Goal: Task Accomplishment & Management: Manage account settings

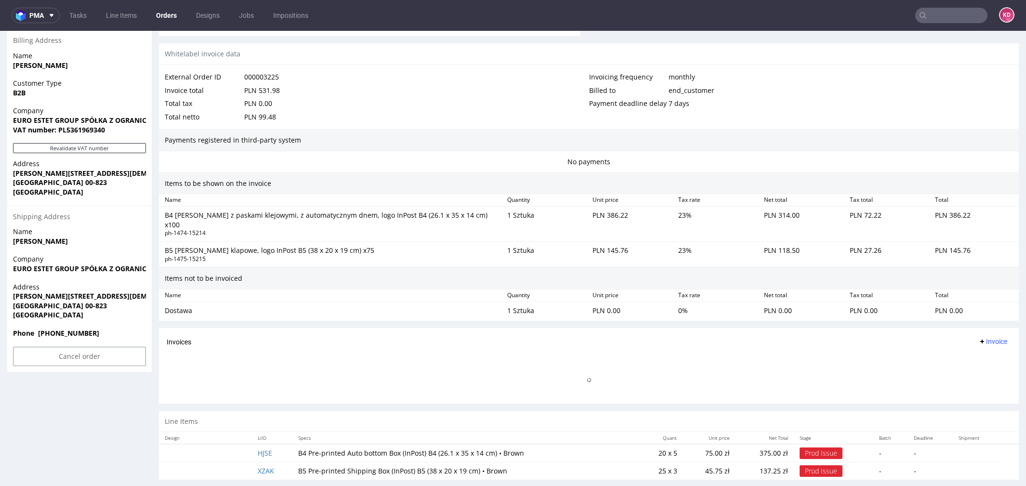
scroll to position [434, 0]
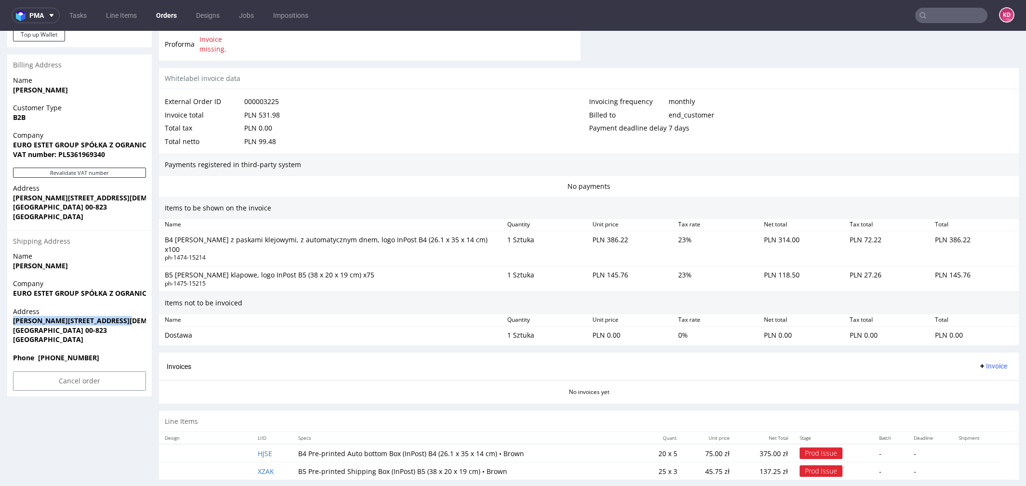
drag, startPoint x: 133, startPoint y: 323, endPoint x: 11, endPoint y: 323, distance: 121.9
click at [11, 323] on div "Address ALEJA JANA PAWŁA II 11/417/418 WARSZAWA 00-823 Poland" at bounding box center [79, 330] width 145 height 46
copy strong "ALEJA JANA PAWŁA II 11/417/418"
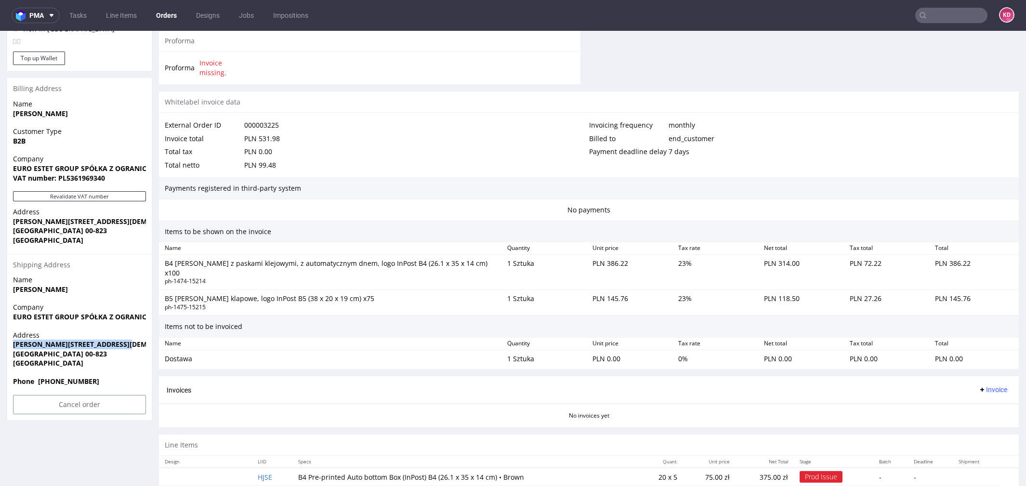
scroll to position [433, 0]
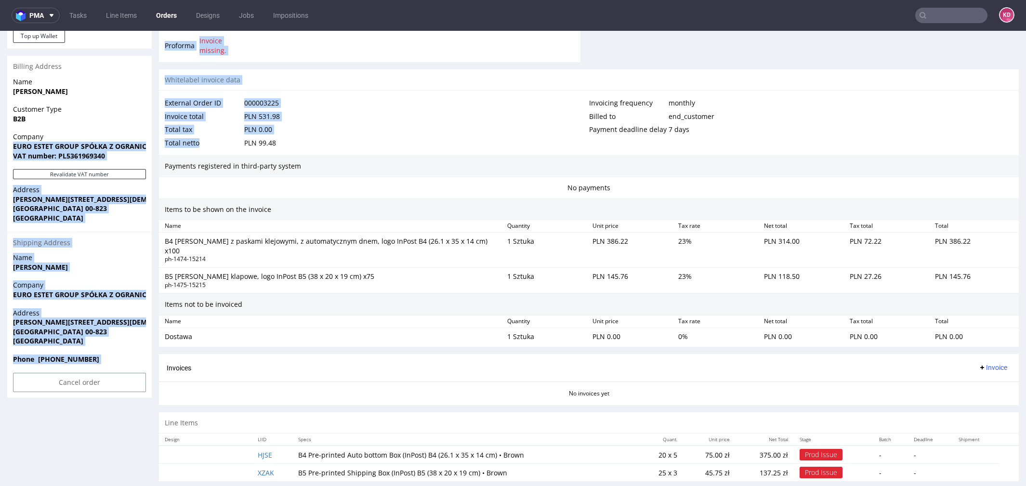
drag, startPoint x: 13, startPoint y: 144, endPoint x: 156, endPoint y: 146, distance: 142.7
click at [156, 147] on div "Order R969206870 (000003225) 14.10.2025 10:51 AM Mark this order as problematic…" at bounding box center [513, 59] width 1026 height 874
copy div "EURO ESTET GROUP SPÓŁKA Z OGRANICZONĄ ODPOWIEDZIALNOŚCIĄ VAT number: PL53619693…"
click at [64, 148] on strong "EURO ESTET GROUP SPÓŁKA Z OGRANICZONĄ ODPOWIEDZIALNOŚCIĄ" at bounding box center [129, 146] width 233 height 9
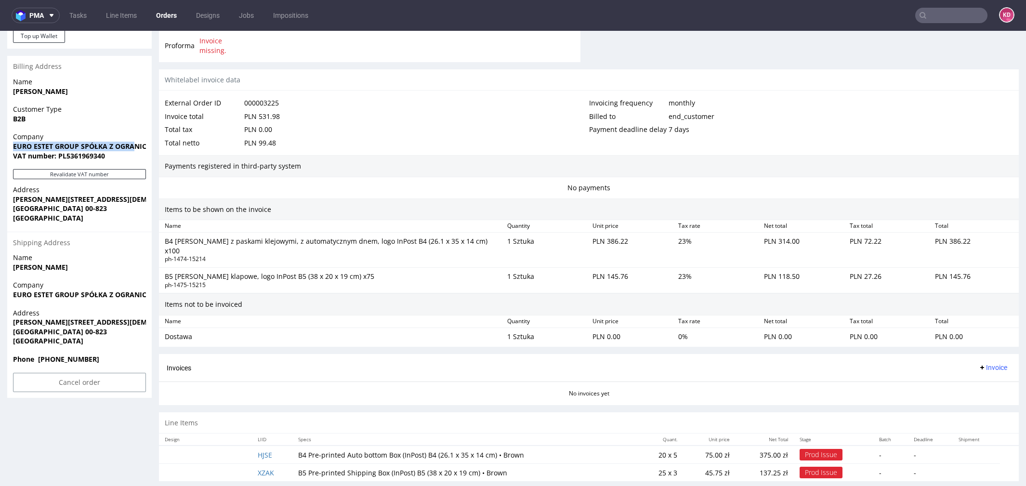
drag, startPoint x: 13, startPoint y: 144, endPoint x: 138, endPoint y: 146, distance: 124.8
click at [138, 146] on strong "EURO ESTET GROUP SPÓŁKA Z OGRANICZONĄ ODPOWIEDZIALNOŚCIĄ" at bounding box center [129, 146] width 233 height 9
copy strong "EURO ESTET GROUP SPÓŁKA Z OGRA"
drag, startPoint x: 266, startPoint y: 434, endPoint x: 266, endPoint y: 445, distance: 11.6
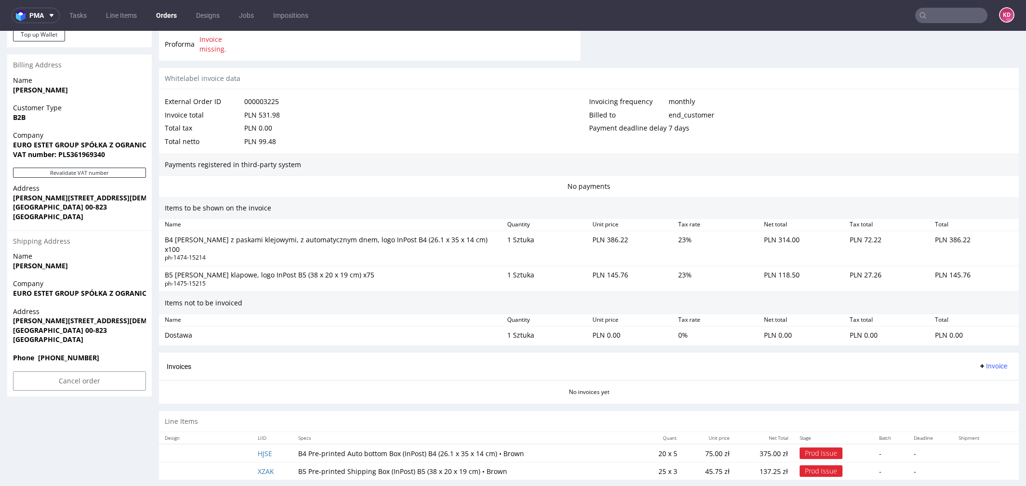
click at [266, 444] on td "HJSE" at bounding box center [272, 453] width 41 height 18
click at [266, 445] on td "HJSE" at bounding box center [272, 453] width 41 height 18
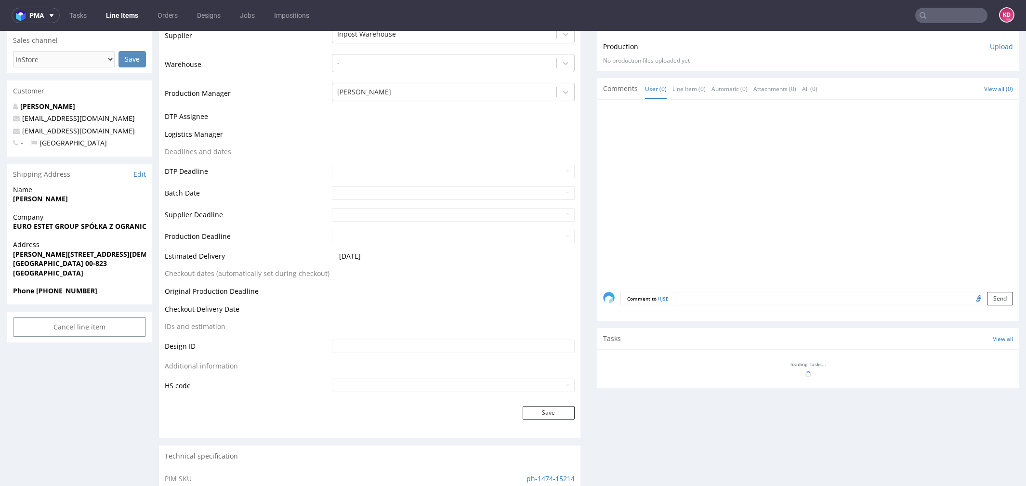
scroll to position [226, 0]
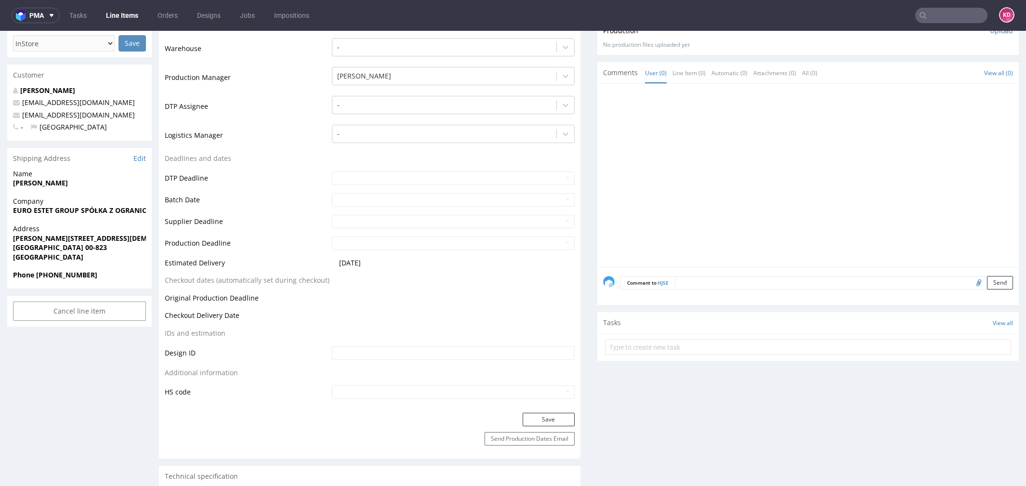
click at [104, 245] on span "WARSZAWA 00-823" at bounding box center [79, 248] width 133 height 10
click at [138, 159] on link "Edit" at bounding box center [139, 159] width 13 height 10
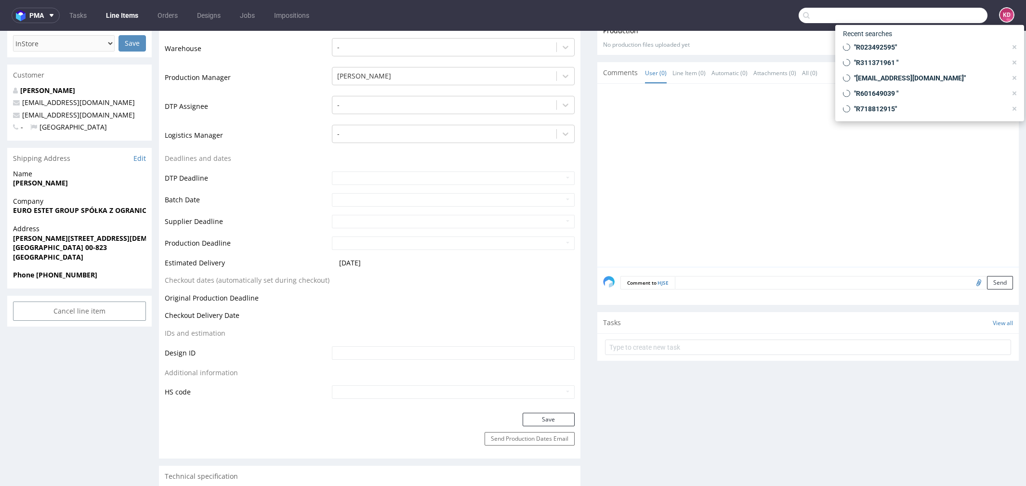
click at [953, 13] on input "text" at bounding box center [893, 15] width 189 height 15
paste input "R969206870"
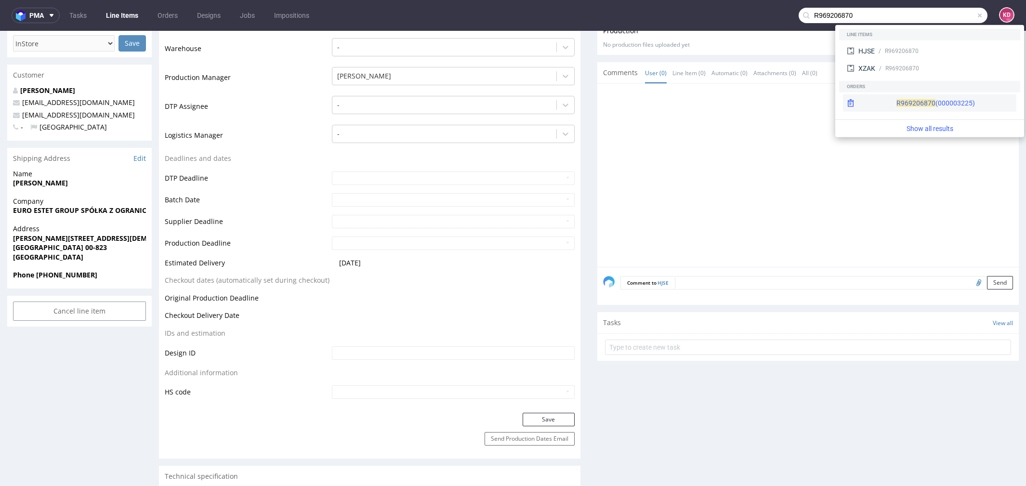
type input "R969206870"
click at [912, 102] on div "R969206870 (000003225)" at bounding box center [936, 103] width 79 height 10
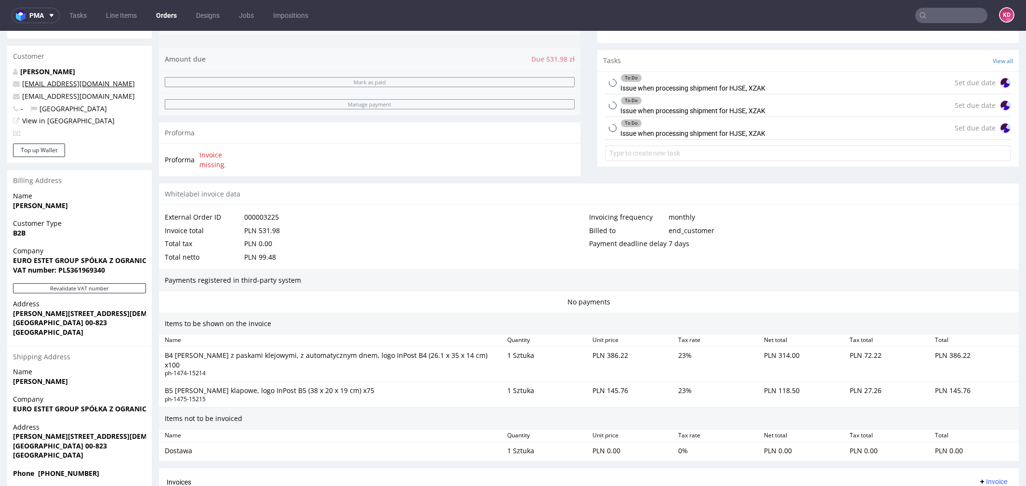
scroll to position [434, 0]
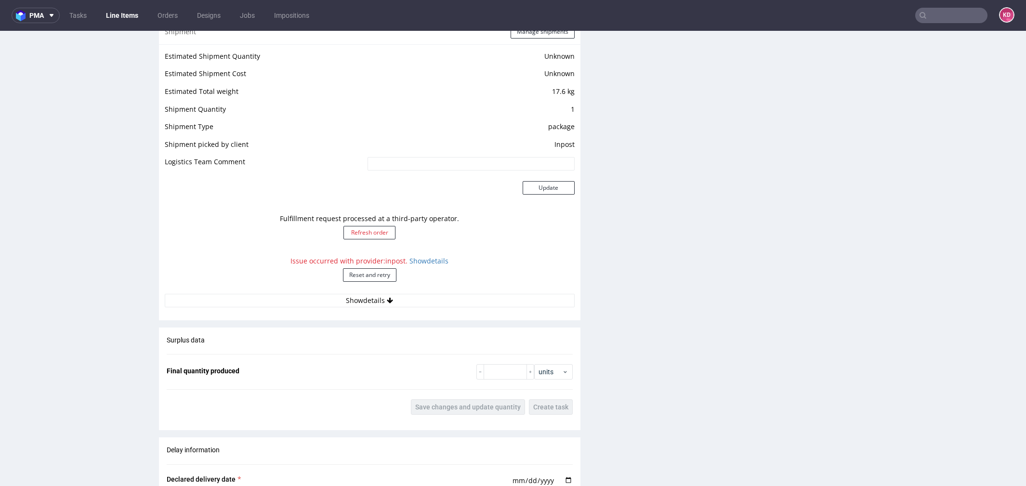
scroll to position [846, 0]
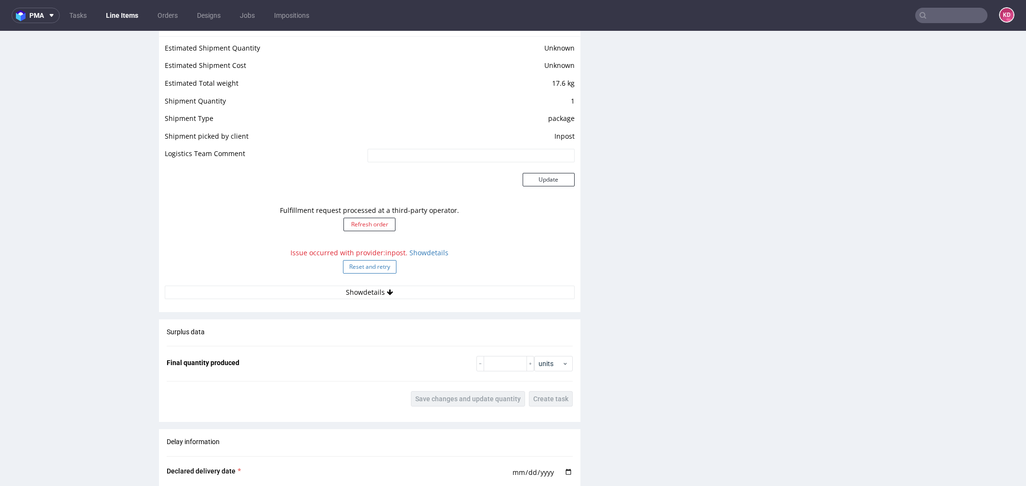
click at [387, 269] on button "Reset and retry" at bounding box center [369, 266] width 53 height 13
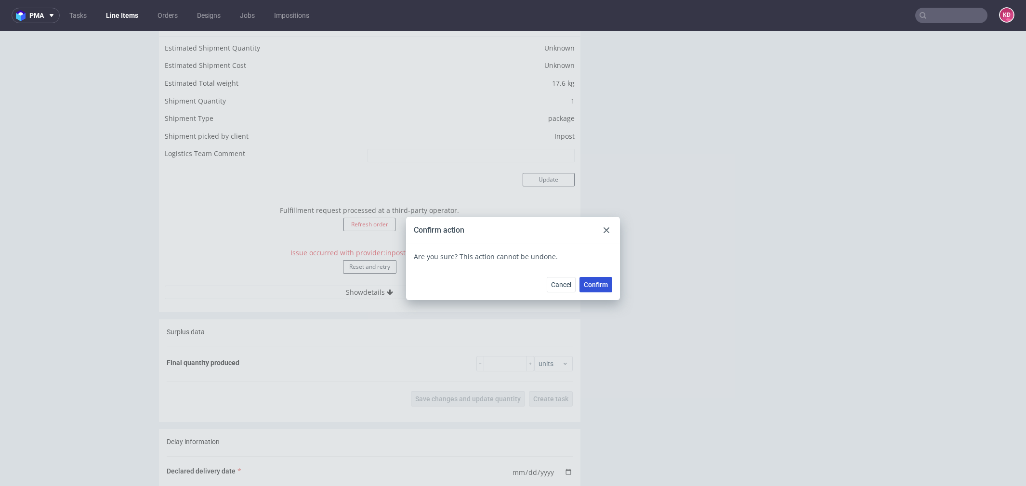
click at [584, 288] on span "Confirm" at bounding box center [596, 284] width 24 height 7
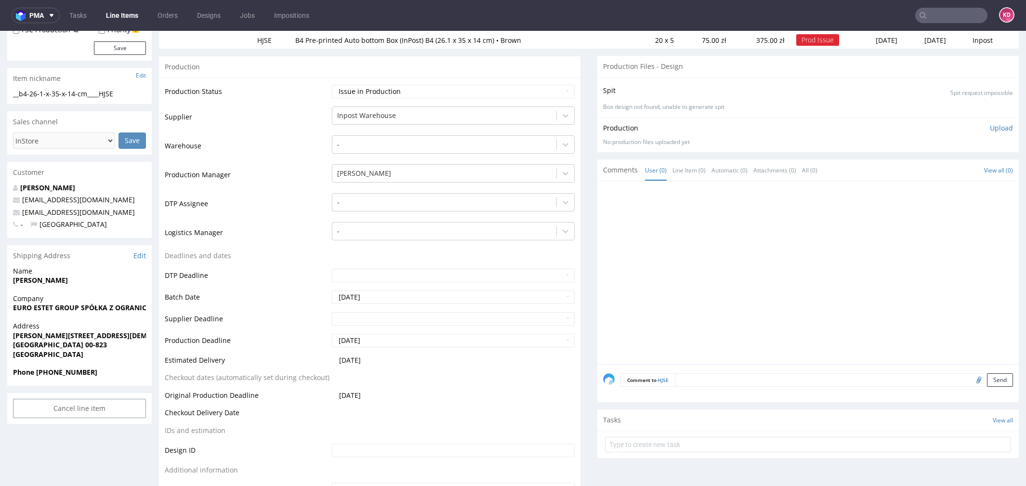
scroll to position [0, 0]
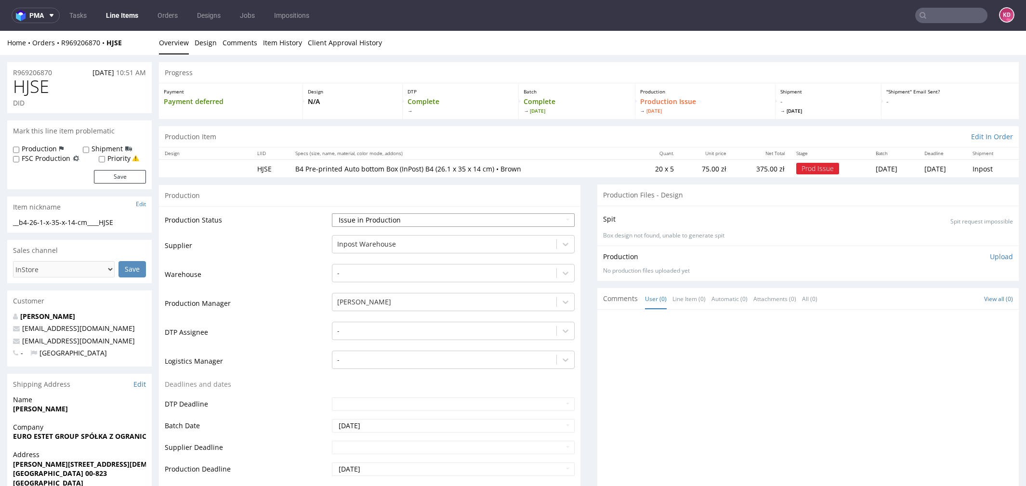
click at [392, 218] on select "Waiting for Artwork Waiting for Diecut Waiting for Mockup Waiting for DTP Waiti…" at bounding box center [453, 219] width 243 height 13
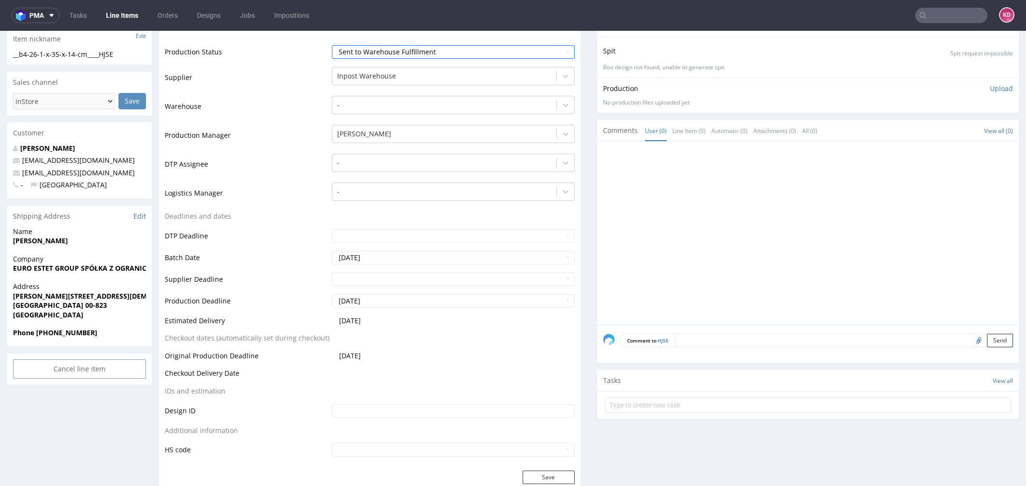
scroll to position [314, 0]
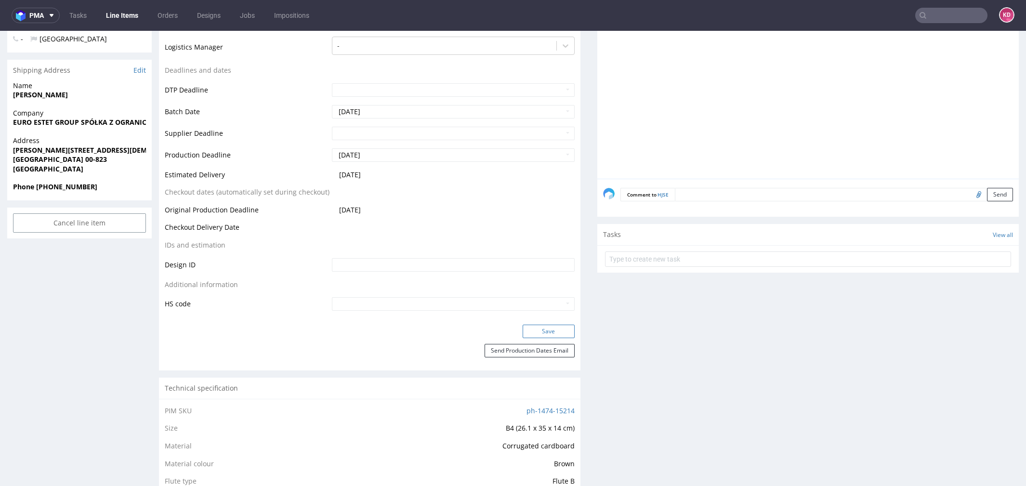
click at [544, 327] on button "Save" at bounding box center [549, 331] width 52 height 13
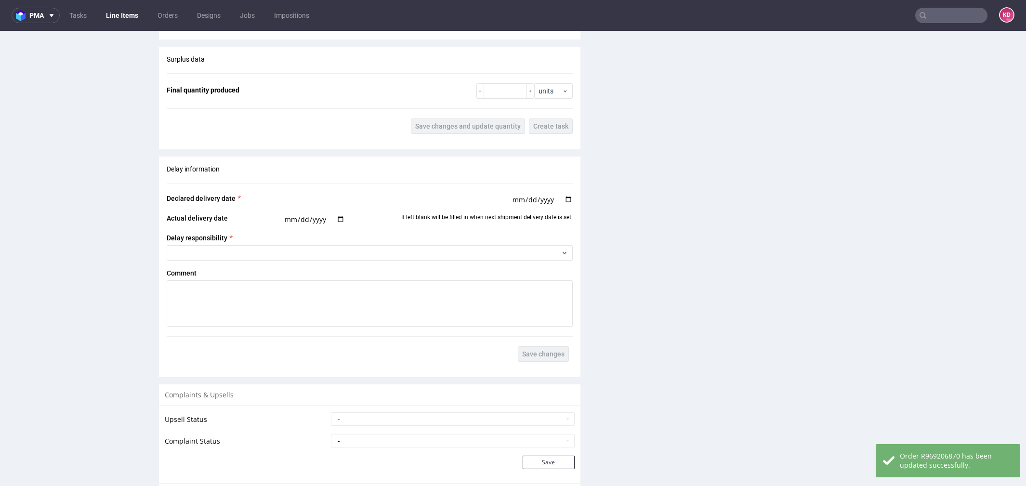
scroll to position [1228, 0]
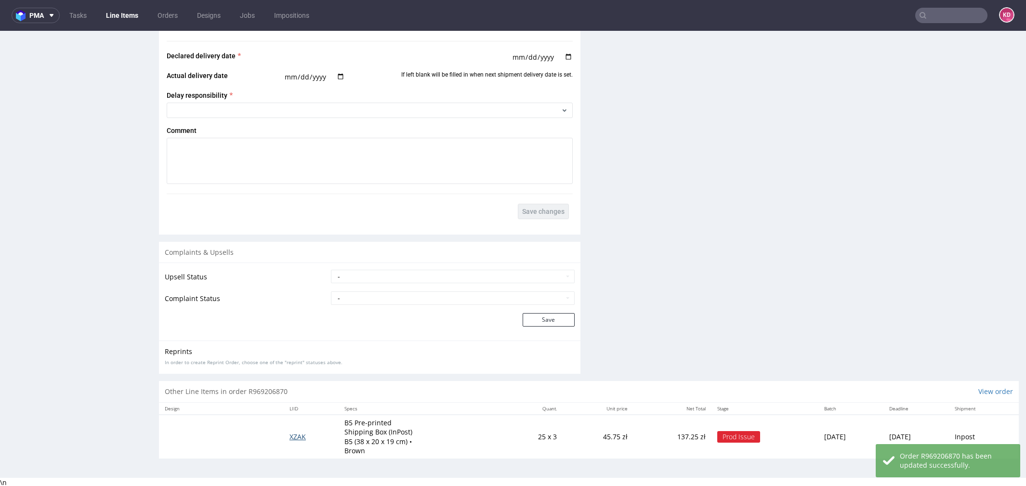
click at [290, 435] on span "XZAK" at bounding box center [298, 436] width 16 height 9
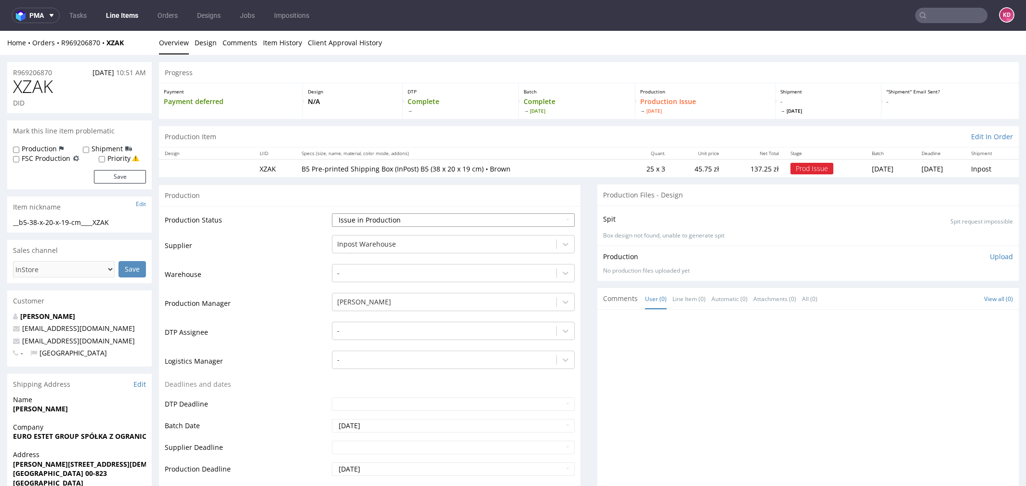
click at [424, 221] on select "Waiting for Artwork Waiting for Diecut Waiting for Mockup Waiting for DTP Waiti…" at bounding box center [453, 219] width 243 height 13
select select "sent_to_warehouse_fulfillment"
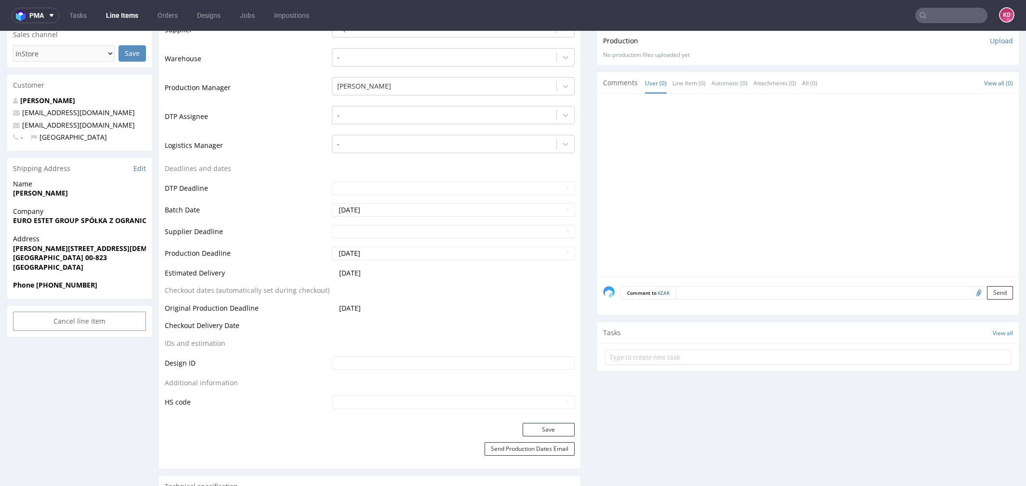
scroll to position [382, 0]
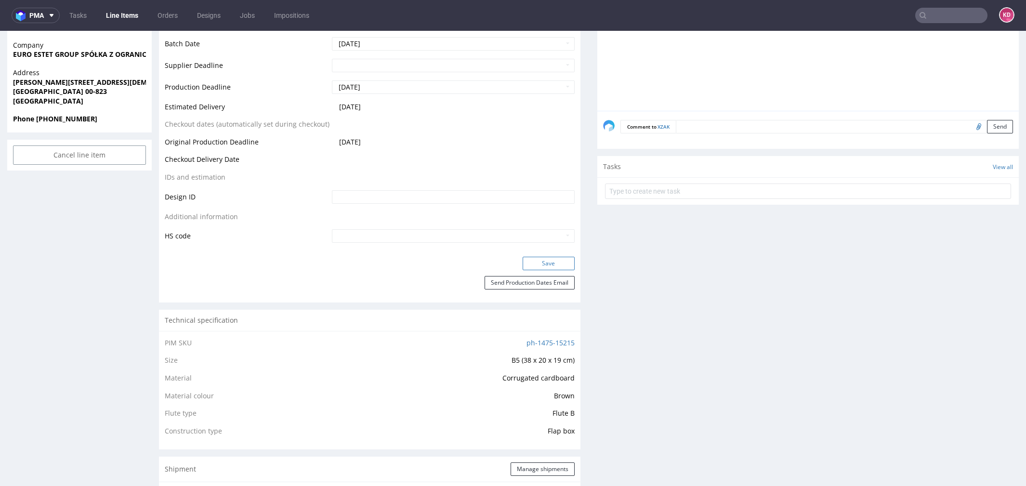
click at [550, 258] on button "Save" at bounding box center [549, 263] width 52 height 13
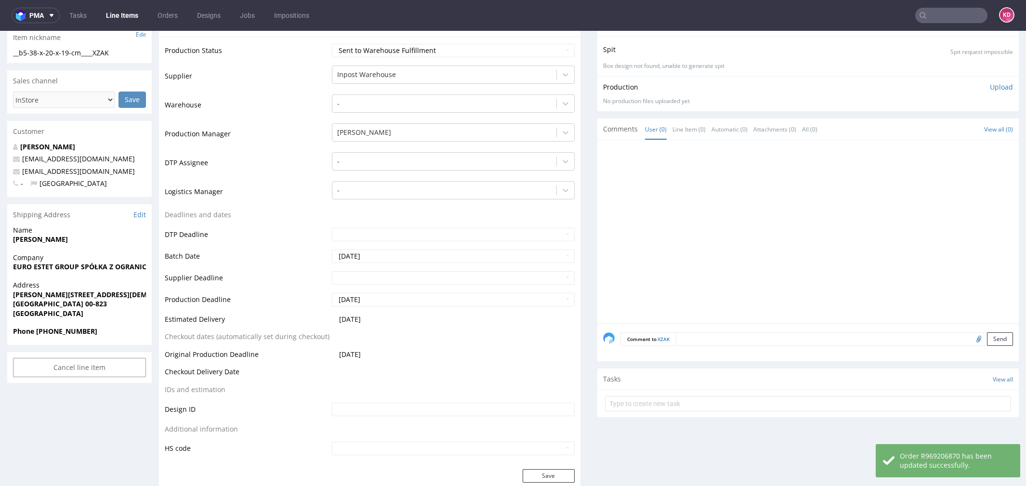
scroll to position [0, 0]
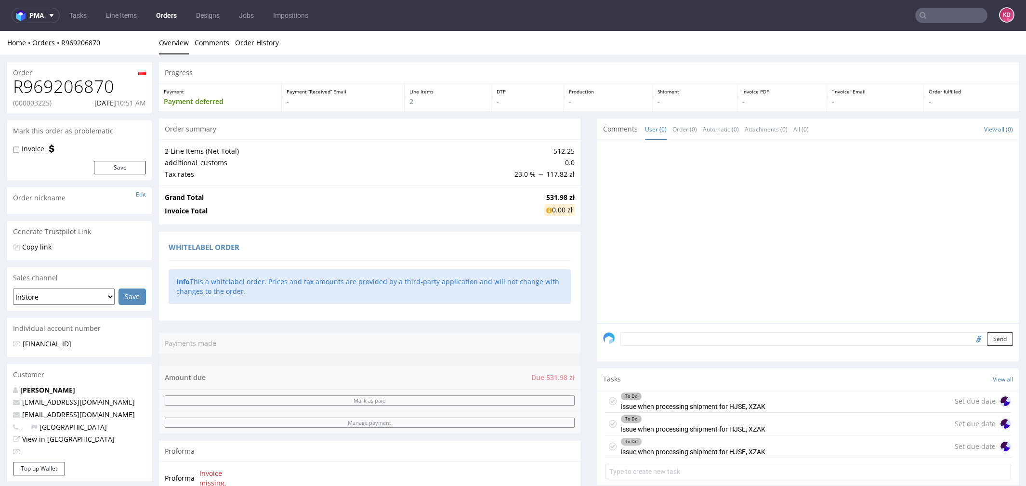
scroll to position [0, 0]
click at [610, 400] on icon at bounding box center [613, 402] width 8 height 8
click at [610, 424] on icon at bounding box center [613, 424] width 8 height 8
click at [609, 449] on icon at bounding box center [613, 447] width 8 height 8
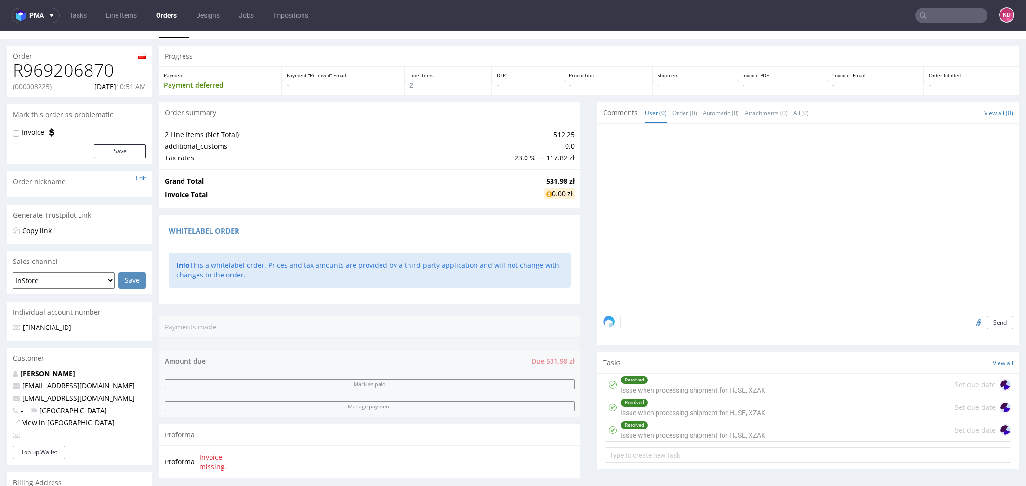
scroll to position [0, 0]
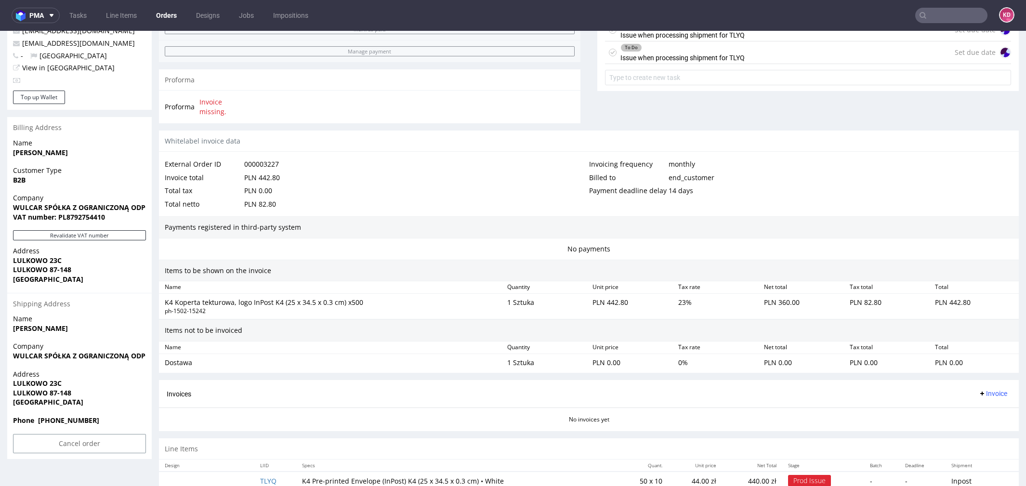
scroll to position [391, 0]
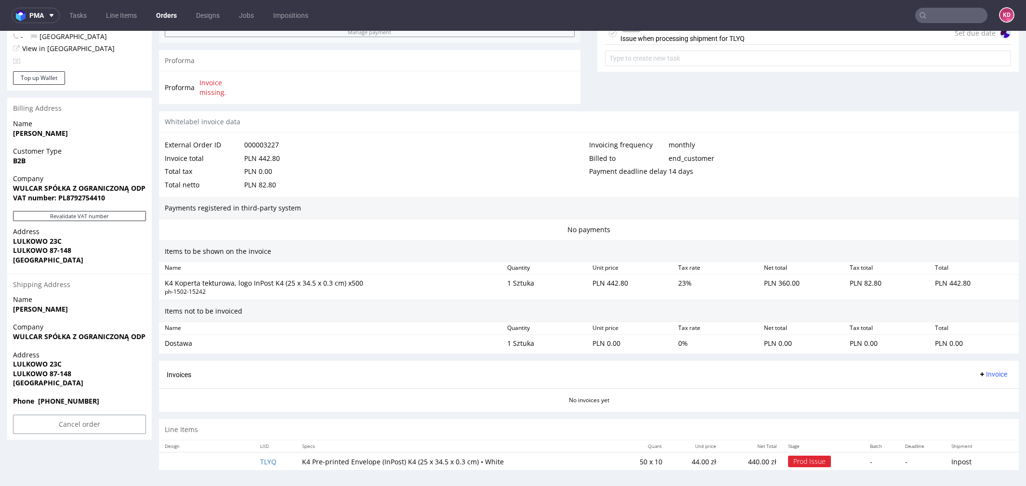
click at [76, 363] on span "LULKOWO 23C" at bounding box center [79, 364] width 133 height 10
drag, startPoint x: 68, startPoint y: 366, endPoint x: 10, endPoint y: 366, distance: 58.8
click at [10, 366] on div "Address LULKOWO 23C LULKOWO 87-148 Poland" at bounding box center [79, 373] width 145 height 46
copy strong "LULKOWO 23C"
click at [13, 188] on strong "WULCAR SPÓŁKA Z OGRANICZONĄ ODPOWIEDZIALNOŚCIĄ" at bounding box center [111, 188] width 197 height 9
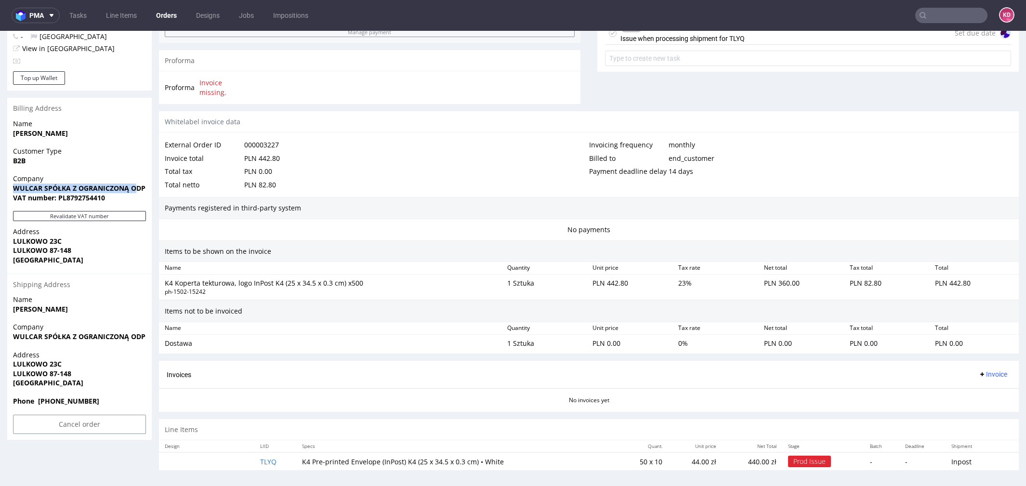
copy strong "WULCAR SPÓŁKA Z OGRANICZONĄ O"
click at [115, 317] on div "Name WULCAR RUDNICKI" at bounding box center [79, 308] width 145 height 27
click at [62, 357] on span "Address" at bounding box center [79, 355] width 133 height 10
click at [69, 361] on span "LULKOWO 23C" at bounding box center [79, 364] width 133 height 10
drag, startPoint x: 67, startPoint y: 362, endPoint x: 8, endPoint y: 363, distance: 59.3
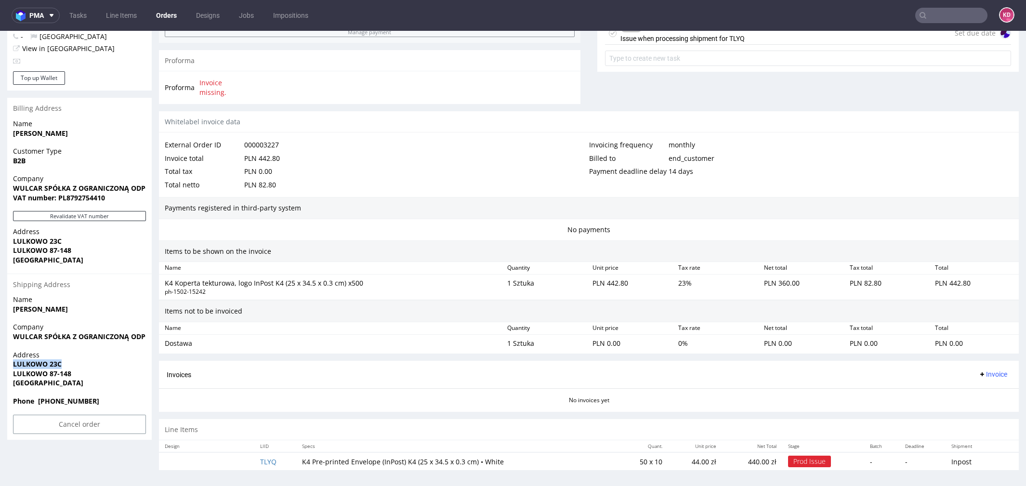
click at [8, 363] on div "Address LULKOWO 23C LULKOWO 87-148 Poland" at bounding box center [79, 373] width 145 height 46
copy strong "LULKOWO 23C"
drag, startPoint x: 83, startPoint y: 371, endPoint x: 50, endPoint y: 371, distance: 33.3
click at [50, 371] on span "LULKOWO 87-148" at bounding box center [79, 374] width 133 height 10
copy strong "87-148"
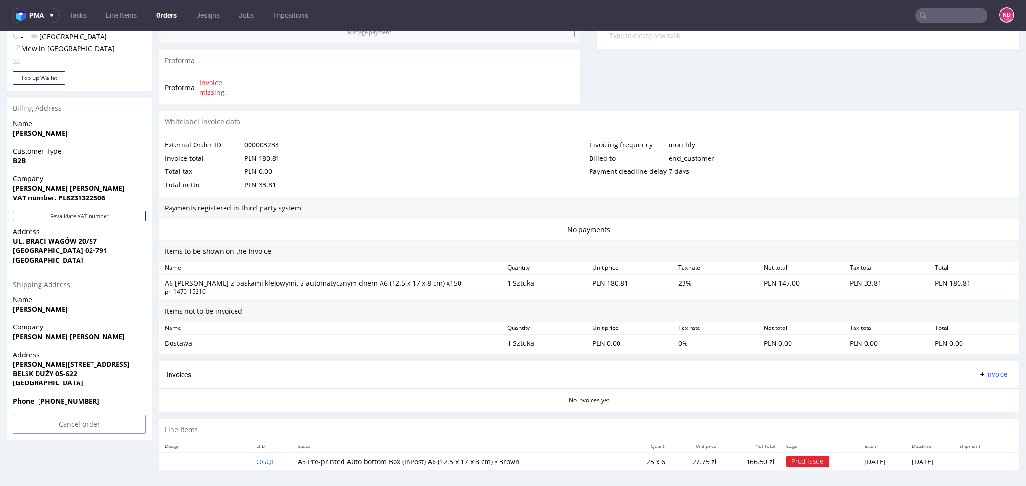
scroll to position [3, 0]
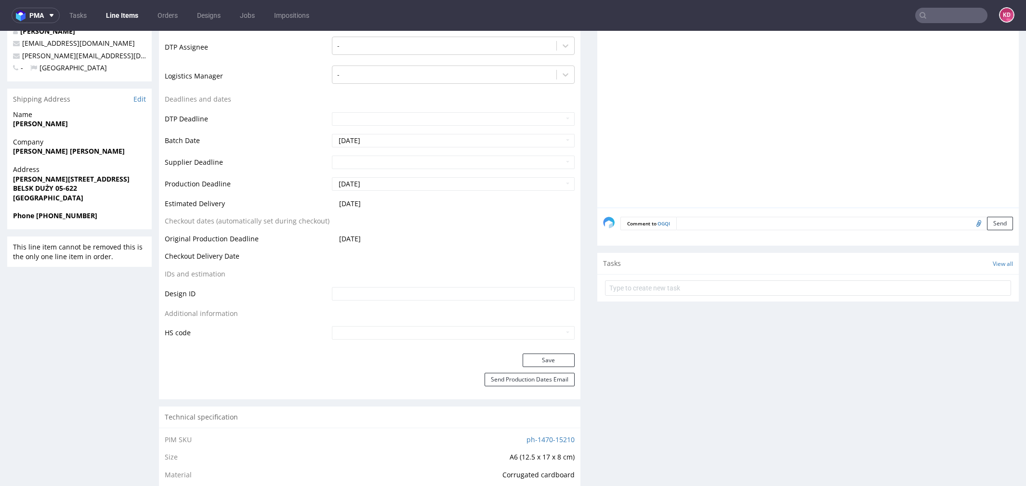
scroll to position [214, 0]
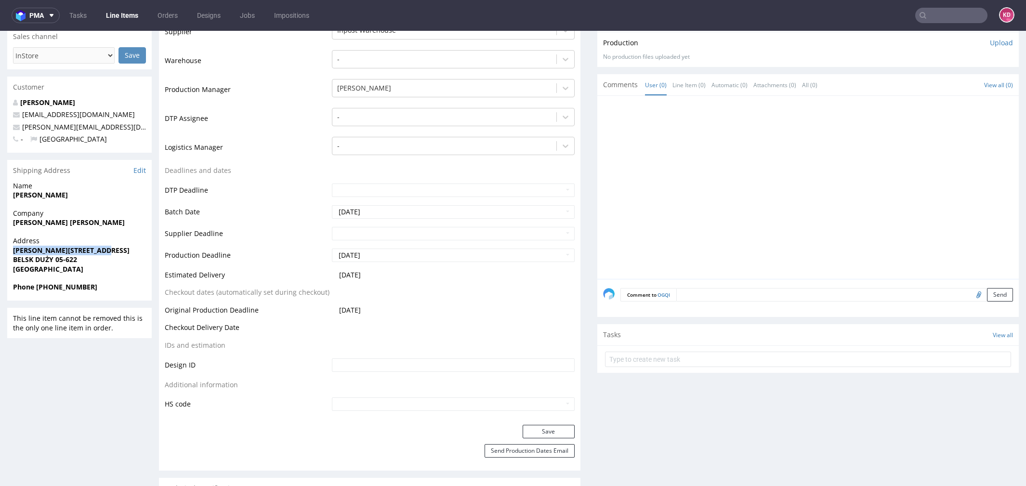
drag, startPoint x: 102, startPoint y: 250, endPoint x: 6, endPoint y: 251, distance: 95.4
copy strong "Tomasza Nocznickiego, 11"
drag, startPoint x: 56, startPoint y: 257, endPoint x: 10, endPoint y: 257, distance: 45.8
click at [10, 257] on div "Address Tomasza Nocznickiego, 11E/2 BELSK DUŻY 05-622 Poland" at bounding box center [79, 259] width 145 height 46
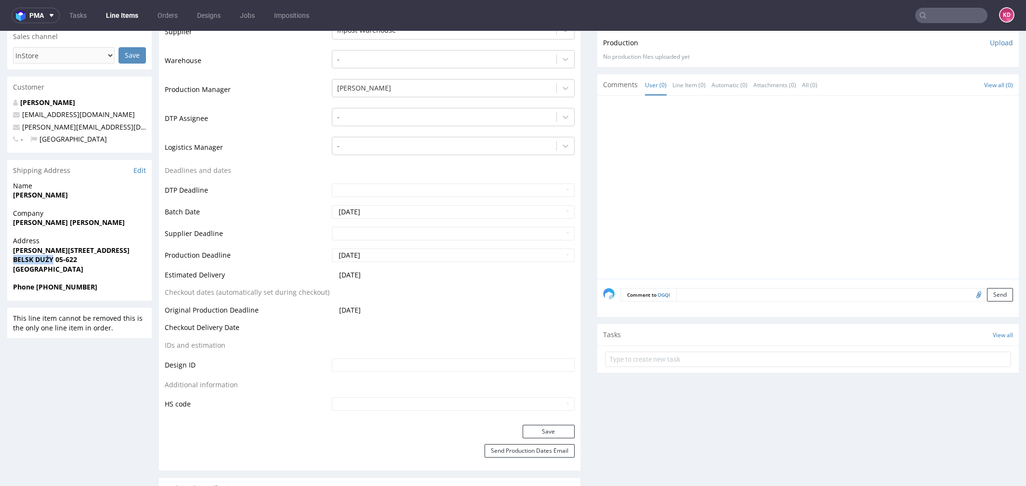
copy strong "BELSK DUŻY"
click at [140, 173] on link "Edit" at bounding box center [139, 171] width 13 height 10
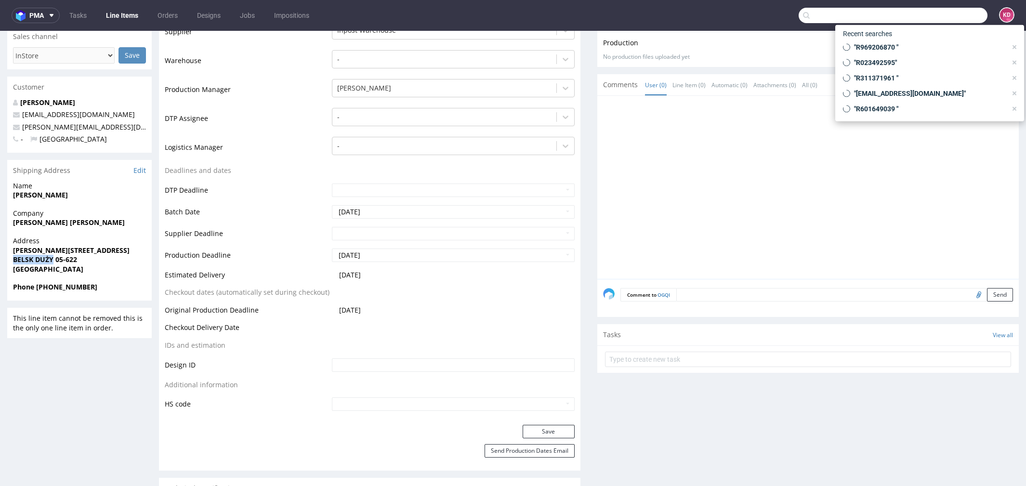
click at [937, 17] on input "text" at bounding box center [893, 15] width 189 height 15
paste input "R318633872"
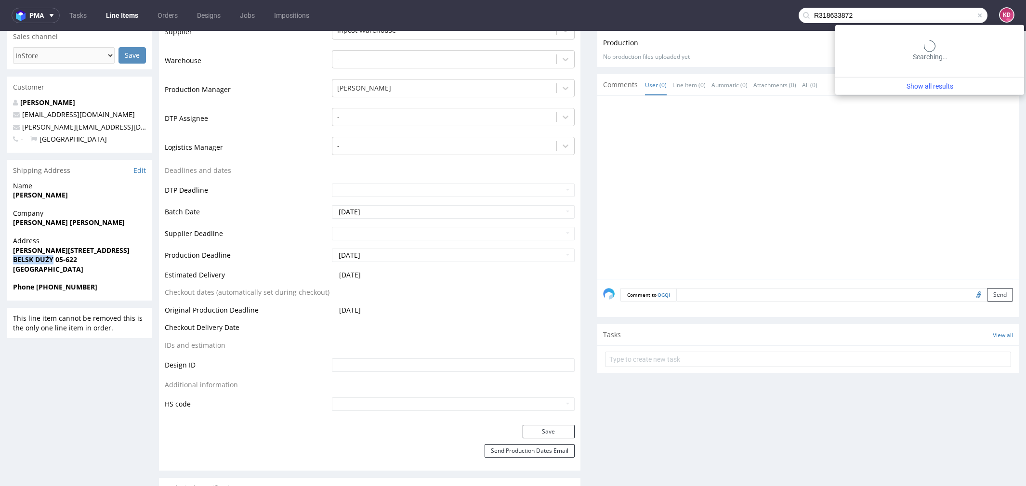
type input "R318633872"
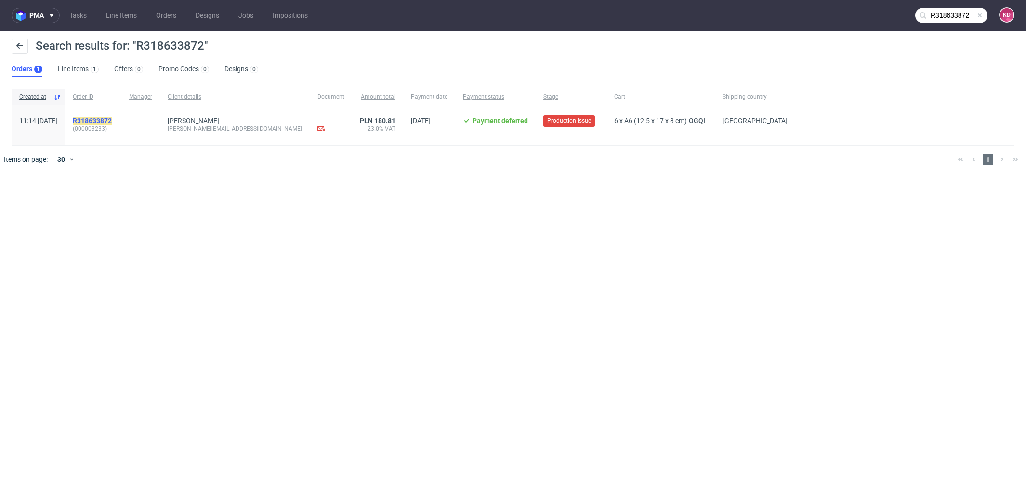
click at [110, 119] on mark "R318633872" at bounding box center [92, 121] width 39 height 8
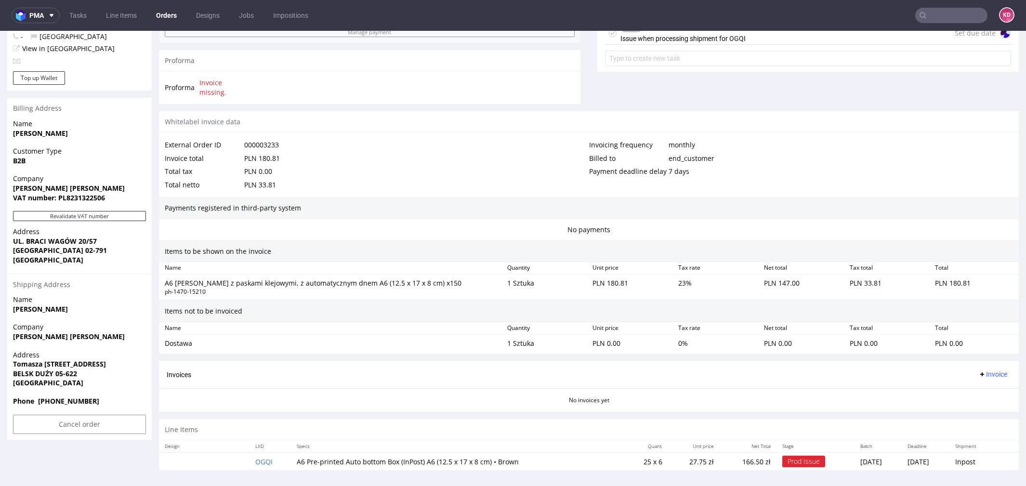
scroll to position [3, 0]
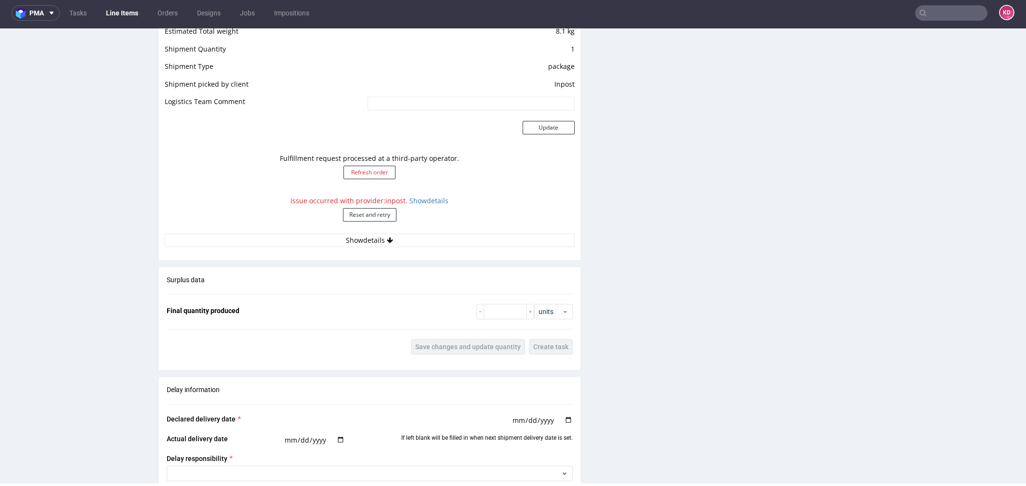
scroll to position [913, 0]
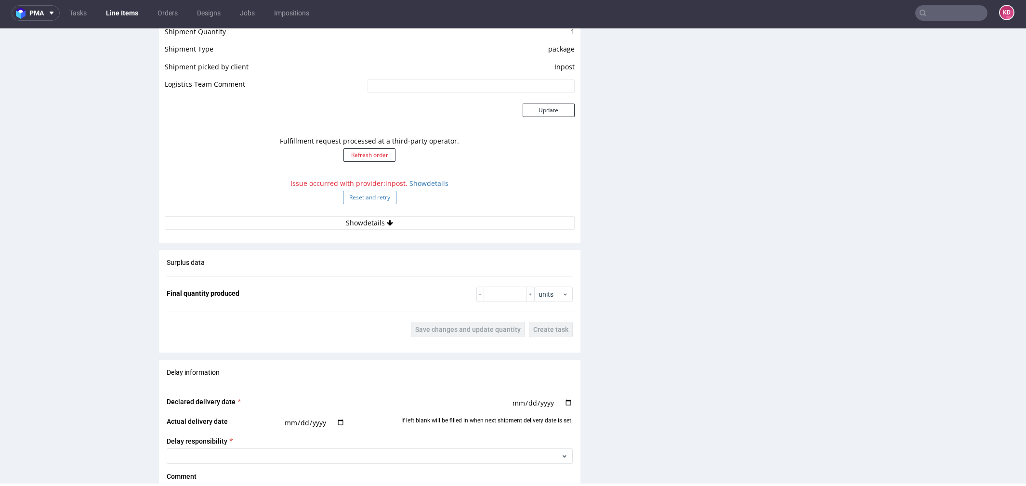
click at [377, 199] on button "Reset and retry" at bounding box center [369, 197] width 53 height 13
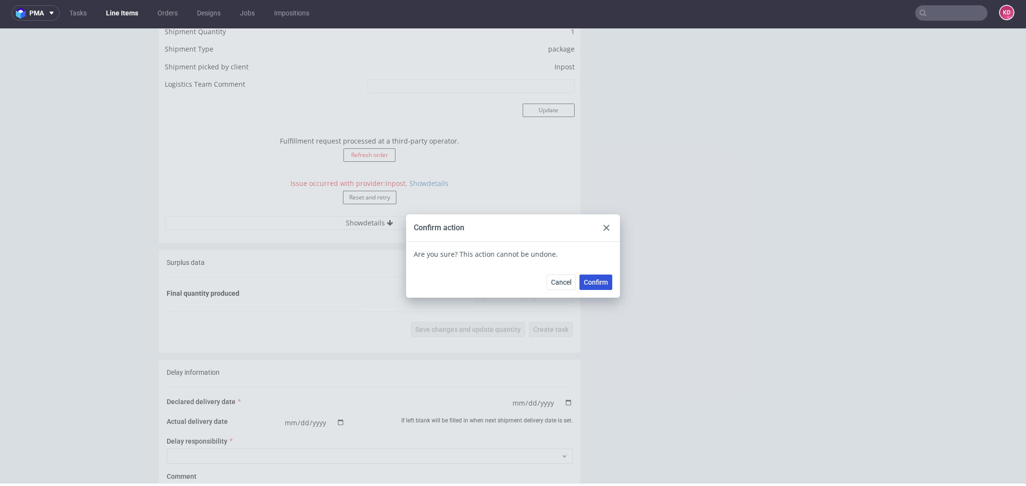
click at [596, 282] on span "Confirm" at bounding box center [596, 282] width 24 height 7
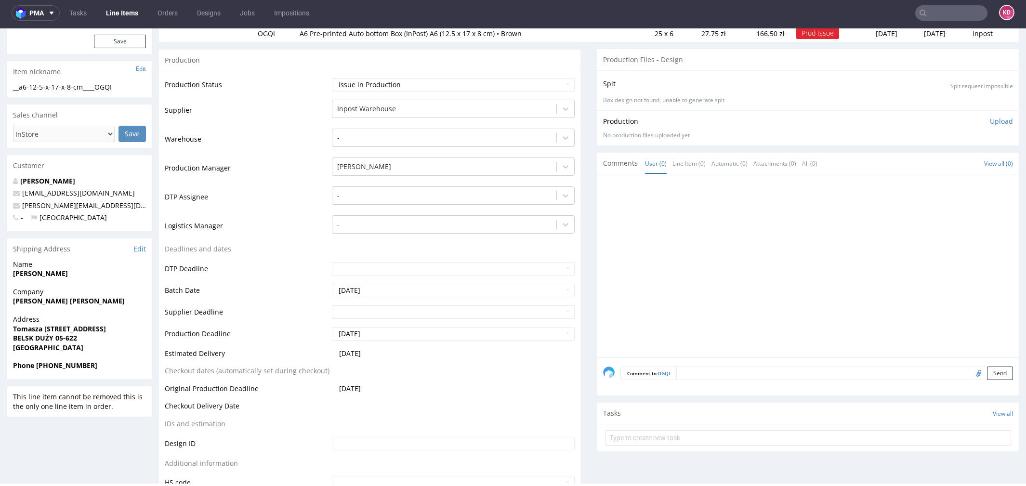
scroll to position [88, 0]
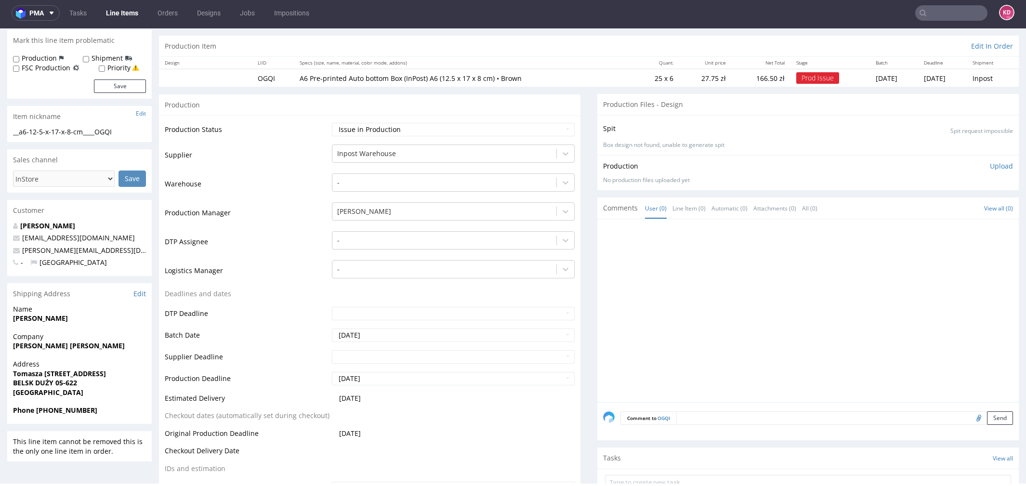
click at [101, 378] on span "BELSK DUŻY 05-622" at bounding box center [79, 383] width 133 height 10
drag, startPoint x: 116, startPoint y: 374, endPoint x: 12, endPoint y: 371, distance: 104.1
click at [12, 371] on div "Address Tomasza Nocznickiego 11E/2 BELSK DUŻY 05-622 Poland" at bounding box center [79, 382] width 145 height 46
copy strong "Tomasza Nocznickiego 11E/2"
click at [83, 369] on strong "Tomasza Nocznickiego 11E/2" at bounding box center [59, 373] width 93 height 9
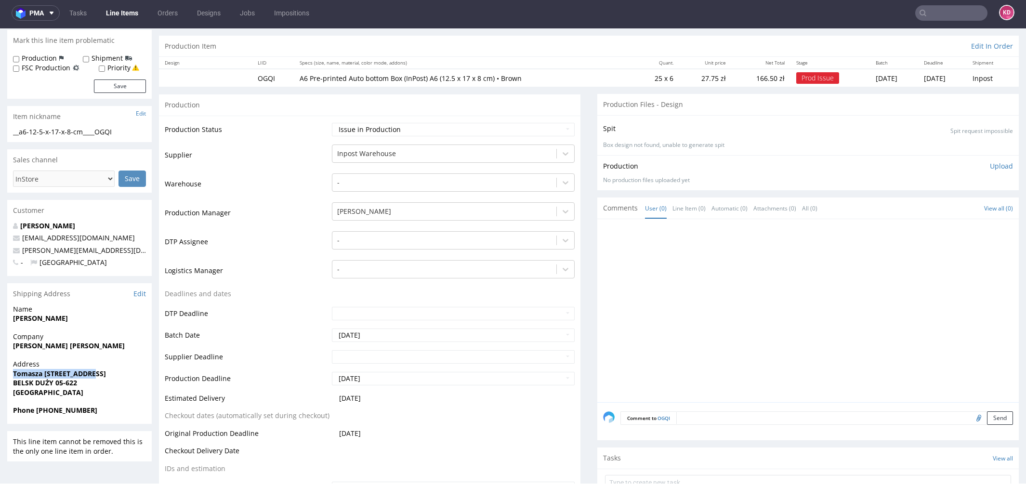
drag, startPoint x: 91, startPoint y: 372, endPoint x: 5, endPoint y: 372, distance: 85.3
copy strong "Tomasza Nocznickiego"
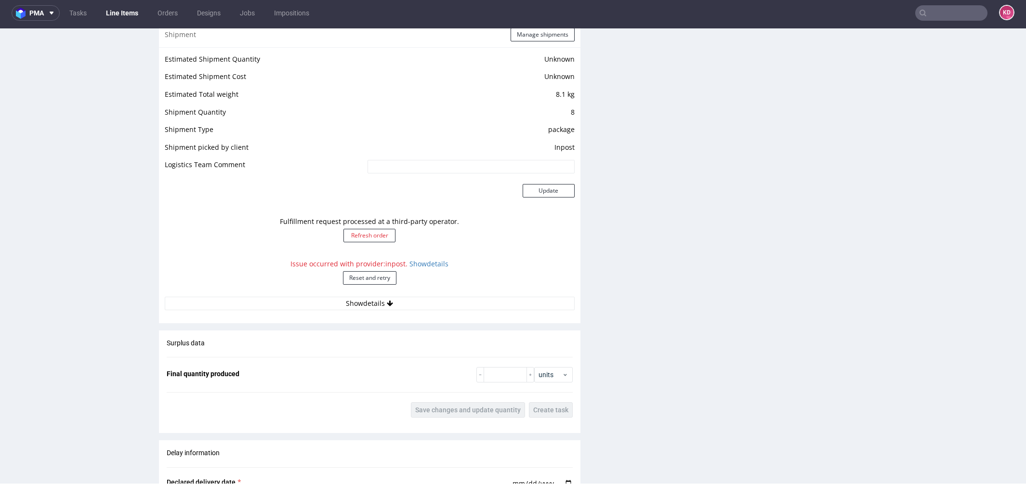
scroll to position [835, 0]
click at [379, 271] on button "Reset and retry" at bounding box center [369, 274] width 53 height 13
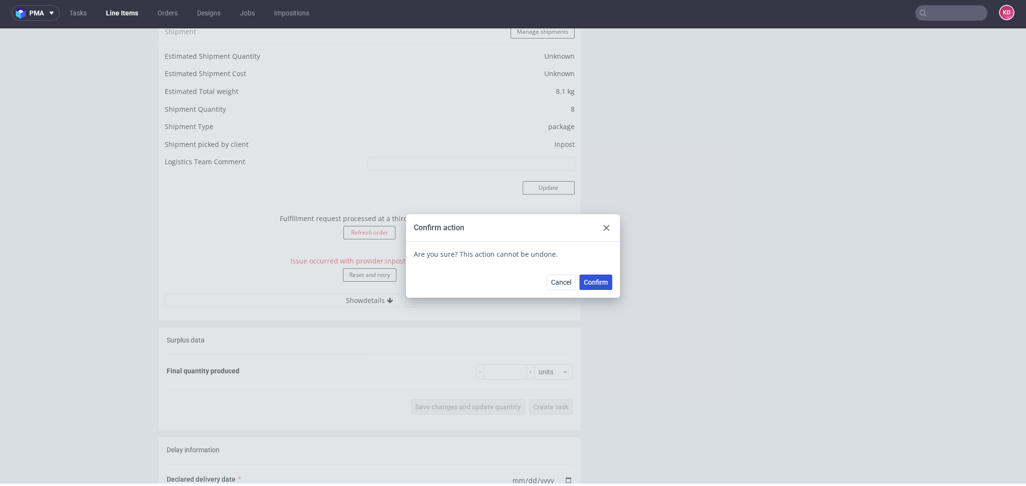
click at [595, 282] on span "Confirm" at bounding box center [596, 282] width 24 height 7
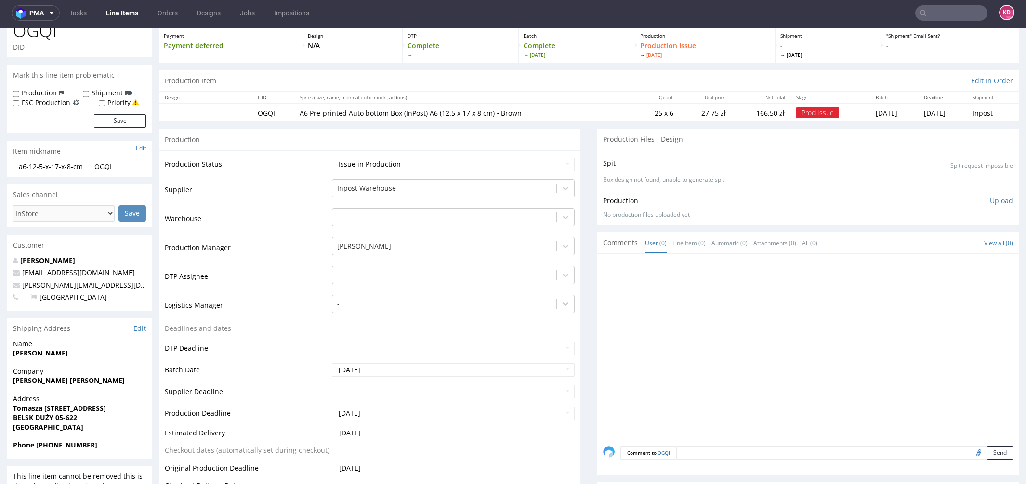
scroll to position [0, 0]
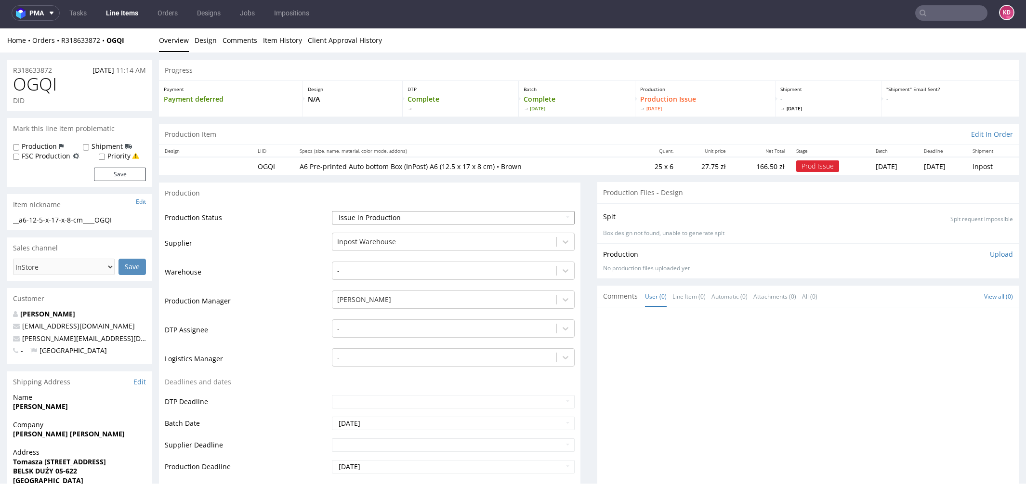
click at [389, 221] on select "Waiting for Artwork Waiting for Diecut Waiting for Mockup Waiting for DTP Waiti…" at bounding box center [453, 217] width 243 height 13
select select "sent_to_warehouse_fulfillment"
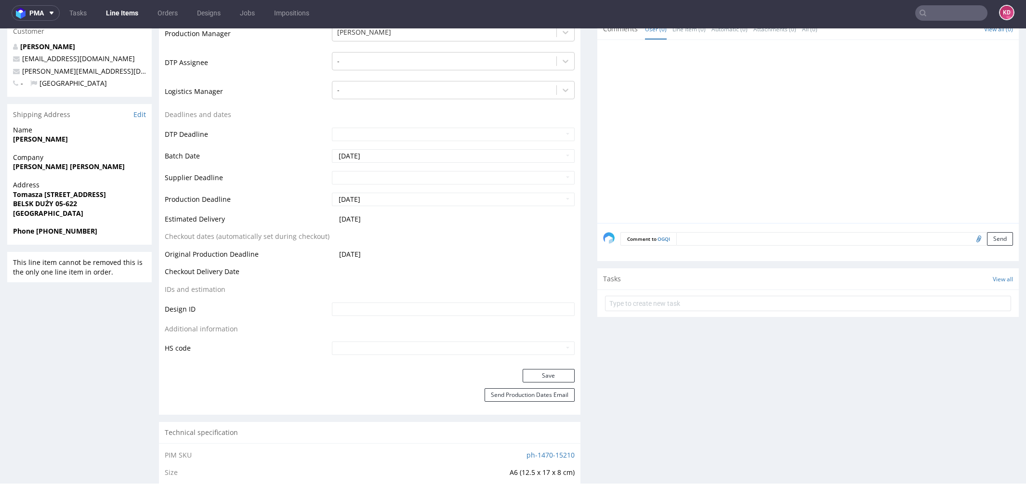
scroll to position [312, 0]
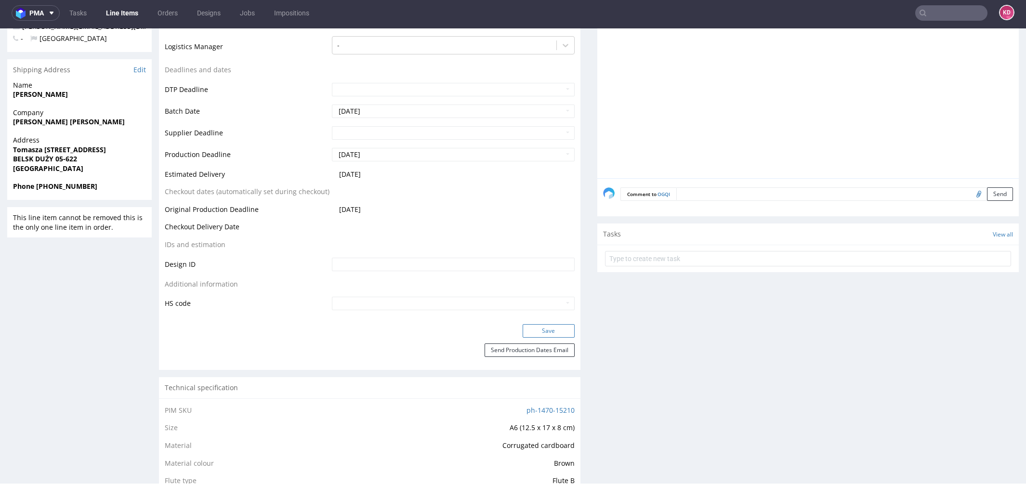
click at [545, 331] on button "Save" at bounding box center [549, 330] width 52 height 13
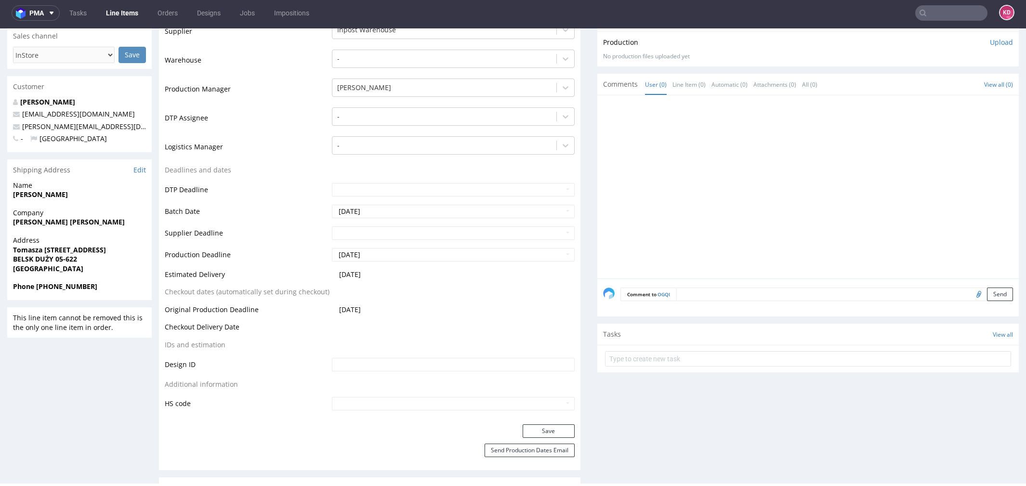
scroll to position [0, 0]
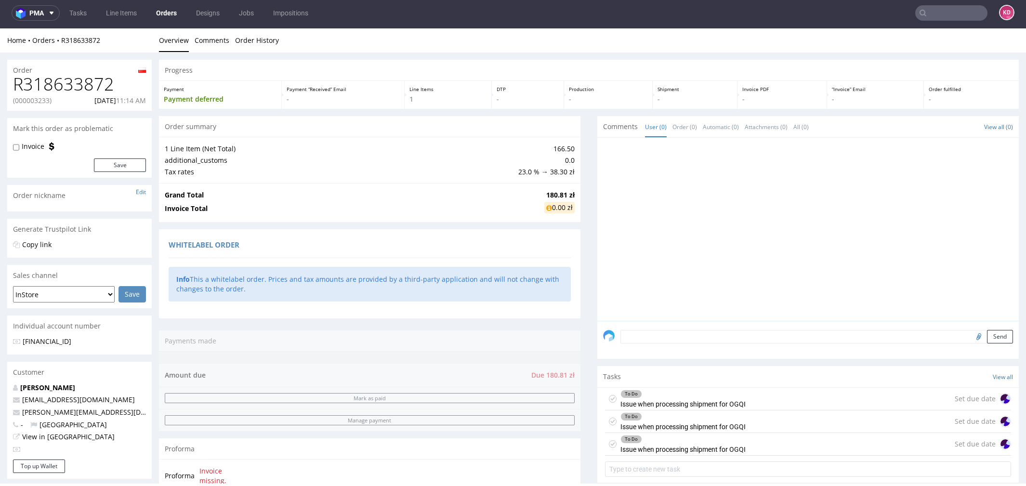
click at [611, 397] on use at bounding box center [613, 398] width 4 height 3
click at [610, 421] on icon at bounding box center [613, 422] width 8 height 8
click at [611, 442] on use at bounding box center [613, 443] width 4 height 3
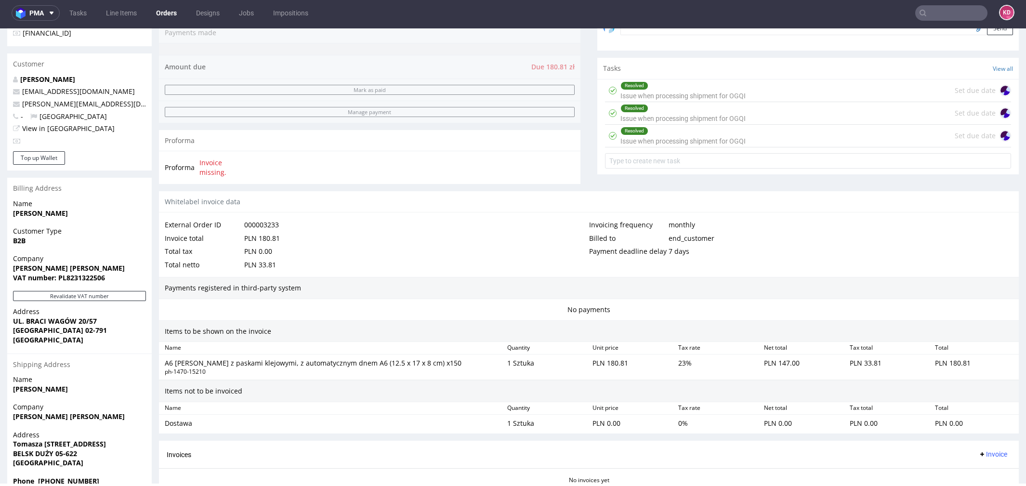
scroll to position [391, 0]
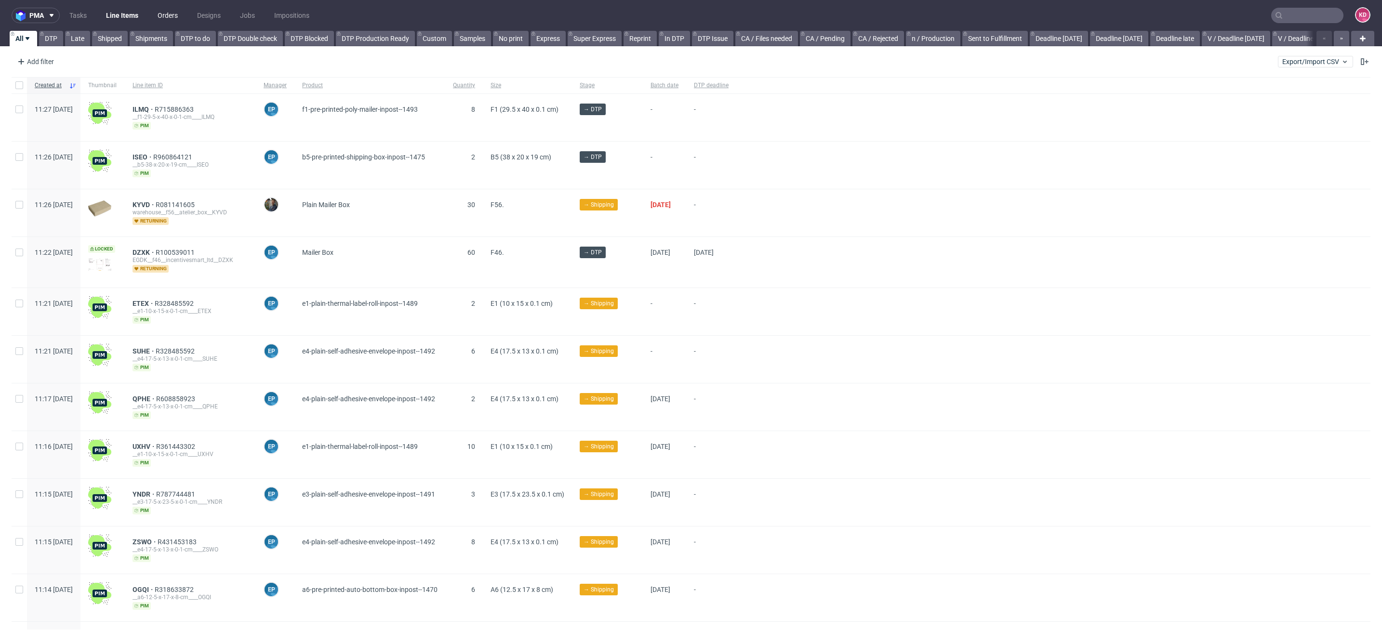
click at [173, 15] on link "Orders" at bounding box center [168, 15] width 32 height 15
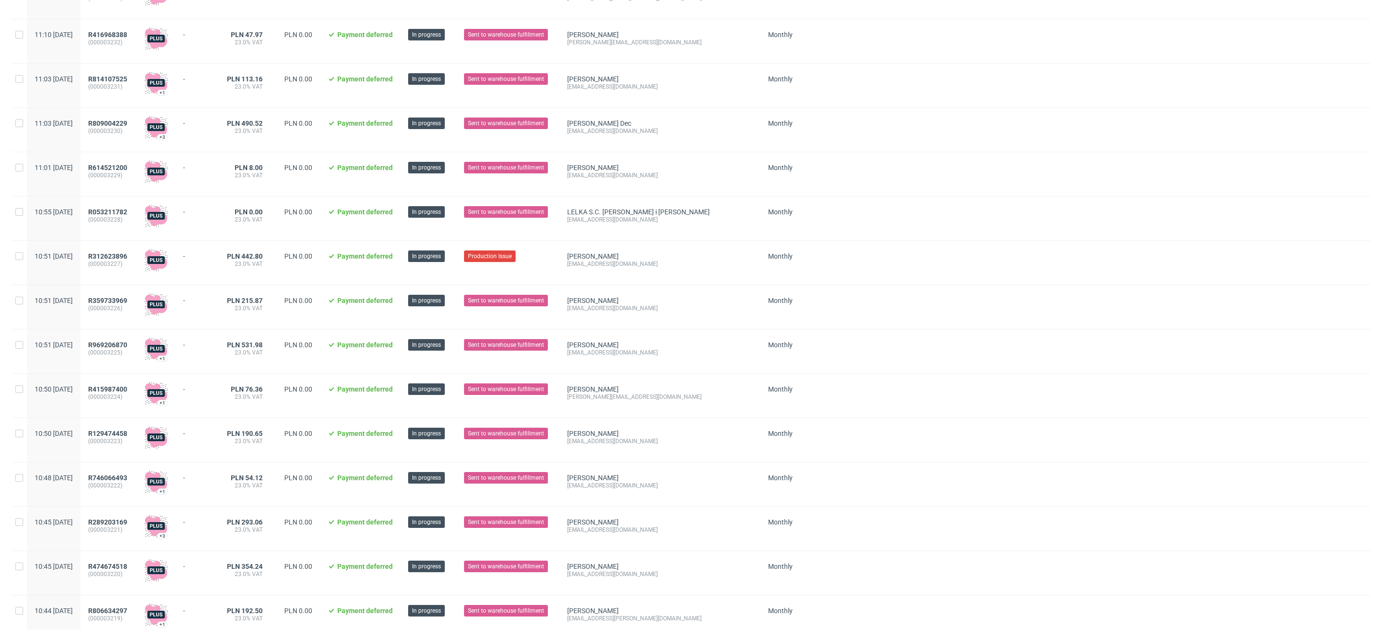
scroll to position [836, 0]
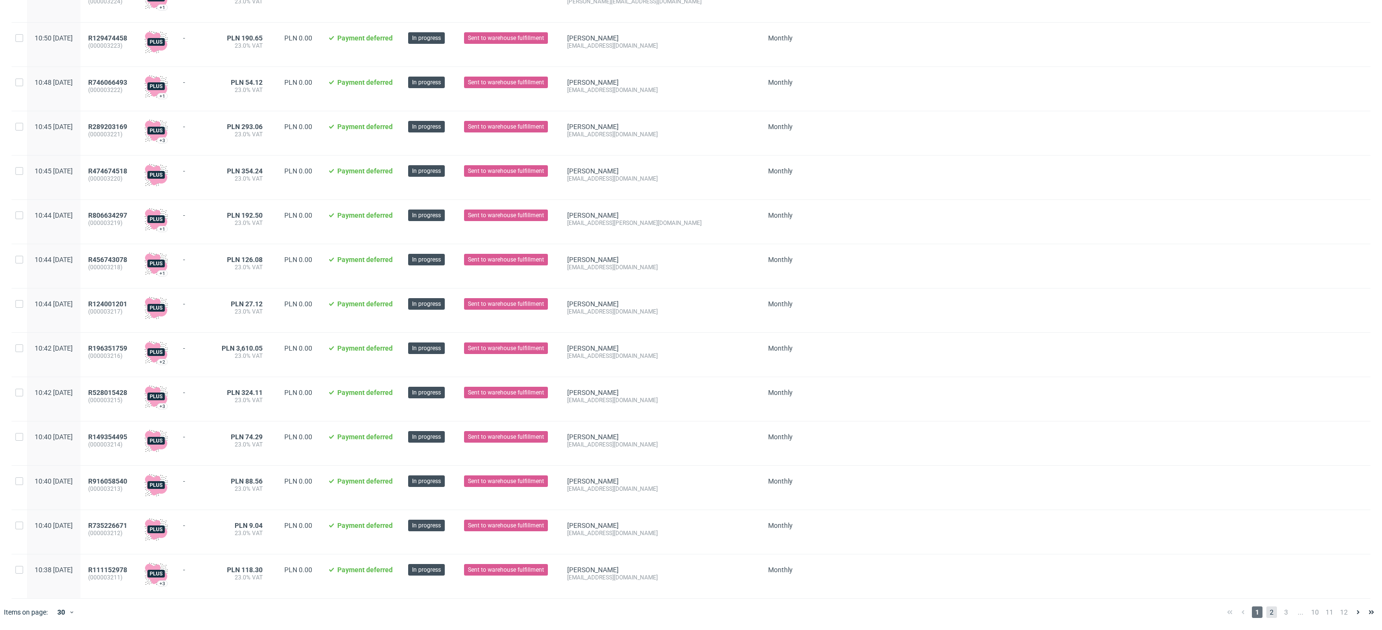
click at [1266, 611] on span "2" at bounding box center [1271, 613] width 11 height 12
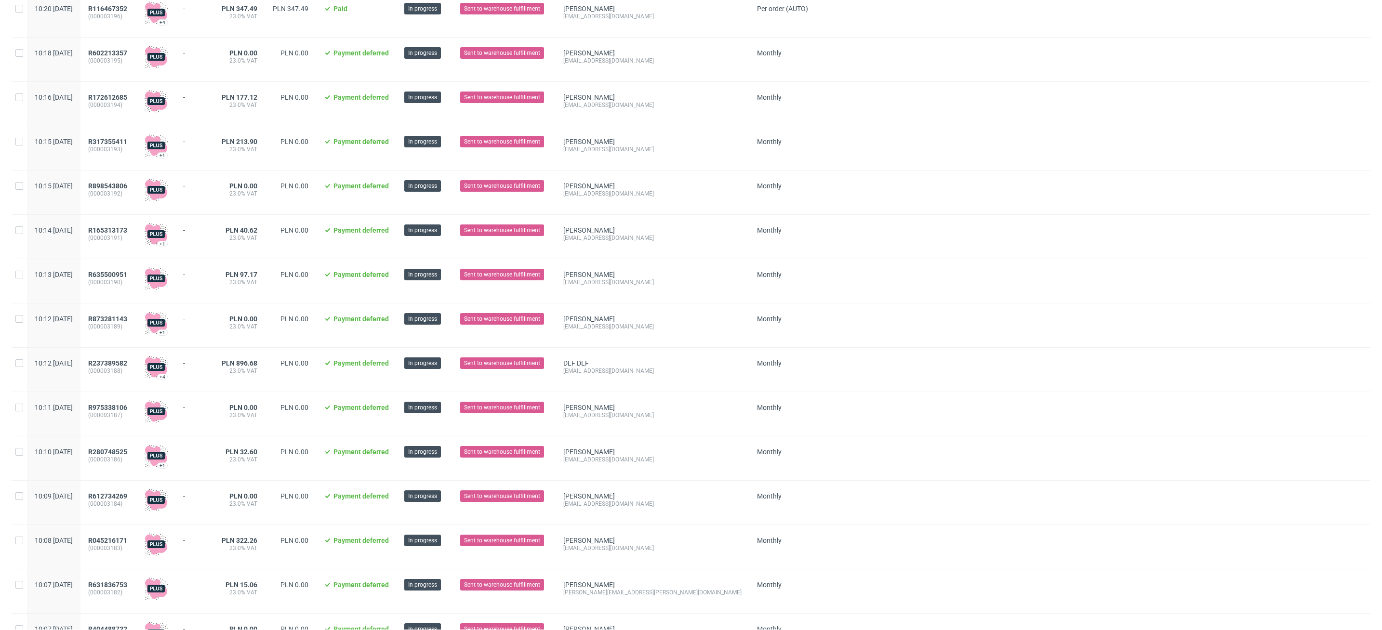
scroll to position [836, 0]
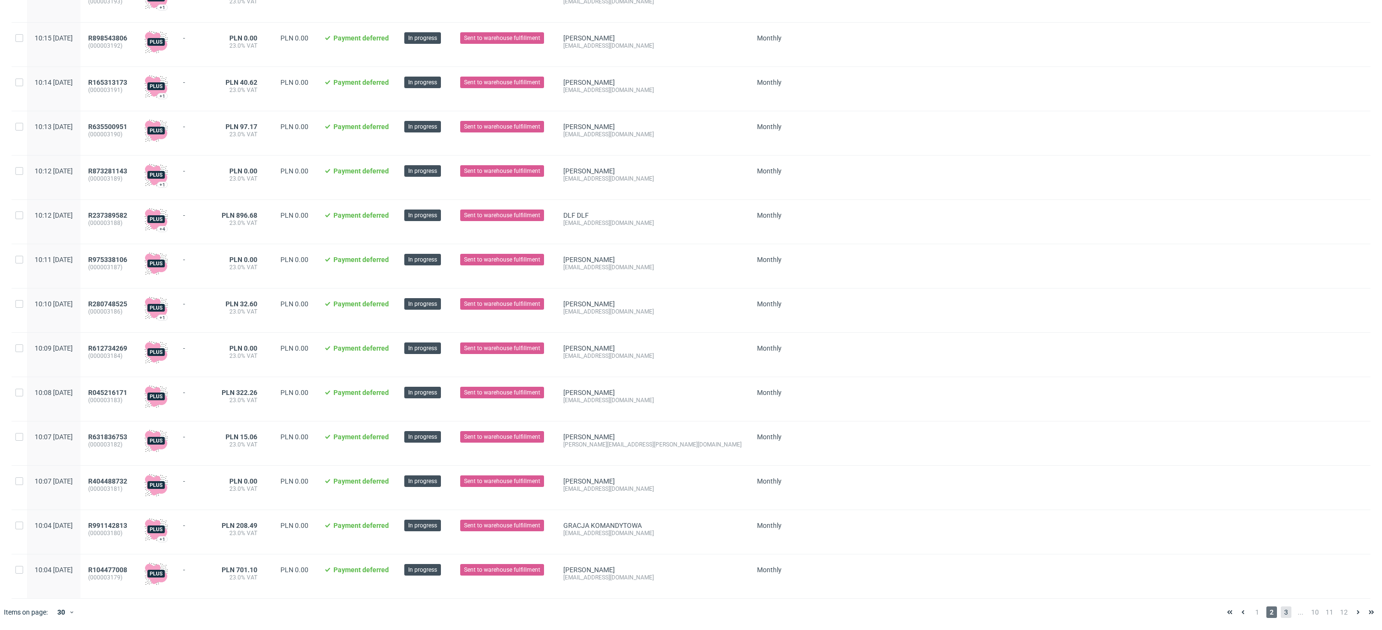
click at [1281, 615] on span "3" at bounding box center [1286, 613] width 11 height 12
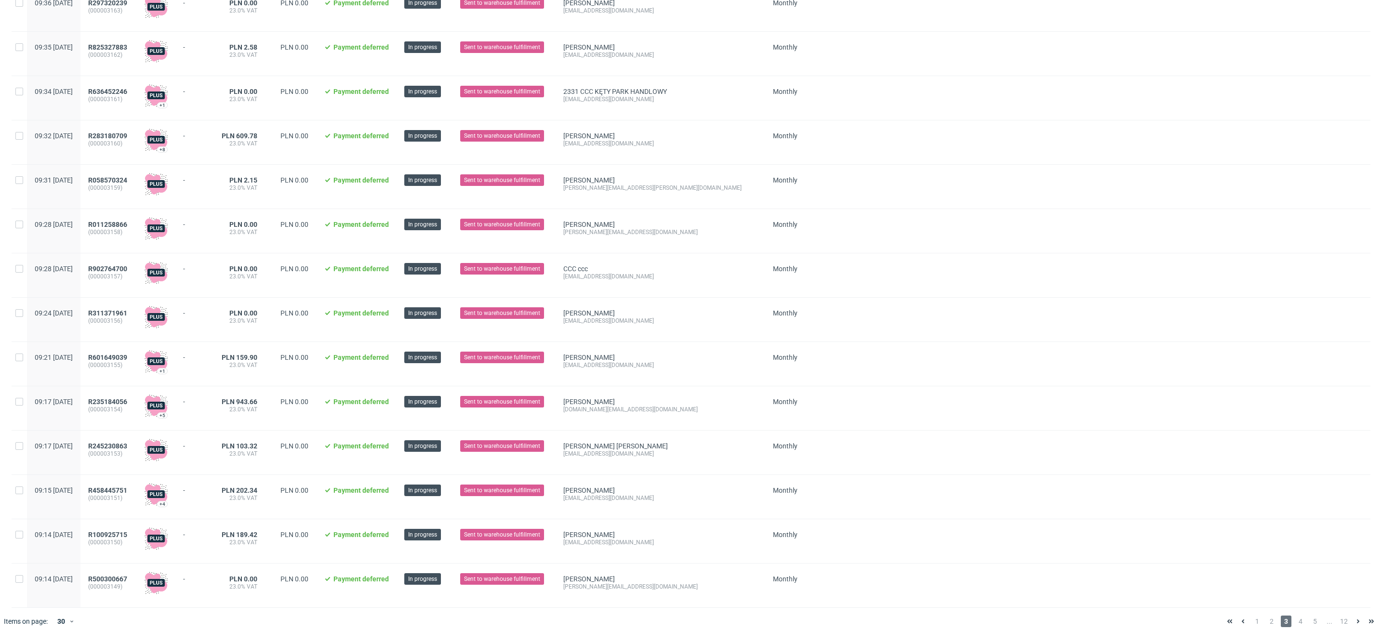
scroll to position [836, 0]
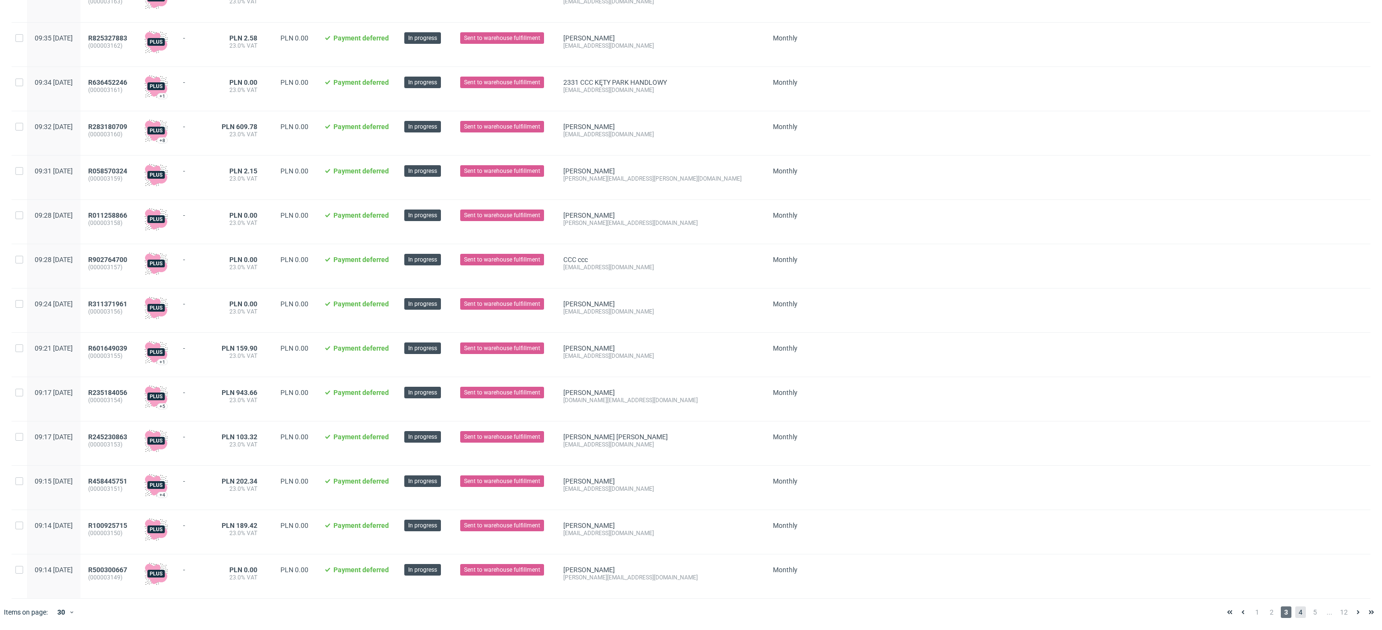
click at [1295, 609] on span "4" at bounding box center [1300, 613] width 11 height 12
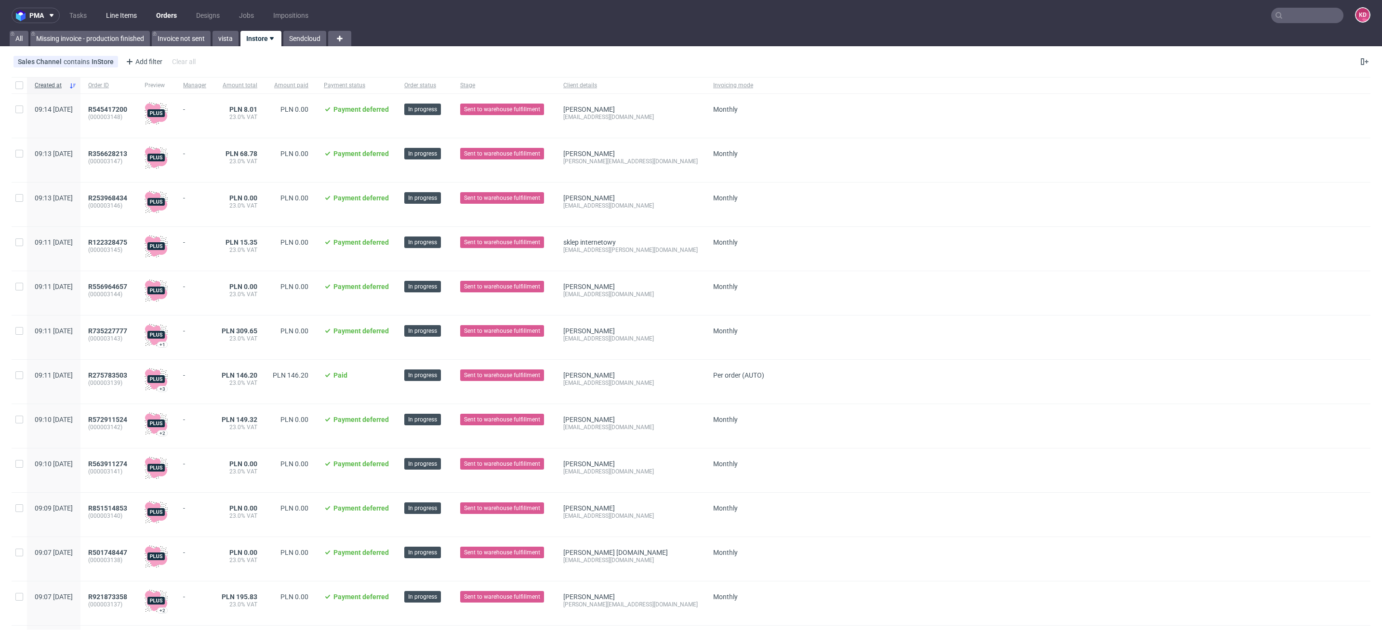
click at [119, 17] on link "Line Items" at bounding box center [121, 15] width 42 height 15
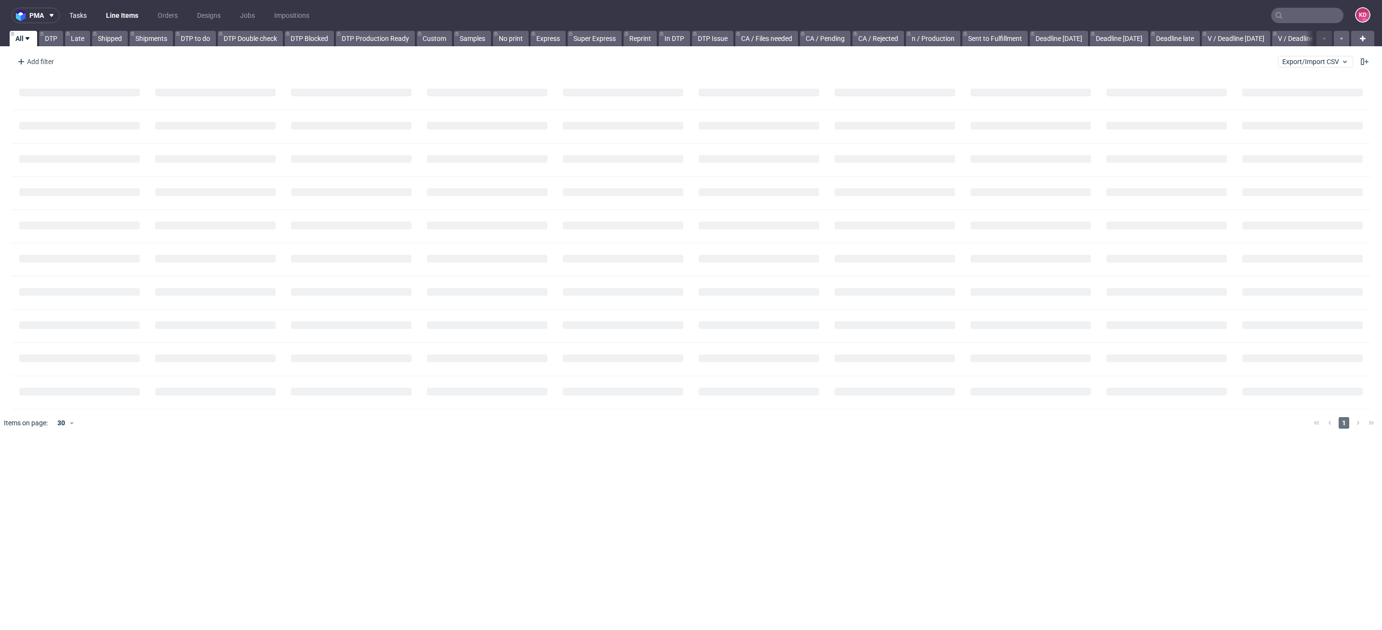
click at [69, 19] on link "Tasks" at bounding box center [78, 15] width 29 height 15
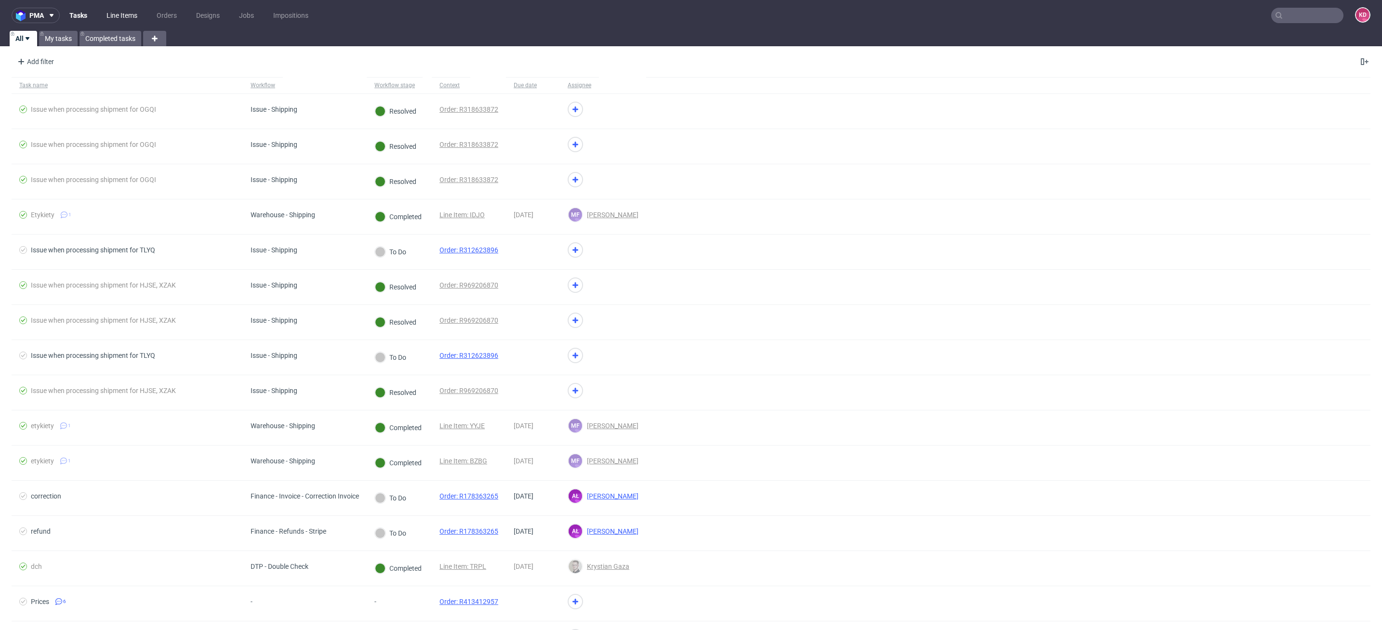
click at [130, 11] on link "Line Items" at bounding box center [122, 15] width 42 height 15
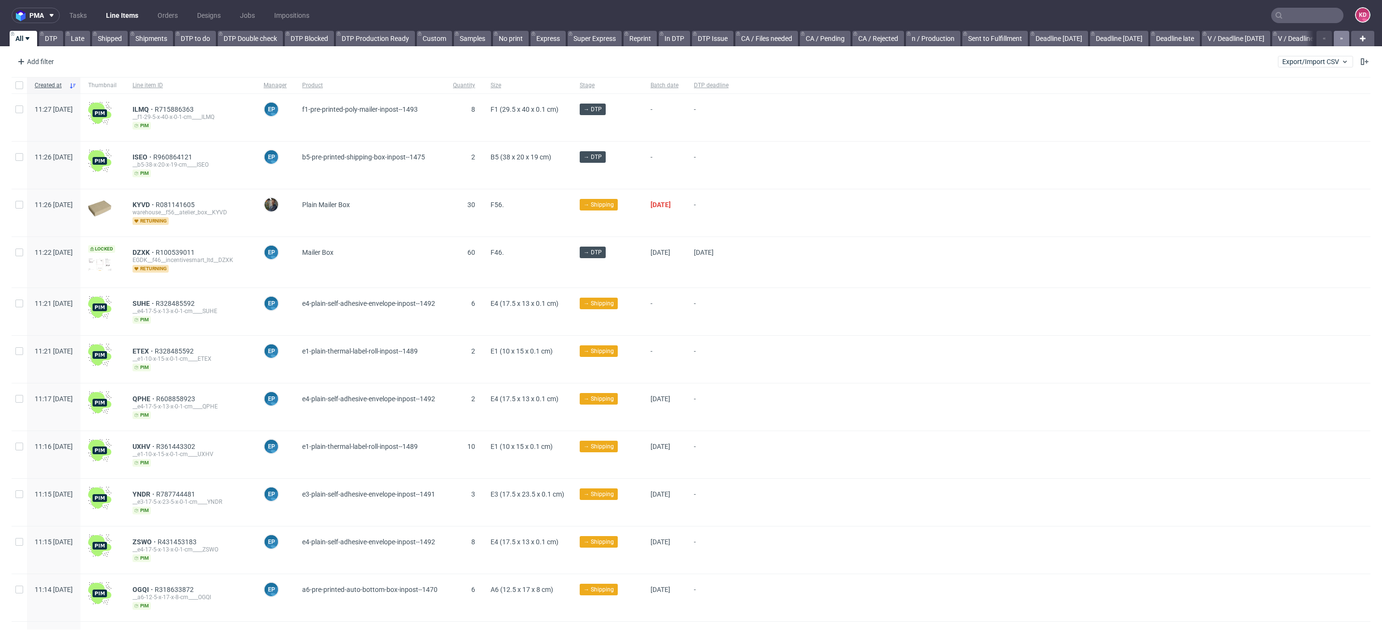
click at [1340, 41] on icon "button" at bounding box center [1342, 39] width 4 height 8
click at [1340, 42] on icon "button" at bounding box center [1342, 39] width 4 height 8
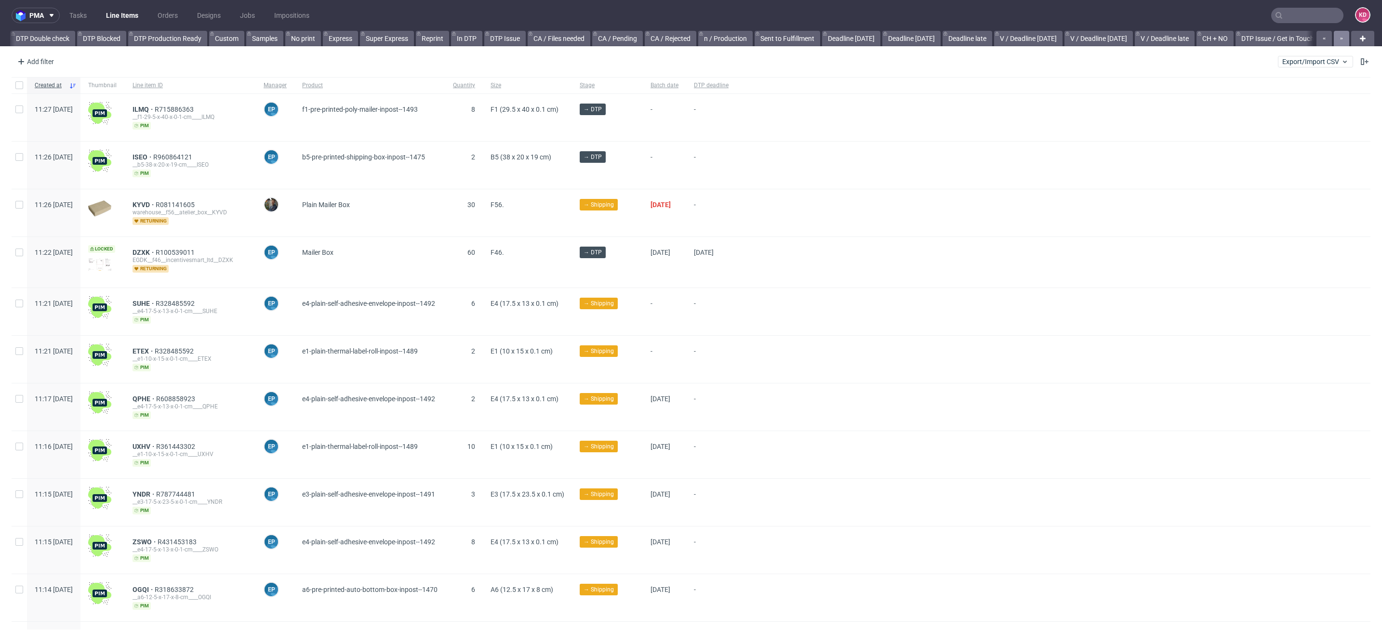
click at [1340, 42] on icon "button" at bounding box center [1342, 39] width 4 height 8
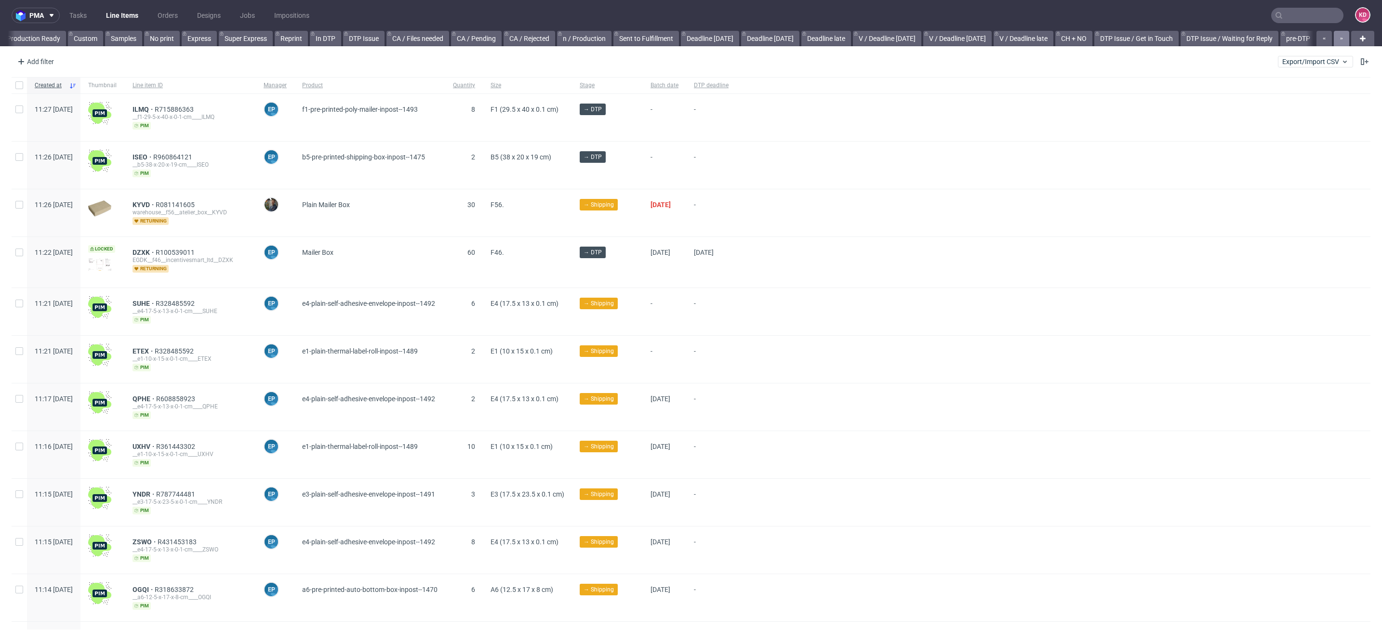
click at [1340, 42] on icon "button" at bounding box center [1342, 39] width 4 height 8
click at [1328, 42] on div at bounding box center [1332, 38] width 35 height 15
click at [1294, 38] on link "InPost" at bounding box center [1297, 38] width 31 height 15
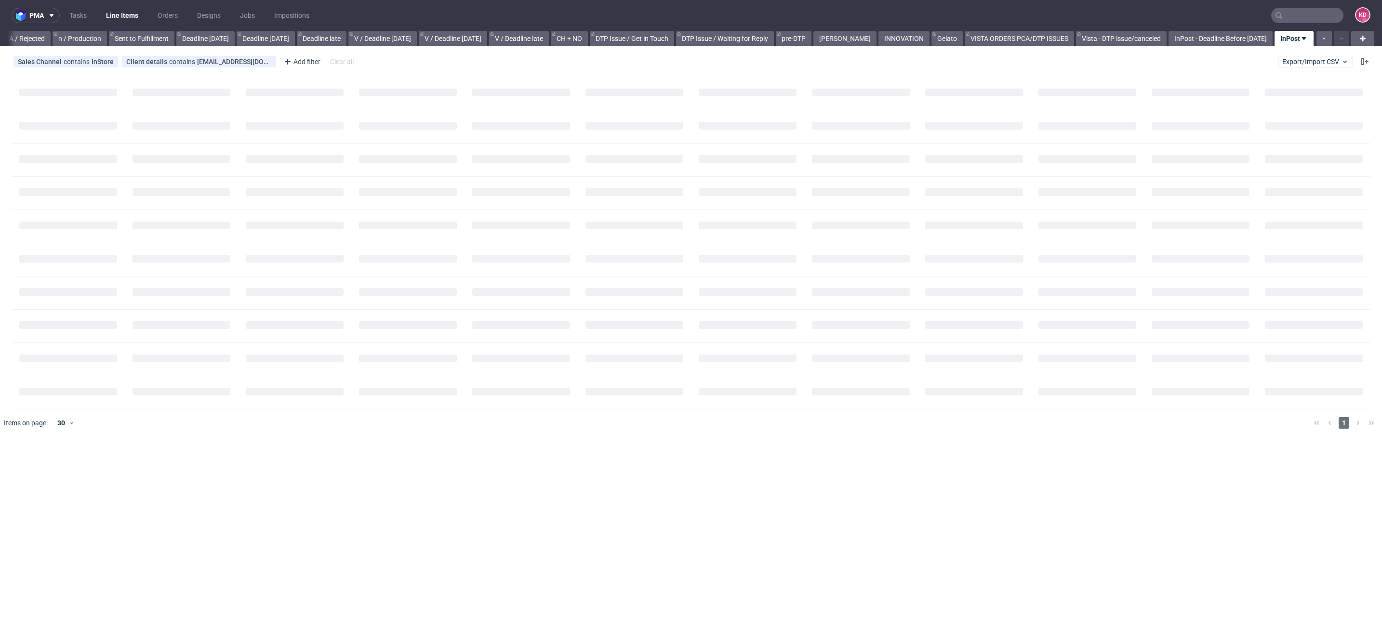
scroll to position [0, 846]
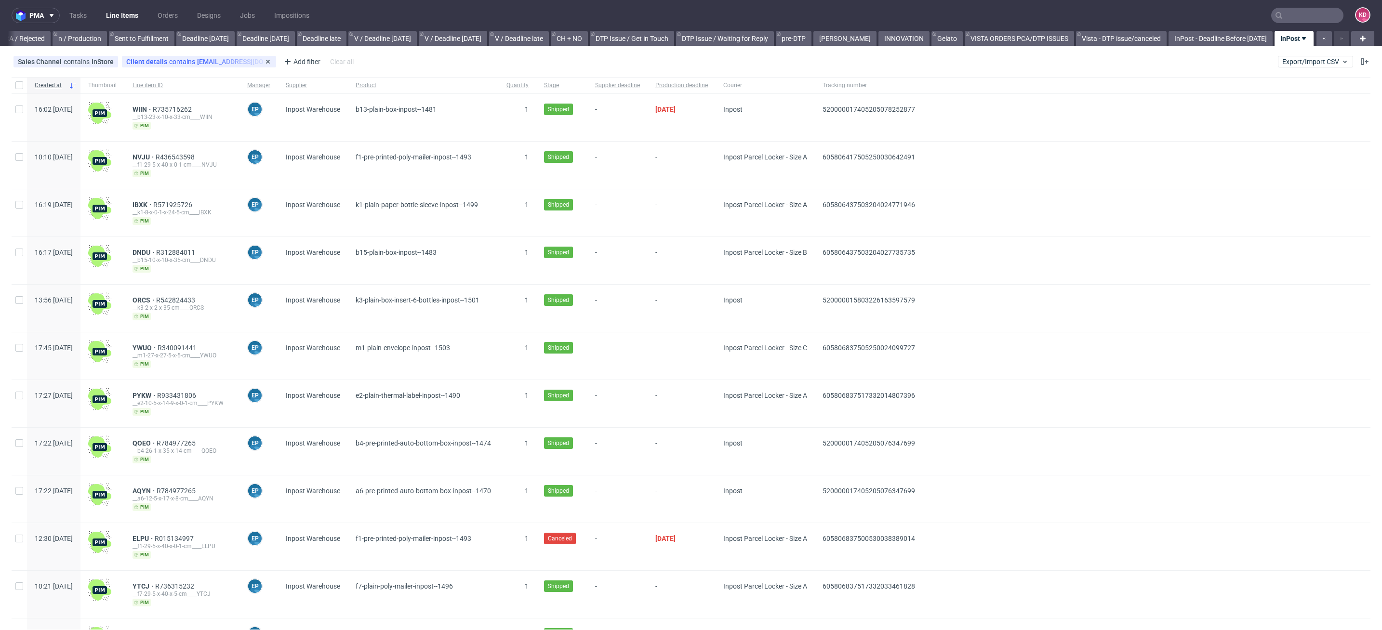
click at [209, 61] on div "Client details contains dws_tws@onet.pl" at bounding box center [199, 62] width 146 height 8
click at [247, 57] on div "Client details contains dws_tws@onet.pl" at bounding box center [199, 62] width 154 height 12
click at [264, 60] on icon at bounding box center [268, 62] width 8 height 8
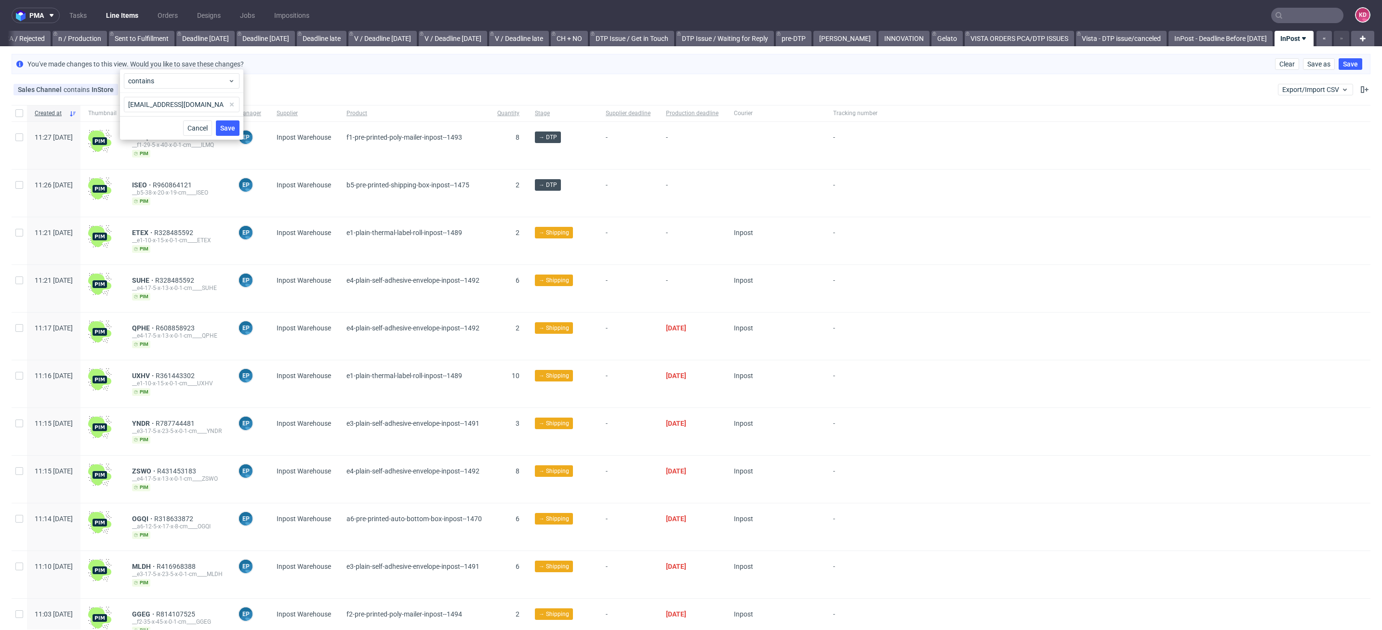
click at [303, 82] on div "Sales Channel contains InStore Add filter Hide filters Clear all Export/Import …" at bounding box center [691, 89] width 1382 height 23
click at [142, 84] on div "Add filter" at bounding box center [143, 89] width 42 height 15
click at [156, 112] on input "text" at bounding box center [182, 110] width 116 height 15
type input "sta"
click at [170, 210] on div "Stage" at bounding box center [182, 217] width 116 height 17
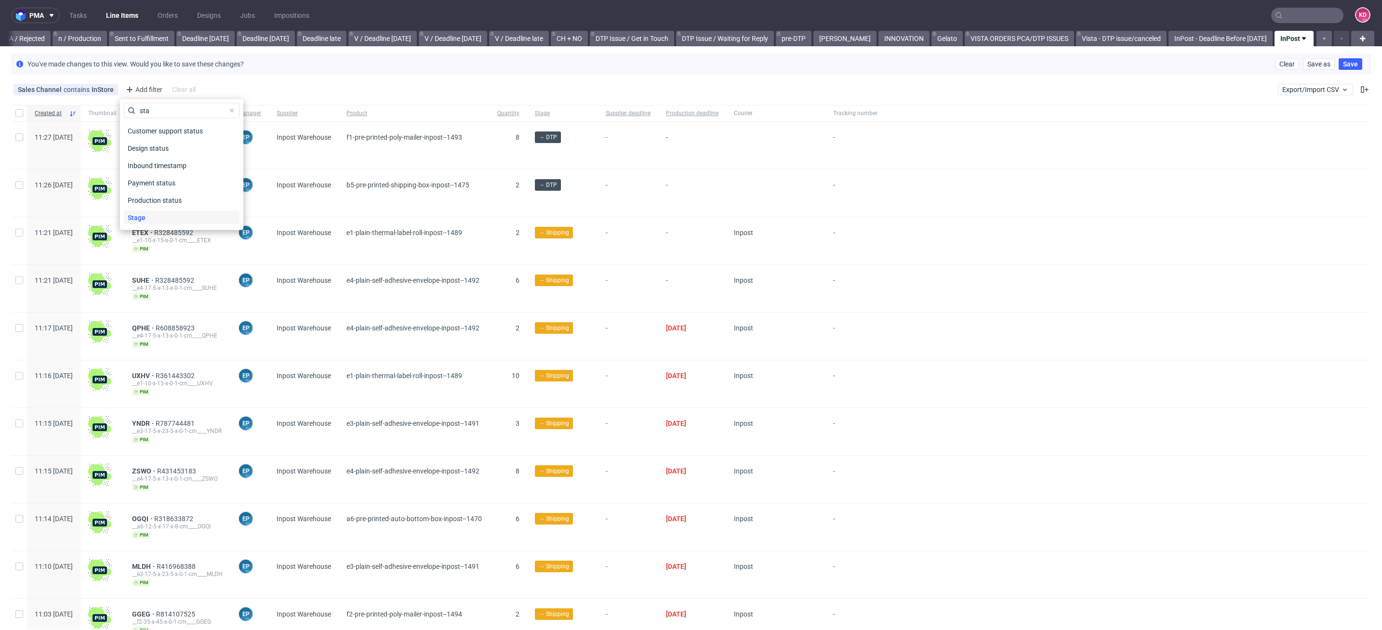
click at [167, 218] on div "Stage" at bounding box center [182, 217] width 116 height 13
click at [173, 128] on input "text" at bounding box center [182, 132] width 116 height 15
type input "issue"
click at [182, 165] on div "Issue in Production" at bounding box center [168, 170] width 59 height 10
click at [135, 166] on input "Issue in Production" at bounding box center [132, 170] width 8 height 8
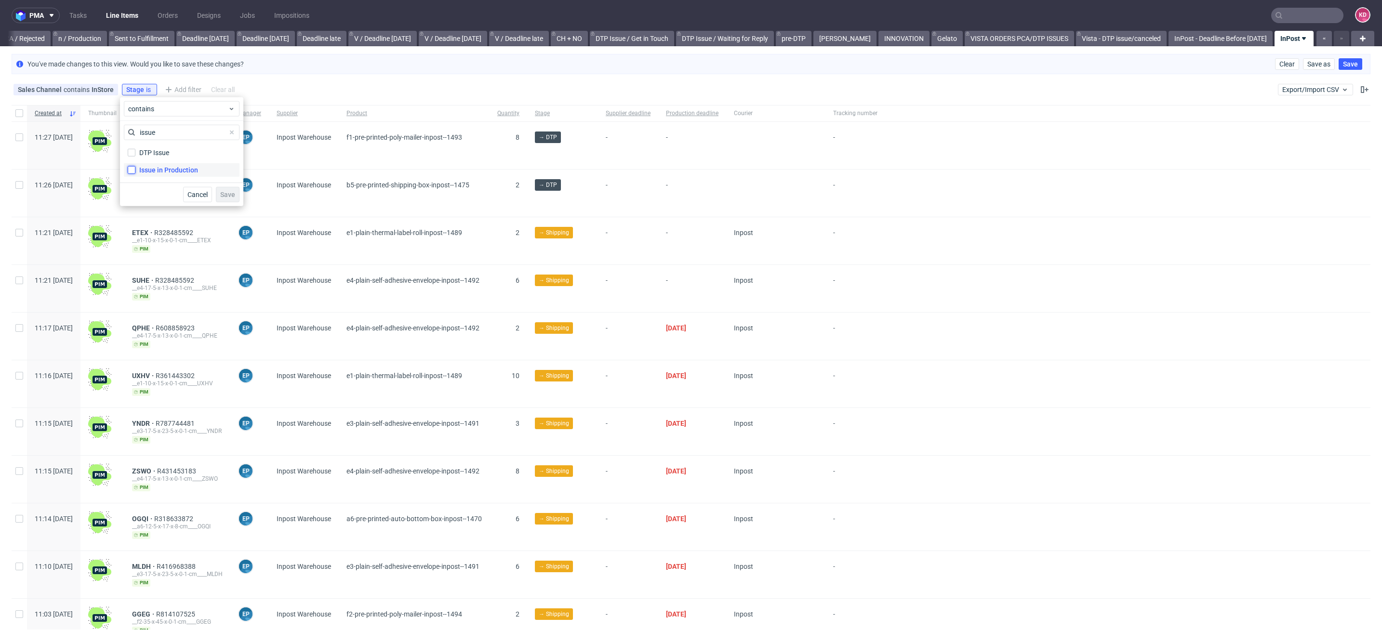
checkbox input "true"
click at [228, 193] on span "Save" at bounding box center [227, 194] width 15 height 7
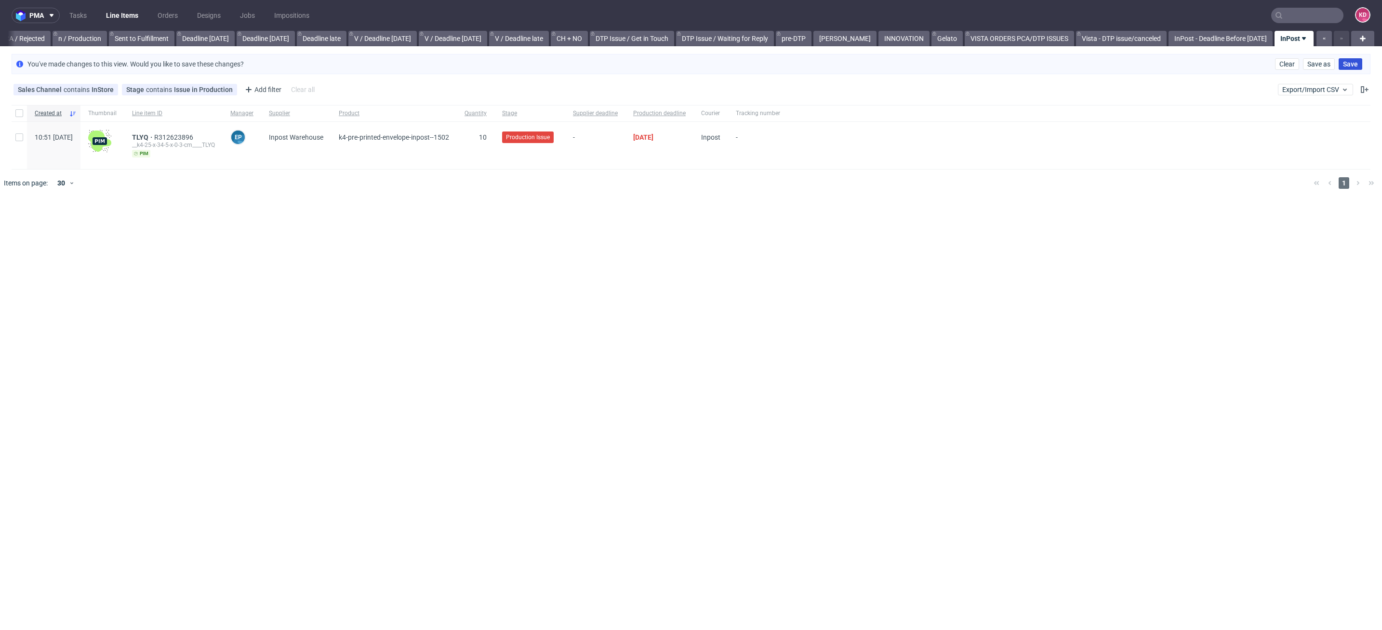
click at [1350, 67] on span "Save" at bounding box center [1350, 64] width 15 height 7
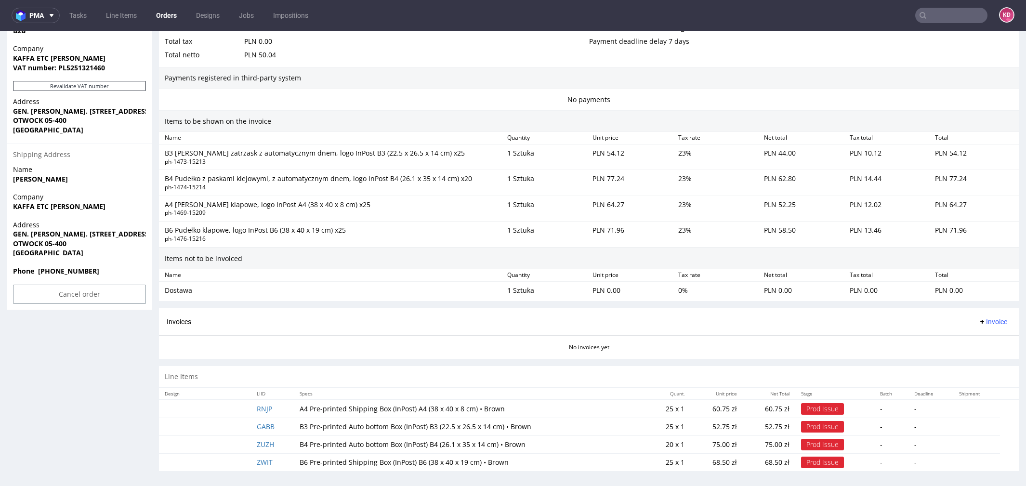
scroll to position [3, 0]
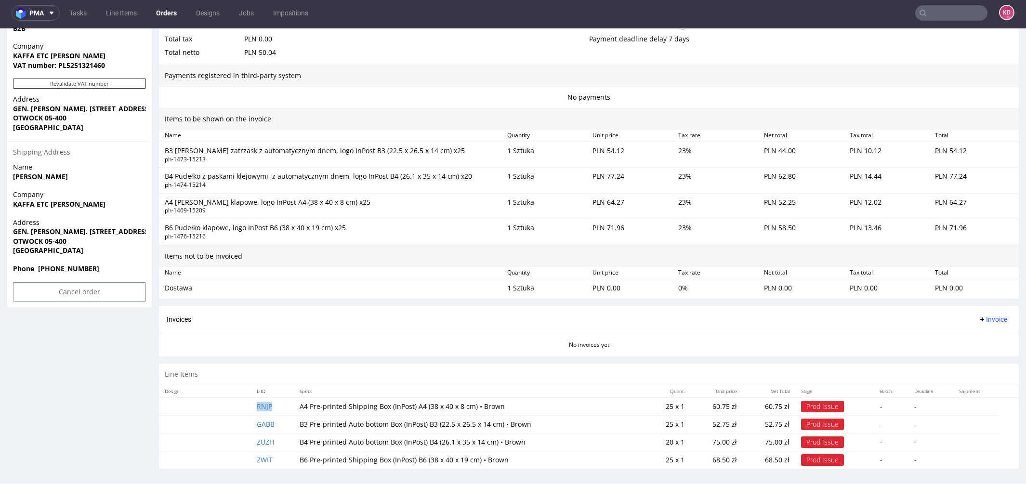
click at [272, 404] on td "RNJP" at bounding box center [272, 407] width 42 height 18
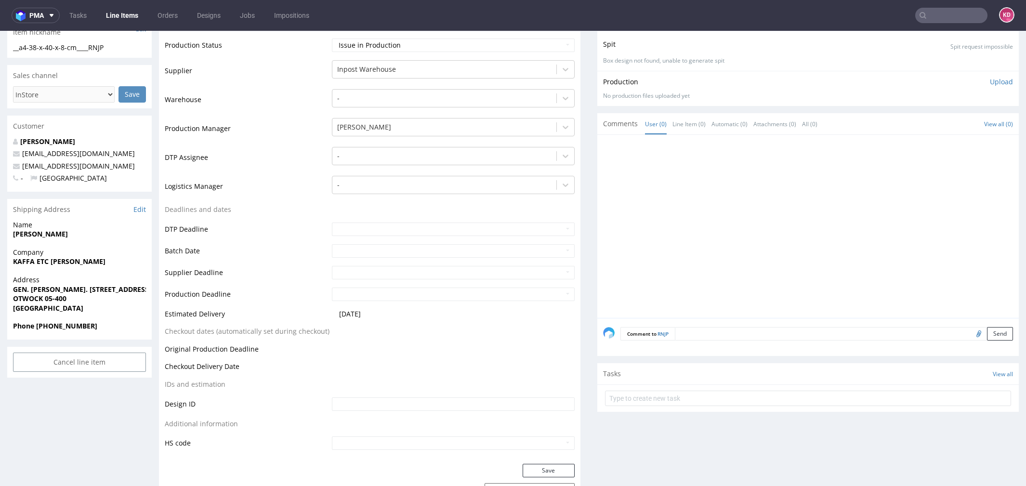
scroll to position [173, 0]
click at [104, 305] on span "[GEOGRAPHIC_DATA]" at bounding box center [79, 310] width 133 height 10
click at [111, 292] on span "GEN. [PERSON_NAME]. [STREET_ADDRESS]" at bounding box center [79, 291] width 133 height 10
drag, startPoint x: 111, startPoint y: 290, endPoint x: 8, endPoint y: 291, distance: 103.1
click at [8, 291] on div "Address GEN. [PERSON_NAME]. [STREET_ADDRESS]" at bounding box center [79, 300] width 145 height 46
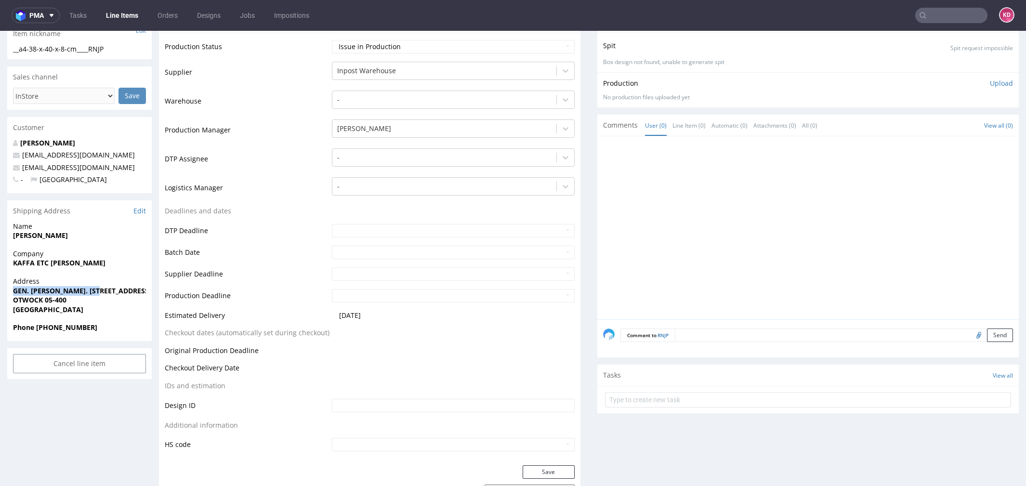
copy strong "GEN. [PERSON_NAME]. [STREET_ADDRESS]"
click at [141, 208] on link "Edit" at bounding box center [139, 211] width 13 height 10
click at [931, 27] on nav "pma Tasks Line Items Orders Designs Jobs Impositions KD" at bounding box center [513, 15] width 1026 height 31
click at [931, 18] on input "text" at bounding box center [952, 15] width 72 height 15
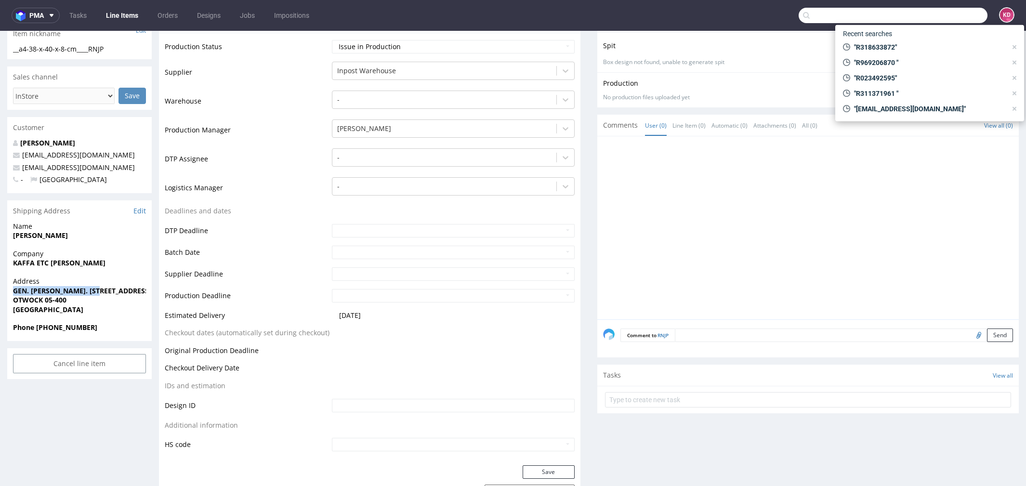
paste input "R016051647"
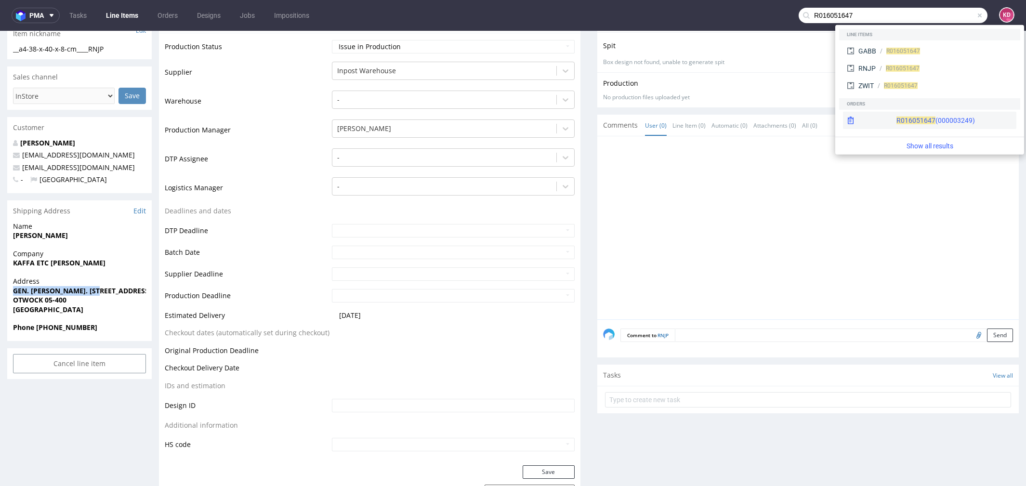
type input "R016051647"
click at [897, 117] on span "R016051647" at bounding box center [916, 121] width 39 height 8
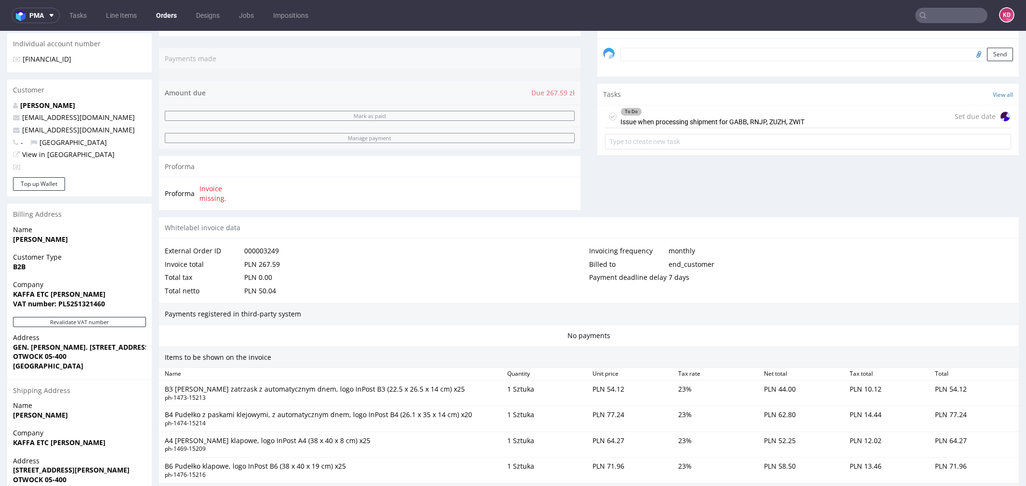
scroll to position [521, 0]
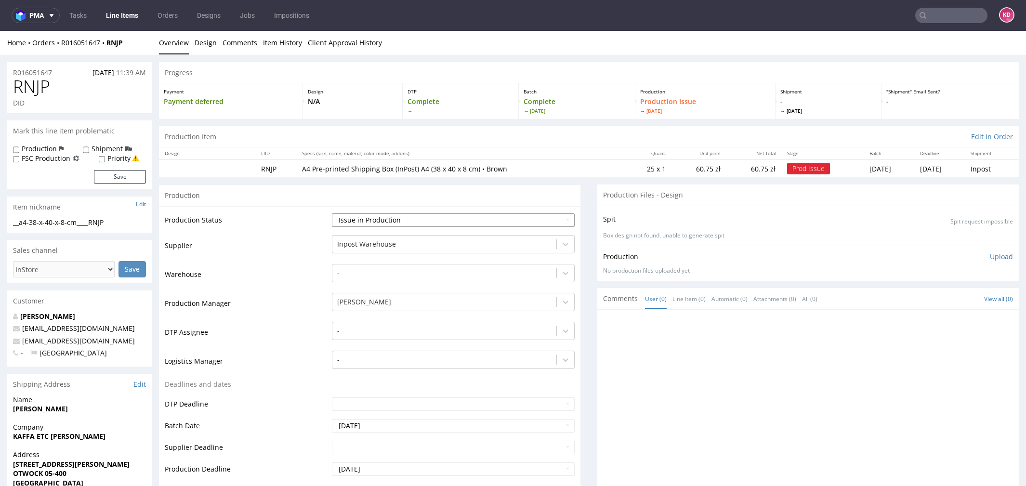
click at [374, 214] on select "Waiting for Artwork Waiting for Diecut Waiting for Mockup Waiting for DTP Waiti…" at bounding box center [453, 219] width 243 height 13
select select "sent_to_warehouse_fulfillment"
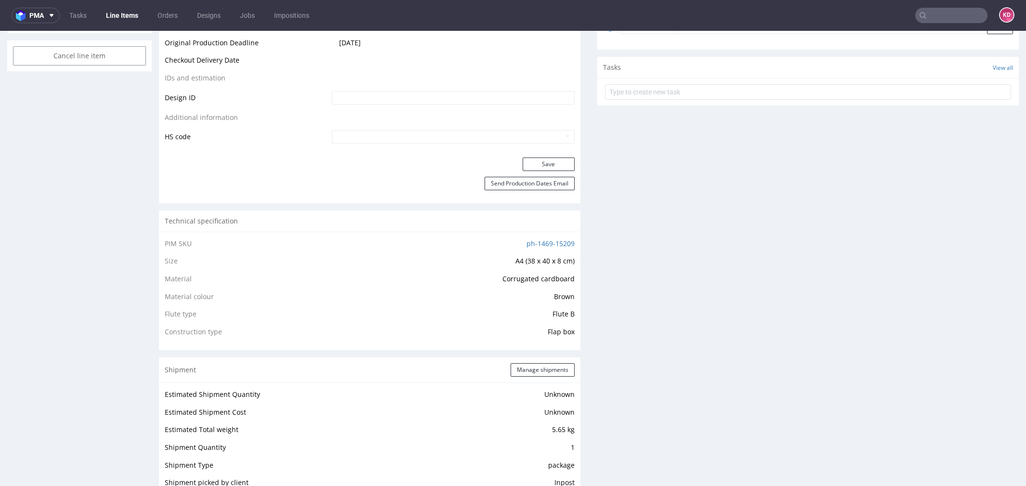
scroll to position [514, 0]
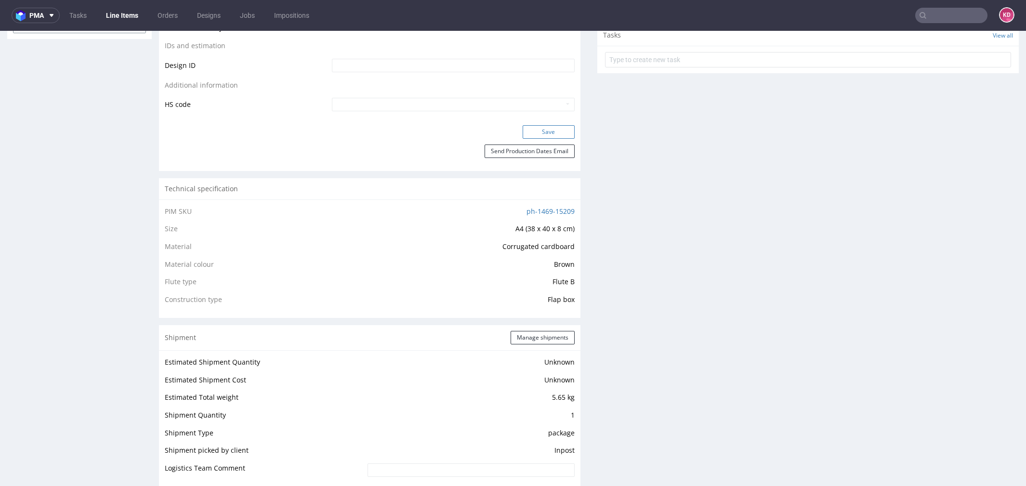
click at [547, 130] on button "Save" at bounding box center [549, 131] width 52 height 13
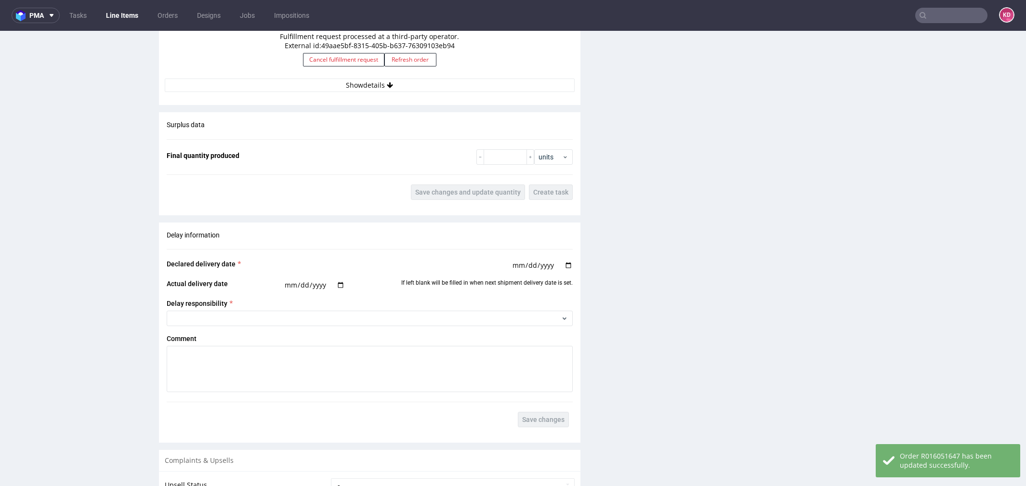
scroll to position [1298, 0]
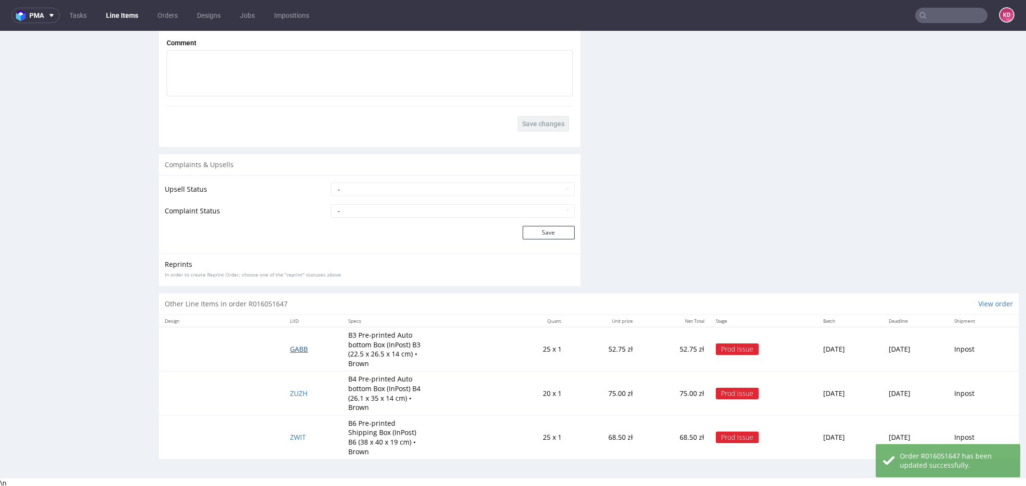
click at [290, 352] on span "GABB" at bounding box center [299, 349] width 18 height 9
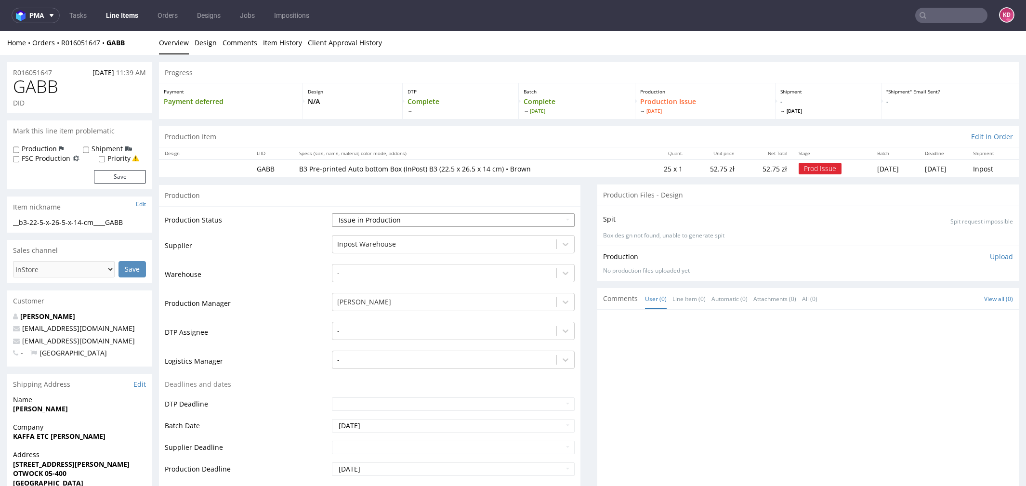
click at [386, 218] on select "Waiting for Artwork Waiting for Diecut Waiting for Mockup Waiting for DTP Waiti…" at bounding box center [453, 219] width 243 height 13
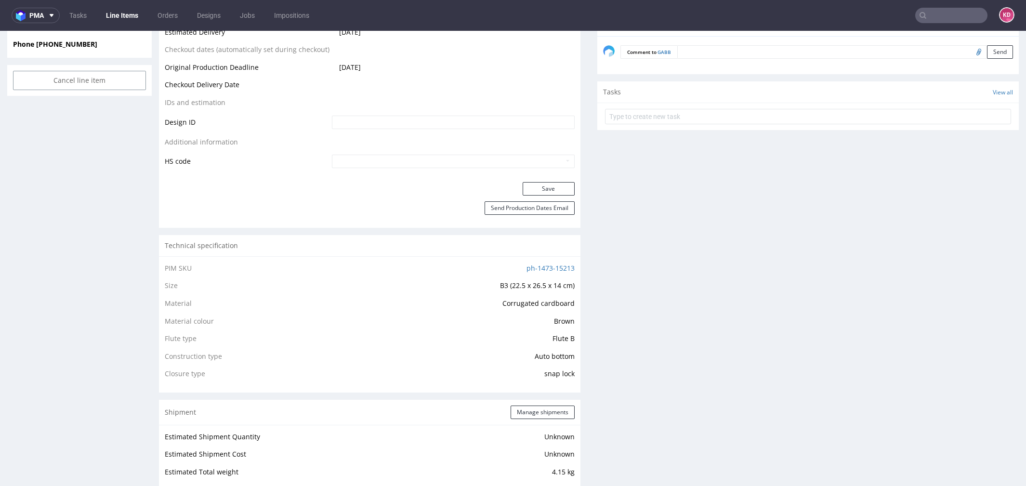
scroll to position [469, 0]
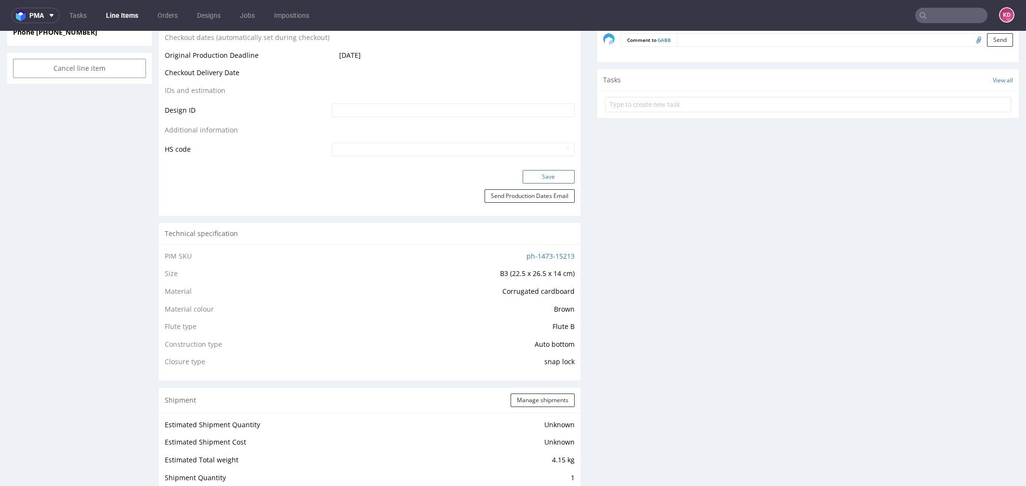
click at [549, 176] on button "Save" at bounding box center [549, 176] width 52 height 13
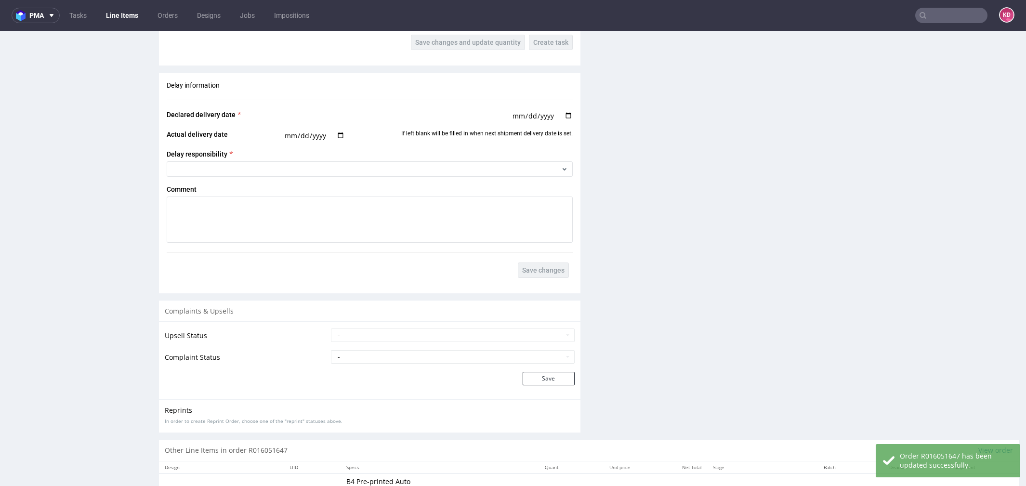
scroll to position [1316, 0]
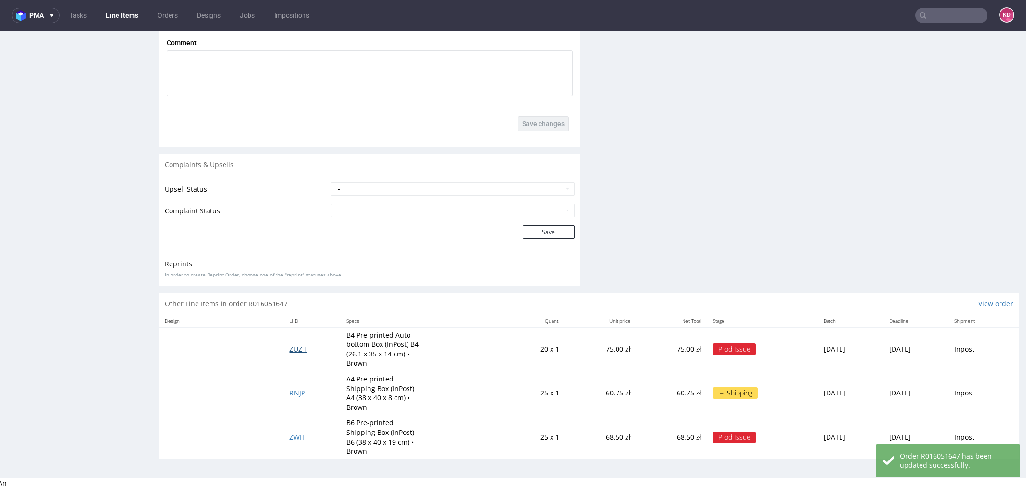
click at [290, 349] on span "ZUZH" at bounding box center [298, 349] width 17 height 9
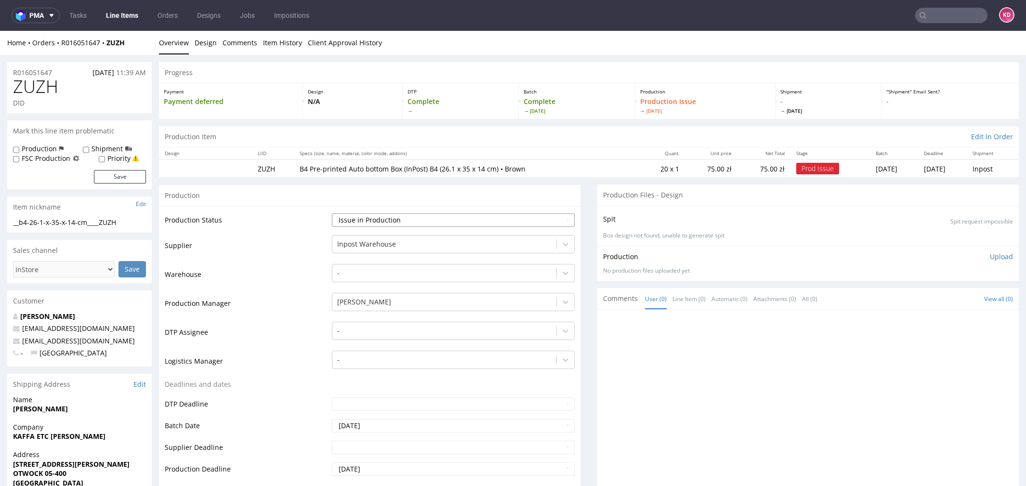
click at [373, 217] on select "Waiting for Artwork Waiting for Diecut Waiting for Mockup Waiting for DTP Waiti…" at bounding box center [453, 219] width 243 height 13
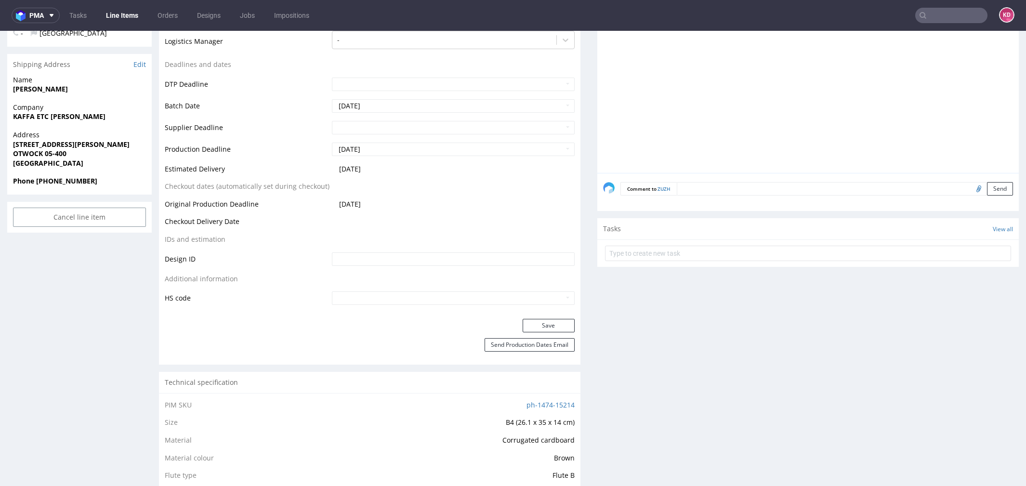
scroll to position [427, 0]
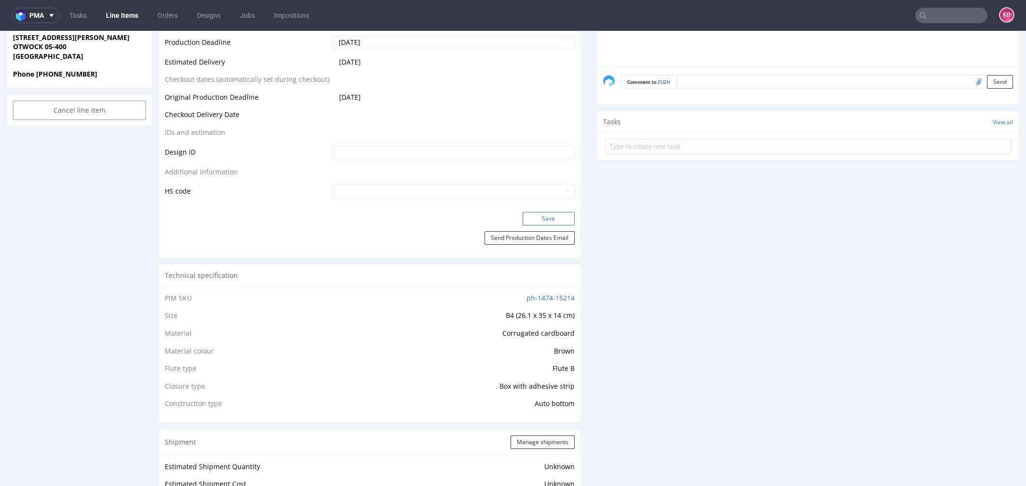
click at [558, 217] on button "Save" at bounding box center [549, 218] width 52 height 13
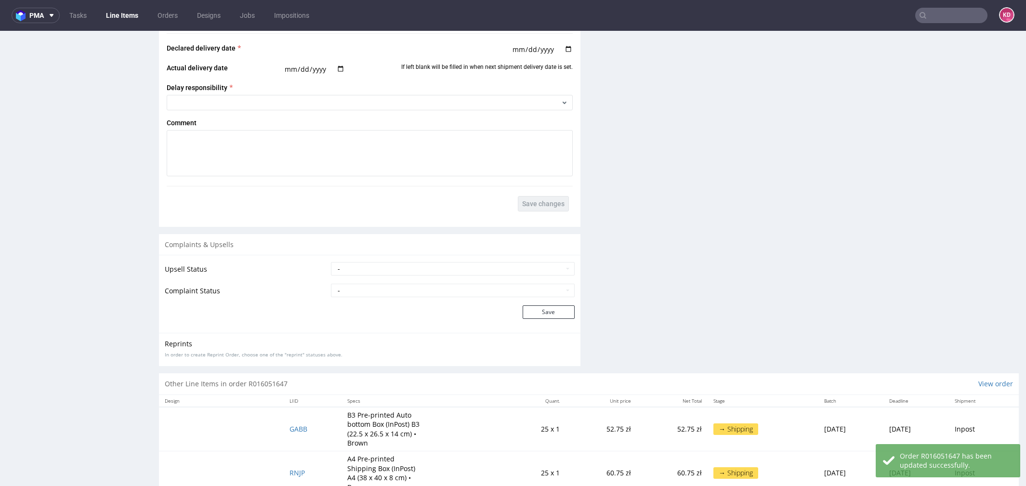
scroll to position [1316, 0]
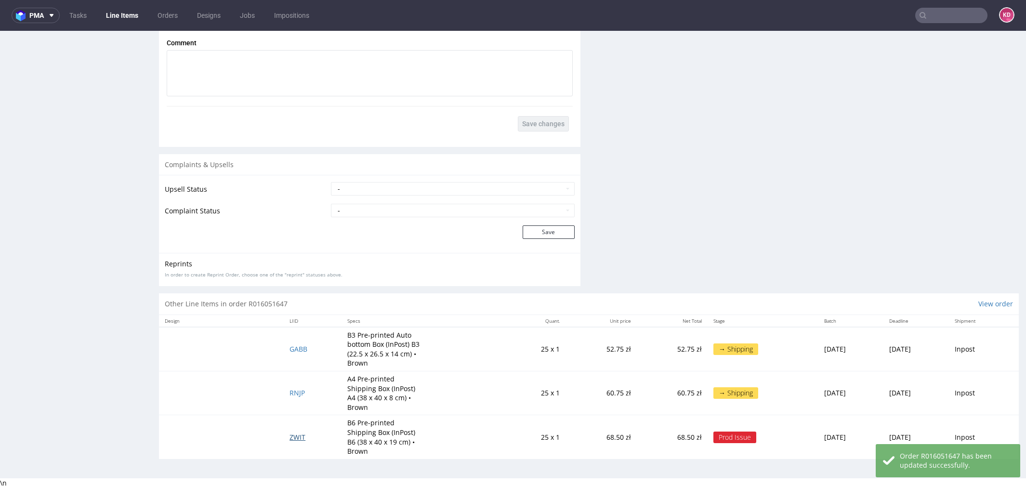
click at [290, 434] on span "ZWIT" at bounding box center [298, 437] width 16 height 9
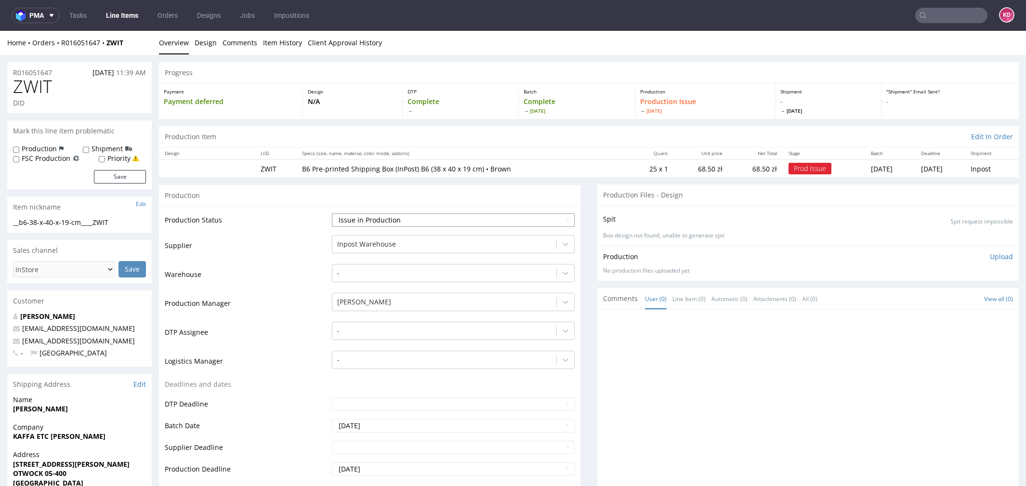
click at [384, 221] on select "Waiting for Artwork Waiting for Diecut Waiting for Mockup Waiting for DTP Waiti…" at bounding box center [453, 219] width 243 height 13
select select "sent_to_warehouse_fulfillment"
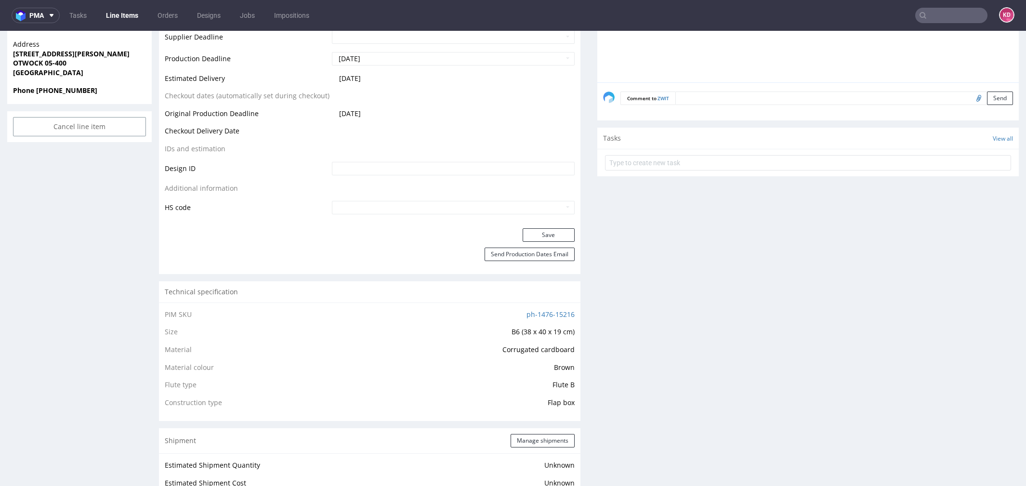
scroll to position [425, 0]
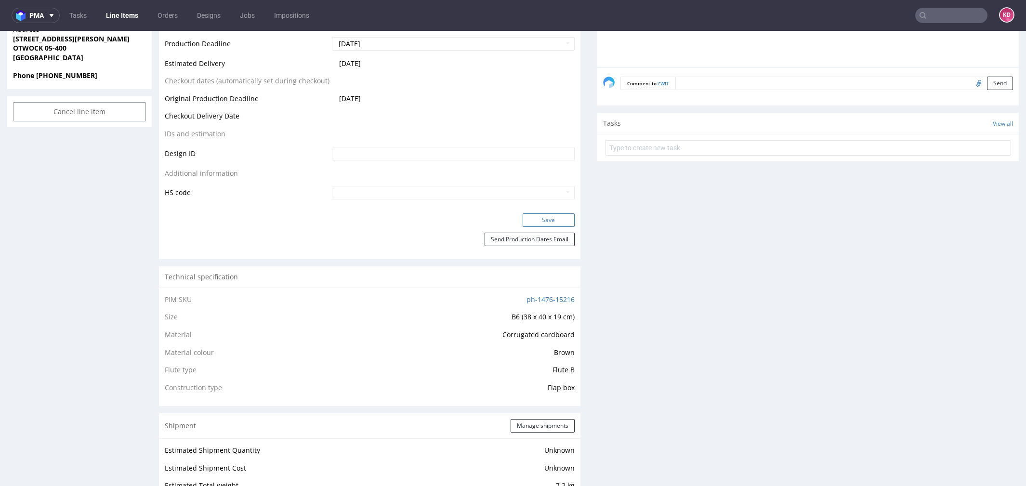
click at [553, 216] on button "Save" at bounding box center [549, 219] width 52 height 13
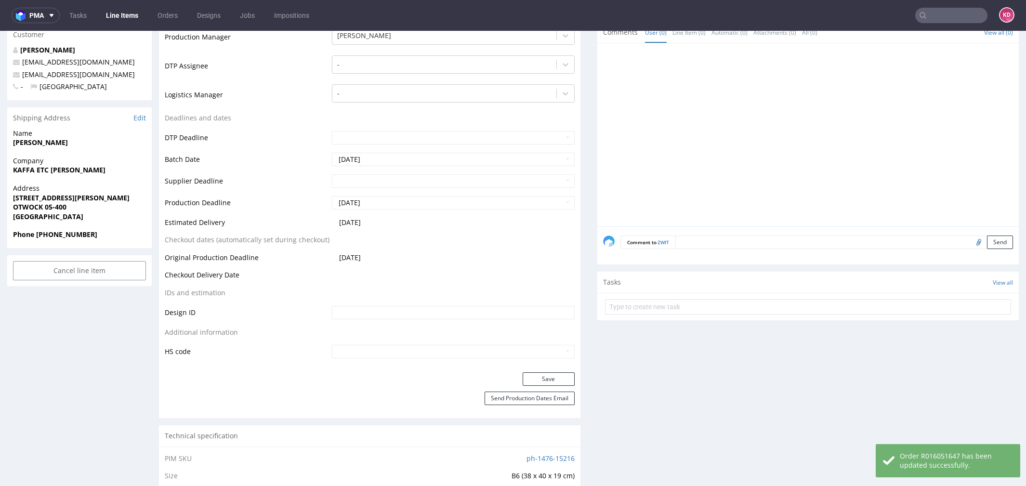
scroll to position [0, 0]
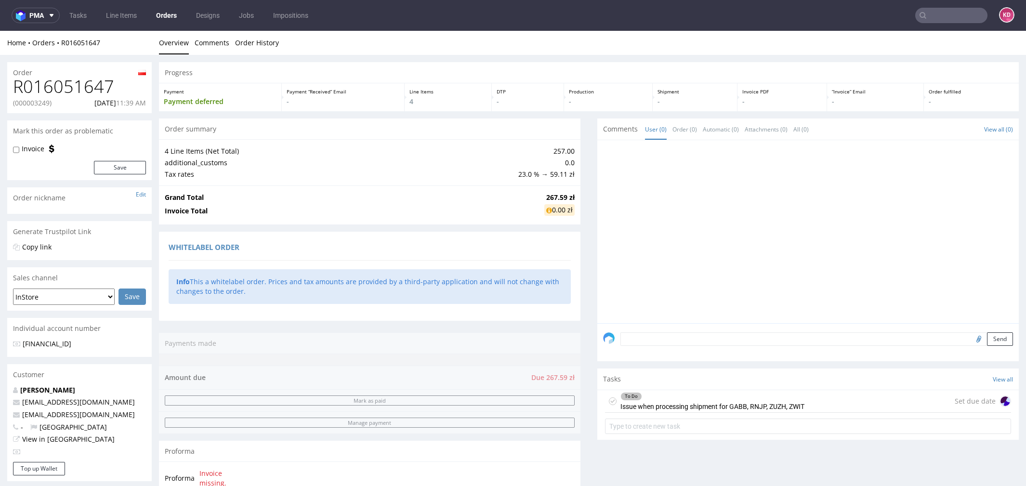
click at [611, 399] on div "To Do Issue when processing shipment for GABB, RNJP, ZUZH, ZWIT" at bounding box center [704, 401] width 199 height 22
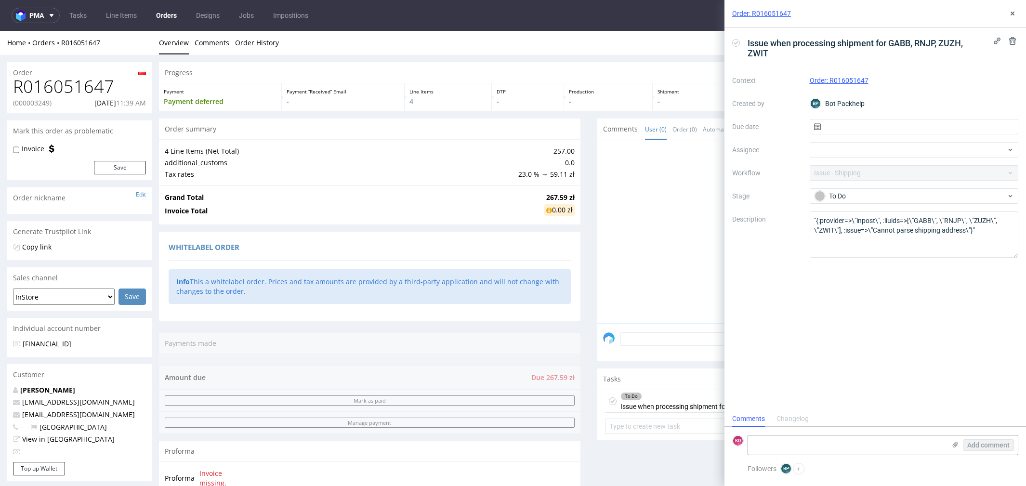
scroll to position [7, 0]
click at [1013, 13] on use at bounding box center [1013, 14] width 4 height 4
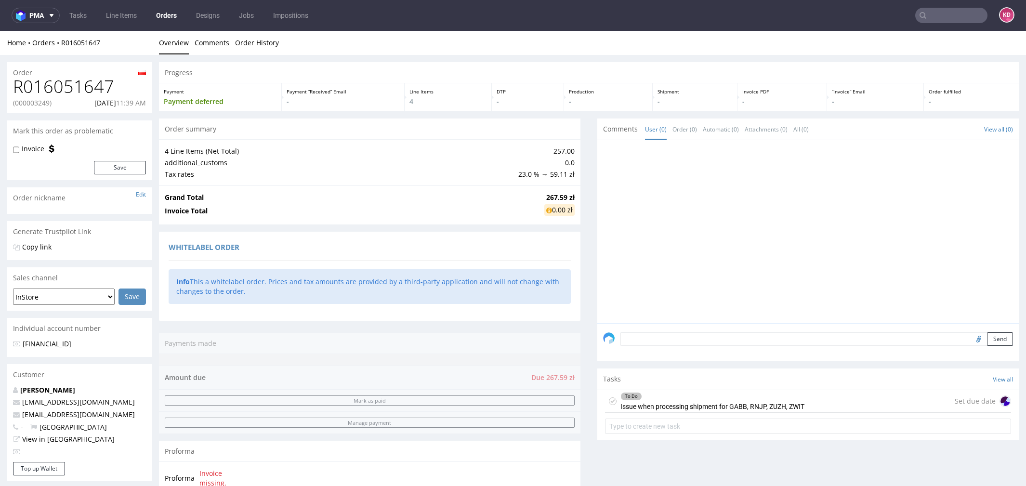
click at [611, 399] on use at bounding box center [613, 400] width 4 height 3
click at [639, 458] on div "Comments User (0) Order (0) Automatic (0) Attachments (0) All (0) View all (0) …" at bounding box center [809, 311] width 422 height 384
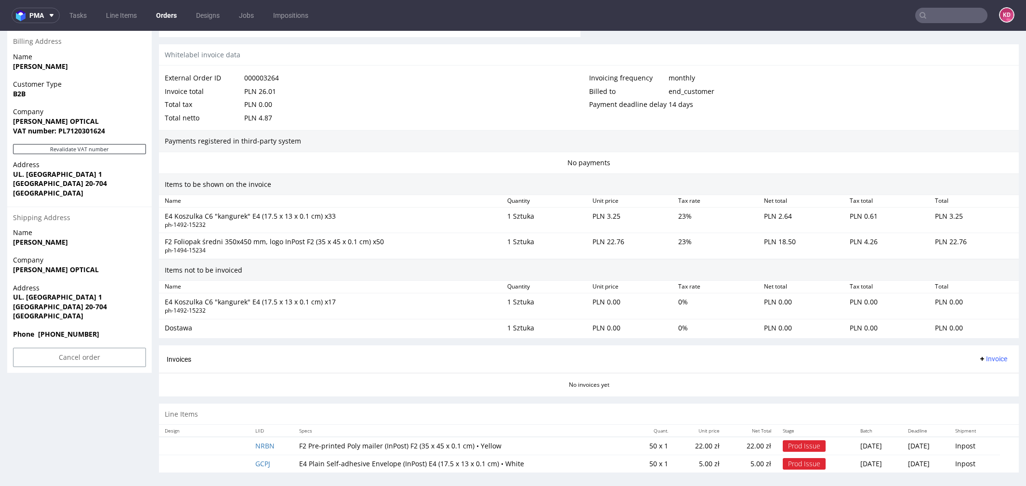
scroll to position [460, 0]
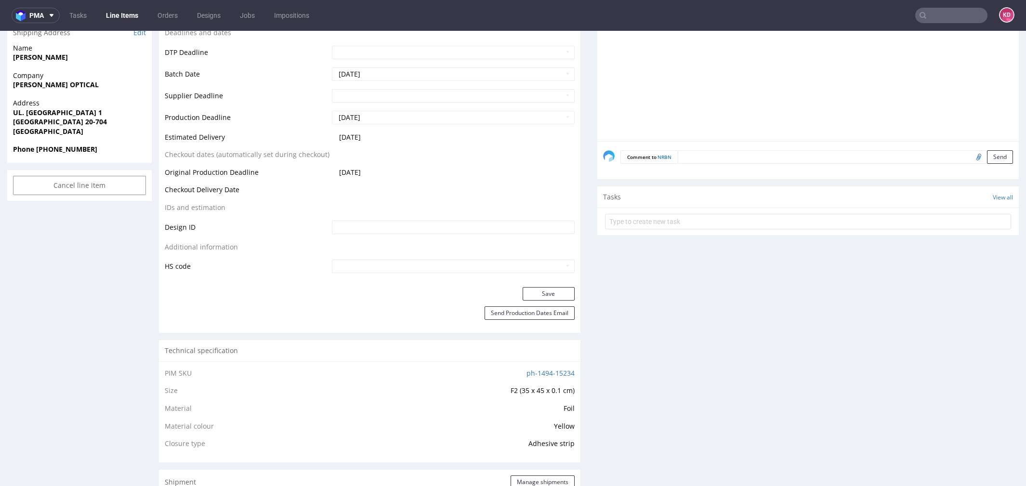
scroll to position [125, 0]
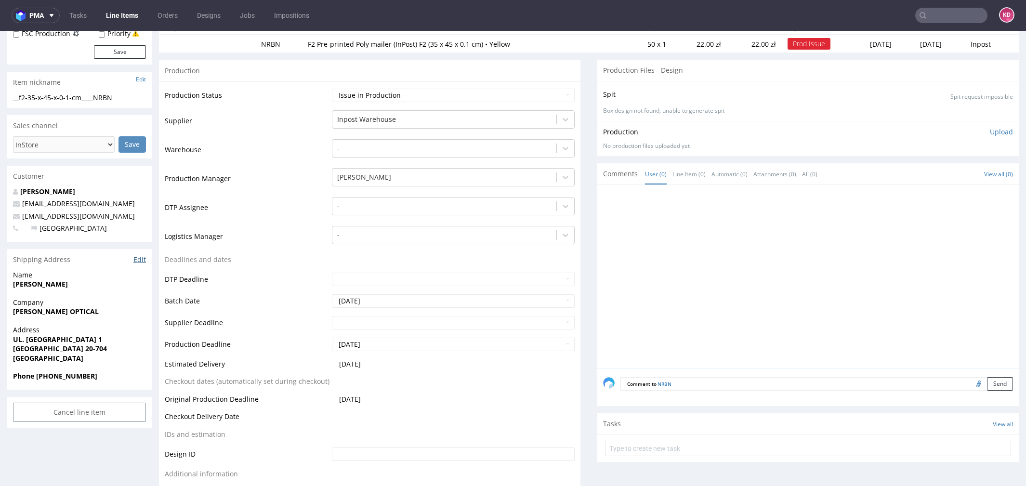
click at [139, 259] on link "Edit" at bounding box center [139, 260] width 13 height 10
click at [951, 15] on input "text" at bounding box center [952, 15] width 72 height 15
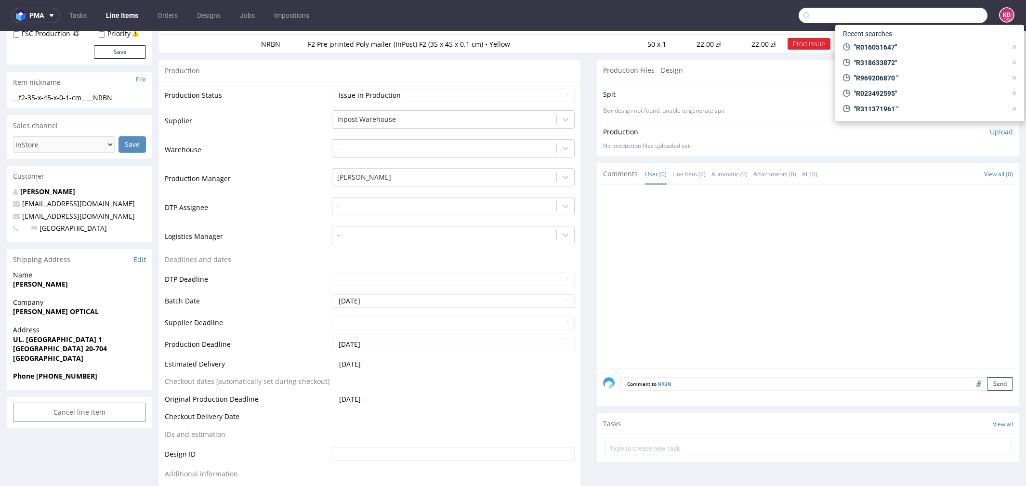
paste input "R748234376"
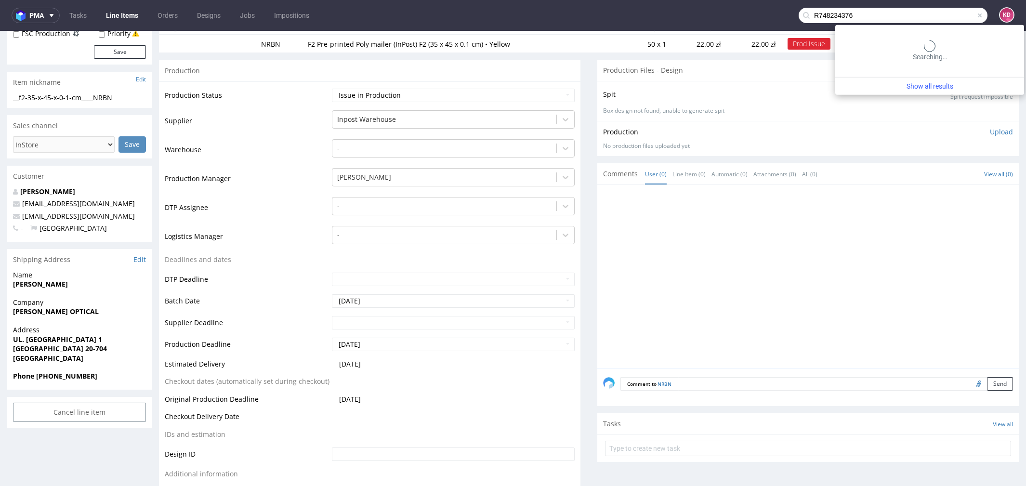
type input "R748234376"
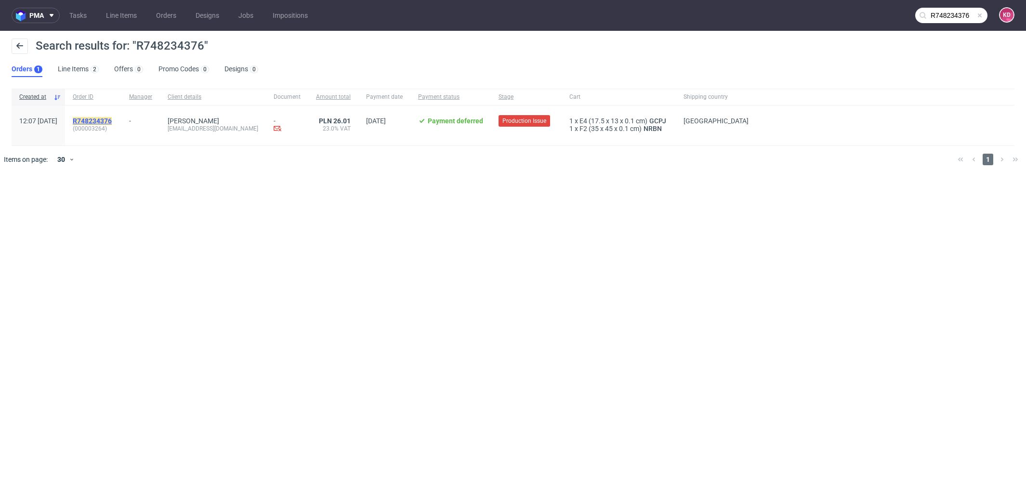
click at [112, 119] on mark "R748234376" at bounding box center [92, 121] width 39 height 8
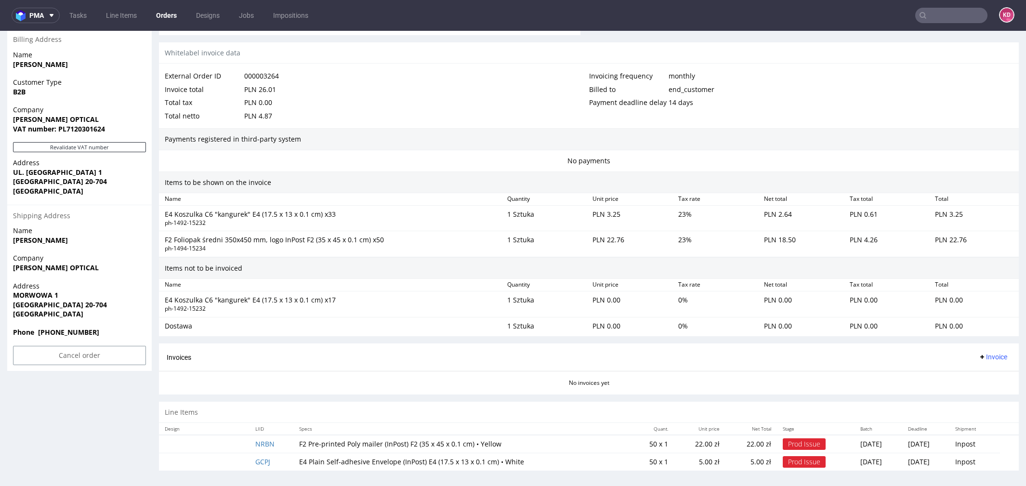
scroll to position [3, 0]
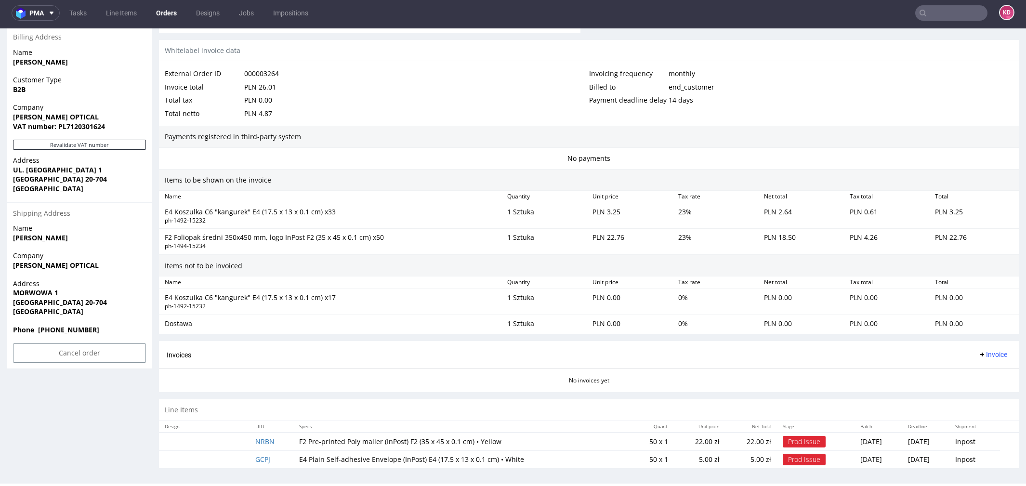
click at [263, 433] on td "NRBN" at bounding box center [272, 442] width 44 height 18
click at [261, 433] on td "NRBN" at bounding box center [272, 442] width 44 height 18
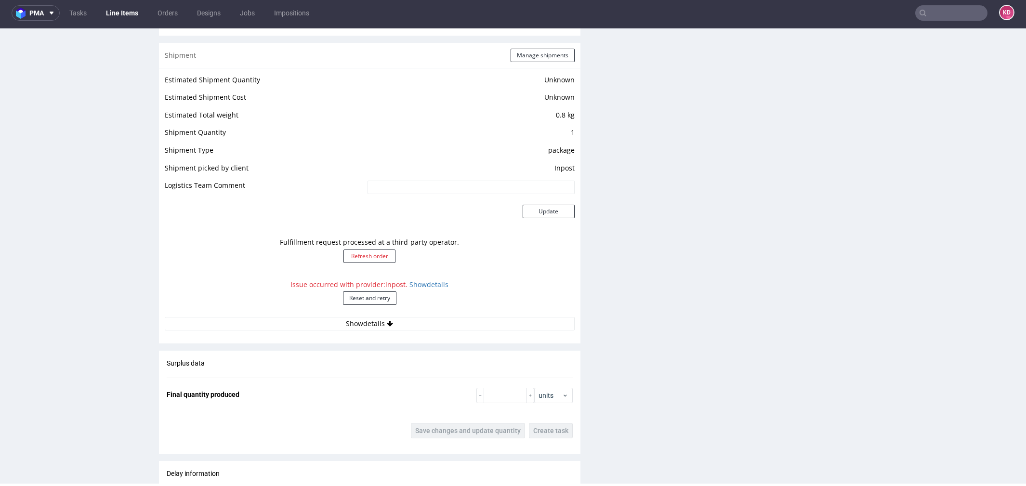
scroll to position [778, 0]
click at [372, 293] on button "Reset and retry" at bounding box center [369, 296] width 53 height 13
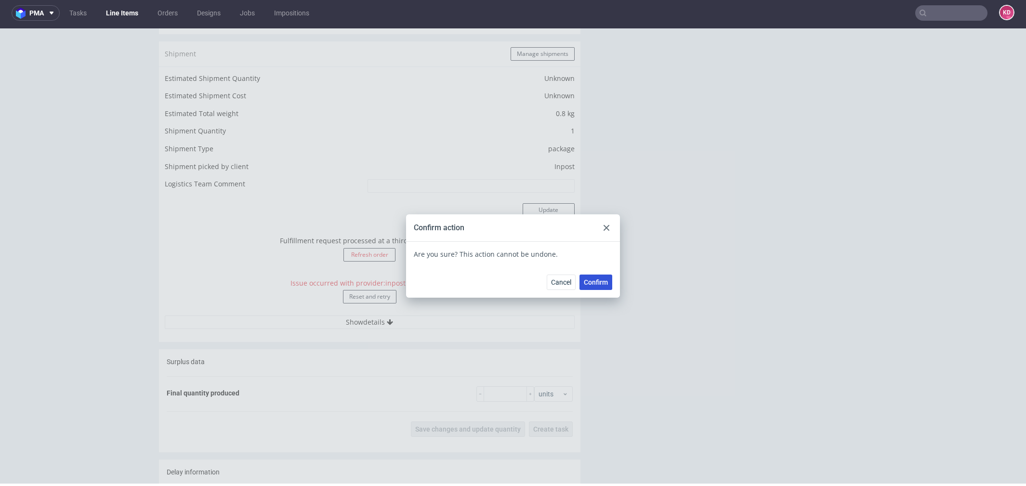
click at [598, 282] on span "Confirm" at bounding box center [596, 282] width 24 height 7
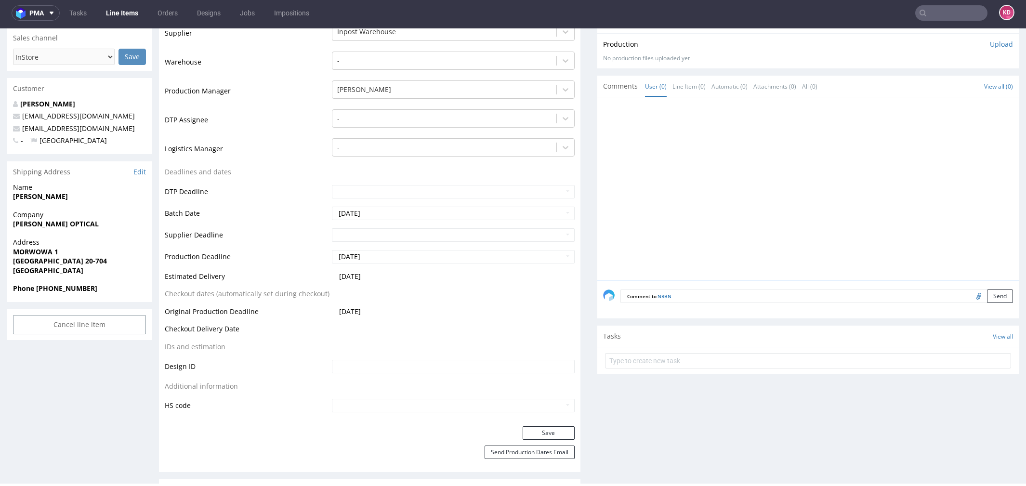
scroll to position [124, 0]
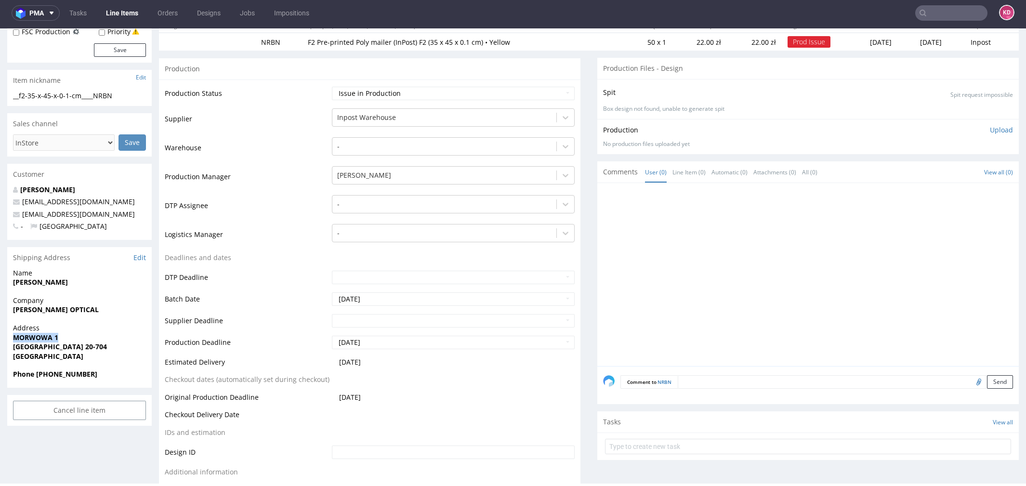
drag, startPoint x: 59, startPoint y: 334, endPoint x: -10, endPoint y: 333, distance: 68.9
copy strong "MORWOWA 1"
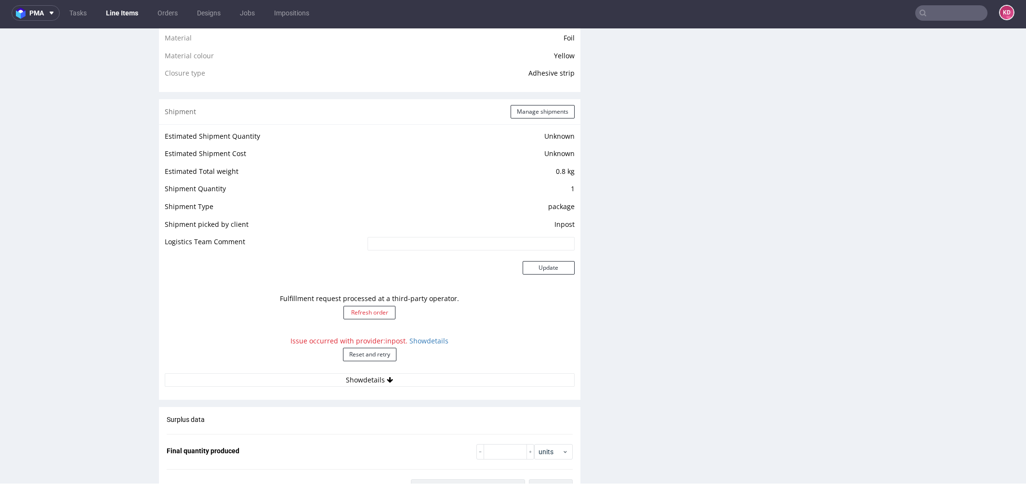
scroll to position [718, 0]
click at [382, 356] on button "Reset and retry" at bounding box center [369, 355] width 53 height 13
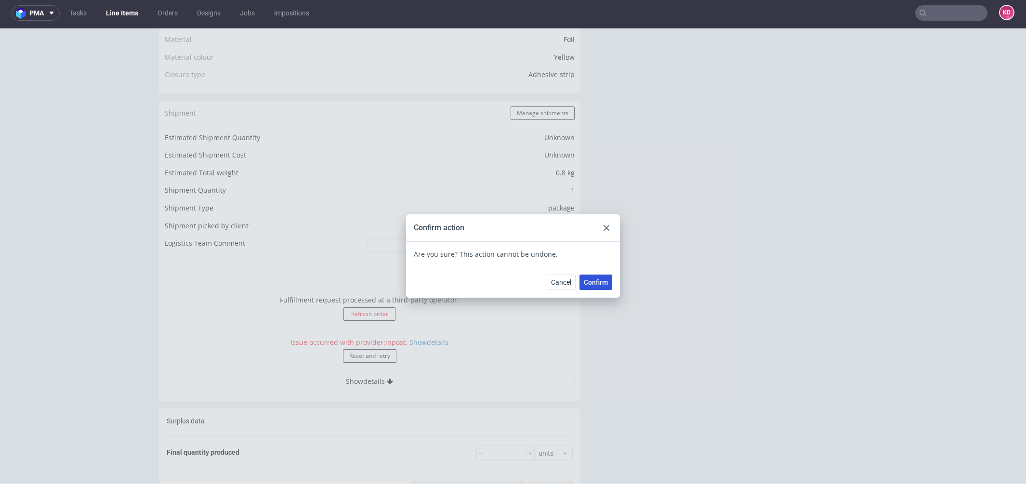
click at [592, 284] on span "Confirm" at bounding box center [596, 282] width 24 height 7
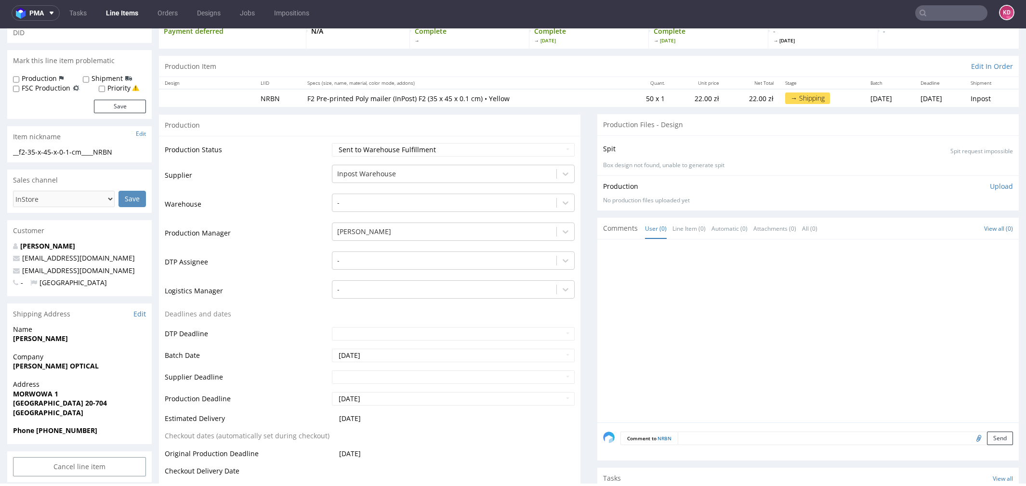
scroll to position [0, 0]
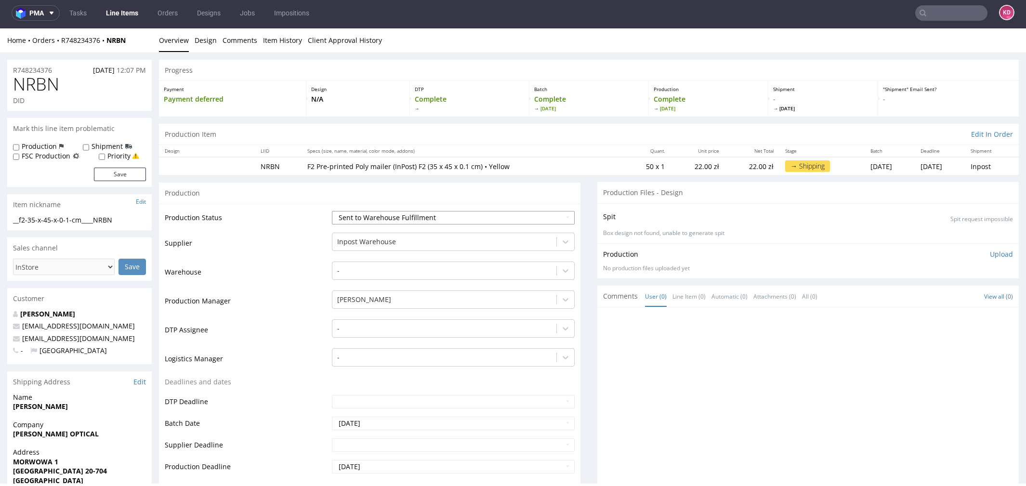
click at [407, 219] on select "Waiting for Artwork Waiting for Diecut Waiting for Mockup Waiting for DTP Waiti…" at bounding box center [453, 217] width 243 height 13
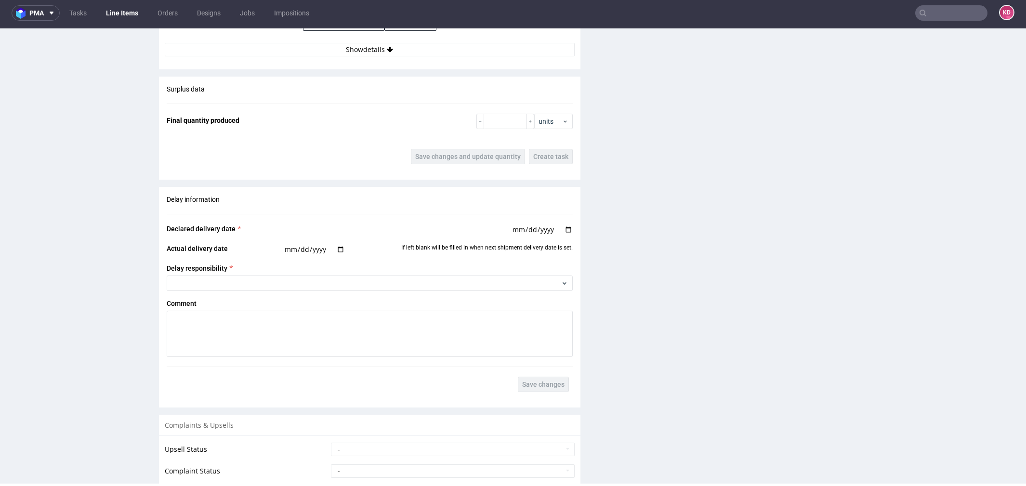
scroll to position [1183, 0]
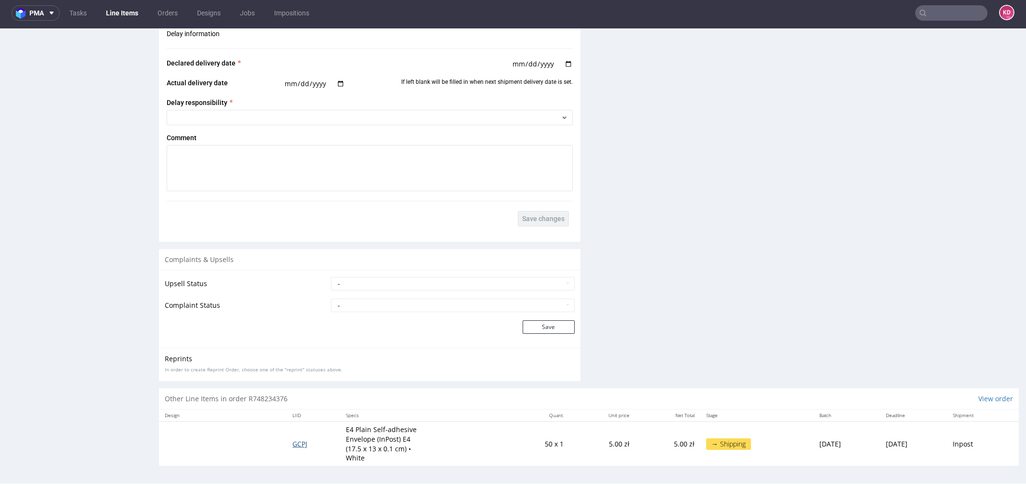
click at [295, 446] on span "GCPJ" at bounding box center [299, 443] width 15 height 9
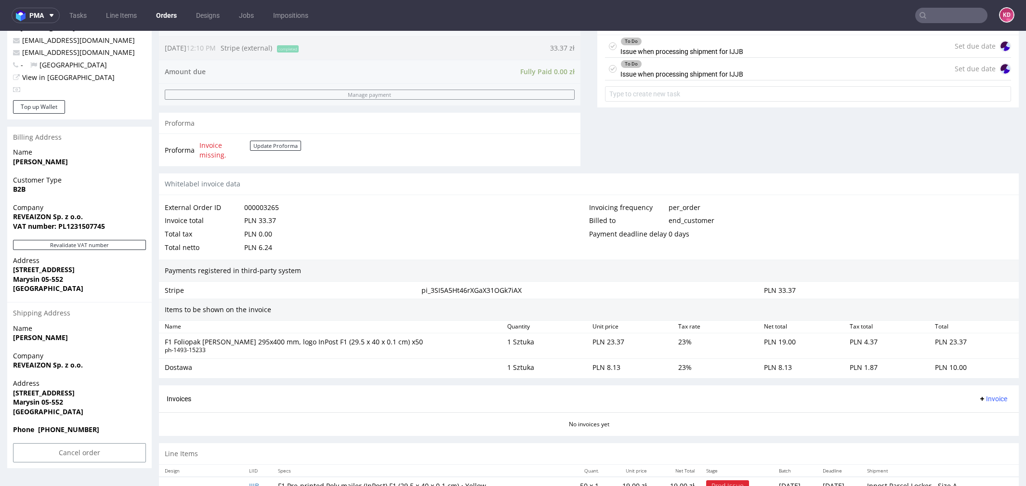
scroll to position [387, 0]
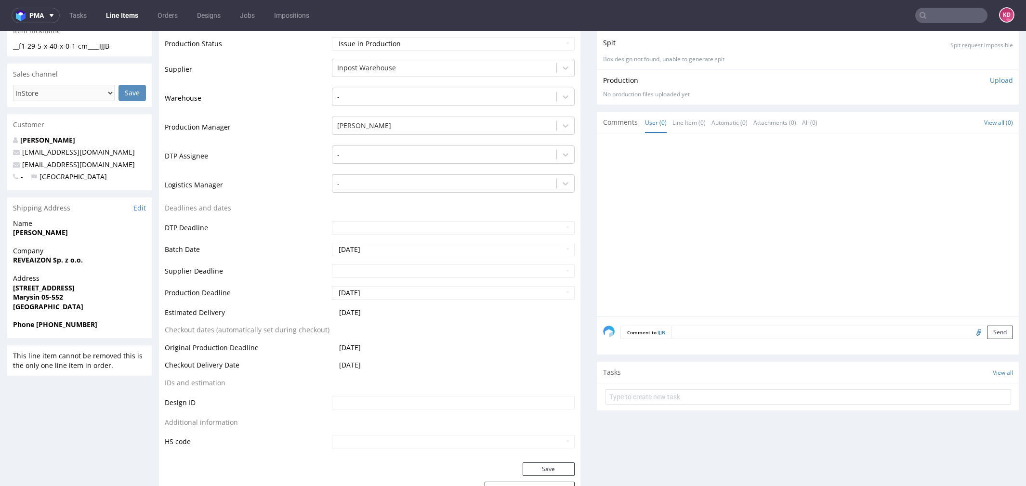
scroll to position [249, 0]
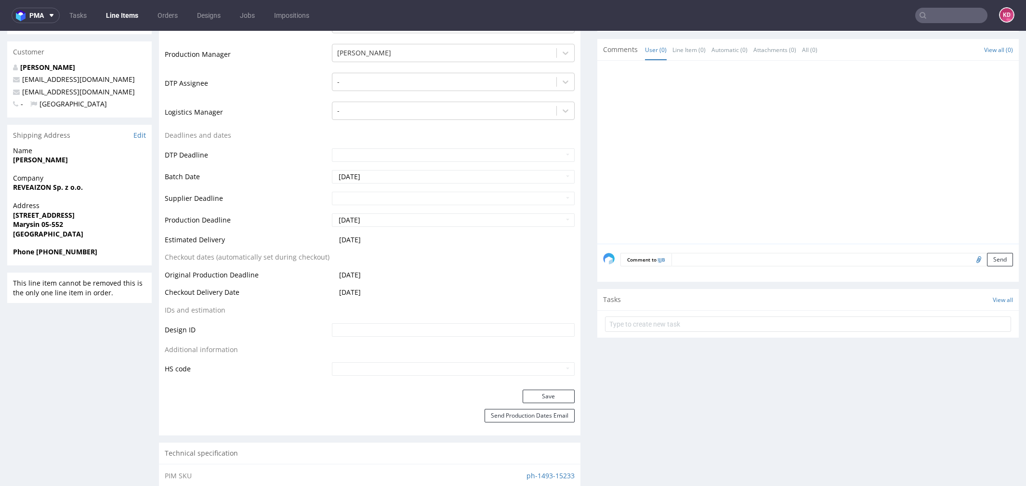
click at [82, 213] on span "Ludowa 11C/1 lok 1" at bounding box center [79, 216] width 133 height 10
click at [71, 212] on strong "Ludowa 11C/1 lok 1" at bounding box center [44, 215] width 62 height 9
click at [70, 216] on strong "Ludowa 11C/1 lok 1" at bounding box center [44, 215] width 62 height 9
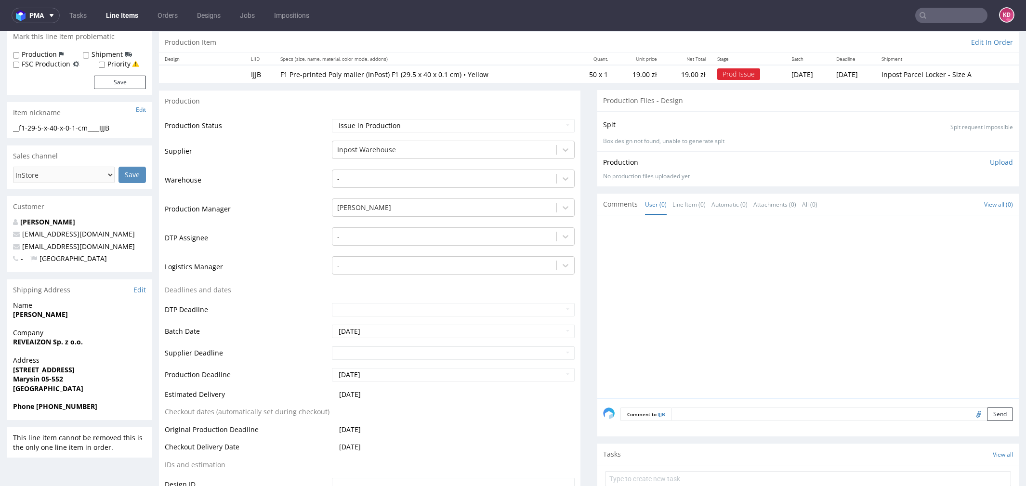
scroll to position [0, 0]
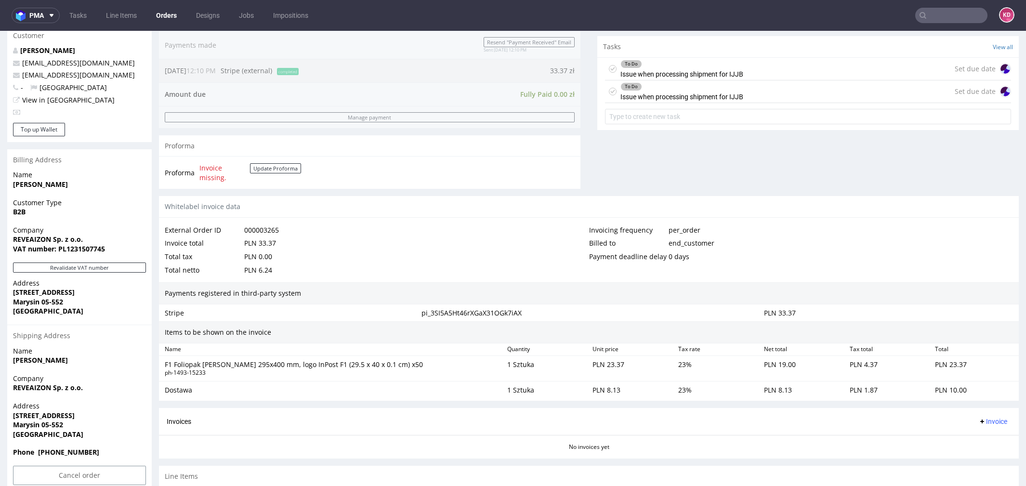
scroll to position [387, 0]
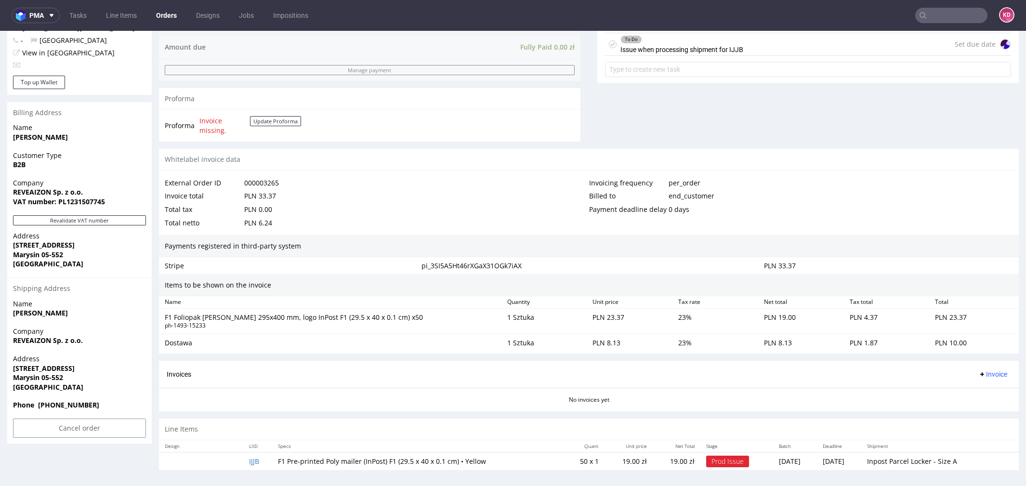
click at [93, 360] on span "Address" at bounding box center [79, 359] width 133 height 10
drag, startPoint x: 52, startPoint y: 368, endPoint x: 0, endPoint y: 368, distance: 52.0
click at [0, 368] on div "Order R468261659 (000003265) 14.10.2025 12:10 PM Mark this order as problematic…" at bounding box center [513, 76] width 1026 height 817
copy strong "Ludowa 11C"
drag, startPoint x: 90, startPoint y: 189, endPoint x: 11, endPoint y: 192, distance: 79.5
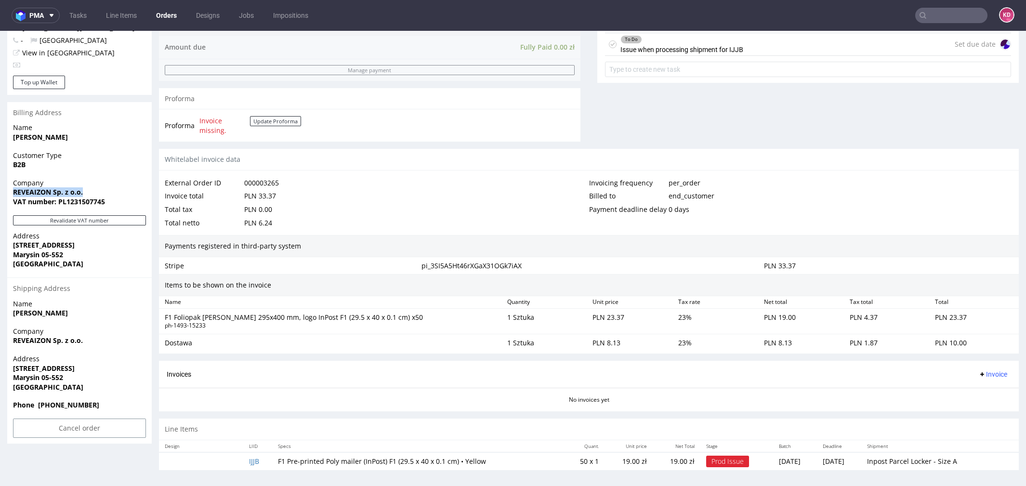
click at [11, 192] on div "Company REVEAIZON Sp. z o.o. VAT number: PL1231507745" at bounding box center [79, 196] width 145 height 37
copy strong "REVEAIZON Sp. z o.o."
drag, startPoint x: 58, startPoint y: 368, endPoint x: 5, endPoint y: 366, distance: 53.1
click at [5, 366] on div "Order R468261659 (000003265) 14.10.2025 12:10 PM Mark this order as problematic…" at bounding box center [513, 76] width 1026 height 817
copy strong "Ludowa 11C/1"
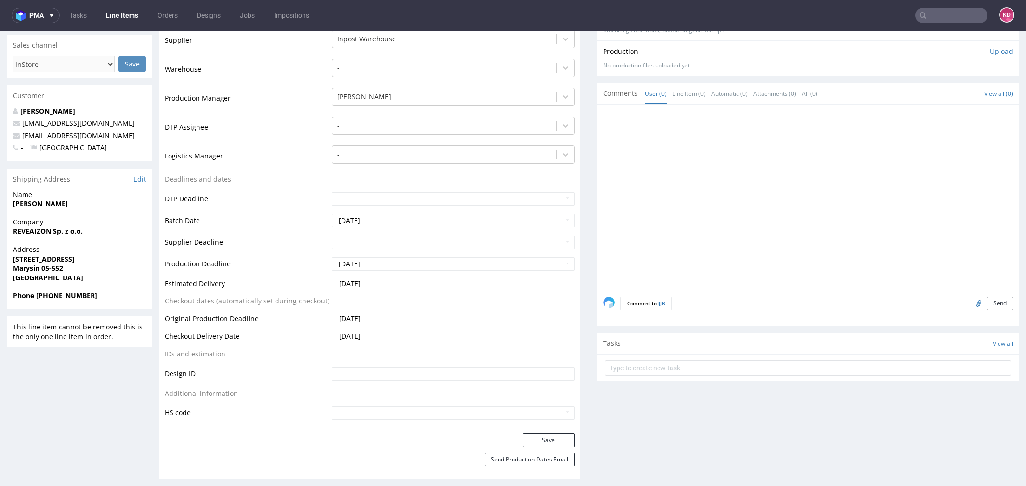
scroll to position [197, 0]
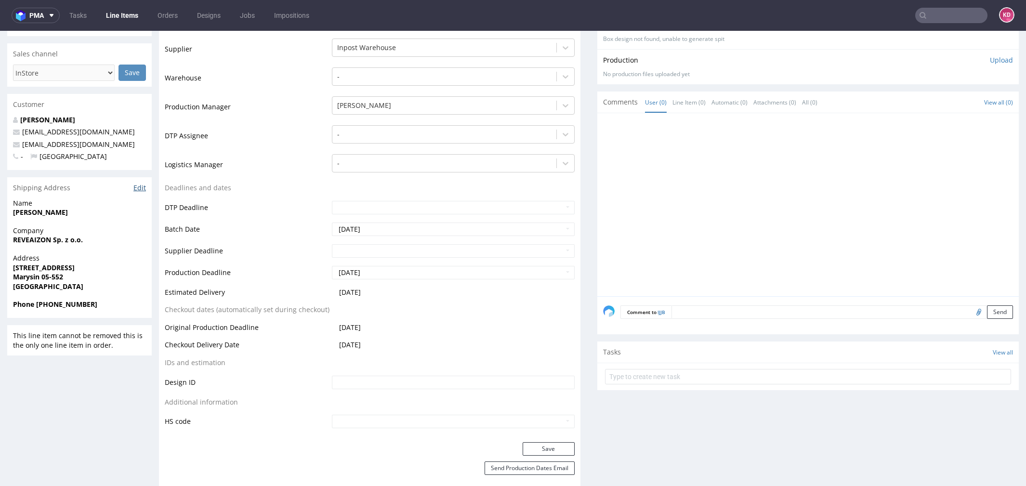
click at [141, 188] on link "Edit" at bounding box center [139, 188] width 13 height 10
click at [925, 6] on nav "pma Tasks Line Items Orders Designs Jobs Impositions KD" at bounding box center [513, 15] width 1026 height 31
click at [928, 19] on input "text" at bounding box center [952, 15] width 72 height 15
paste input "R468261659"
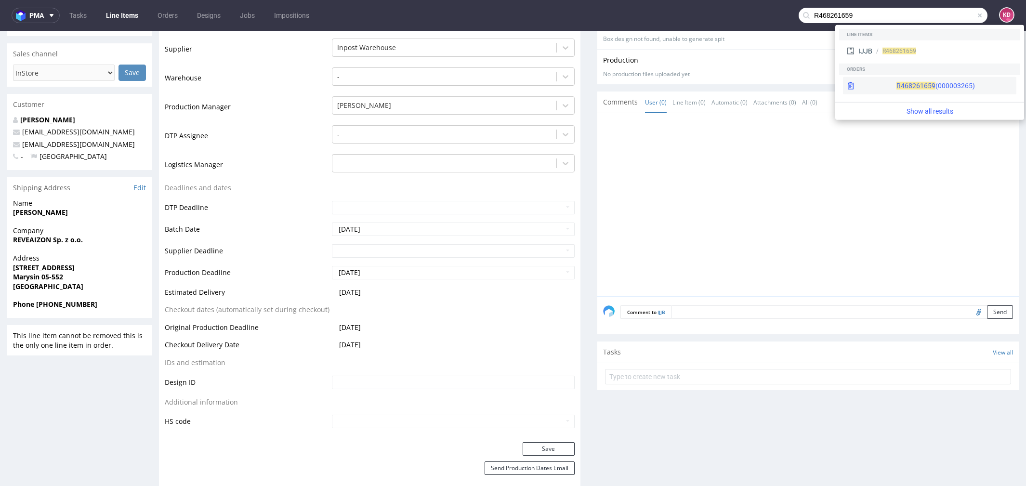
type input "R468261659"
click at [909, 85] on div "R468261659 (000003265)" at bounding box center [936, 86] width 79 height 10
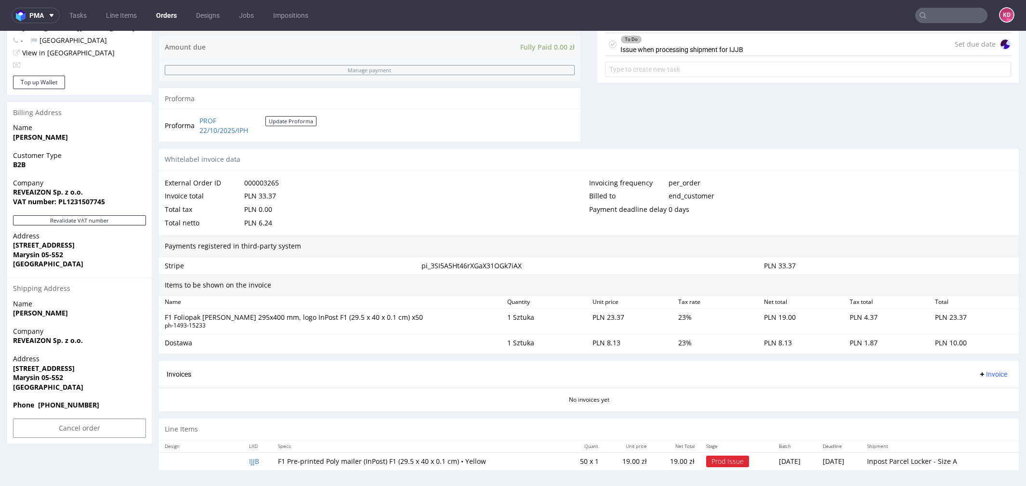
scroll to position [3, 0]
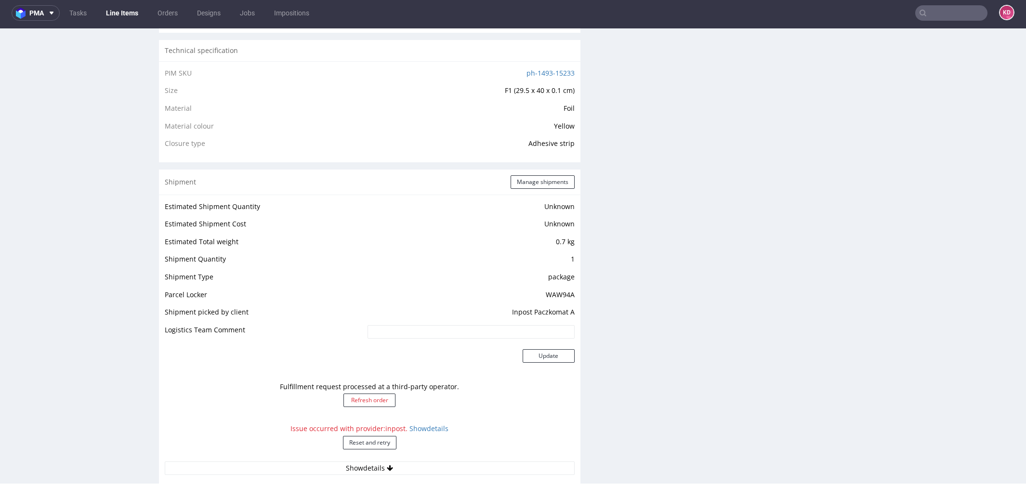
scroll to position [661, 0]
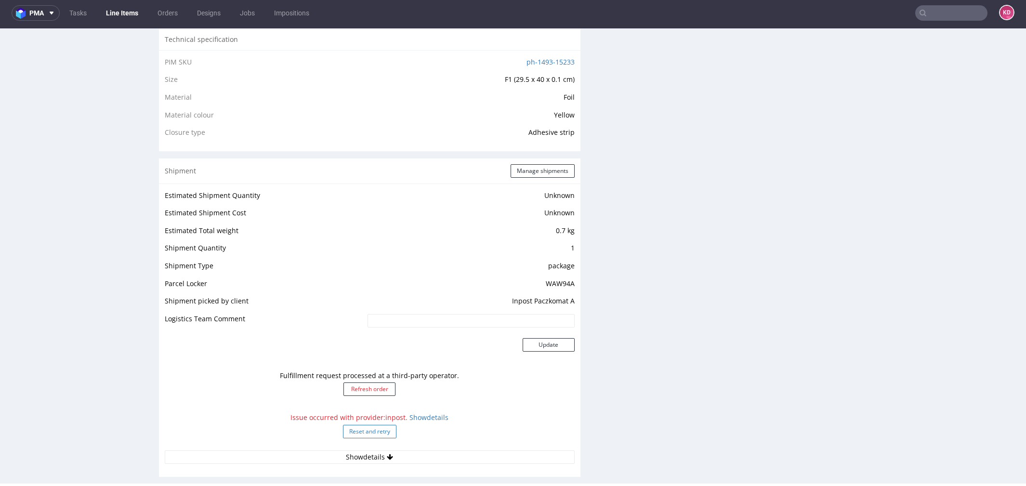
click at [358, 434] on button "Reset and retry" at bounding box center [369, 431] width 53 height 13
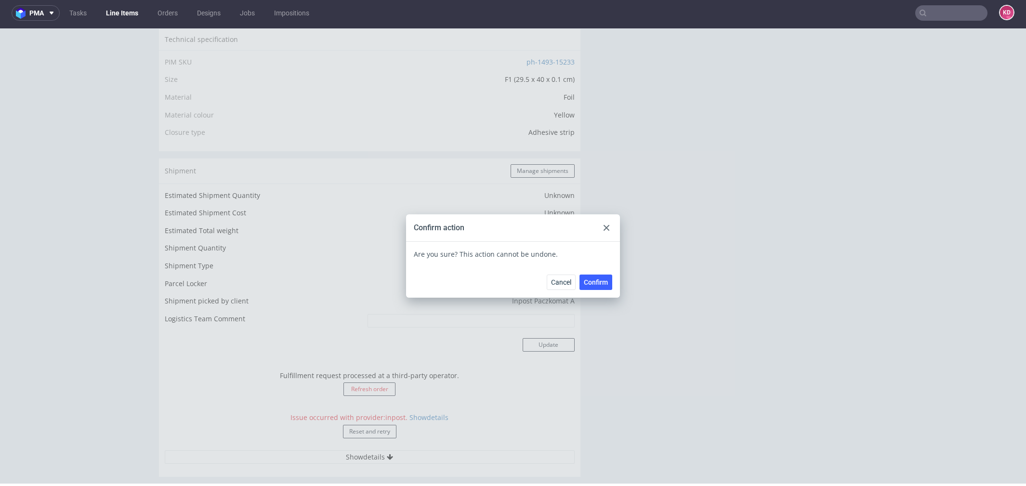
click at [595, 281] on span "Confirm" at bounding box center [596, 282] width 24 height 7
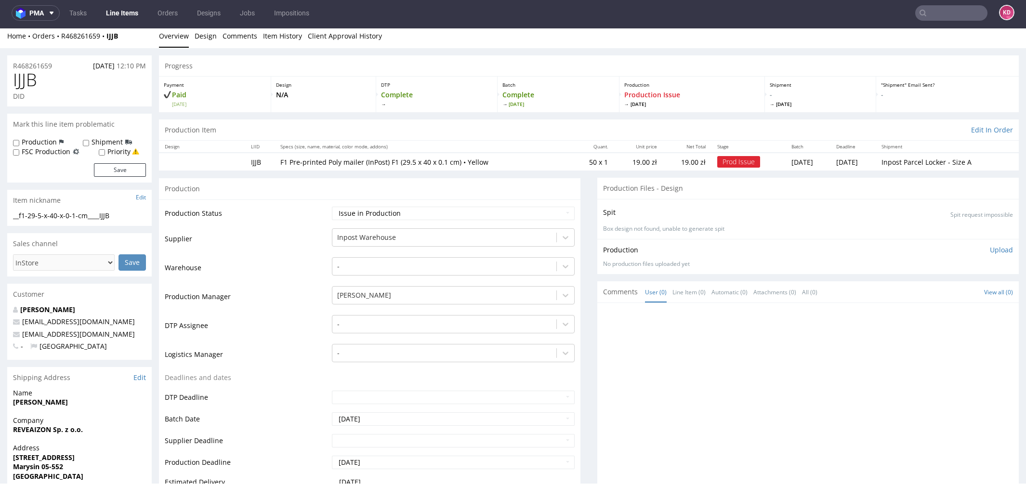
scroll to position [0, 0]
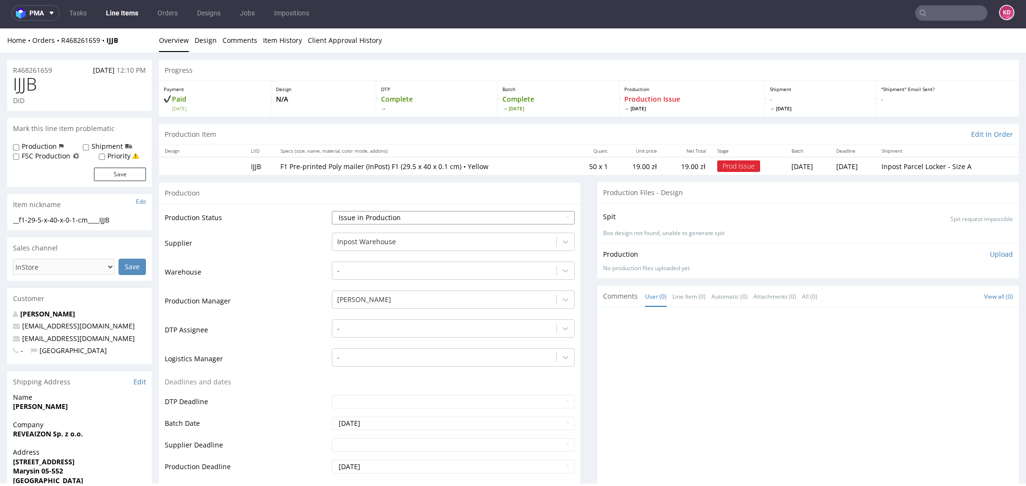
click at [399, 219] on select "Waiting for Artwork Waiting for Diecut Waiting for Mockup Waiting for DTP Waiti…" at bounding box center [453, 217] width 243 height 13
select select "sent_to_warehouse_fulfillment"
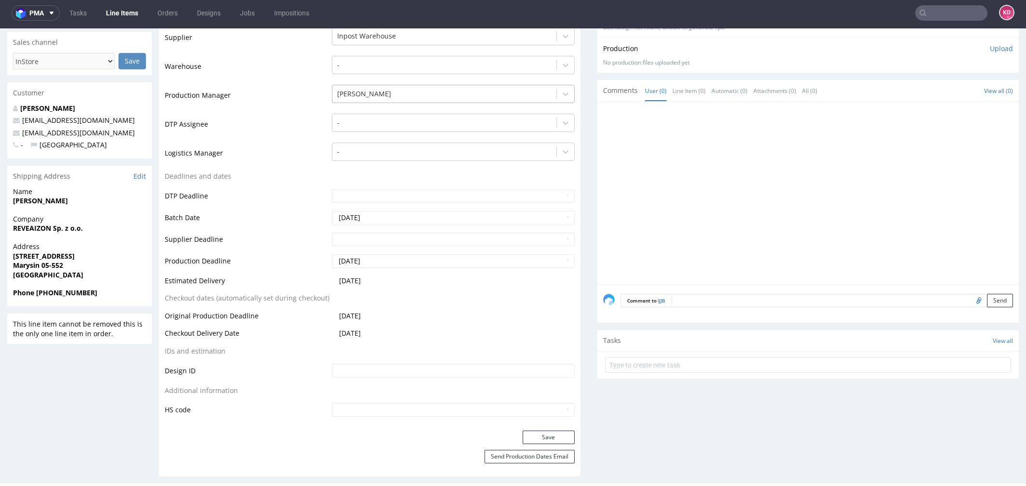
scroll to position [287, 0]
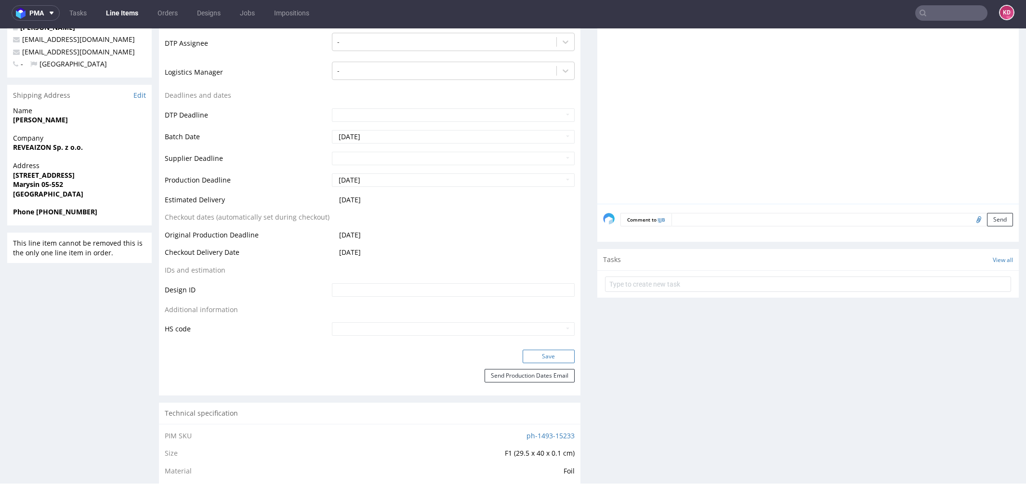
click at [547, 356] on button "Save" at bounding box center [549, 356] width 52 height 13
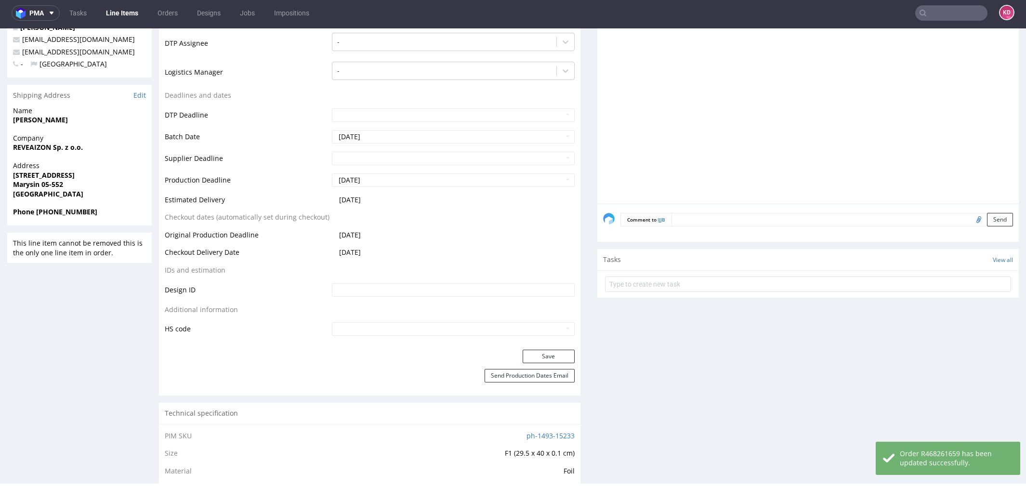
scroll to position [0, 0]
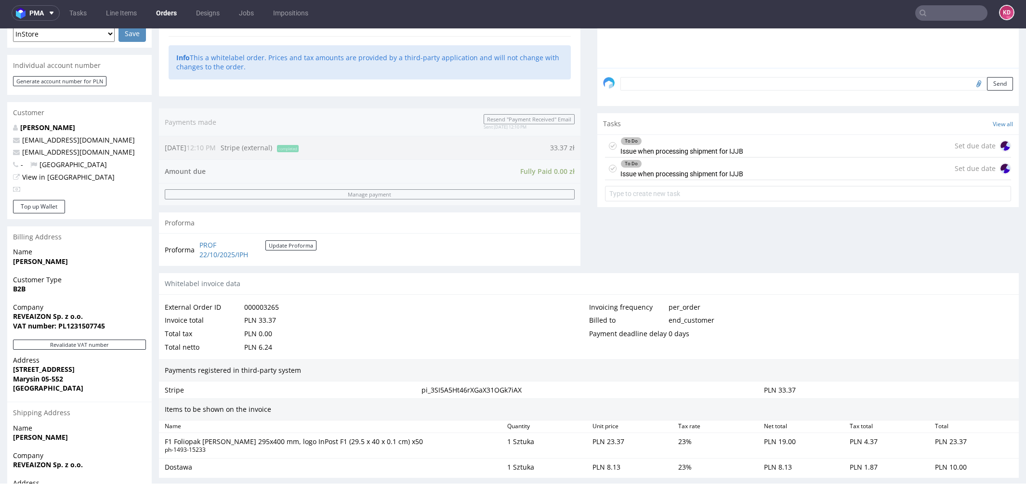
scroll to position [246, 0]
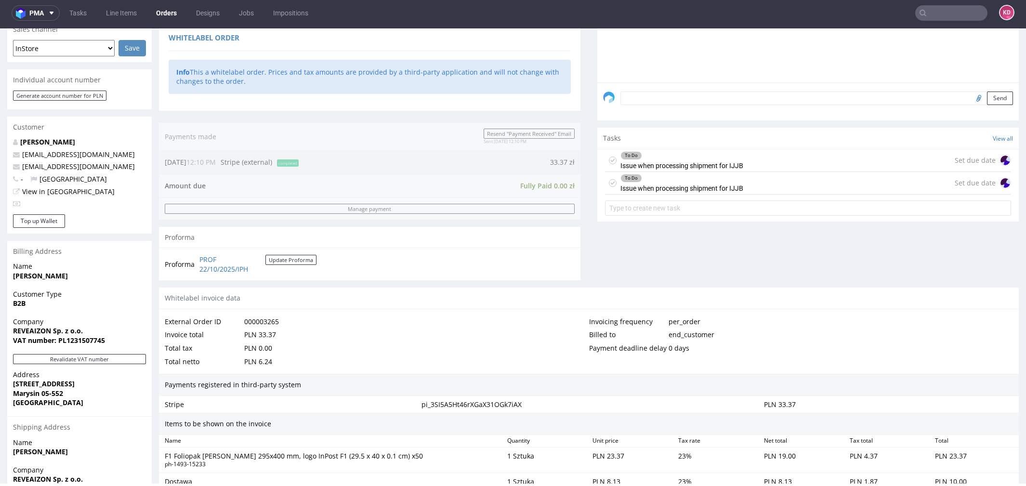
click at [609, 158] on icon at bounding box center [613, 161] width 8 height 8
click at [609, 184] on icon at bounding box center [613, 183] width 8 height 8
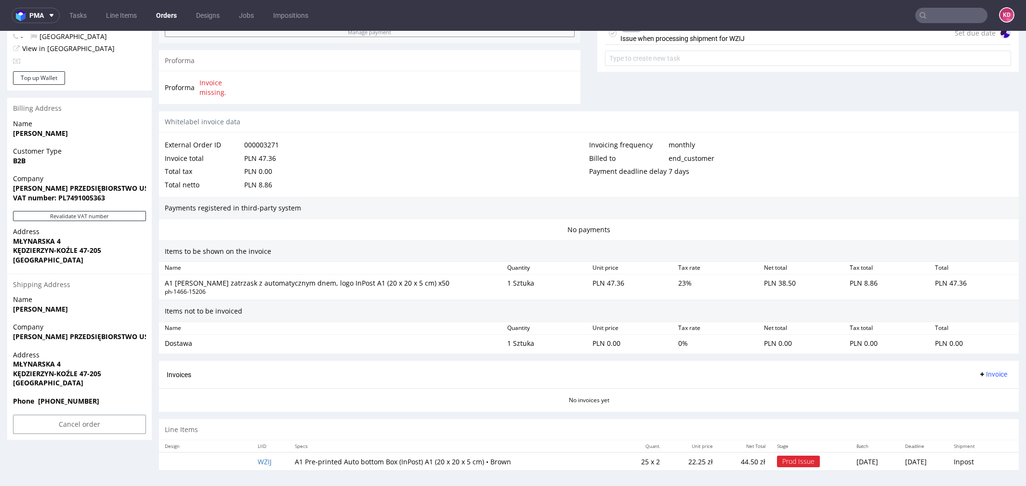
scroll to position [3, 0]
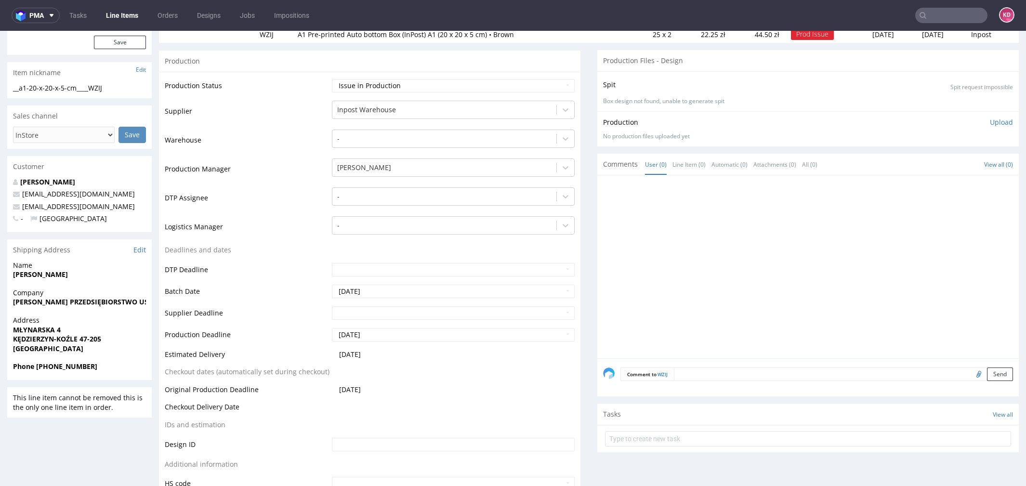
scroll to position [126, 0]
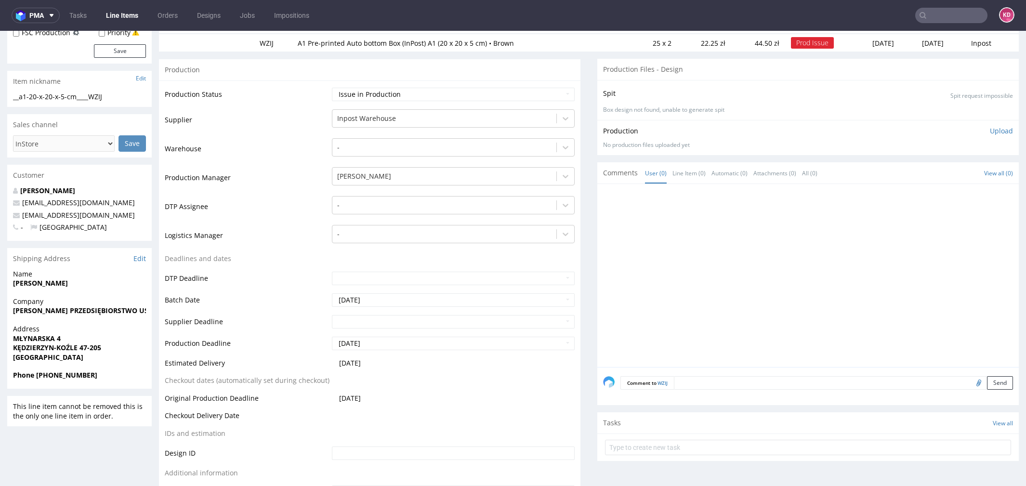
click at [73, 347] on strong "KĘDZIERZYN-KOŹLE 47-205" at bounding box center [57, 347] width 88 height 9
drag, startPoint x: 67, startPoint y: 337, endPoint x: -4, endPoint y: 337, distance: 71.8
copy strong "MŁYNARSKA 4"
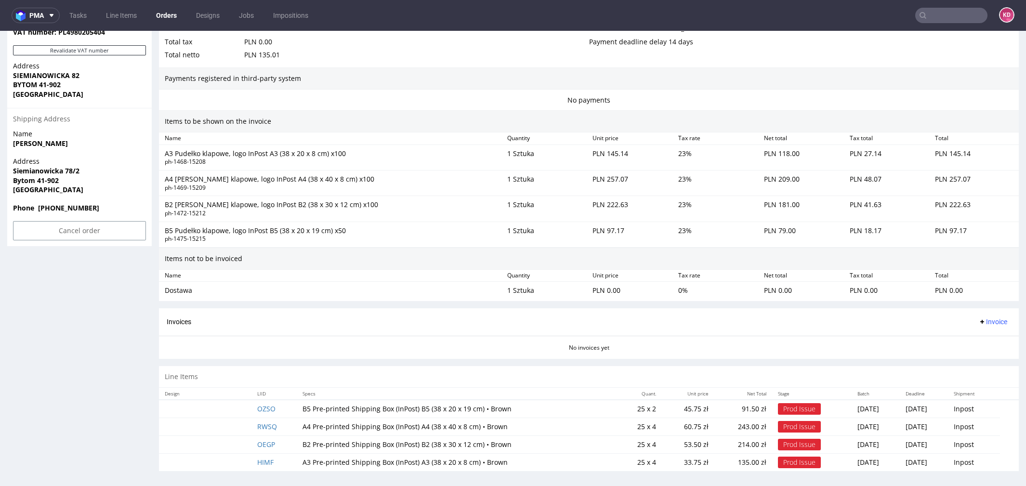
scroll to position [3, 0]
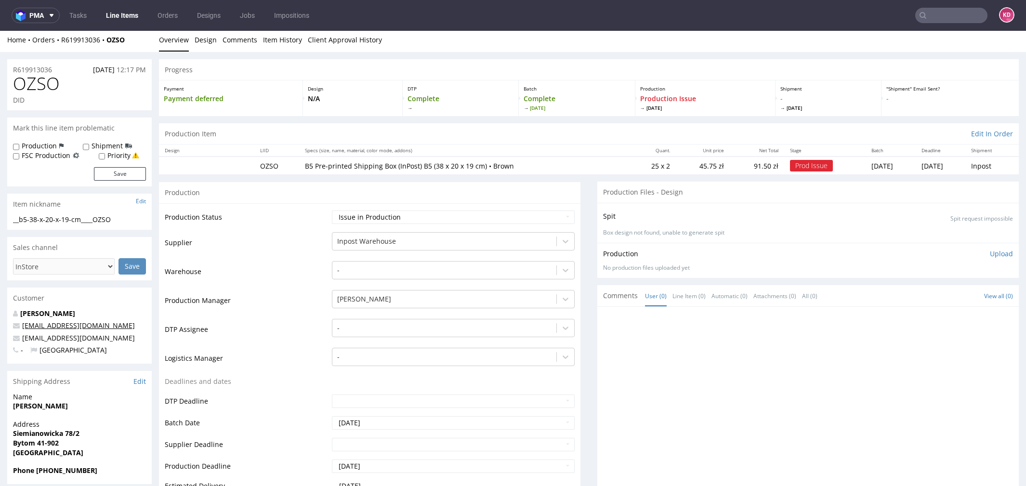
scroll to position [227, 0]
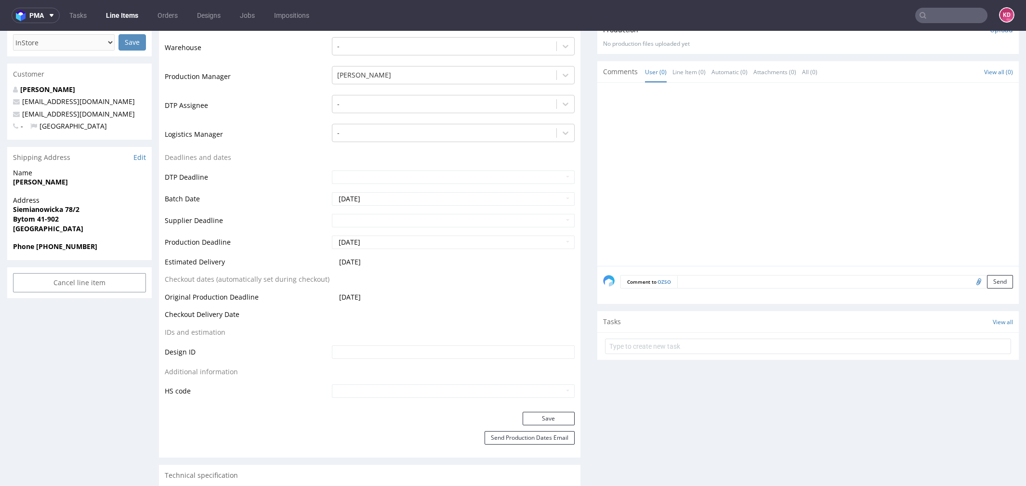
click at [73, 215] on span "Bytom 41-902" at bounding box center [79, 219] width 133 height 10
drag, startPoint x: 88, startPoint y: 209, endPoint x: 10, endPoint y: 209, distance: 78.1
click at [10, 209] on div "Address Siemianowicka 78/2 Bytom 41-902 Poland" at bounding box center [79, 219] width 145 height 46
copy strong "Siemianowicka 78/2"
click at [62, 209] on strong "Siemianowicka 78/2" at bounding box center [46, 209] width 66 height 9
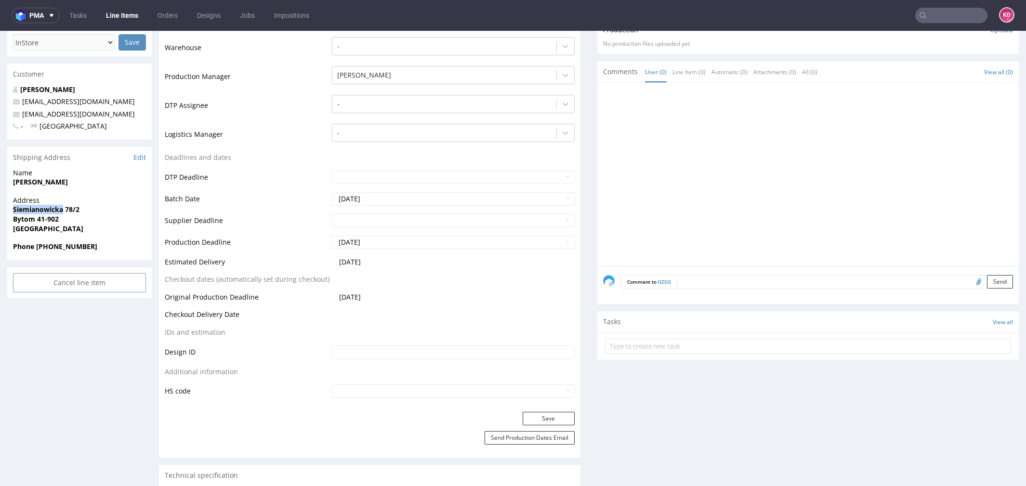
drag, startPoint x: 61, startPoint y: 210, endPoint x: 13, endPoint y: 208, distance: 48.7
click at [13, 208] on strong "Siemianowicka 78/2" at bounding box center [46, 209] width 66 height 9
copy strong "Siemianowicka"
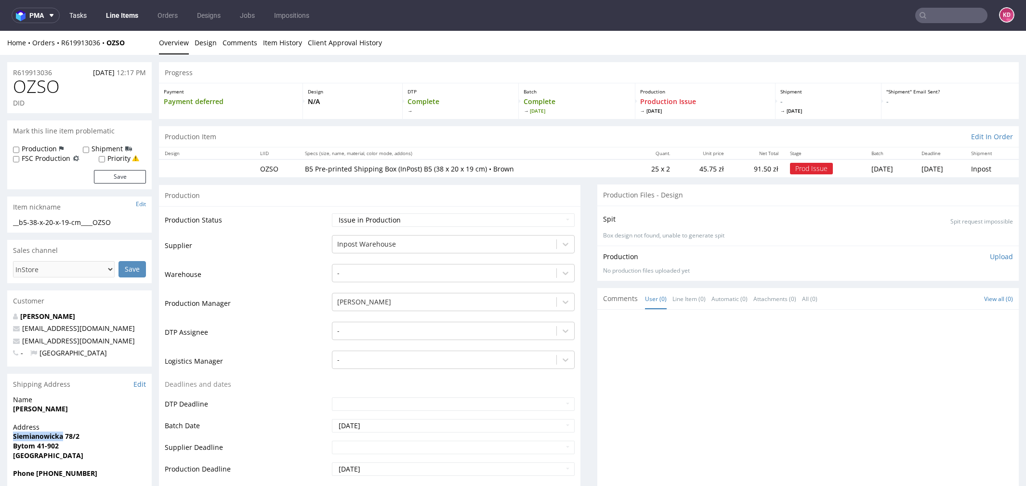
click at [81, 9] on link "Tasks" at bounding box center [78, 15] width 29 height 15
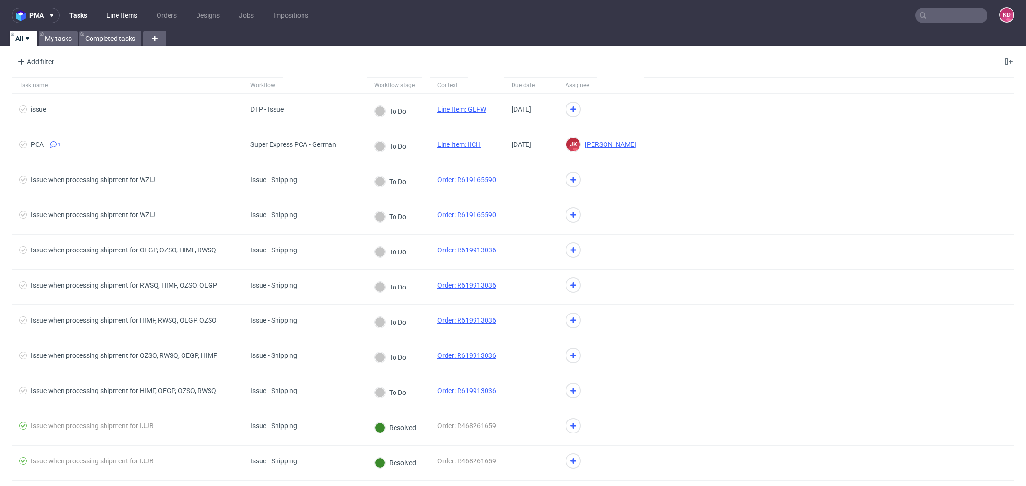
click at [122, 13] on link "Line Items" at bounding box center [122, 15] width 42 height 15
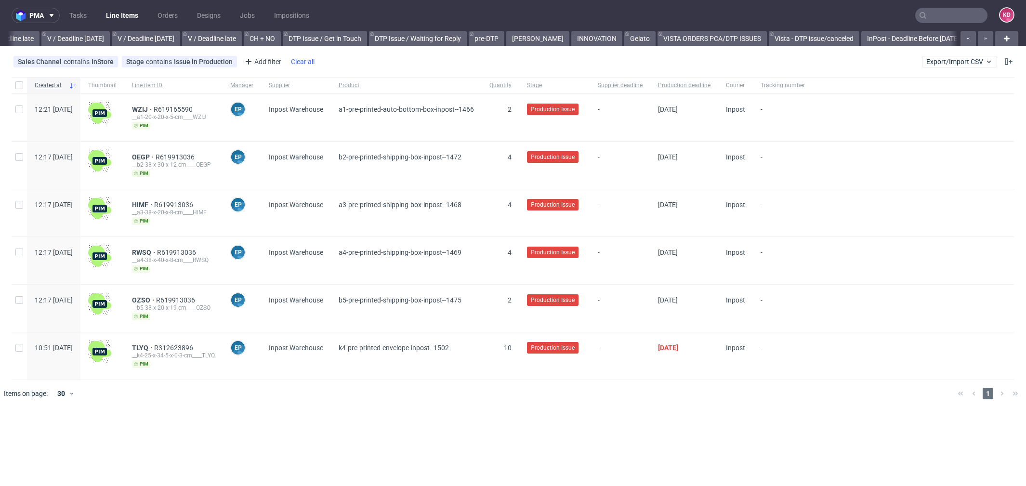
scroll to position [0, 1201]
click at [186, 416] on div "pma Tasks Line Items Orders Designs Jobs Impositions KD All DTP Late Shipped Sh…" at bounding box center [513, 243] width 1026 height 486
click at [195, 346] on span "R312623896" at bounding box center [174, 348] width 41 height 8
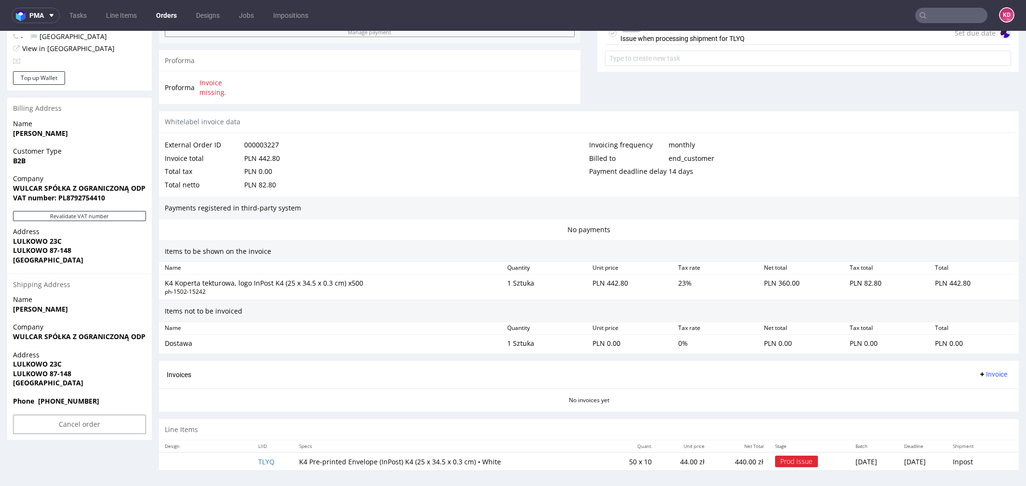
scroll to position [3, 0]
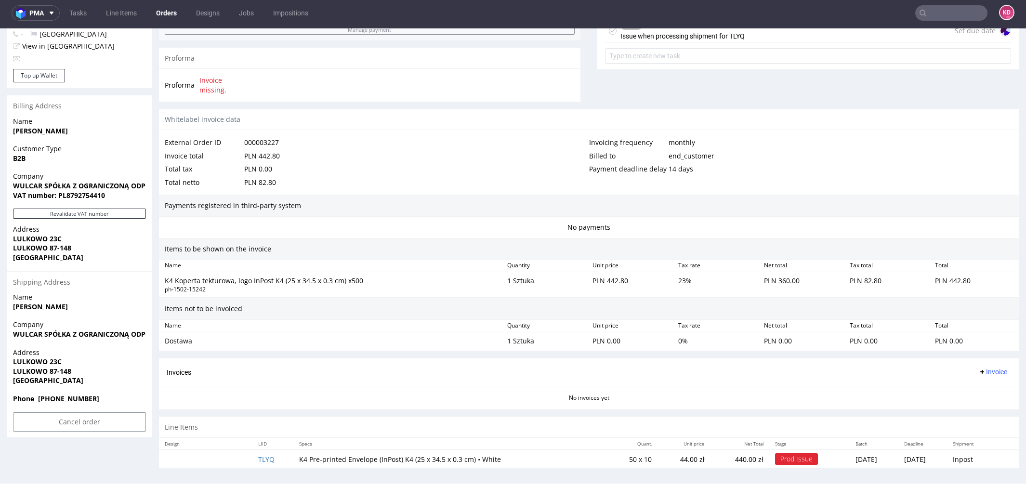
click at [72, 358] on span "LULKOWO 23C" at bounding box center [79, 362] width 133 height 10
drag, startPoint x: 68, startPoint y: 360, endPoint x: 13, endPoint y: 360, distance: 55.9
click at [13, 360] on span "LULKOWO 23C" at bounding box center [79, 362] width 133 height 10
copy strong "LULKOWO 23C"
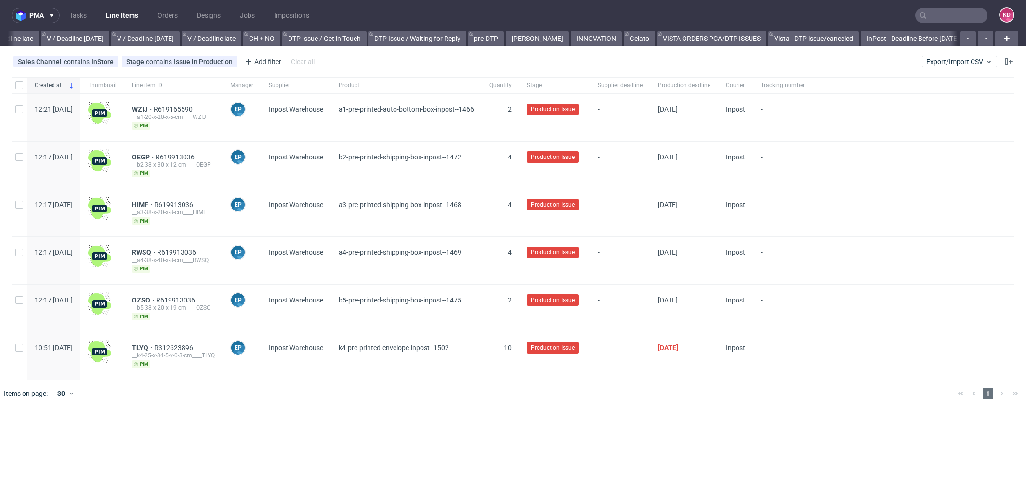
scroll to position [0, 1201]
click at [195, 202] on span "R619913036" at bounding box center [174, 205] width 41 height 8
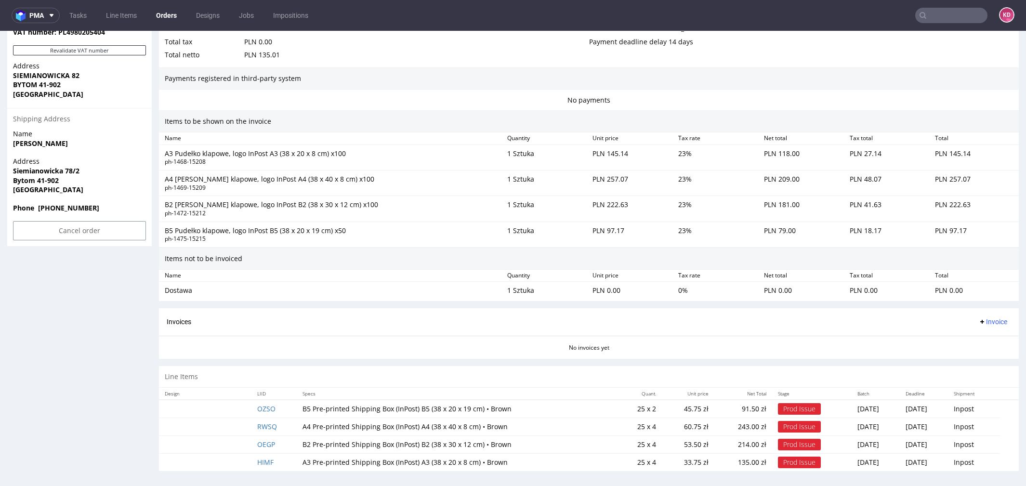
scroll to position [3, 0]
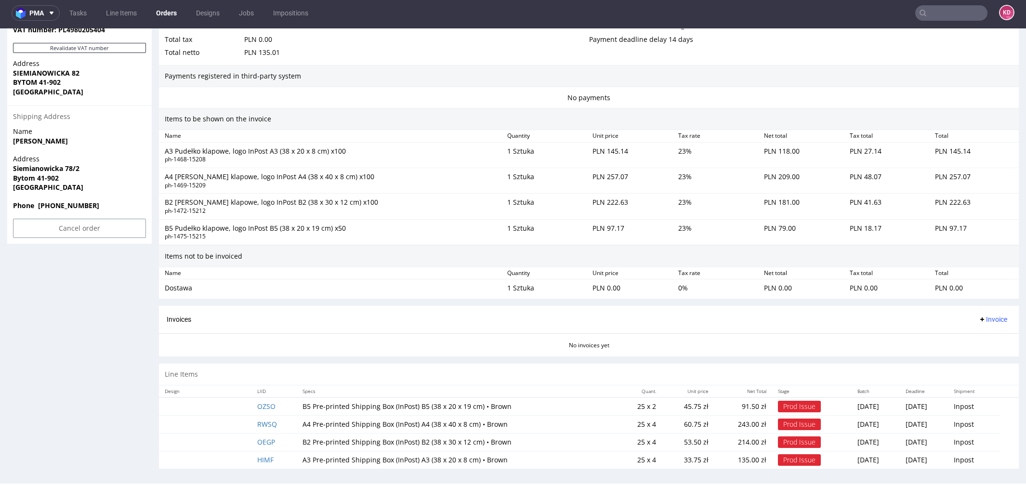
click at [95, 157] on span "Address" at bounding box center [79, 159] width 133 height 10
drag, startPoint x: 70, startPoint y: 167, endPoint x: 1, endPoint y: 165, distance: 69.4
copy strong "Siemianowicka 7"
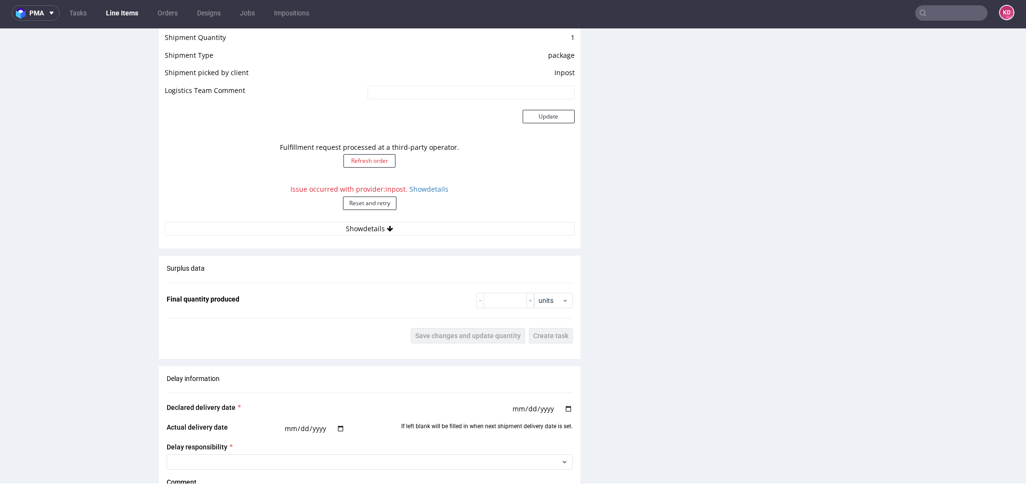
scroll to position [893, 0]
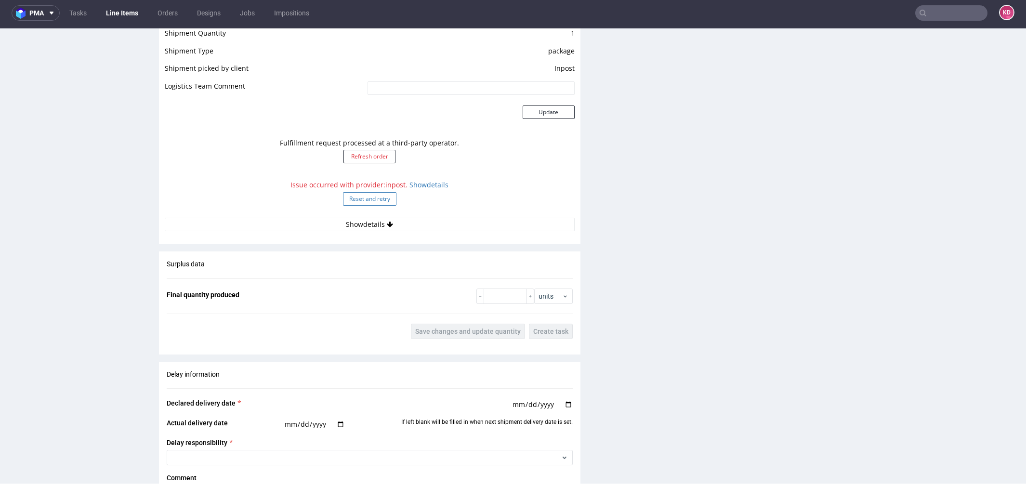
click at [382, 199] on button "Reset and retry" at bounding box center [369, 198] width 53 height 13
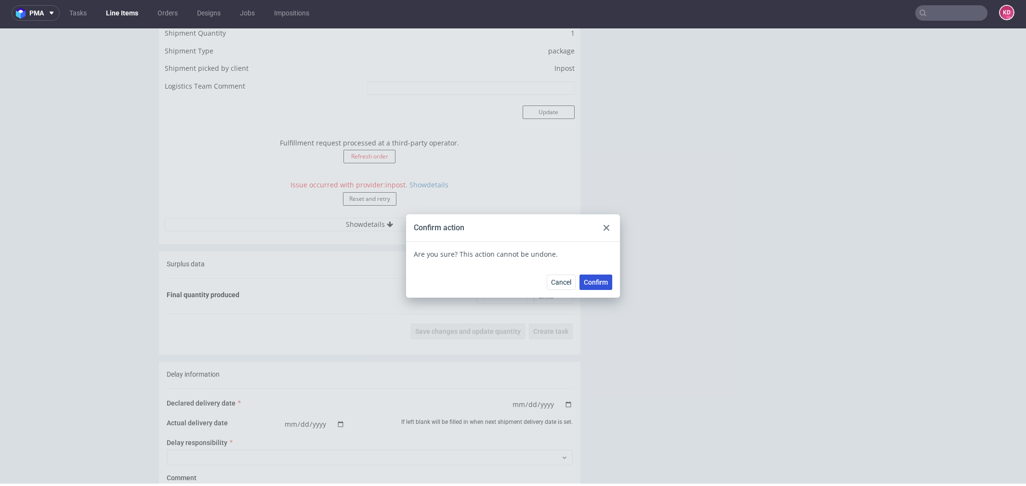
click at [588, 279] on span "Confirm" at bounding box center [596, 282] width 24 height 7
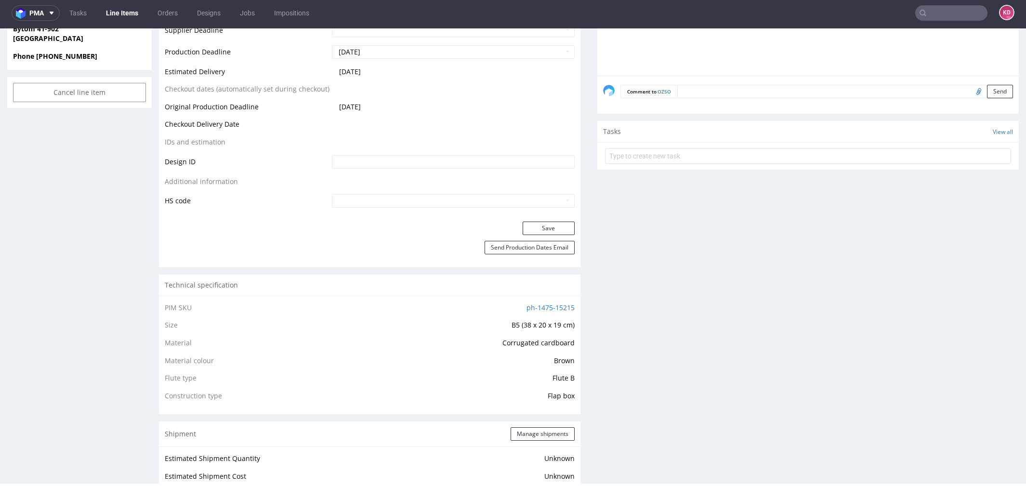
scroll to position [0, 0]
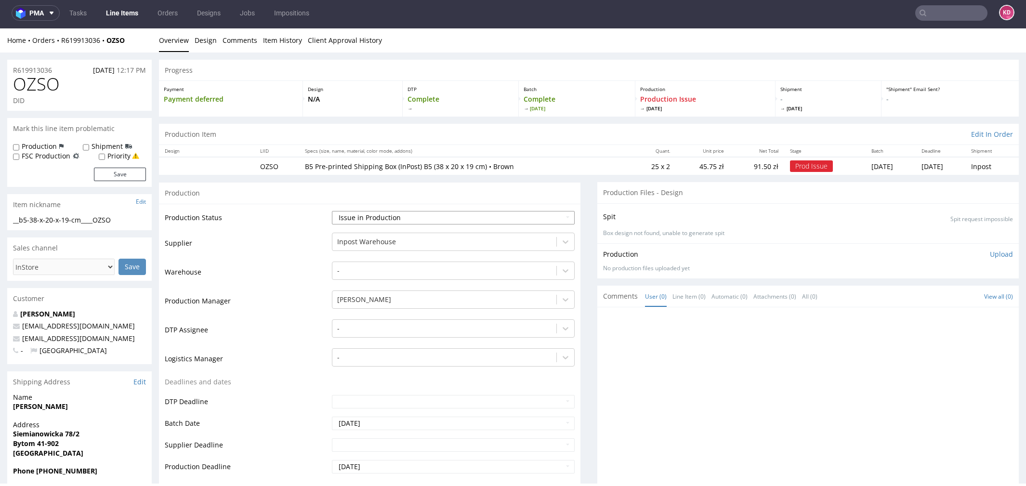
click at [360, 217] on select "Waiting for Artwork Waiting for Diecut Waiting for Mockup Waiting for DTP Waiti…" at bounding box center [453, 217] width 243 height 13
click at [357, 217] on select "Waiting for Artwork Waiting for Diecut Waiting for Mockup Waiting for DTP Waiti…" at bounding box center [453, 217] width 243 height 13
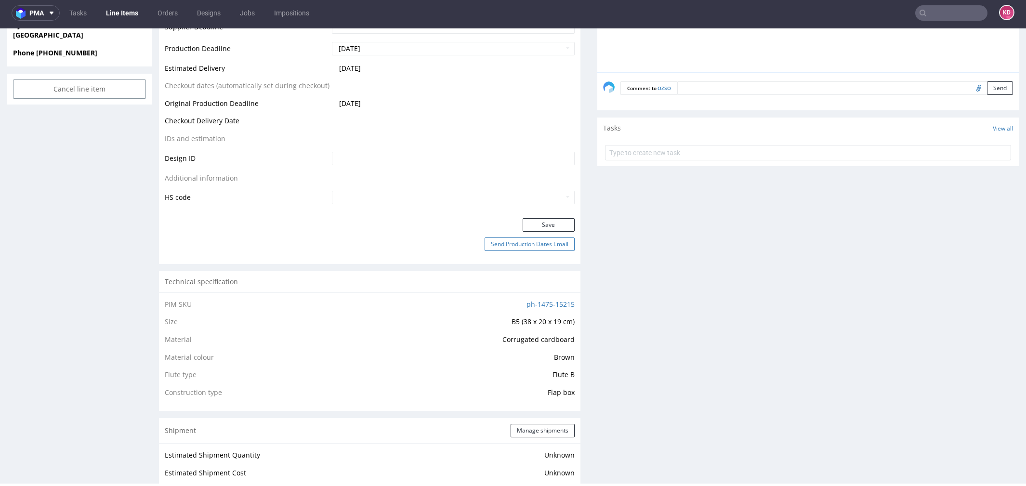
scroll to position [424, 0]
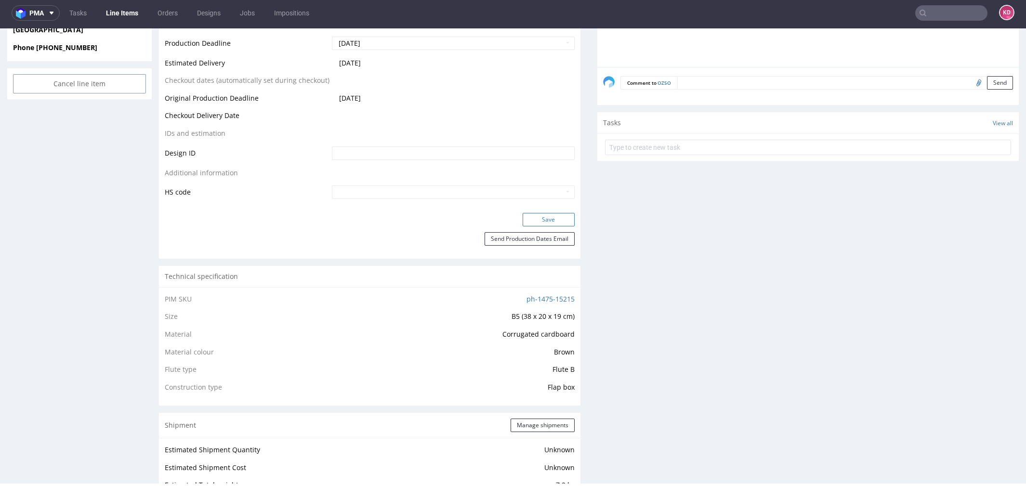
click at [556, 216] on button "Save" at bounding box center [549, 219] width 52 height 13
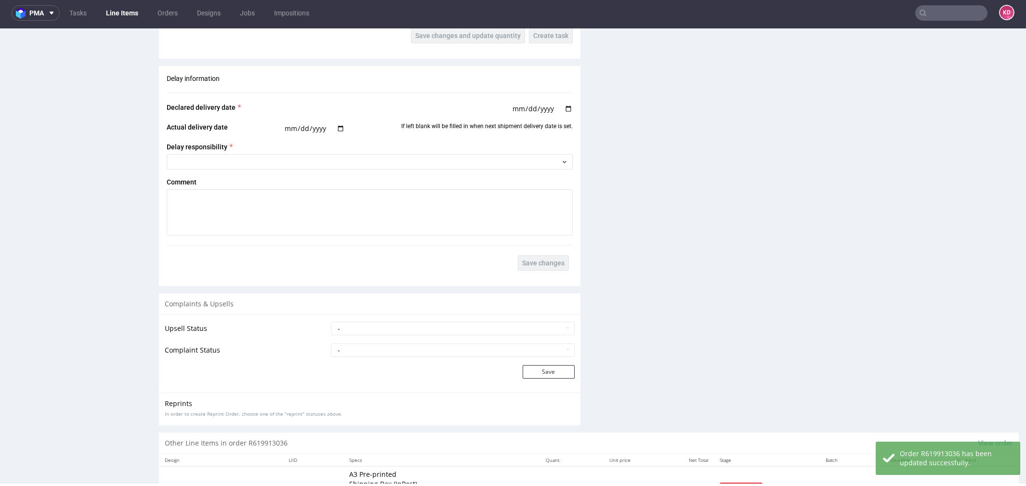
scroll to position [1298, 0]
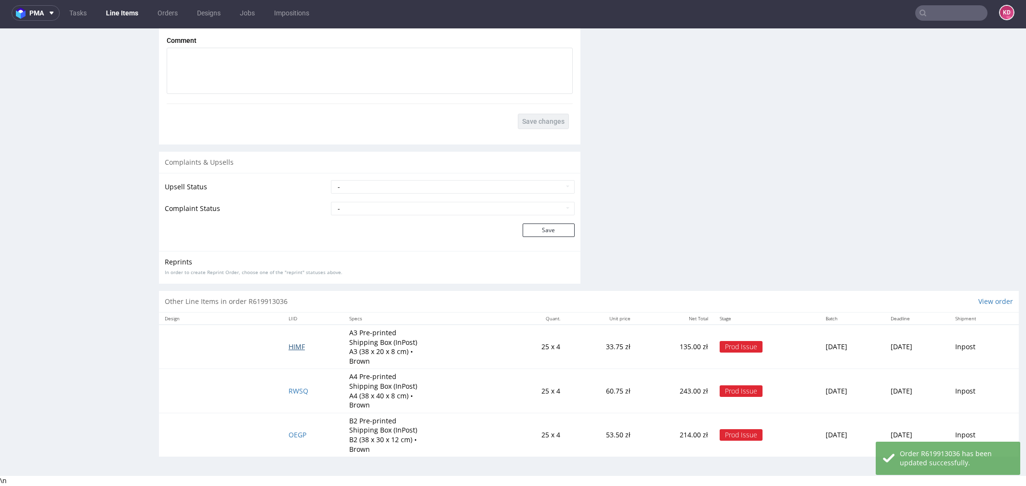
click at [294, 344] on span "HIMF" at bounding box center [297, 346] width 16 height 9
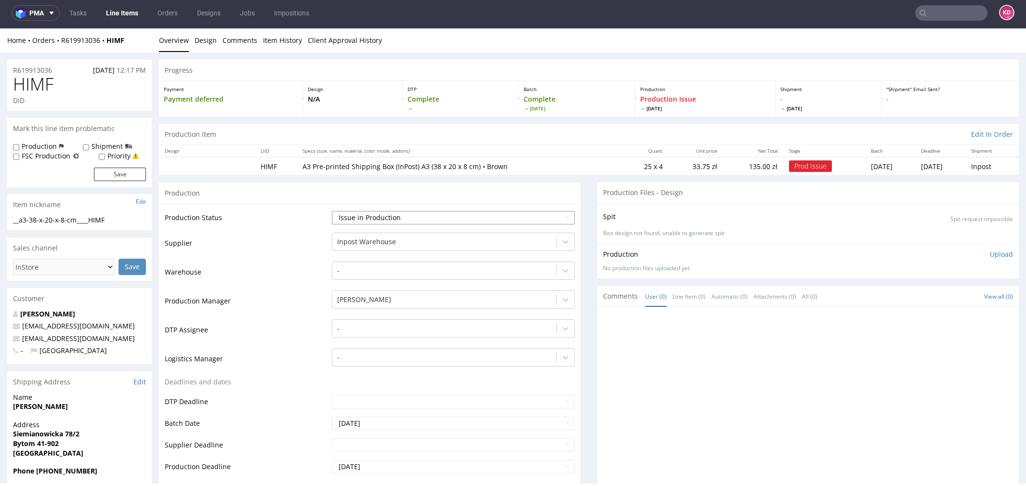
click at [439, 221] on select "Waiting for Artwork Waiting for Diecut Waiting for Mockup Waiting for DTP Waiti…" at bounding box center [453, 217] width 243 height 13
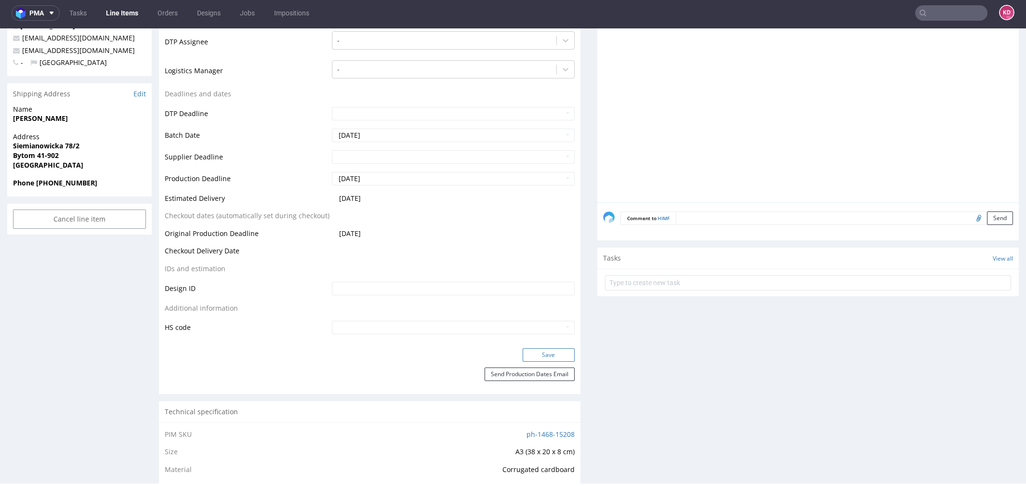
scroll to position [294, 0]
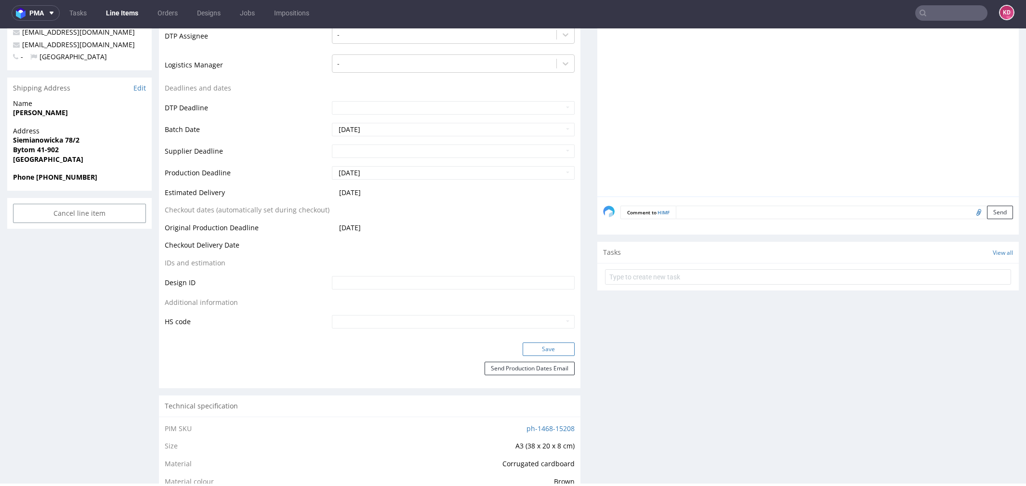
click at [553, 343] on button "Save" at bounding box center [549, 349] width 52 height 13
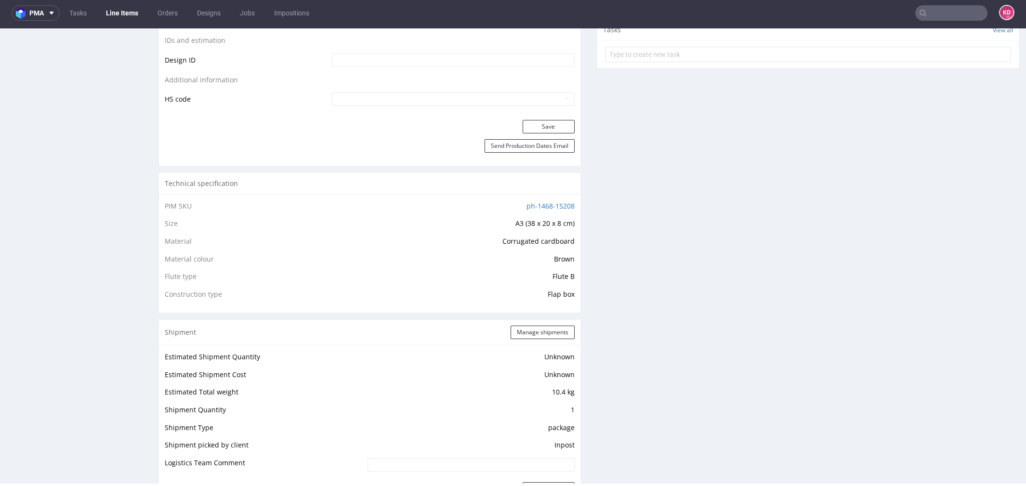
scroll to position [513, 0]
click at [553, 133] on button "Save" at bounding box center [549, 129] width 52 height 13
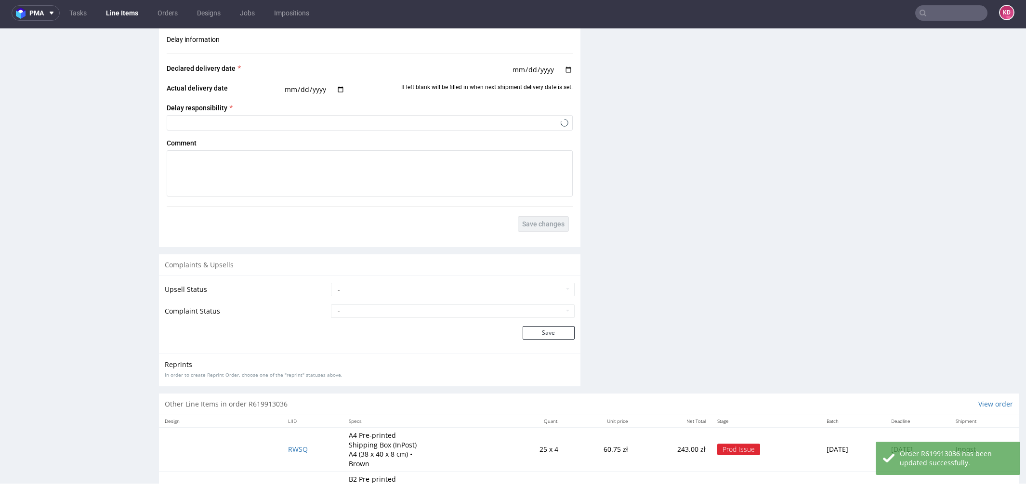
scroll to position [1260, 0]
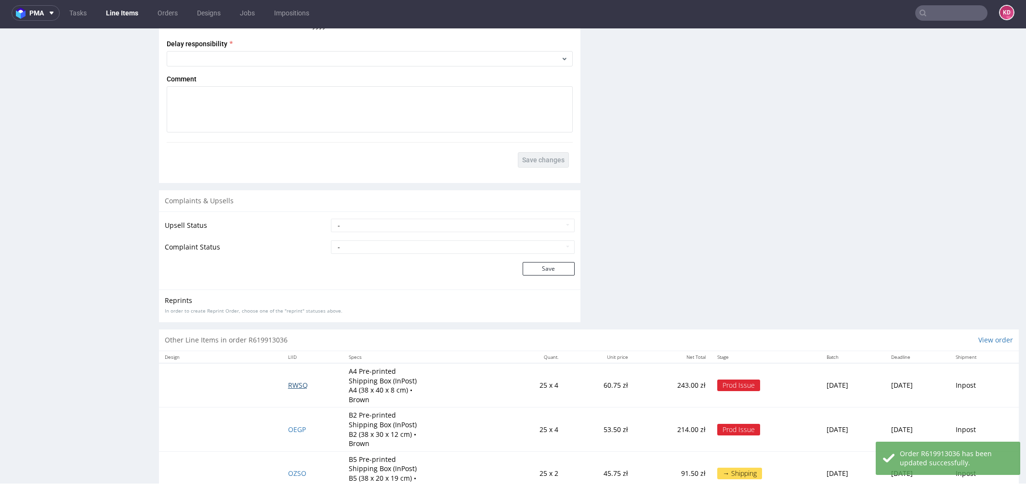
click at [288, 385] on span "RWSQ" at bounding box center [298, 385] width 20 height 9
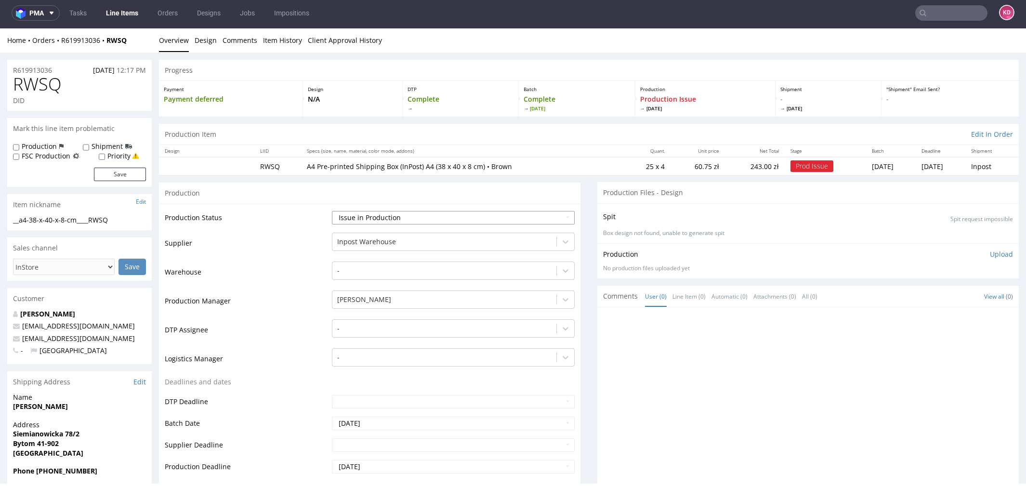
click at [428, 213] on select "Waiting for Artwork Waiting for Diecut Waiting for Mockup Waiting for DTP Waiti…" at bounding box center [453, 217] width 243 height 13
select select "sent_to_warehouse_fulfillment"
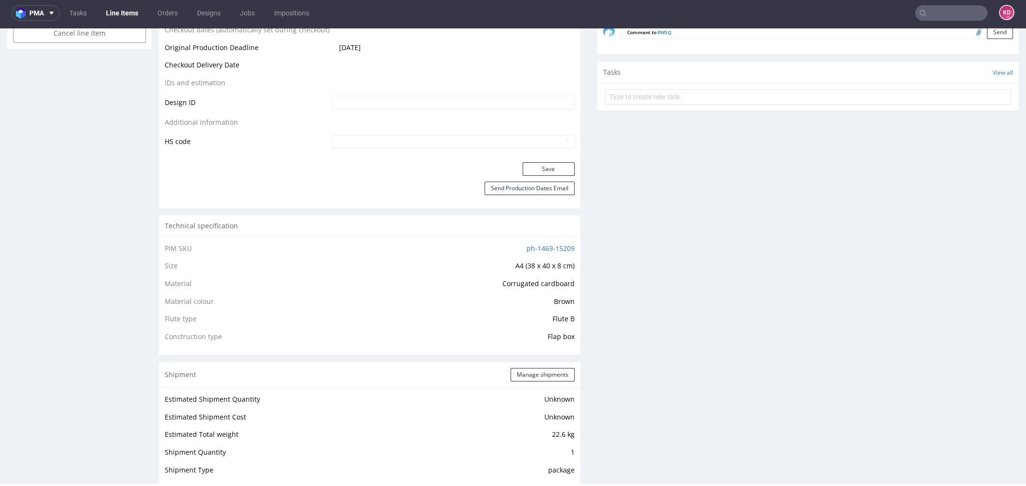
scroll to position [475, 0]
click at [563, 166] on button "Save" at bounding box center [549, 168] width 52 height 13
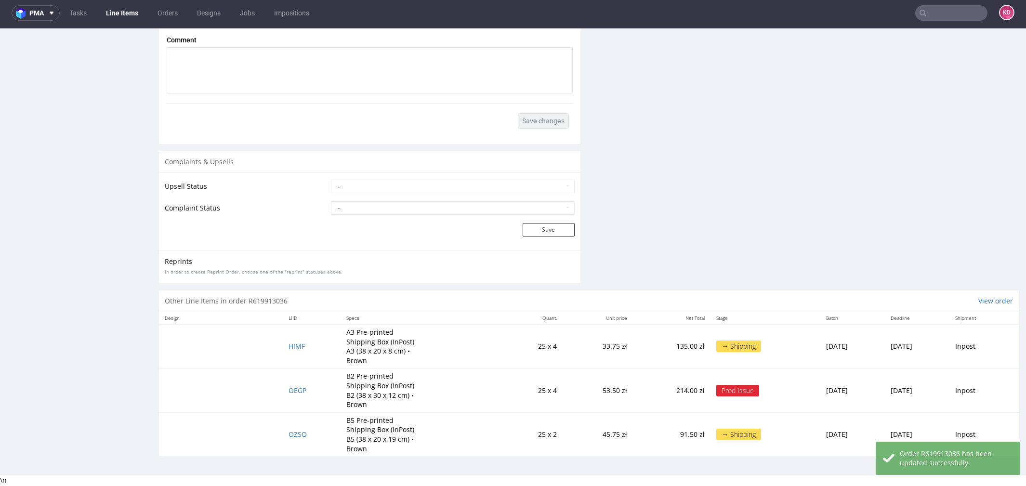
scroll to position [1298, 0]
click at [289, 383] on td "OEGP" at bounding box center [312, 391] width 58 height 44
click at [289, 393] on span "OEGP" at bounding box center [298, 390] width 18 height 9
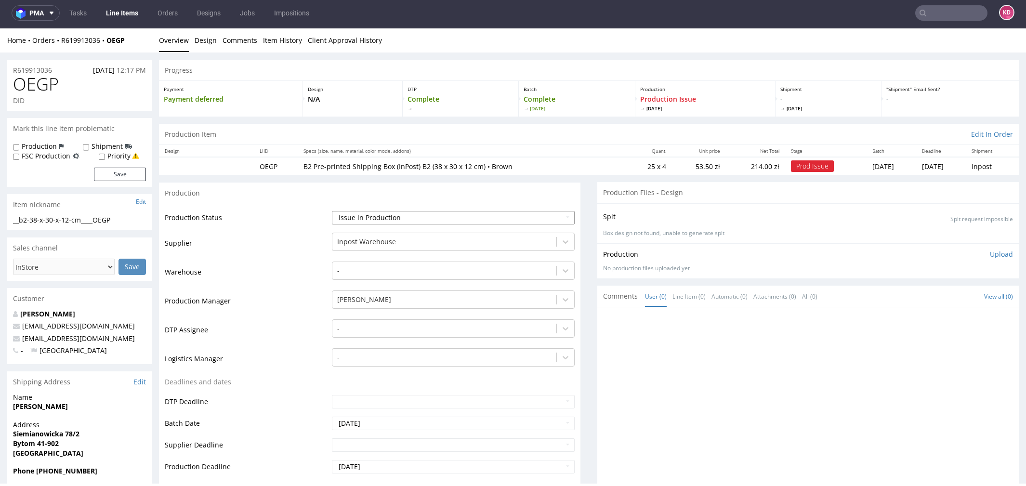
click at [445, 221] on select "Waiting for Artwork Waiting for Diecut Waiting for Mockup Waiting for DTP Waiti…" at bounding box center [453, 217] width 243 height 13
select select "sent_to_warehouse_fulfillment"
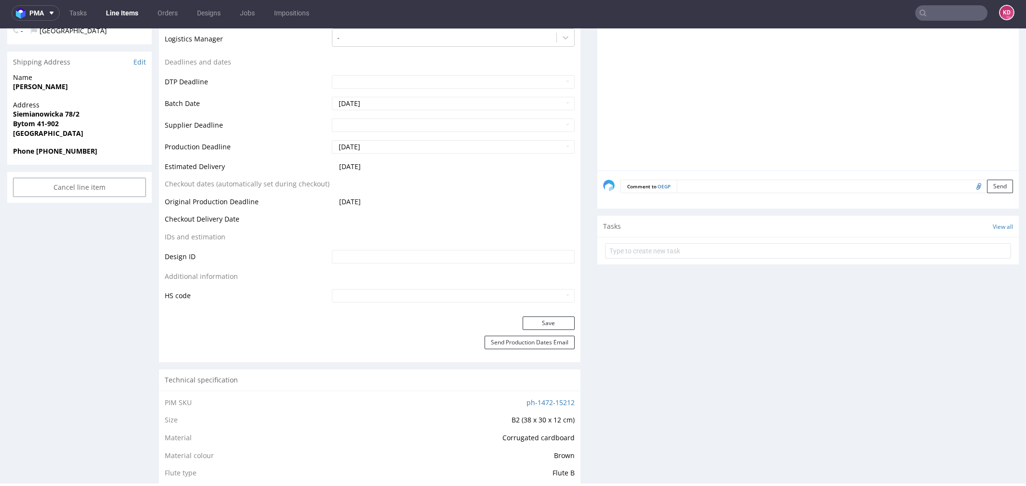
scroll to position [327, 0]
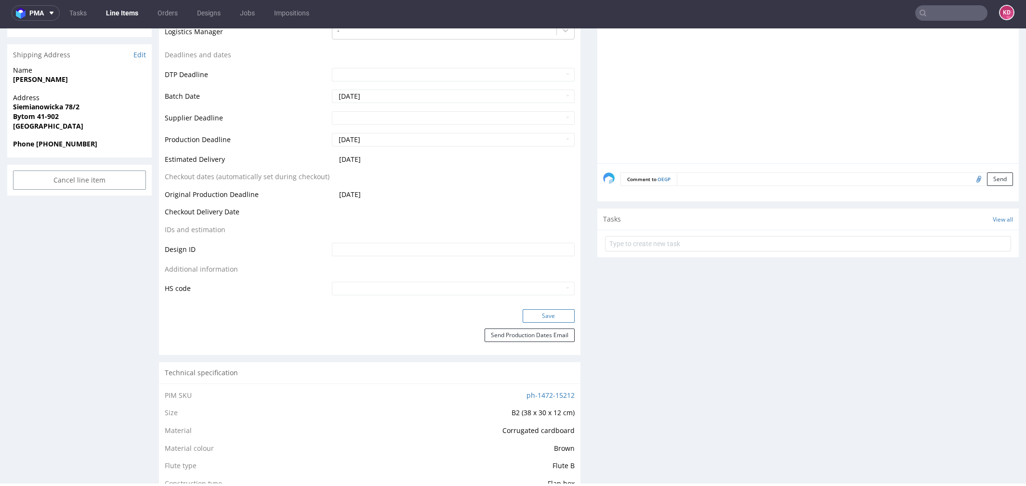
click at [552, 310] on button "Save" at bounding box center [549, 315] width 52 height 13
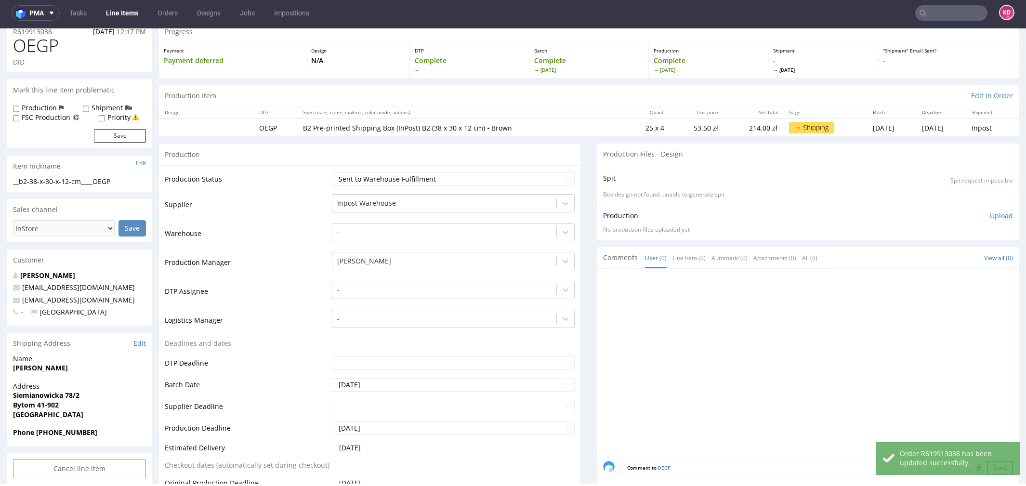
scroll to position [0, 0]
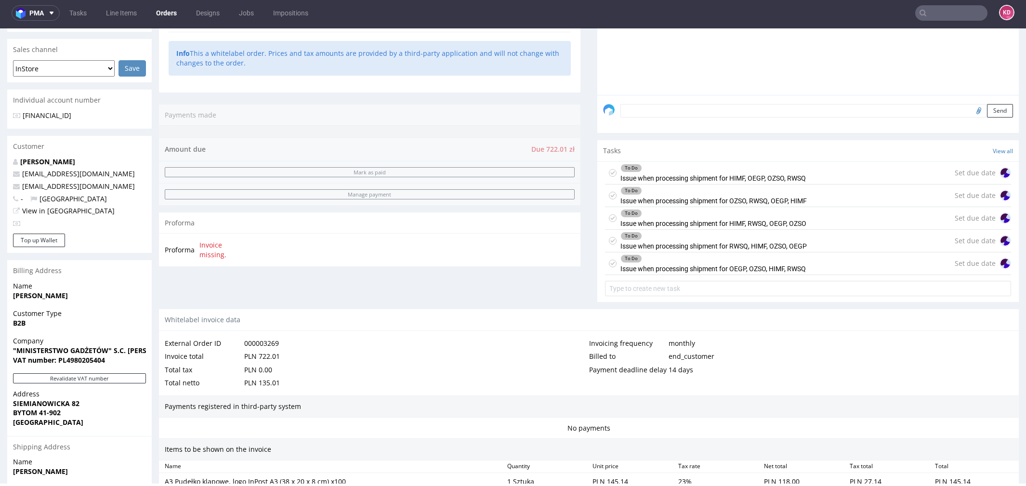
scroll to position [209, 0]
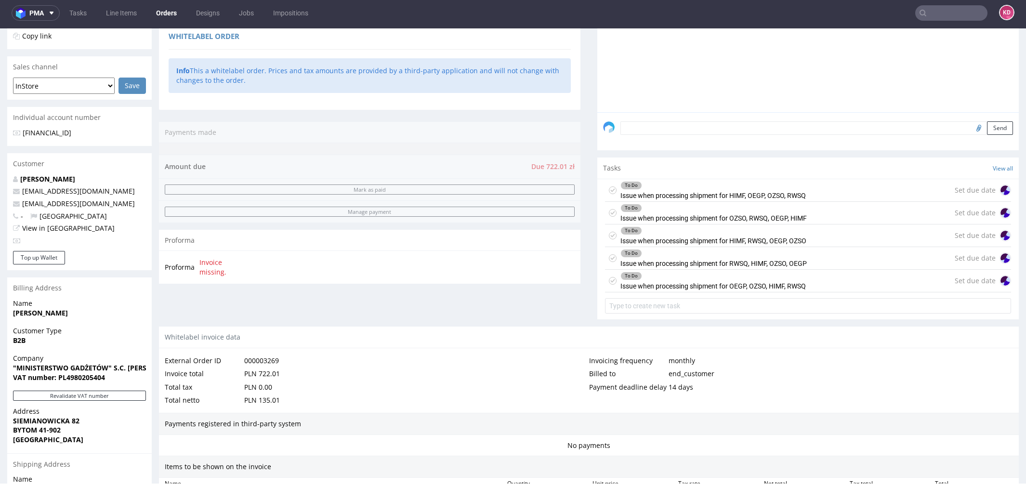
click at [605, 194] on div "To Do Issue when processing shipment for HIMF, OEGP, OZSO, RWSQ" at bounding box center [705, 190] width 201 height 22
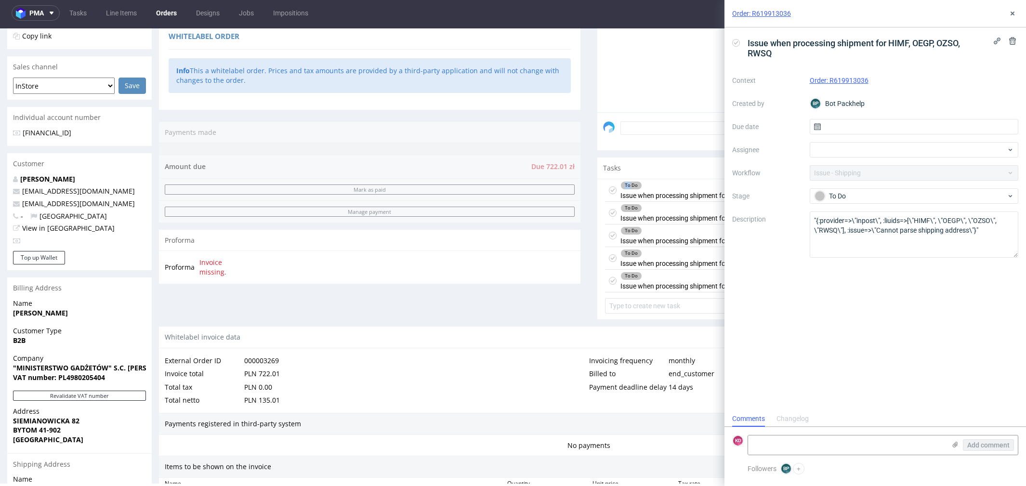
scroll to position [7, 0]
click at [1010, 12] on icon at bounding box center [1013, 14] width 8 height 8
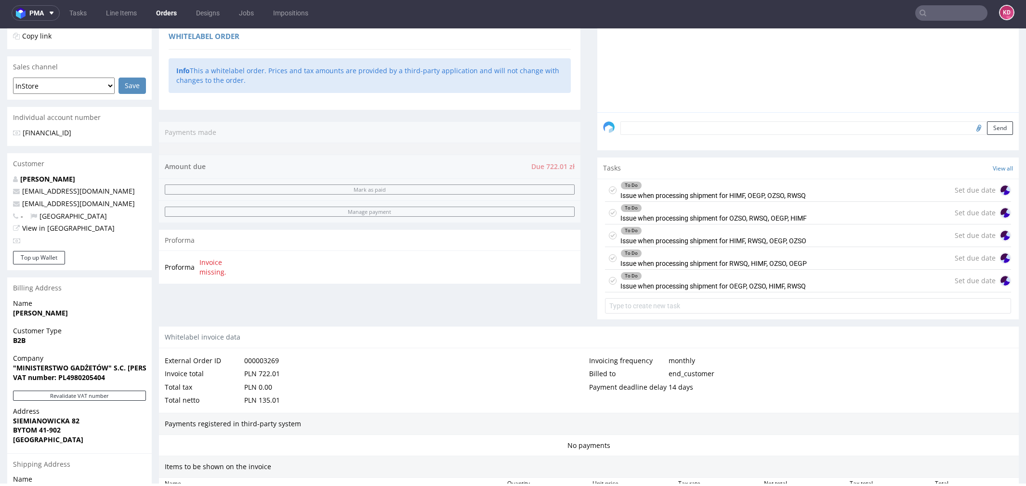
click at [605, 193] on div "To Do Issue when processing shipment for HIMF, OEGP, OZSO, RWSQ" at bounding box center [705, 190] width 201 height 22
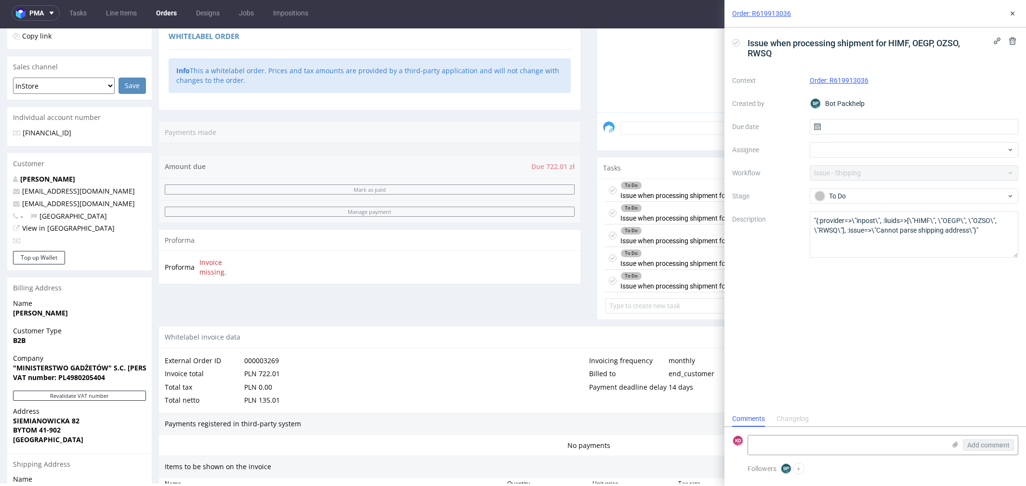
scroll to position [7, 0]
click at [1011, 16] on icon at bounding box center [1013, 14] width 8 height 8
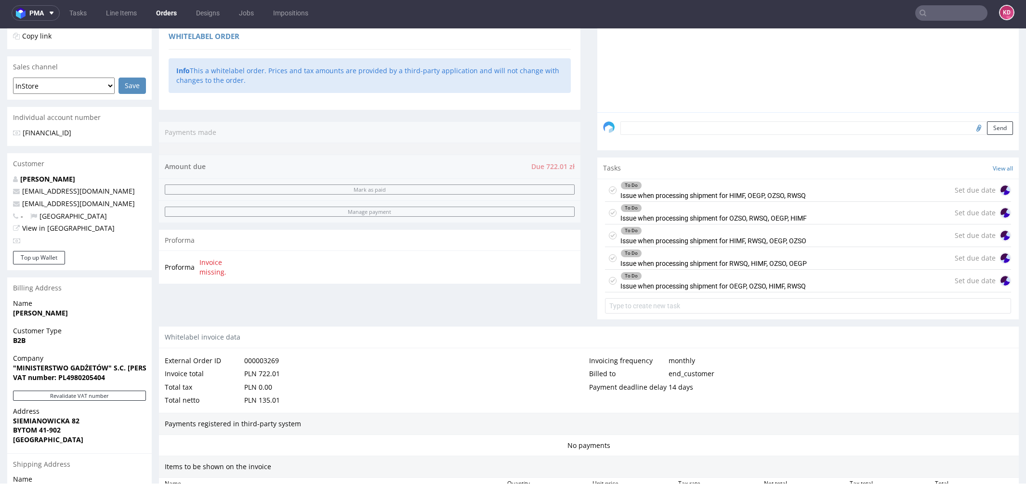
click at [611, 189] on icon at bounding box center [613, 190] width 8 height 8
click at [611, 212] on use at bounding box center [613, 212] width 4 height 3
click at [609, 235] on icon at bounding box center [613, 236] width 8 height 8
click at [611, 256] on use at bounding box center [613, 257] width 4 height 3
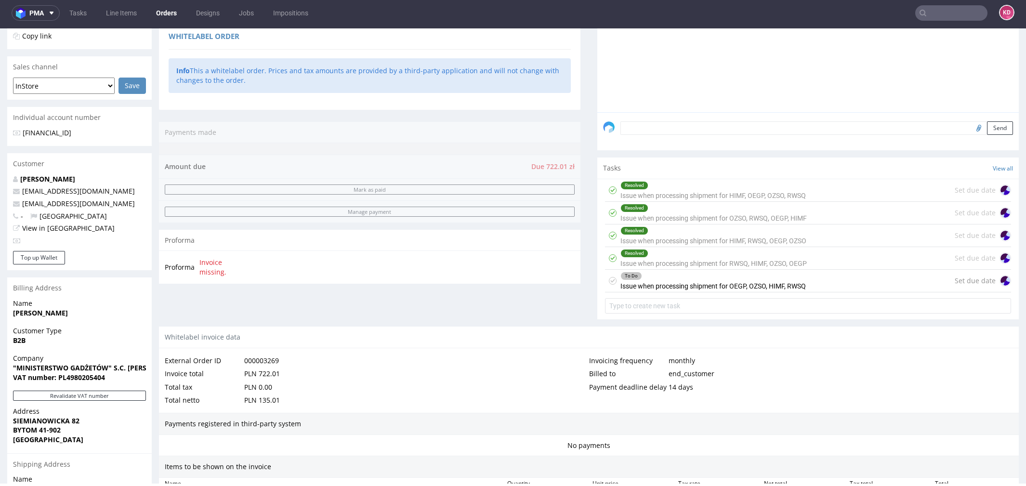
click at [609, 281] on icon at bounding box center [613, 281] width 8 height 8
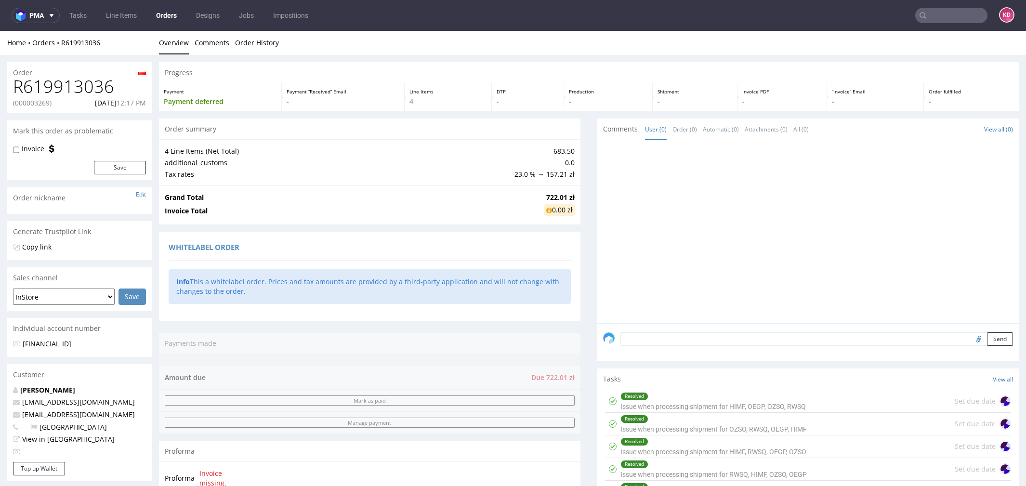
click at [170, 9] on link "Orders" at bounding box center [166, 15] width 32 height 15
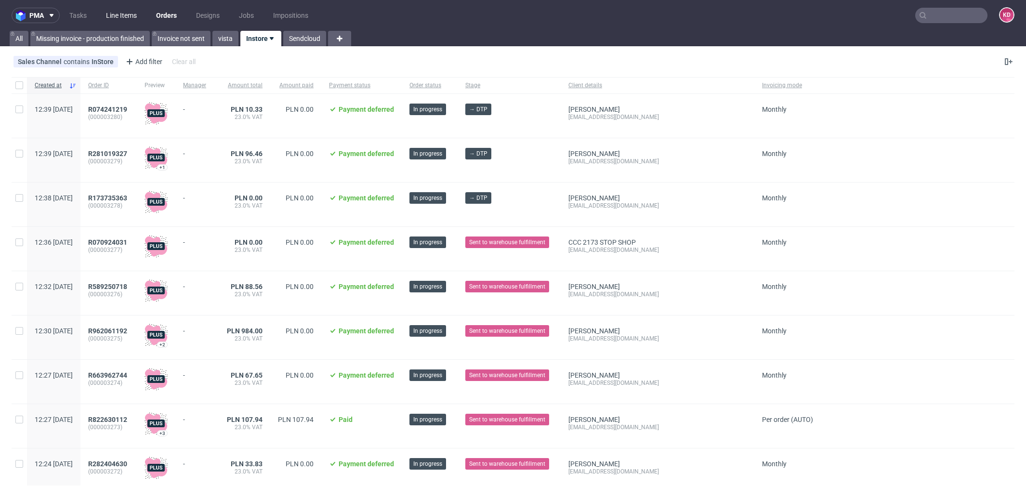
click at [112, 13] on link "Line Items" at bounding box center [121, 15] width 42 height 15
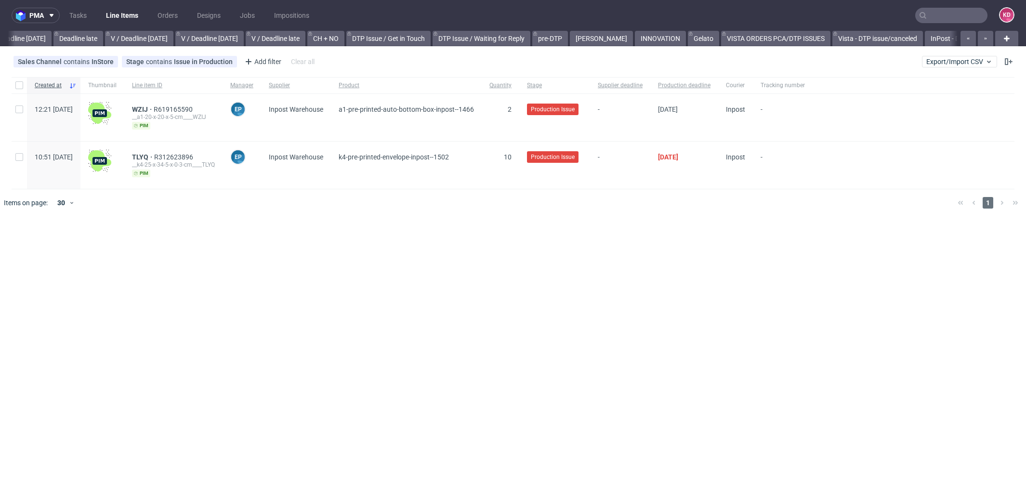
scroll to position [0, 1201]
click at [195, 156] on span "R312623896" at bounding box center [174, 157] width 41 height 8
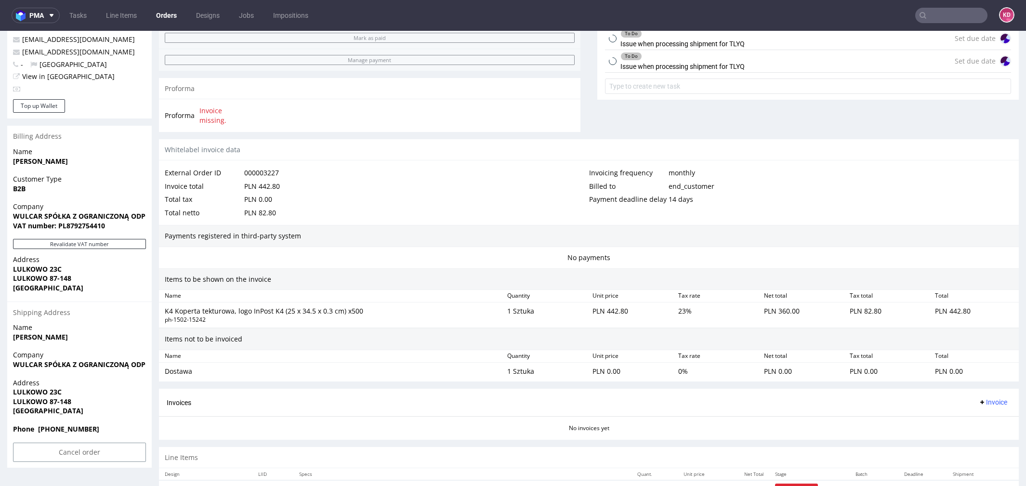
scroll to position [391, 0]
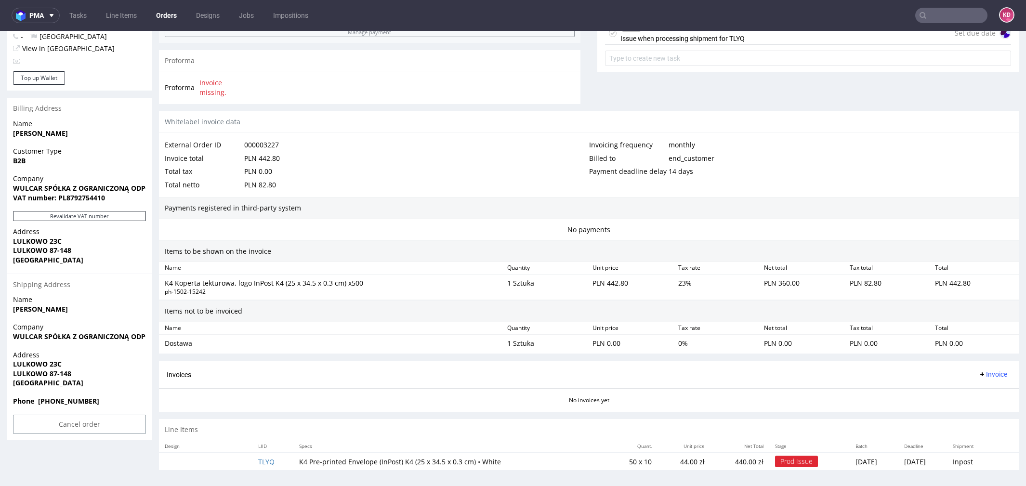
click at [75, 355] on span "Address" at bounding box center [79, 355] width 133 height 10
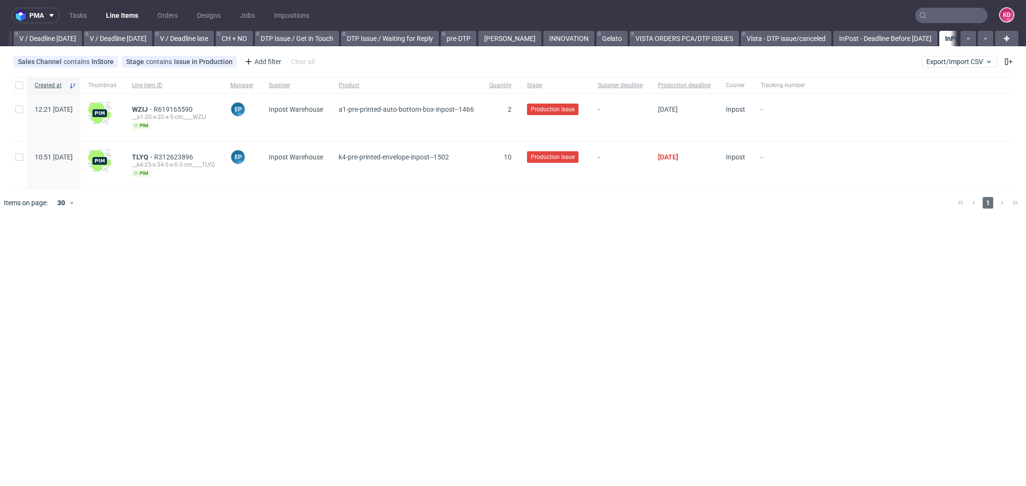
scroll to position [0, 1201]
click at [195, 108] on span "R619165590" at bounding box center [174, 110] width 41 height 8
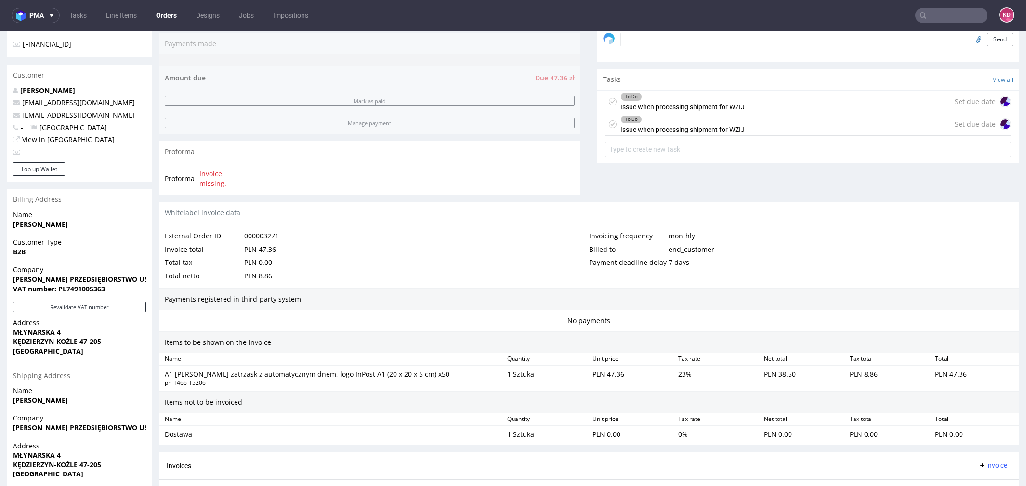
scroll to position [391, 0]
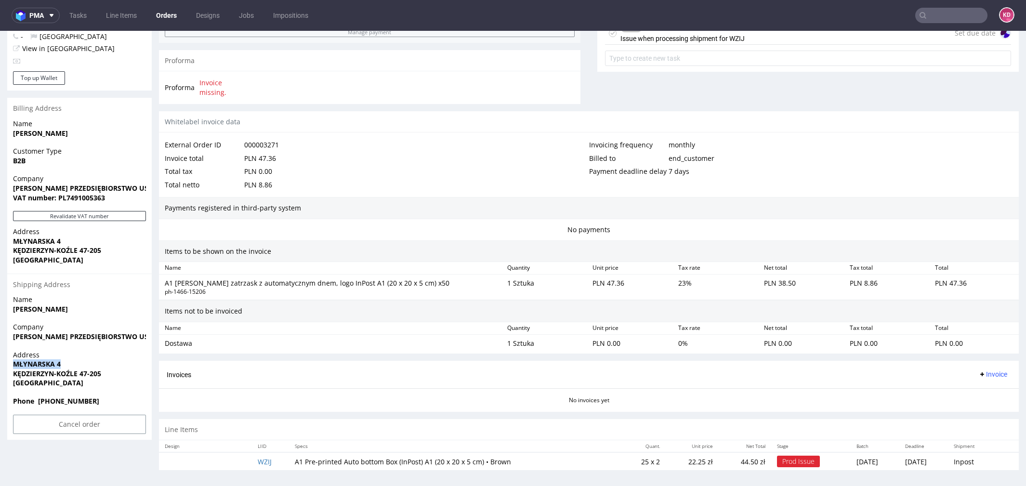
drag, startPoint x: 69, startPoint y: 363, endPoint x: 0, endPoint y: 363, distance: 69.9
click at [0, 363] on div "Order R619165590 (000003271) 14.10.2025 12:21 PM Mark this order as problematic…" at bounding box center [513, 74] width 1026 height 821
copy strong "MŁYNARSKA 4"
click at [273, 459] on td "WZIJ" at bounding box center [270, 461] width 37 height 18
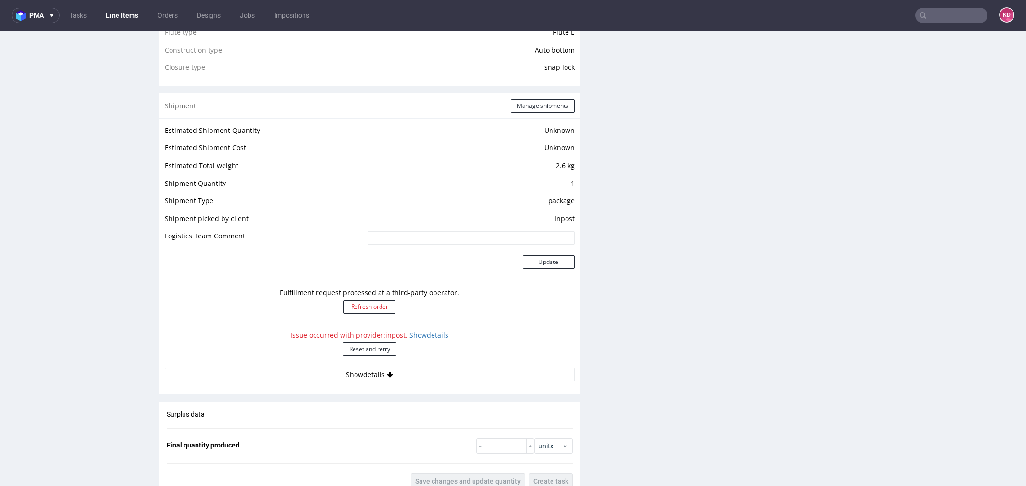
scroll to position [807, 0]
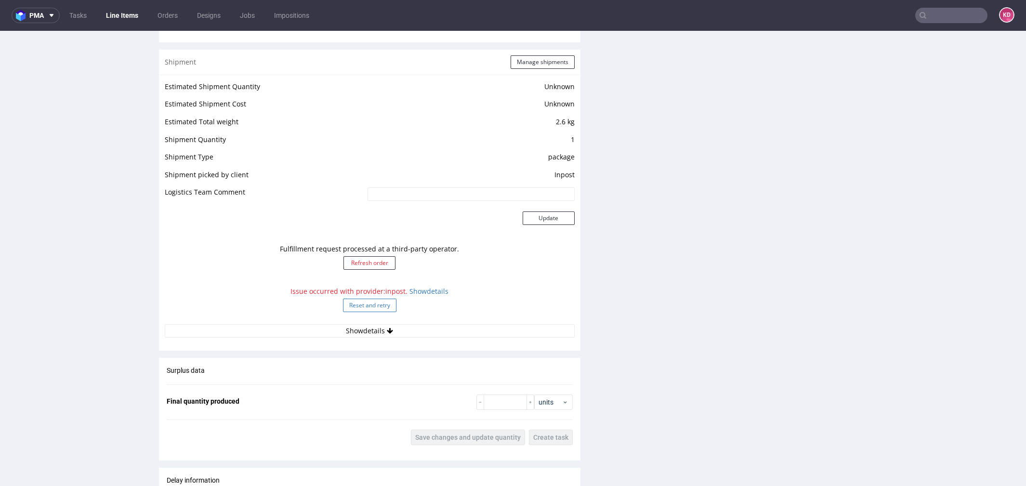
click at [381, 303] on button "Reset and retry" at bounding box center [369, 305] width 53 height 13
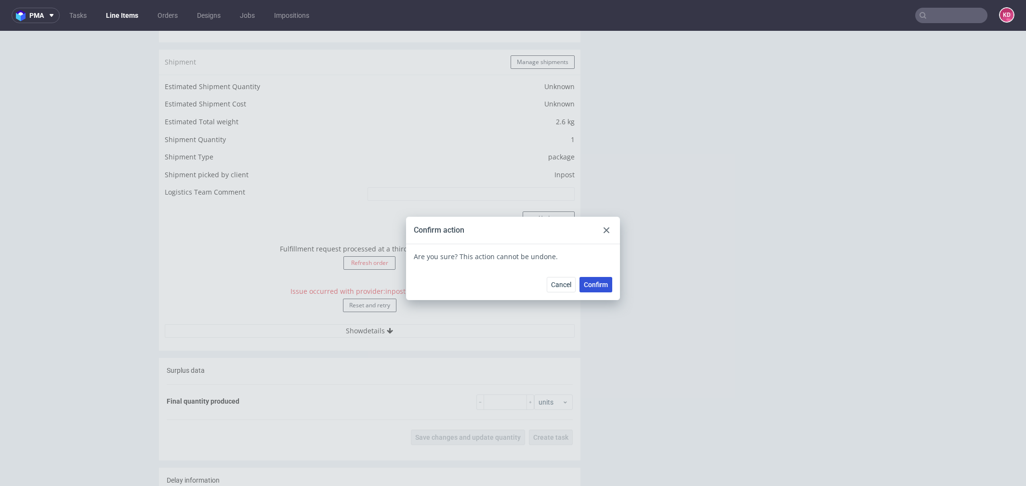
click at [601, 281] on span "Confirm" at bounding box center [596, 284] width 24 height 7
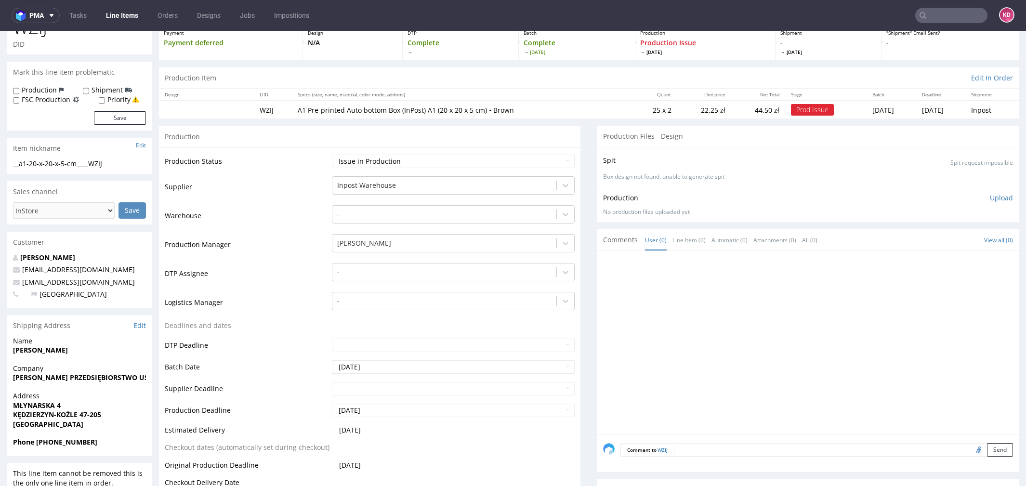
scroll to position [0, 0]
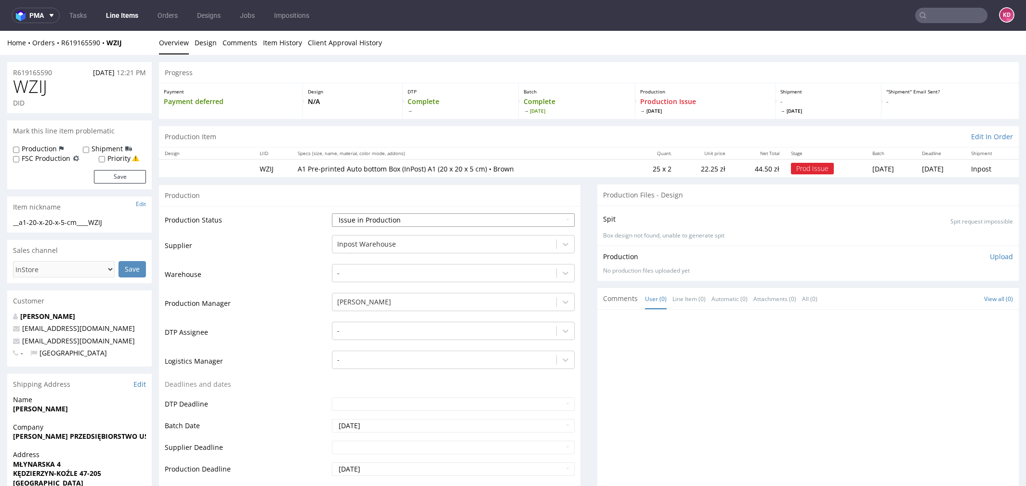
click at [369, 221] on select "Waiting for Artwork Waiting for Diecut Waiting for Mockup Waiting for DTP Waiti…" at bounding box center [453, 219] width 243 height 13
select select "sent_to_warehouse_fulfillment"
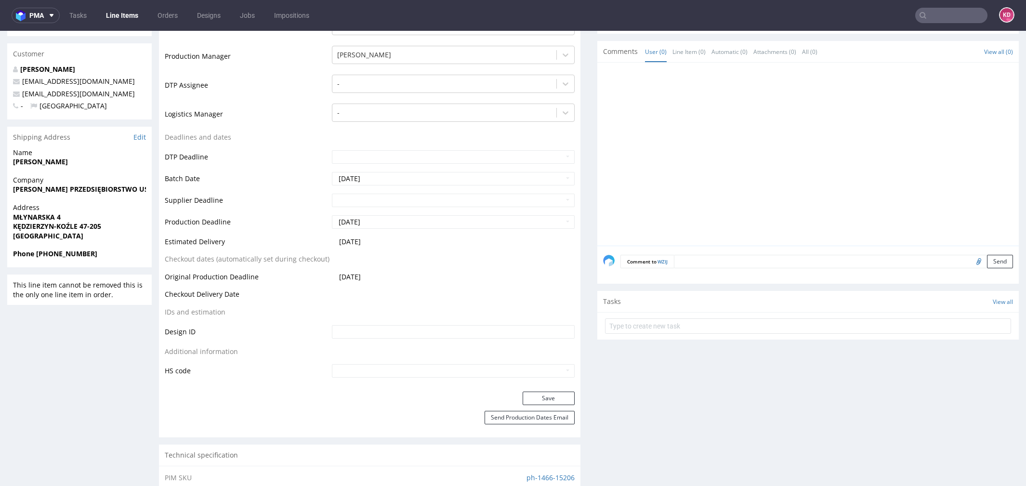
scroll to position [337, 0]
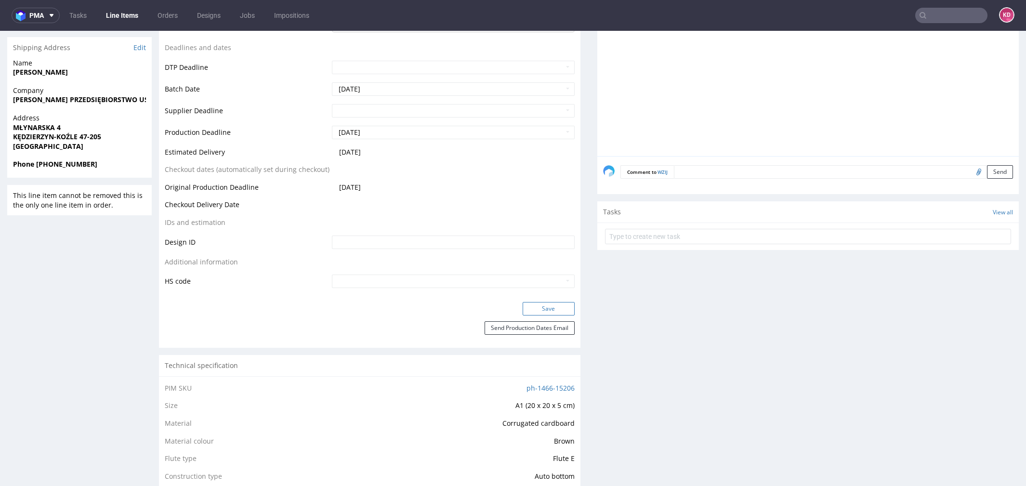
click at [552, 307] on button "Save" at bounding box center [549, 308] width 52 height 13
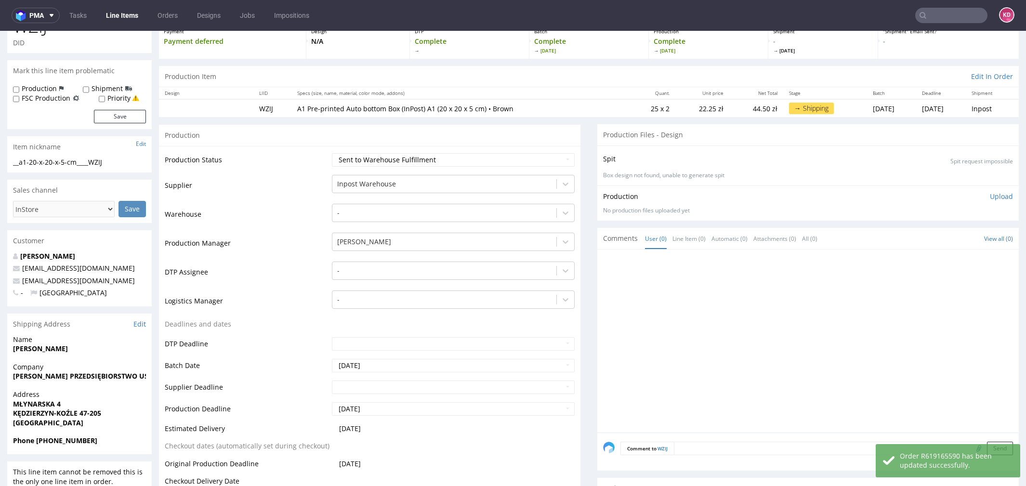
scroll to position [0, 0]
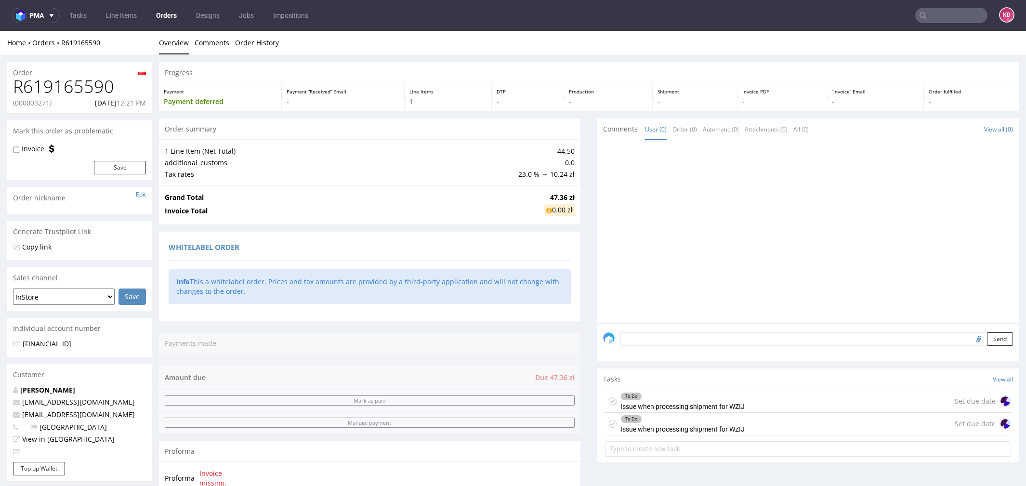
scroll to position [0, 0]
click at [609, 399] on icon at bounding box center [613, 402] width 8 height 8
click at [609, 425] on icon at bounding box center [613, 424] width 8 height 8
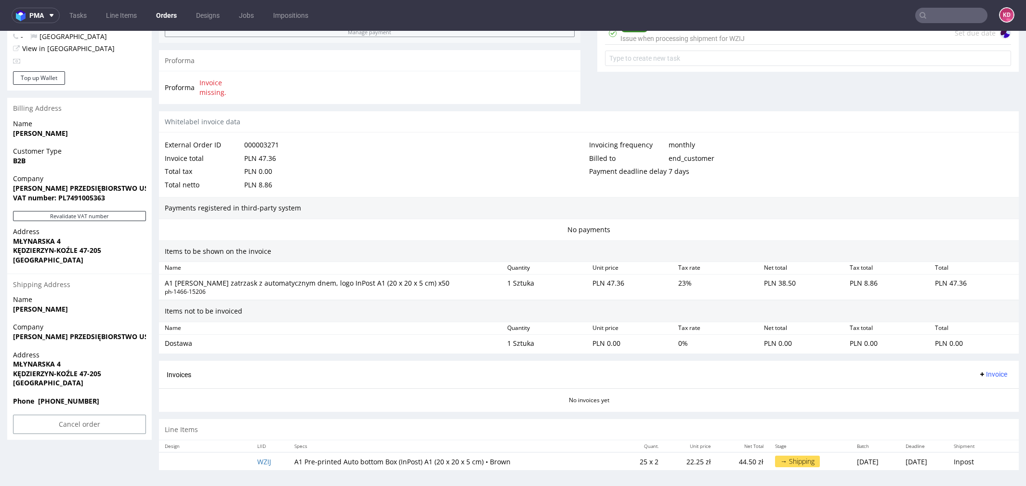
scroll to position [0, 0]
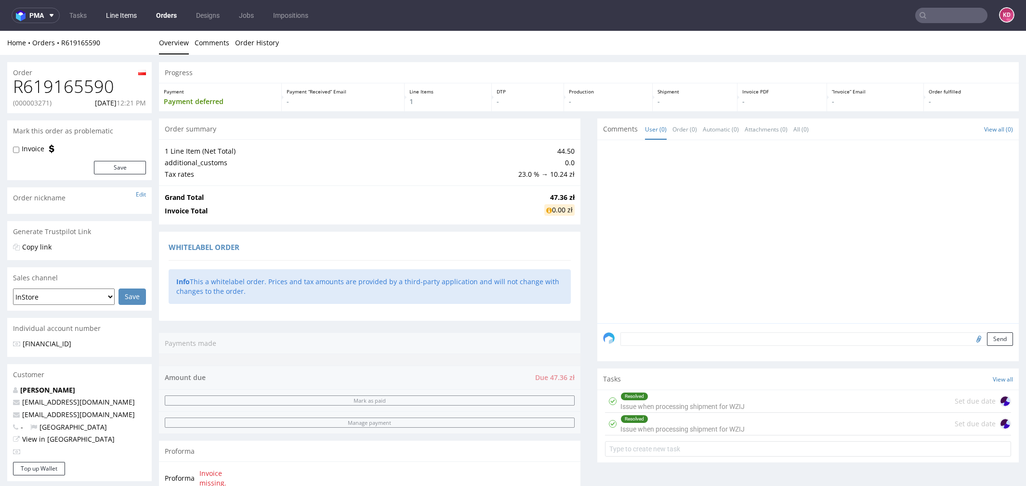
click at [131, 15] on link "Line Items" at bounding box center [121, 15] width 42 height 15
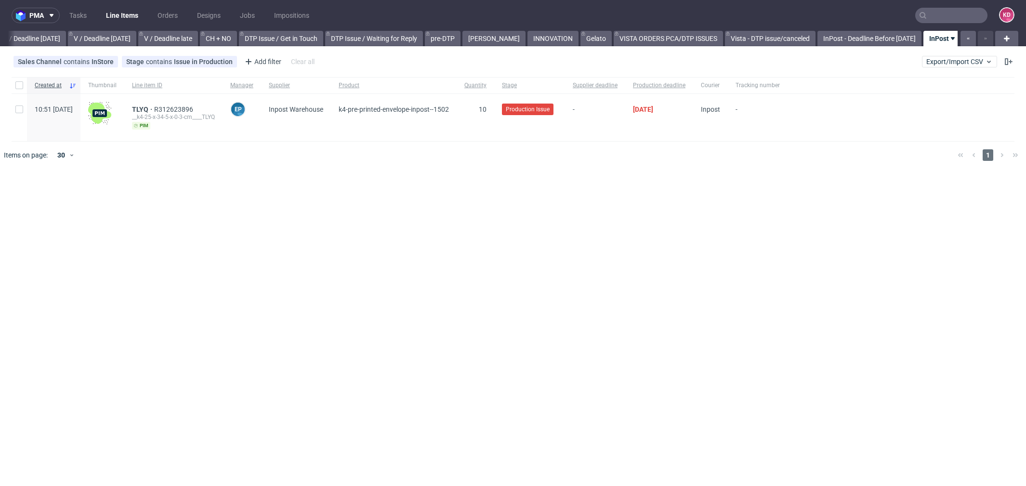
scroll to position [0, 1201]
click at [191, 110] on span "R312623896" at bounding box center [174, 110] width 41 height 8
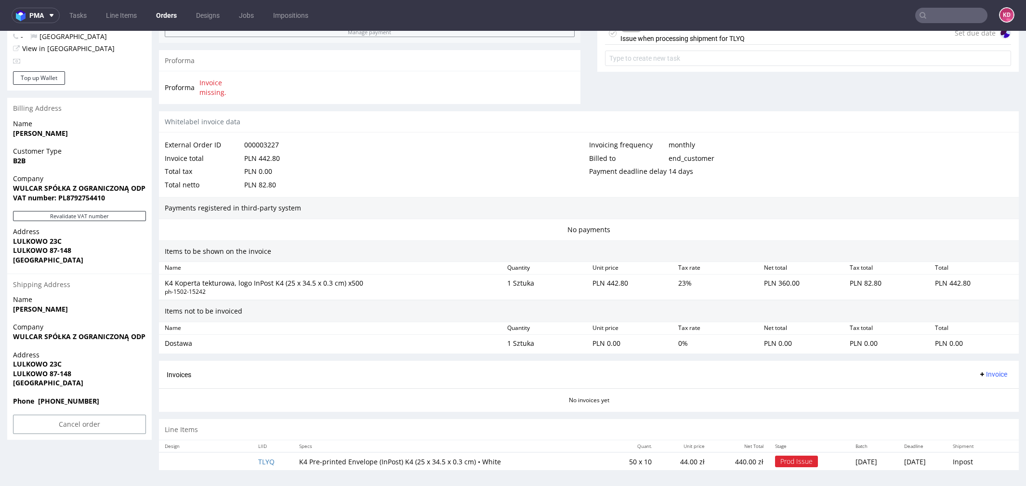
click at [94, 359] on span "LULKOWO 23C" at bounding box center [79, 364] width 133 height 10
drag, startPoint x: 70, startPoint y: 365, endPoint x: 14, endPoint y: 364, distance: 55.9
click at [14, 364] on span "LULKOWO 23C" at bounding box center [79, 364] width 133 height 10
copy strong "LULKOWO 23C"
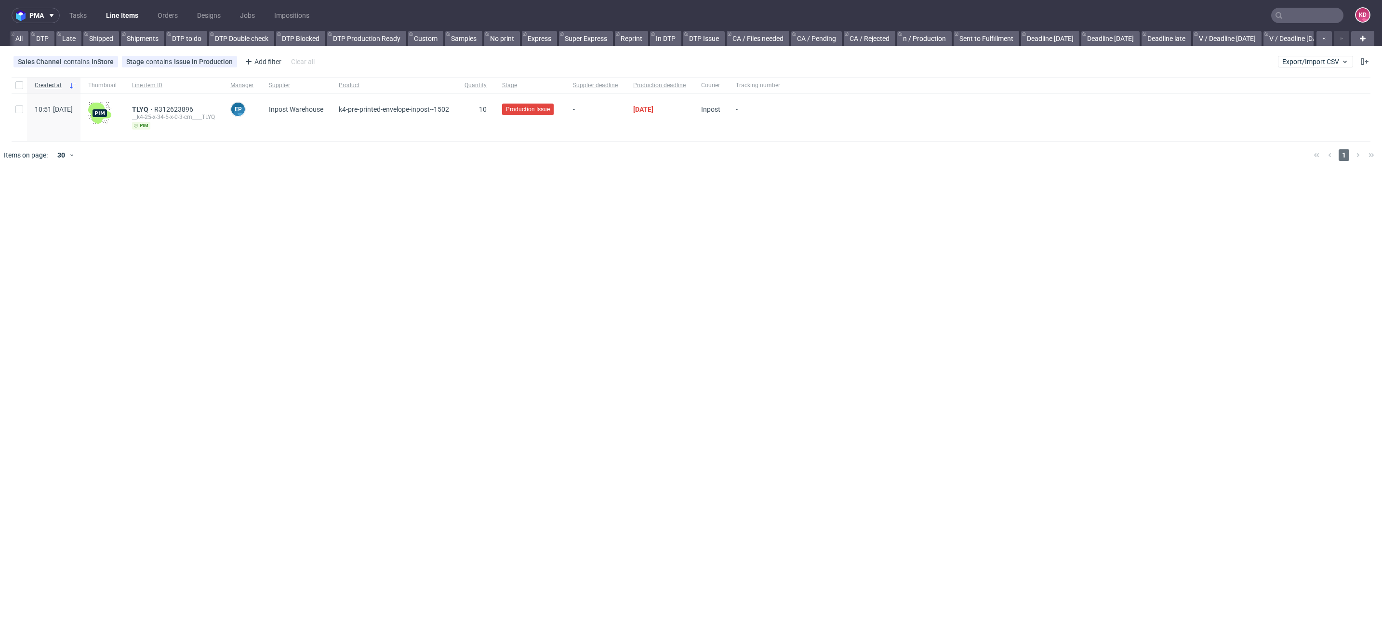
scroll to position [0, 846]
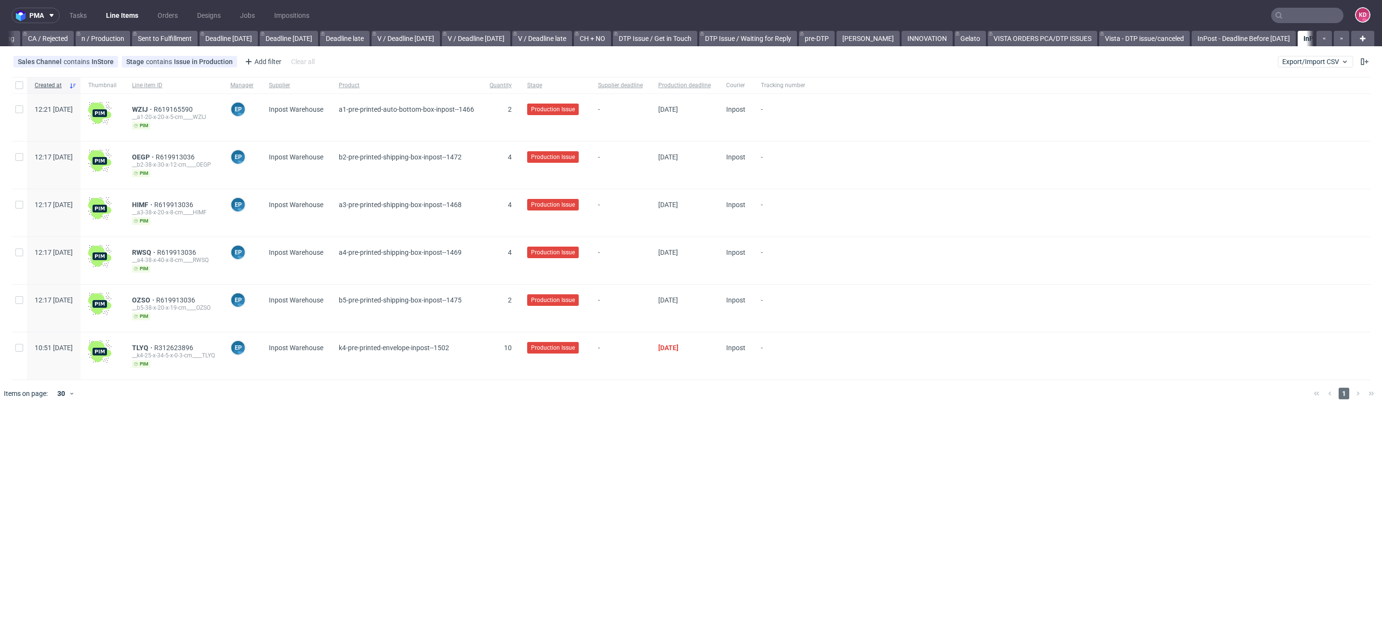
scroll to position [0, 846]
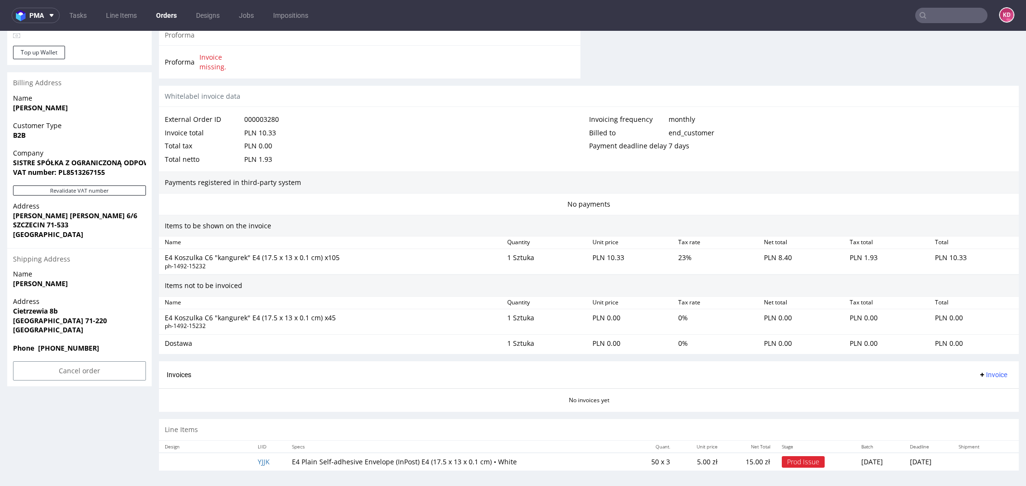
scroll to position [3, 0]
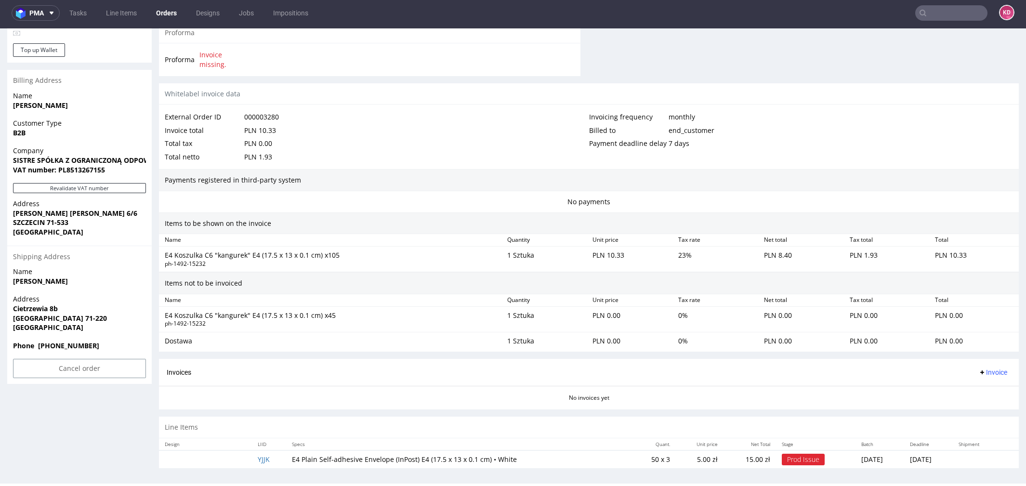
click at [81, 297] on span "Address" at bounding box center [79, 299] width 133 height 10
drag, startPoint x: 66, startPoint y: 307, endPoint x: 13, endPoint y: 306, distance: 53.5
click at [13, 307] on span "Cietrzewia 8b" at bounding box center [79, 309] width 133 height 10
click at [82, 305] on span "Cietrzewia 8b" at bounding box center [79, 309] width 133 height 10
drag, startPoint x: 64, startPoint y: 307, endPoint x: 13, endPoint y: 307, distance: 51.1
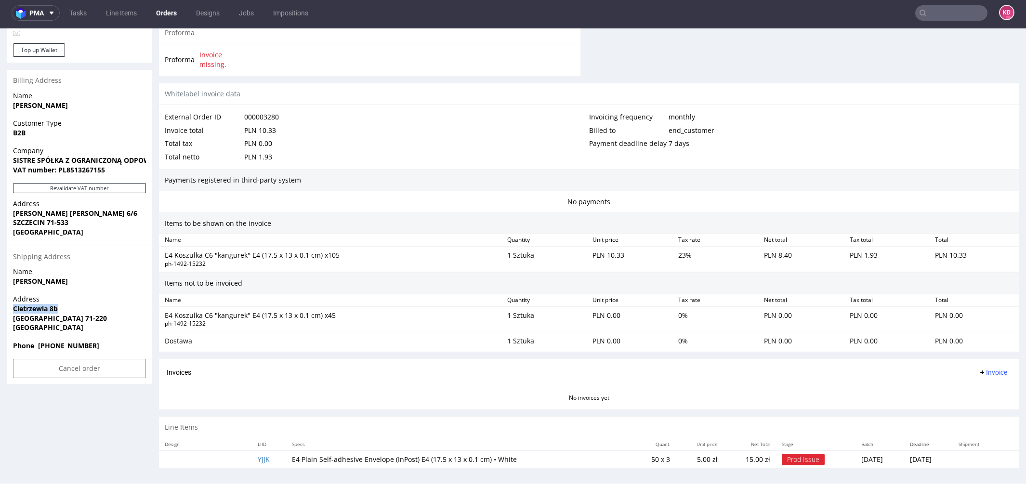
click at [13, 307] on span "Cietrzewia 8b" at bounding box center [79, 309] width 133 height 10
copy strong "Cietrzewia 8b"
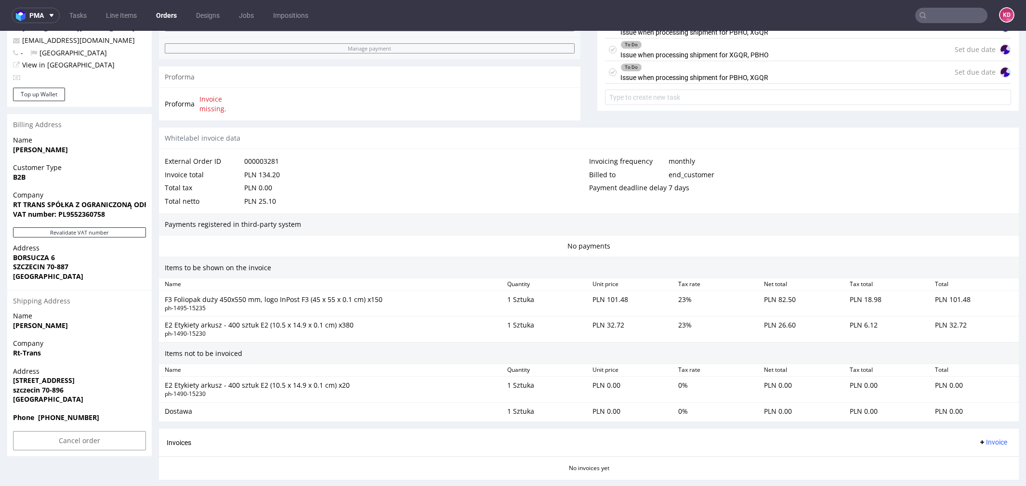
scroll to position [412, 0]
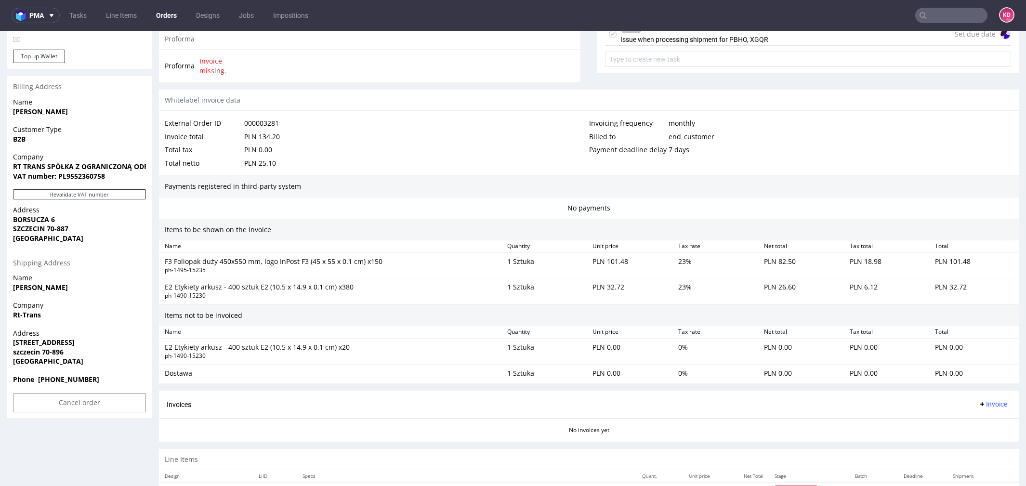
click at [85, 336] on span "Address" at bounding box center [79, 334] width 133 height 10
drag, startPoint x: 71, startPoint y: 341, endPoint x: 3, endPoint y: 342, distance: 68.4
click at [3, 342] on div "Order R472036831 (000003281) [DATE] 12:42 PM Mark this order as problematic Inv…" at bounding box center [513, 87] width 1026 height 890
copy strong "[STREET_ADDRESS]"
click at [89, 352] on span "szczecin 70-896" at bounding box center [79, 352] width 133 height 10
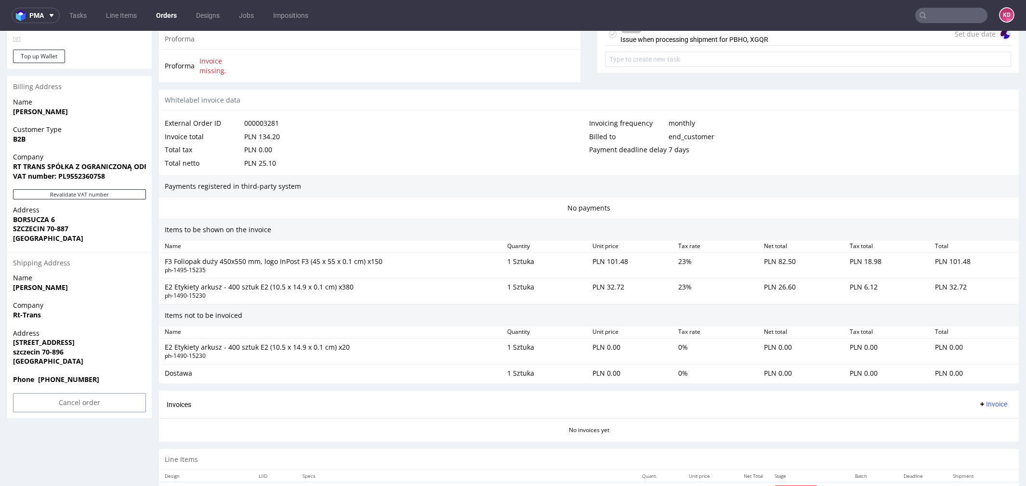
scroll to position [460, 0]
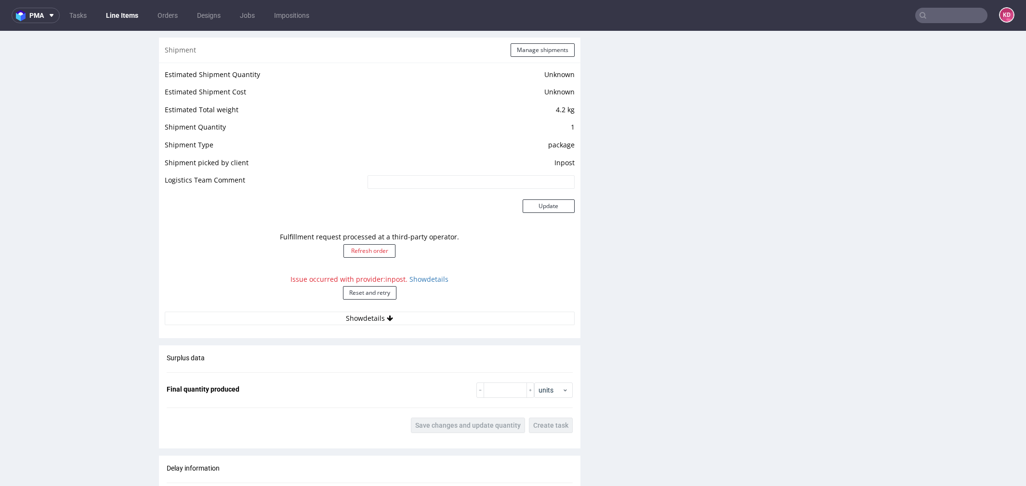
scroll to position [784, 0]
click at [377, 290] on button "Reset and retry" at bounding box center [369, 293] width 53 height 13
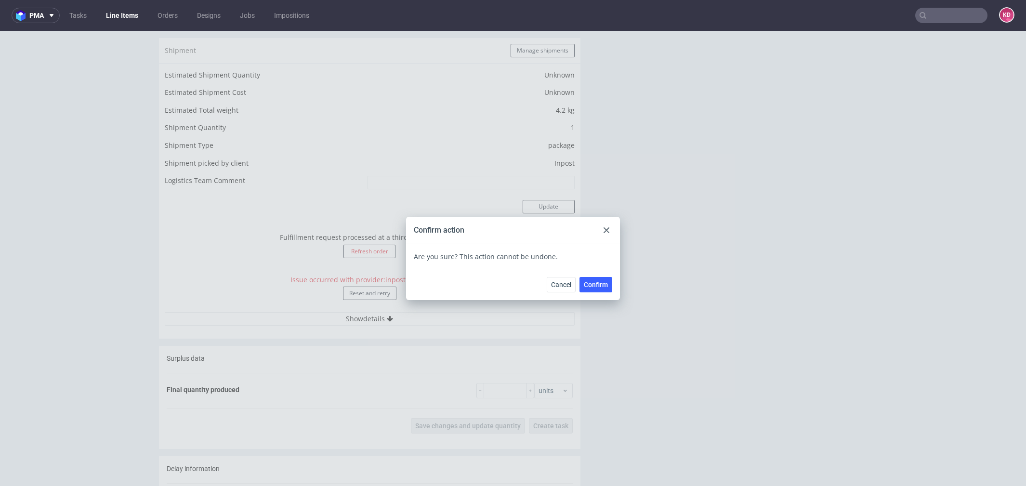
click at [588, 284] on span "Confirm" at bounding box center [596, 284] width 24 height 7
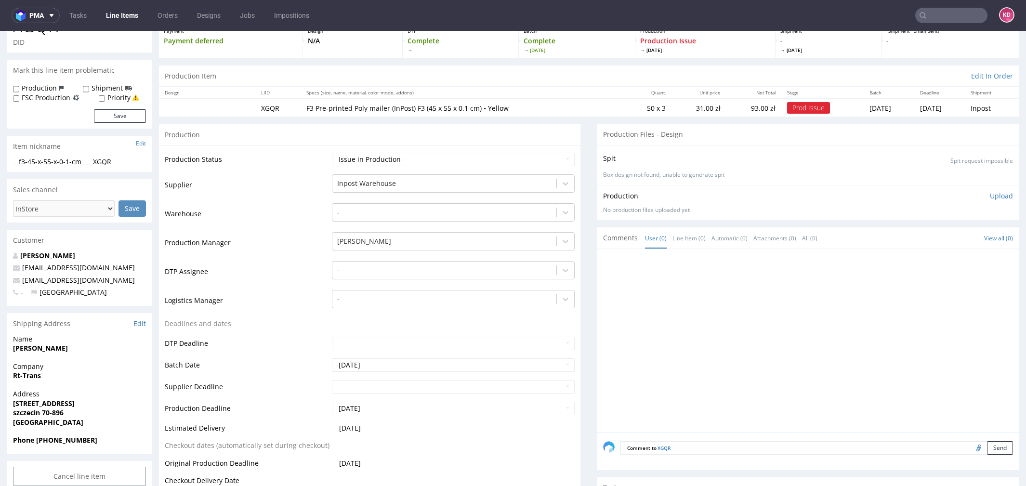
scroll to position [27, 0]
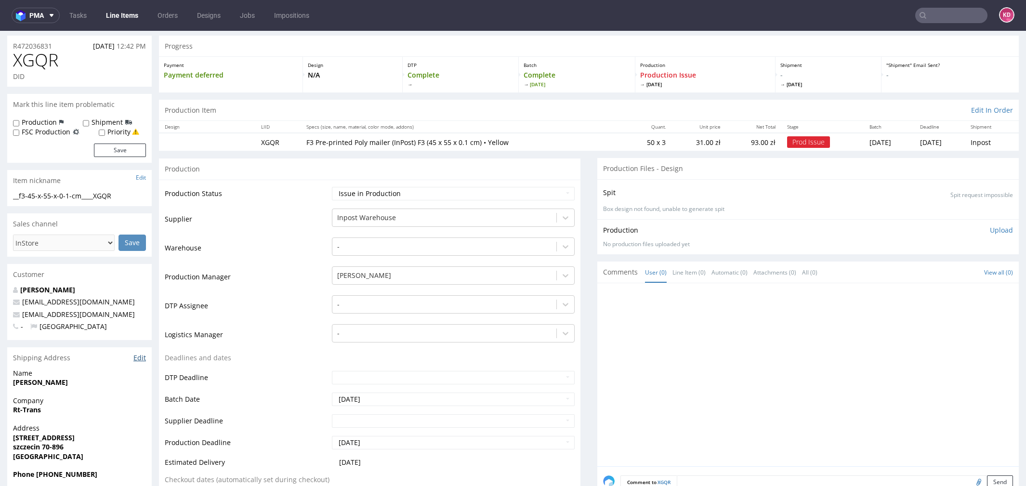
click at [137, 361] on link "Edit" at bounding box center [139, 358] width 13 height 10
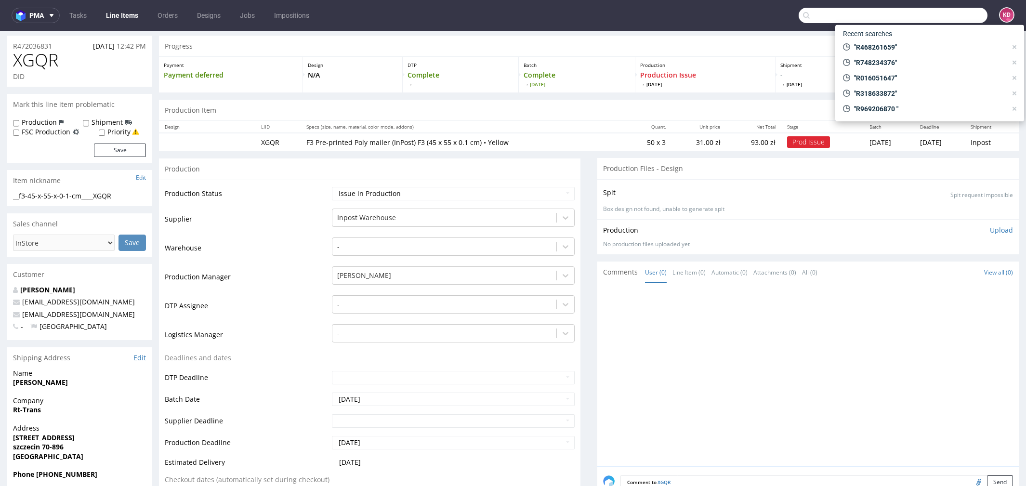
click at [955, 11] on input "text" at bounding box center [893, 15] width 189 height 15
paste input "R472036831"
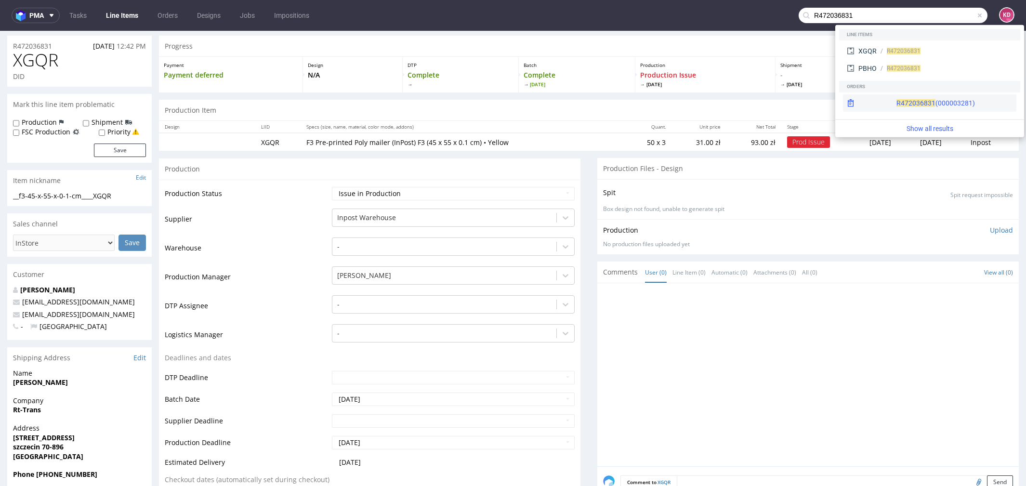
type input "R472036831"
click at [928, 104] on div "R472036831 (000003281)" at bounding box center [936, 103] width 79 height 10
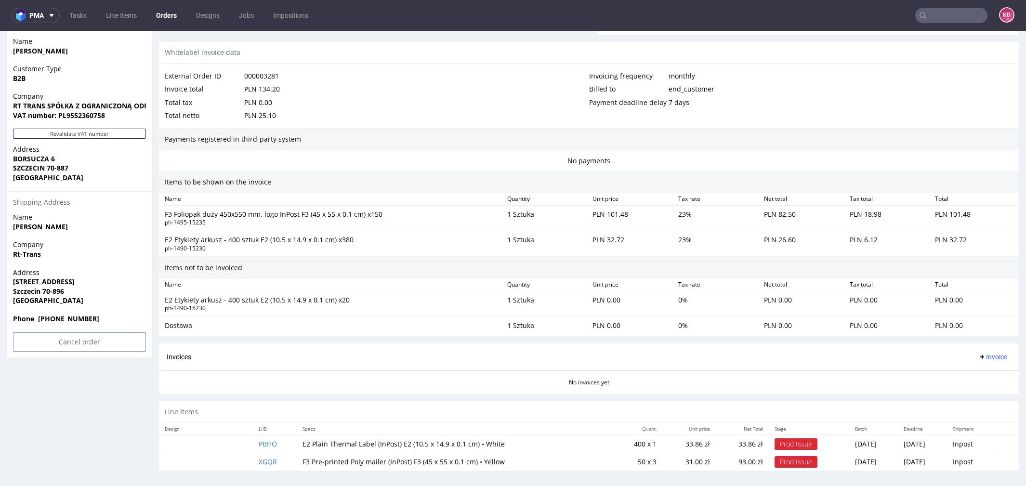
scroll to position [3, 0]
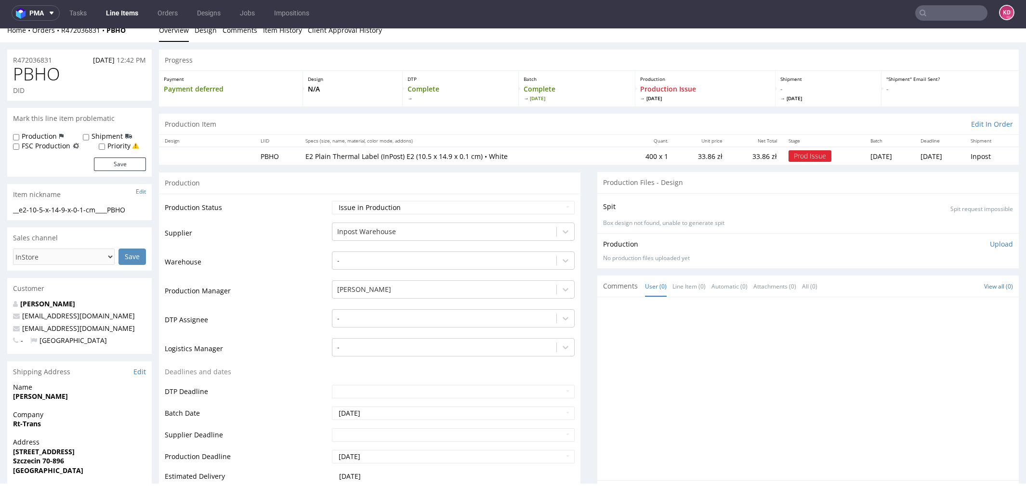
scroll to position [177, 0]
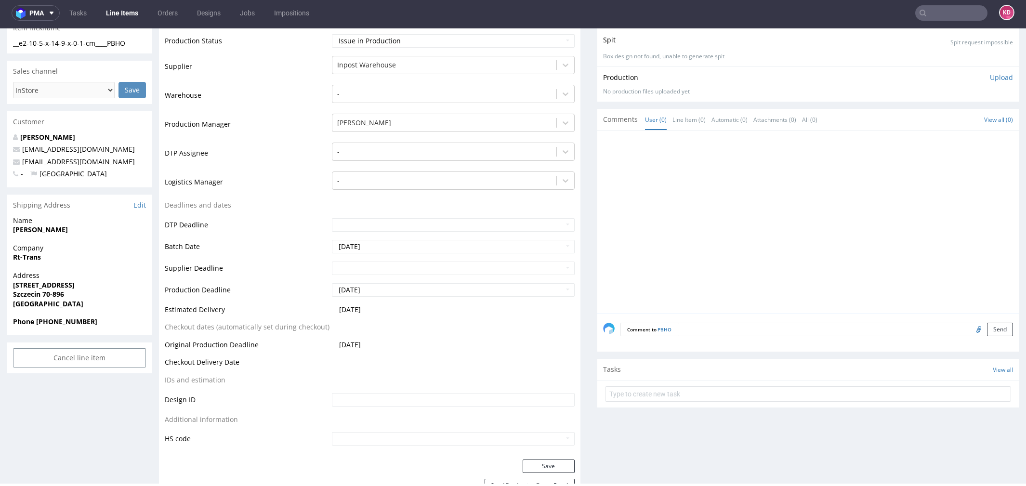
click at [80, 291] on span "Szczecin 70-896" at bounding box center [79, 295] width 133 height 10
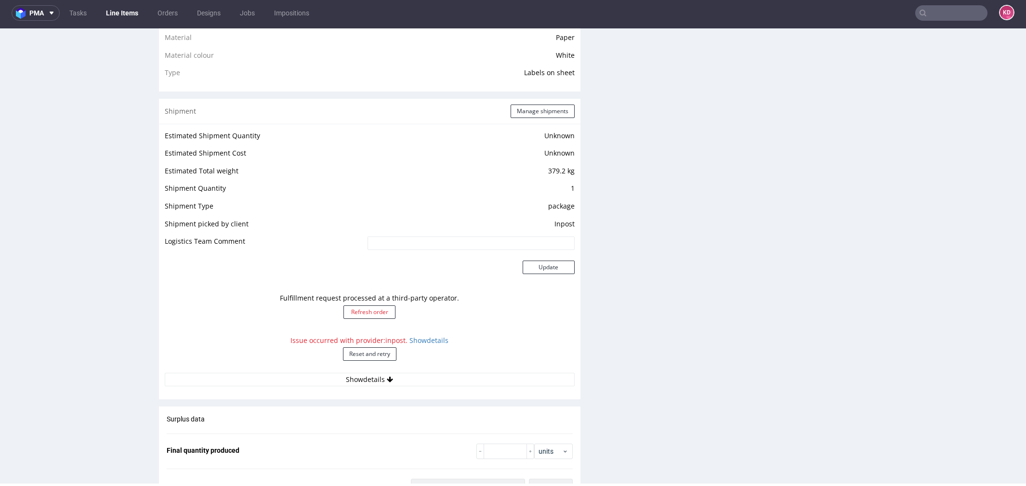
scroll to position [749, 0]
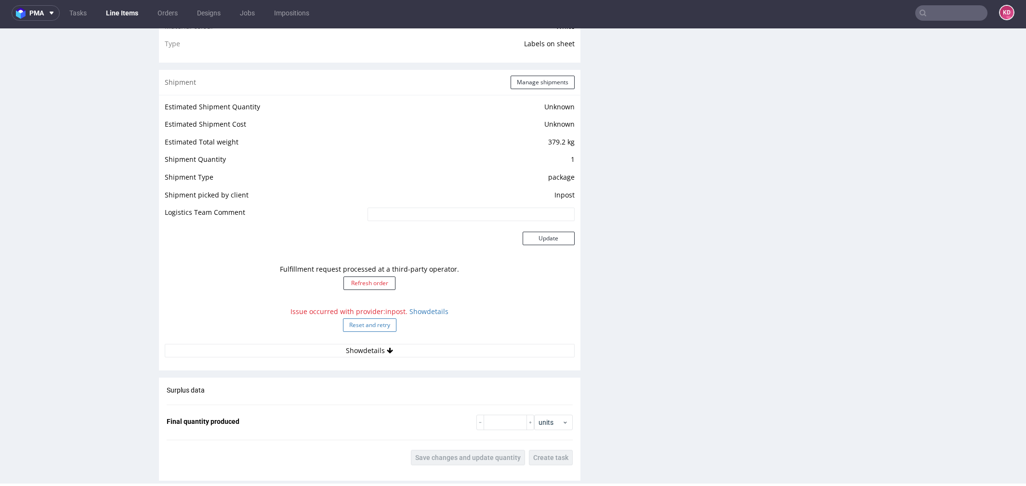
click at [378, 325] on button "Reset and retry" at bounding box center [369, 325] width 53 height 13
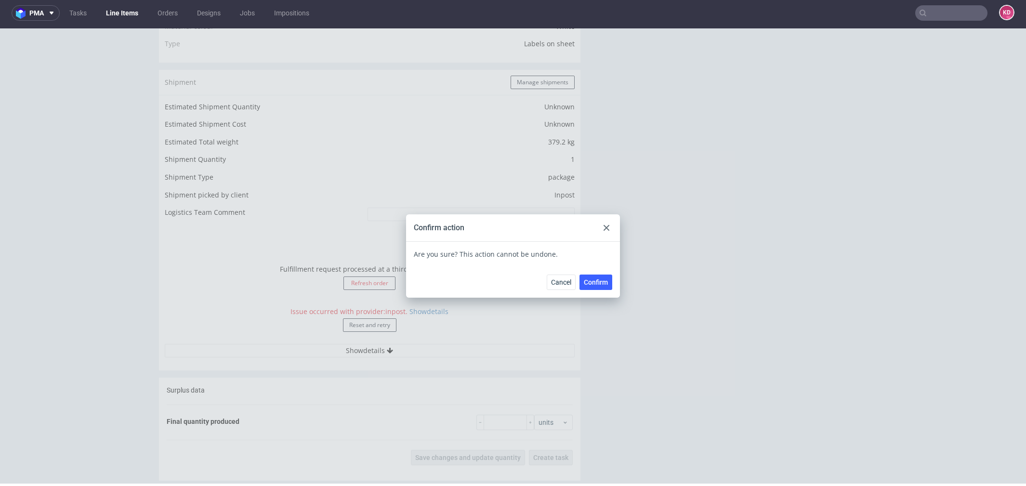
click at [592, 289] on button "Confirm" at bounding box center [596, 282] width 33 height 15
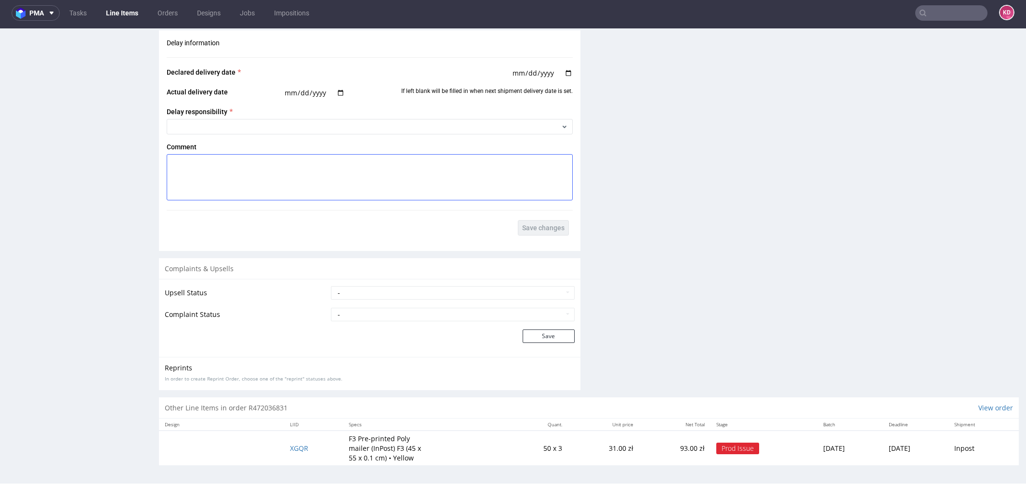
scroll to position [902, 0]
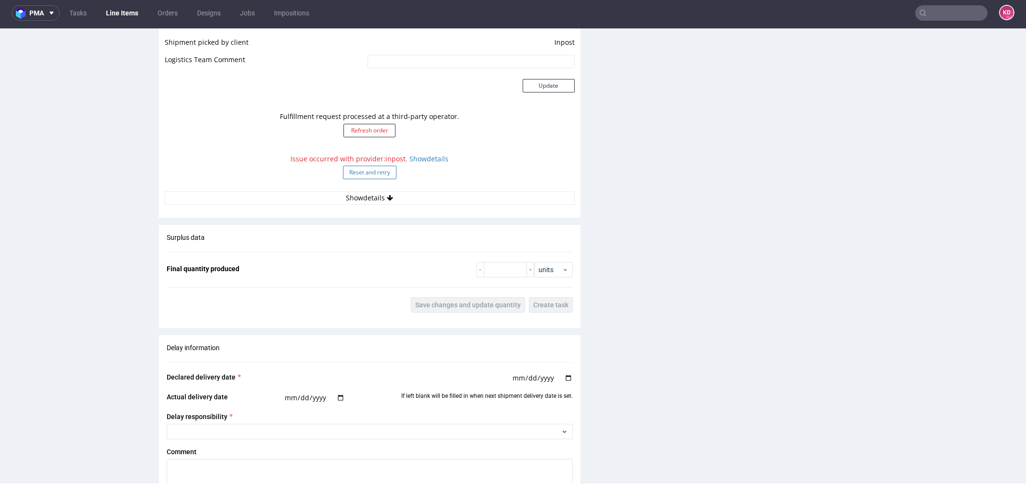
click at [376, 170] on button "Reset and retry" at bounding box center [369, 172] width 53 height 13
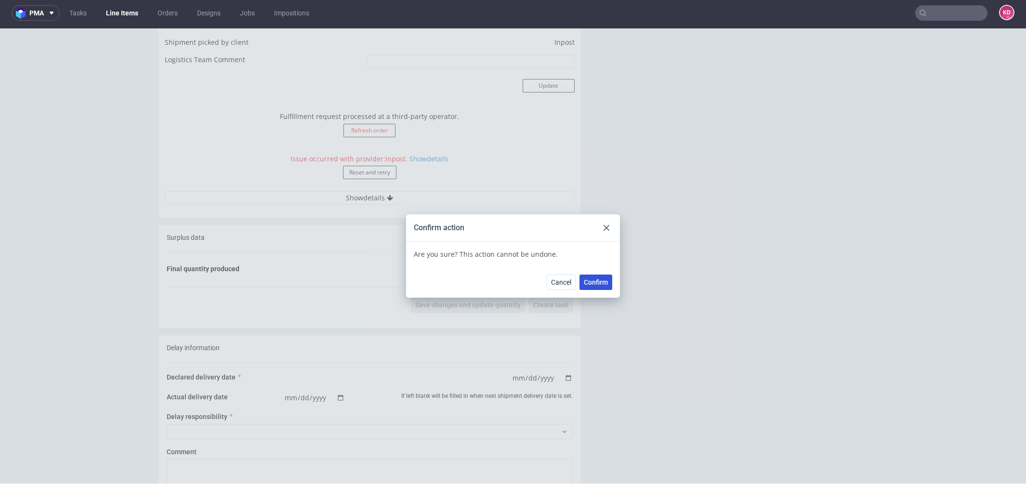
click at [593, 280] on span "Confirm" at bounding box center [596, 282] width 24 height 7
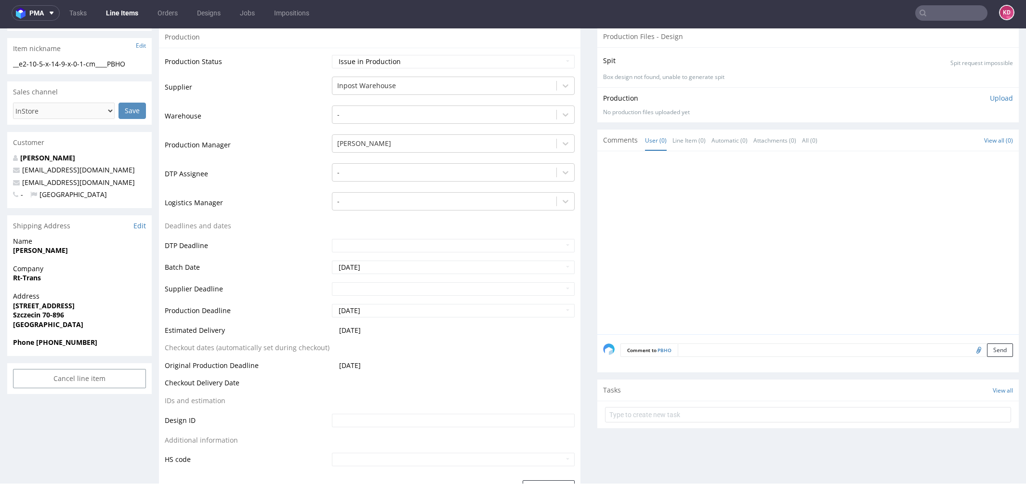
scroll to position [155, 0]
click at [101, 300] on span "Address" at bounding box center [79, 297] width 133 height 10
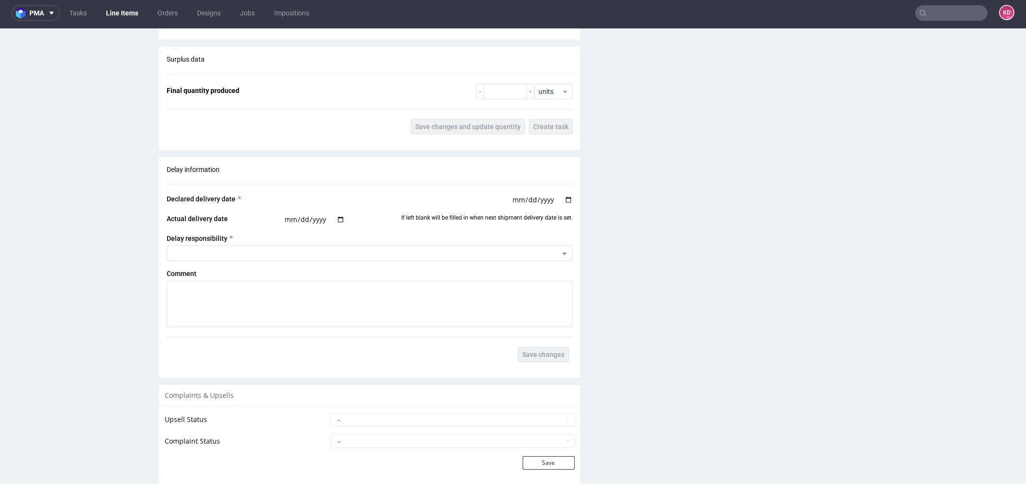
scroll to position [1207, 0]
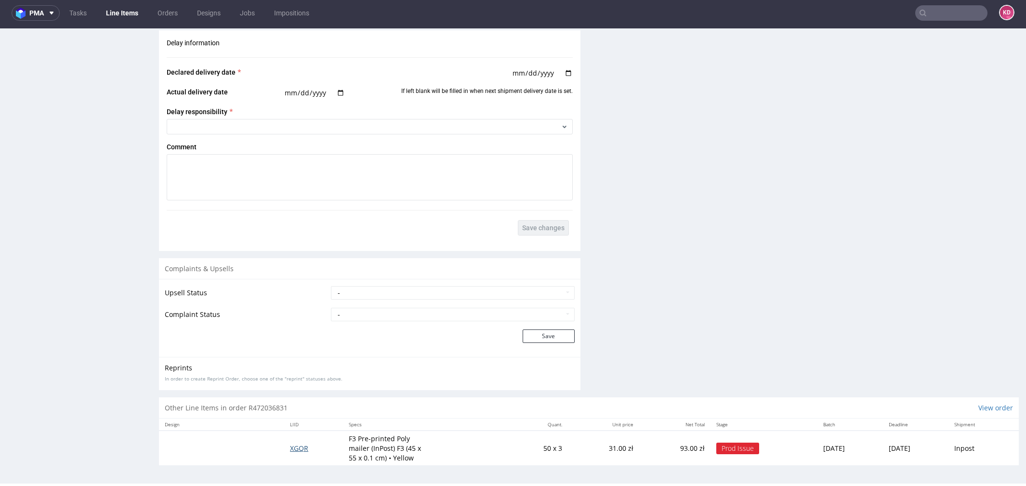
click at [297, 448] on span "XGQR" at bounding box center [299, 448] width 18 height 9
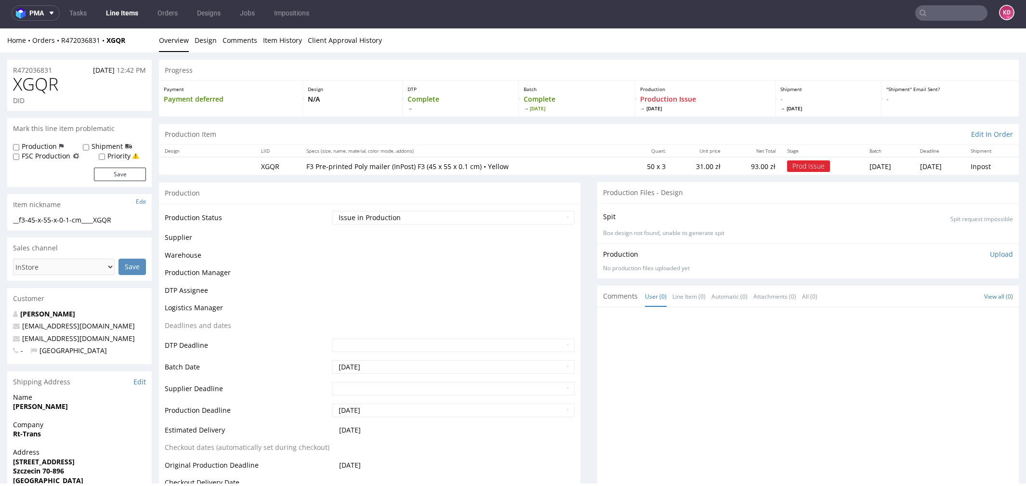
click at [291, 445] on td "Checkout dates (automatically set during checkout)" at bounding box center [247, 451] width 165 height 18
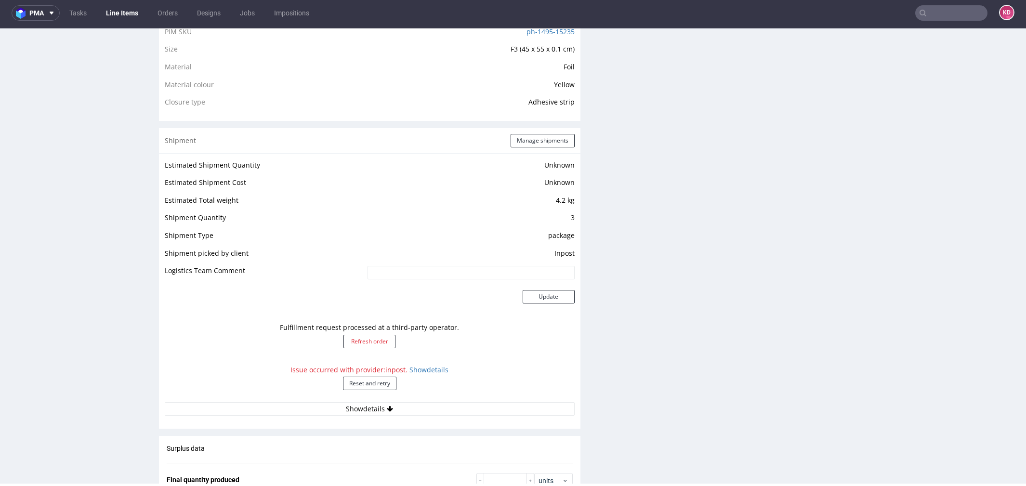
scroll to position [714, 0]
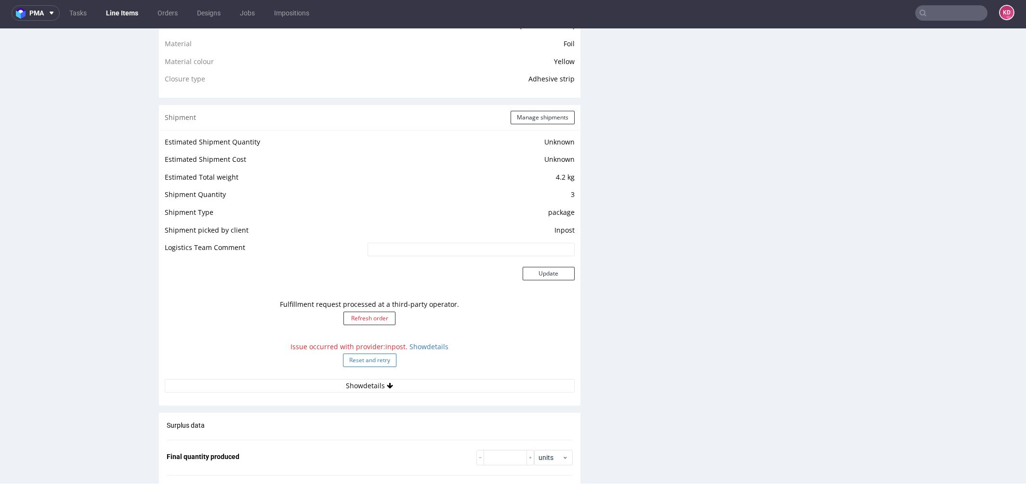
click at [360, 356] on button "Reset and retry" at bounding box center [369, 360] width 53 height 13
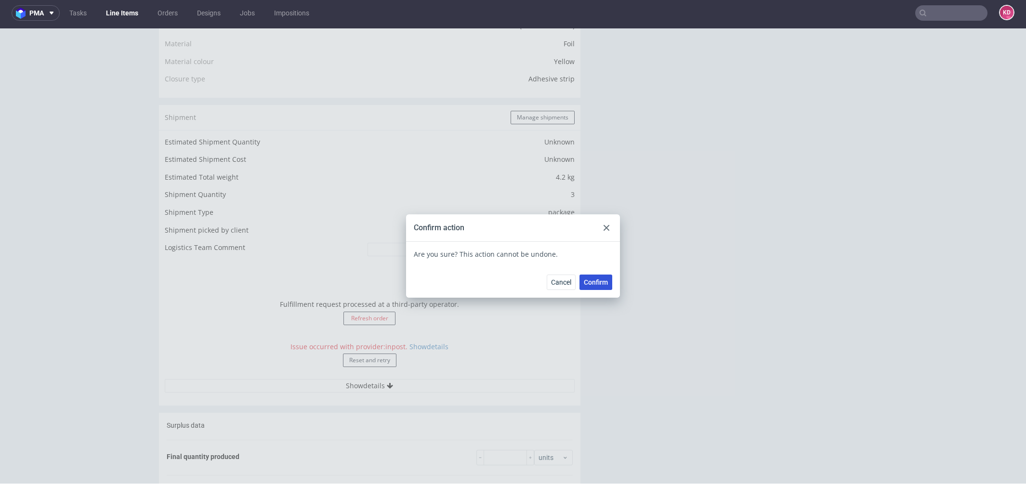
click at [597, 284] on span "Confirm" at bounding box center [596, 282] width 24 height 7
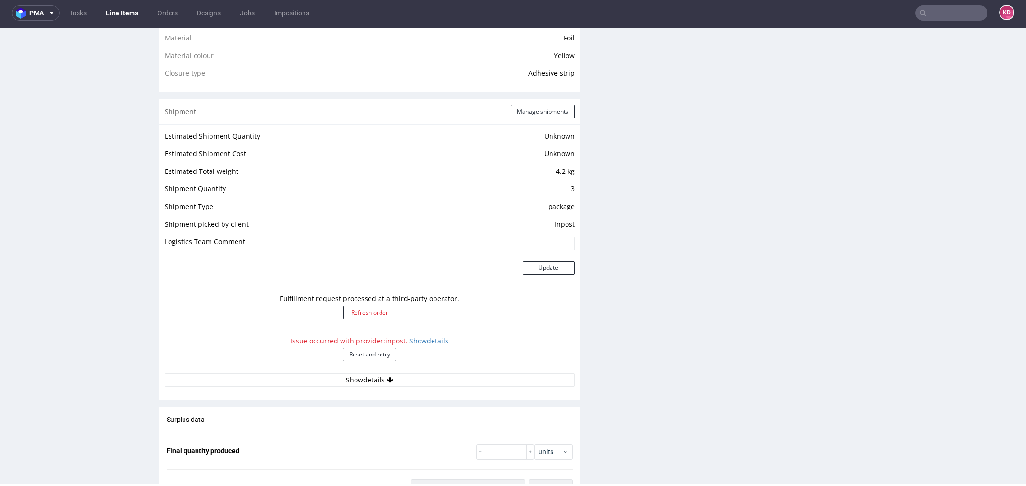
scroll to position [725, 0]
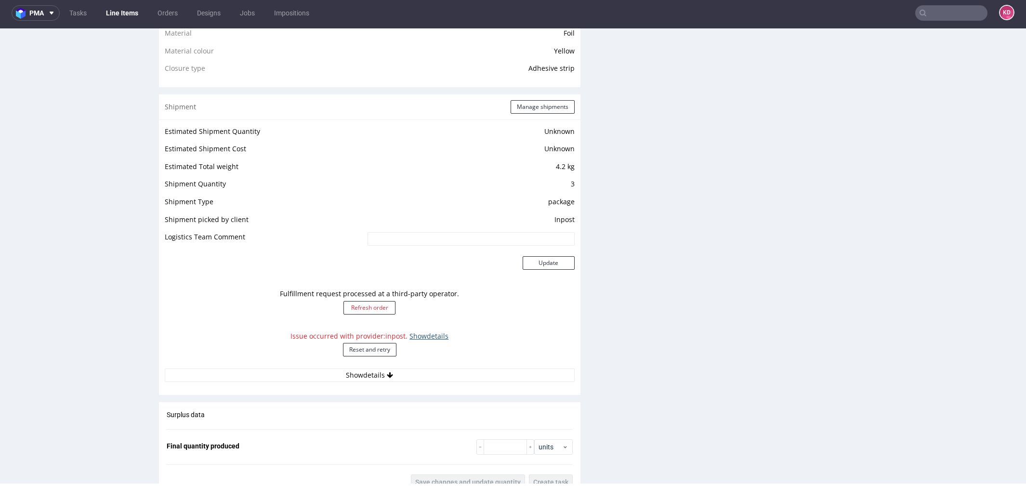
click at [430, 333] on link "Show details" at bounding box center [429, 336] width 39 height 9
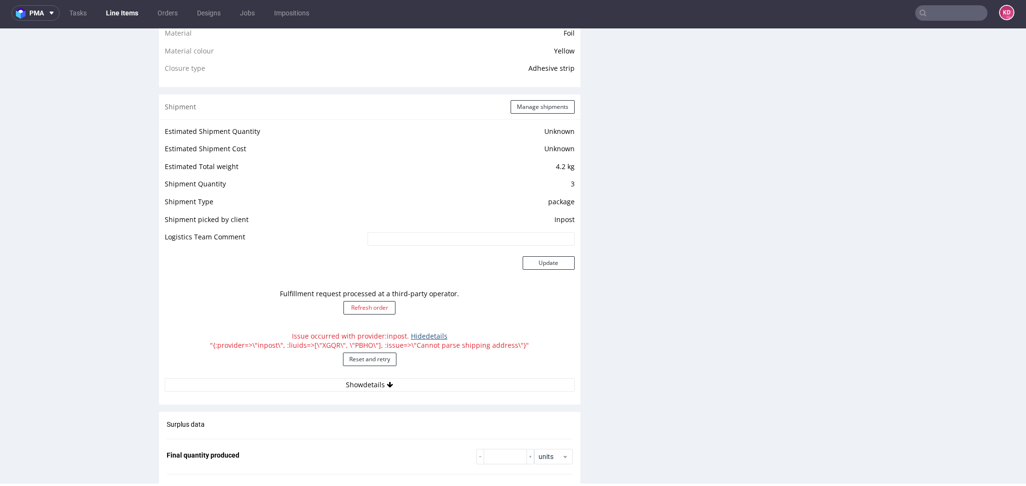
click at [430, 333] on link "Hide details" at bounding box center [429, 336] width 37 height 9
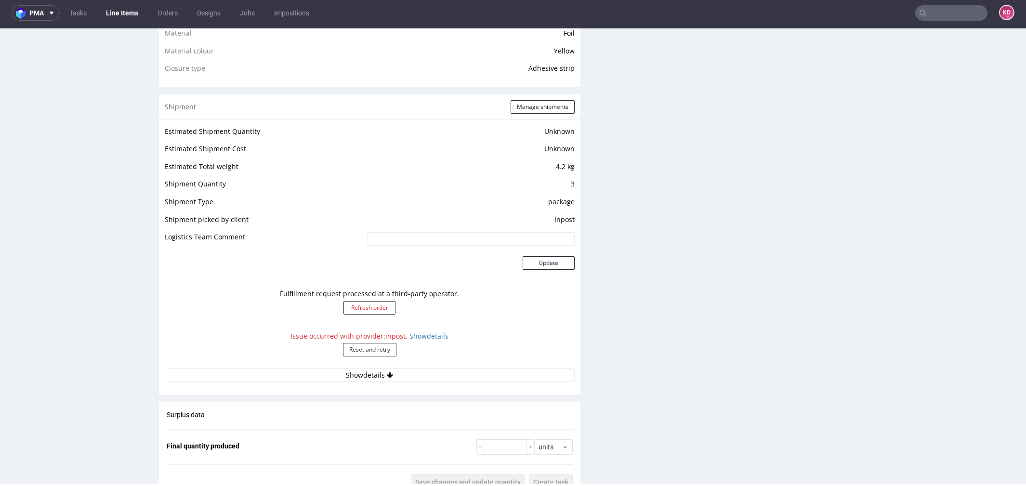
click at [630, 343] on div "Production Files - Design Spit Spit request impossible Box design not found, un…" at bounding box center [809, 168] width 422 height 1422
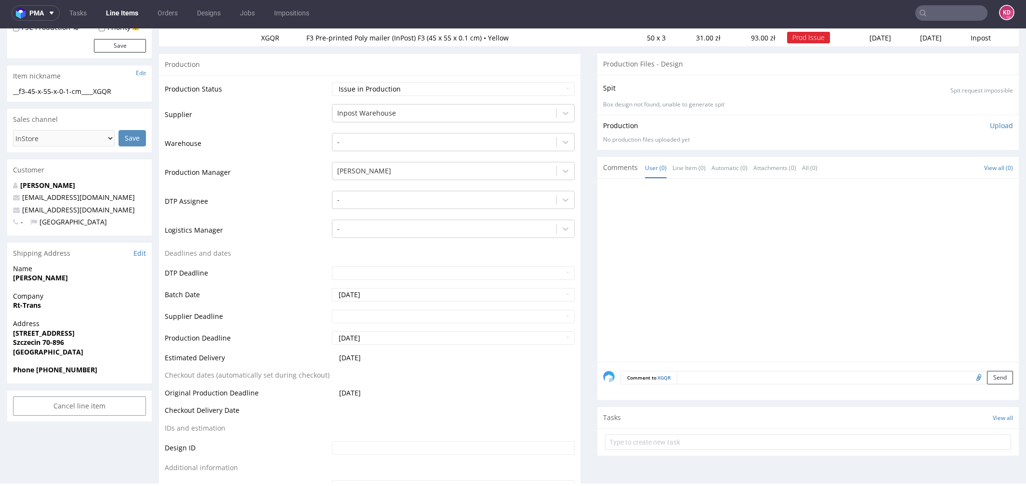
scroll to position [0, 0]
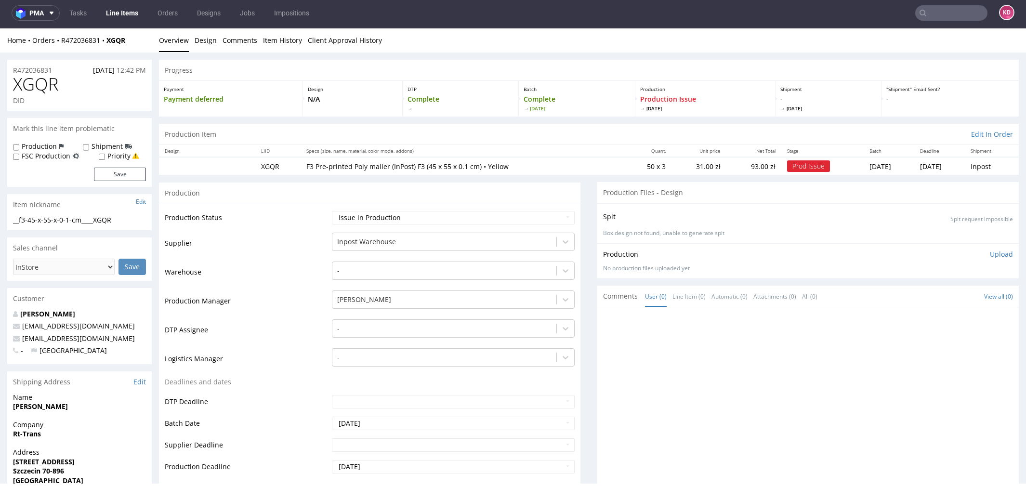
click at [125, 9] on link "Line Items" at bounding box center [122, 12] width 44 height 15
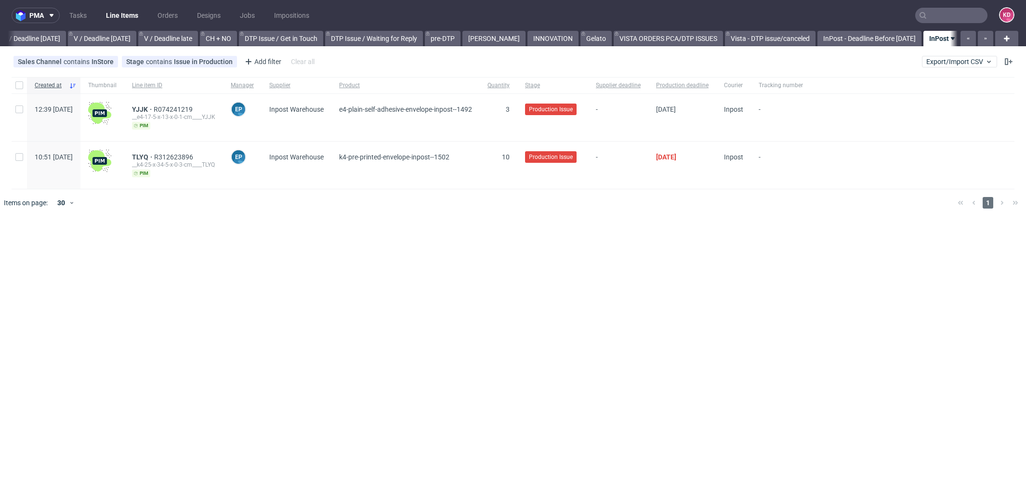
scroll to position [0, 1201]
click at [195, 108] on span "R074241219" at bounding box center [174, 110] width 41 height 8
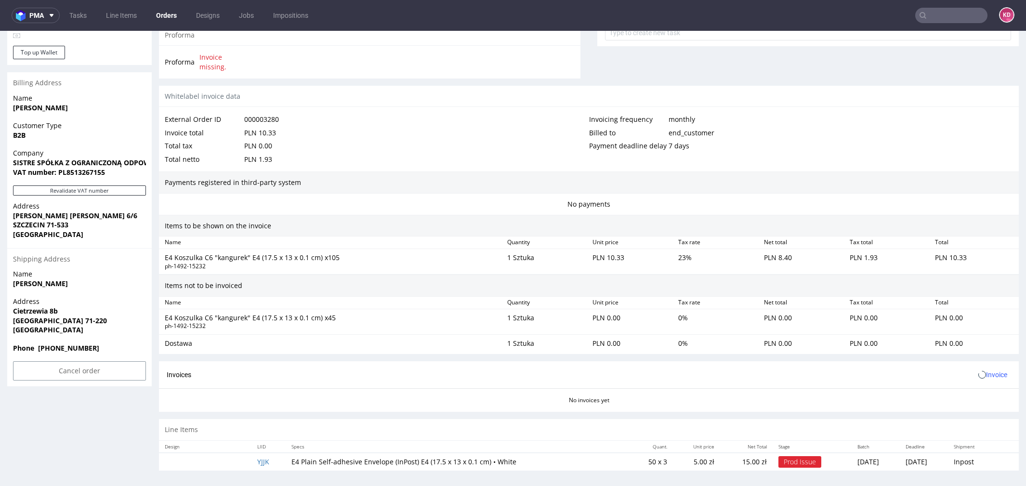
scroll to position [3, 0]
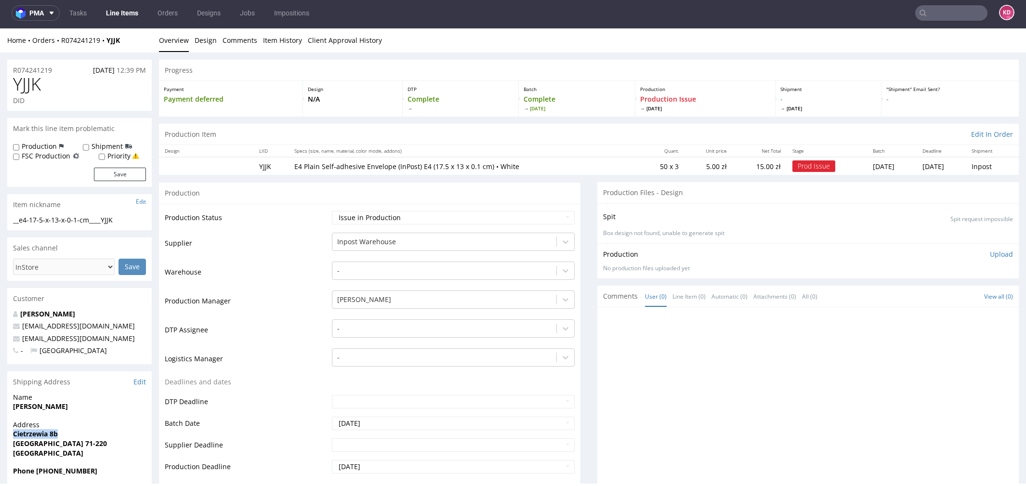
drag, startPoint x: 72, startPoint y: 434, endPoint x: 7, endPoint y: 432, distance: 64.6
click at [7, 433] on div "Address Cietrzewia 8b Szczecin 71-220 Poland" at bounding box center [79, 443] width 145 height 46
copy strong "Cietrzewia 8b"
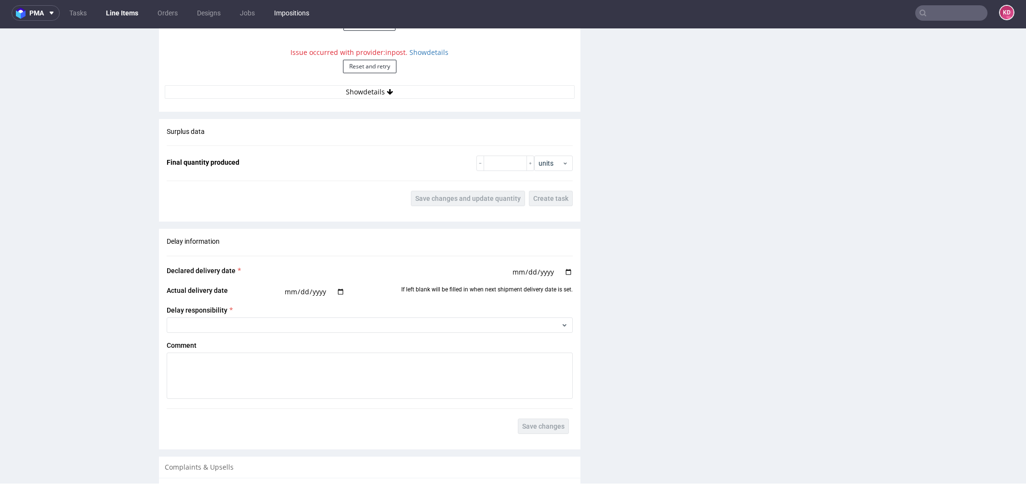
scroll to position [830, 0]
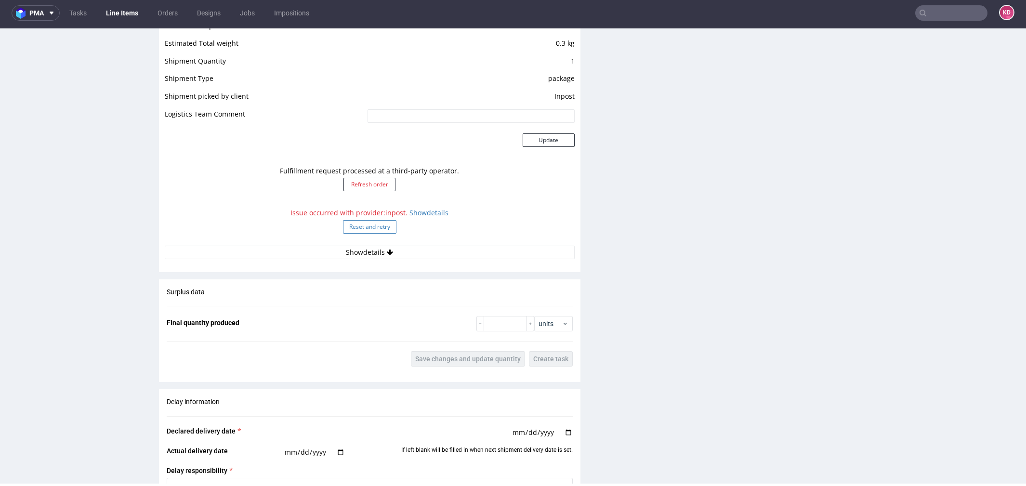
click at [369, 225] on button "Reset and retry" at bounding box center [369, 226] width 53 height 13
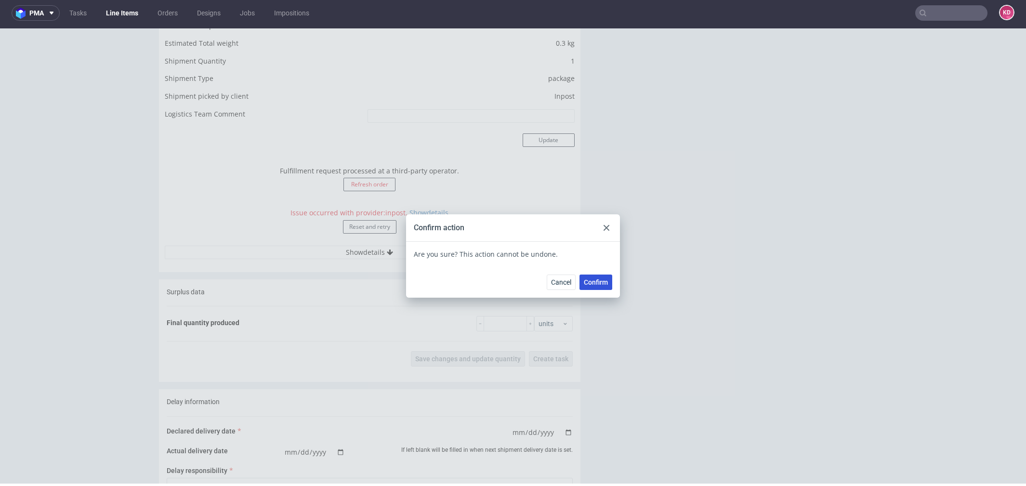
click at [594, 284] on span "Confirm" at bounding box center [596, 282] width 24 height 7
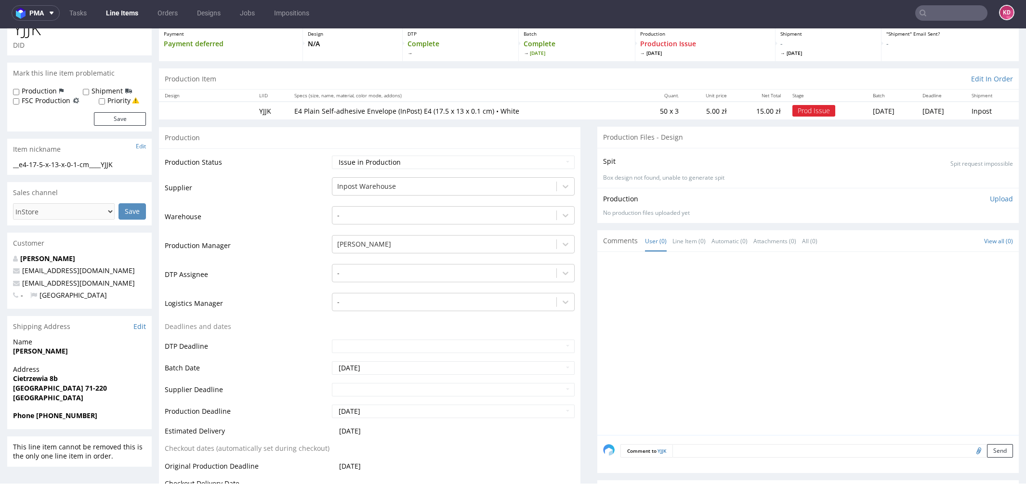
scroll to position [0, 0]
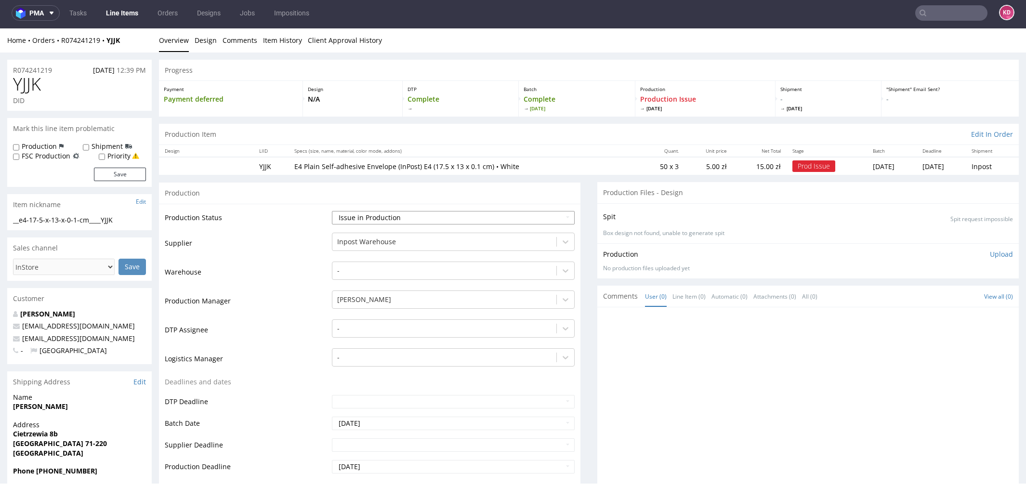
click at [412, 215] on select "Waiting for Artwork Waiting for Diecut Waiting for Mockup Waiting for DTP Waiti…" at bounding box center [453, 217] width 243 height 13
click at [530, 214] on select "Waiting for Artwork Waiting for Diecut Waiting for Mockup Waiting for DTP Waiti…" at bounding box center [453, 217] width 243 height 13
select select "sent_to_warehouse_fulfillment"
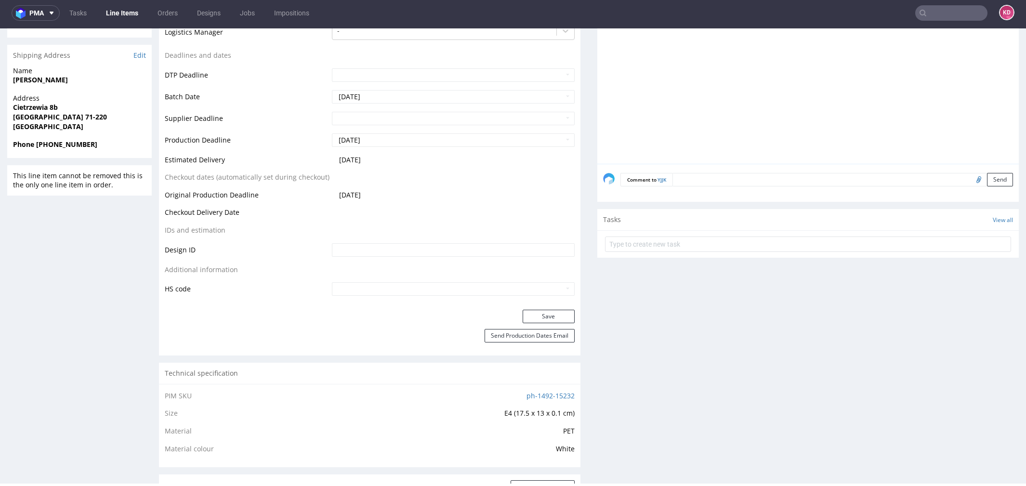
scroll to position [334, 0]
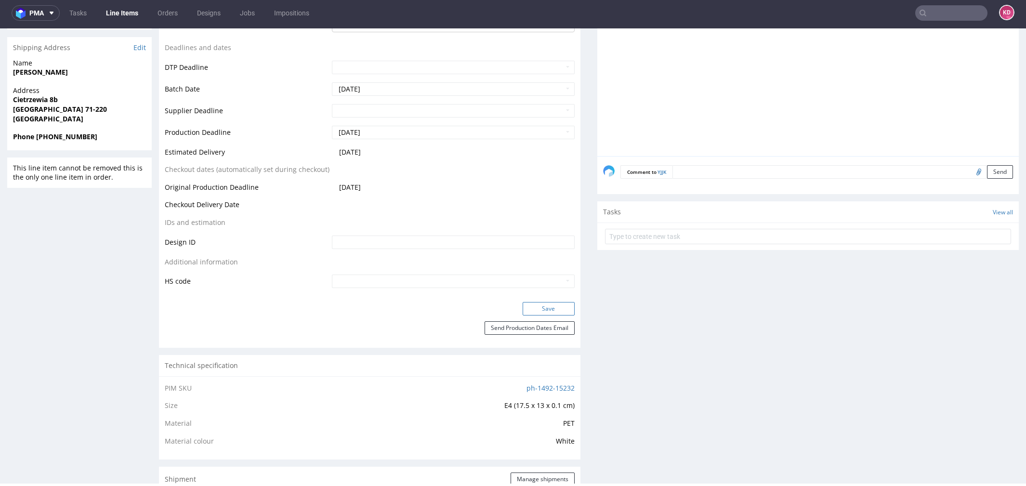
click at [549, 309] on button "Save" at bounding box center [549, 308] width 52 height 13
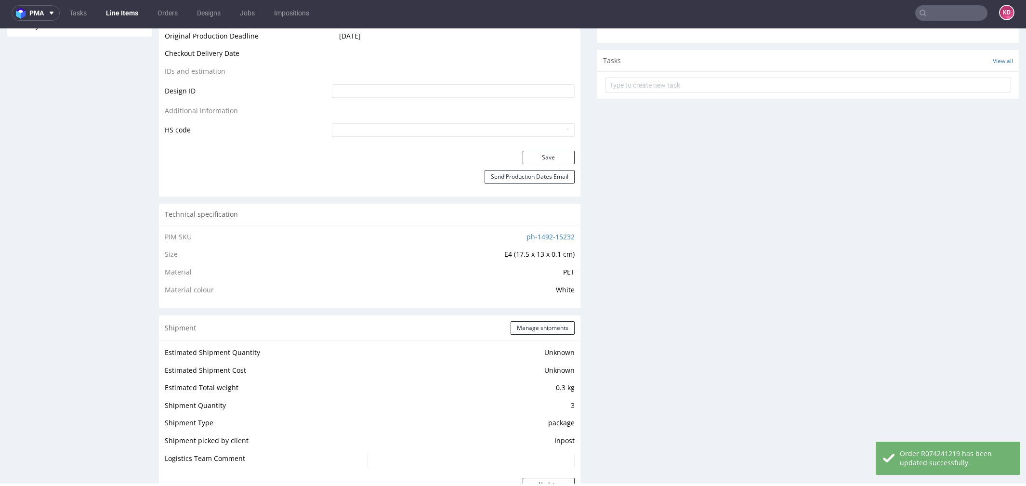
scroll to position [0, 0]
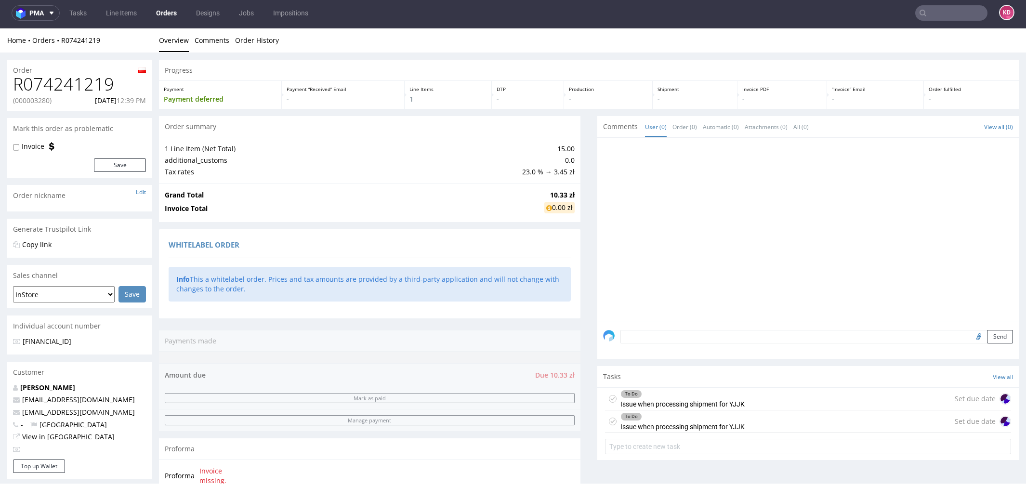
click at [609, 395] on icon at bounding box center [613, 399] width 8 height 8
click at [609, 423] on icon at bounding box center [613, 422] width 8 height 8
click at [918, 6] on input "text" at bounding box center [952, 12] width 72 height 15
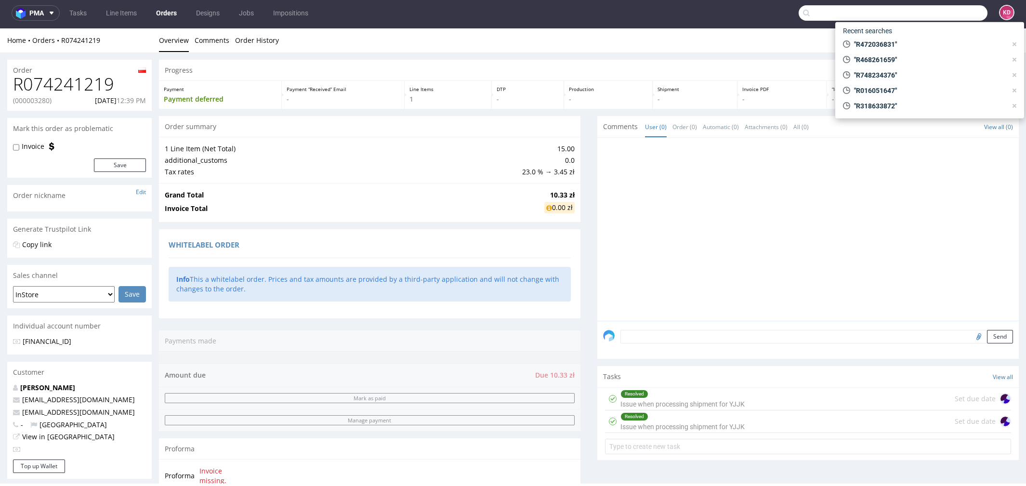
paste input "R472036831"
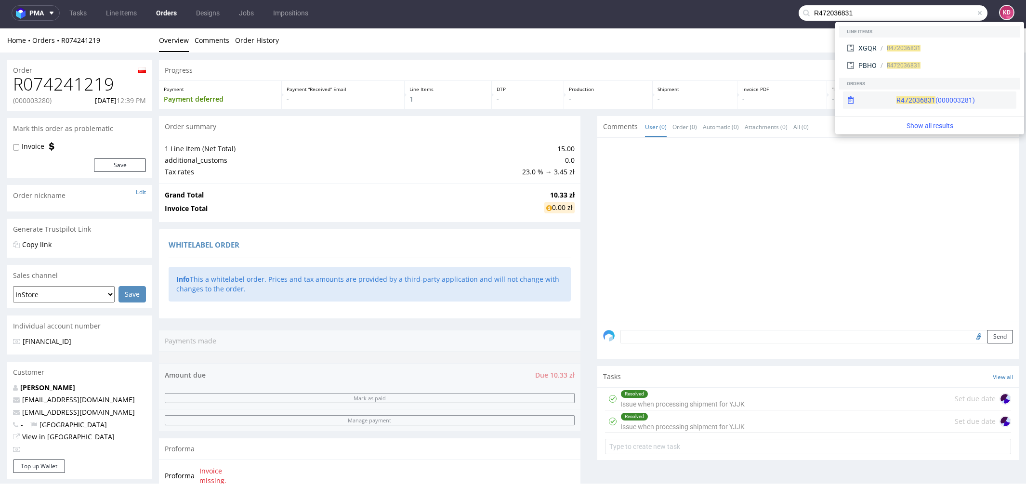
type input "R472036831"
drag, startPoint x: 902, startPoint y: 101, endPoint x: 901, endPoint y: 72, distance: 28.9
click at [902, 101] on div "R472036831 (000003281)" at bounding box center [936, 100] width 79 height 10
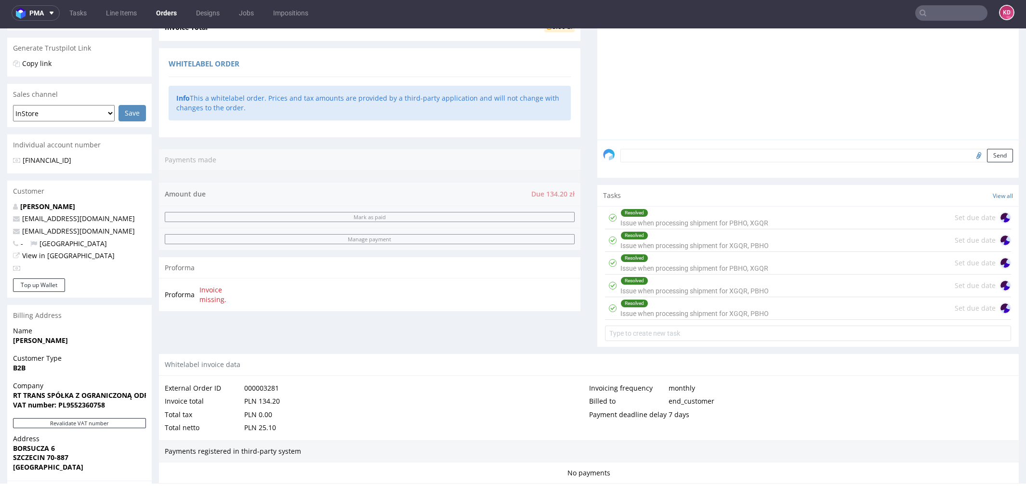
scroll to position [496, 0]
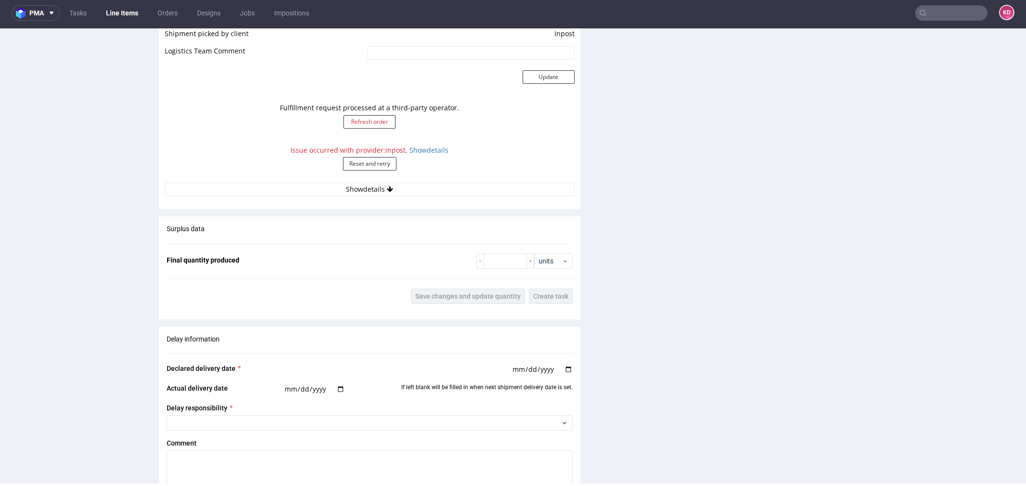
scroll to position [869, 0]
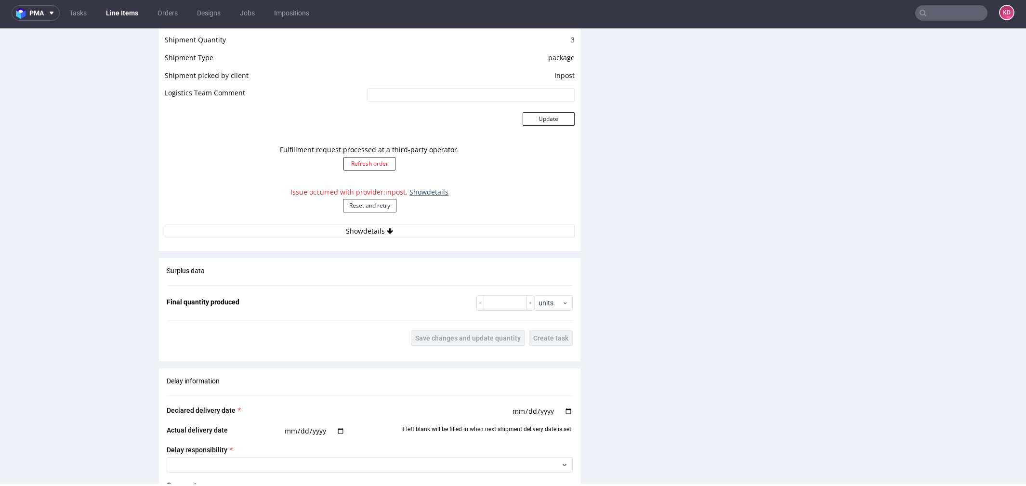
click at [434, 190] on link "Show details" at bounding box center [429, 191] width 39 height 9
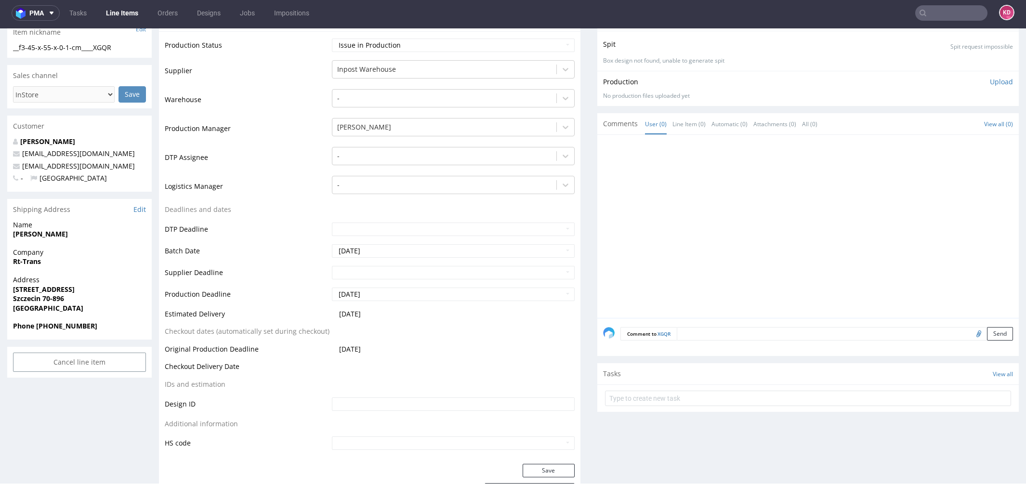
scroll to position [170, 0]
click at [96, 286] on span "Address" at bounding box center [79, 283] width 133 height 10
drag, startPoint x: 66, startPoint y: 292, endPoint x: 11, endPoint y: 292, distance: 54.9
click at [11, 292] on div "Address Lubczyńska 38 Szczecin 70-896 Poland" at bounding box center [79, 301] width 145 height 46
copy strong "[STREET_ADDRESS]"
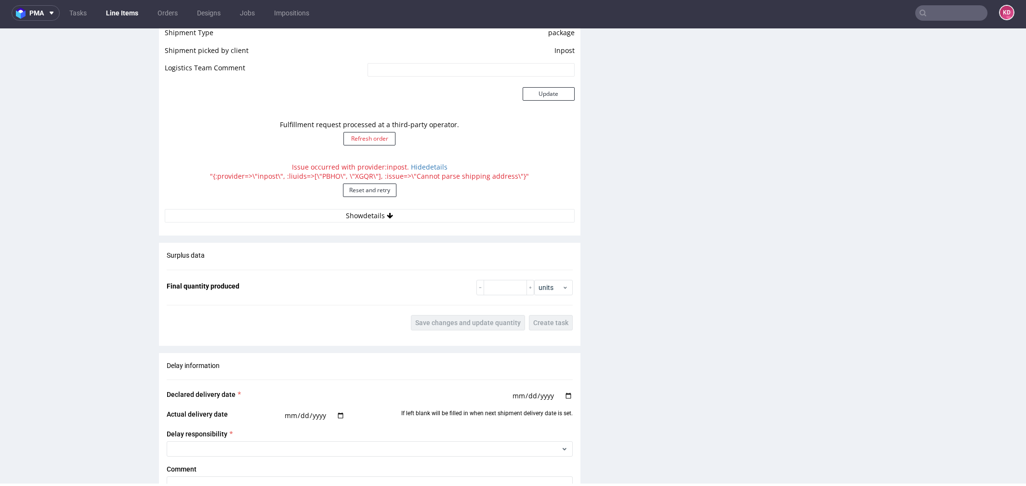
scroll to position [905, 0]
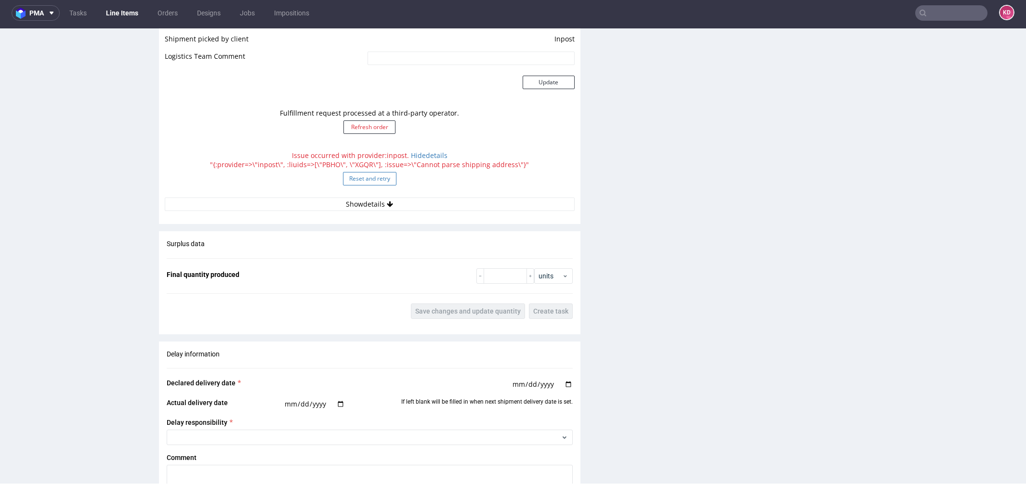
click at [375, 178] on button "Reset and retry" at bounding box center [369, 178] width 53 height 13
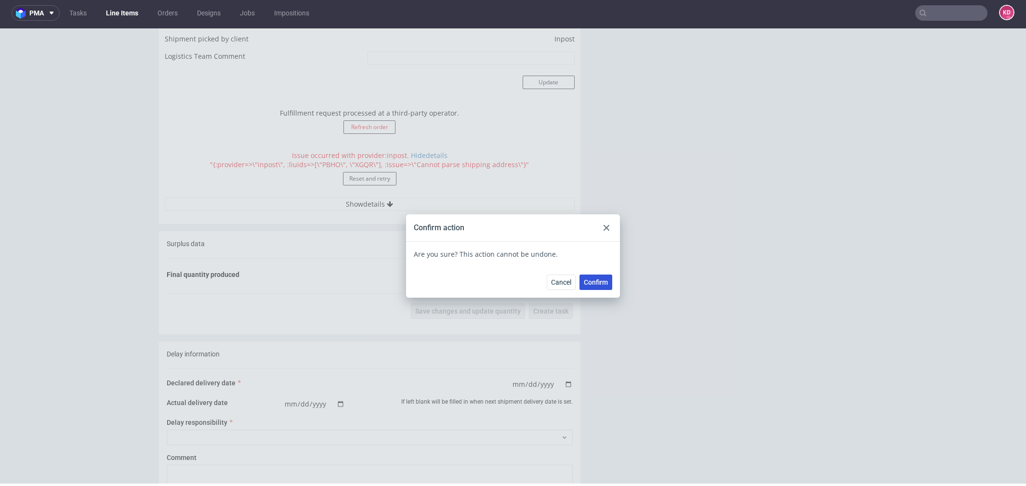
click at [593, 279] on span "Confirm" at bounding box center [596, 282] width 24 height 7
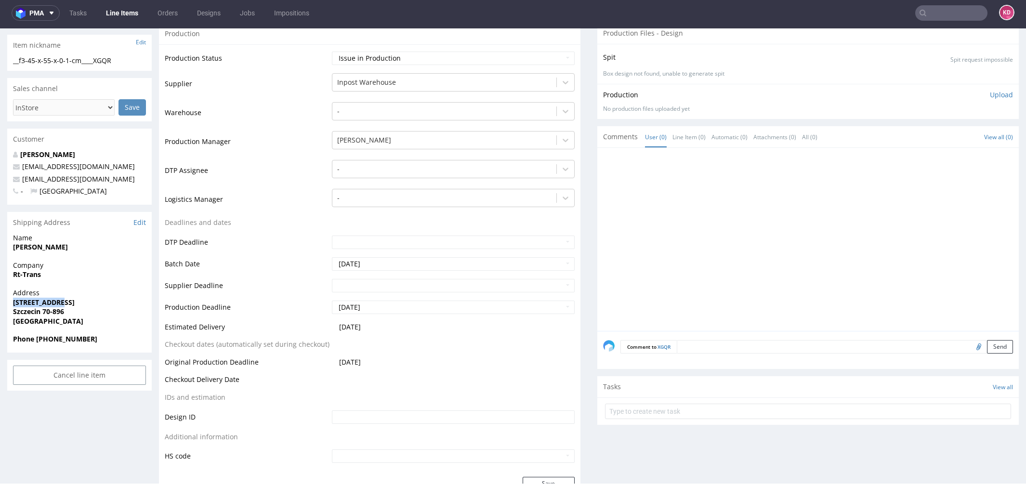
scroll to position [160, 0]
click at [93, 280] on div "Company Rt-Trans" at bounding box center [79, 273] width 145 height 27
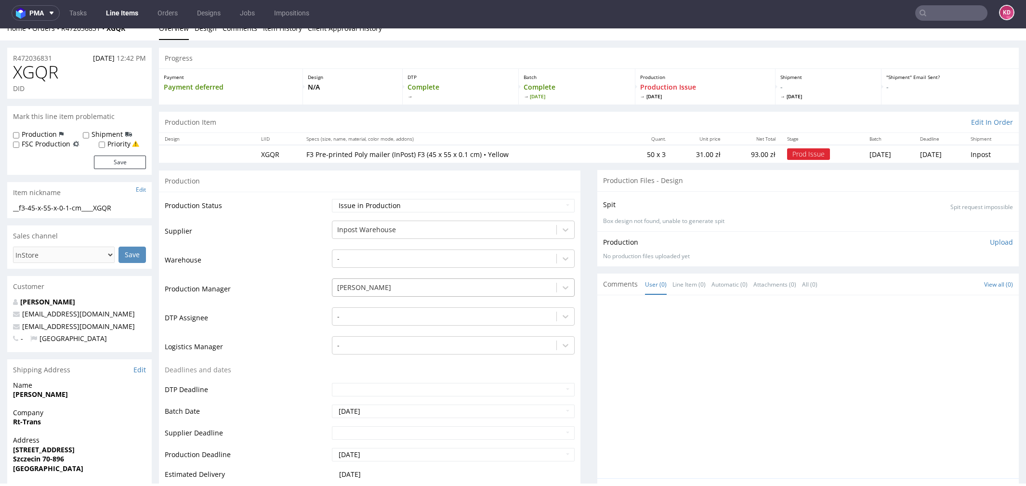
scroll to position [0, 0]
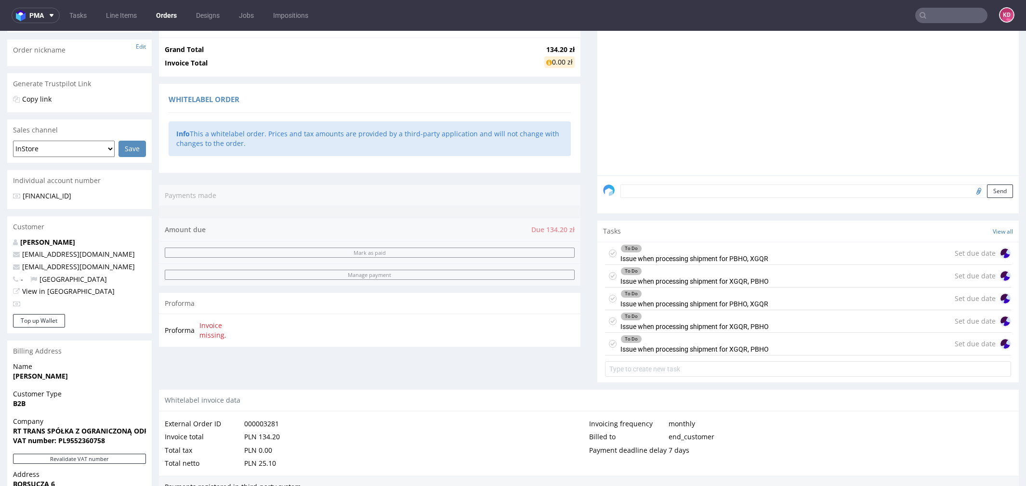
scroll to position [155, 0]
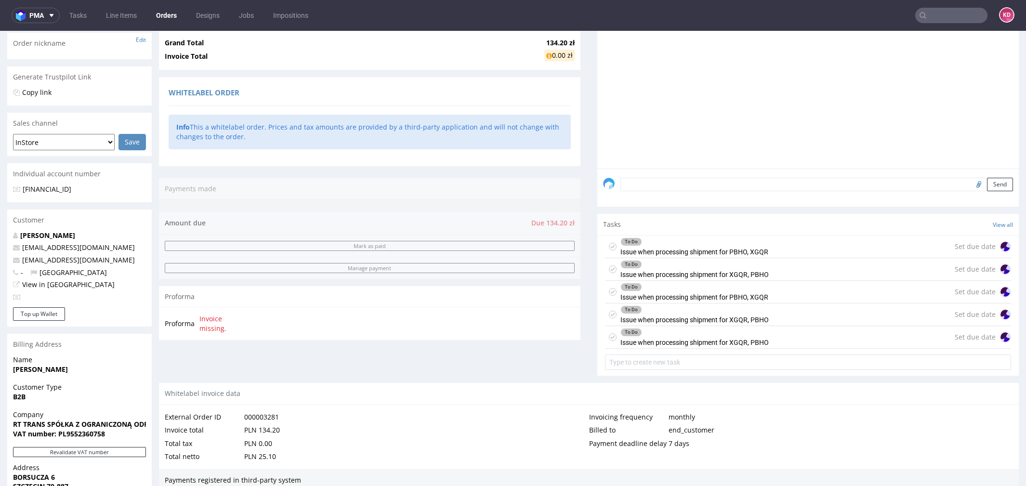
click at [610, 246] on icon at bounding box center [613, 247] width 8 height 8
click at [609, 269] on icon at bounding box center [613, 270] width 8 height 8
click at [611, 293] on div "To Do Issue when processing shipment for PBHO, XGQR" at bounding box center [686, 292] width 163 height 22
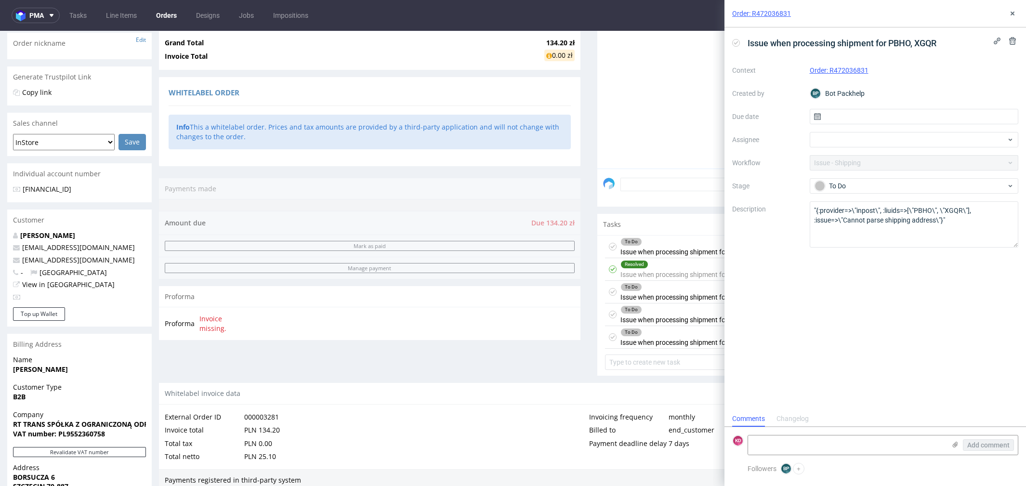
scroll to position [7, 0]
click at [610, 312] on icon at bounding box center [613, 315] width 8 height 8
click at [611, 337] on use at bounding box center [613, 336] width 4 height 3
click at [1012, 14] on use at bounding box center [1013, 14] width 4 height 4
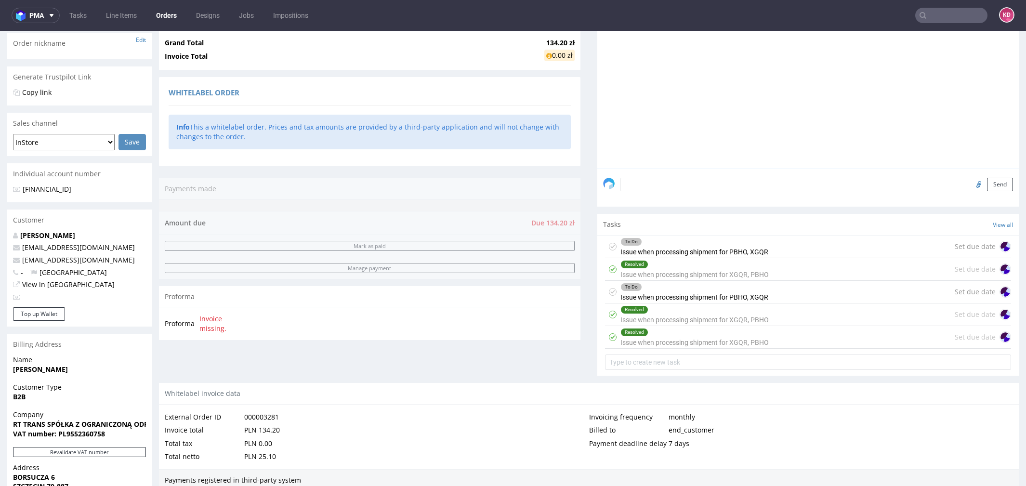
click at [610, 292] on icon at bounding box center [613, 292] width 8 height 8
click at [609, 248] on icon at bounding box center [613, 247] width 8 height 8
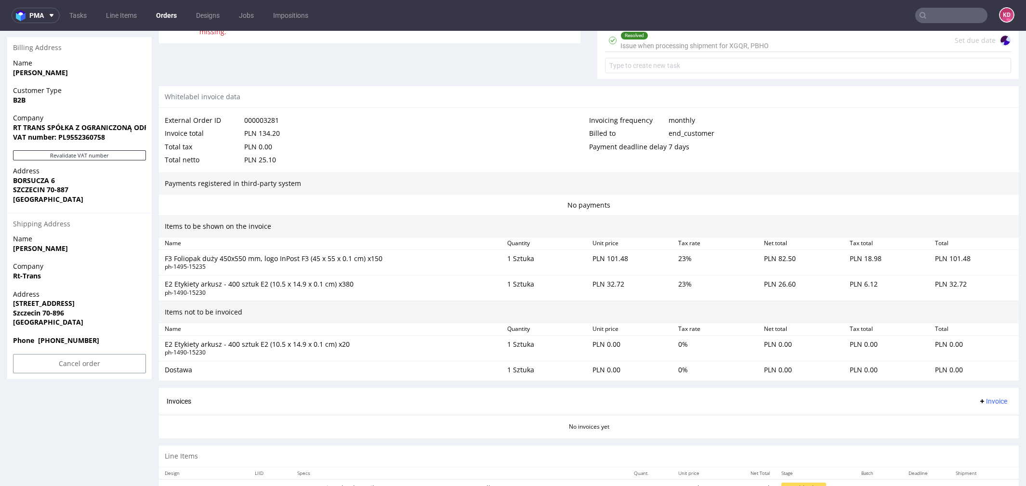
scroll to position [496, 0]
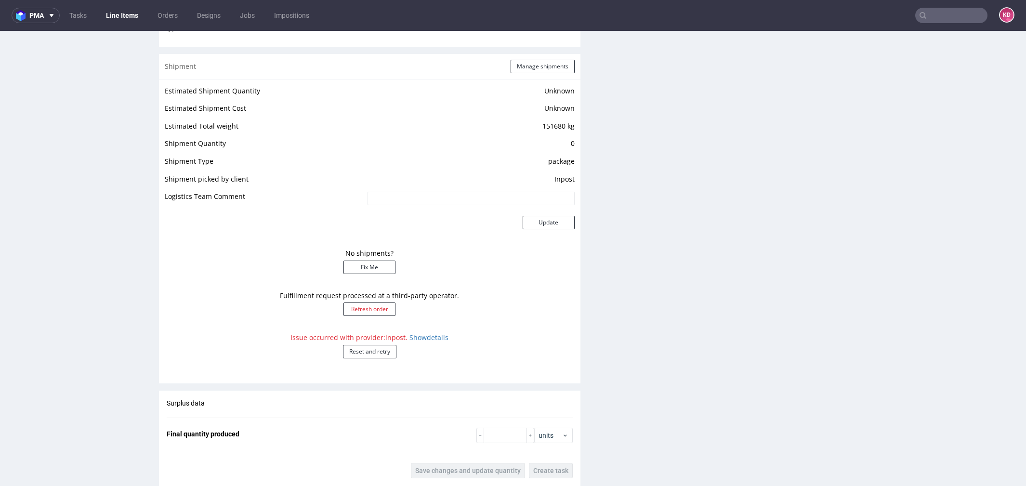
scroll to position [778, 0]
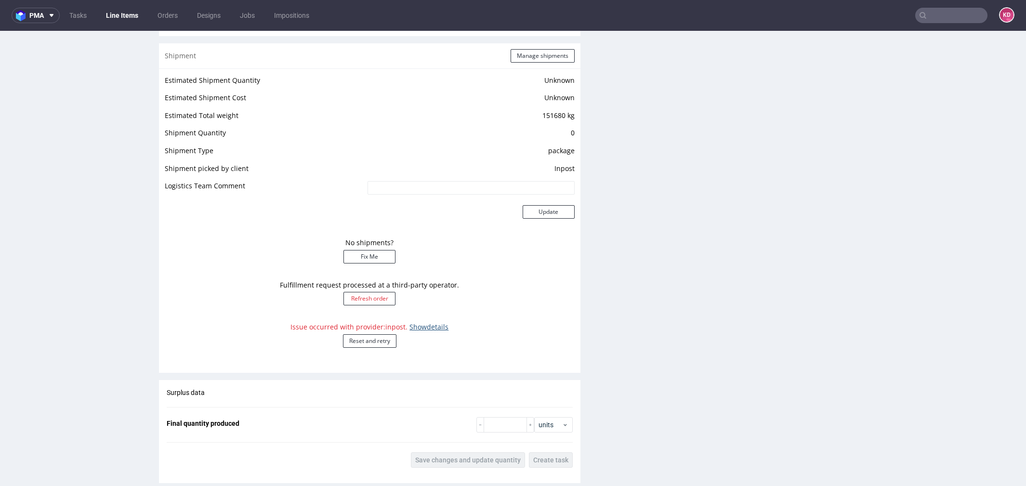
click at [425, 328] on link "Show details" at bounding box center [429, 326] width 39 height 9
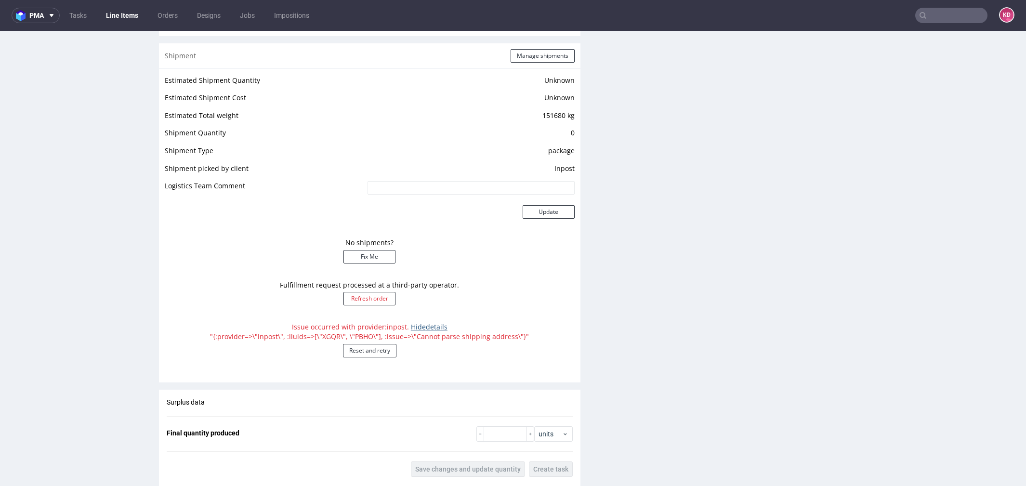
click at [425, 328] on link "Hide details" at bounding box center [429, 326] width 37 height 9
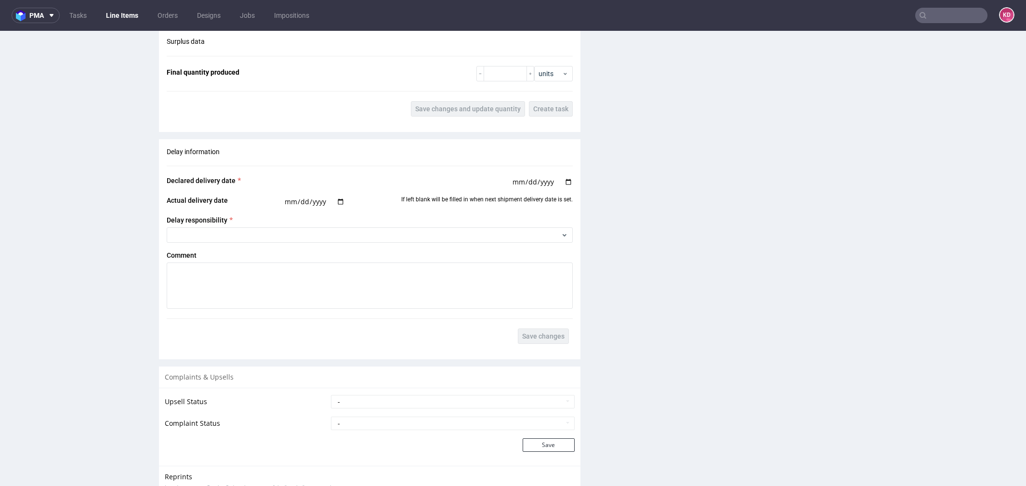
scroll to position [1236, 0]
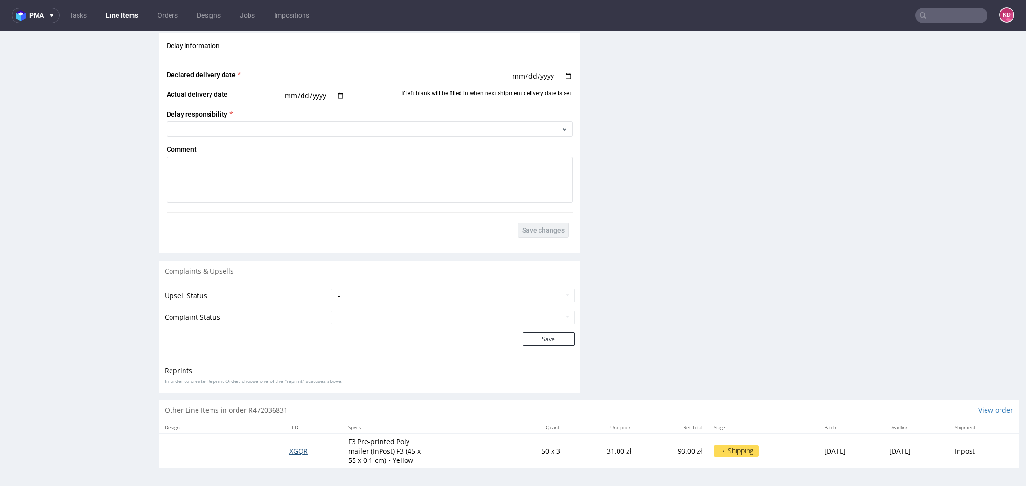
click at [290, 450] on span "XGQR" at bounding box center [299, 451] width 18 height 9
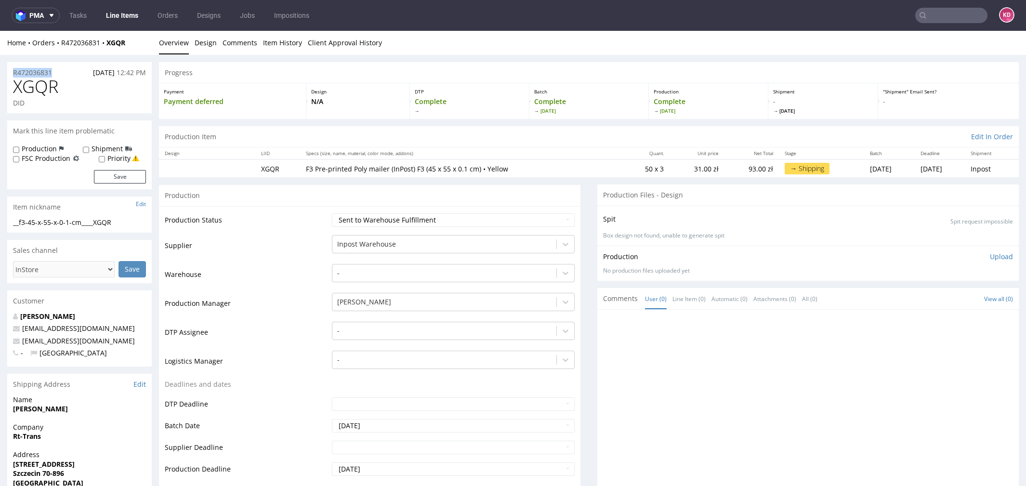
drag, startPoint x: 60, startPoint y: 71, endPoint x: -4, endPoint y: 71, distance: 64.6
copy p "R472036831"
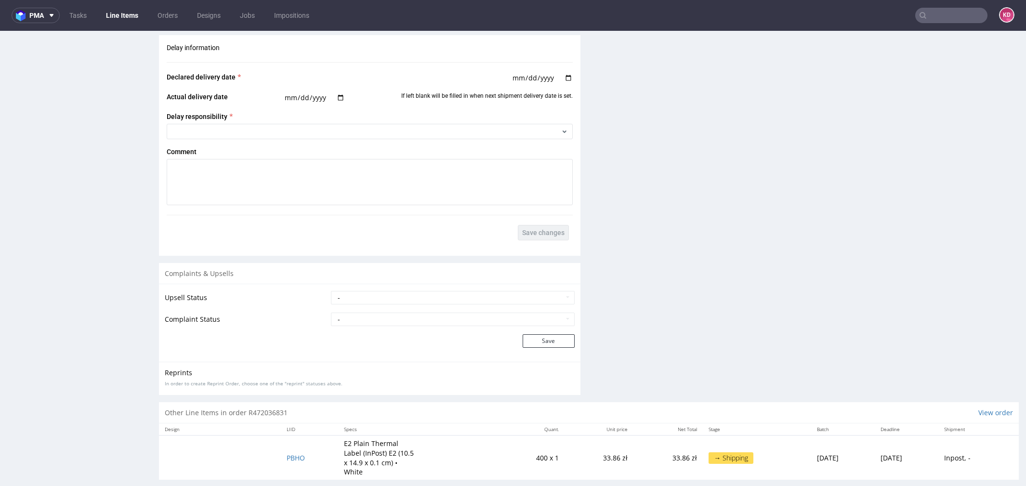
scroll to position [1207, 0]
click at [311, 451] on td "PBHO" at bounding box center [309, 455] width 57 height 44
drag, startPoint x: 305, startPoint y: 452, endPoint x: 272, endPoint y: 452, distance: 32.3
click at [281, 452] on td "PBHO" at bounding box center [309, 455] width 57 height 44
copy span "PBHO"
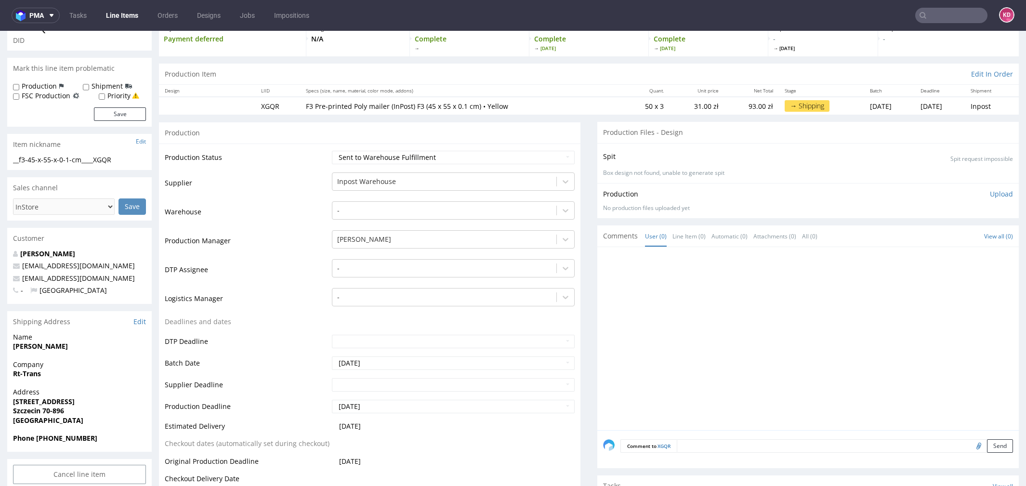
scroll to position [0, 0]
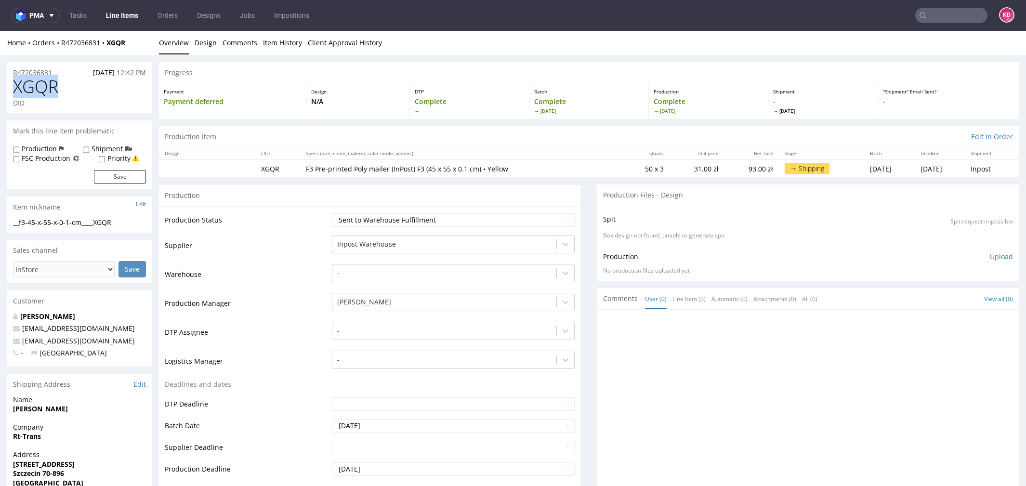
drag, startPoint x: 69, startPoint y: 89, endPoint x: -8, endPoint y: 90, distance: 77.1
copy span "XGQR"
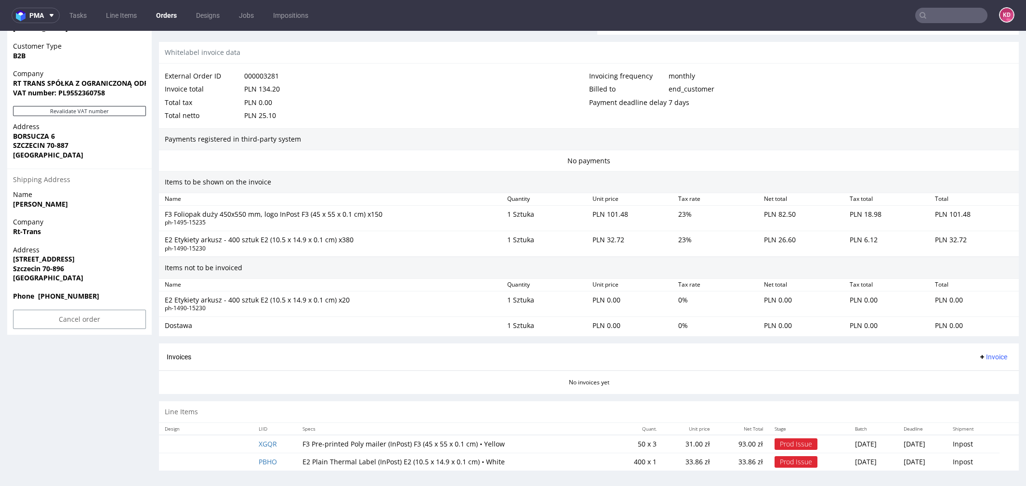
scroll to position [3, 0]
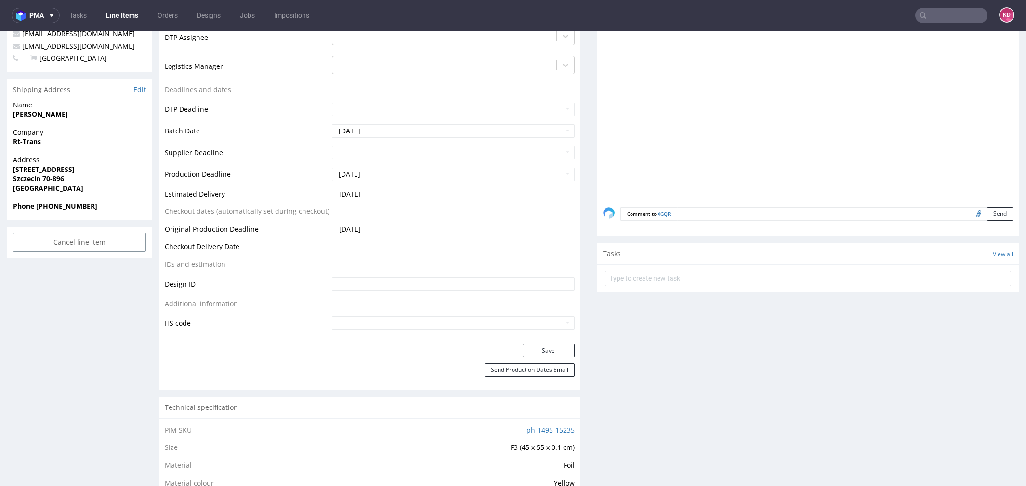
scroll to position [301, 0]
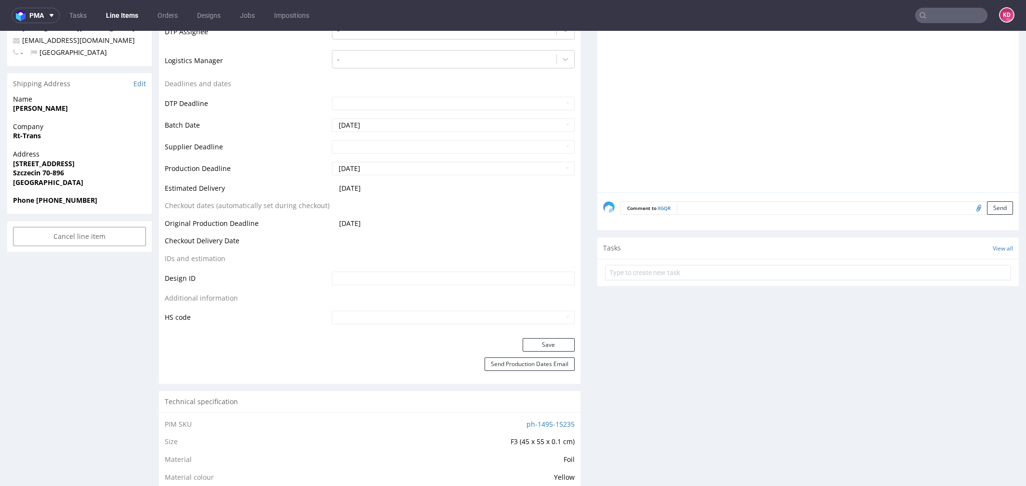
click at [87, 164] on span "[STREET_ADDRESS]" at bounding box center [79, 164] width 133 height 10
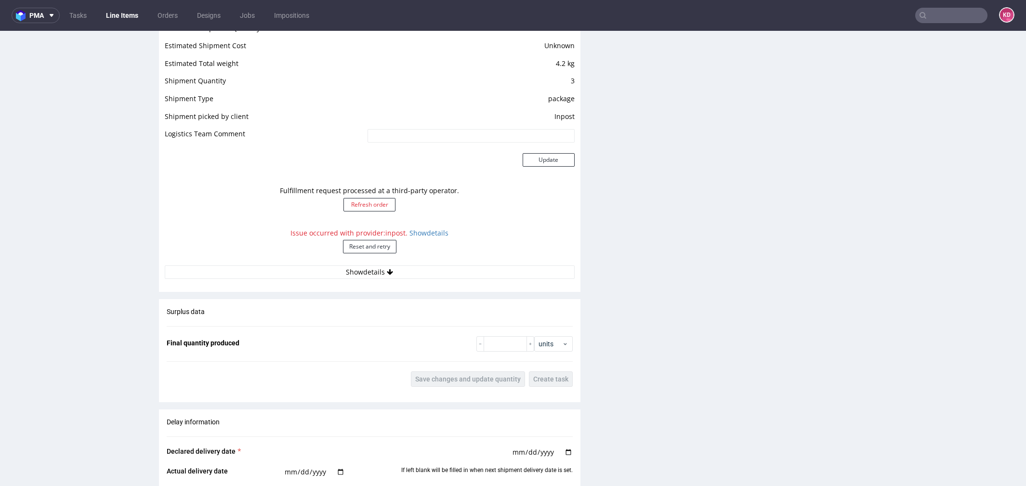
scroll to position [803, 0]
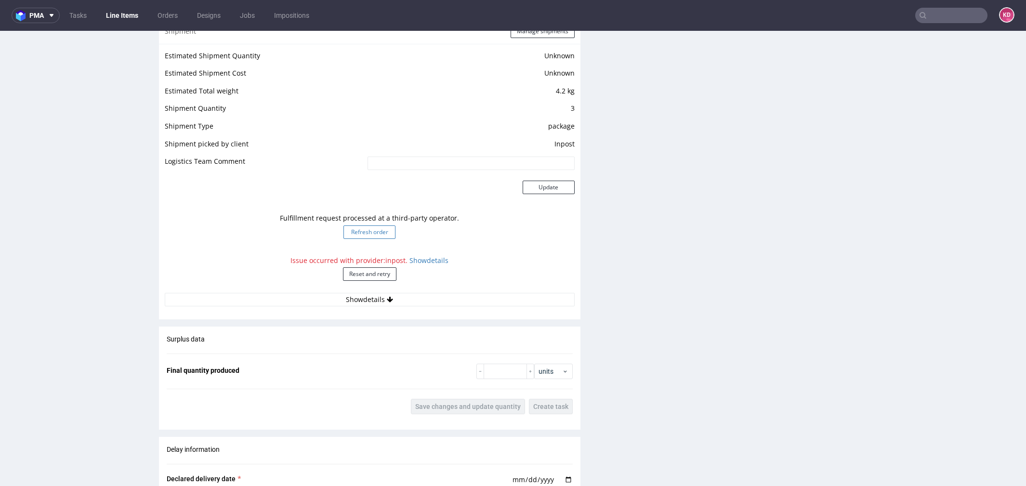
click at [358, 235] on button "Refresh order" at bounding box center [370, 232] width 52 height 13
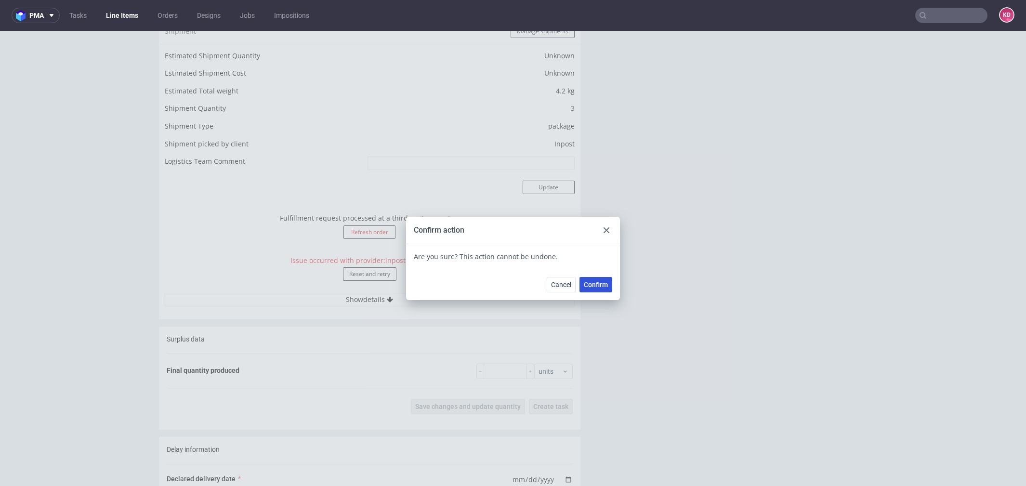
click at [589, 285] on span "Confirm" at bounding box center [596, 284] width 24 height 7
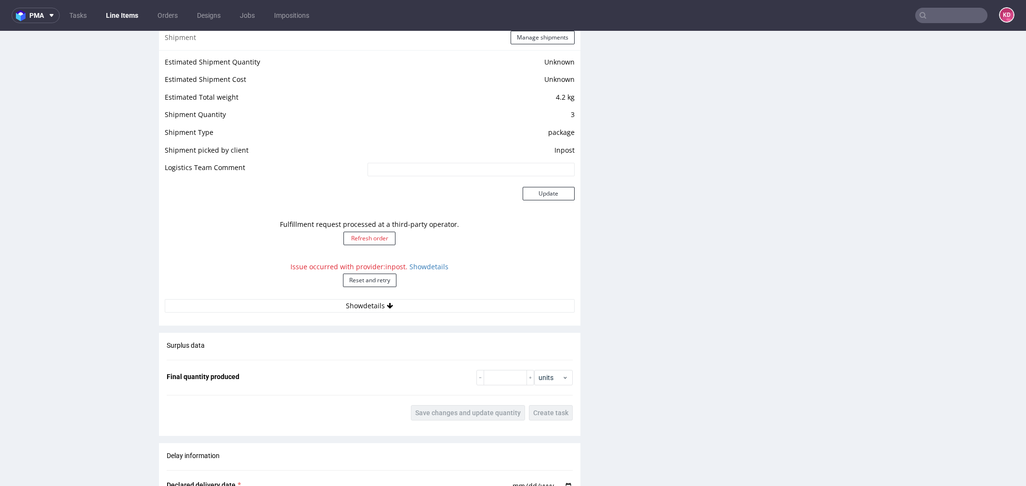
scroll to position [804, 0]
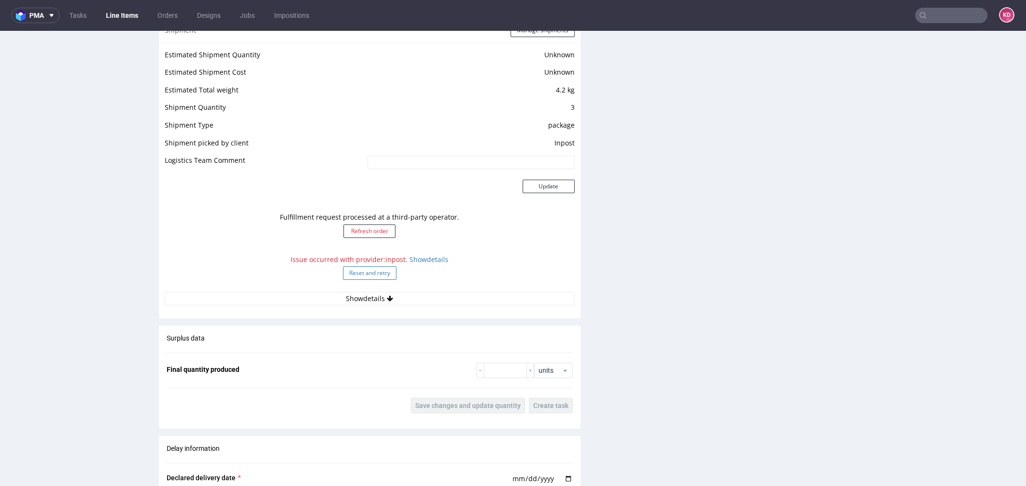
click at [372, 272] on button "Reset and retry" at bounding box center [369, 272] width 53 height 13
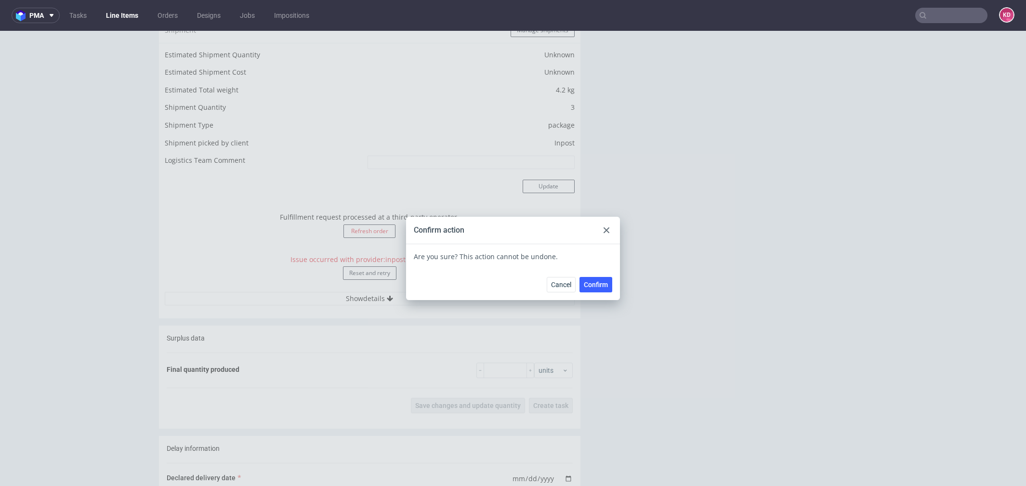
click at [592, 271] on div "Cancel Confirm" at bounding box center [513, 284] width 214 height 31
click at [590, 280] on button "Confirm" at bounding box center [596, 284] width 33 height 15
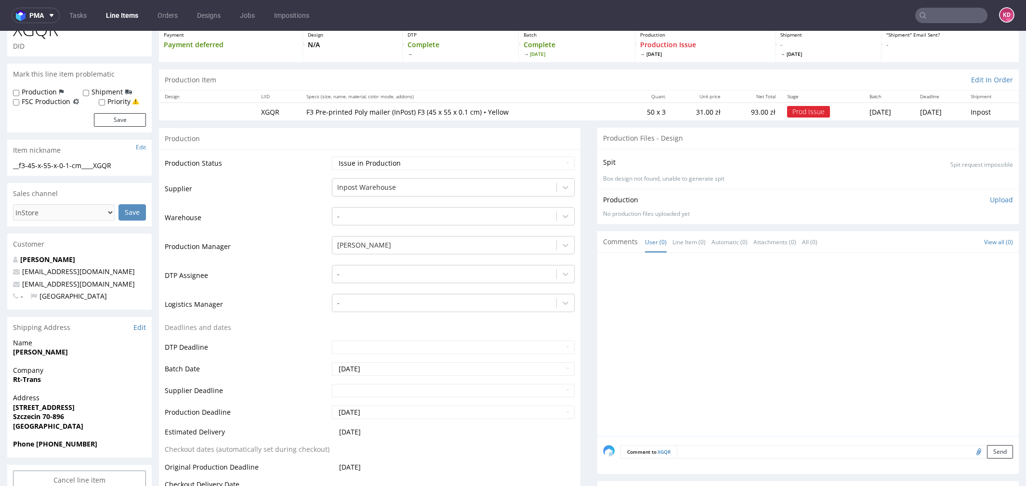
scroll to position [68, 0]
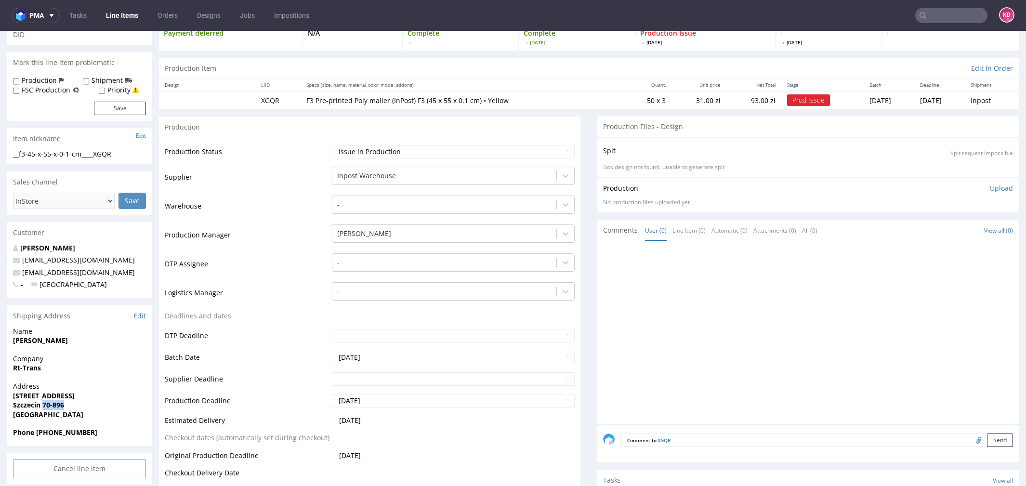
drag, startPoint x: 70, startPoint y: 407, endPoint x: 44, endPoint y: 407, distance: 26.0
click at [44, 407] on span "Szczecin 70-896" at bounding box center [79, 405] width 133 height 10
copy strong "70-896"
click at [89, 400] on span "Szczecin 70-896" at bounding box center [79, 405] width 133 height 10
click at [142, 319] on link "Edit" at bounding box center [139, 316] width 13 height 10
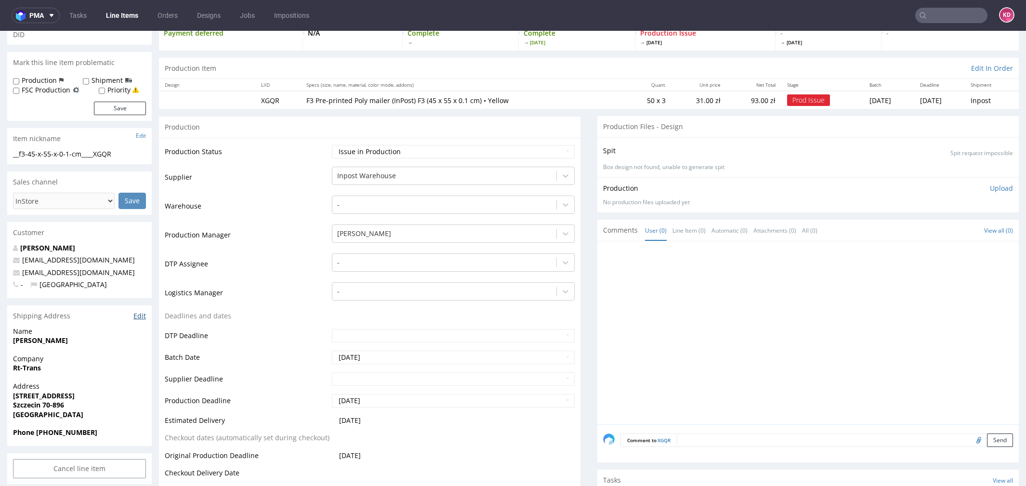
click at [139, 316] on link "Edit" at bounding box center [139, 316] width 13 height 10
click at [139, 319] on link "Edit" at bounding box center [139, 316] width 13 height 10
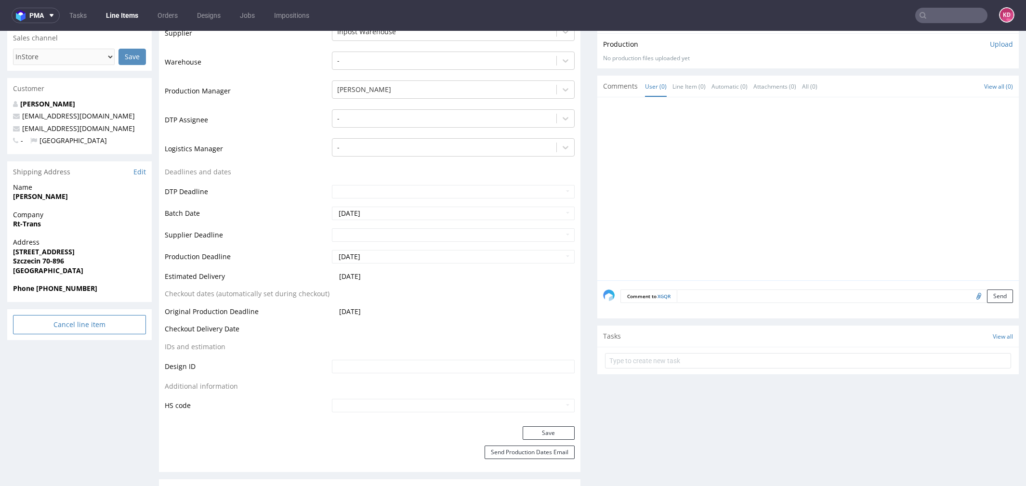
scroll to position [210, 0]
click at [143, 172] on link "Edit" at bounding box center [139, 175] width 13 height 10
click at [141, 176] on link "Edit" at bounding box center [139, 175] width 13 height 10
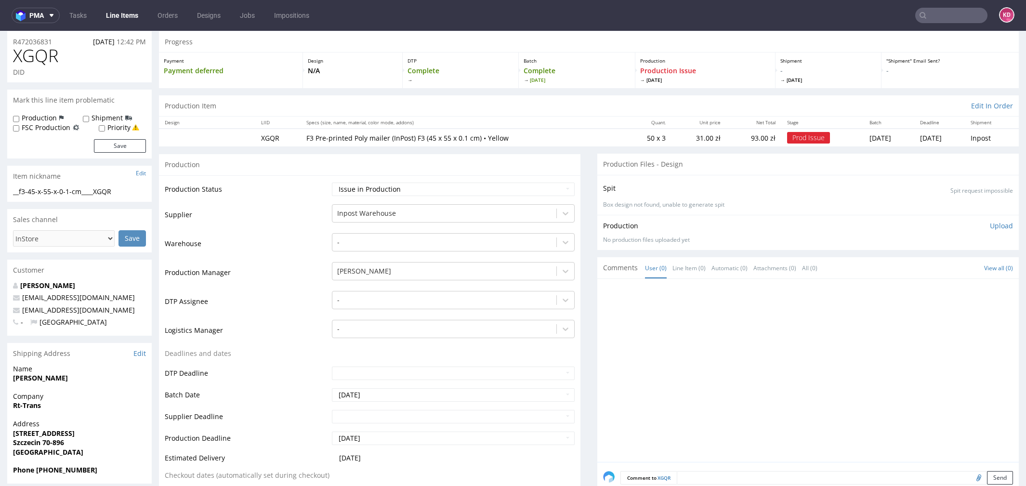
scroll to position [11, 0]
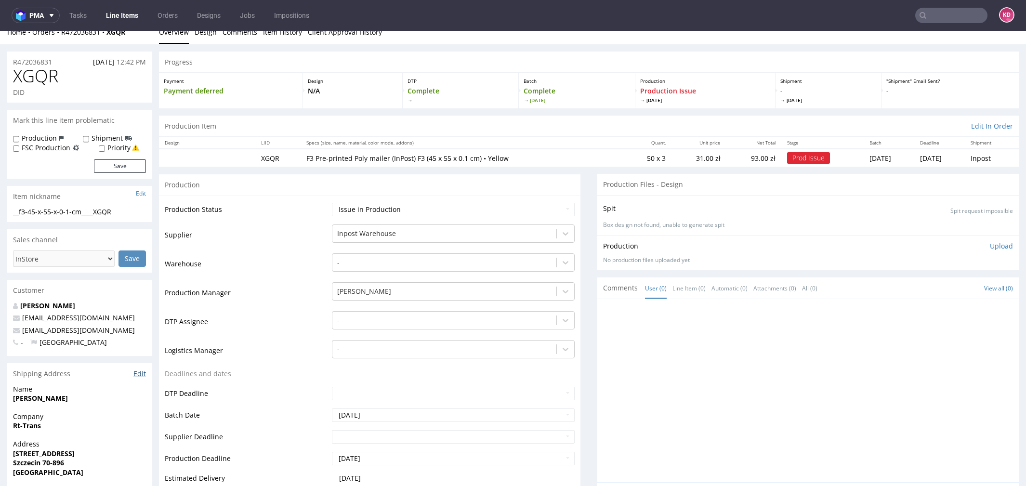
click at [142, 374] on link "Edit" at bounding box center [139, 374] width 13 height 10
click at [141, 374] on link "Edit" at bounding box center [139, 374] width 13 height 10
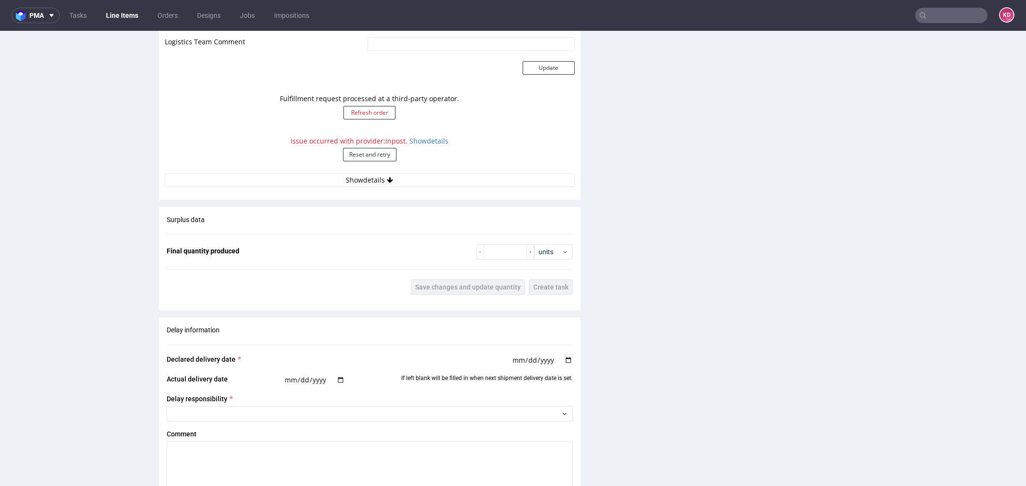
scroll to position [1207, 0]
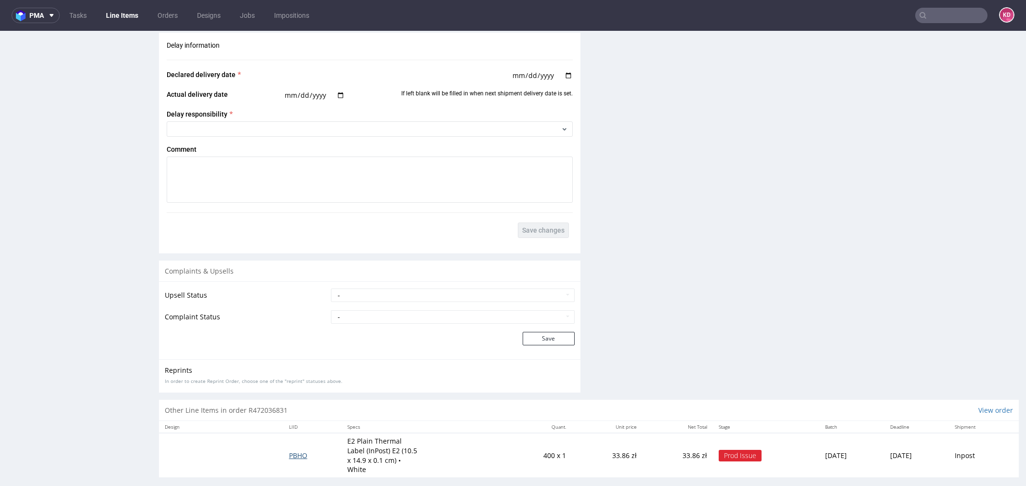
click at [292, 451] on span "PBHO" at bounding box center [298, 455] width 18 height 9
click at [289, 453] on span "PBHO" at bounding box center [298, 455] width 18 height 9
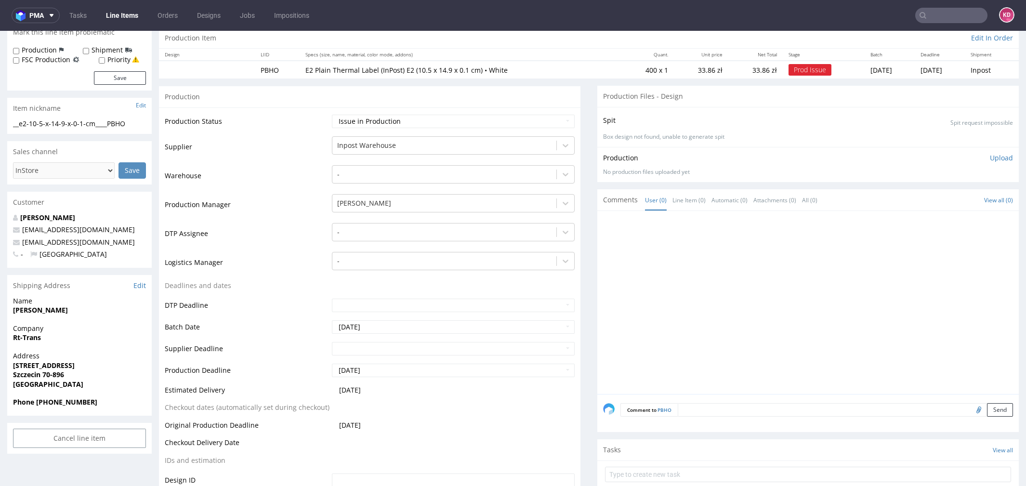
scroll to position [124, 0]
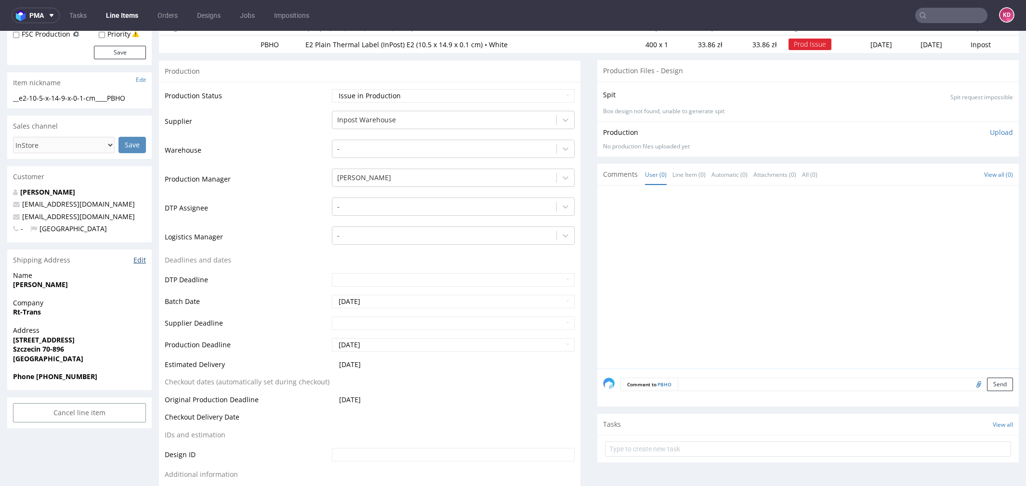
click at [145, 261] on link "Edit" at bounding box center [139, 260] width 13 height 10
click at [139, 261] on link "Edit" at bounding box center [139, 260] width 13 height 10
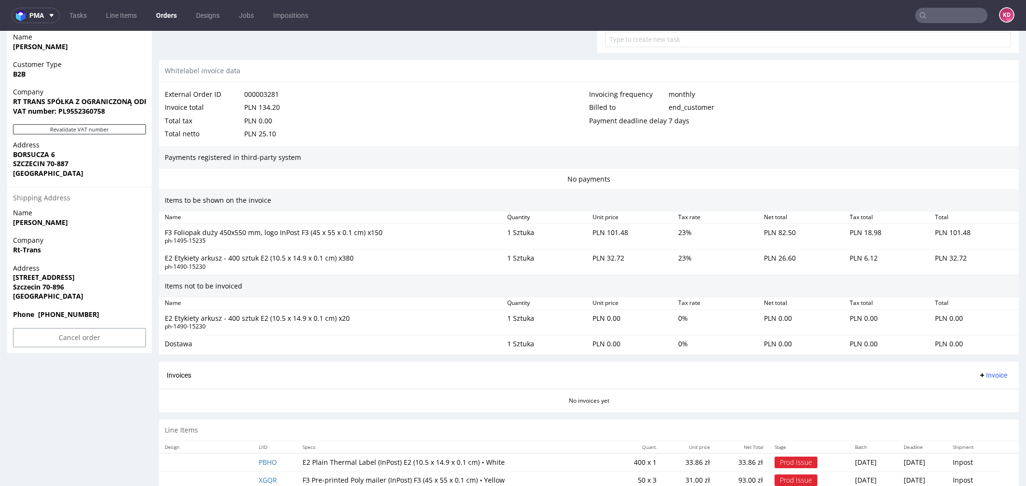
scroll to position [496, 0]
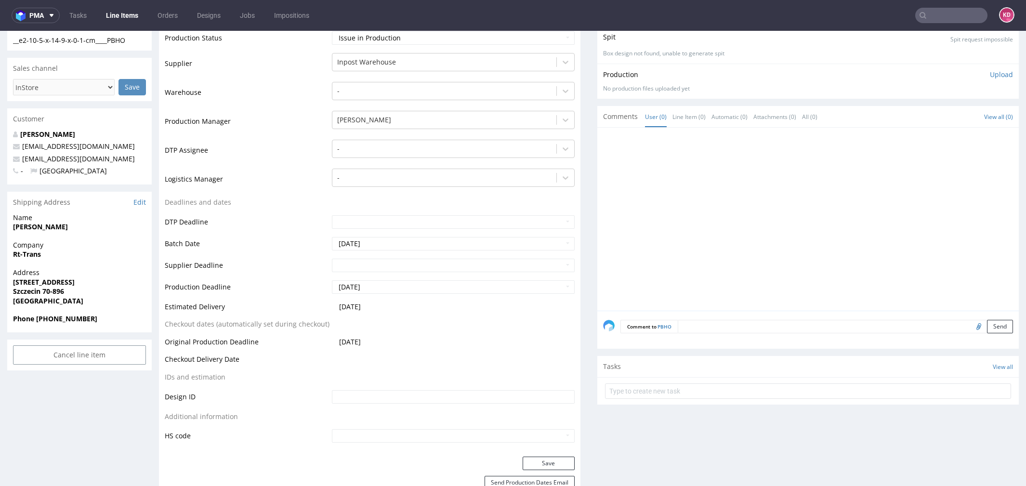
scroll to position [221, 0]
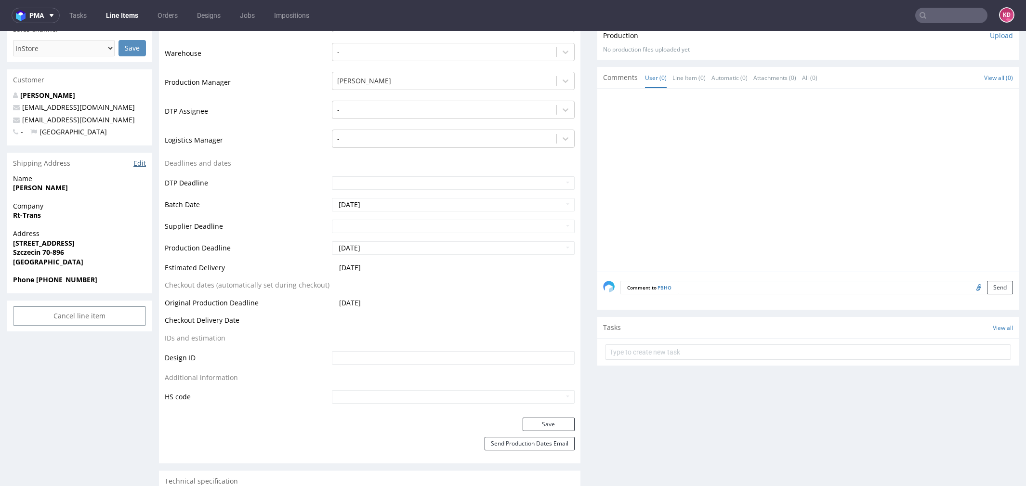
click at [141, 165] on link "Edit" at bounding box center [139, 164] width 13 height 10
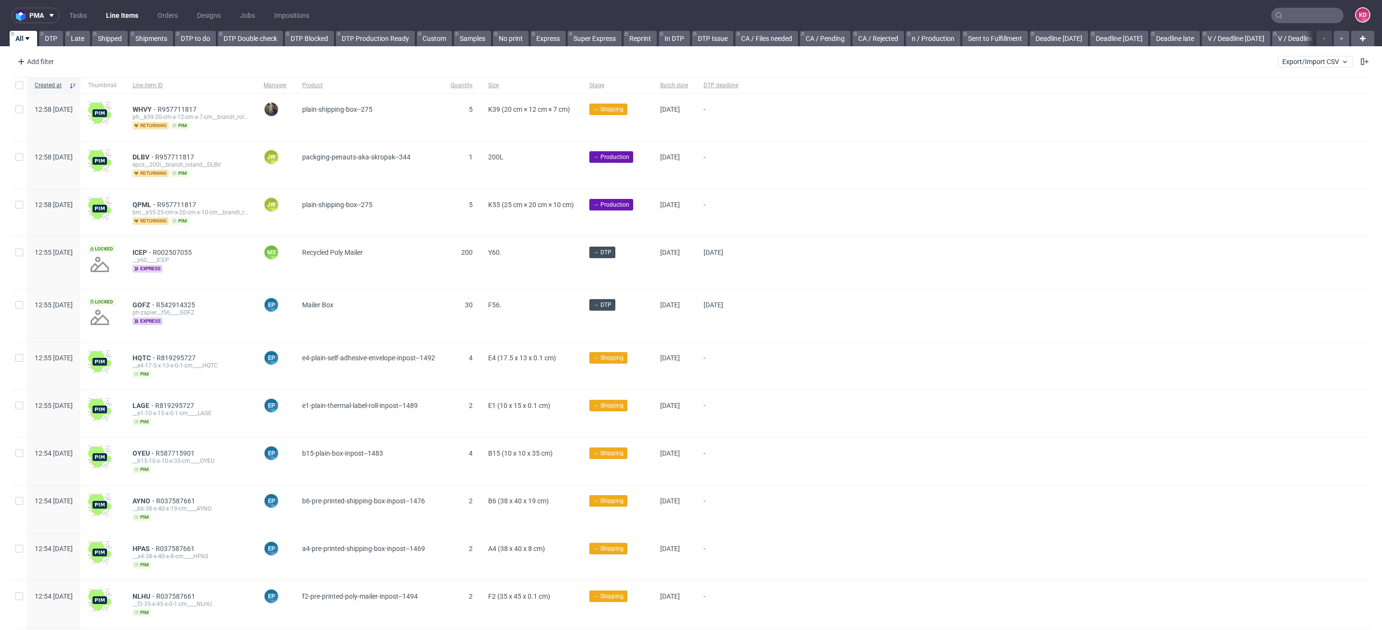
click at [1282, 22] on input "text" at bounding box center [1307, 15] width 72 height 15
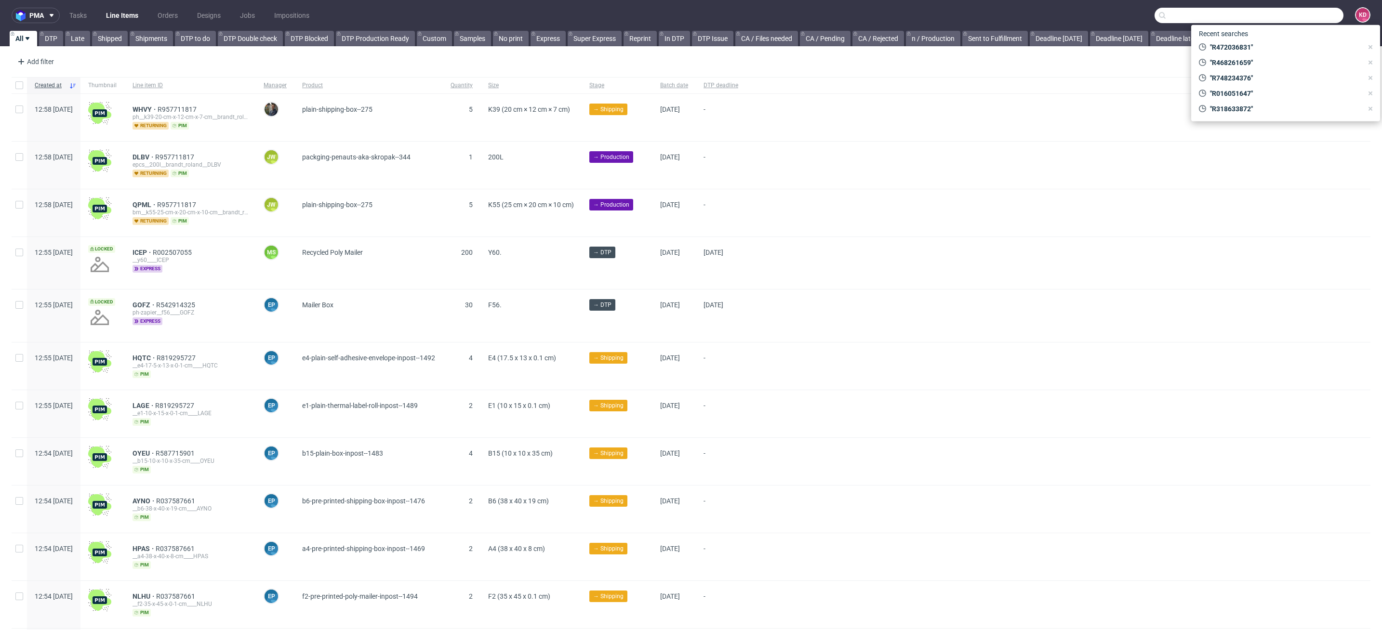
paste input "R472036831"
type input "R472036831"
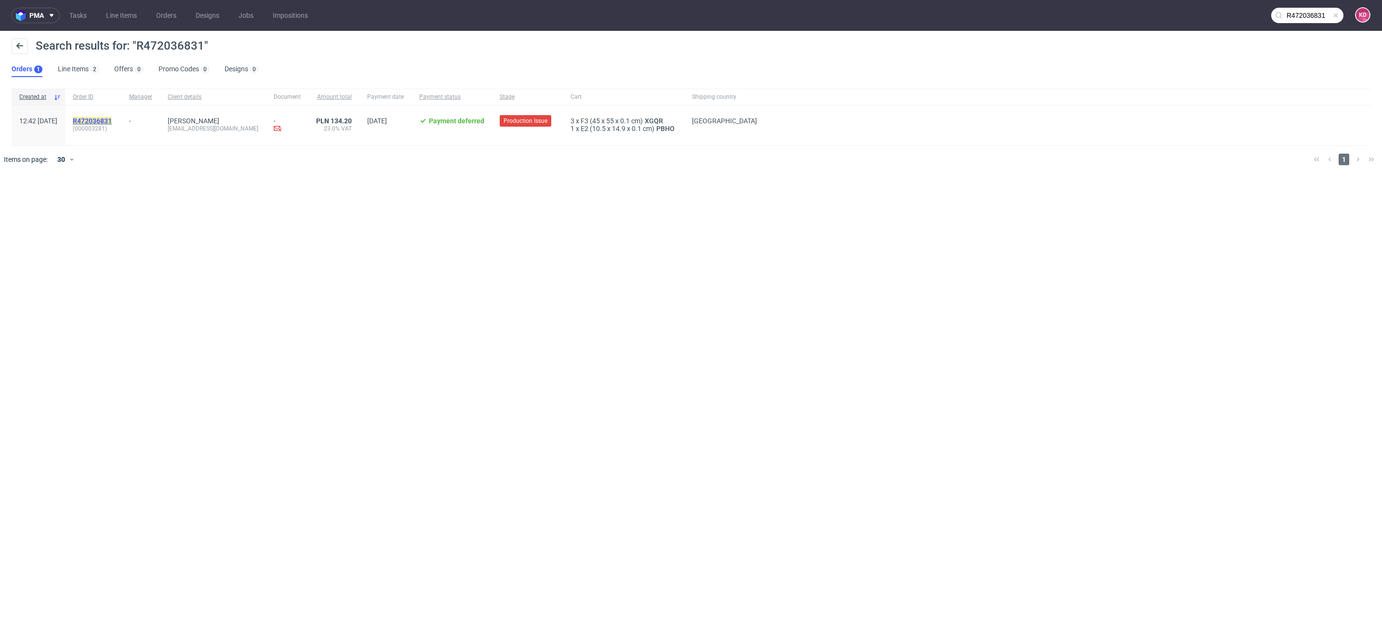
click at [112, 117] on mark "R472036831" at bounding box center [92, 121] width 39 height 8
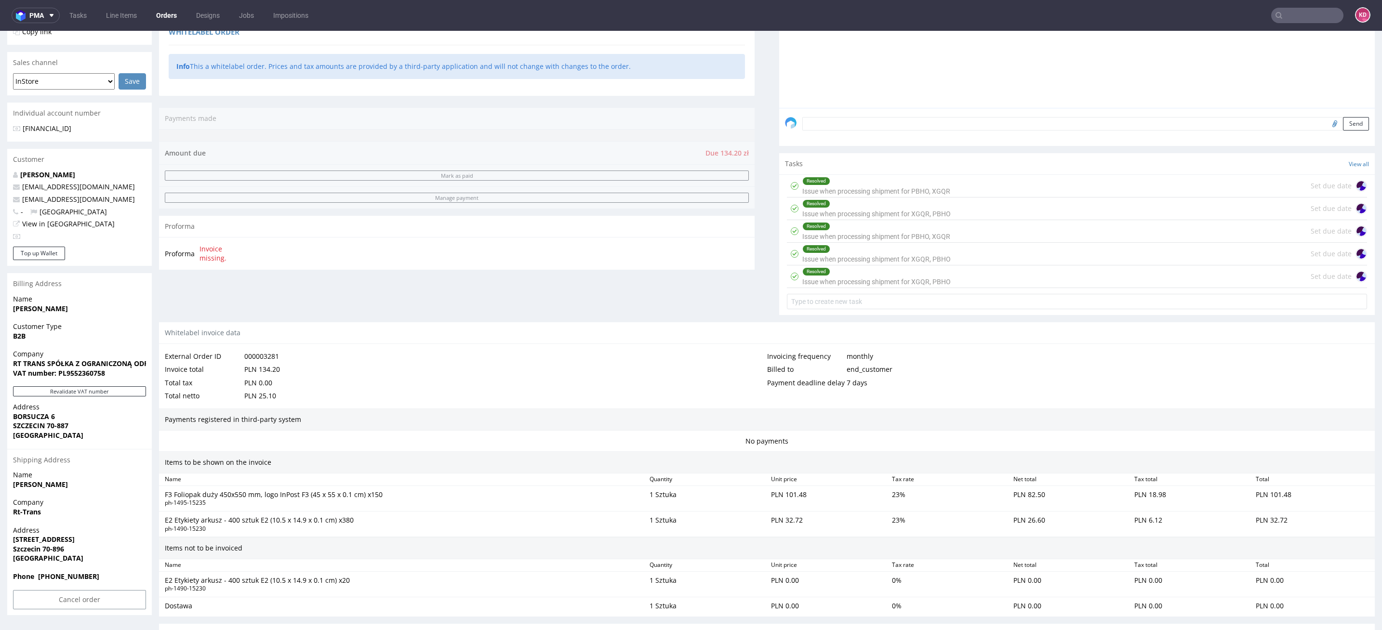
scroll to position [352, 0]
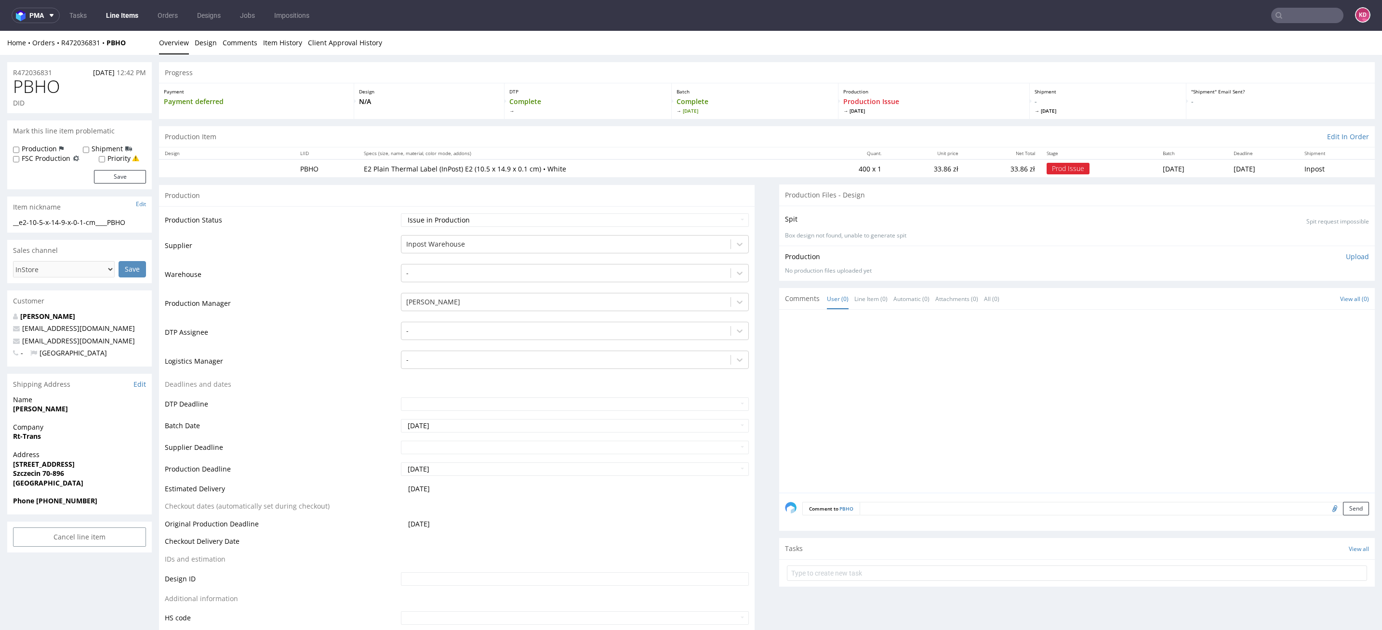
click at [141, 379] on div "Shipping Address Edit" at bounding box center [79, 384] width 145 height 21
click at [142, 383] on link "Edit" at bounding box center [139, 385] width 13 height 10
click at [141, 383] on link "Edit" at bounding box center [139, 385] width 13 height 10
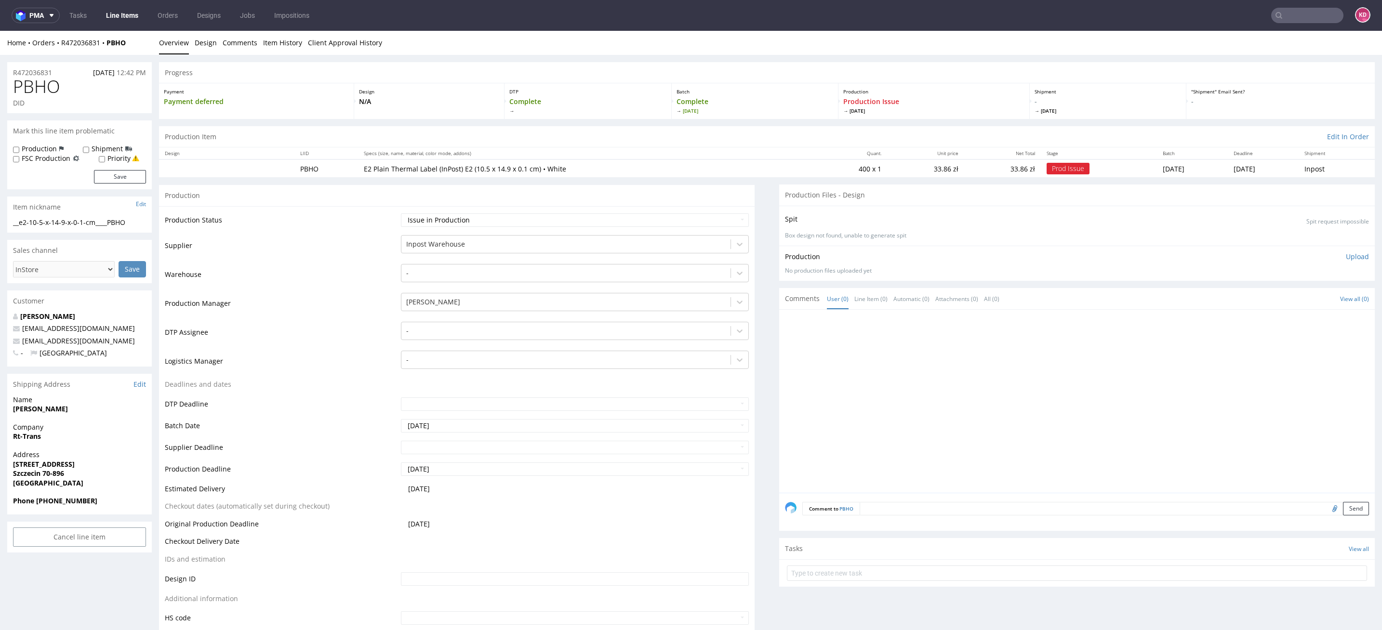
click at [146, 385] on div "Shipping Address Edit" at bounding box center [79, 384] width 145 height 21
click at [141, 383] on link "Edit" at bounding box center [139, 385] width 13 height 10
click at [137, 387] on link "Edit" at bounding box center [139, 385] width 13 height 10
click at [142, 380] on link "Edit" at bounding box center [139, 385] width 13 height 10
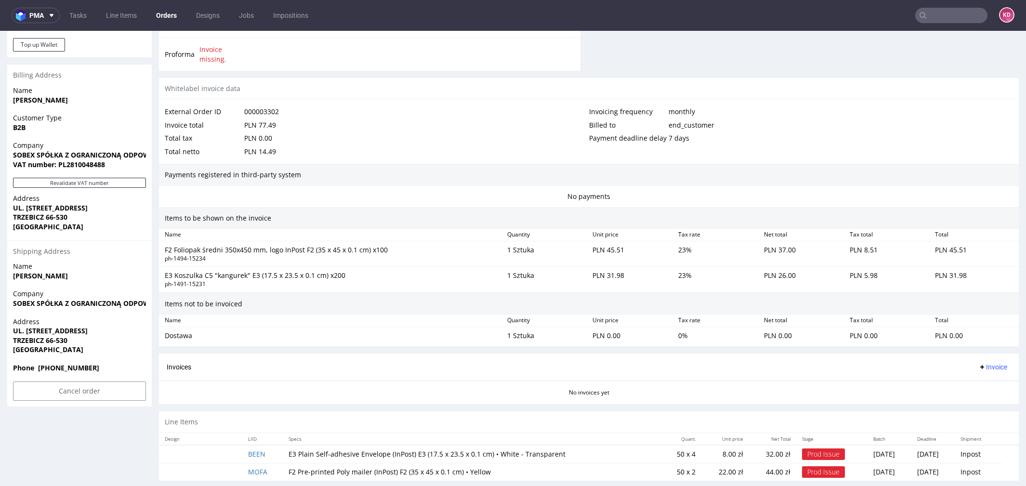
scroll to position [434, 0]
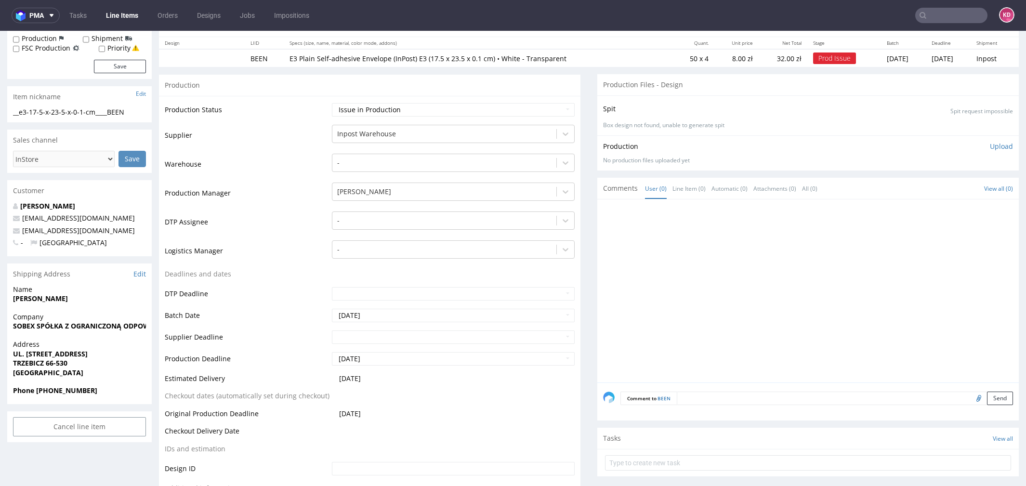
scroll to position [142, 0]
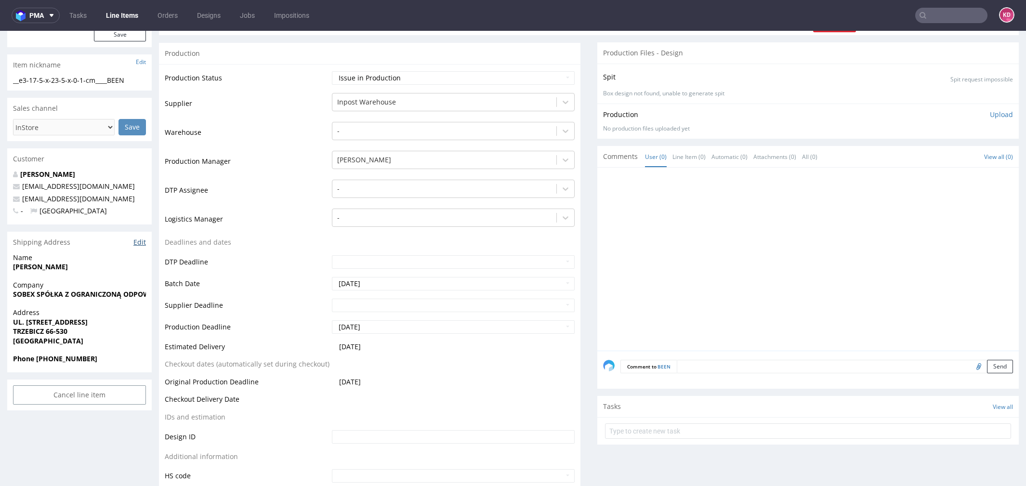
click at [139, 241] on link "Edit" at bounding box center [139, 243] width 13 height 10
click at [139, 243] on link "Edit" at bounding box center [139, 243] width 13 height 10
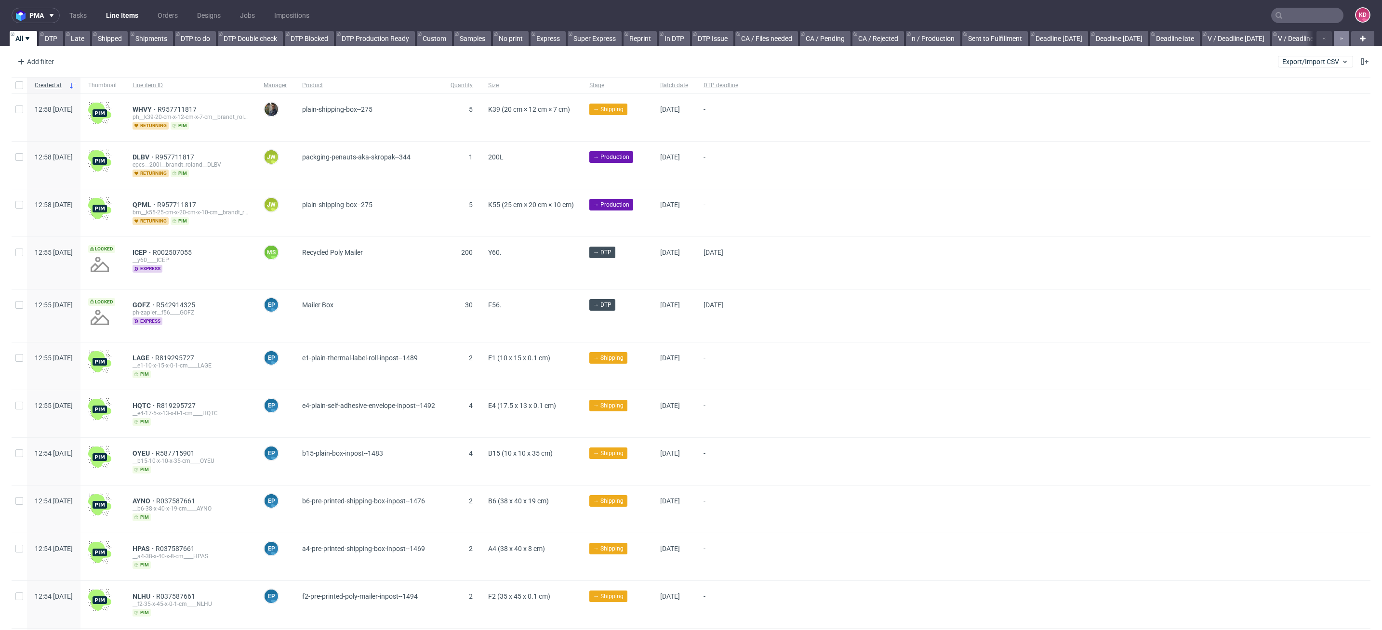
click at [1334, 40] on button "button" at bounding box center [1341, 38] width 15 height 15
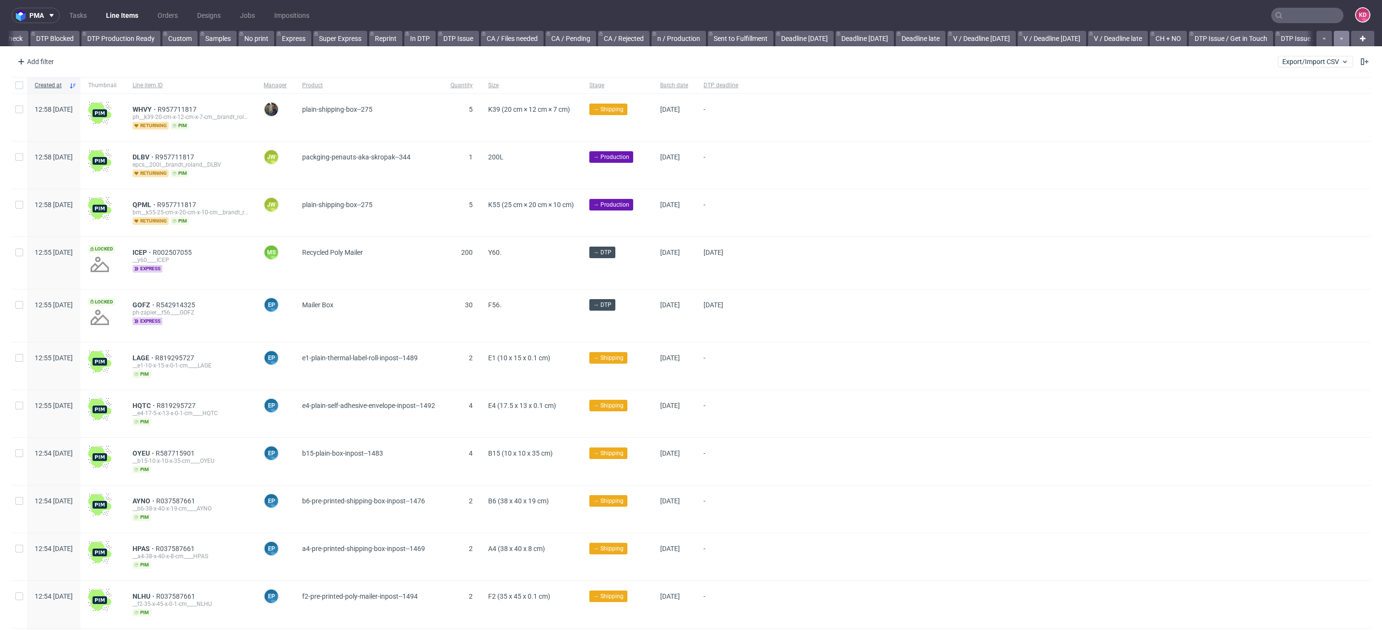
click at [1334, 40] on button "button" at bounding box center [1341, 38] width 15 height 15
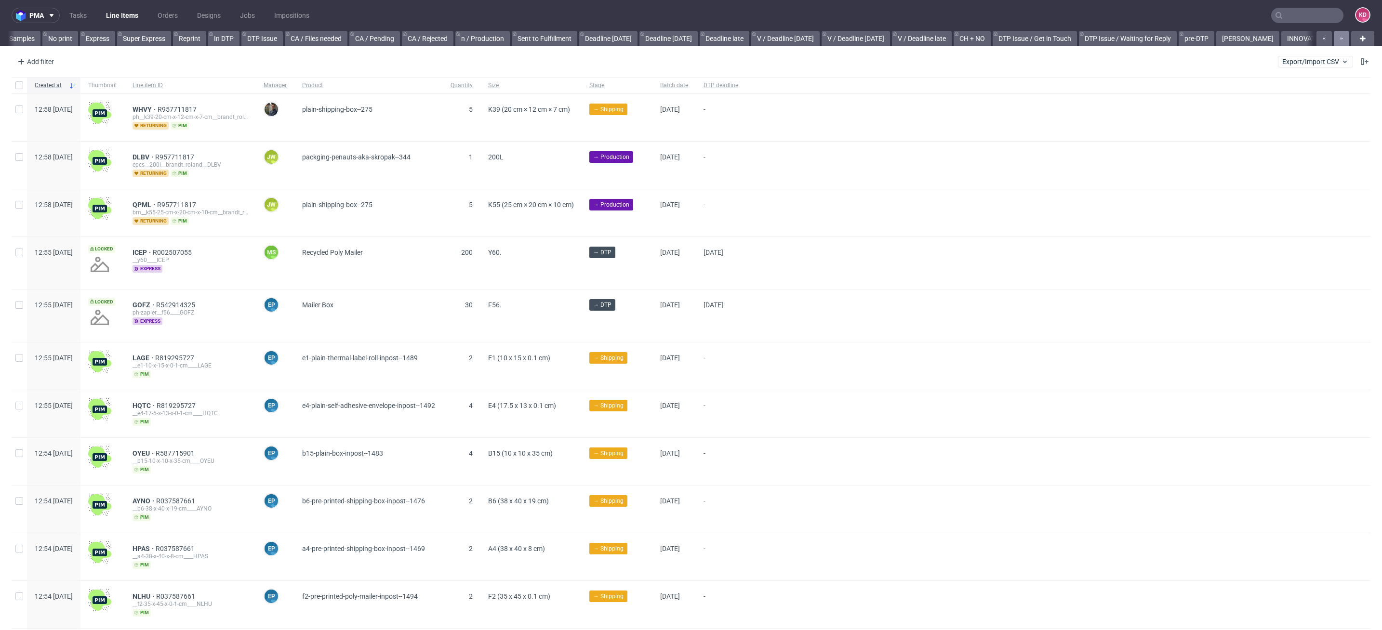
click at [1334, 40] on button "button" at bounding box center [1341, 38] width 15 height 15
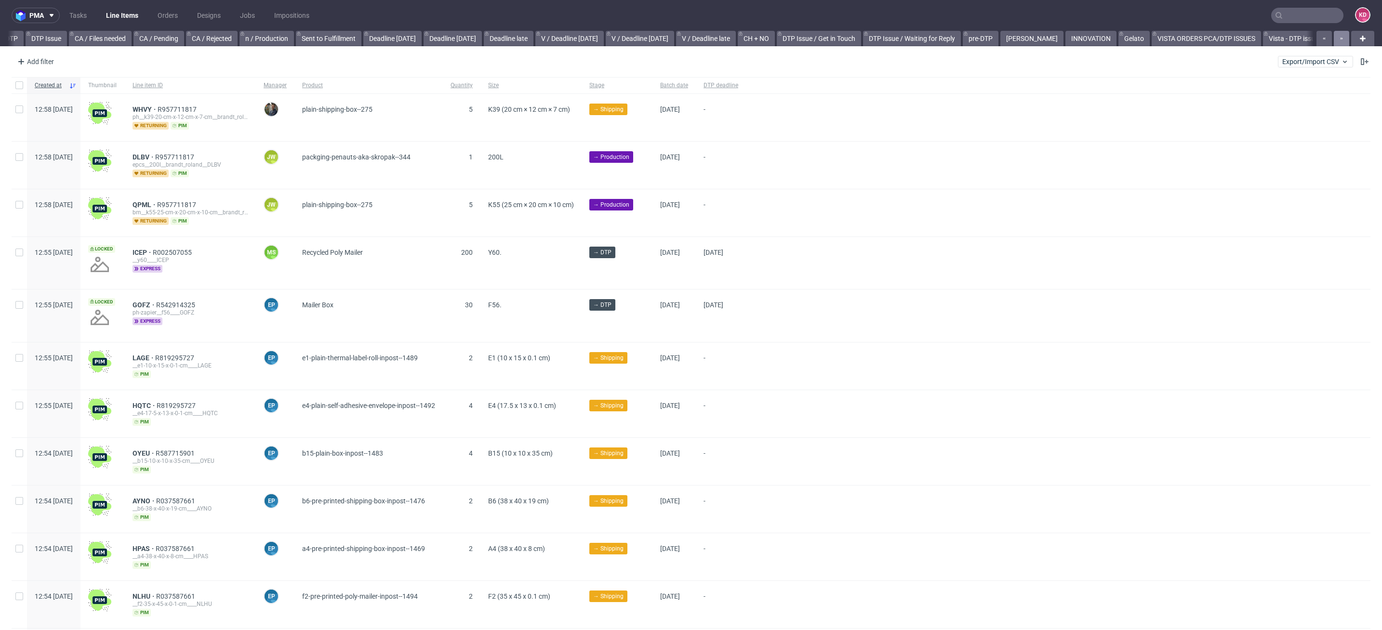
click at [1334, 40] on button "button" at bounding box center [1341, 38] width 15 height 15
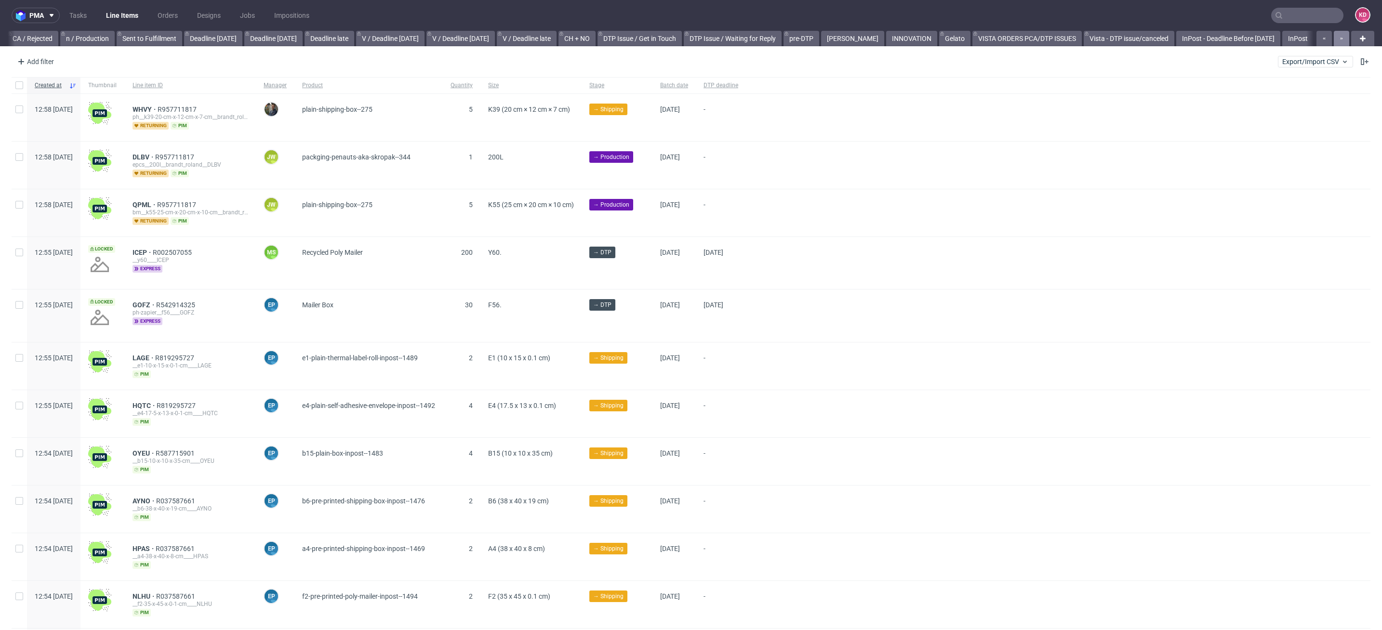
click at [1334, 40] on div at bounding box center [1332, 38] width 35 height 15
click at [1283, 41] on link "InPost" at bounding box center [1297, 38] width 31 height 15
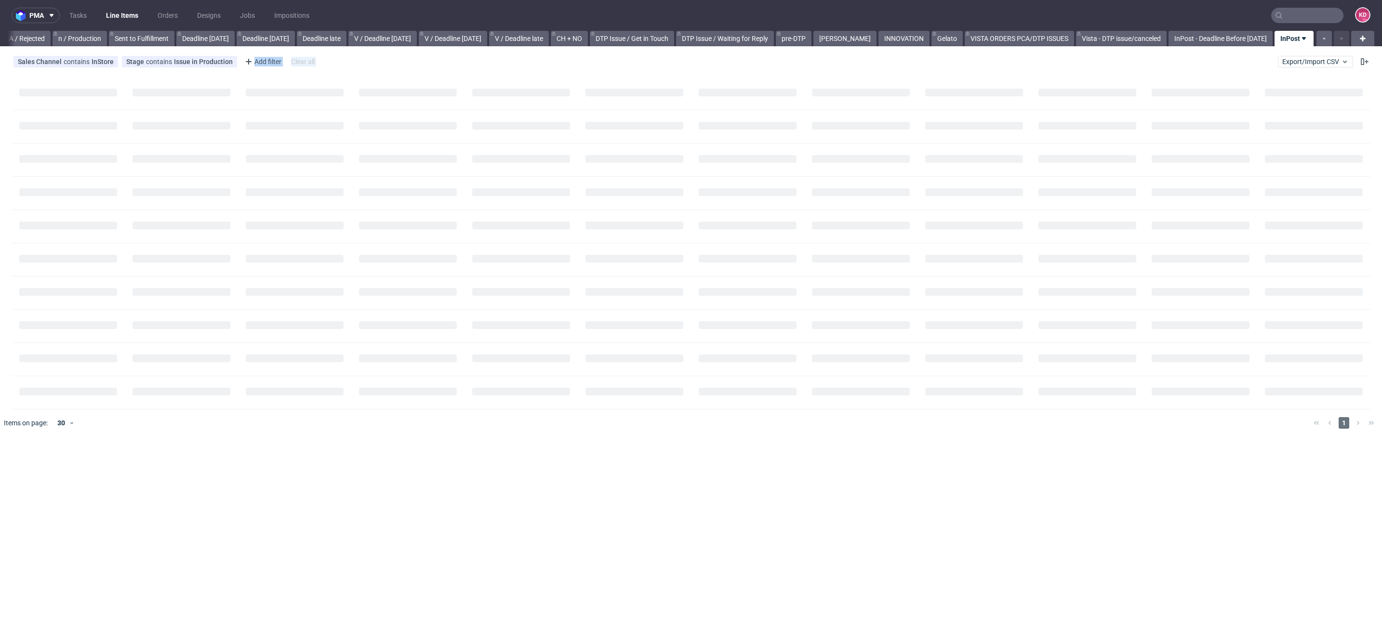
scroll to position [0, 846]
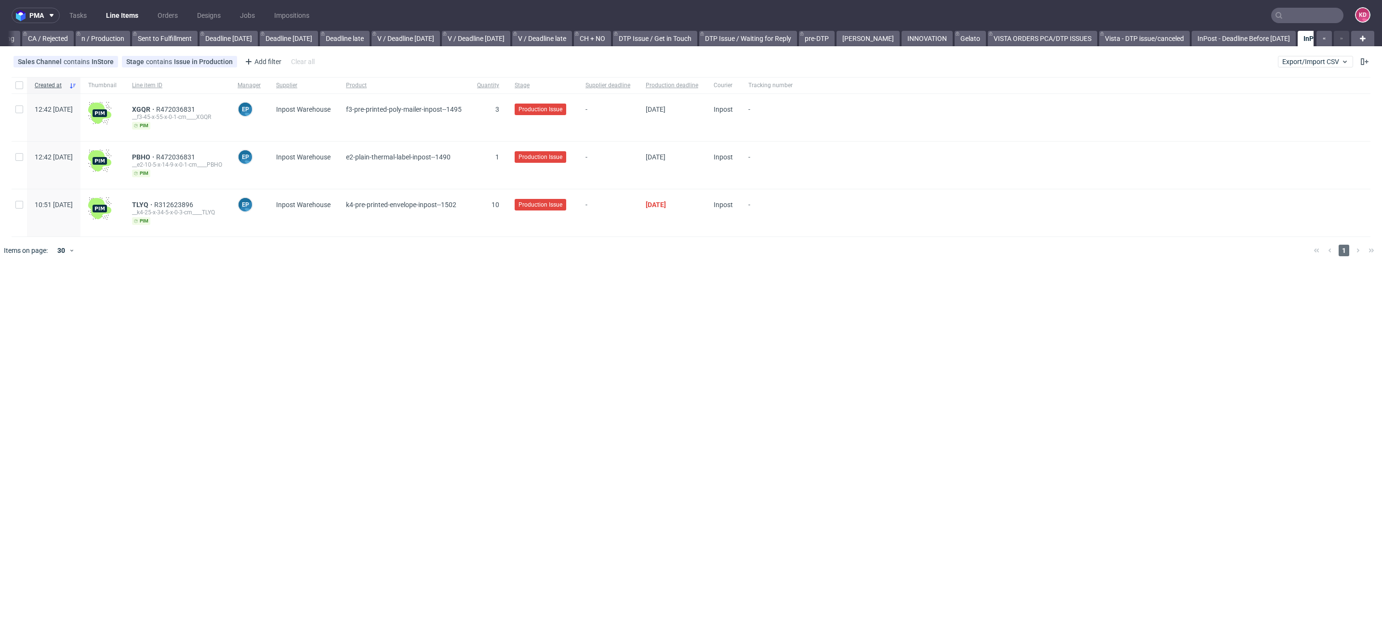
scroll to position [0, 846]
click at [197, 107] on span "R472036831" at bounding box center [176, 110] width 41 height 8
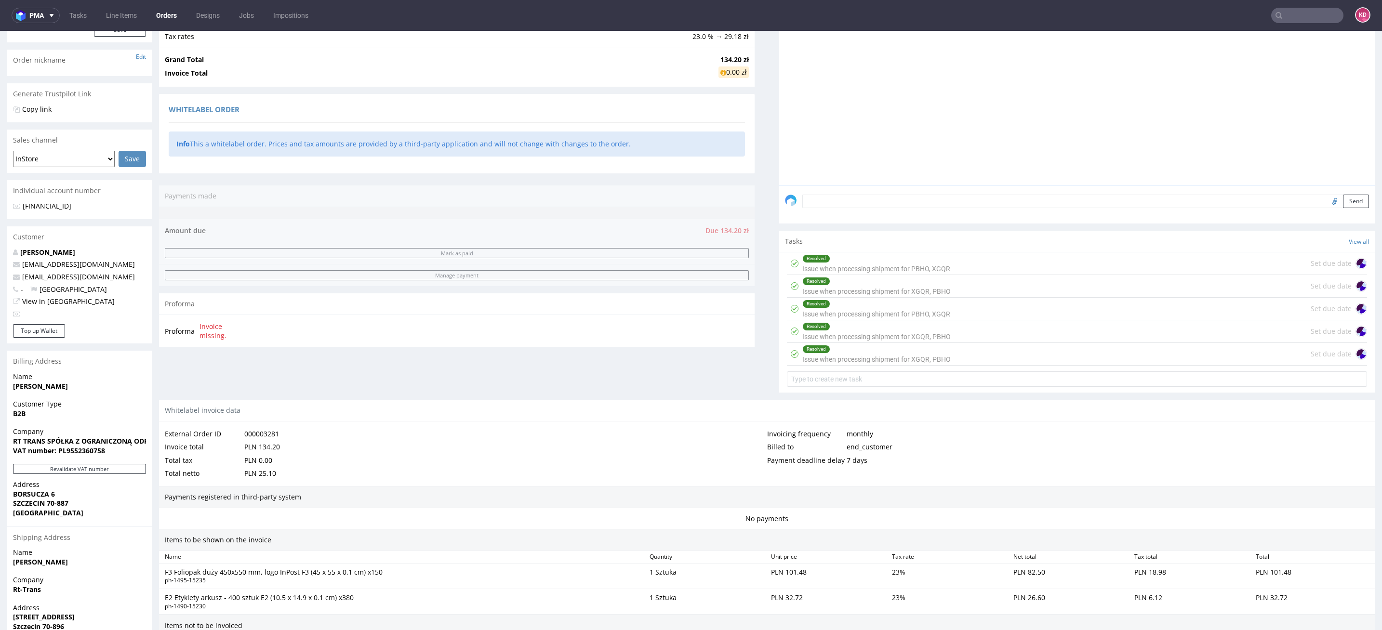
scroll to position [352, 0]
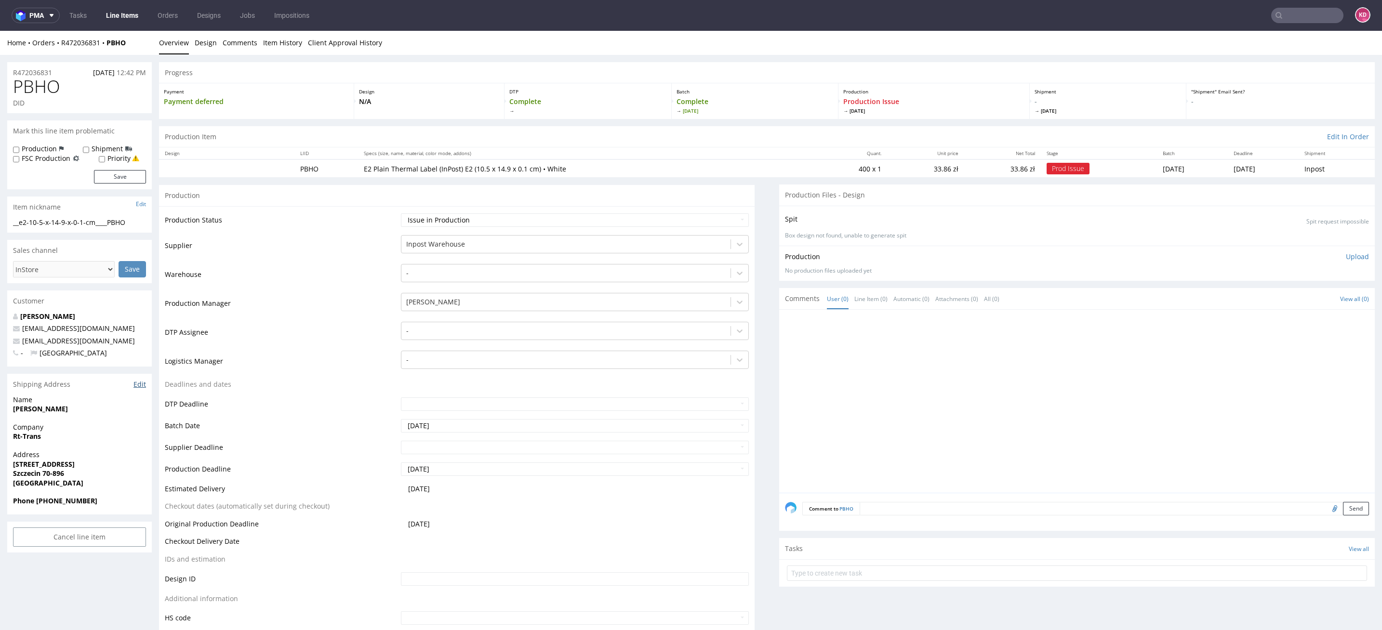
click at [138, 385] on link "Edit" at bounding box center [139, 385] width 13 height 10
click at [145, 387] on link "Edit" at bounding box center [139, 385] width 13 height 10
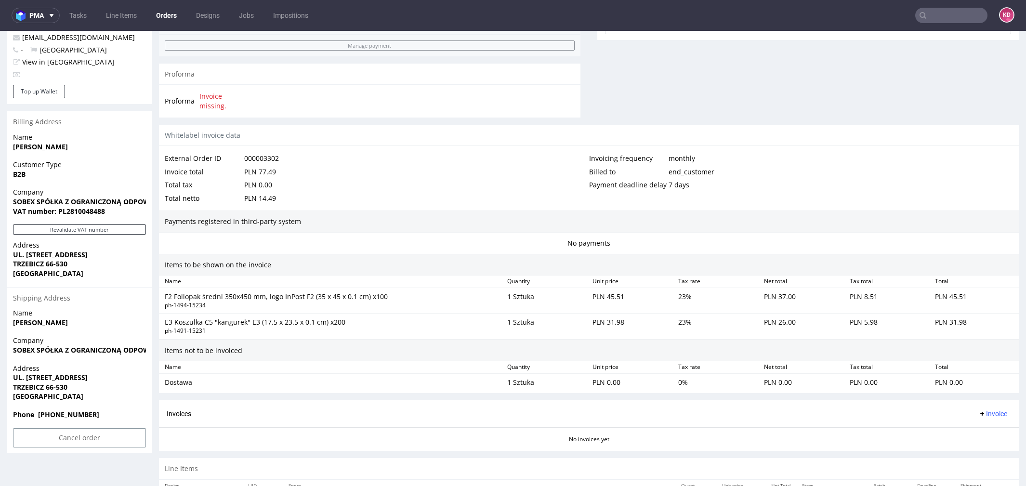
scroll to position [434, 0]
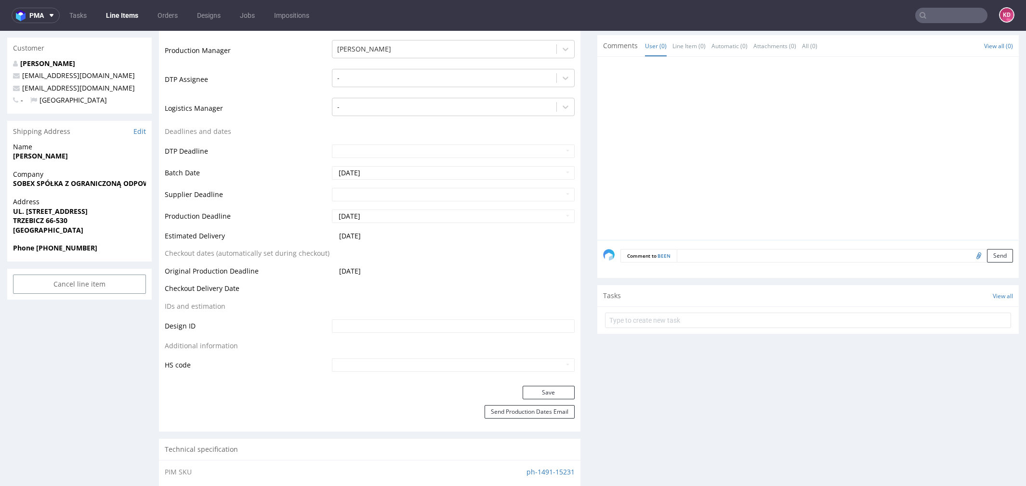
scroll to position [252, 0]
click at [141, 130] on link "Edit" at bounding box center [139, 133] width 13 height 10
click at [943, 15] on input "text" at bounding box center [952, 15] width 72 height 15
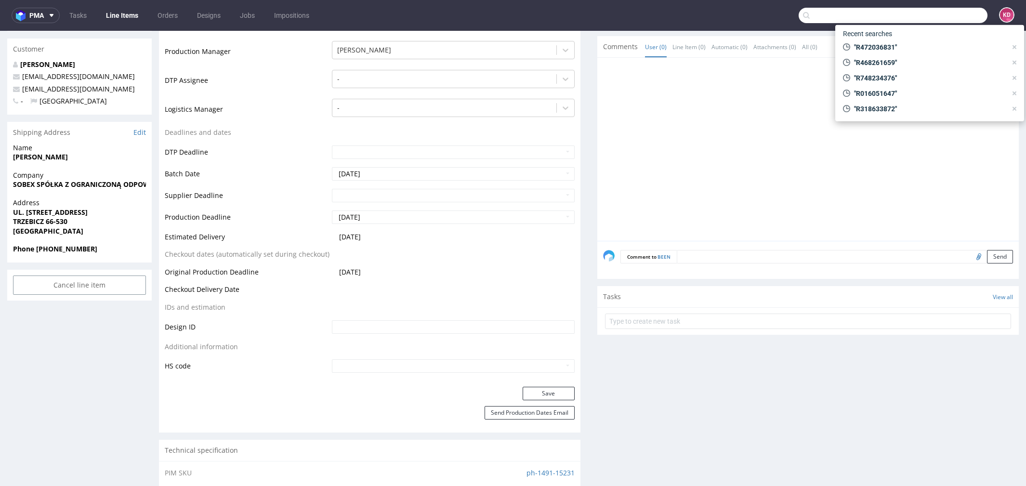
paste input "R577273357"
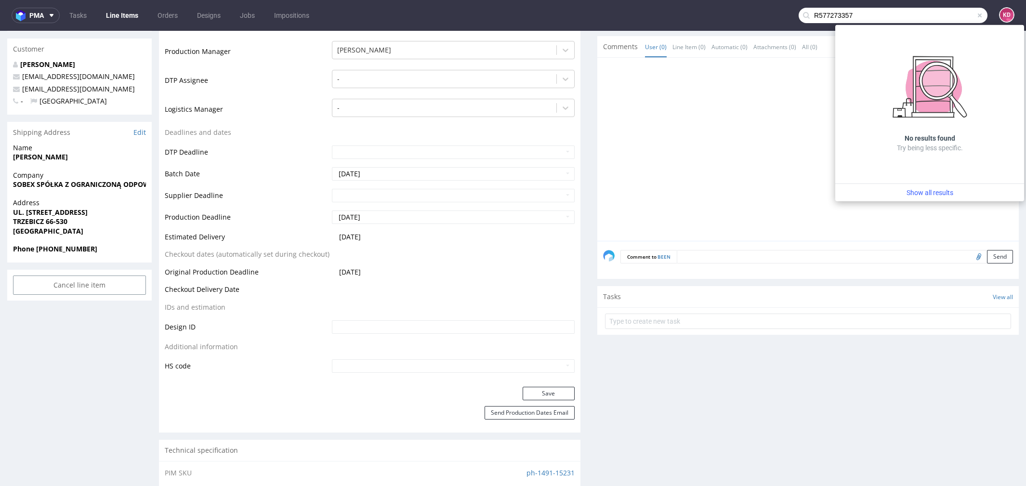
type input "R577273357"
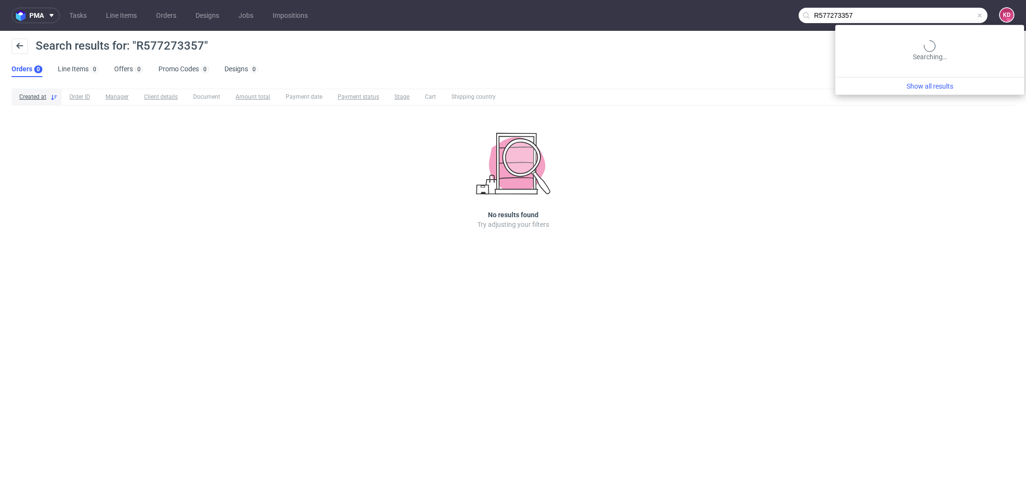
click at [962, 16] on input "R577273357" at bounding box center [893, 15] width 189 height 15
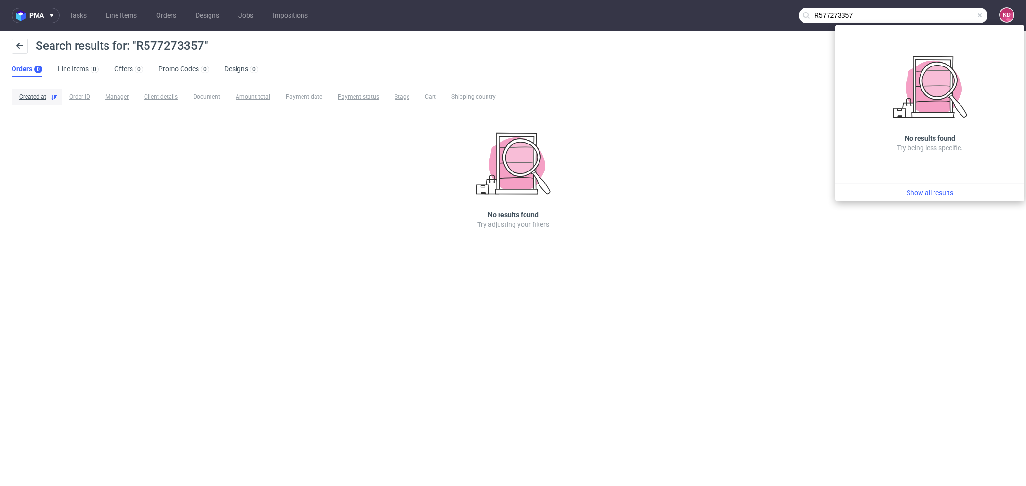
drag, startPoint x: 910, startPoint y: 16, endPoint x: 773, endPoint y: 14, distance: 137.3
click at [774, 14] on nav "pma Tasks Line Items Orders Designs Jobs Impositions R577273357 KD" at bounding box center [513, 15] width 1026 height 31
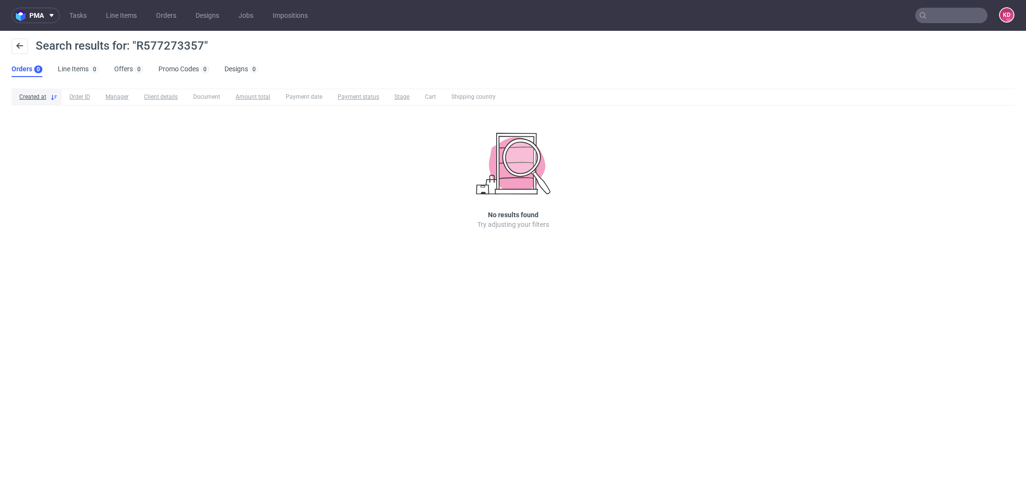
paste input "R577273357"
type input "R577273357\"
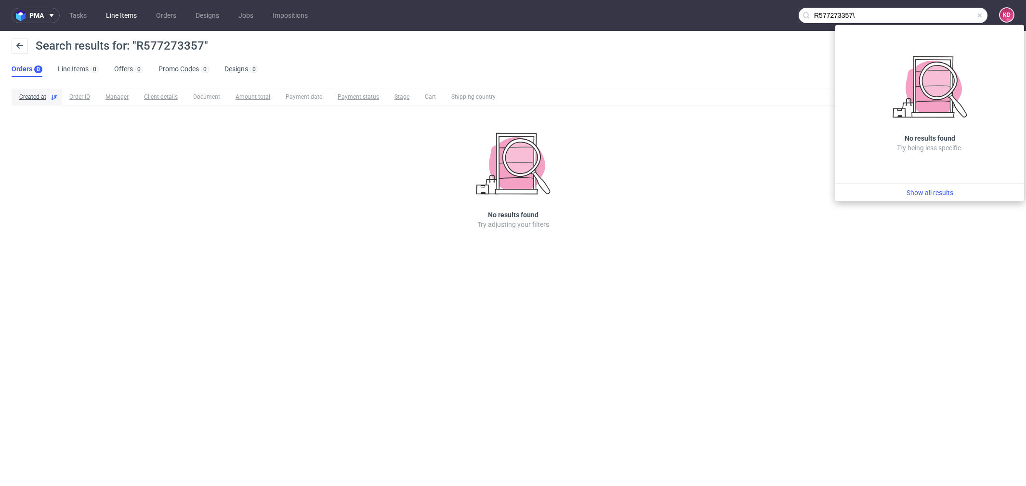
click at [101, 18] on link "Line Items" at bounding box center [121, 15] width 42 height 15
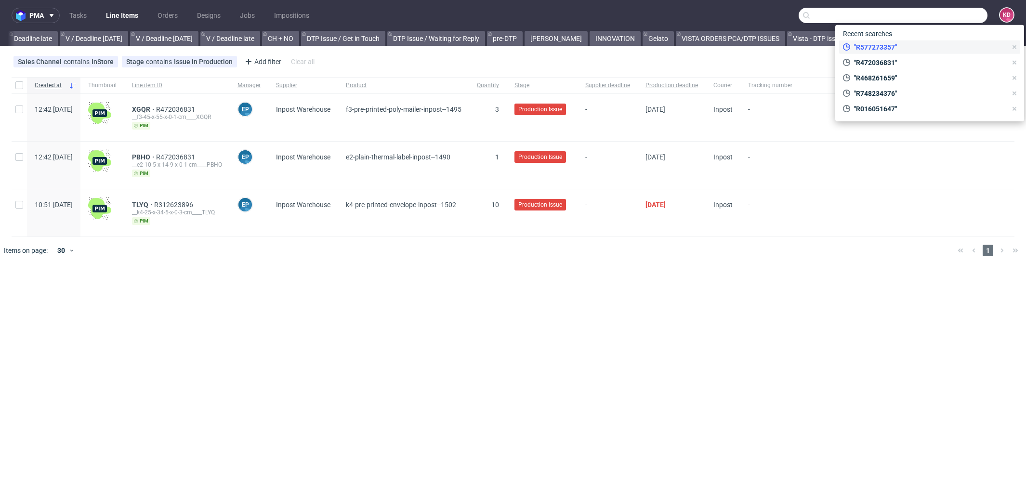
scroll to position [0, 1201]
click at [734, 66] on div "Sales Channel contains InStore Stage contains Issue in Production Add filter Hi…" at bounding box center [513, 61] width 1026 height 23
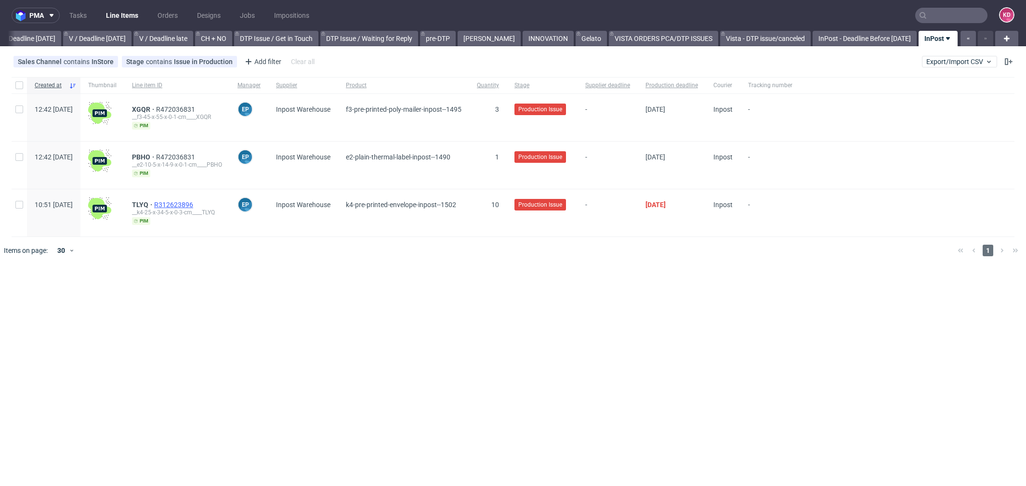
click at [195, 203] on span "R312623896" at bounding box center [174, 205] width 41 height 8
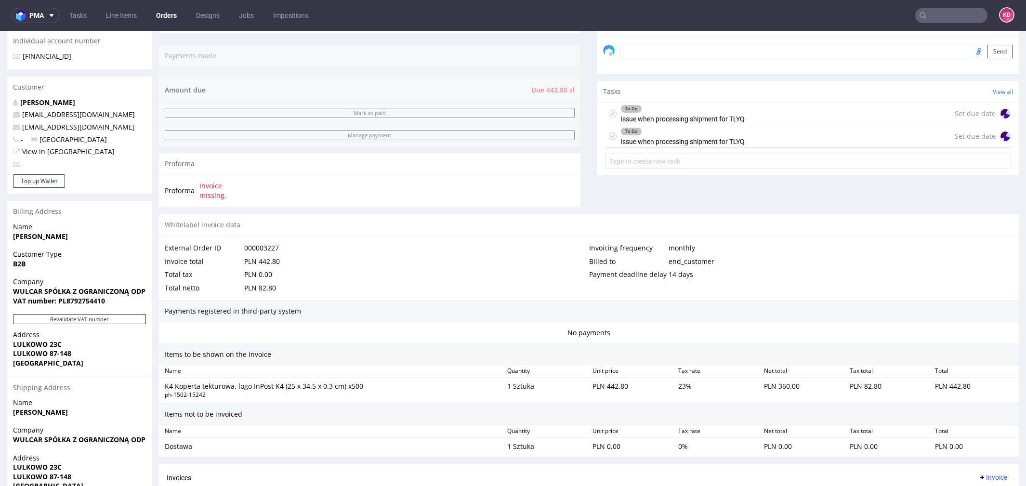
scroll to position [304, 0]
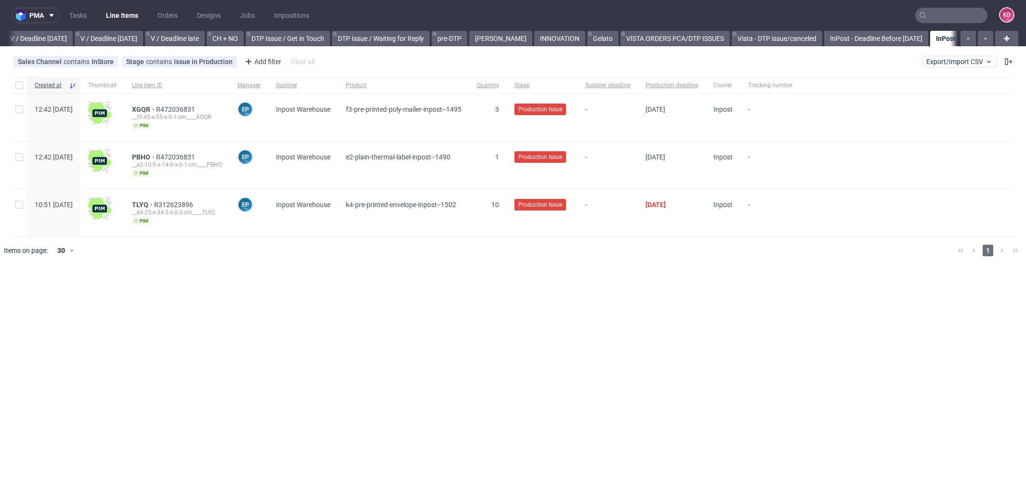
scroll to position [0, 1201]
click at [197, 108] on span "R472036831" at bounding box center [176, 110] width 41 height 8
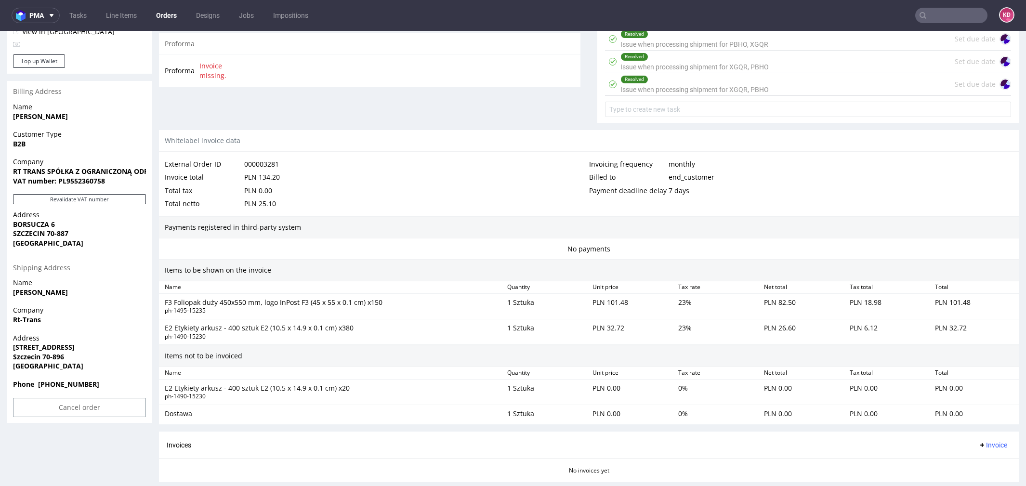
scroll to position [496, 0]
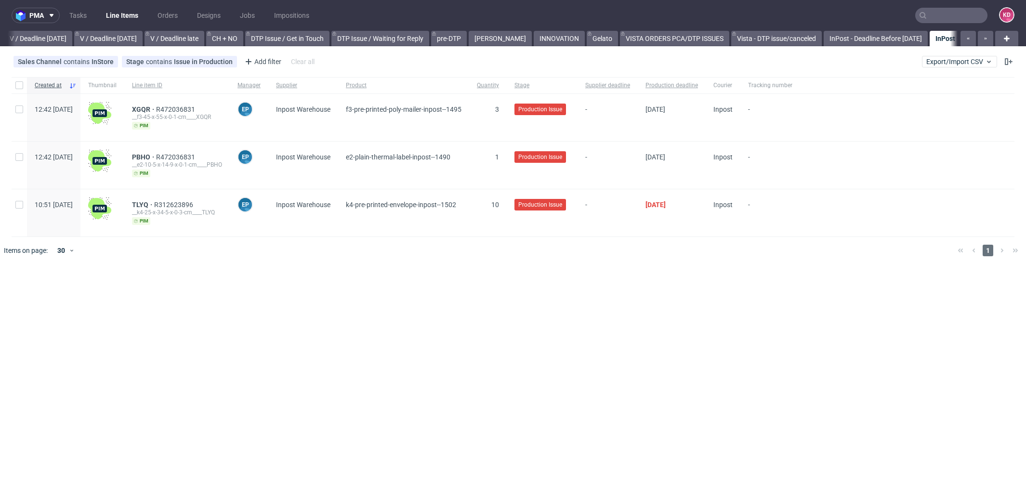
scroll to position [0, 1201]
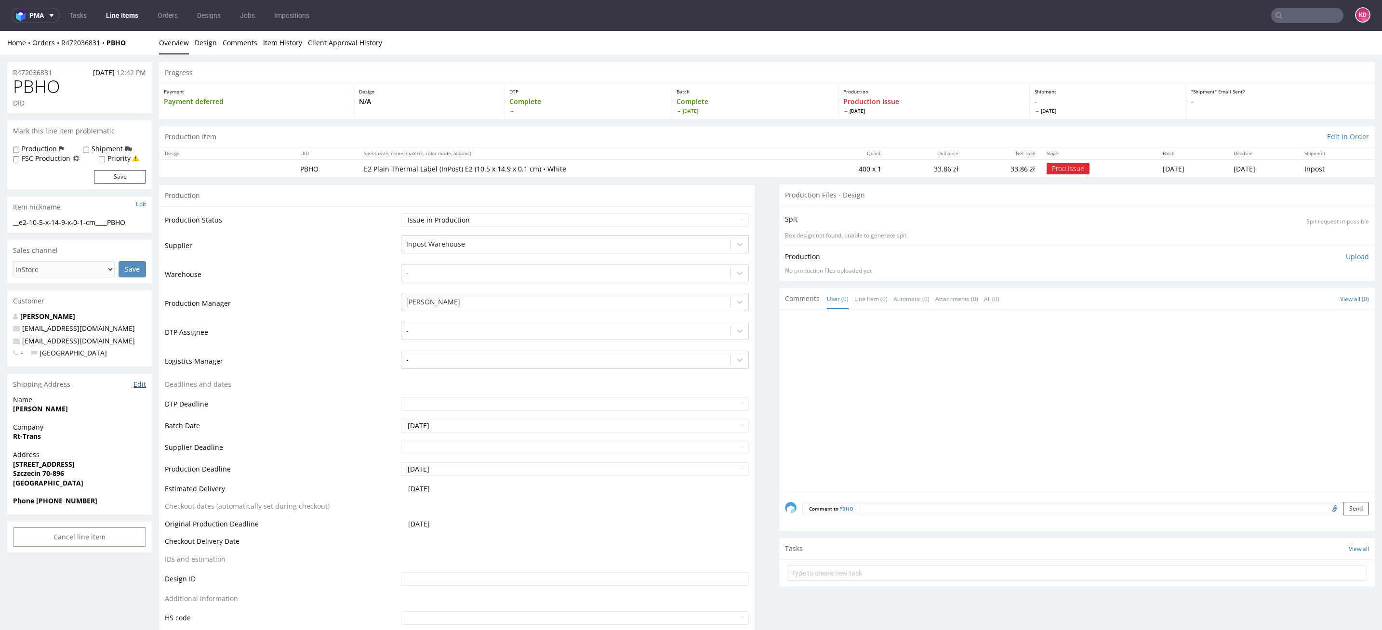
click at [137, 387] on link "Edit" at bounding box center [139, 385] width 13 height 10
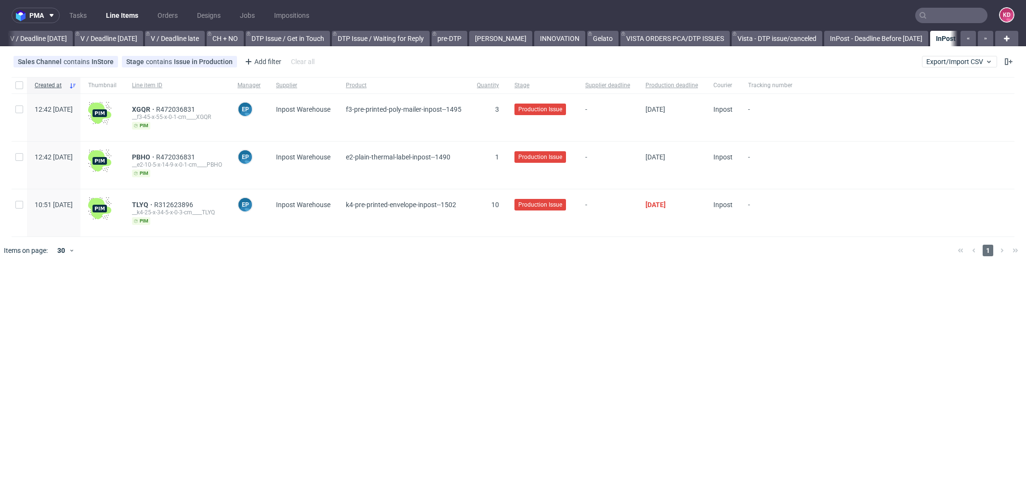
scroll to position [0, 1201]
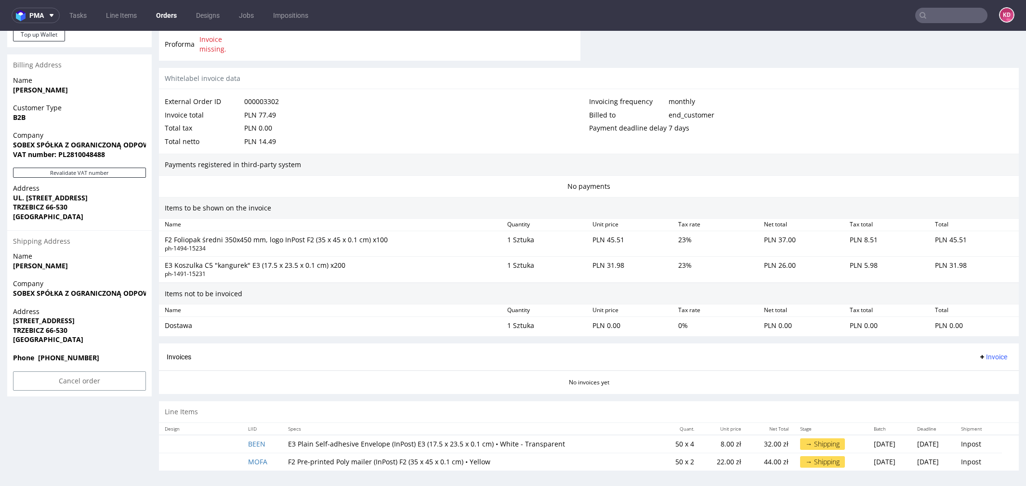
scroll to position [3, 0]
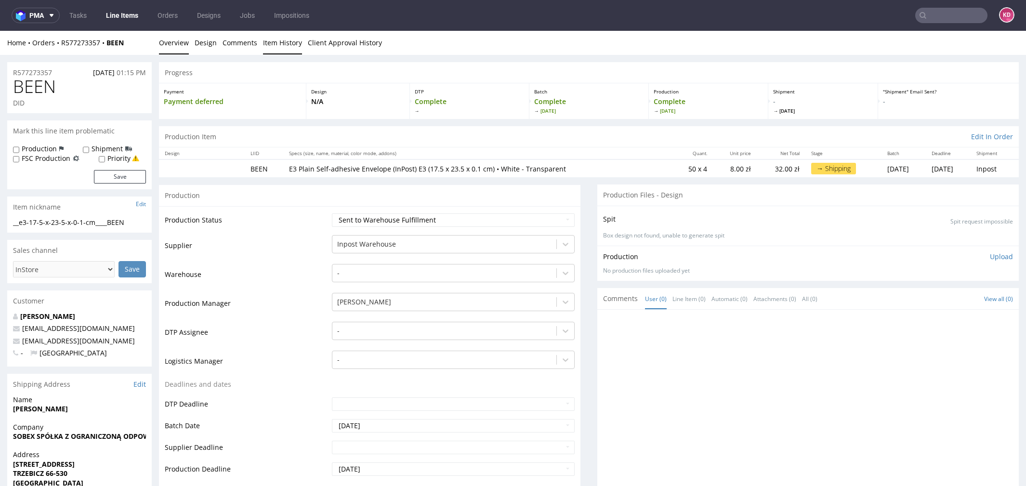
click at [282, 42] on link "Item History" at bounding box center [282, 43] width 39 height 24
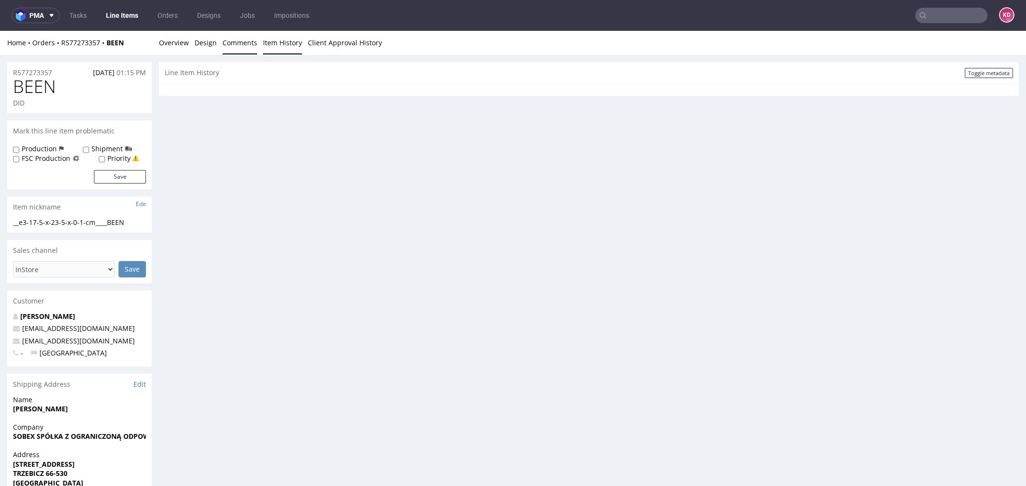
click at [248, 43] on link "Comments" at bounding box center [240, 43] width 35 height 24
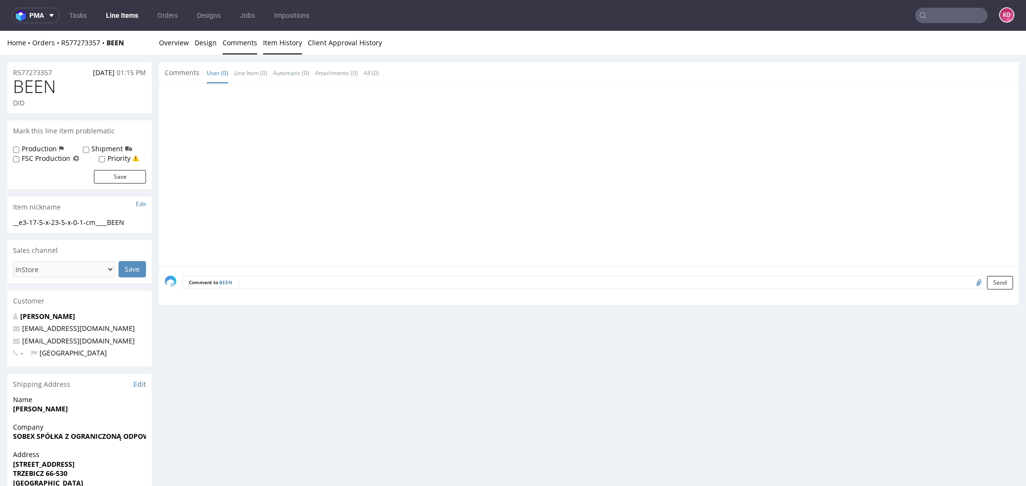
click at [273, 45] on link "Item History" at bounding box center [282, 43] width 39 height 24
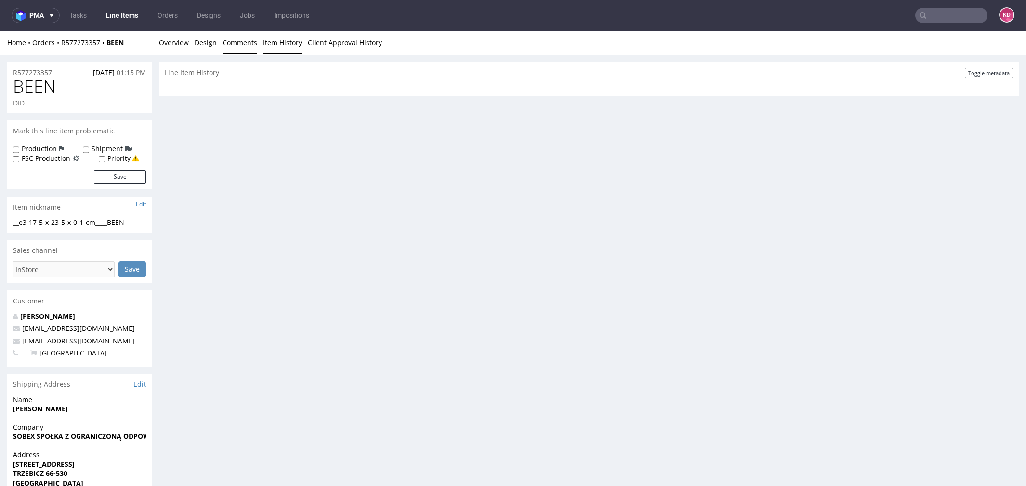
click at [232, 45] on link "Comments" at bounding box center [240, 43] width 35 height 24
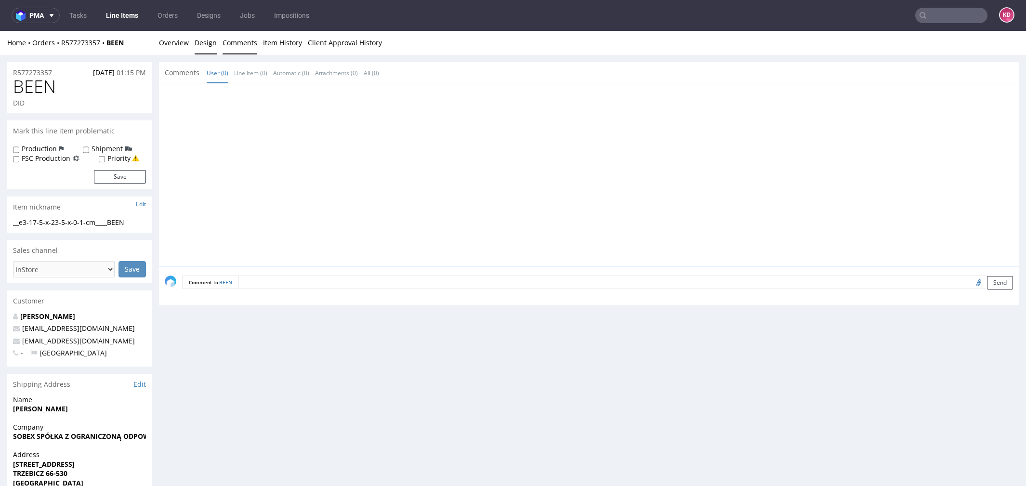
click at [204, 43] on link "Design" at bounding box center [206, 43] width 22 height 24
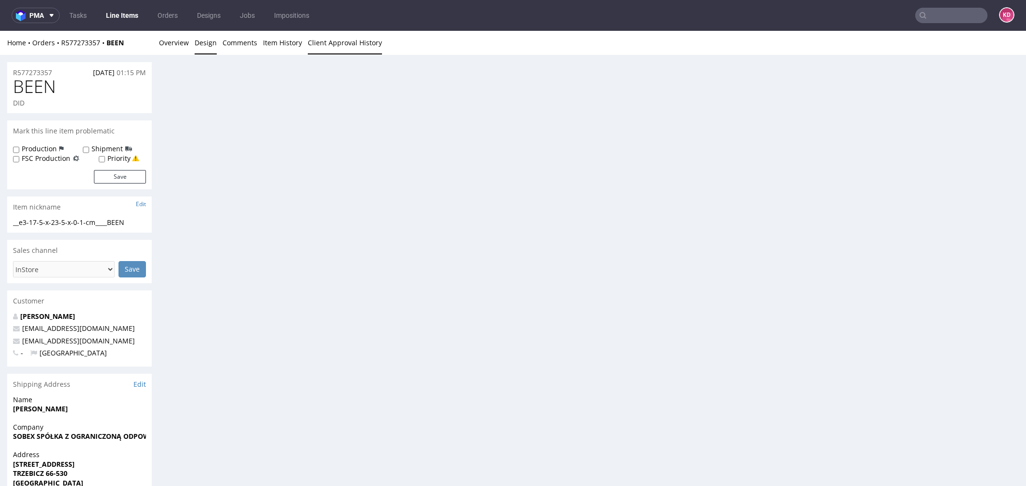
click at [318, 47] on link "Client Approval History" at bounding box center [345, 43] width 74 height 24
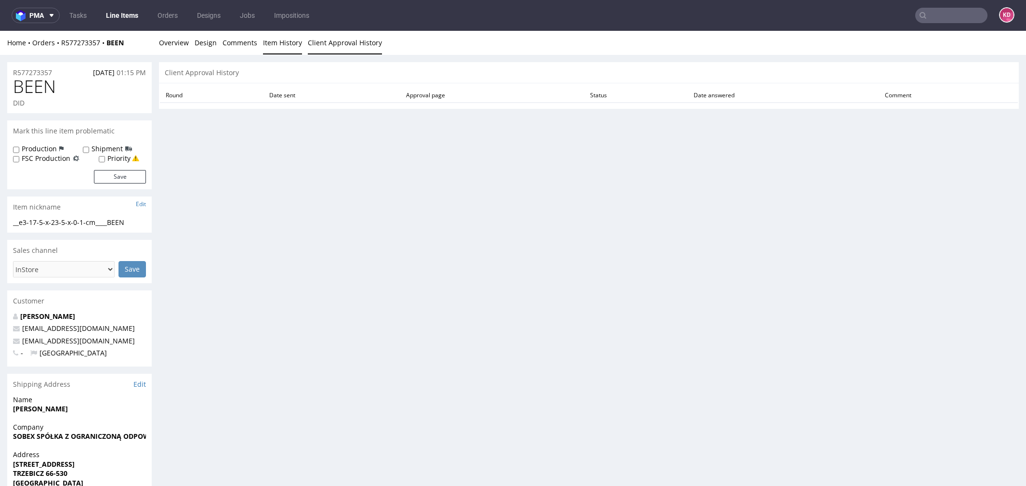
click at [265, 53] on link "Item History" at bounding box center [282, 43] width 39 height 24
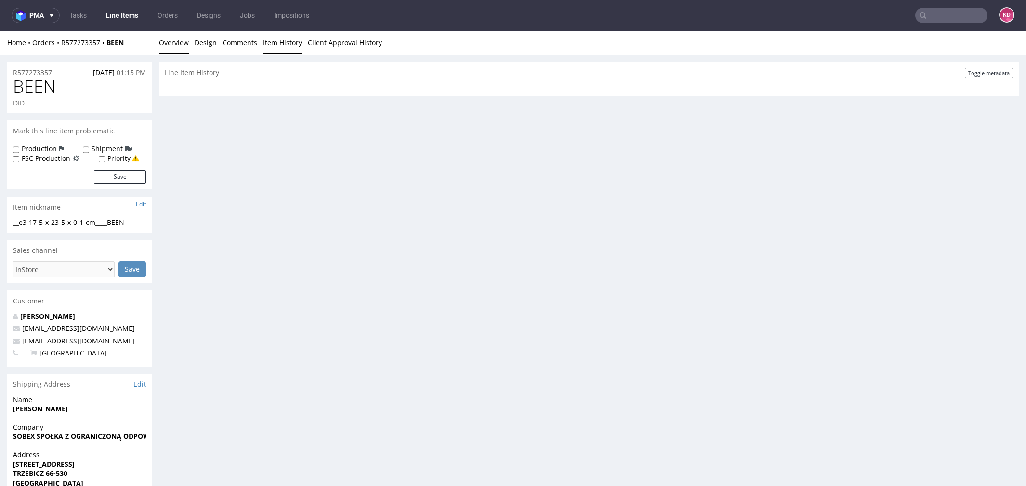
click at [170, 40] on link "Overview" at bounding box center [174, 43] width 30 height 24
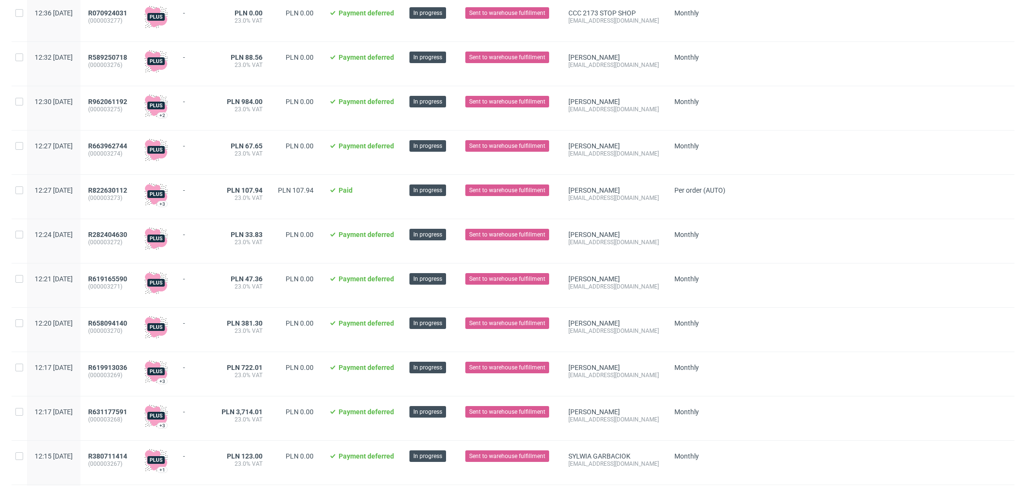
scroll to position [276, 0]
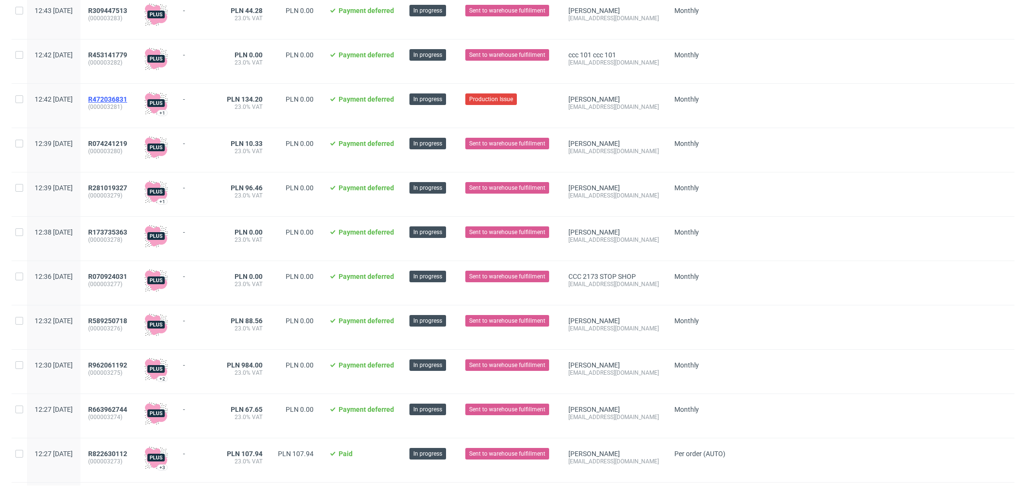
click at [127, 97] on span "R472036831" at bounding box center [107, 99] width 39 height 8
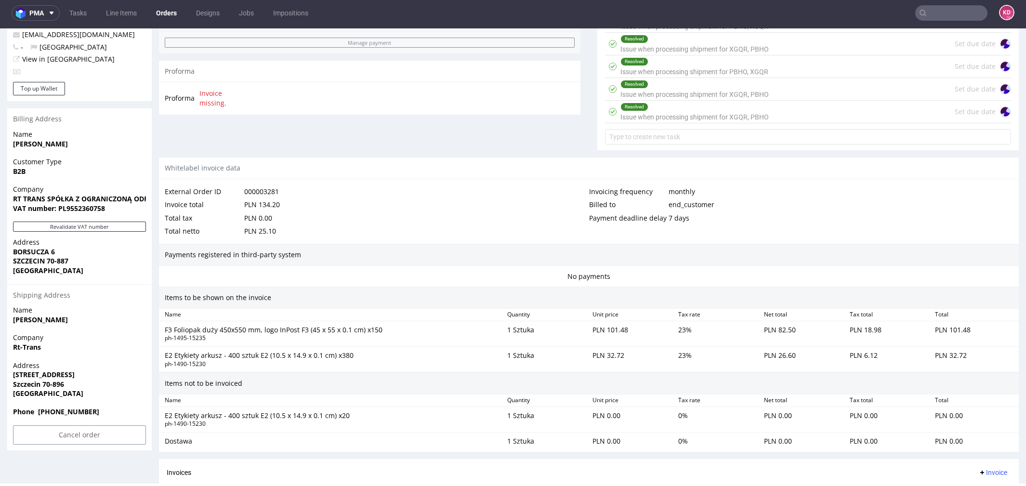
scroll to position [496, 0]
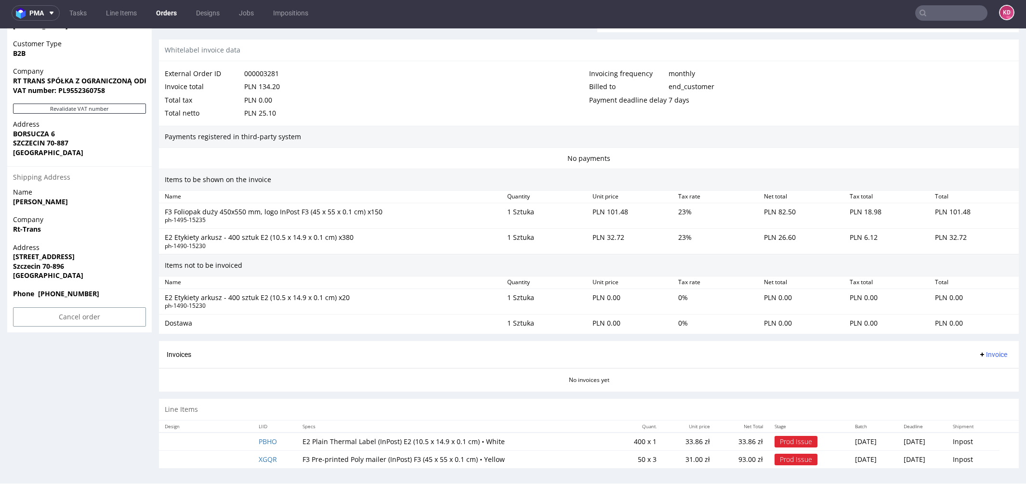
click at [72, 243] on span "Address" at bounding box center [79, 248] width 133 height 10
drag, startPoint x: 70, startPoint y: 267, endPoint x: 45, endPoint y: 266, distance: 25.1
click at [45, 266] on span "Szczecin 70-896" at bounding box center [79, 267] width 133 height 10
copy strong "70-896"
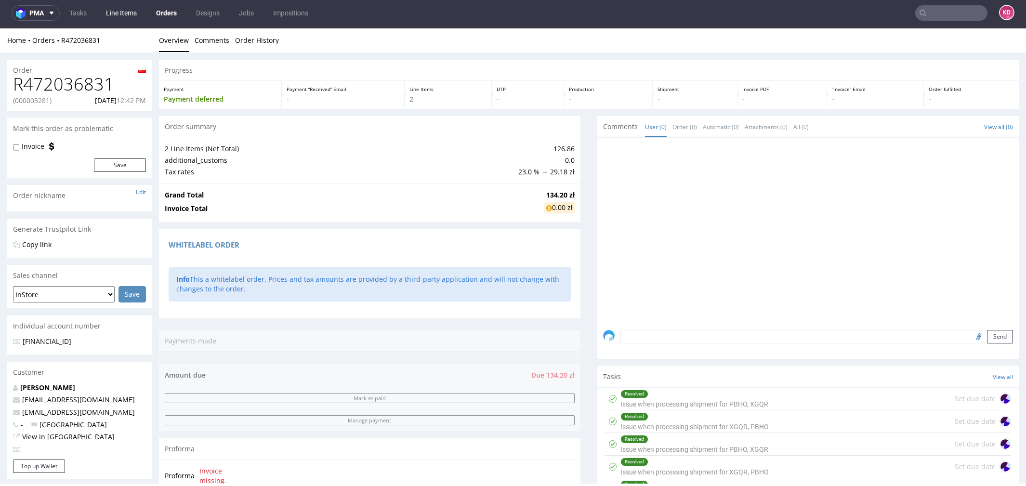
click at [132, 10] on link "Line Items" at bounding box center [121, 12] width 42 height 15
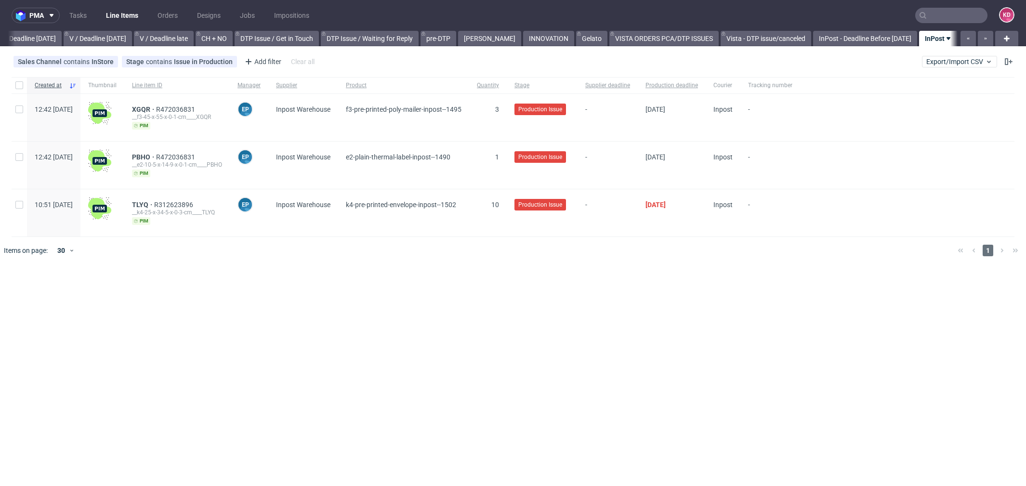
scroll to position [0, 1201]
click at [195, 202] on span "R312623896" at bounding box center [174, 205] width 41 height 8
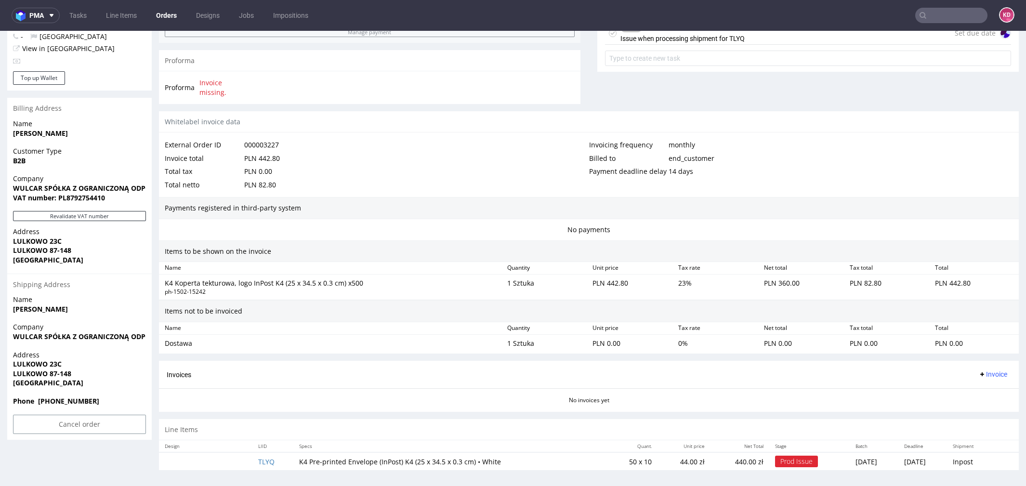
scroll to position [390, 0]
click at [524, 216] on div "Payments registered in third-party system" at bounding box center [589, 209] width 860 height 22
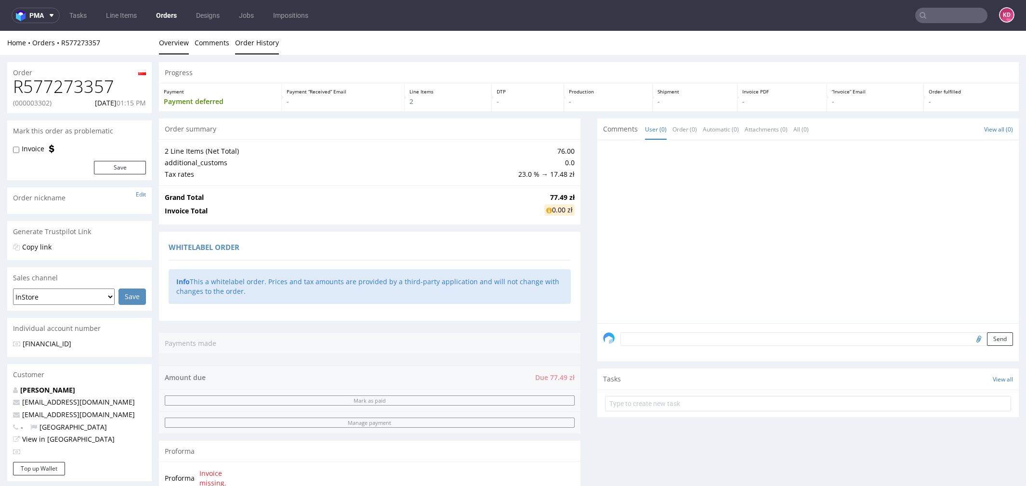
click at [253, 48] on link "Order History" at bounding box center [257, 43] width 44 height 24
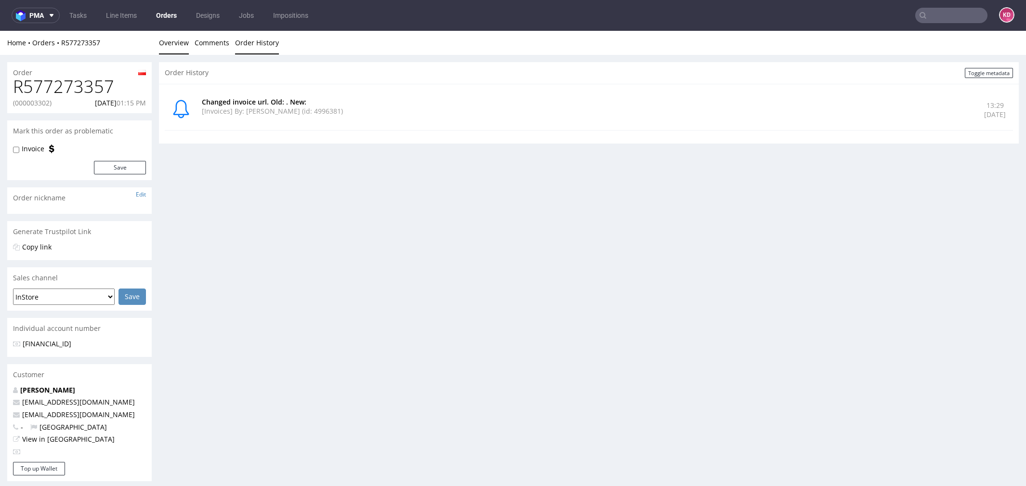
click at [173, 45] on link "Overview" at bounding box center [174, 43] width 30 height 24
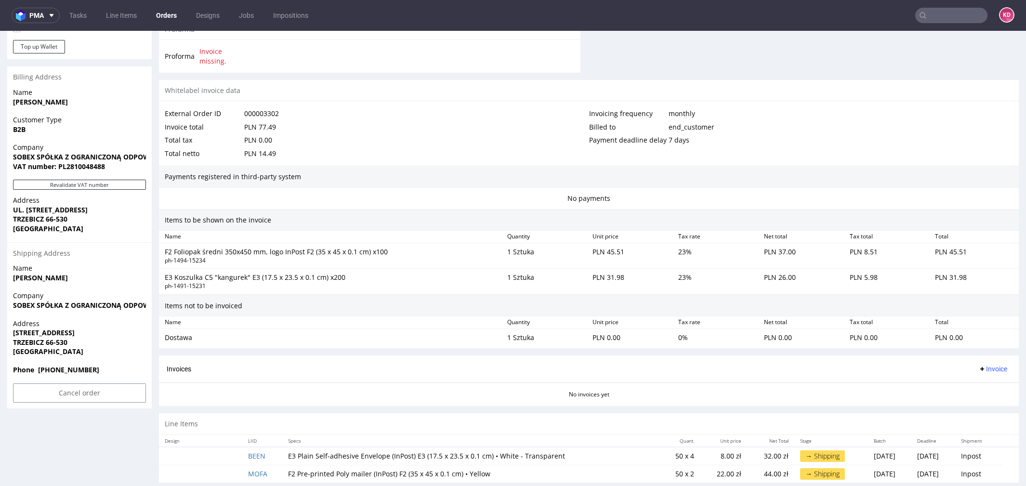
scroll to position [434, 0]
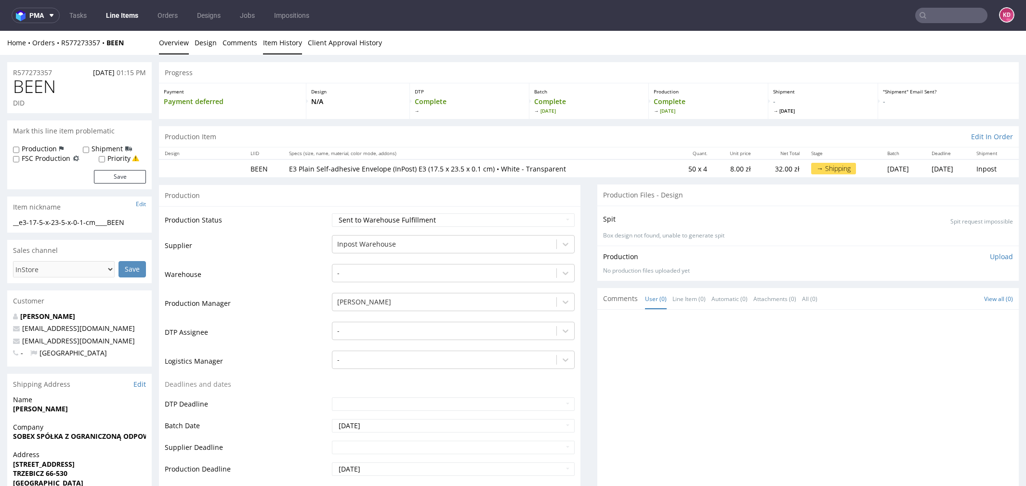
click at [274, 42] on link "Item History" at bounding box center [282, 43] width 39 height 24
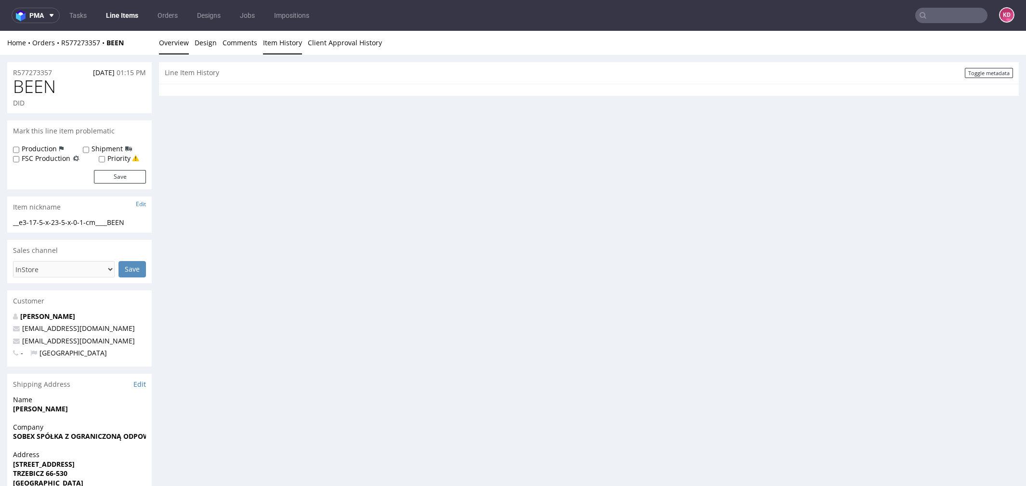
click at [180, 45] on link "Overview" at bounding box center [174, 43] width 30 height 24
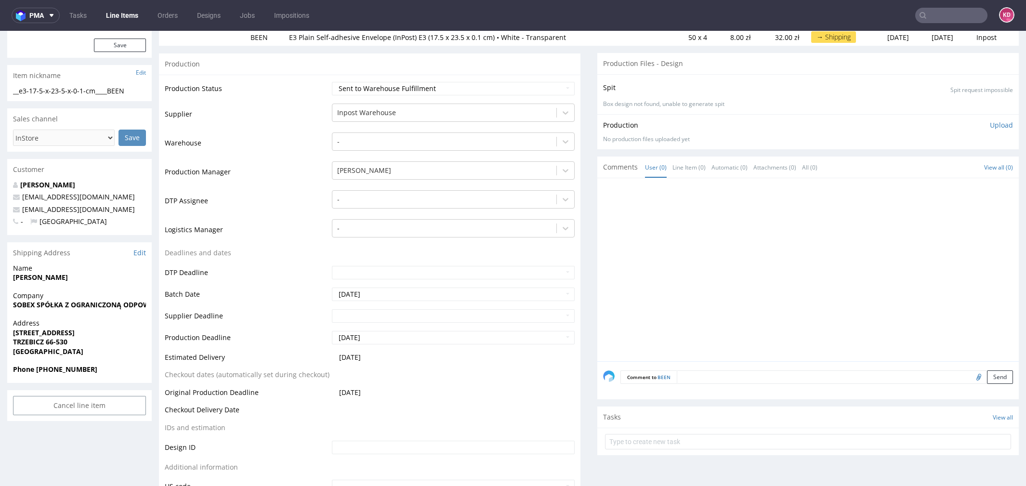
scroll to position [155, 0]
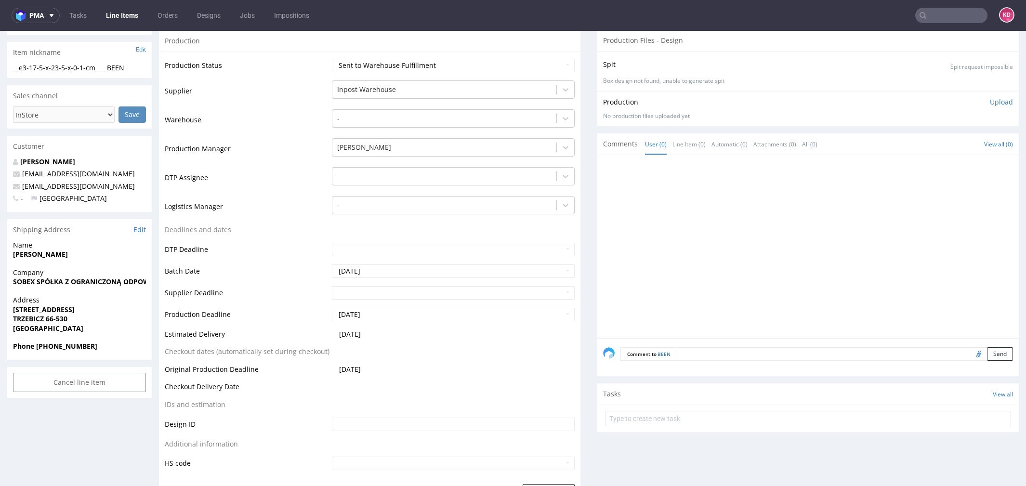
click at [80, 310] on span "POZNAŃSKA 62" at bounding box center [79, 310] width 133 height 10
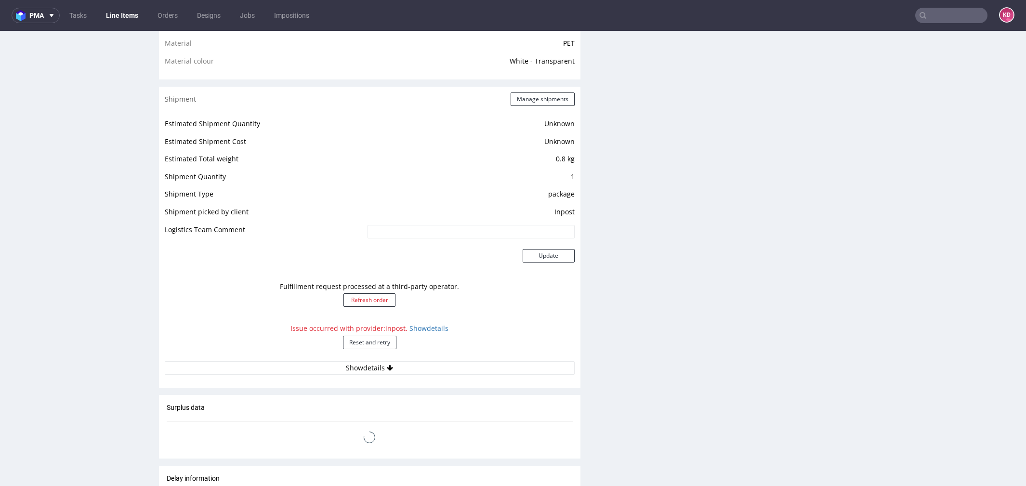
scroll to position [725, 0]
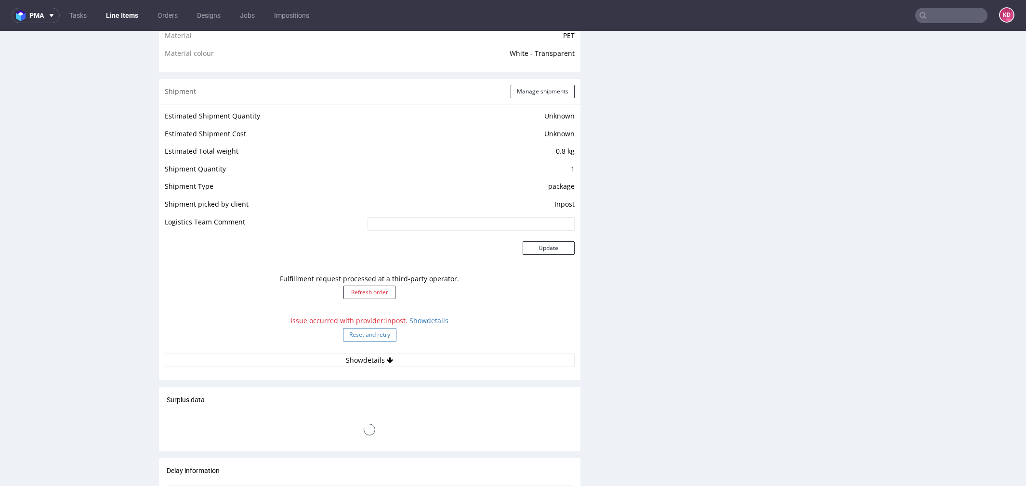
click at [376, 333] on button "Reset and retry" at bounding box center [369, 334] width 53 height 13
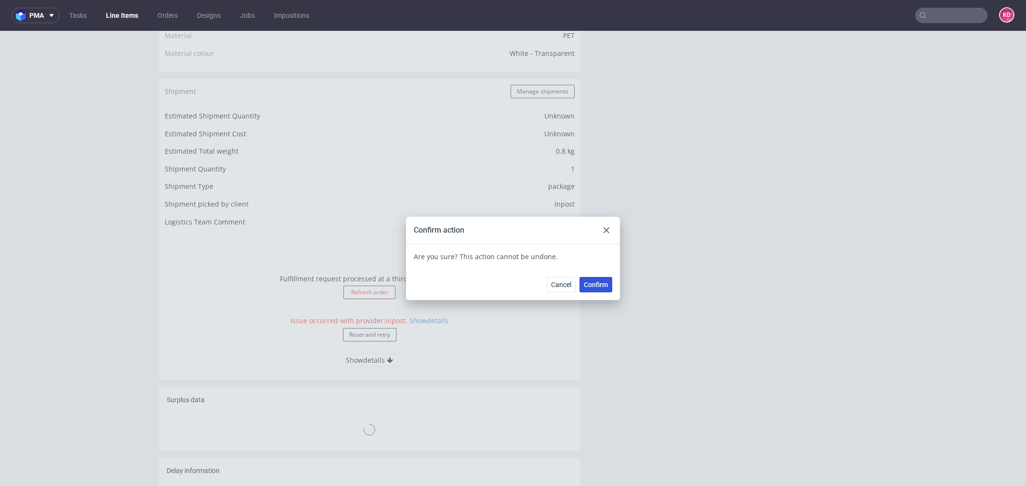
click at [589, 288] on span "Confirm" at bounding box center [596, 284] width 24 height 7
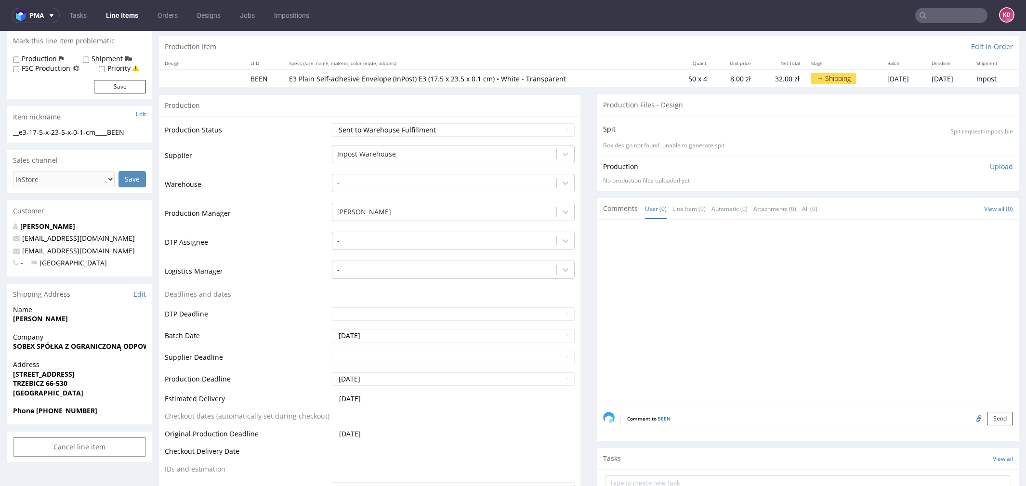
scroll to position [0, 0]
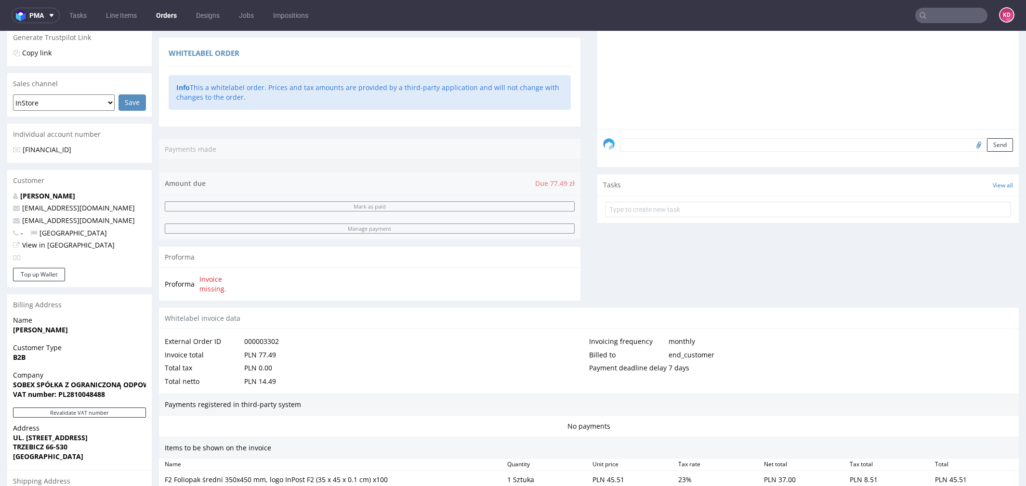
scroll to position [171, 0]
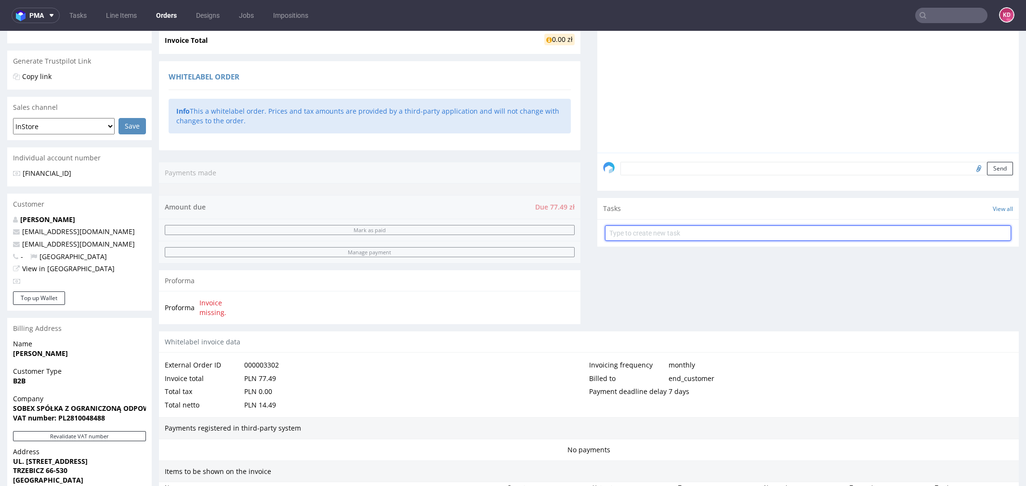
click at [638, 235] on input "text" at bounding box center [808, 233] width 406 height 15
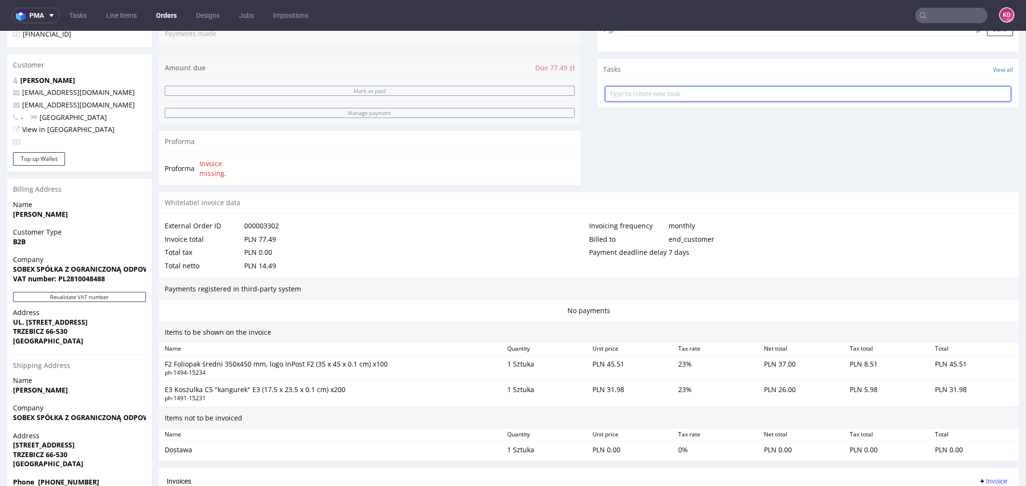
scroll to position [434, 0]
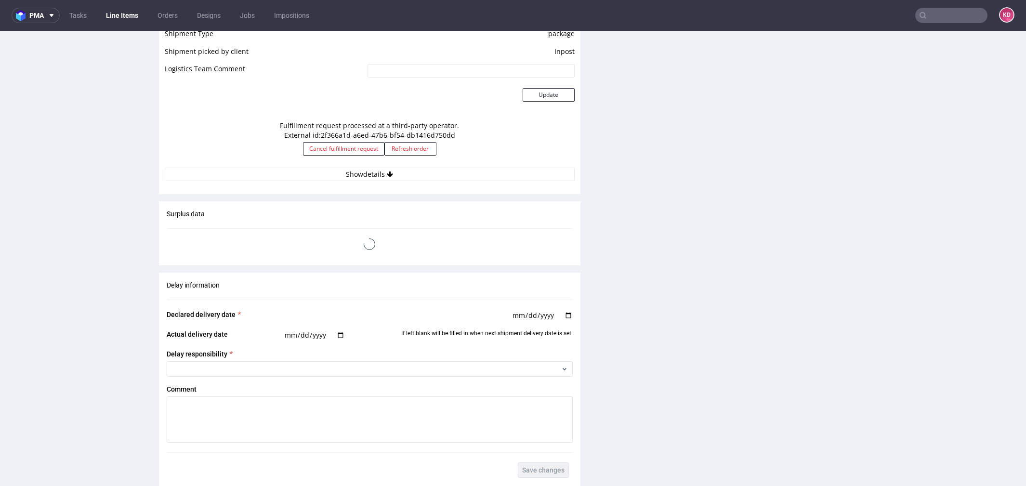
scroll to position [917, 0]
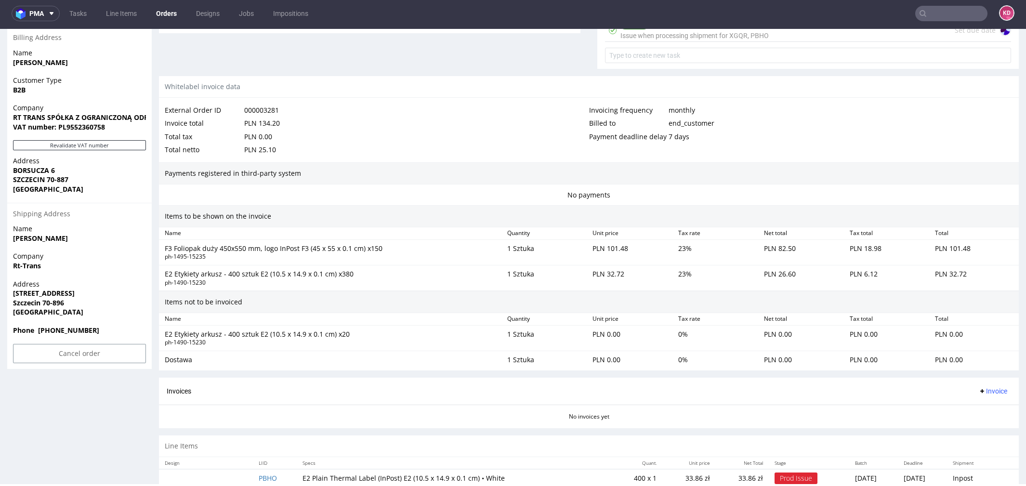
scroll to position [459, 0]
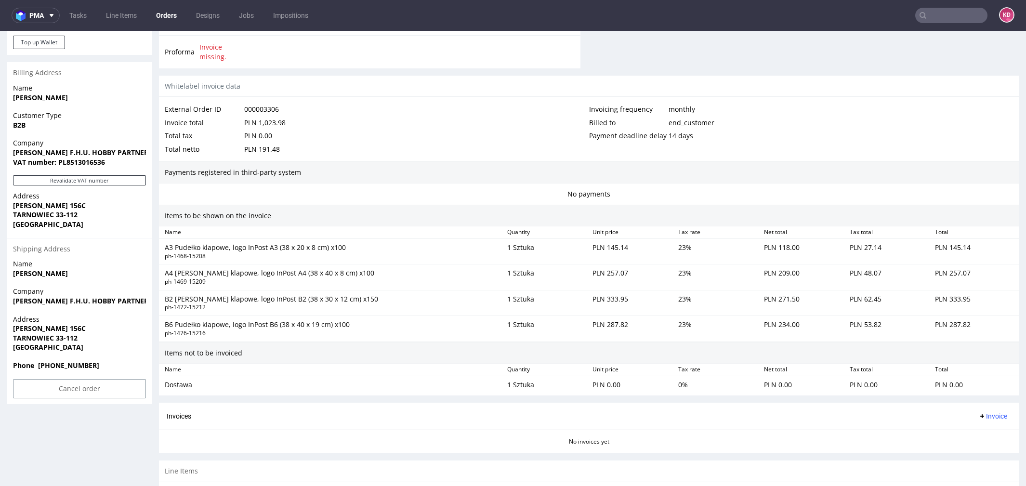
scroll to position [428, 0]
click at [64, 317] on span "Address" at bounding box center [79, 318] width 133 height 10
drag, startPoint x: 71, startPoint y: 331, endPoint x: 7, endPoint y: 329, distance: 64.1
click at [7, 329] on div "Address [PERSON_NAME] [STREET_ADDRESS]" at bounding box center [79, 336] width 145 height 46
copy strong "[PERSON_NAME] 156C"
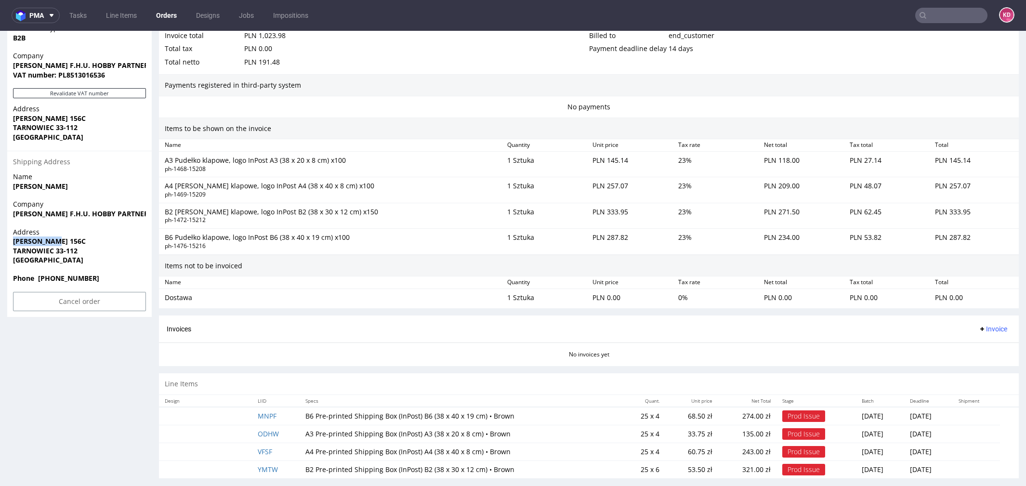
scroll to position [521, 0]
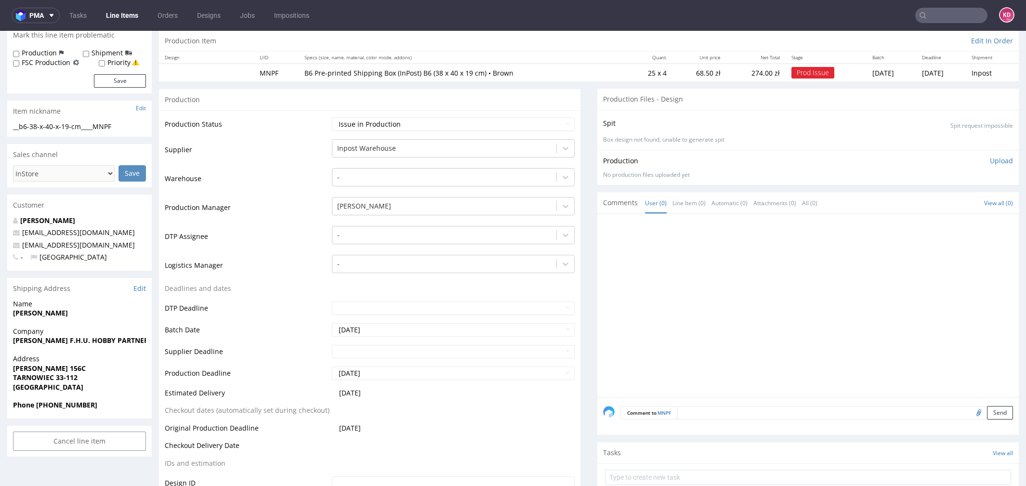
scroll to position [93, 0]
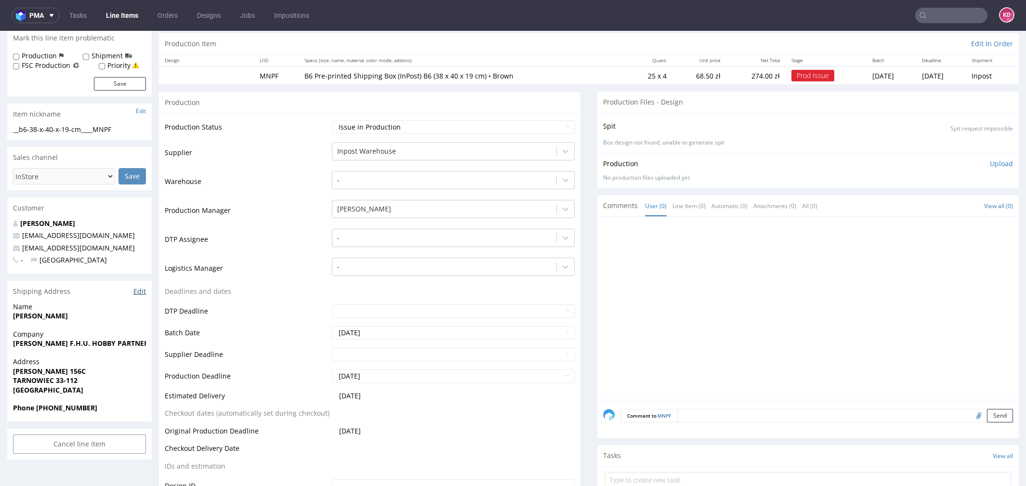
click at [142, 289] on link "Edit" at bounding box center [139, 292] width 13 height 10
click at [930, 21] on input "text" at bounding box center [952, 15] width 72 height 15
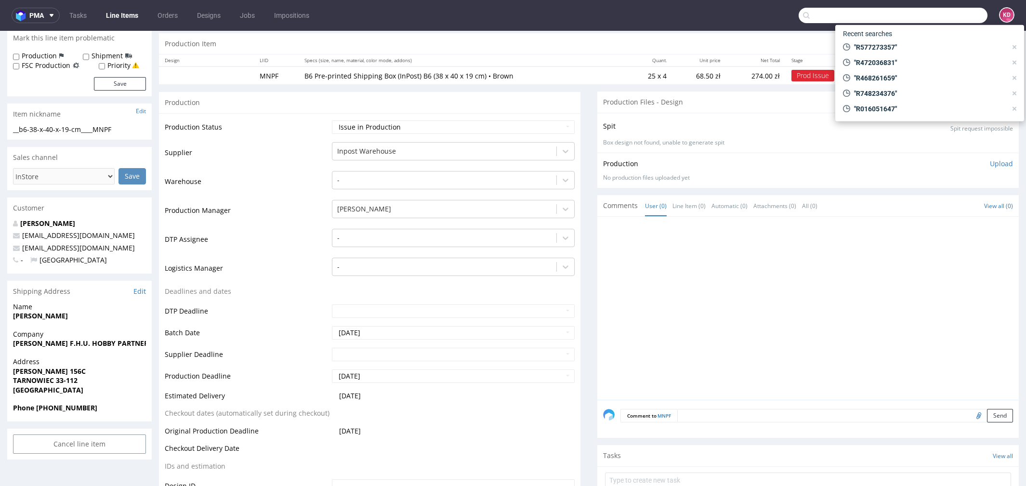
paste input "R472132041"
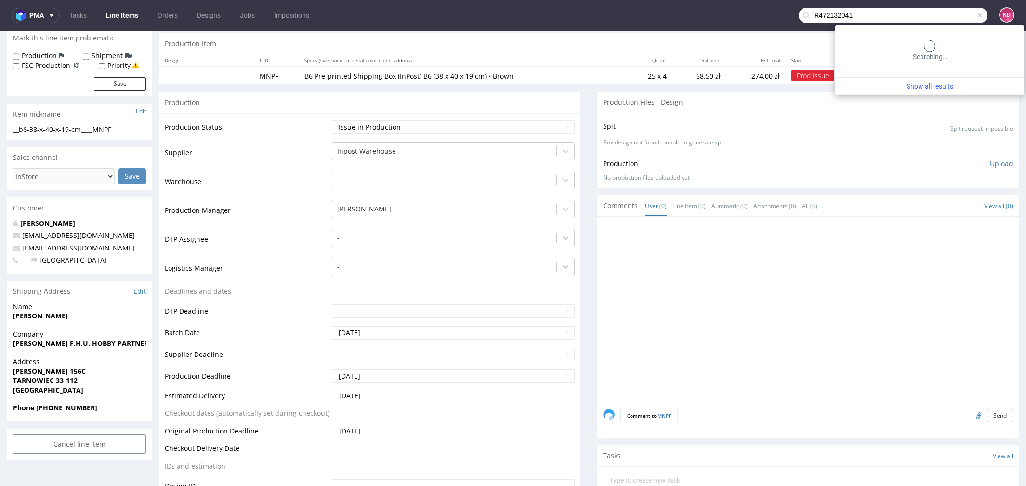
type input "R472132041"
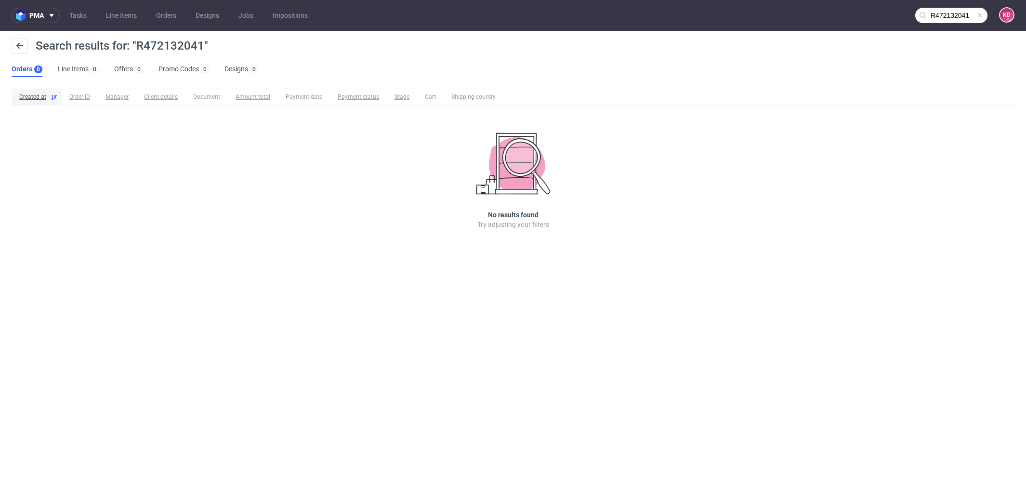
click at [964, 13] on input "R472132041" at bounding box center [952, 15] width 72 height 15
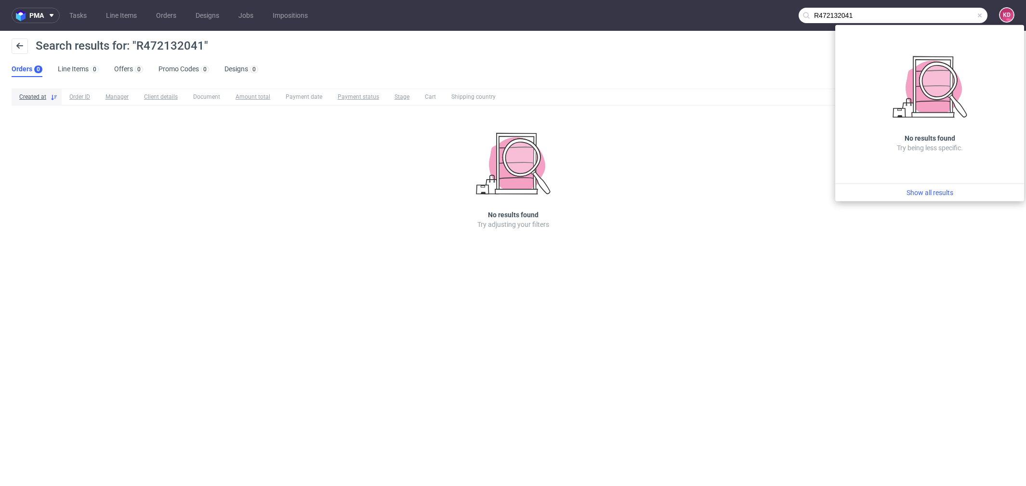
drag, startPoint x: 889, startPoint y: 14, endPoint x: 732, endPoint y: -1, distance: 157.4
click at [732, 0] on html "pma Tasks Line Items Orders Designs Jobs Impositions R472132041 KD Search resul…" at bounding box center [513, 243] width 1026 height 486
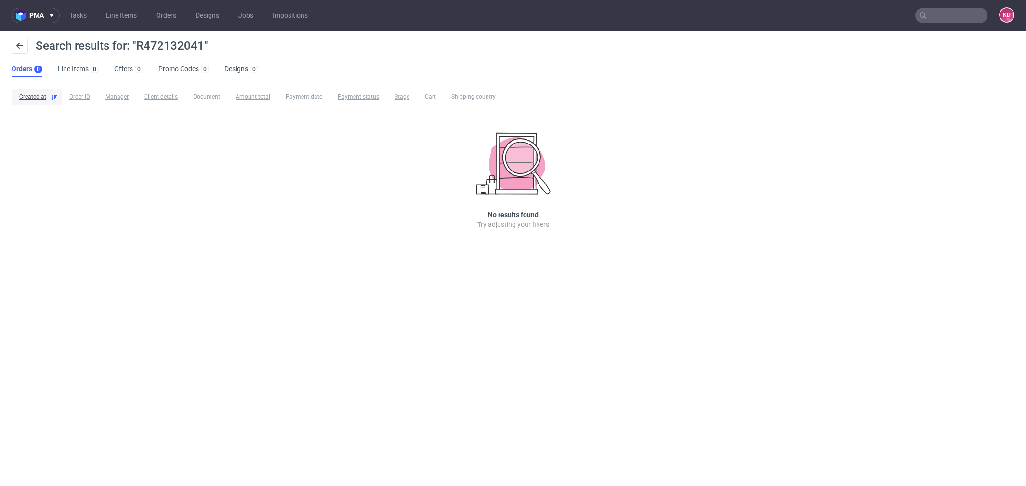
paste input "R472132041"
type input "R472132041"
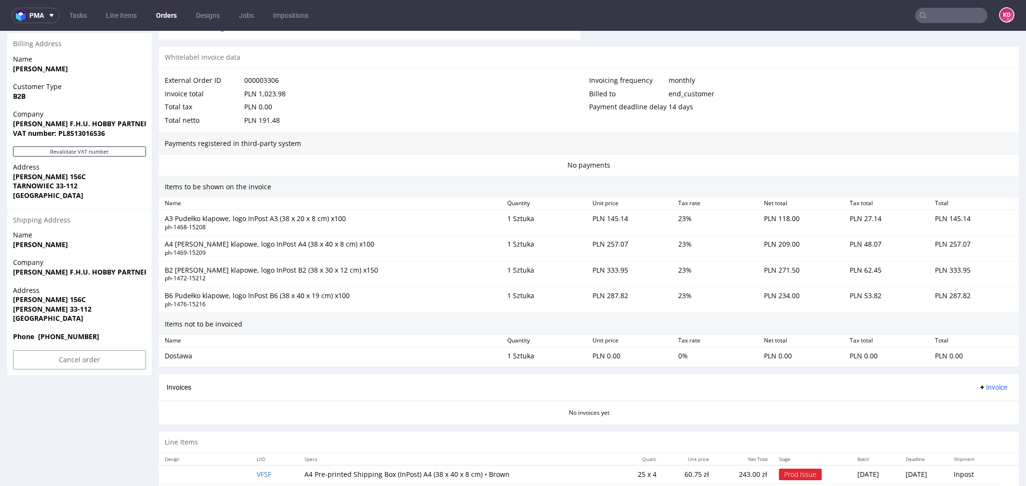
scroll to position [521, 0]
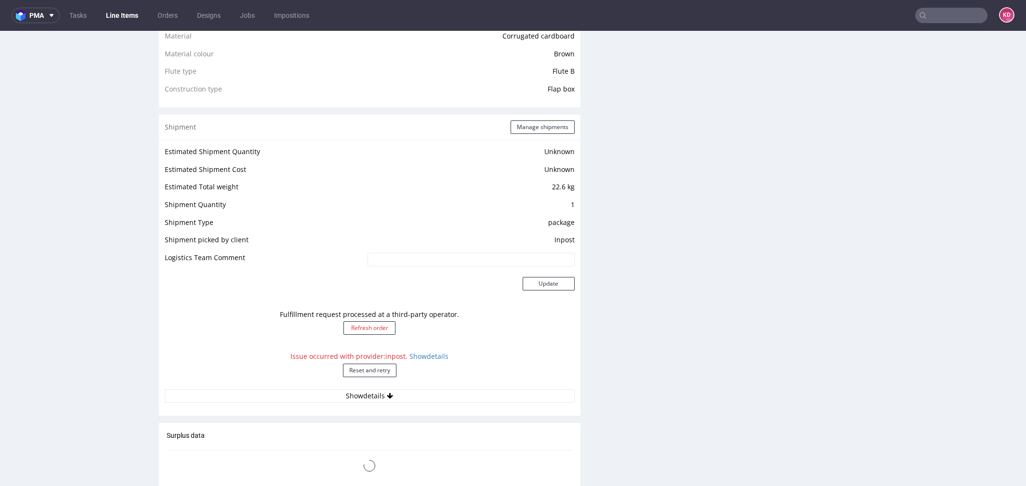
scroll to position [777, 0]
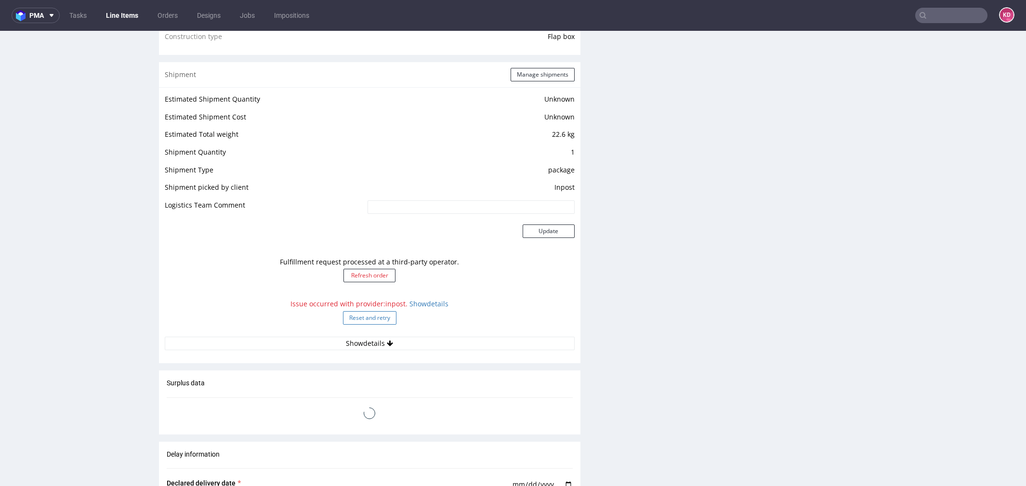
click at [369, 317] on button "Reset and retry" at bounding box center [369, 317] width 53 height 13
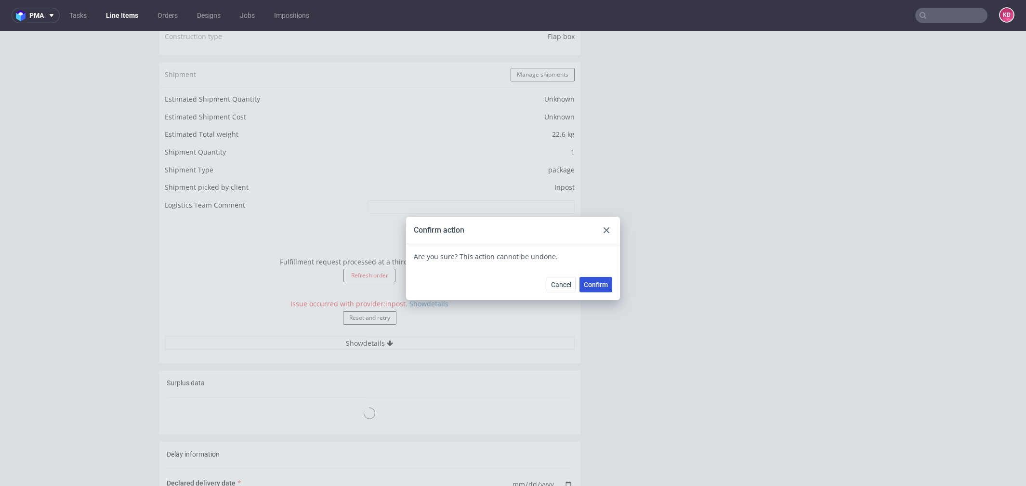
click at [599, 284] on span "Confirm" at bounding box center [596, 284] width 24 height 7
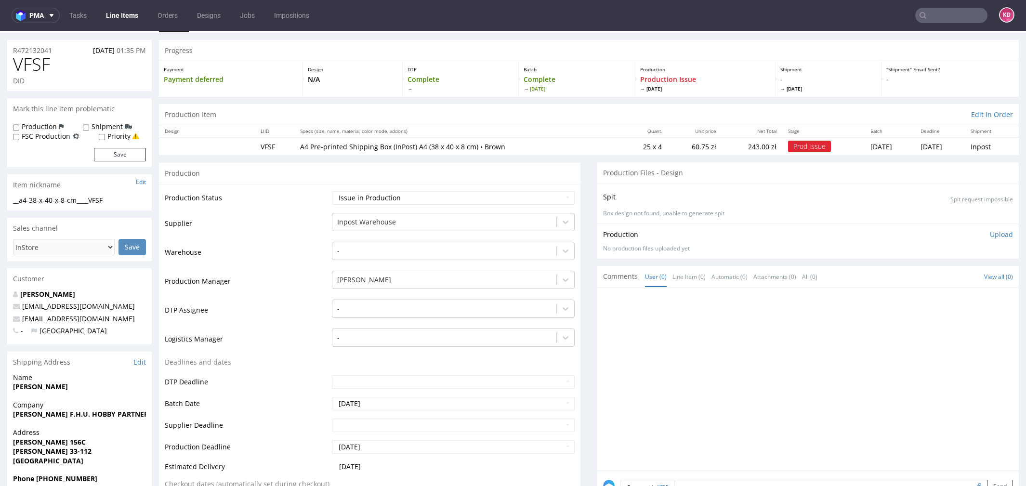
scroll to position [29, 0]
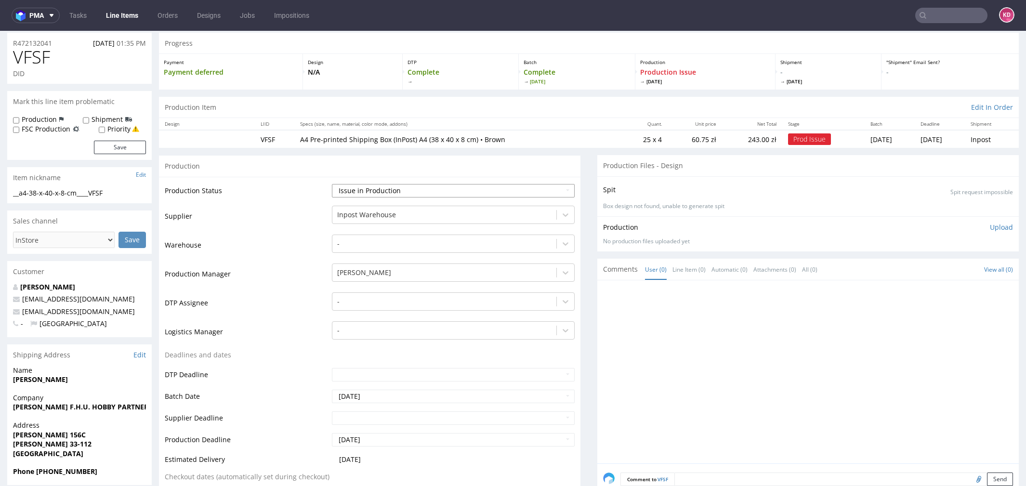
click at [350, 195] on select "Waiting for Artwork Waiting for Diecut Waiting for Mockup Waiting for DTP Waiti…" at bounding box center [453, 190] width 243 height 13
select select "sent_to_warehouse_fulfillment"
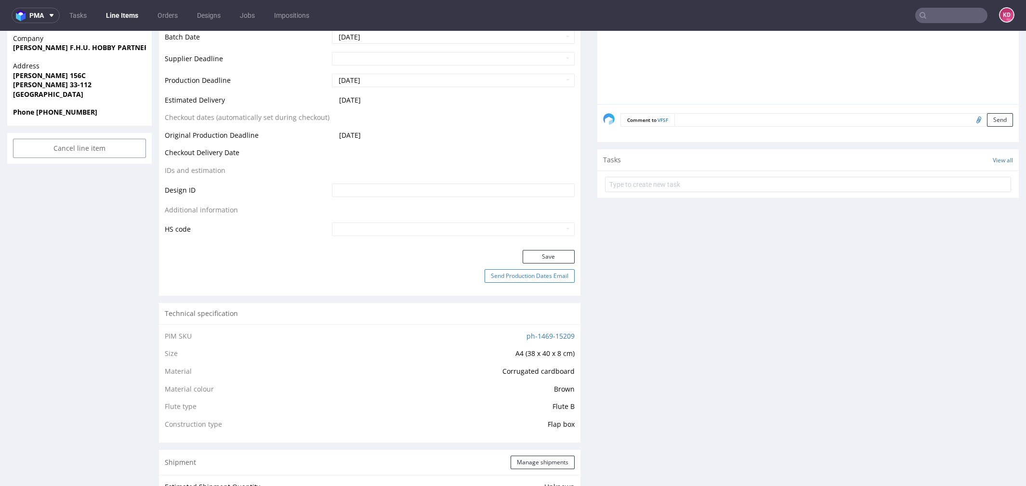
scroll to position [398, 0]
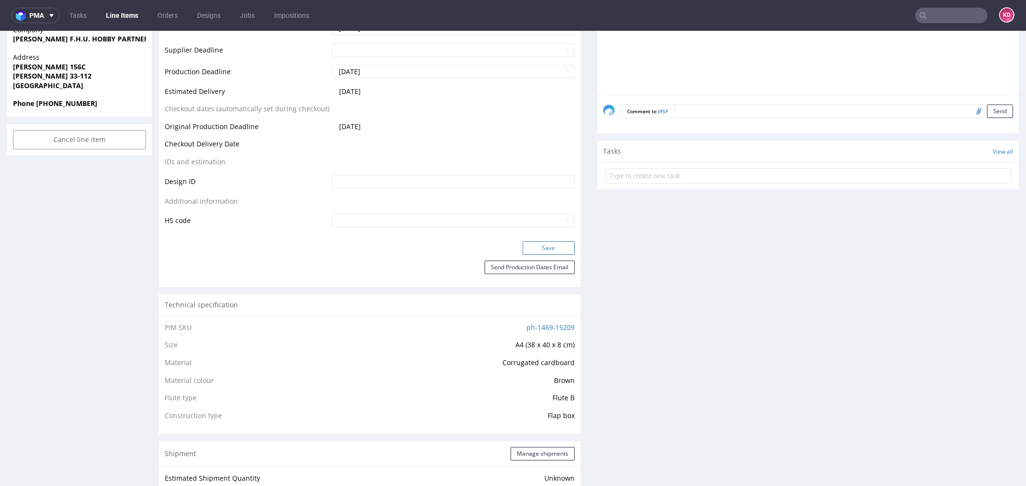
click at [536, 245] on button "Save" at bounding box center [549, 247] width 52 height 13
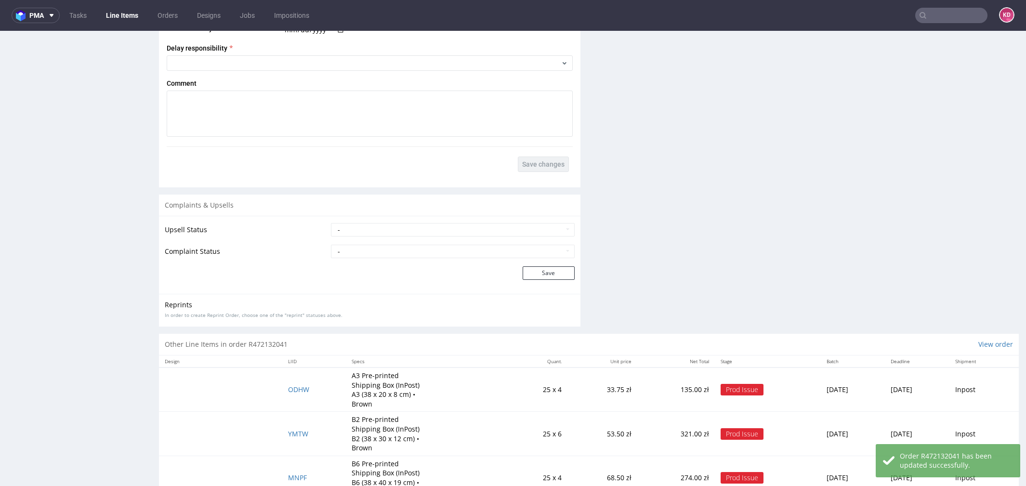
scroll to position [1260, 0]
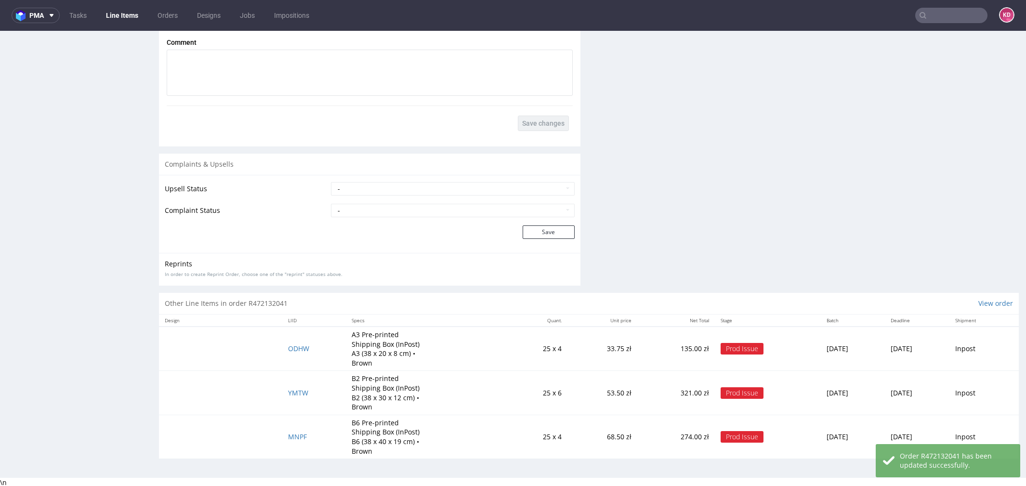
click at [291, 352] on td "ODHW" at bounding box center [314, 349] width 64 height 44
click at [291, 347] on span "ODHW" at bounding box center [298, 348] width 21 height 9
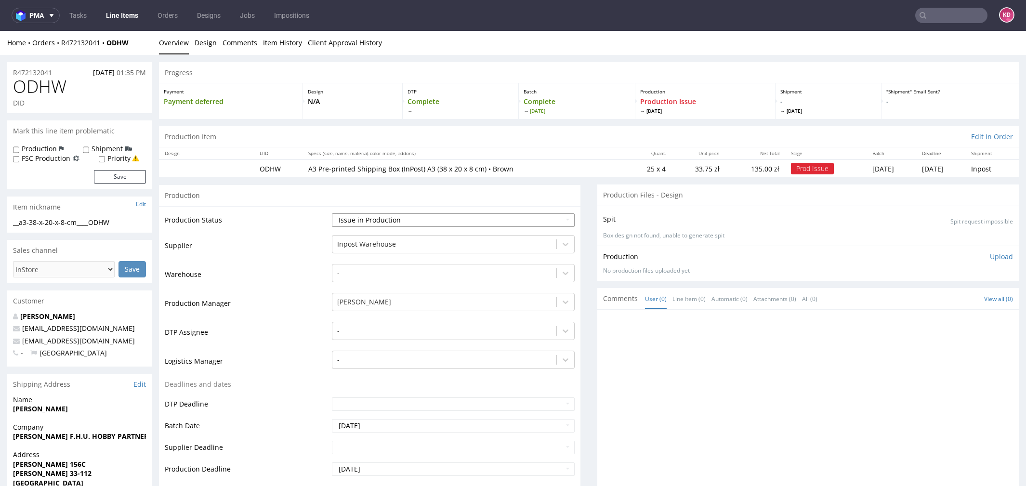
click at [480, 217] on select "Waiting for Artwork Waiting for Diecut Waiting for Mockup Waiting for DTP Waiti…" at bounding box center [453, 219] width 243 height 13
select select "sent_to_warehouse_fulfillment"
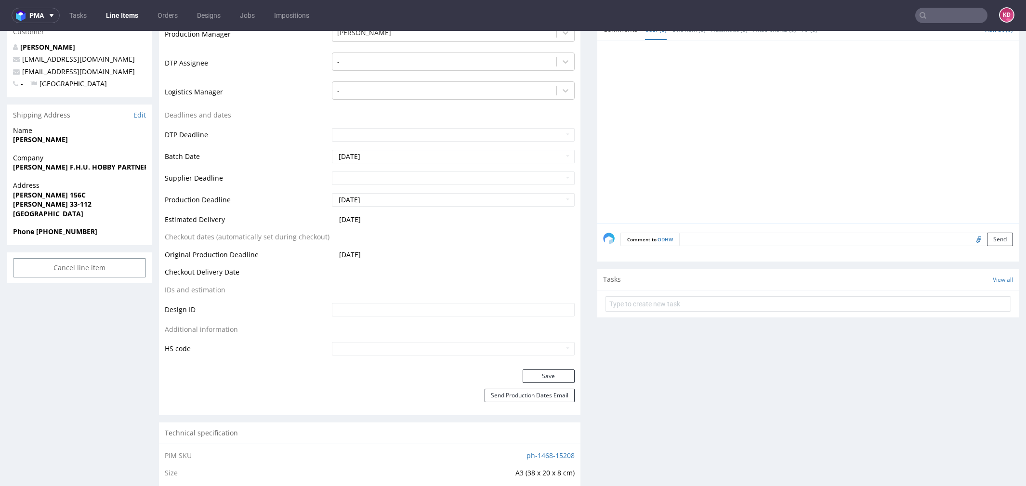
scroll to position [441, 0]
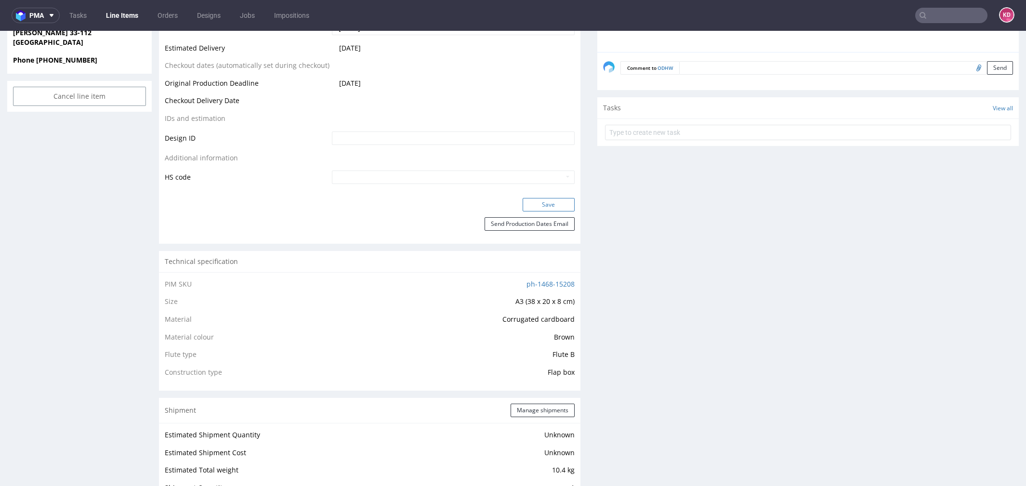
click at [555, 200] on button "Save" at bounding box center [549, 204] width 52 height 13
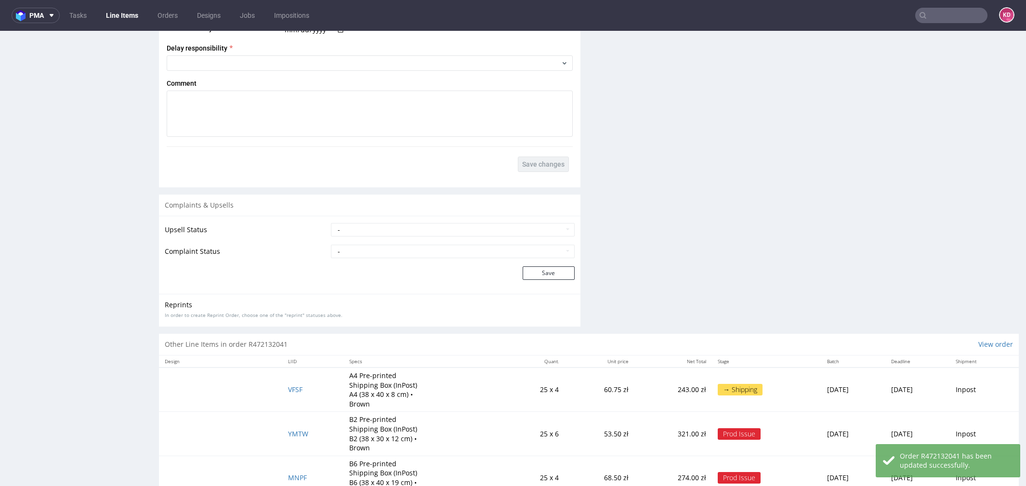
scroll to position [1260, 0]
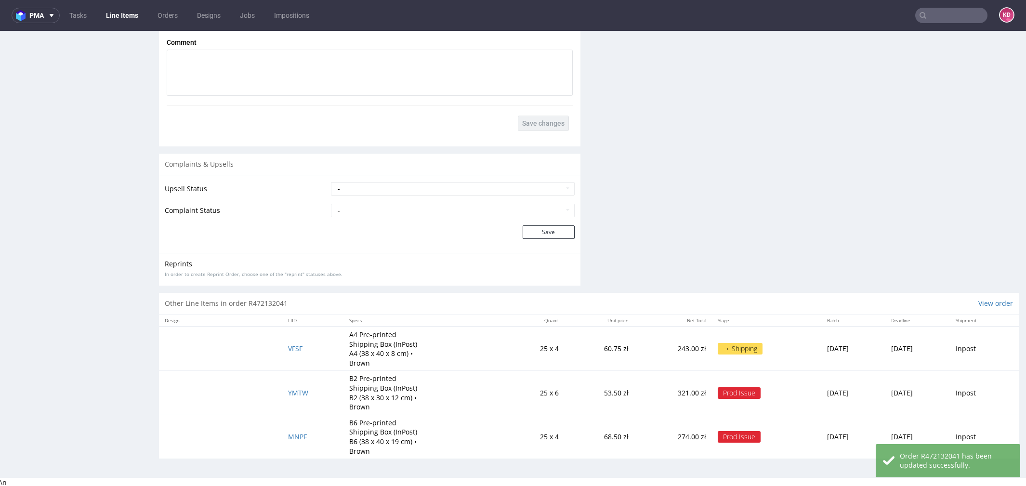
click at [288, 431] on td "MNPF" at bounding box center [313, 437] width 62 height 44
click at [289, 392] on span "YMTW" at bounding box center [298, 392] width 20 height 9
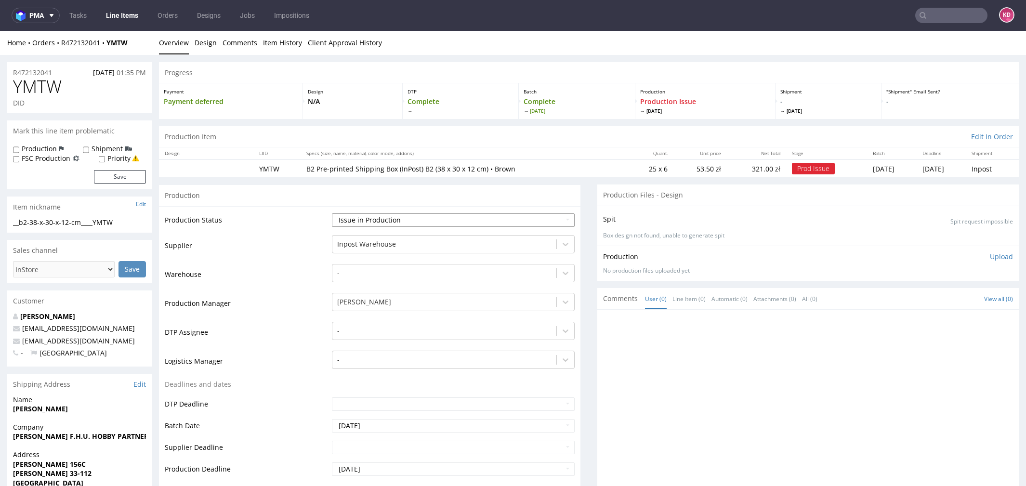
click at [382, 217] on select "Waiting for Artwork Waiting for Diecut Waiting for Mockup Waiting for DTP Waiti…" at bounding box center [453, 219] width 243 height 13
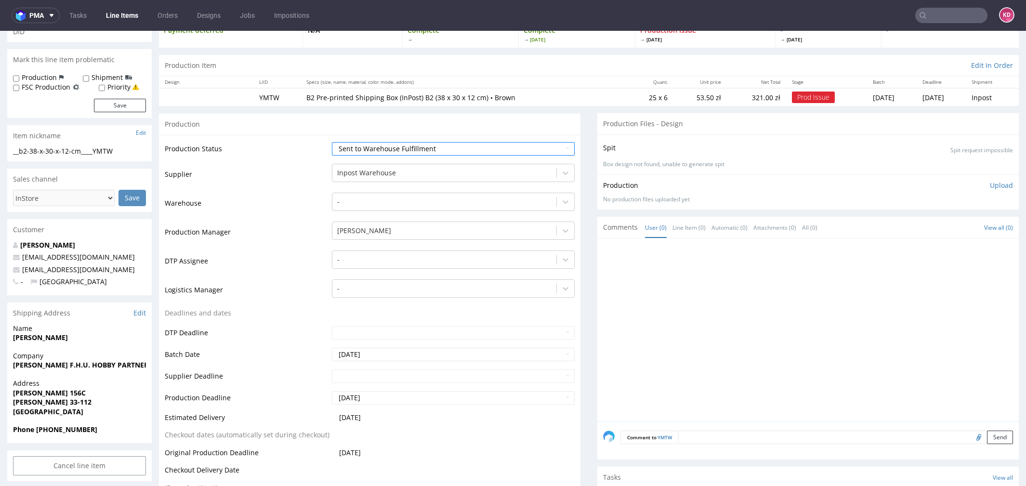
scroll to position [293, 0]
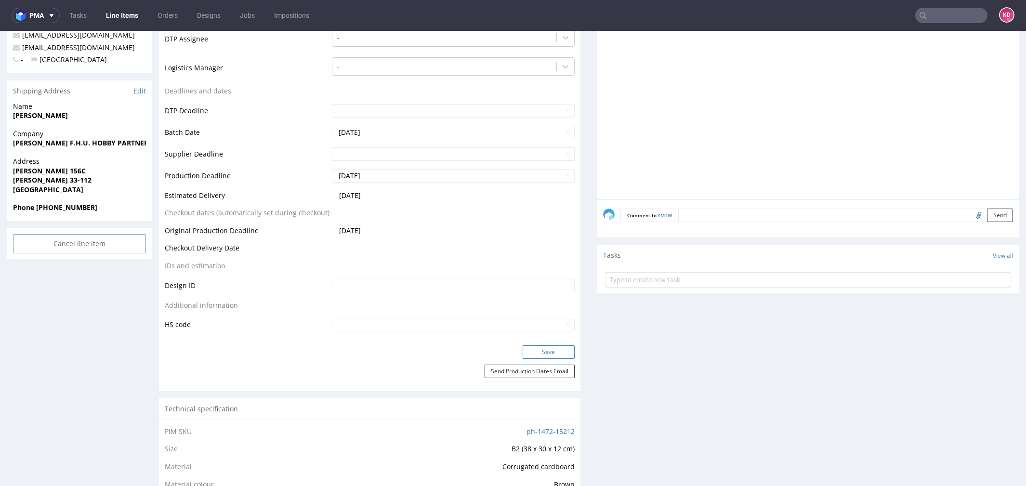
click at [542, 348] on button "Save" at bounding box center [549, 351] width 52 height 13
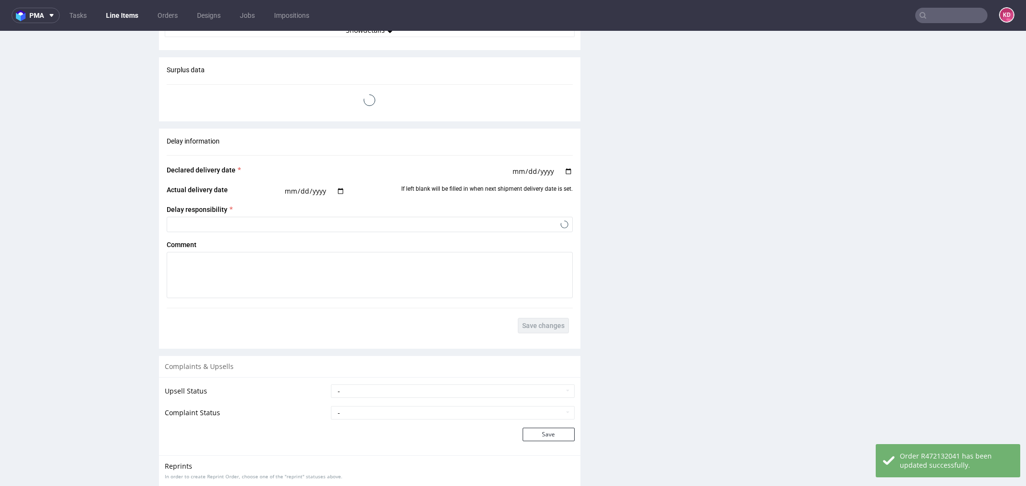
scroll to position [1260, 0]
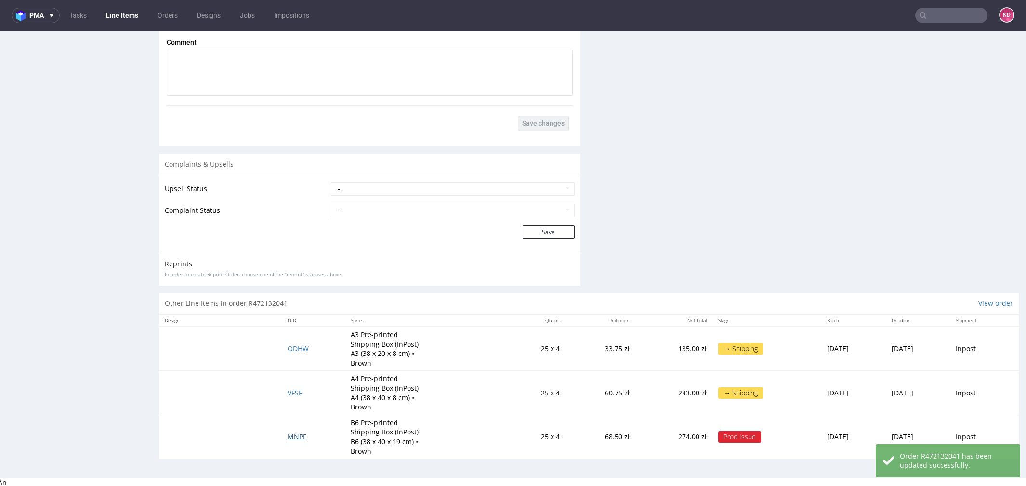
click at [291, 438] on span "MNPF" at bounding box center [297, 436] width 19 height 9
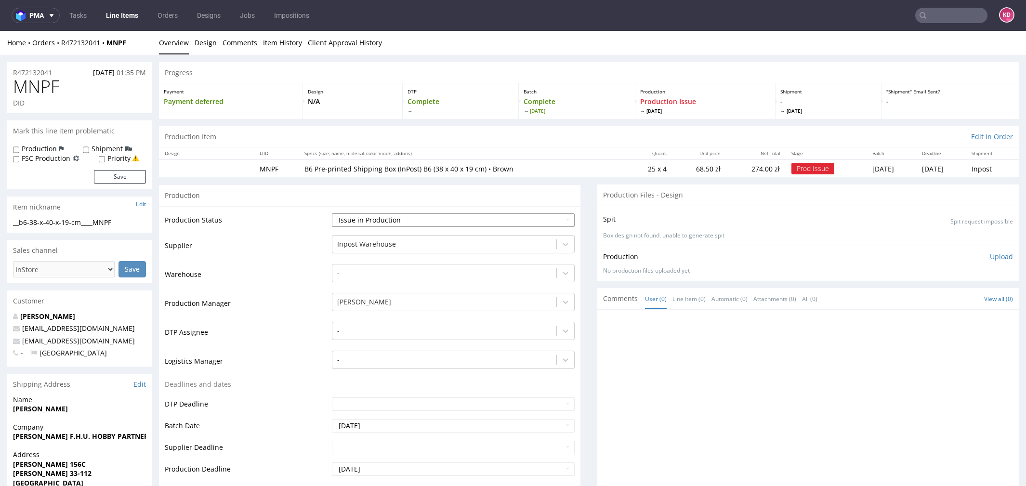
click at [399, 221] on select "Waiting for Artwork Waiting for Diecut Waiting for Mockup Waiting for DTP Waiti…" at bounding box center [453, 219] width 243 height 13
select select "sent_to_warehouse_fulfillment"
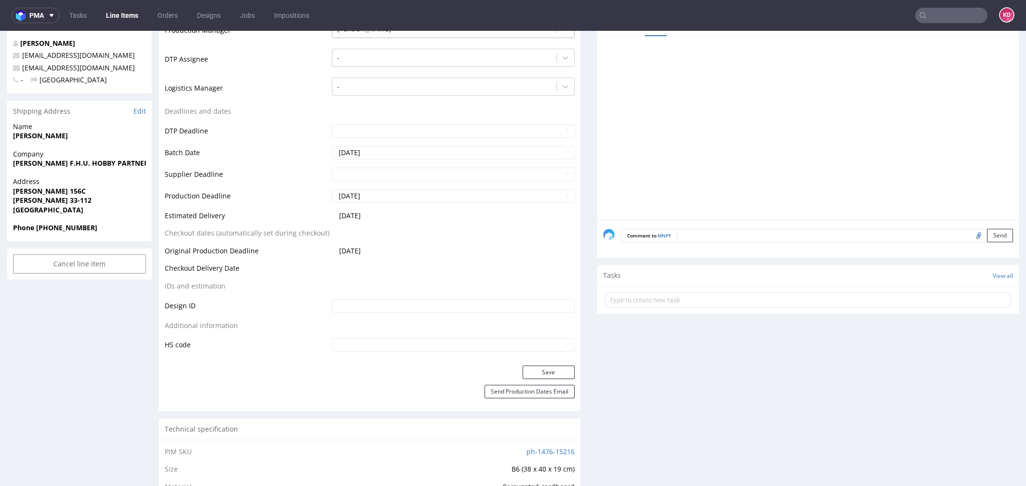
scroll to position [409, 0]
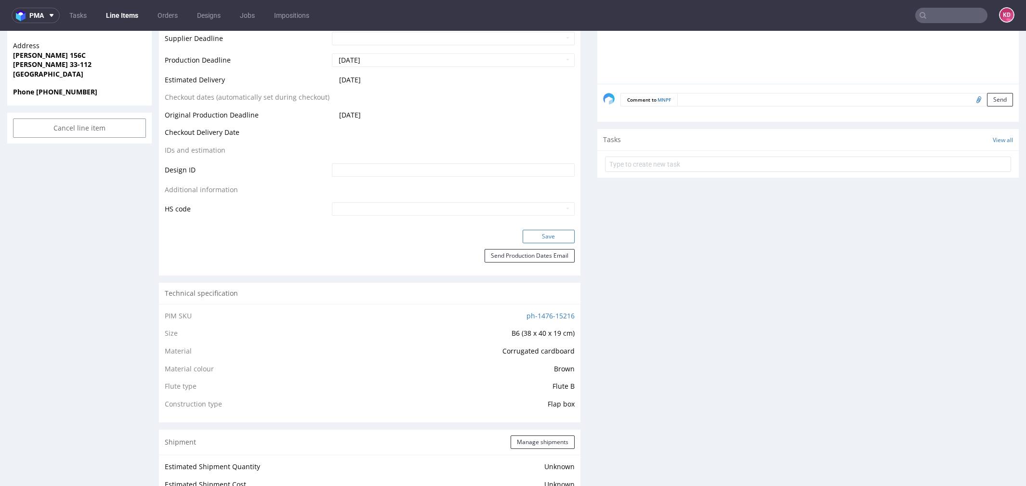
click at [562, 234] on button "Save" at bounding box center [549, 236] width 52 height 13
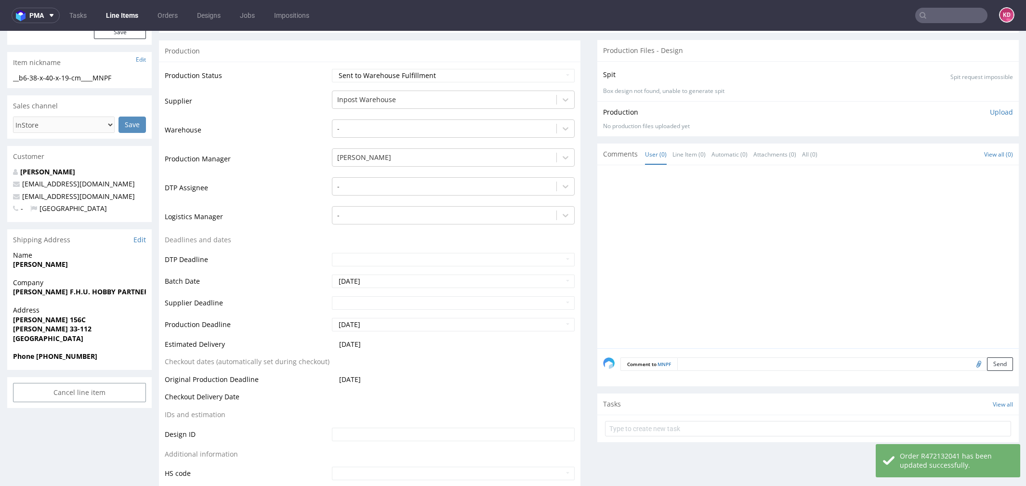
scroll to position [0, 0]
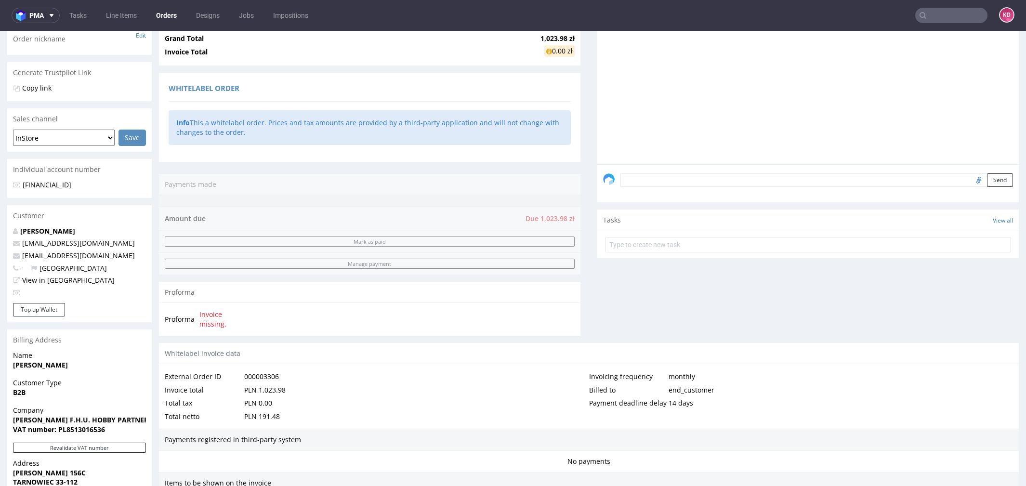
scroll to position [84, 0]
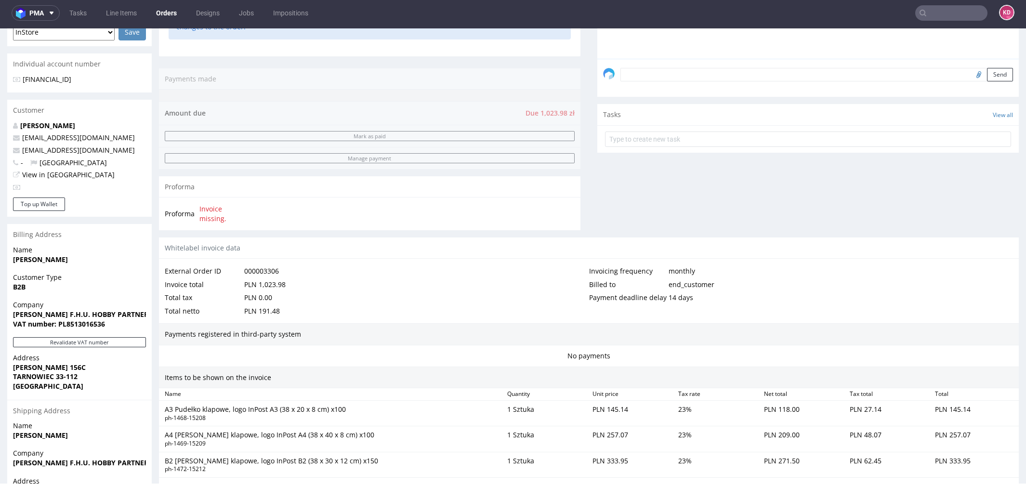
scroll to position [247, 0]
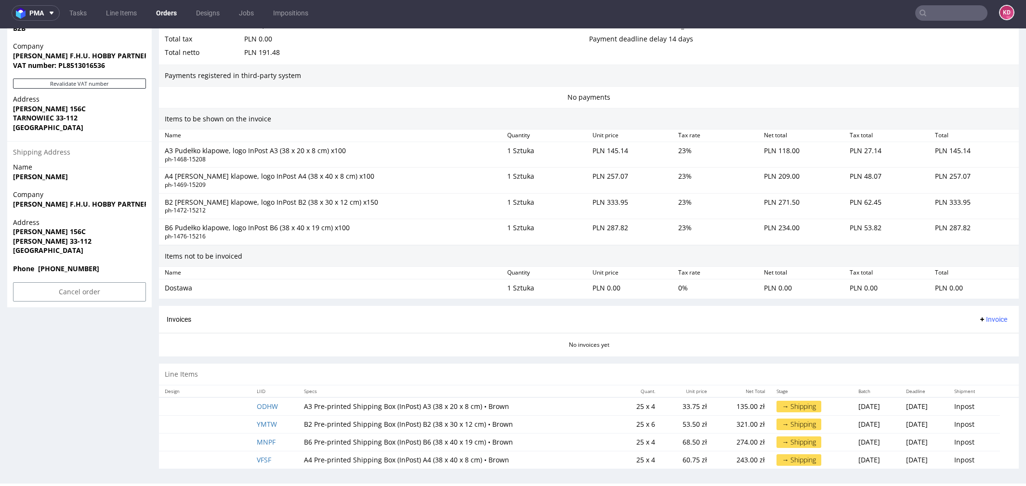
scroll to position [2, 0]
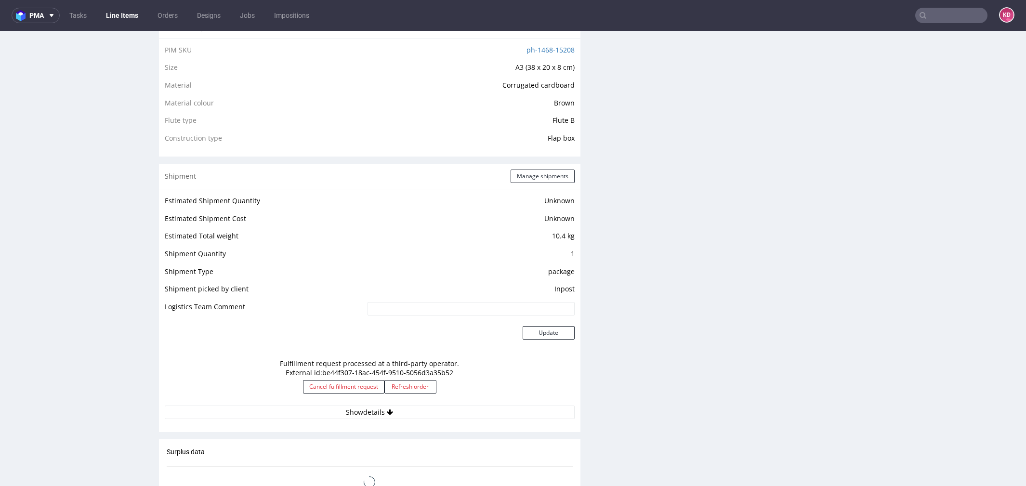
scroll to position [691, 0]
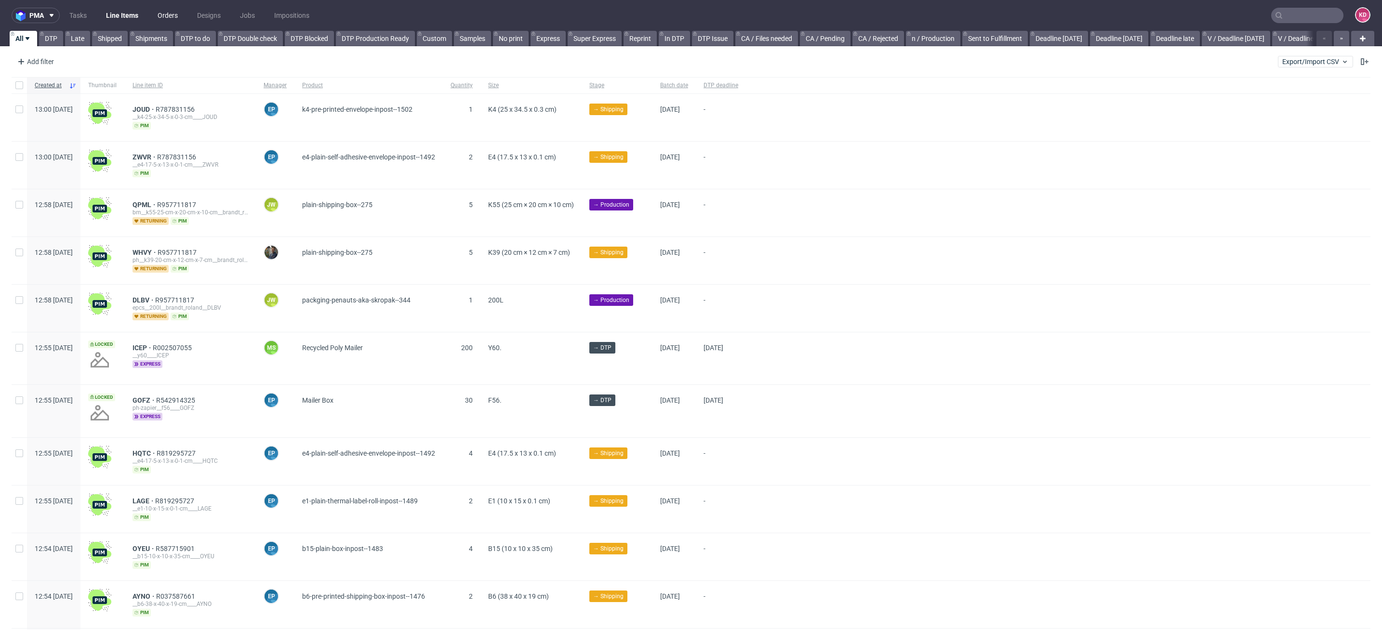
click at [173, 13] on link "Orders" at bounding box center [168, 15] width 32 height 15
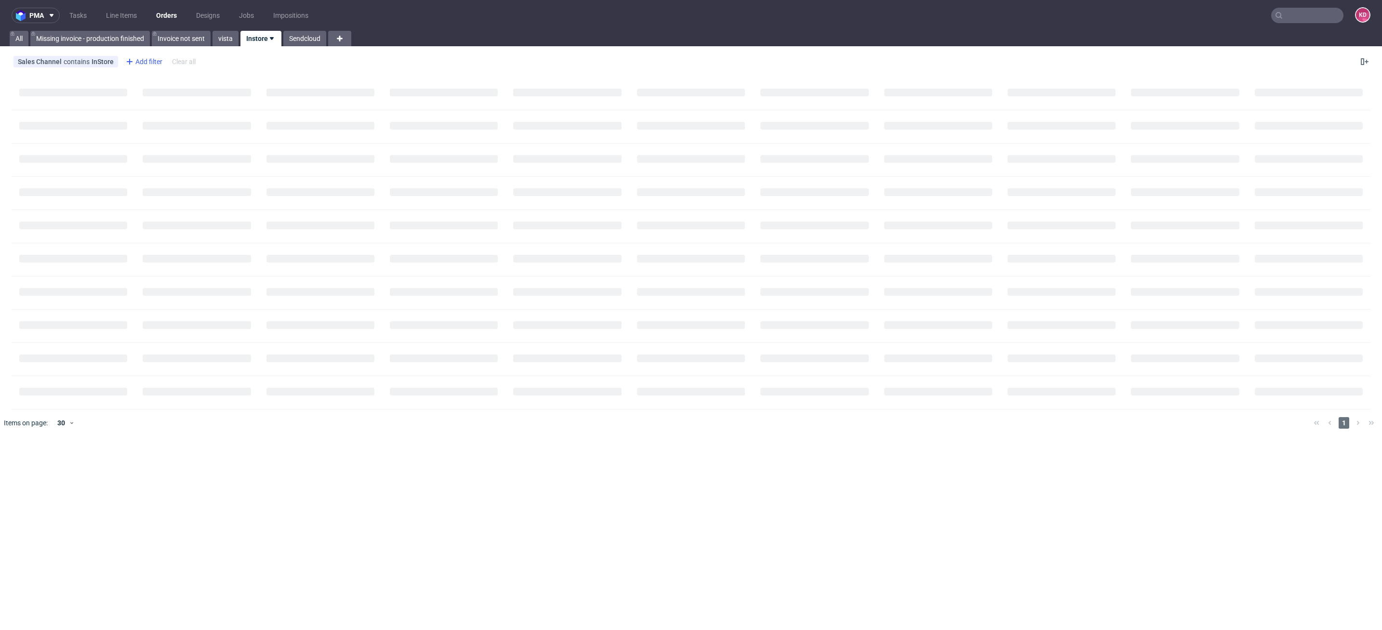
click at [136, 63] on div "Add filter" at bounding box center [143, 61] width 42 height 15
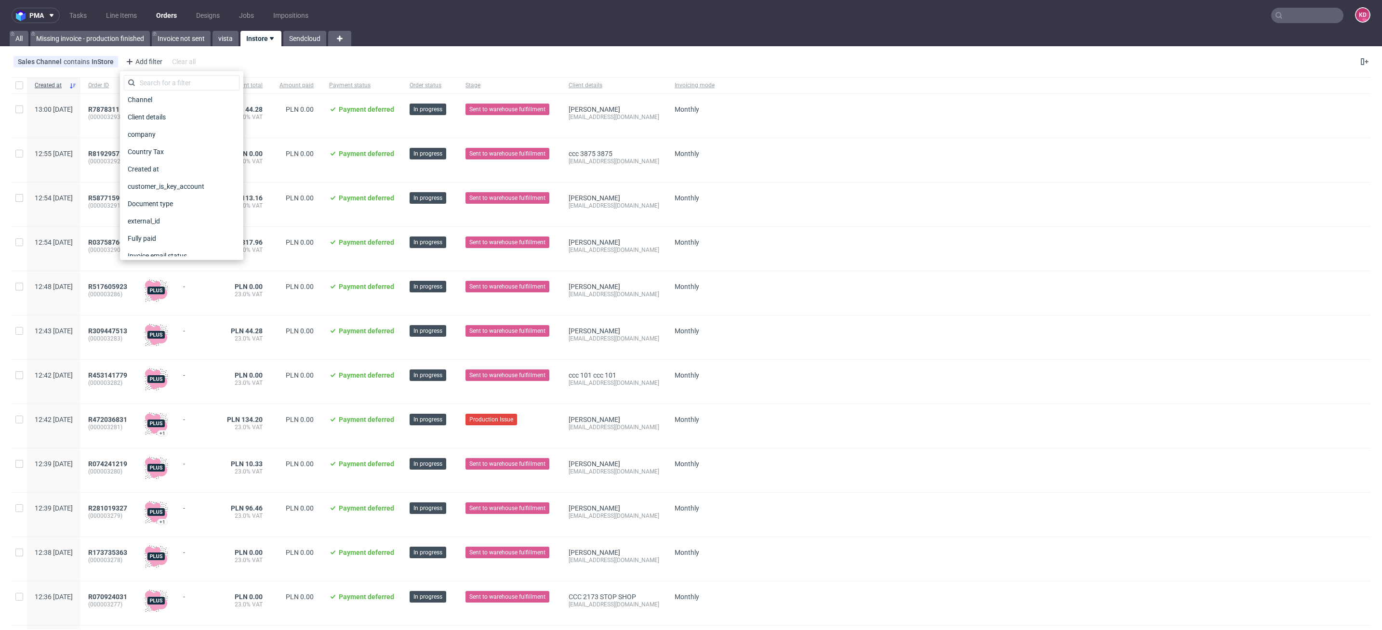
scroll to position [90, 0]
click at [158, 168] on span "Created at" at bounding box center [144, 169] width 40 height 13
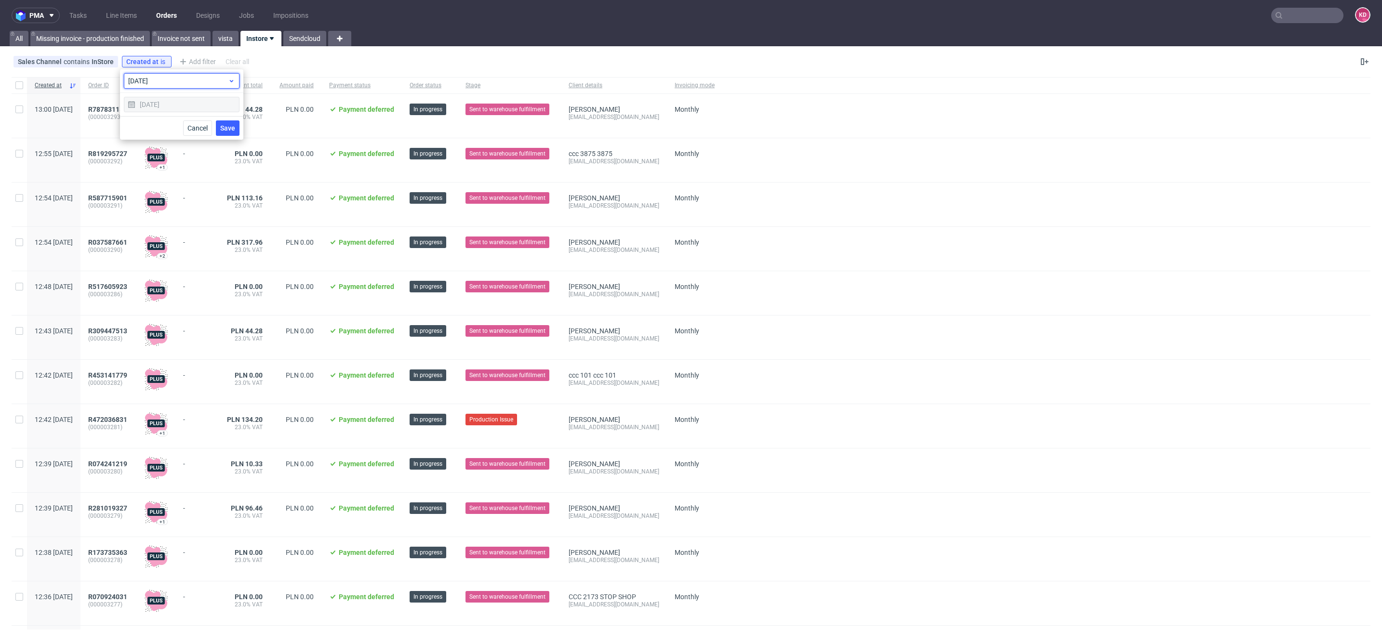
click at [161, 85] on span "today" at bounding box center [178, 81] width 100 height 10
click at [163, 157] on span "yesterday" at bounding box center [153, 155] width 20 height 10
type input "13/10/2025"
click at [227, 128] on span "Save" at bounding box center [227, 128] width 15 height 7
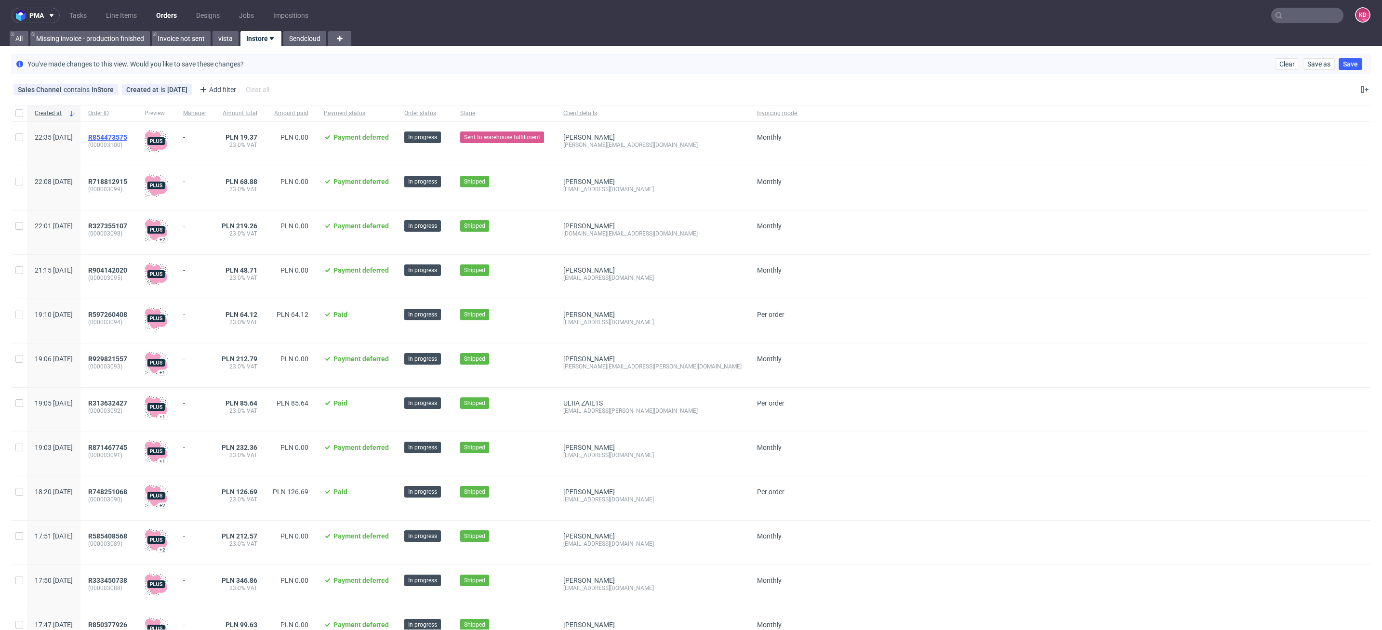
click at [127, 138] on span "R854473575" at bounding box center [107, 137] width 39 height 8
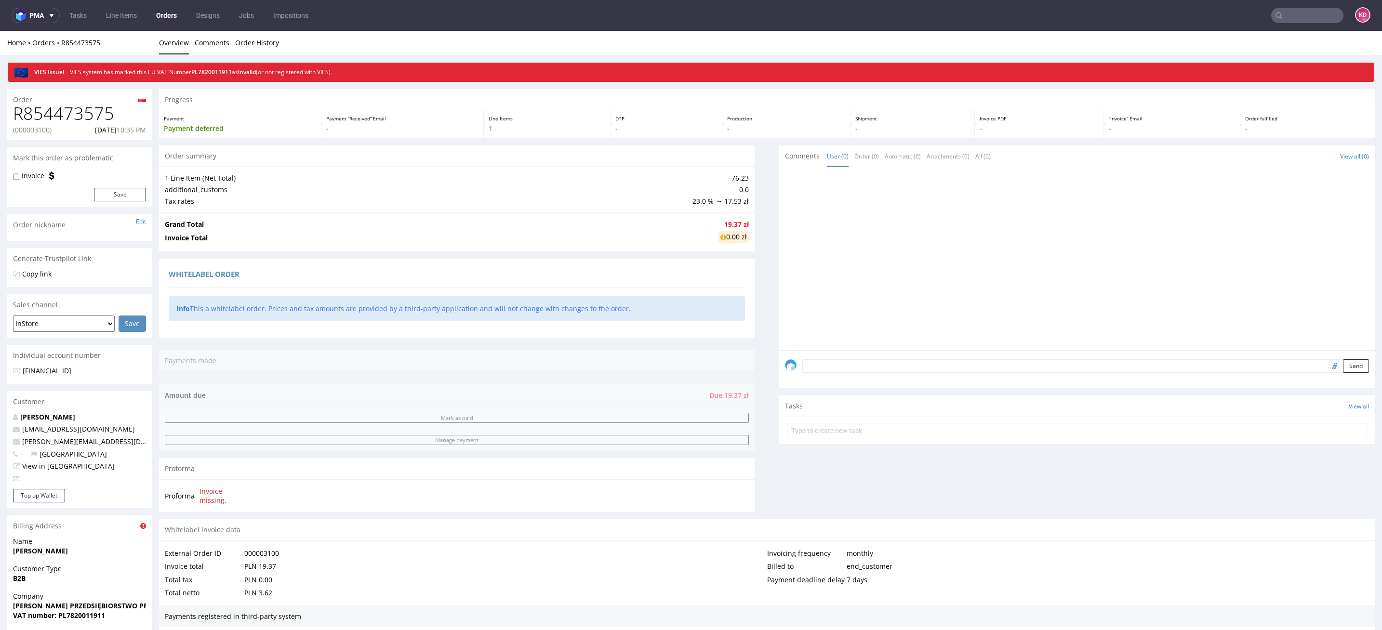
scroll to position [290, 0]
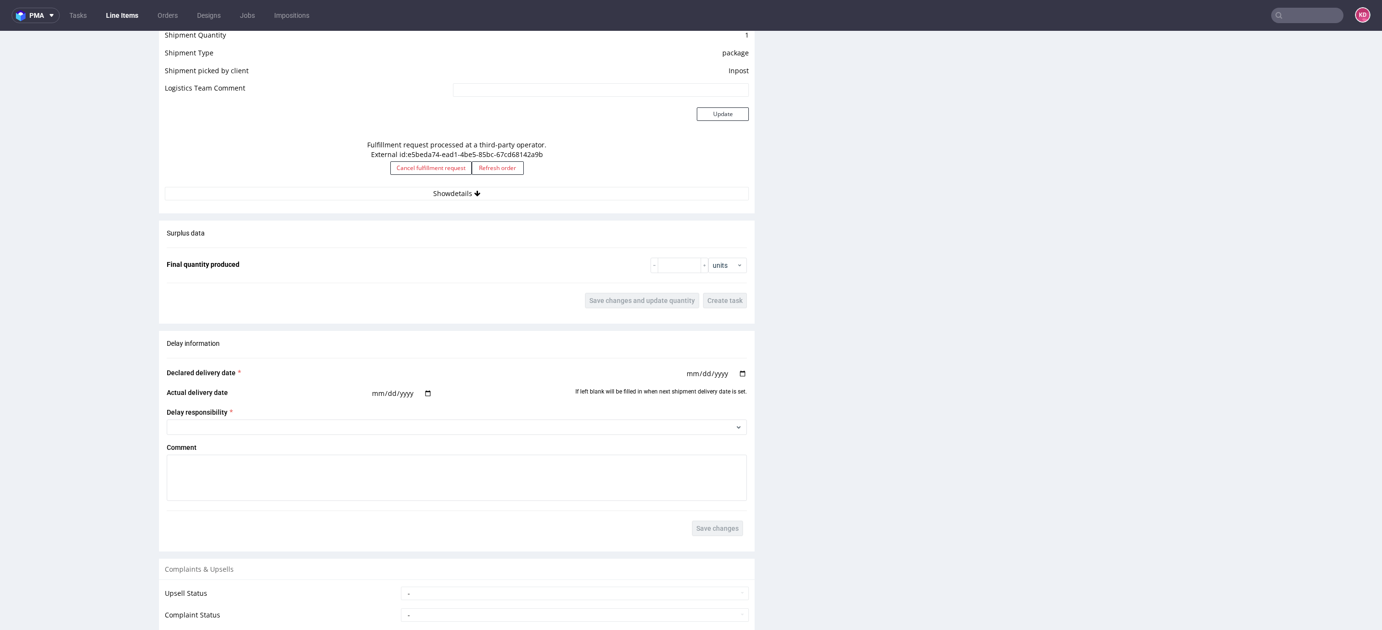
scroll to position [854, 0]
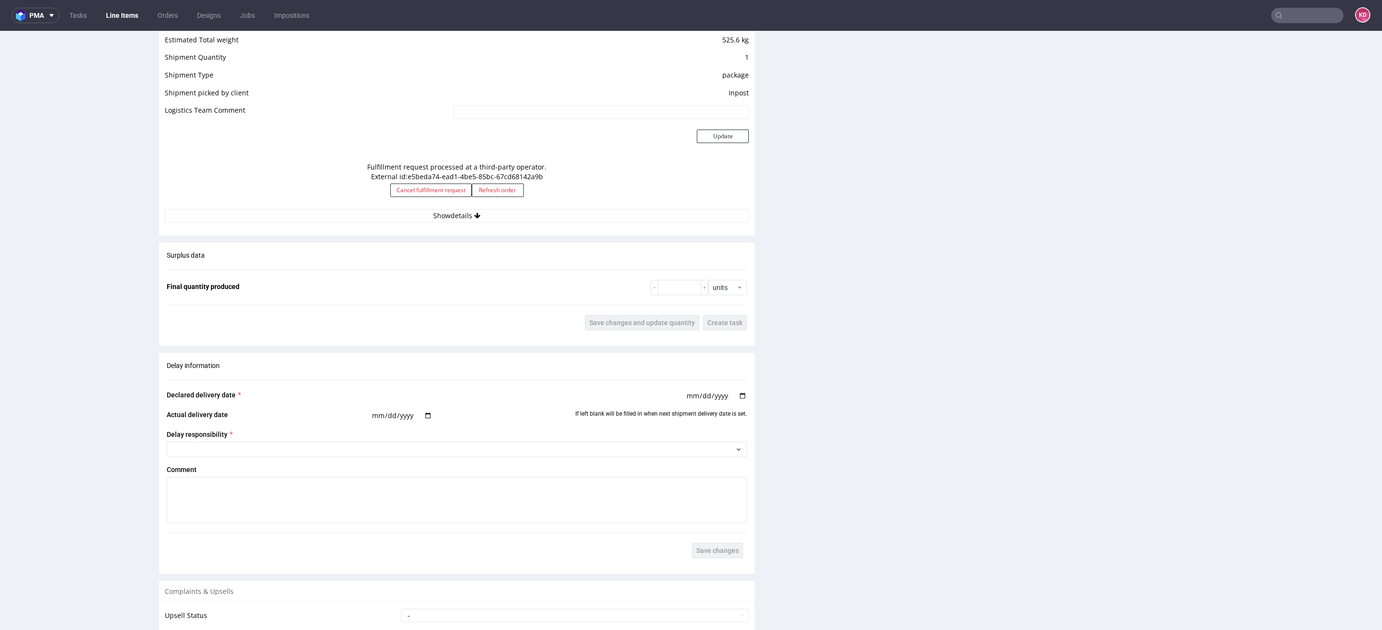
click at [492, 207] on div "Fulfillment request processed at a third-party operator. External id: e5beda74-…" at bounding box center [457, 184] width 584 height 52
click at [492, 210] on button "Show details" at bounding box center [457, 215] width 584 height 13
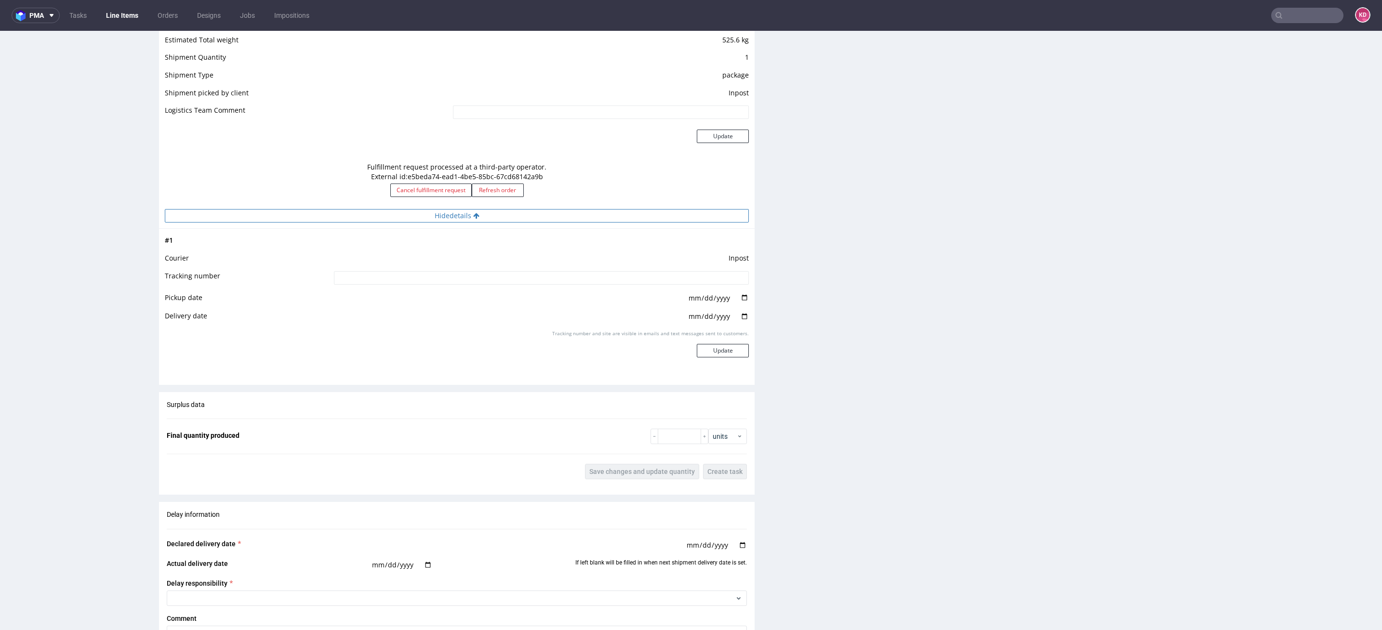
click at [492, 210] on button "Hide details" at bounding box center [457, 215] width 584 height 13
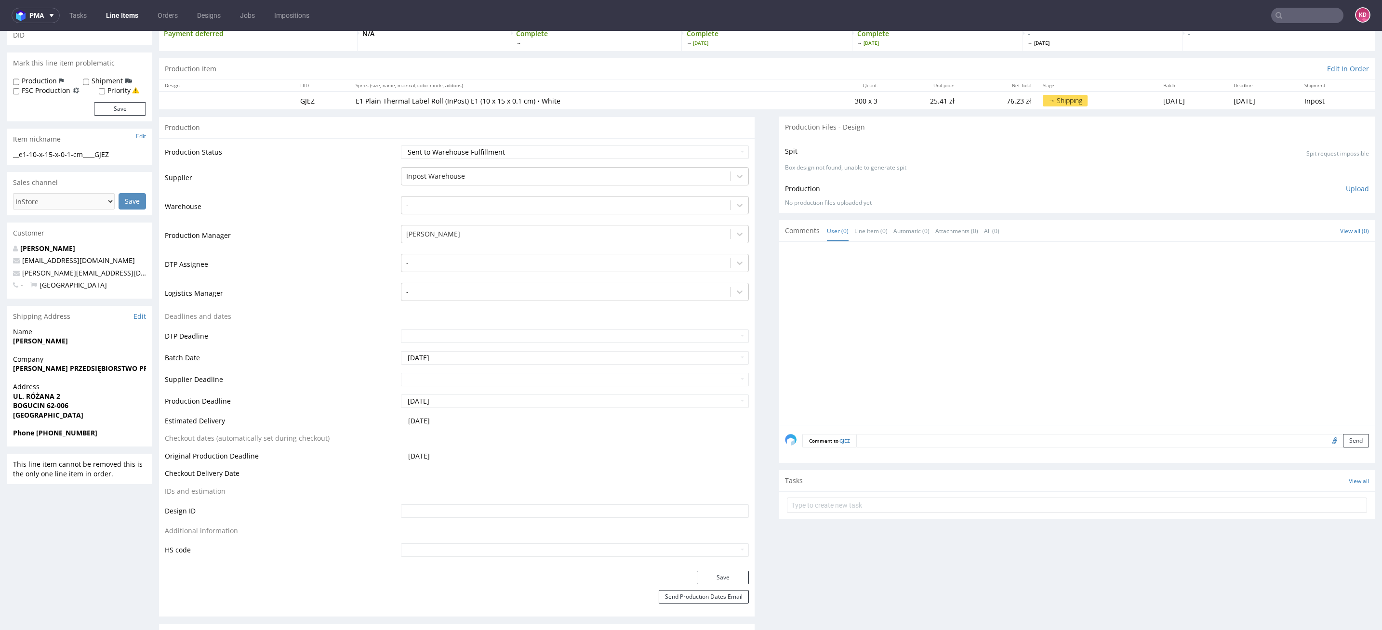
scroll to position [0, 0]
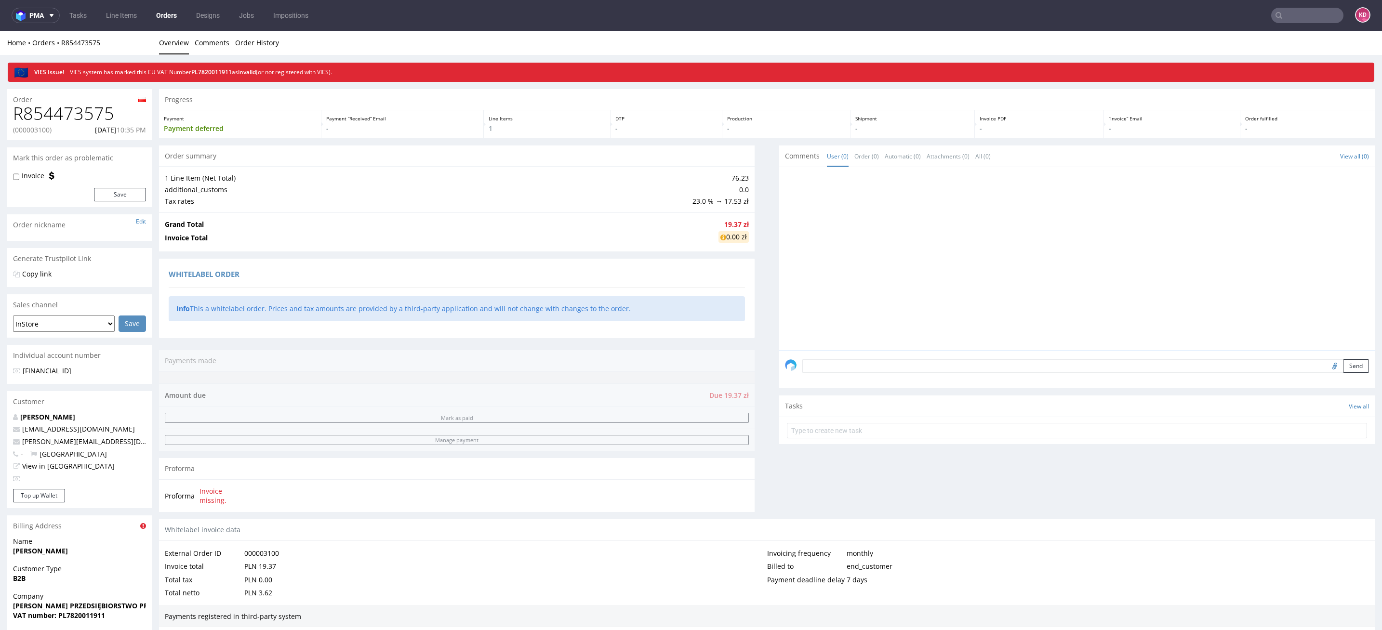
click at [172, 16] on link "Orders" at bounding box center [166, 15] width 32 height 15
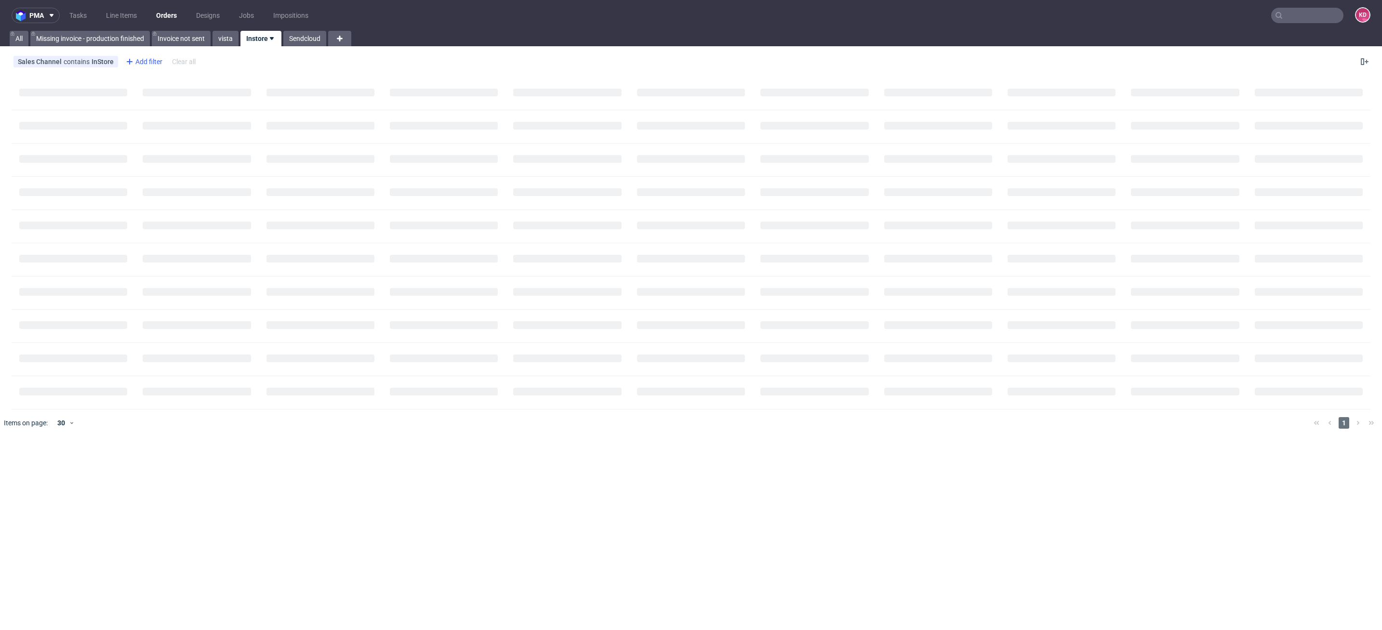
click at [152, 61] on div "Add filter" at bounding box center [143, 61] width 42 height 15
click at [159, 81] on input "text" at bounding box center [182, 82] width 116 height 15
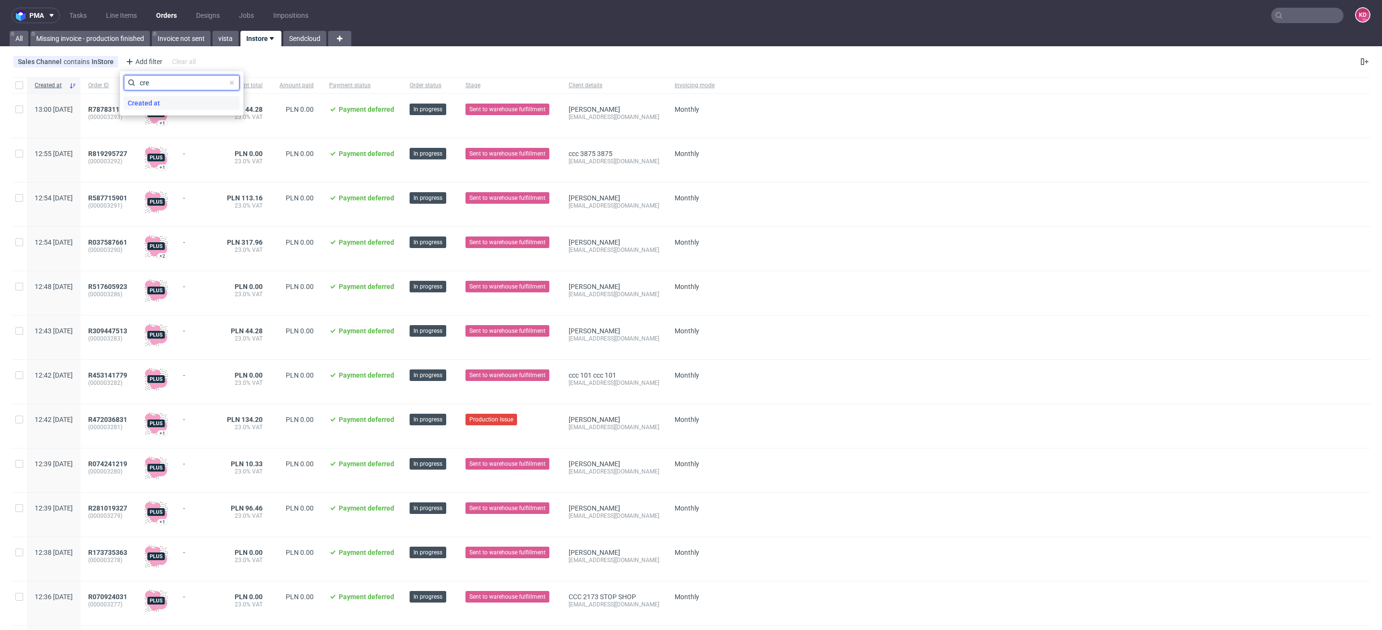
type input "cre"
click at [156, 103] on span "Created at" at bounding box center [144, 102] width 40 height 13
click at [235, 130] on span "Save" at bounding box center [227, 128] width 15 height 7
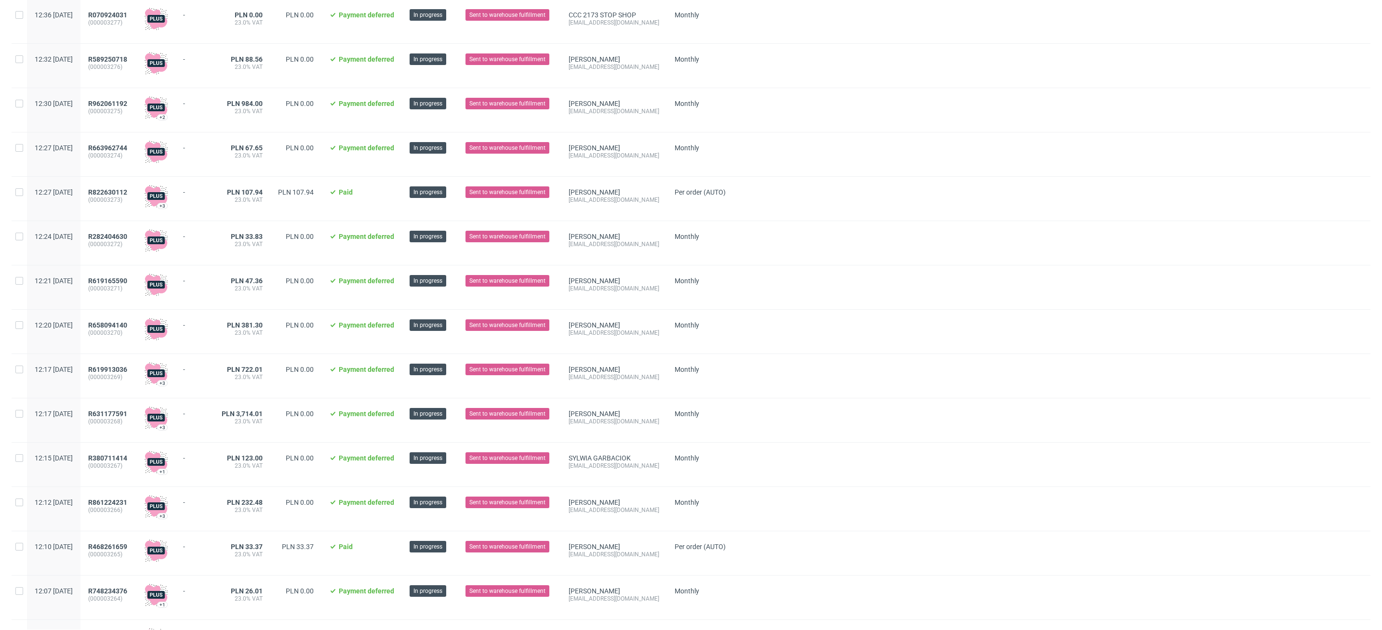
scroll to position [863, 0]
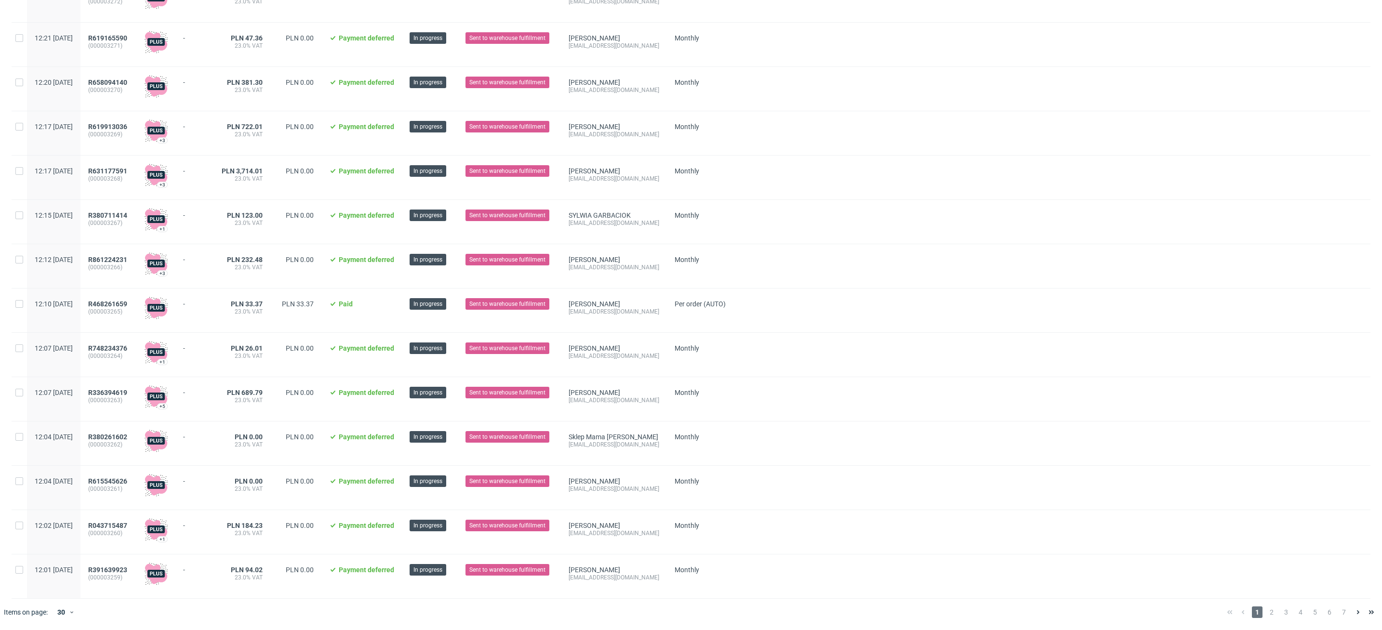
click at [1339, 611] on span "7" at bounding box center [1344, 613] width 11 height 12
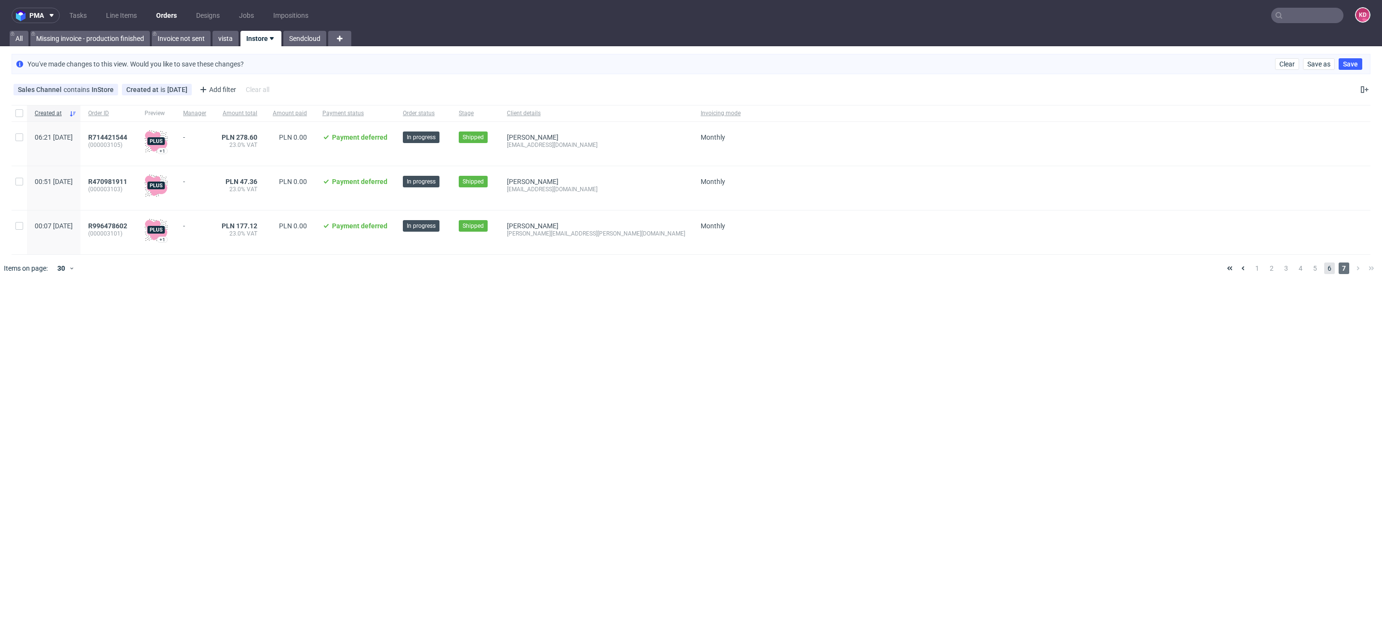
click at [1327, 270] on span "6" at bounding box center [1329, 269] width 11 height 12
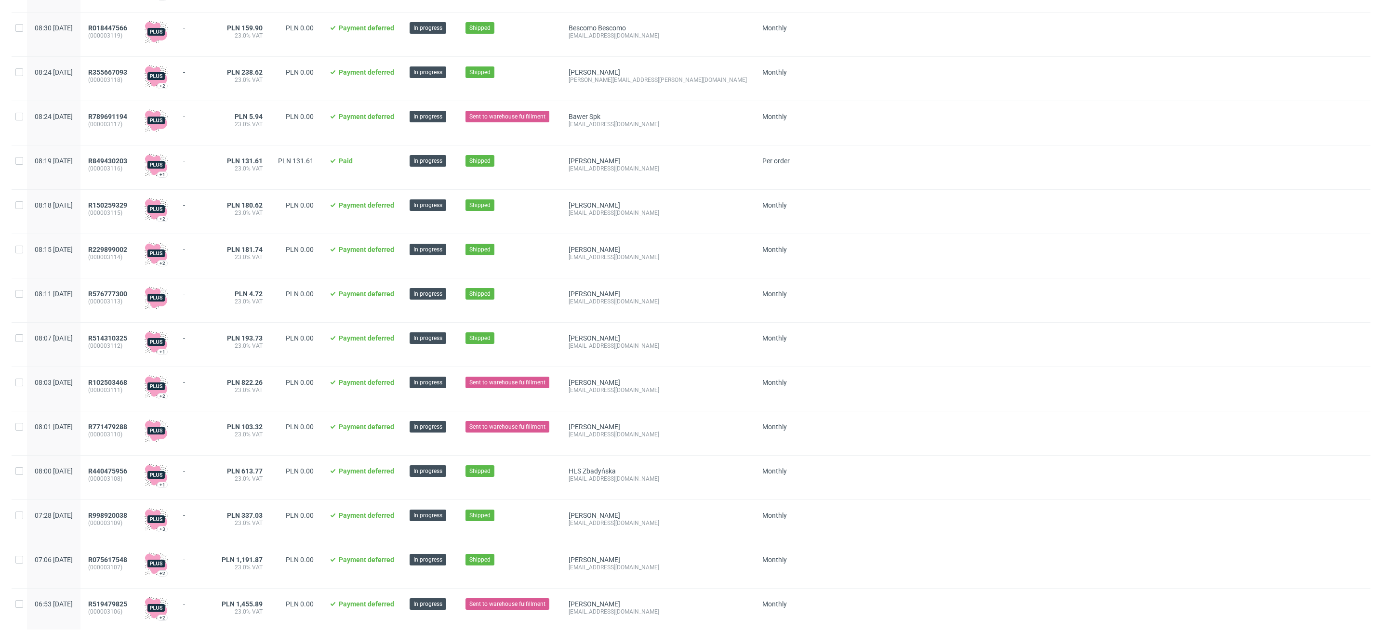
scroll to position [863, 0]
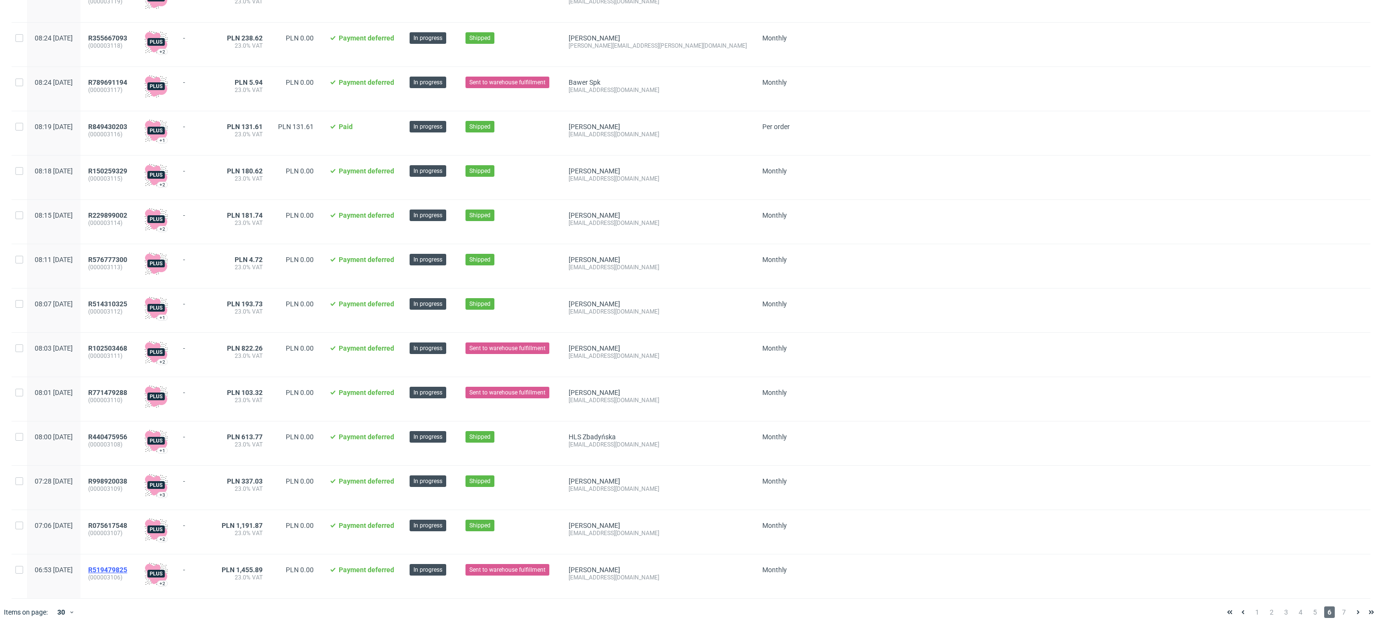
click at [127, 571] on span "R519479825" at bounding box center [107, 570] width 39 height 8
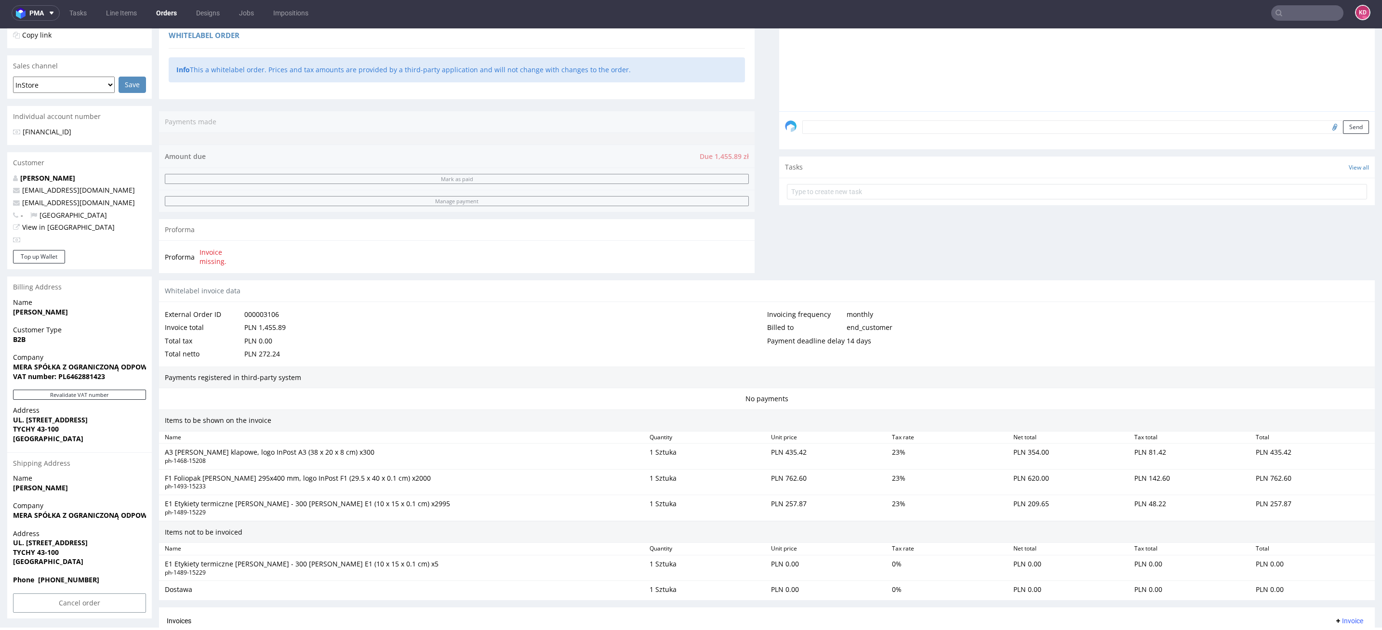
scroll to position [350, 0]
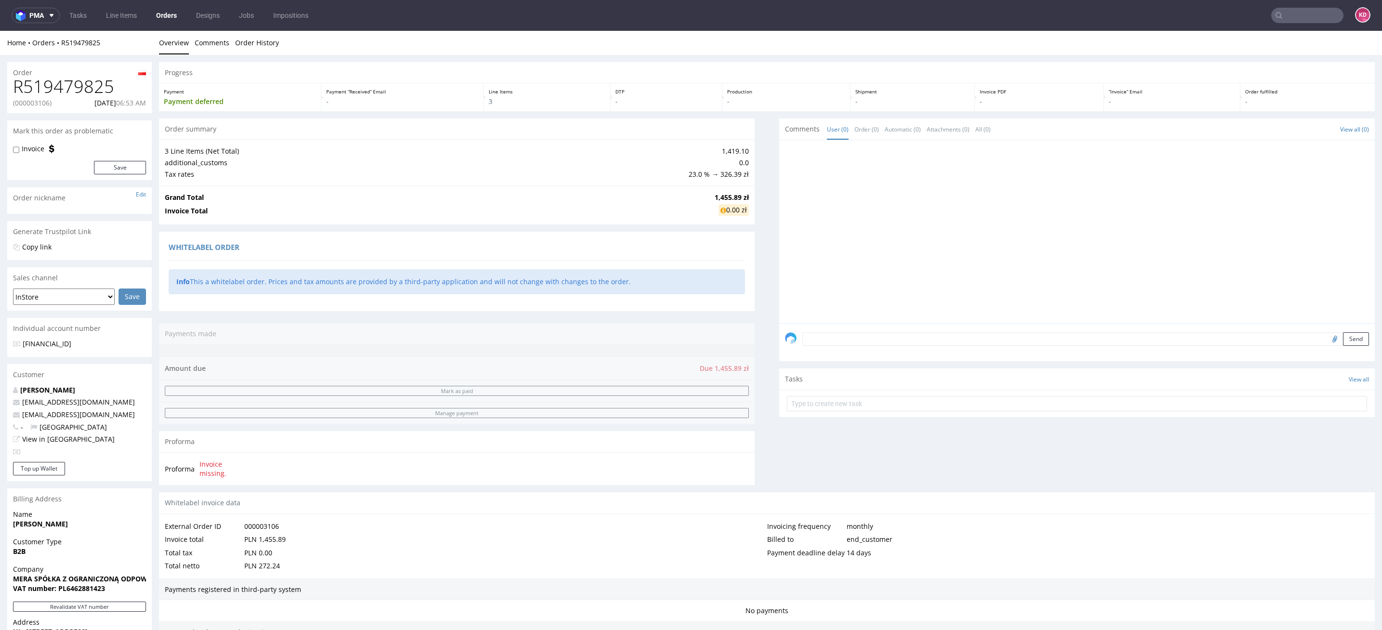
click at [168, 16] on link "Orders" at bounding box center [166, 15] width 32 height 15
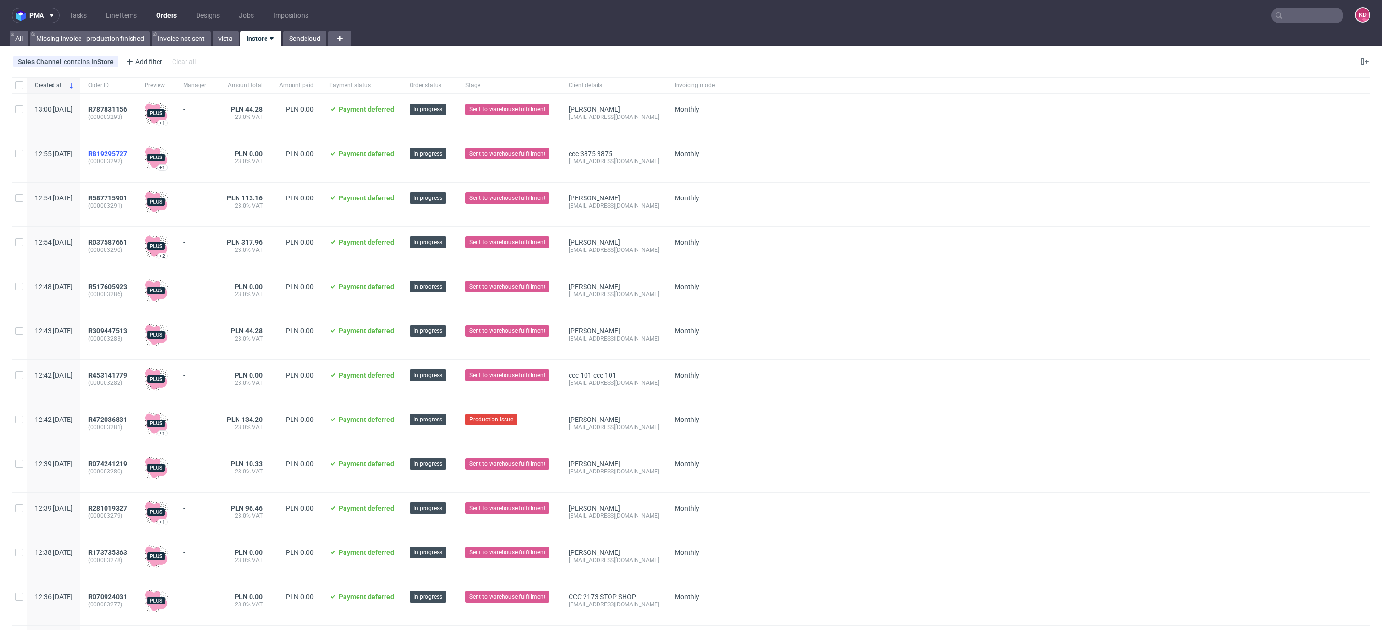
click at [127, 152] on span "R819295727" at bounding box center [107, 154] width 39 height 8
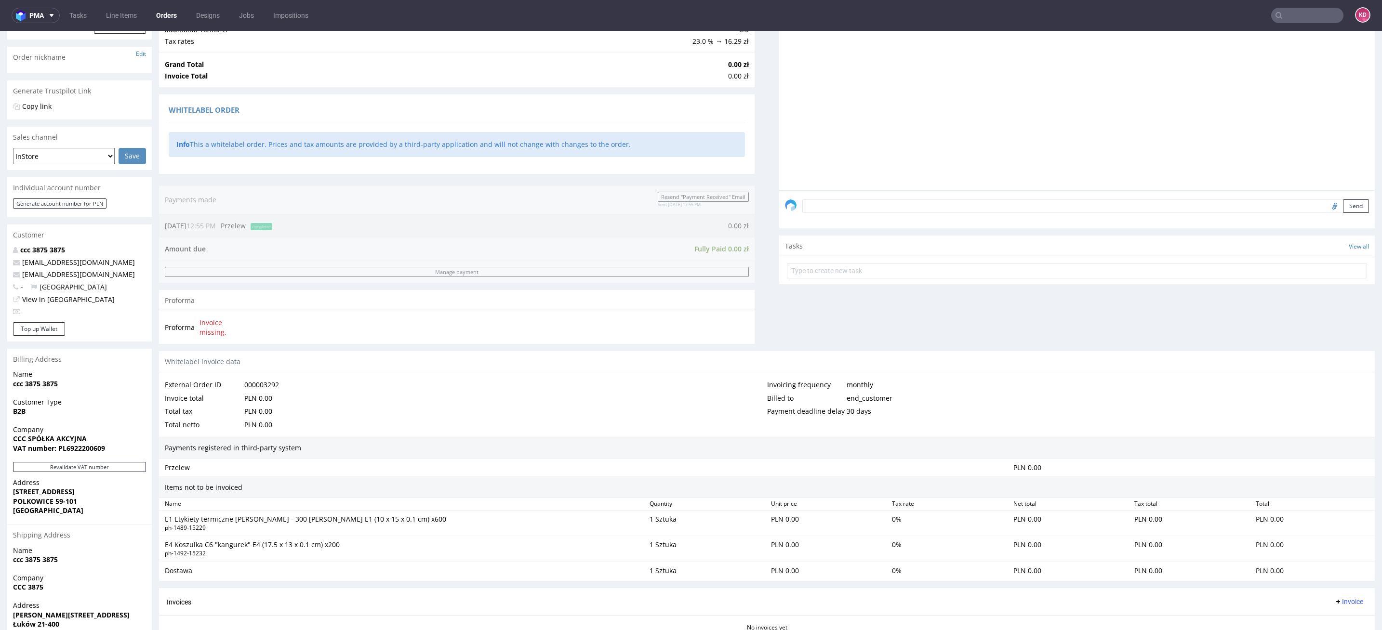
scroll to position [243, 0]
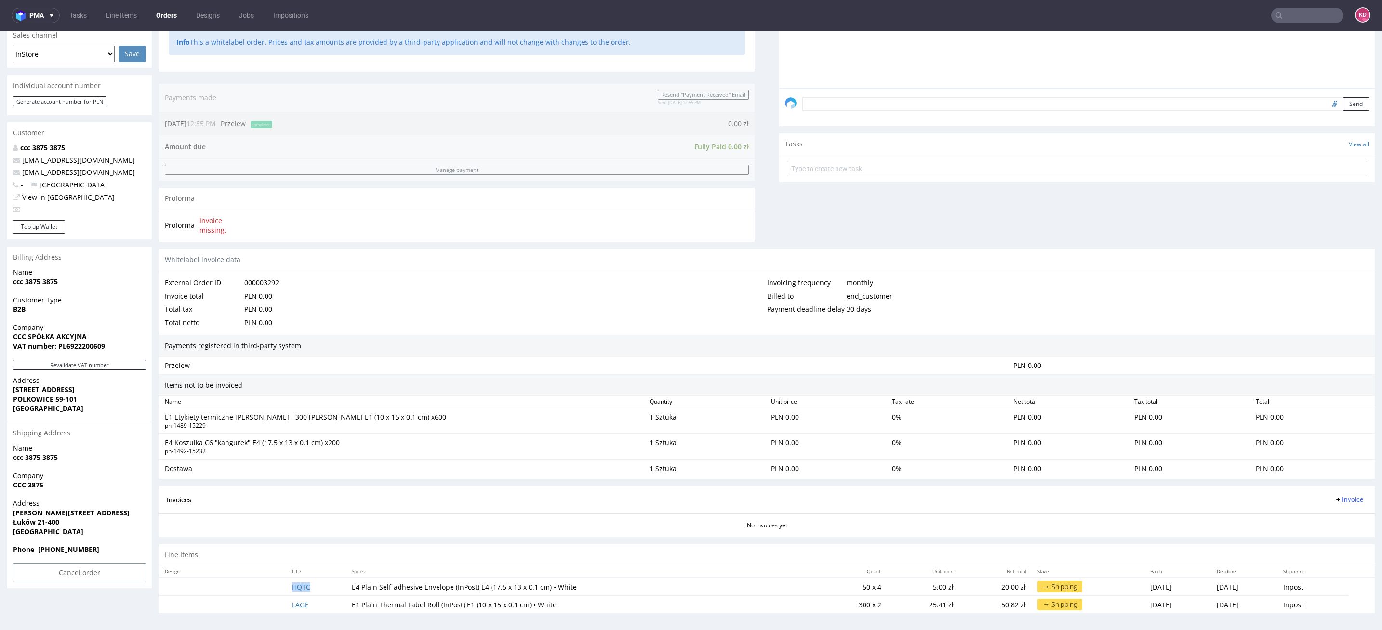
click at [290, 588] on td "HQTC" at bounding box center [316, 587] width 60 height 18
click at [292, 589] on td "HQTC" at bounding box center [316, 587] width 60 height 18
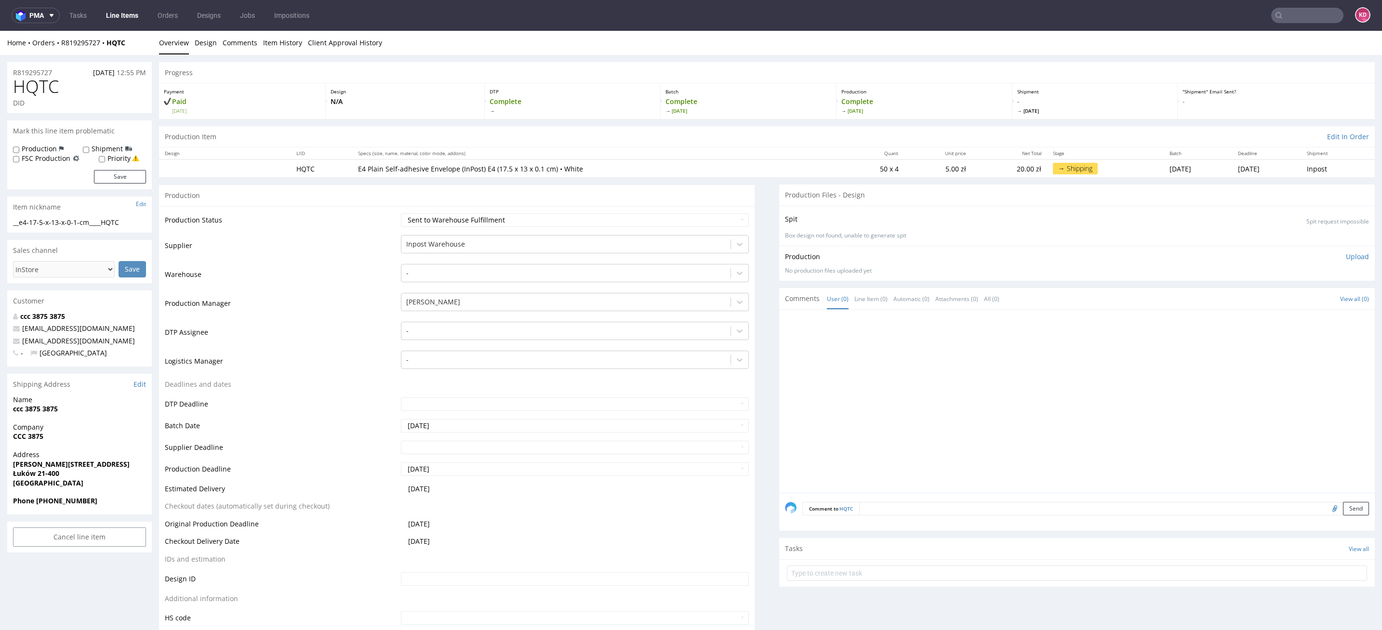
click at [125, 14] on link "Line Items" at bounding box center [122, 15] width 44 height 15
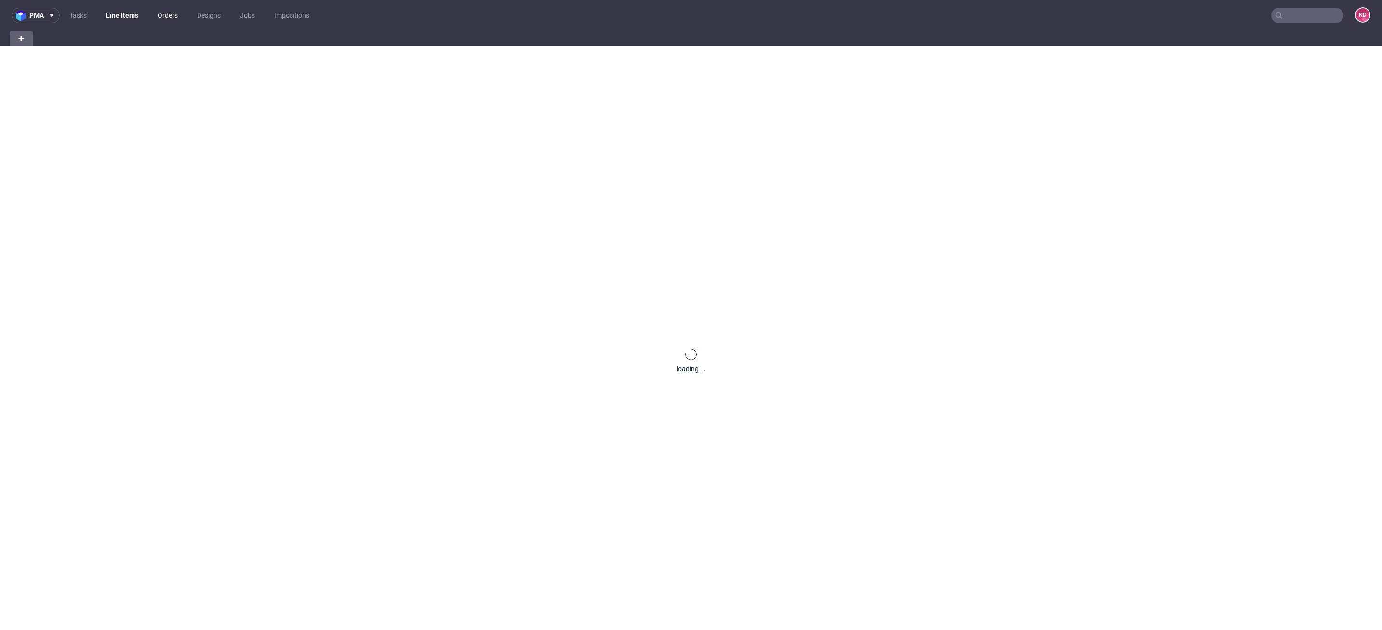
click at [167, 15] on link "Orders" at bounding box center [168, 15] width 32 height 15
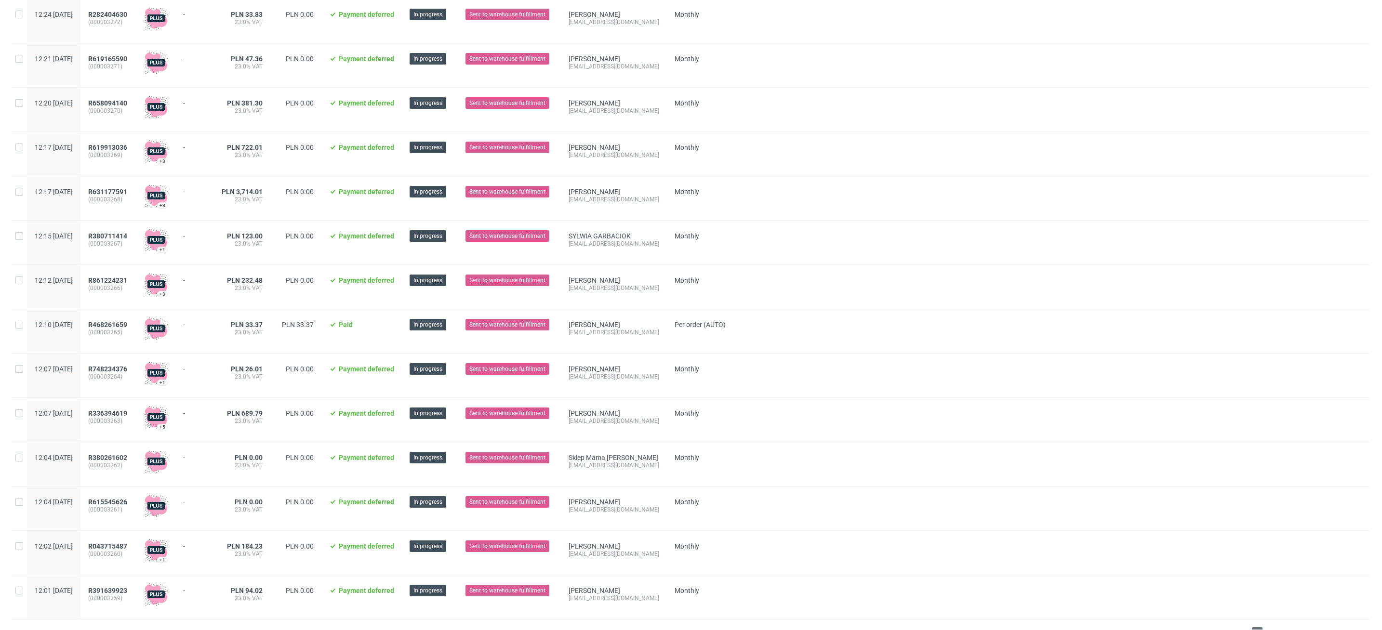
scroll to position [836, 0]
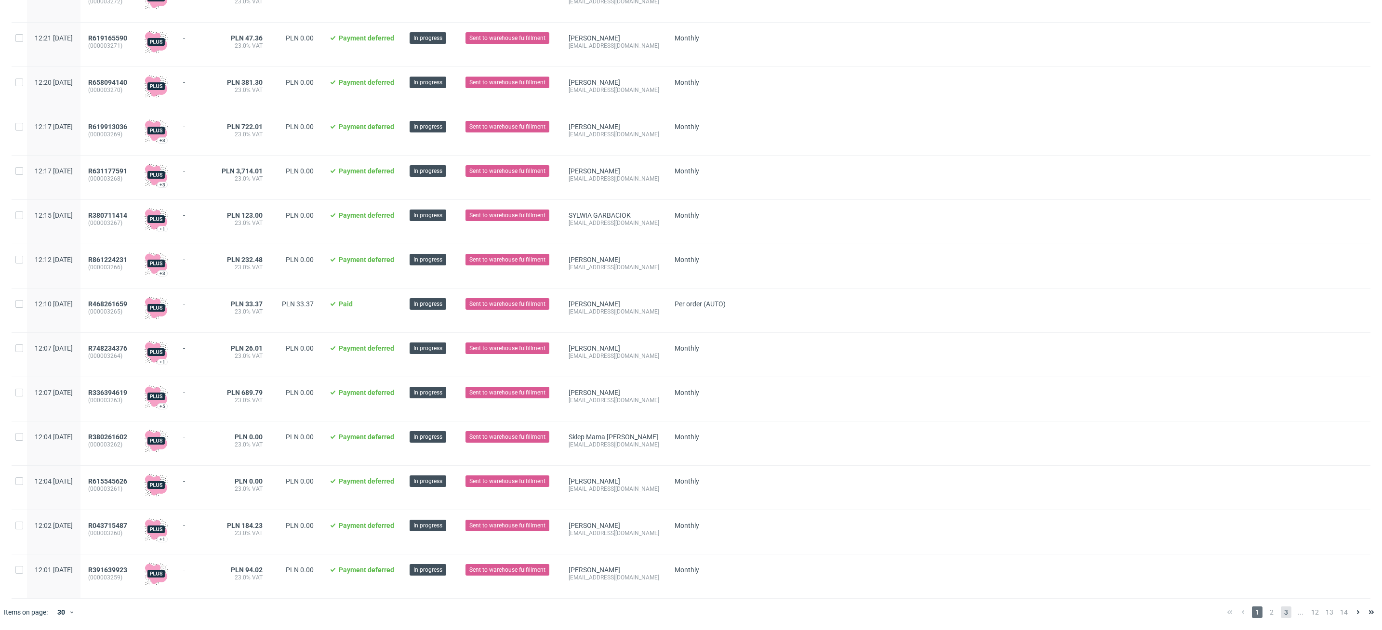
click at [1281, 614] on span "3" at bounding box center [1286, 613] width 11 height 12
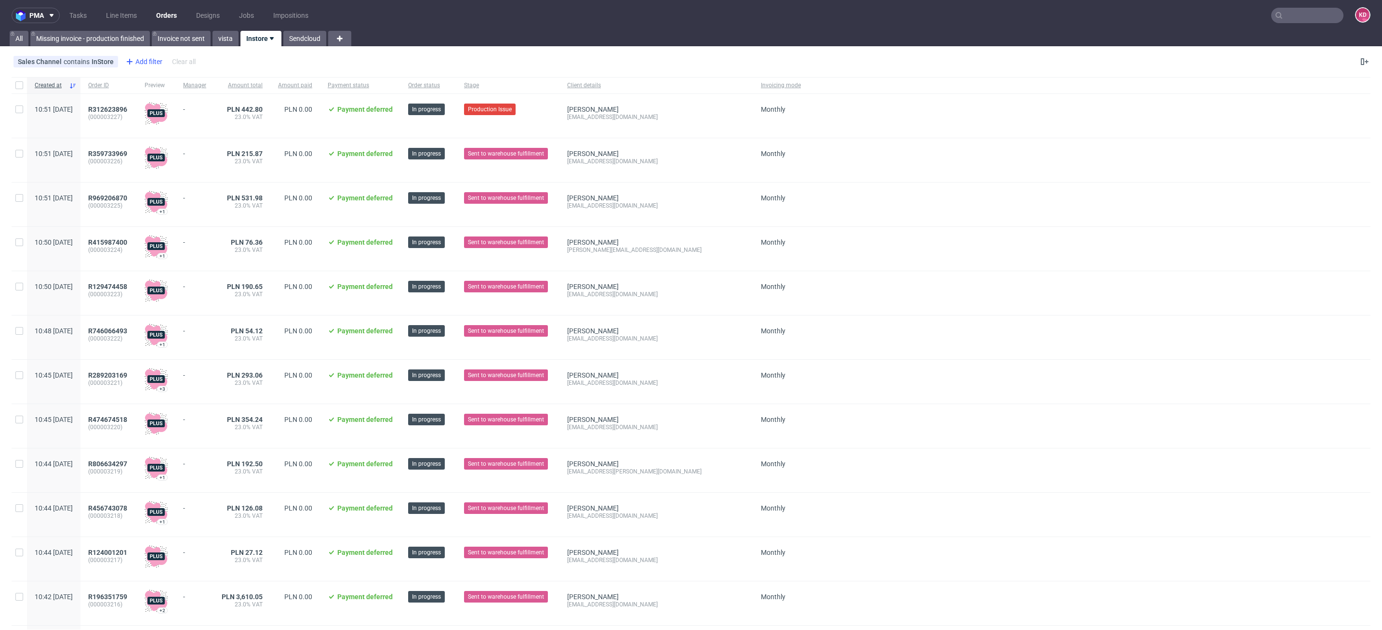
click at [148, 61] on div "Add filter" at bounding box center [143, 61] width 42 height 15
click at [425, 65] on div "Sales Channel contains InStore Add filter Hide filters Clear all" at bounding box center [691, 61] width 1382 height 23
click at [140, 59] on div "Add filter" at bounding box center [143, 61] width 42 height 15
click at [155, 84] on input "text" at bounding box center [182, 82] width 116 height 15
type input "crea"
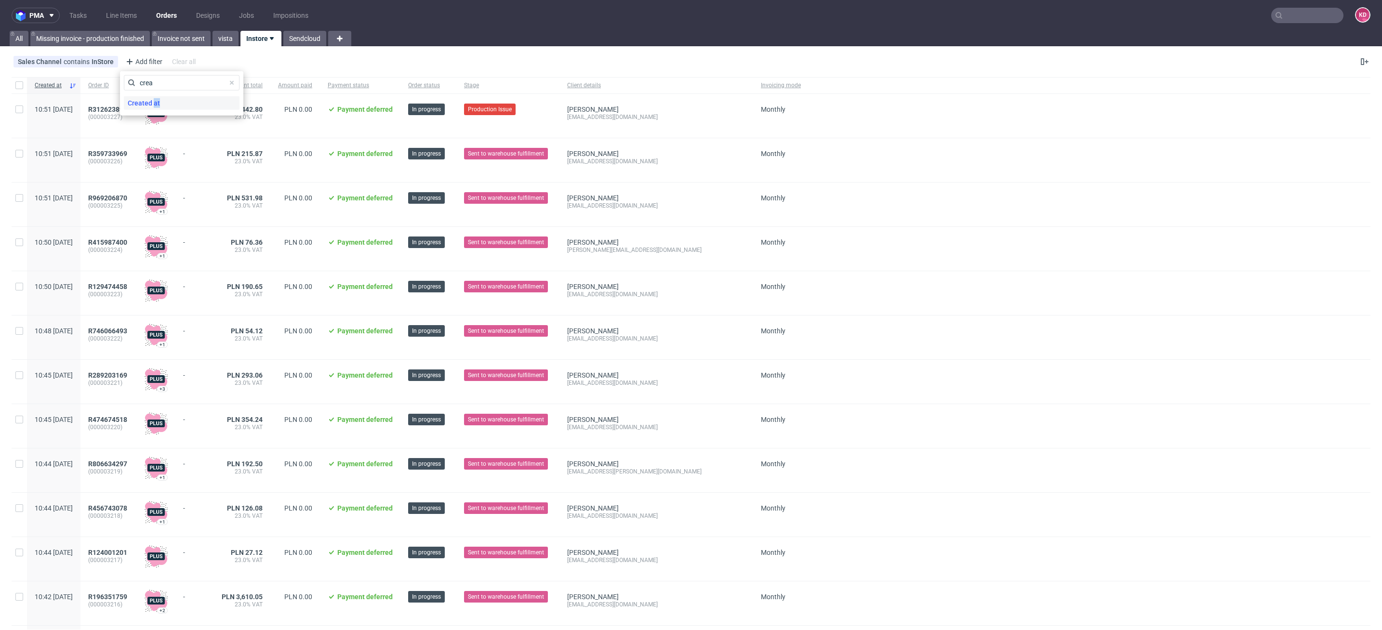
click at [153, 107] on span "Created at" at bounding box center [144, 102] width 40 height 13
click at [228, 129] on span "Save" at bounding box center [227, 128] width 15 height 7
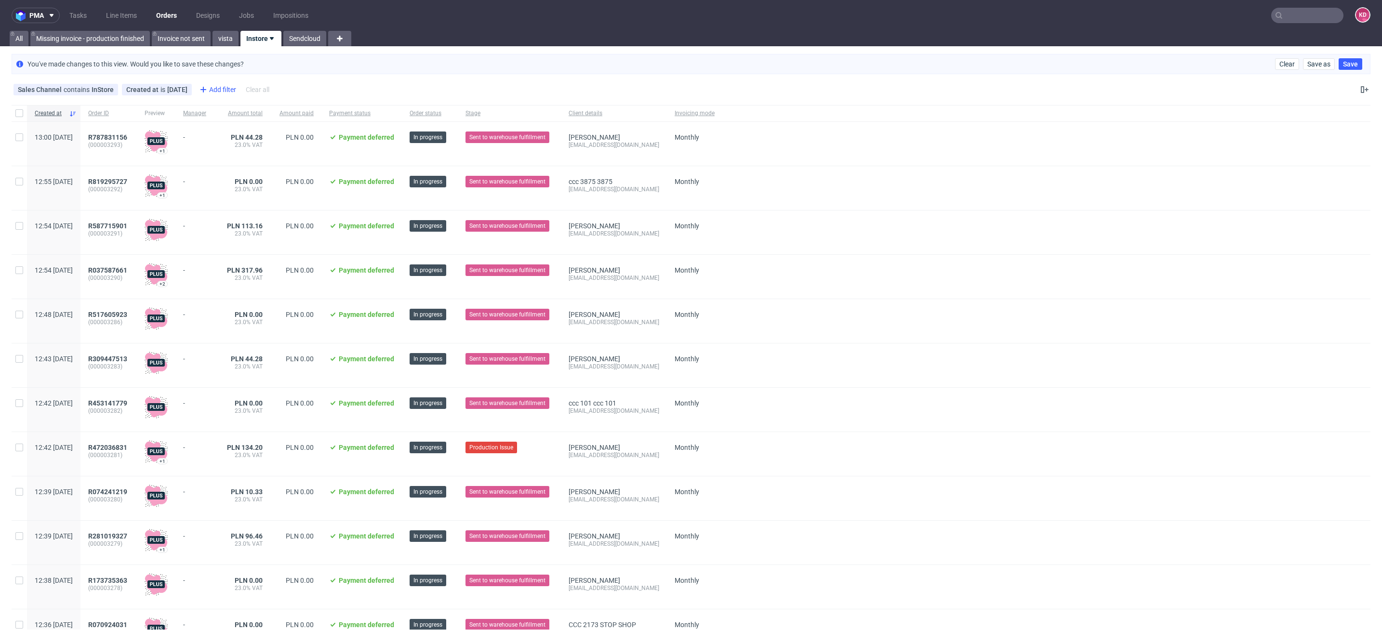
click at [211, 89] on div "Add filter" at bounding box center [217, 89] width 42 height 15
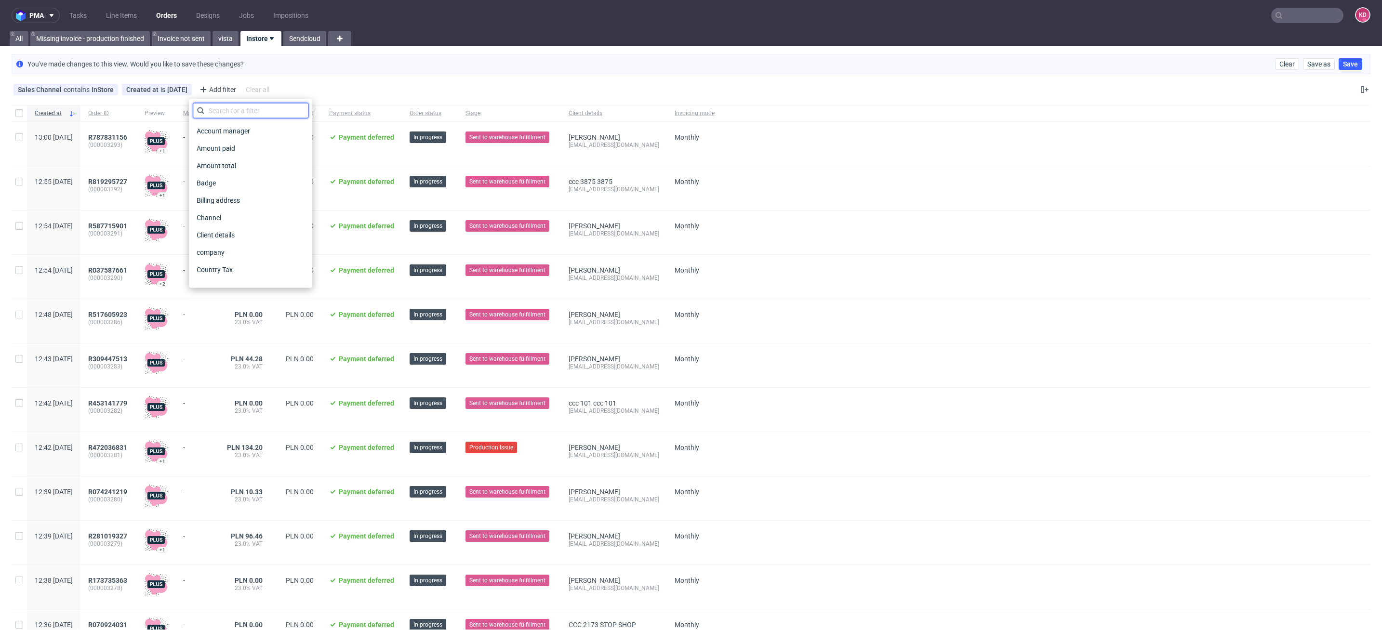
click at [226, 111] on input "text" at bounding box center [251, 110] width 116 height 15
type input "stage"
click at [226, 134] on div "Stage" at bounding box center [251, 130] width 116 height 13
click at [241, 133] on input "text" at bounding box center [251, 132] width 116 height 15
type input "s"
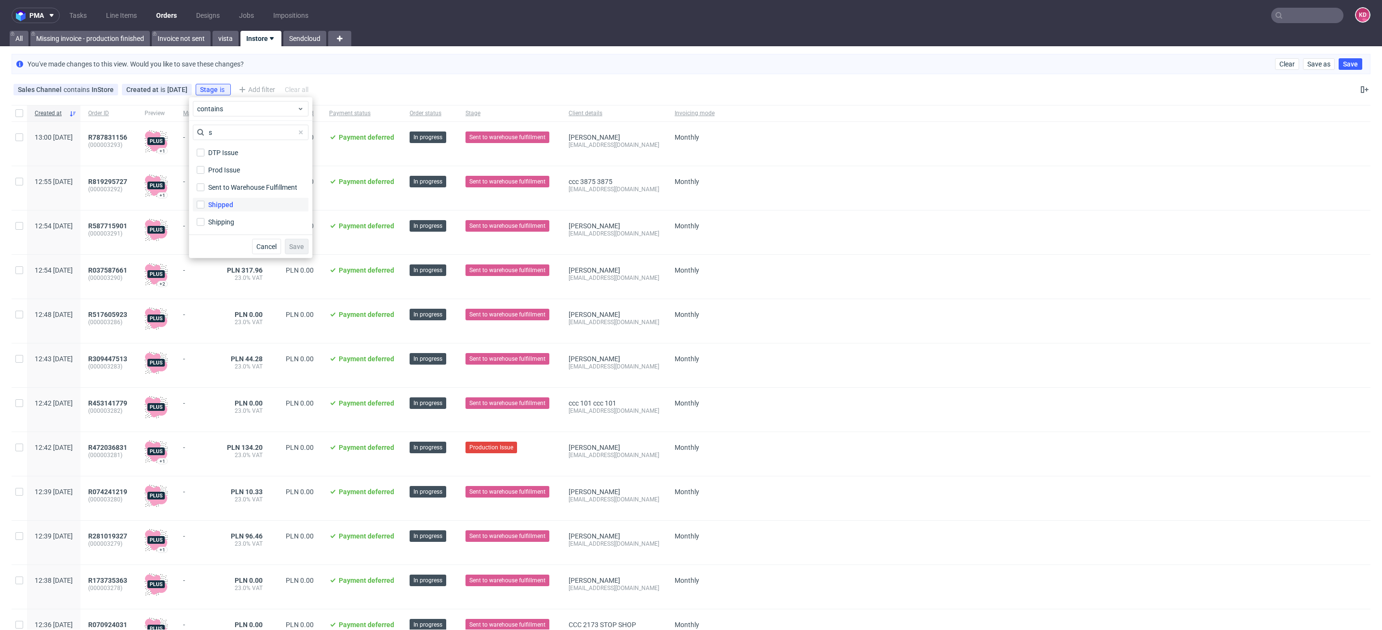
click at [236, 202] on label "Shipped" at bounding box center [251, 204] width 116 height 13
click at [204, 202] on input "Shipped" at bounding box center [201, 205] width 8 height 8
checkbox input "true"
click at [295, 248] on span "Save" at bounding box center [296, 246] width 15 height 7
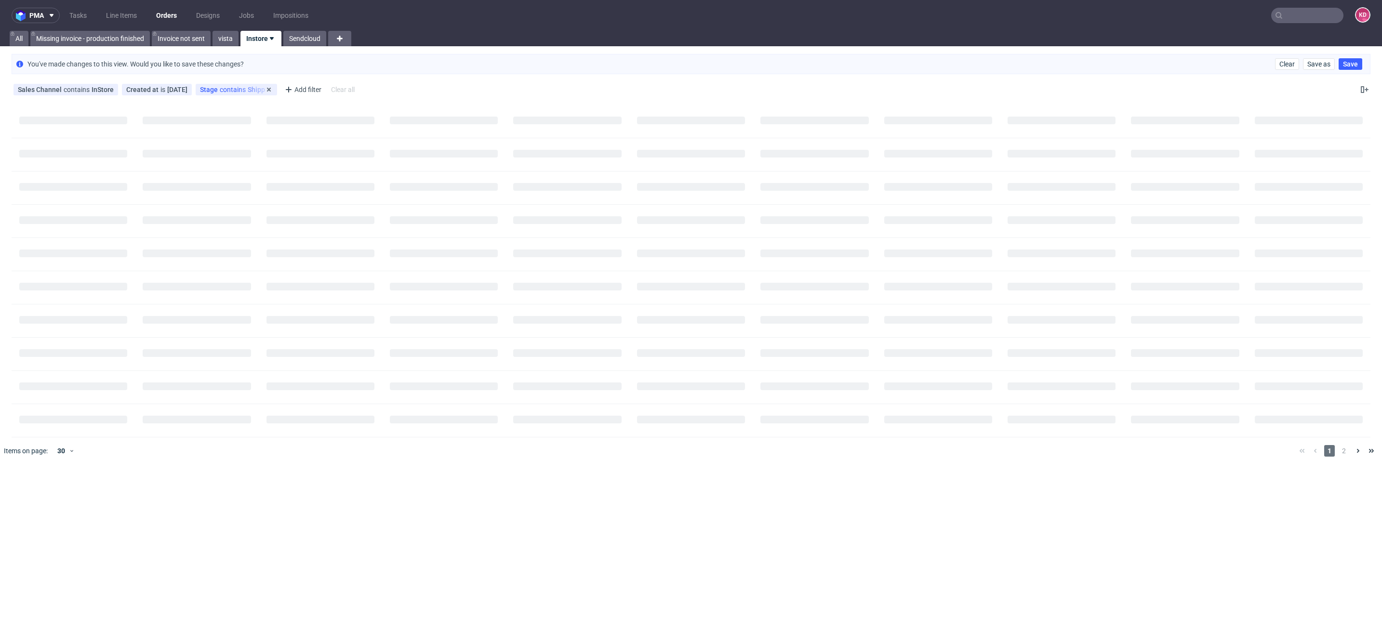
click at [244, 91] on div "Stage contains Shipped" at bounding box center [236, 90] width 73 height 8
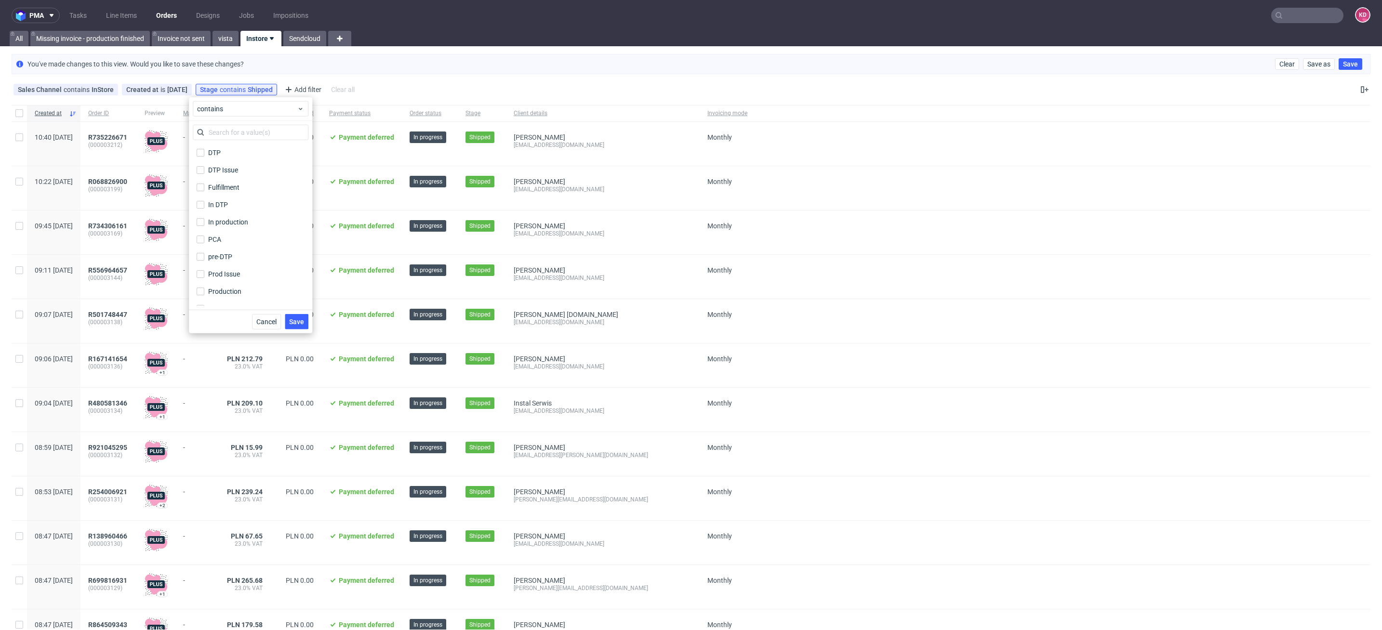
click at [462, 78] on div "Sales Channel contains InStore Created at is today Stage contains Shipped Add f…" at bounding box center [691, 89] width 1382 height 23
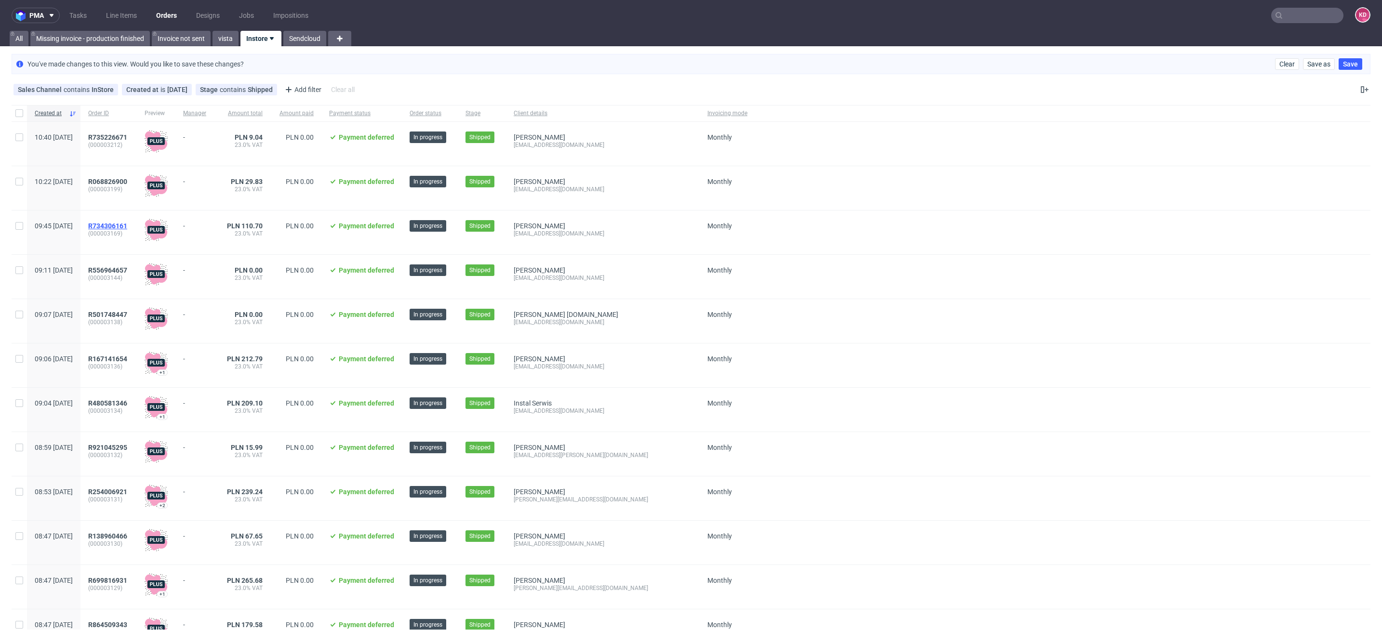
click at [127, 224] on span "R734306161" at bounding box center [107, 226] width 39 height 8
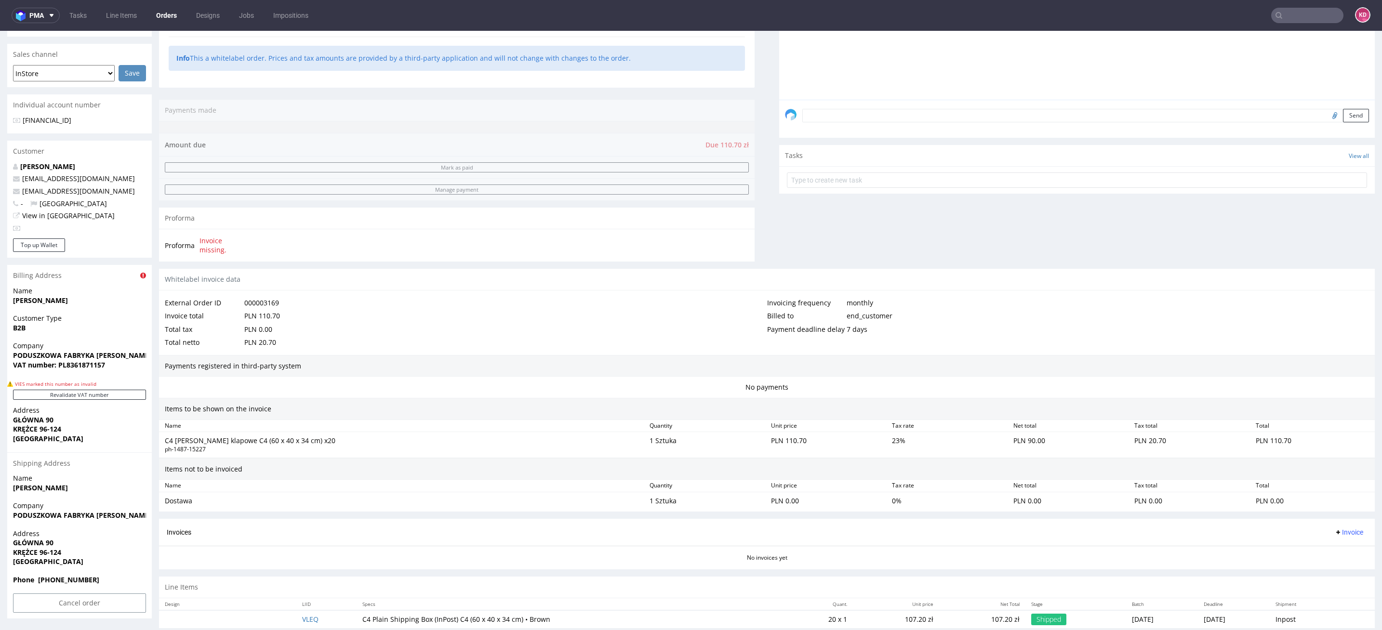
scroll to position [265, 0]
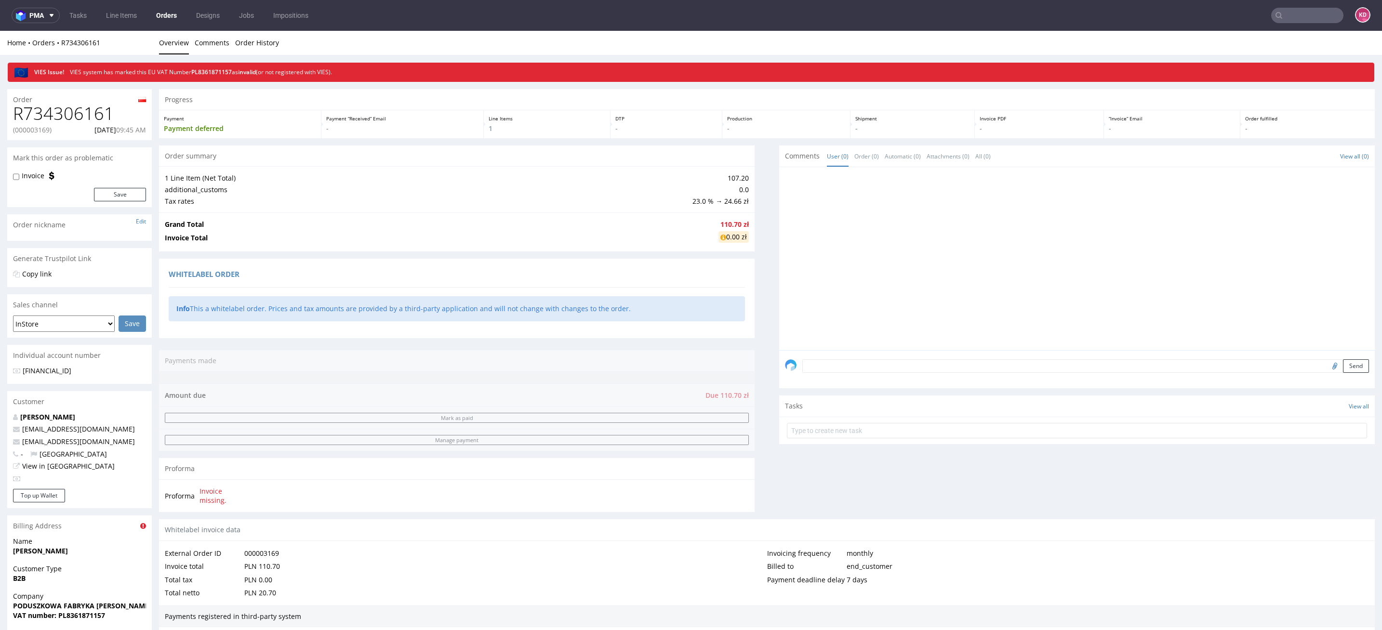
click at [166, 12] on link "Orders" at bounding box center [166, 15] width 32 height 15
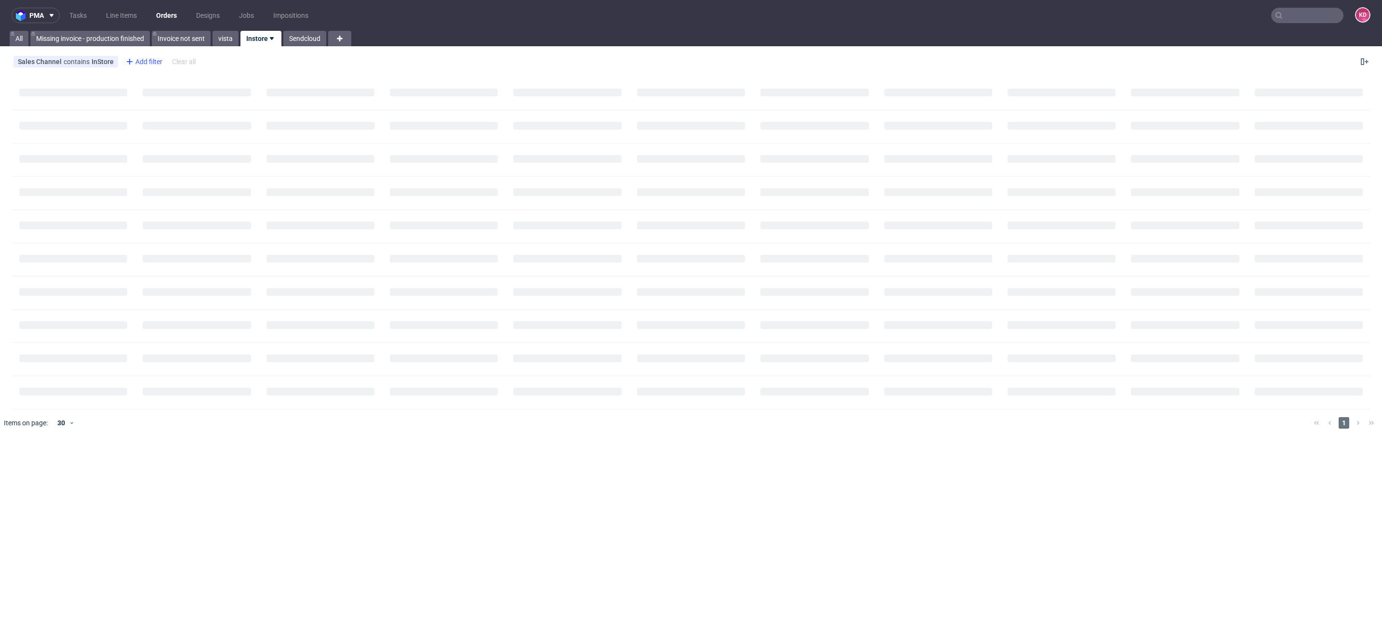
click at [151, 61] on div "Add filter" at bounding box center [143, 61] width 42 height 15
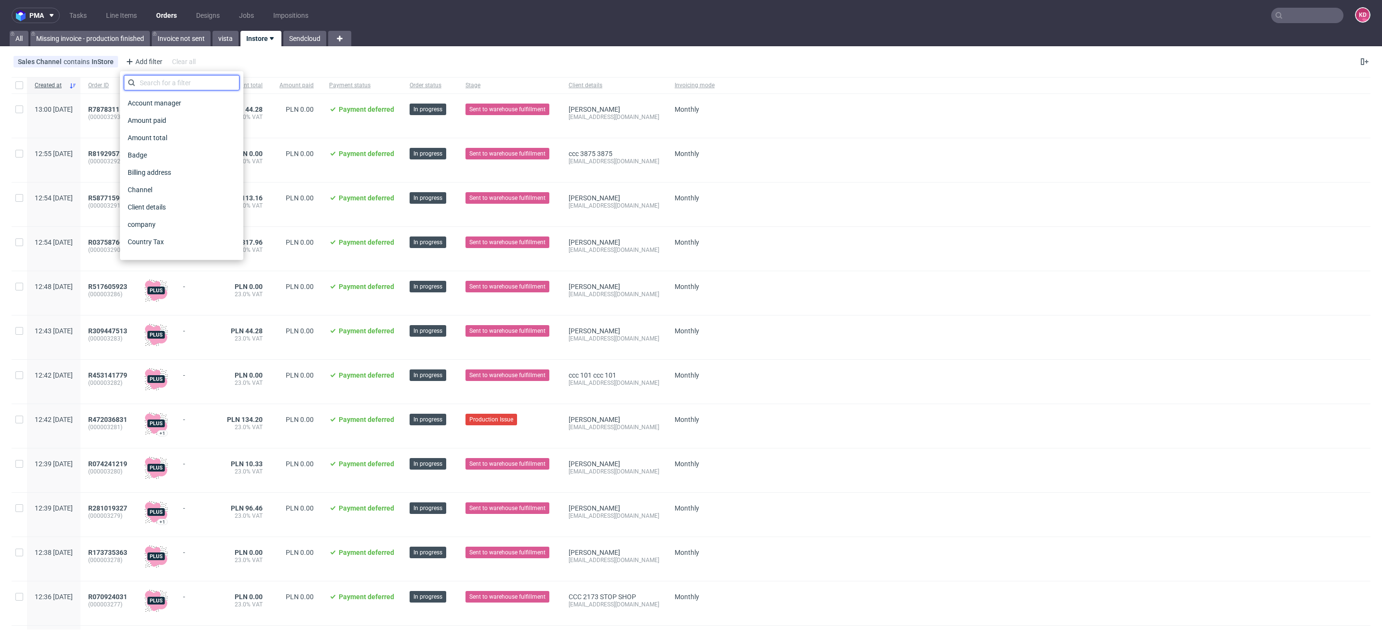
click at [157, 81] on input "text" at bounding box center [182, 82] width 116 height 15
type input "crea"
click at [159, 101] on span "Created at" at bounding box center [144, 102] width 40 height 13
click at [162, 79] on span "today" at bounding box center [178, 81] width 100 height 10
click at [163, 150] on span "yesterday" at bounding box center [153, 155] width 20 height 10
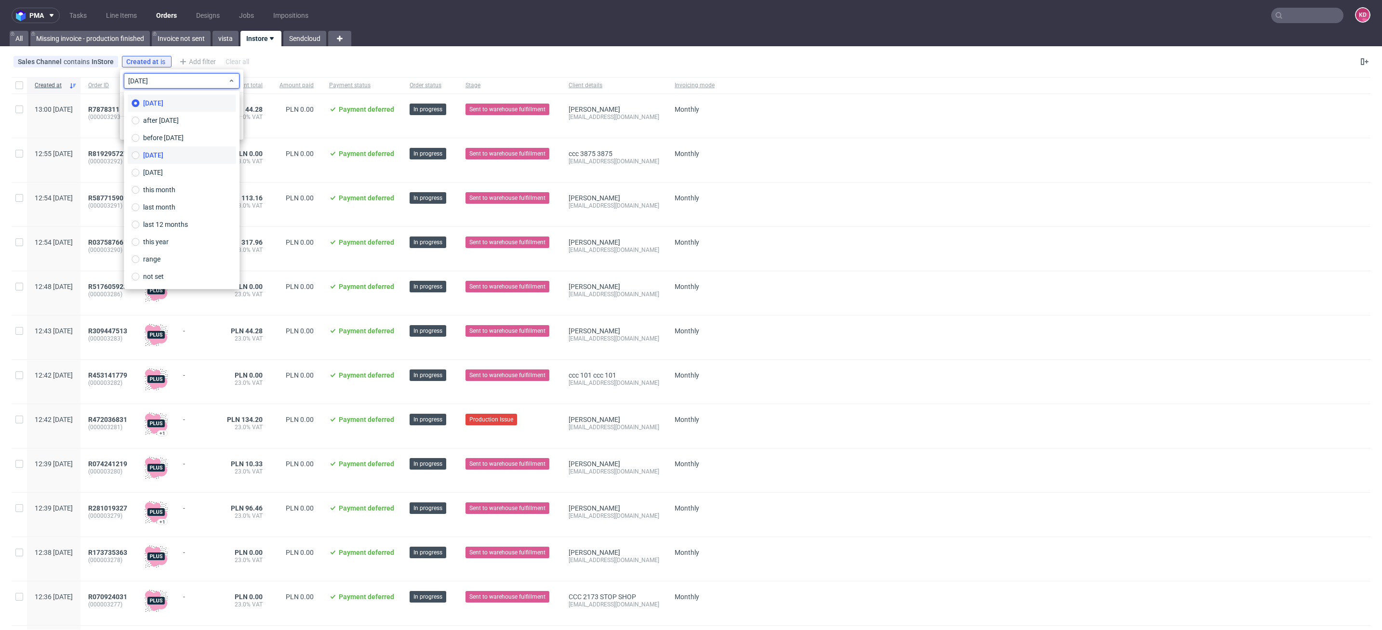
type input "13/10/2025"
click at [225, 125] on span "Save" at bounding box center [227, 128] width 15 height 7
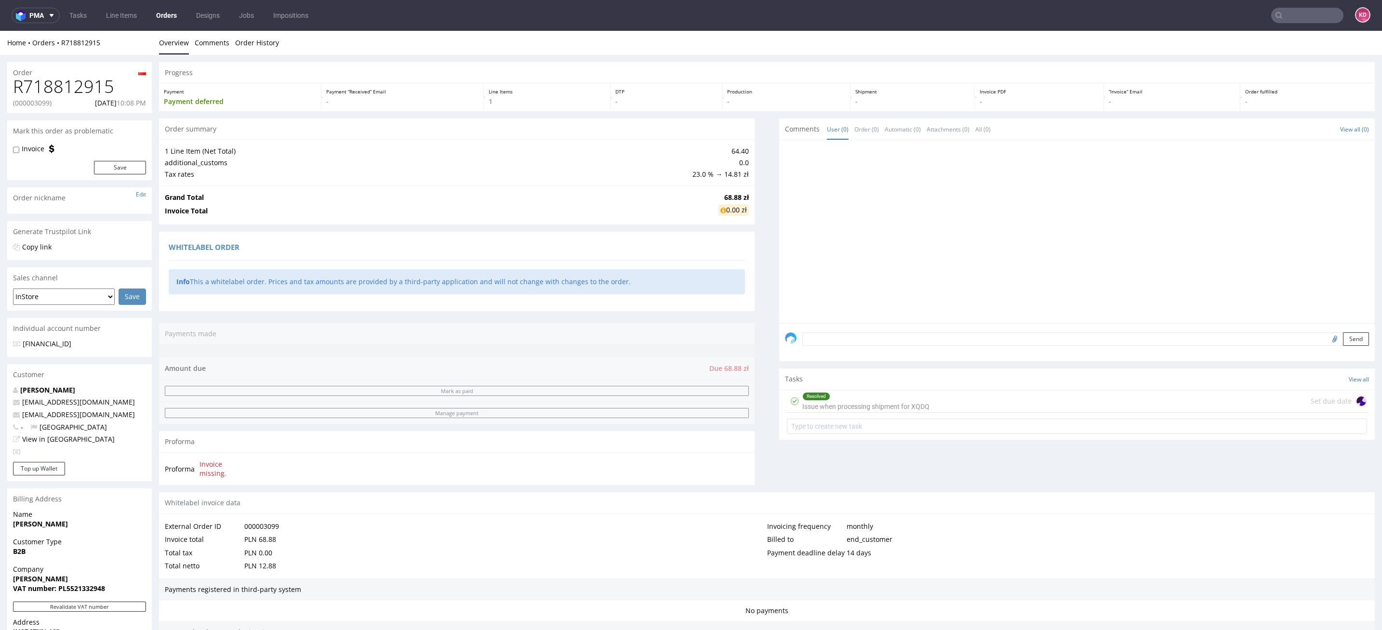
scroll to position [238, 0]
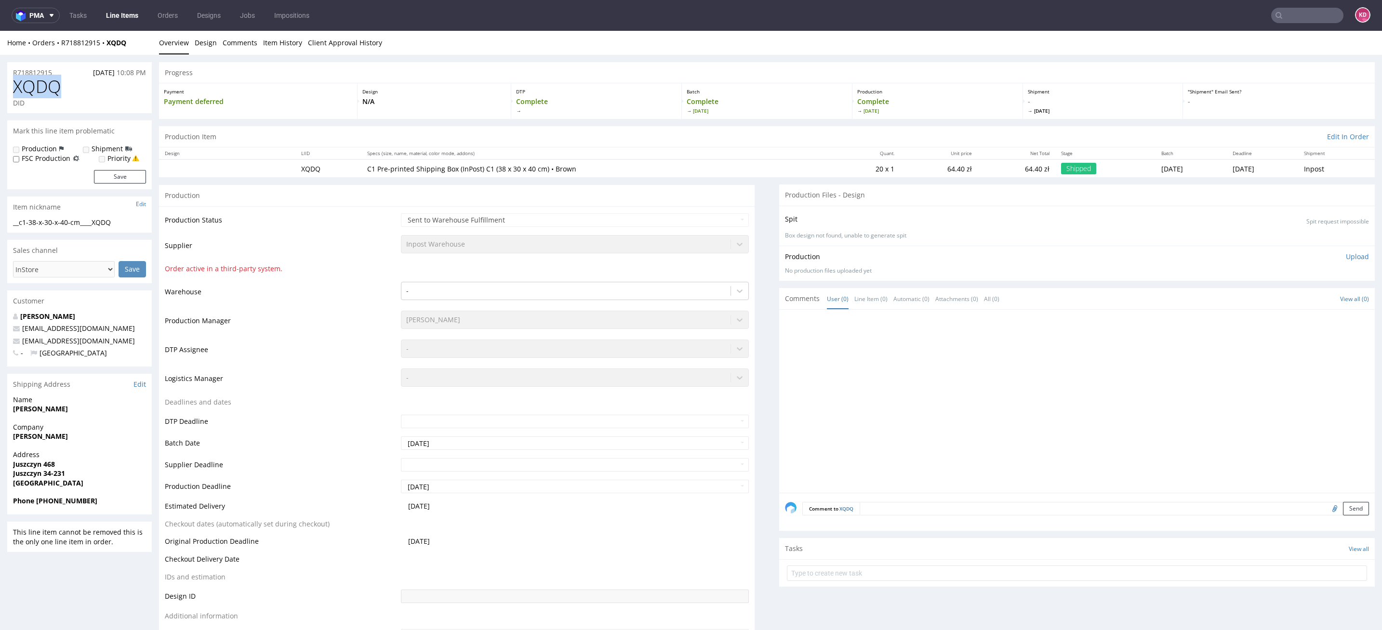
drag, startPoint x: 66, startPoint y: 89, endPoint x: 11, endPoint y: 87, distance: 55.0
click at [11, 87] on div "XQDQ DID" at bounding box center [79, 95] width 145 height 36
copy span "XQDQ"
drag, startPoint x: 280, startPoint y: 267, endPoint x: 169, endPoint y: 271, distance: 111.9
click at [168, 270] on td "Order active in a third-party system." at bounding box center [282, 272] width 234 height 18
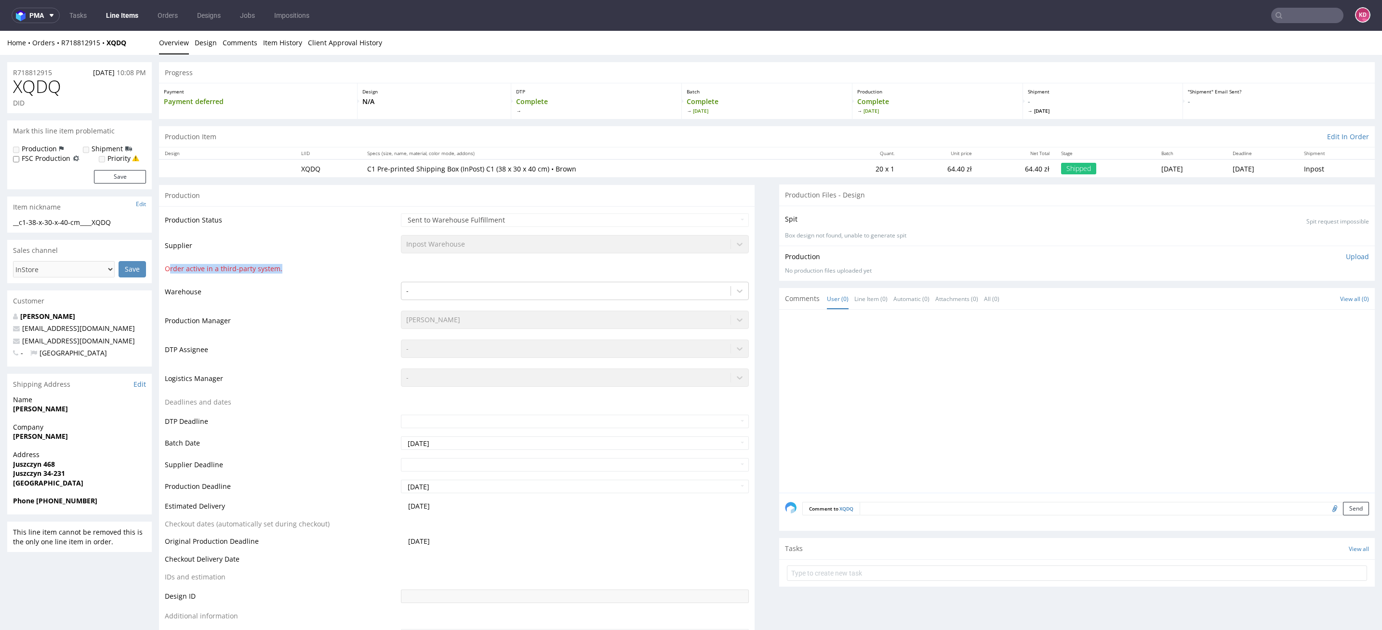
copy td "rder active in a third-party system."
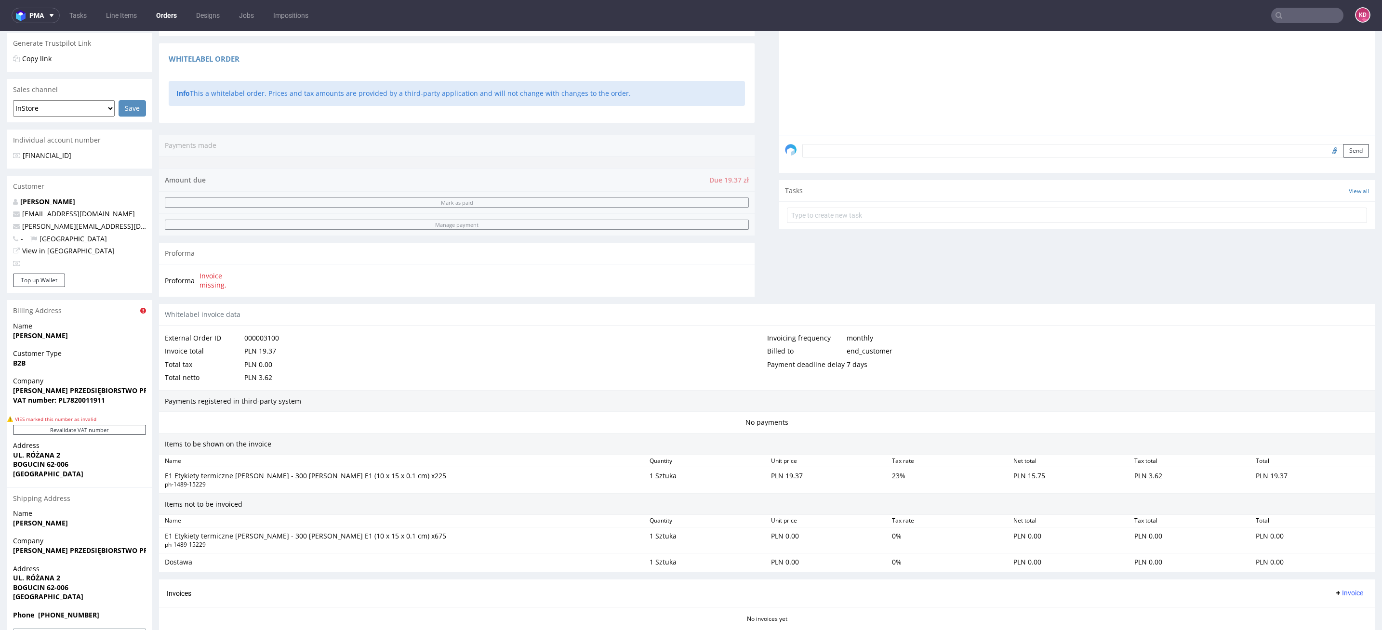
scroll to position [290, 0]
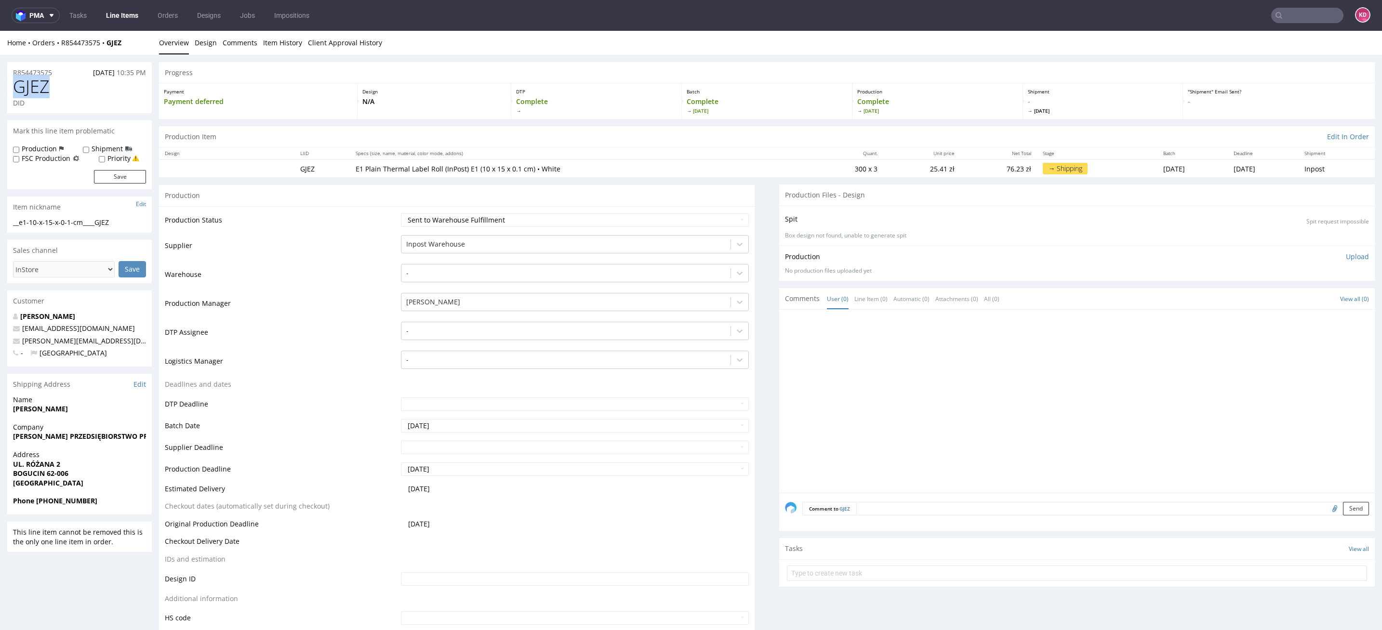
drag, startPoint x: 63, startPoint y: 93, endPoint x: 1, endPoint y: 93, distance: 61.7
copy span "GJEZ"
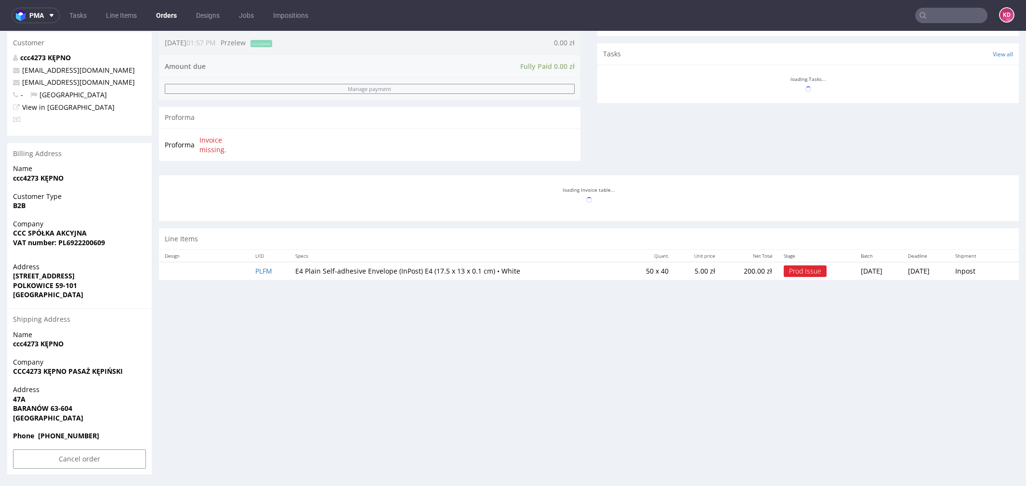
scroll to position [3, 0]
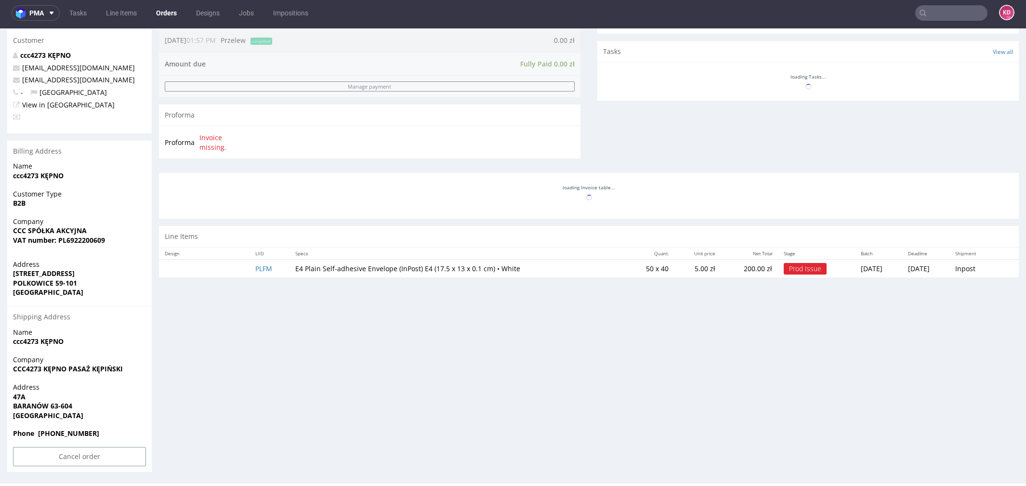
click at [68, 391] on span "Address" at bounding box center [79, 388] width 133 height 10
click at [105, 408] on span "BARANÓW 63-604" at bounding box center [79, 406] width 133 height 10
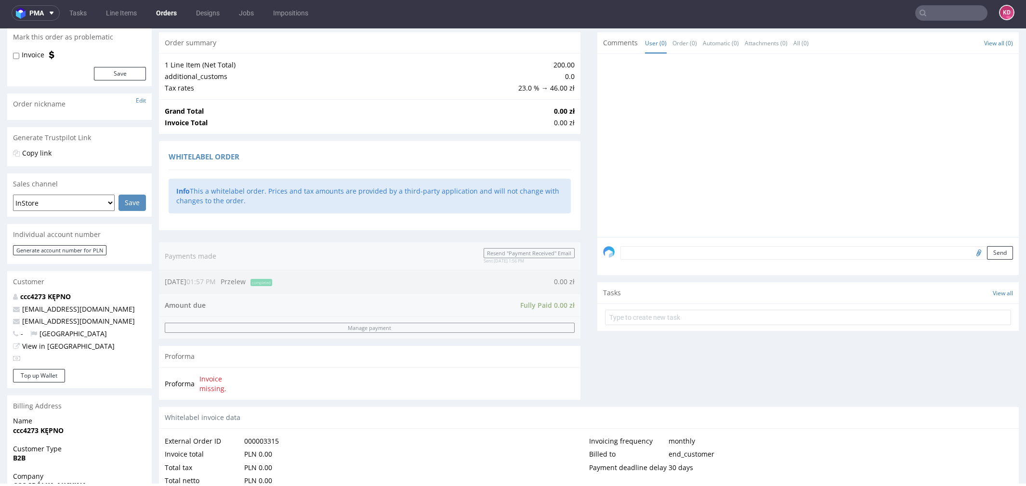
scroll to position [0, 0]
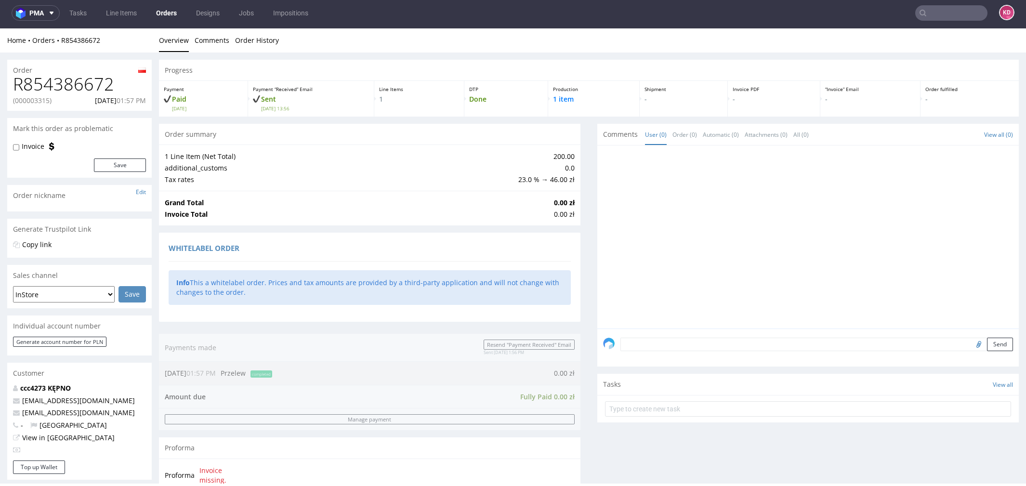
click at [44, 98] on p "(000003315)" at bounding box center [32, 101] width 39 height 10
copy p "000003315"
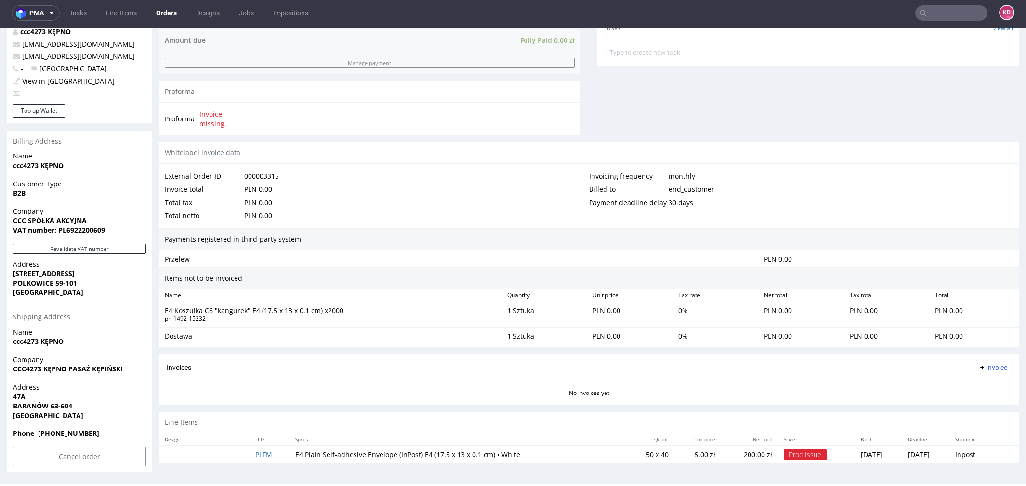
scroll to position [2, 0]
drag, startPoint x: 33, startPoint y: 396, endPoint x: 13, endPoint y: 396, distance: 19.8
click at [13, 396] on span "47A" at bounding box center [79, 398] width 133 height 10
copy strong "47A"
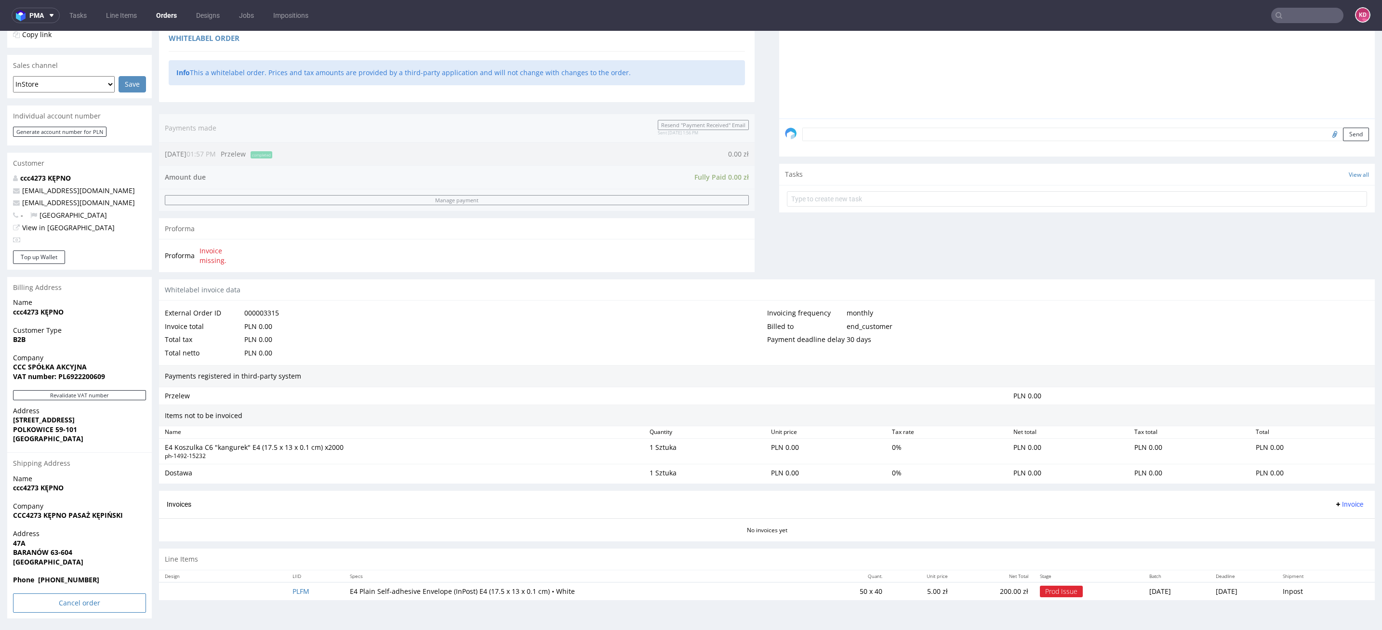
scroll to position [212, 0]
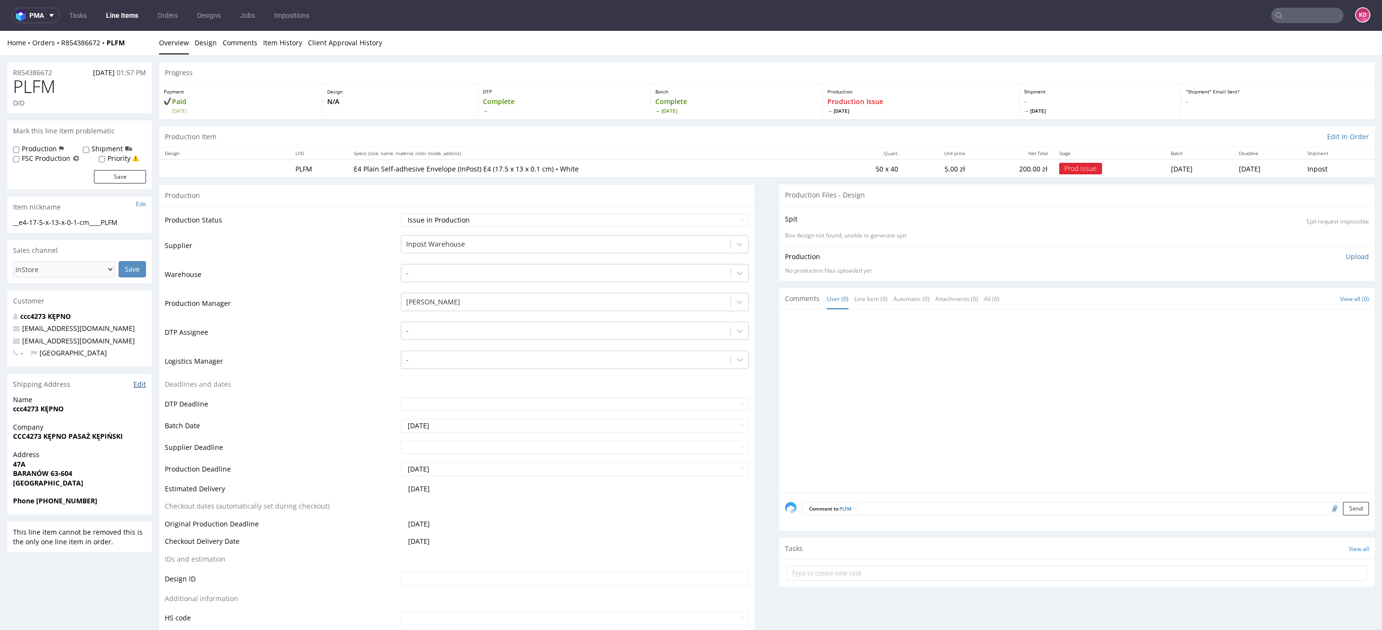
click at [137, 385] on link "Edit" at bounding box center [139, 385] width 13 height 10
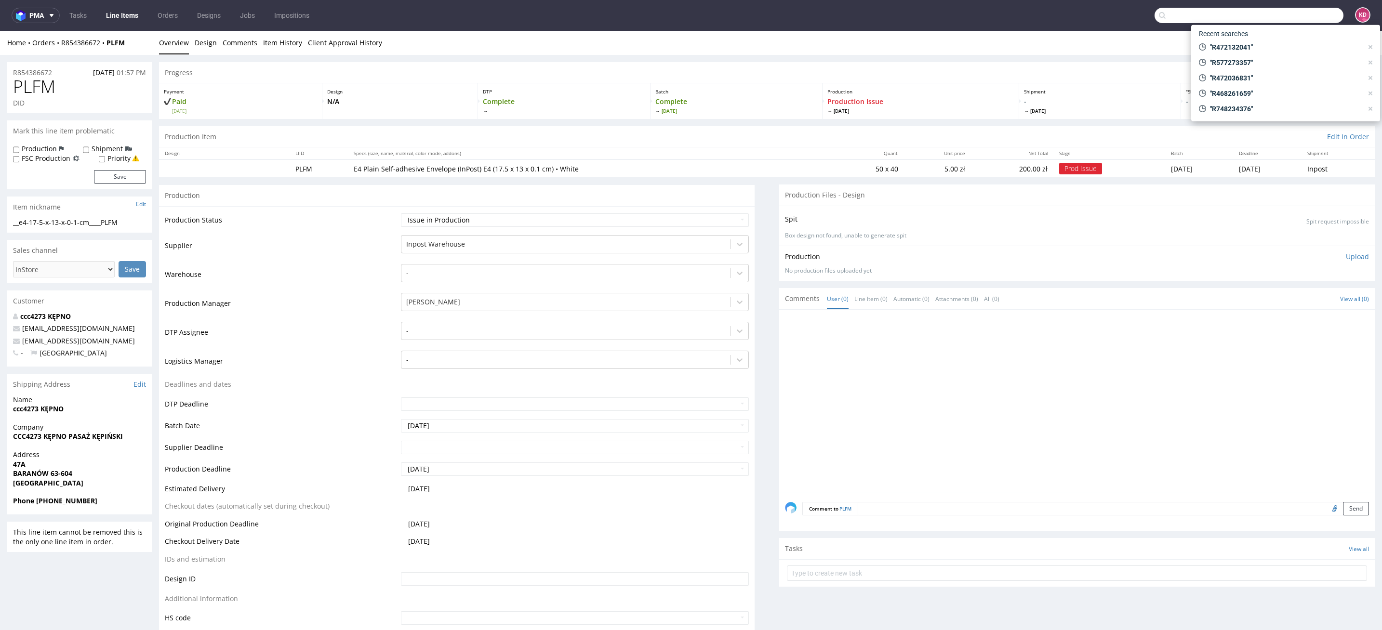
click at [1026, 18] on input "text" at bounding box center [1249, 15] width 189 height 15
paste input "R854386672"
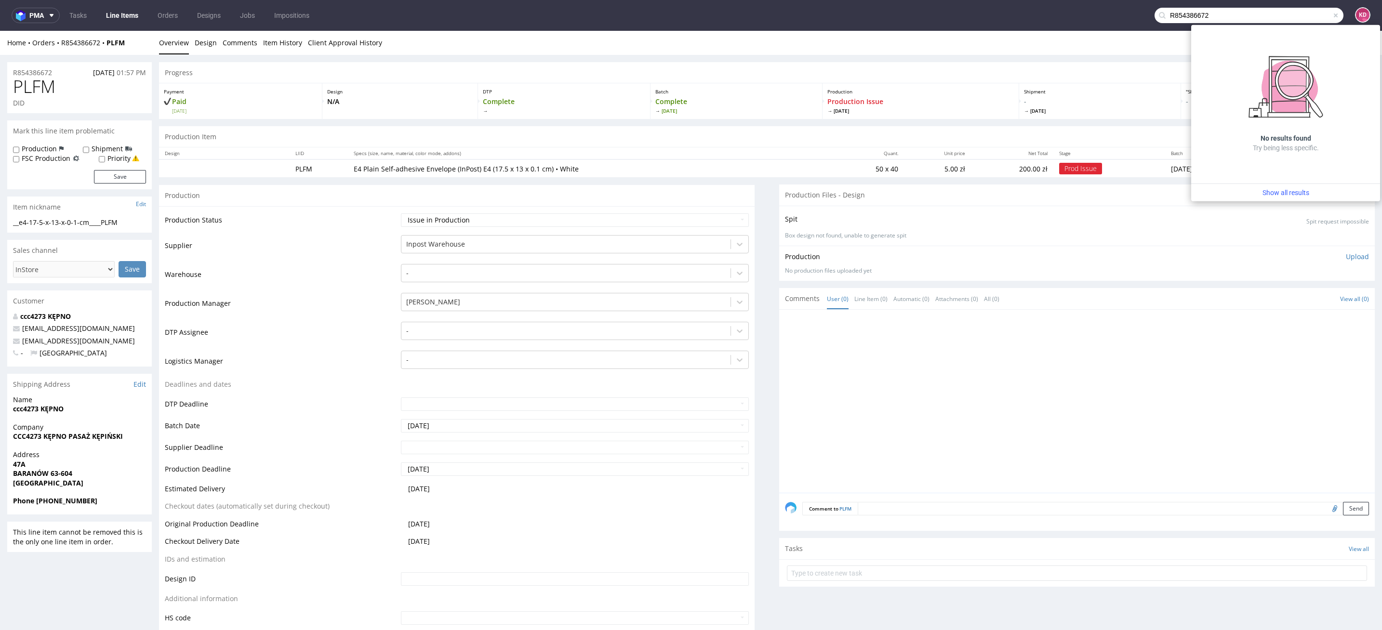
type input "R854386672"
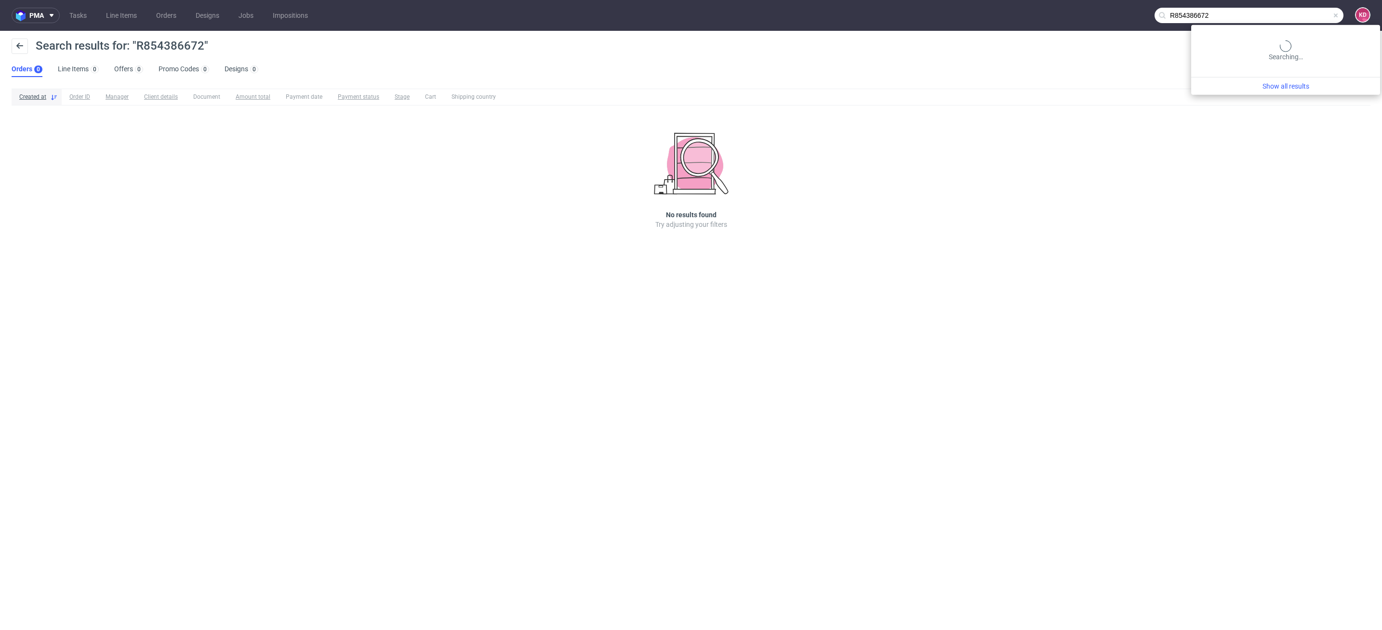
click at [1026, 14] on input "R854386672" at bounding box center [1249, 15] width 189 height 15
drag, startPoint x: 1215, startPoint y: 20, endPoint x: 1131, endPoint y: 2, distance: 85.7
click at [1026, 3] on nav "pma Tasks Line Items Orders Designs Jobs Impositions R854386672 KD" at bounding box center [691, 15] width 1382 height 31
paste input "R854386672"
type input "R854386672"
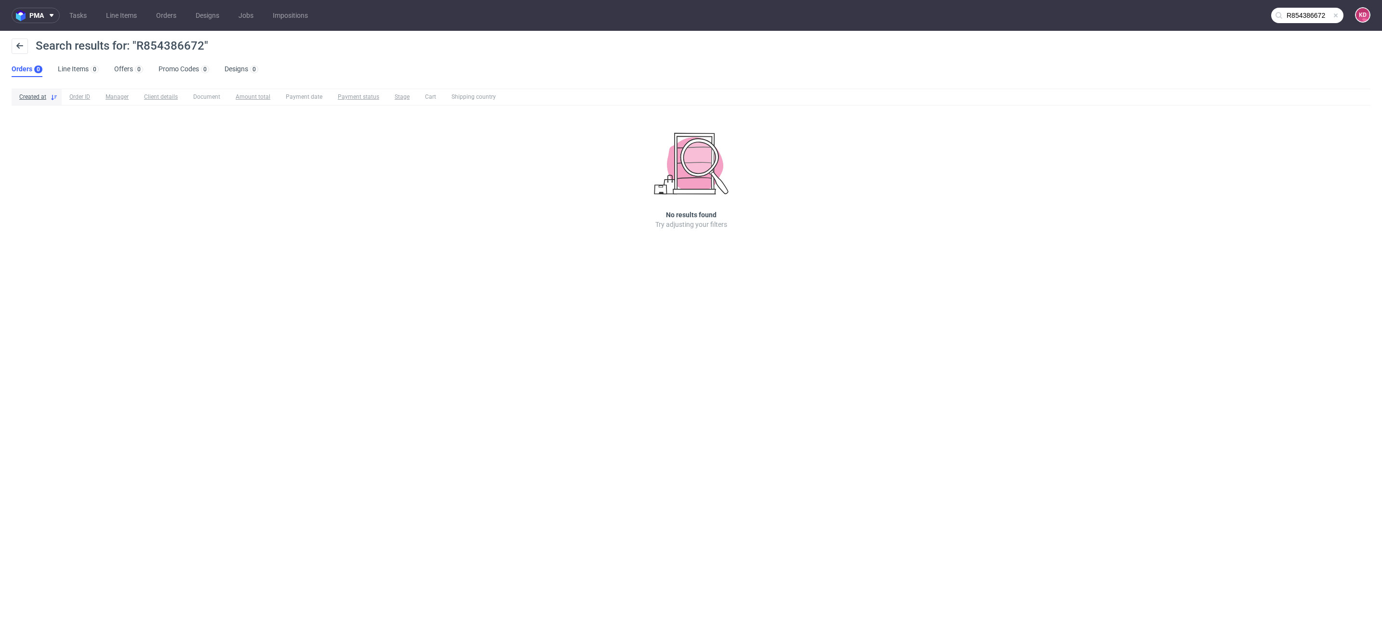
click at [1026, 15] on input "R854386672" at bounding box center [1307, 15] width 72 height 15
click at [1026, 20] on input "R854386672" at bounding box center [1307, 15] width 72 height 15
click at [108, 13] on link "Line Items" at bounding box center [121, 15] width 42 height 15
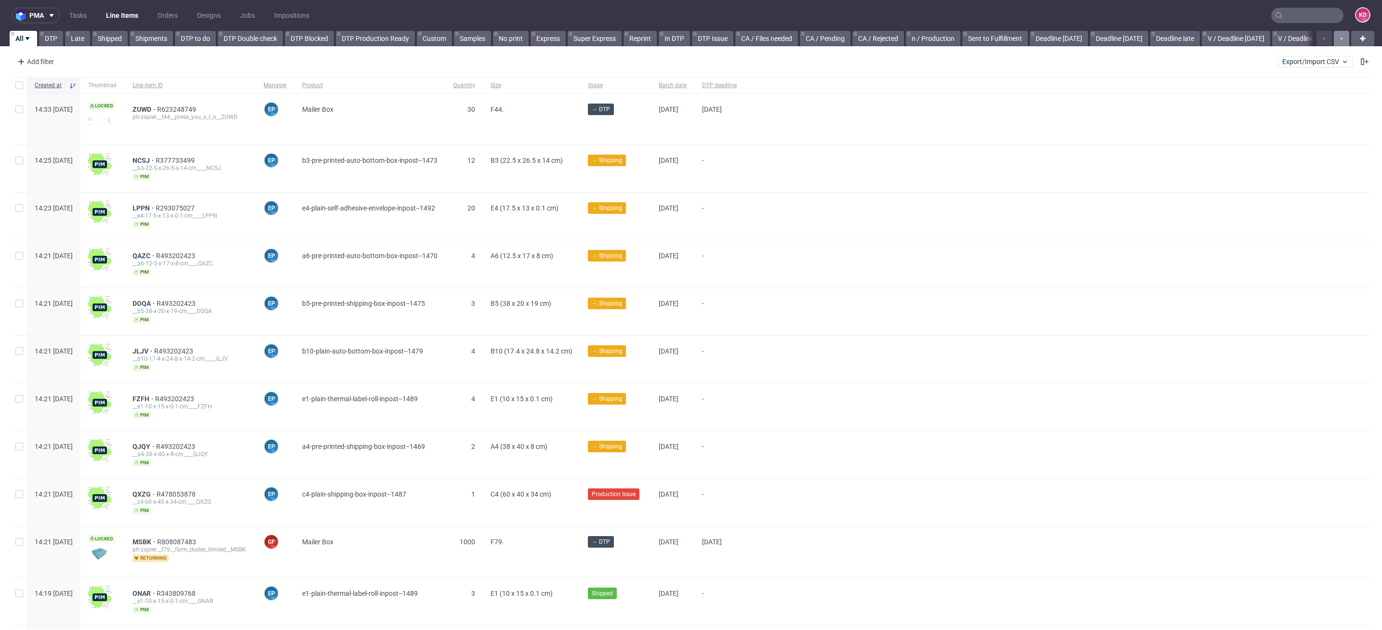
click at [1026, 43] on button "button" at bounding box center [1341, 38] width 15 height 15
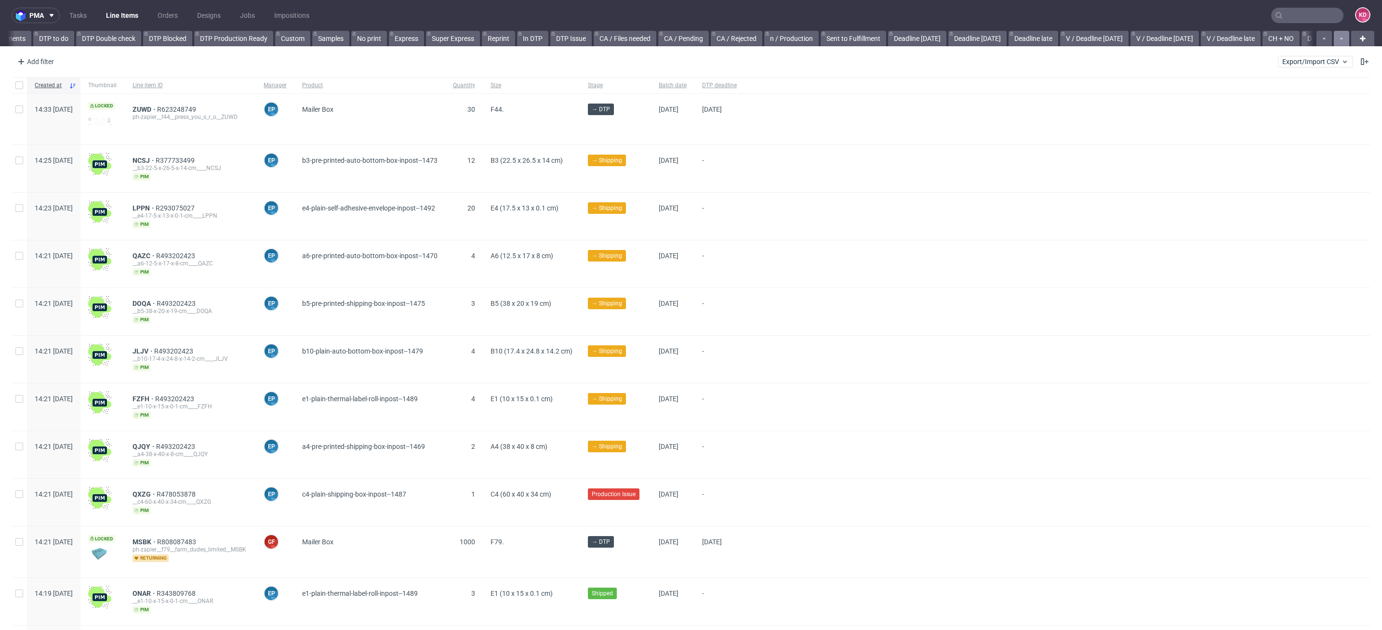
click at [1026, 43] on button "button" at bounding box center [1341, 38] width 15 height 15
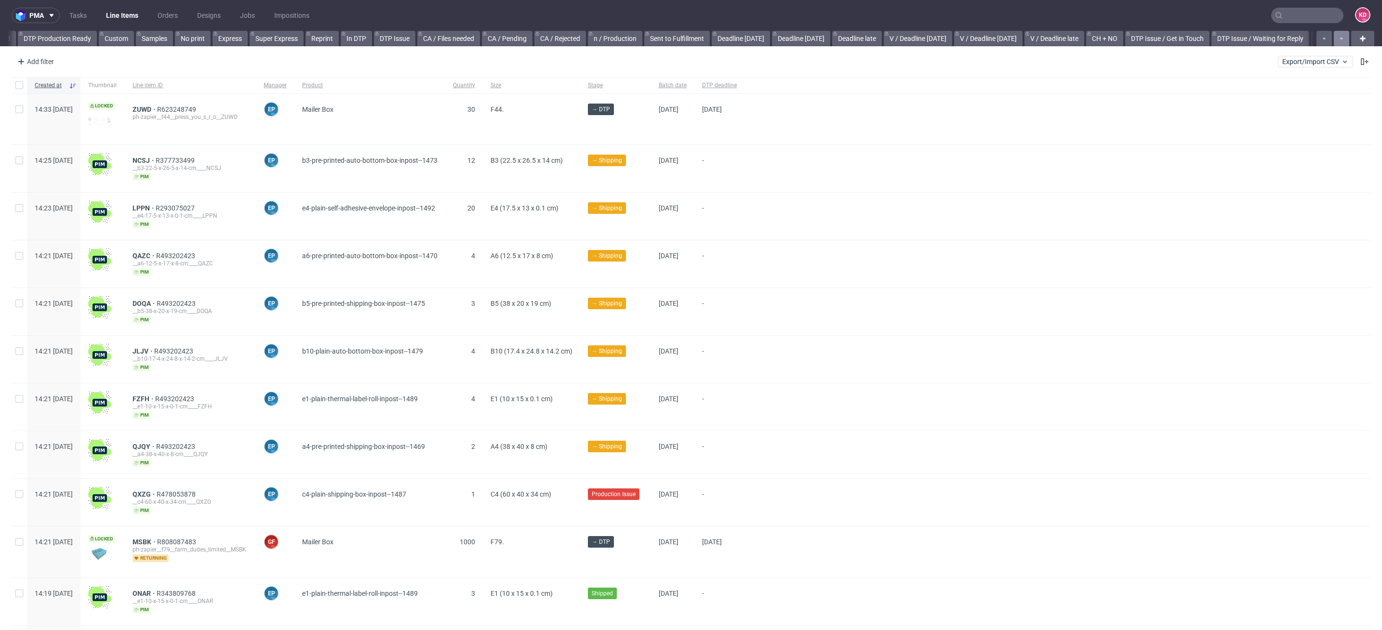
click at [1026, 43] on button "button" at bounding box center [1341, 38] width 15 height 15
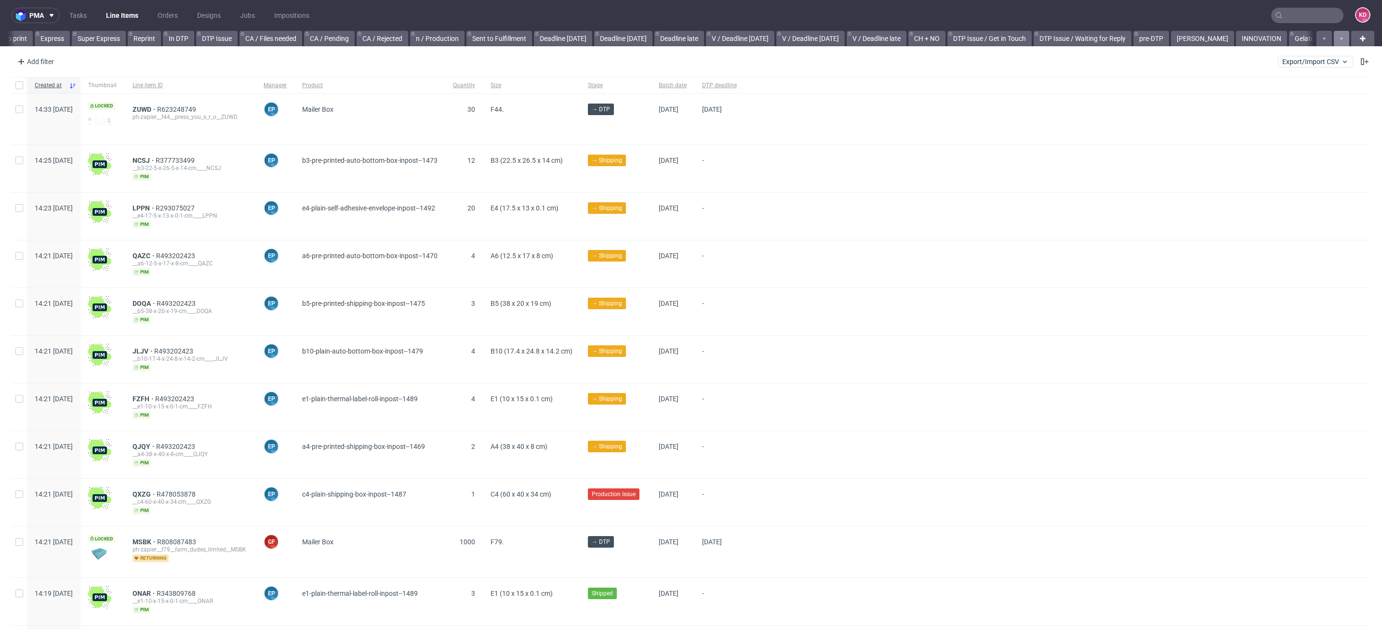
click at [1026, 43] on button "button" at bounding box center [1341, 38] width 15 height 15
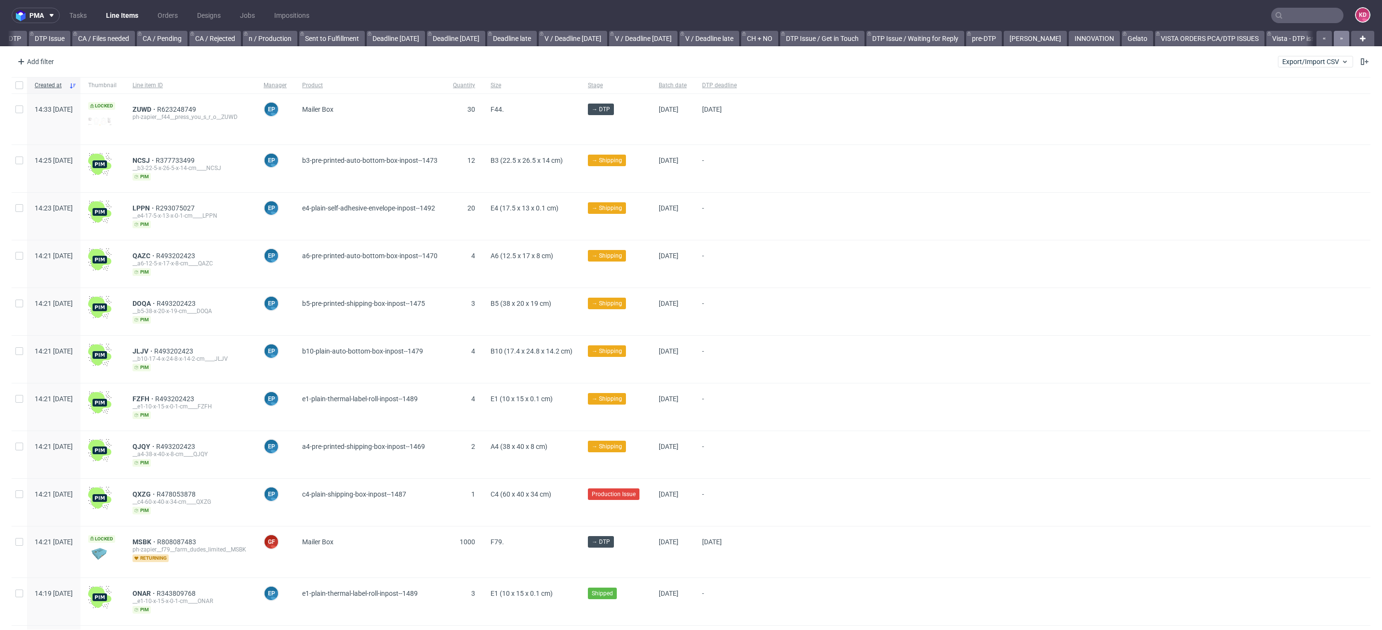
click at [1026, 43] on button "button" at bounding box center [1341, 38] width 15 height 15
click at [1026, 43] on div at bounding box center [1332, 38] width 35 height 15
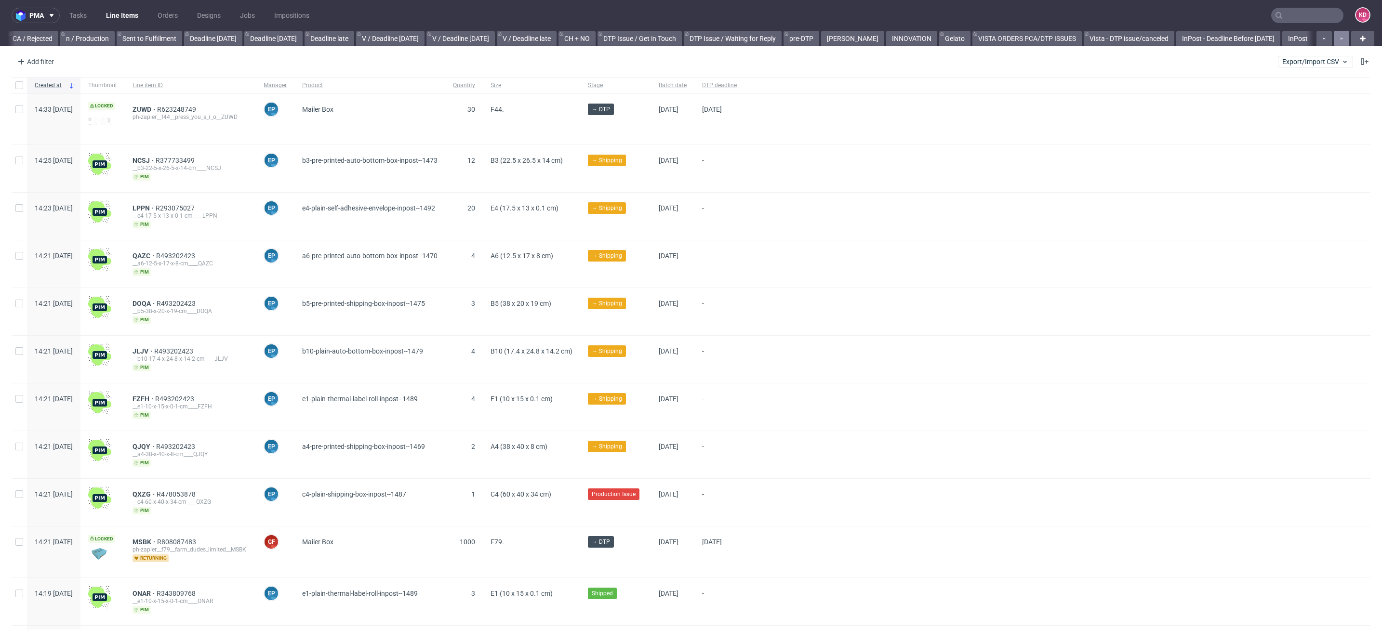
scroll to position [0, 857]
click at [1026, 43] on div at bounding box center [1332, 38] width 35 height 15
click at [1026, 42] on link "InPost" at bounding box center [1297, 38] width 31 height 15
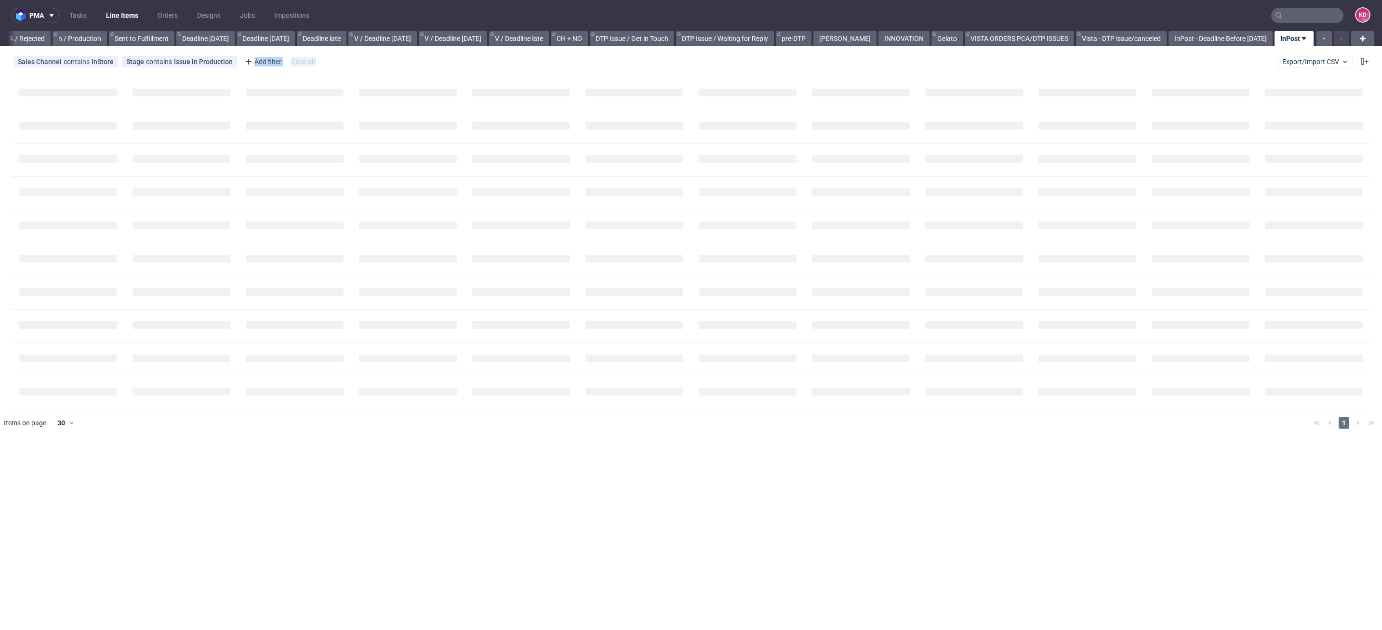
scroll to position [0, 846]
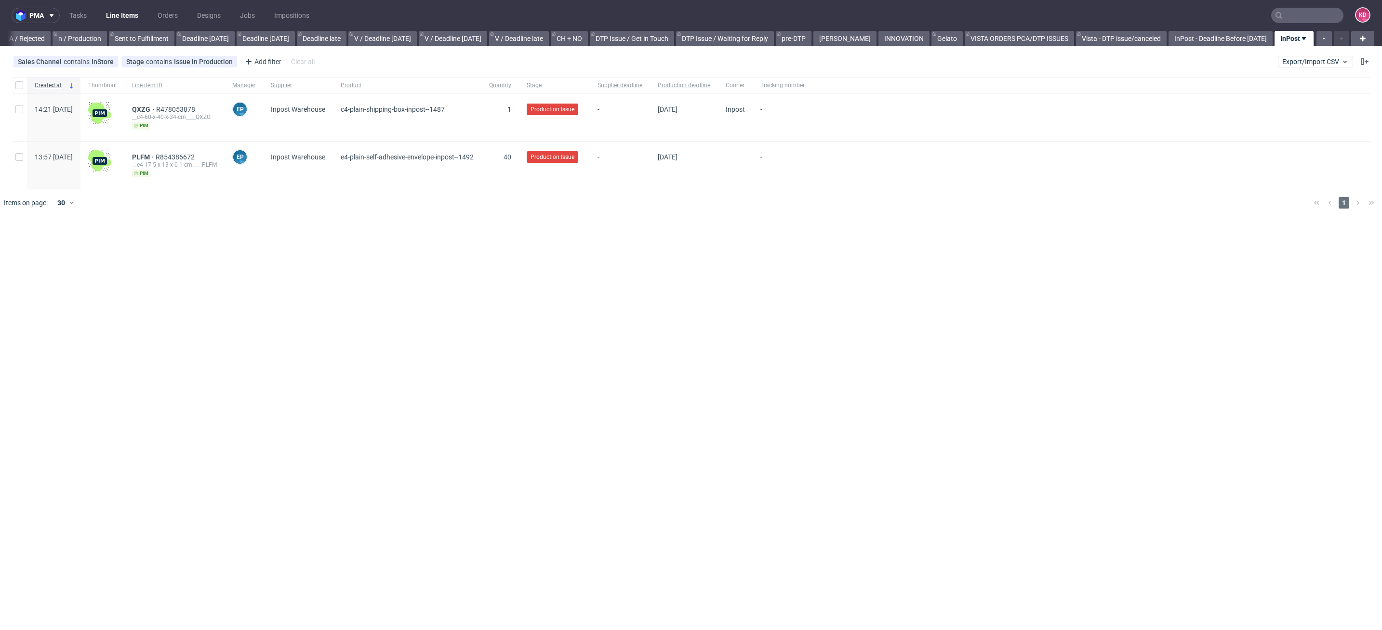
click at [328, 62] on div "Sales Channel contains InStore Stage contains Issue in Production Add filter Hi…" at bounding box center [691, 61] width 1382 height 23
click at [227, 62] on use at bounding box center [229, 62] width 4 height 4
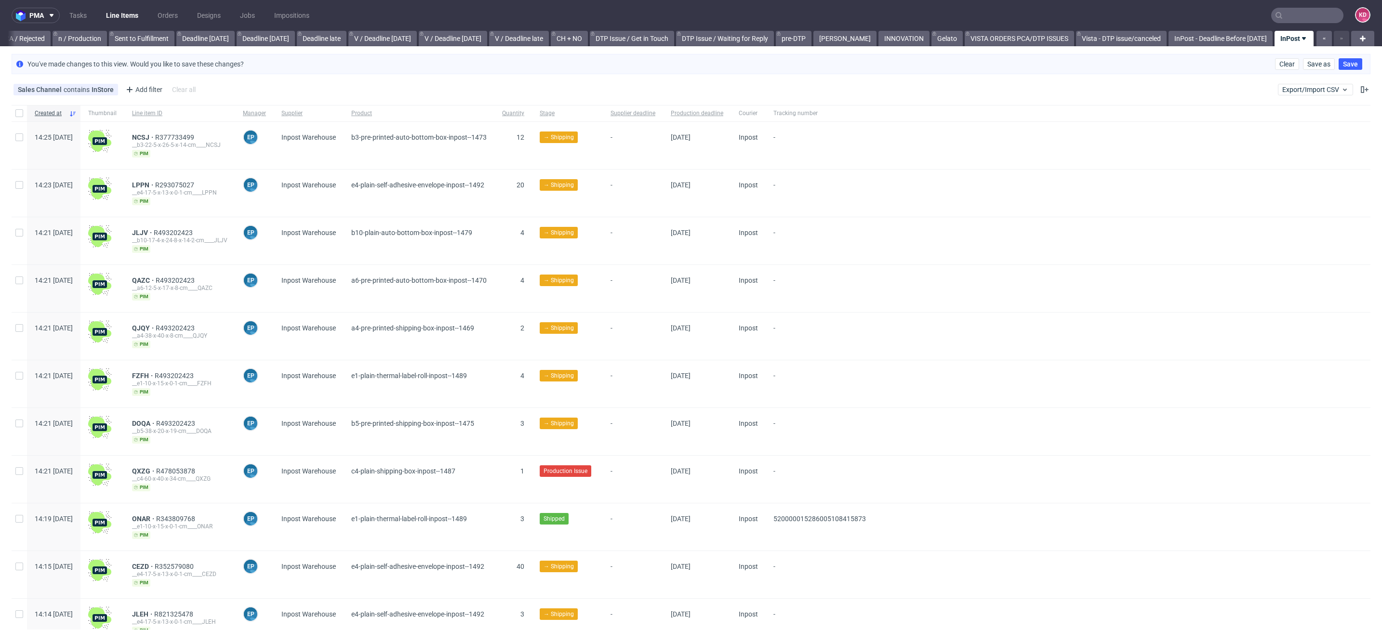
click at [256, 89] on div "Sales Channel contains InStore Add filter Hide filters Clear all Export/Import …" at bounding box center [691, 89] width 1382 height 23
click at [140, 92] on div "Add filter" at bounding box center [143, 89] width 42 height 15
click at [150, 109] on input "text" at bounding box center [182, 110] width 116 height 15
type input "prod"
click at [335, 91] on div "Sales Channel contains InStore Add filter Hide filters Clear all Export/Import …" at bounding box center [691, 89] width 1382 height 23
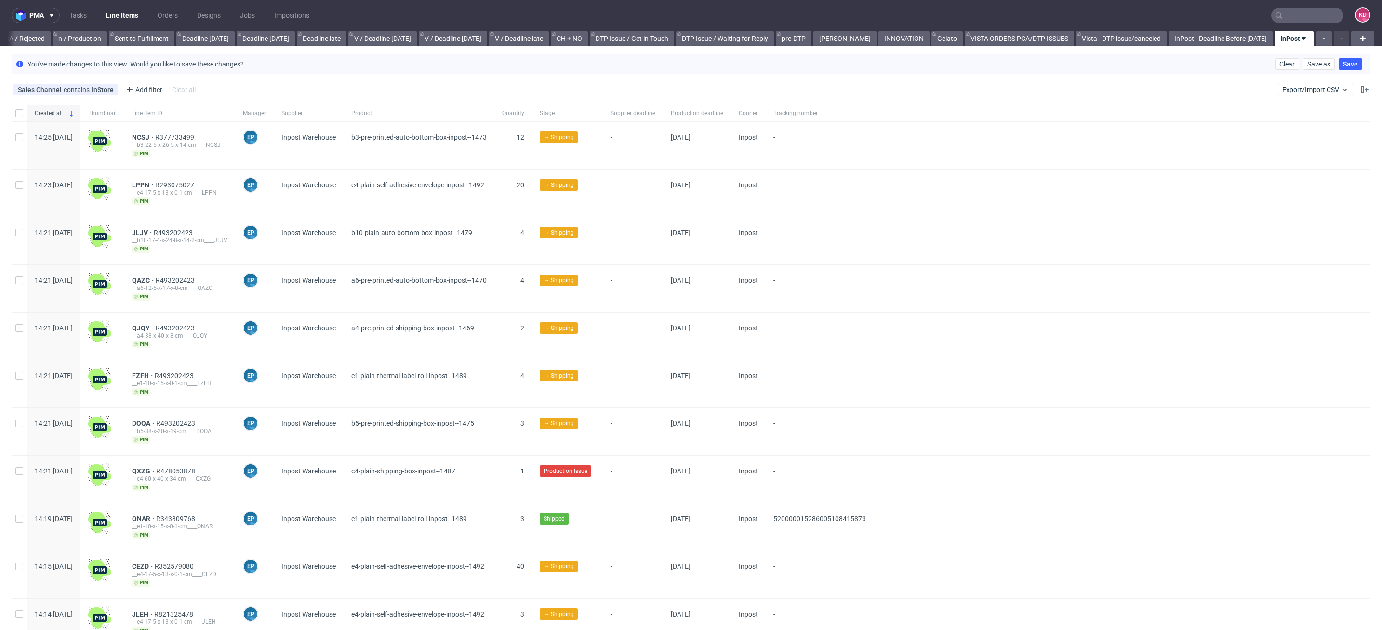
click at [1026, 38] on link "InPost" at bounding box center [1294, 38] width 39 height 15
click at [1026, 98] on input "checkbox" at bounding box center [1352, 96] width 13 height 8
checkbox input "true"
click at [1026, 90] on div "Sales Channel contains InStore Add filter Hide filters Clear all Export/Import …" at bounding box center [691, 89] width 1382 height 23
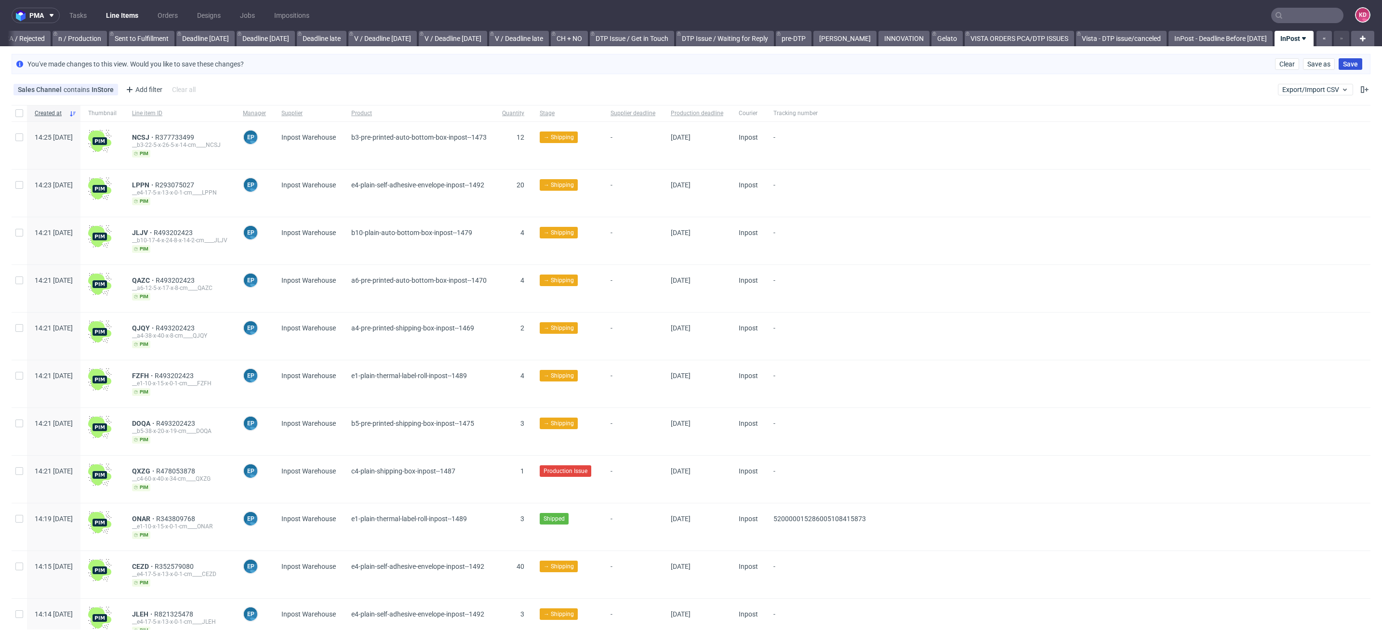
click at [1026, 65] on span "Save" at bounding box center [1350, 64] width 15 height 7
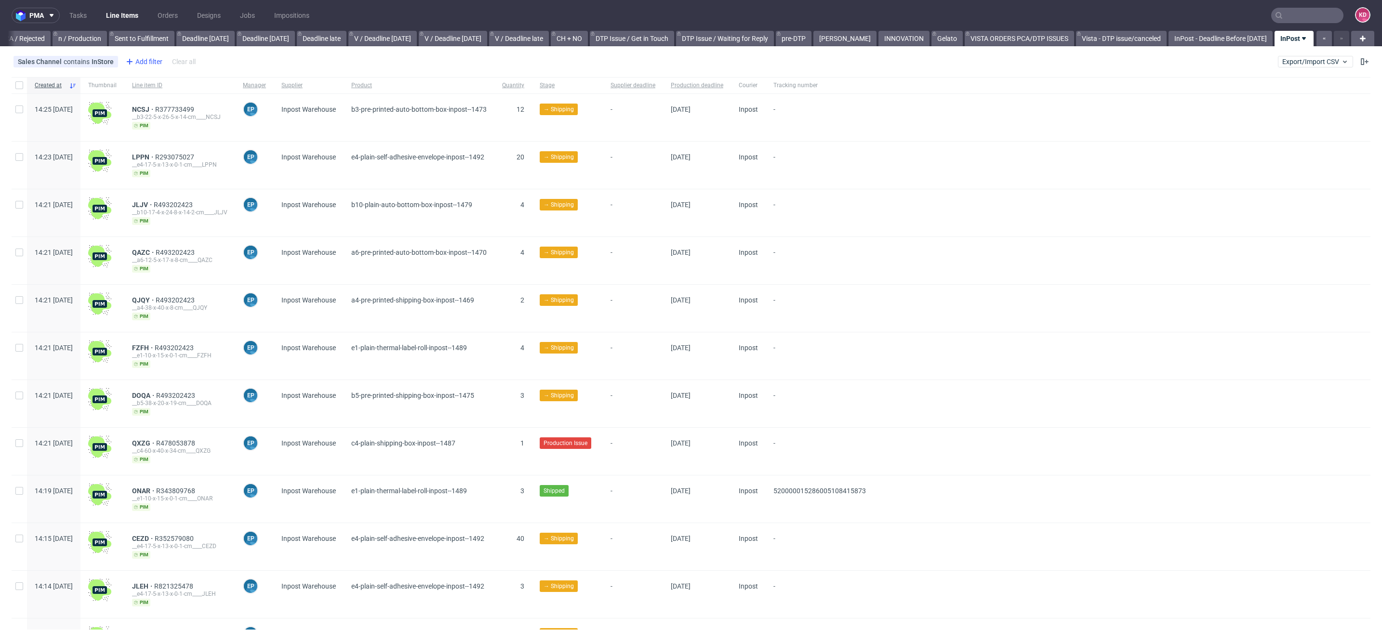
click at [141, 61] on div "Add filter" at bounding box center [143, 61] width 42 height 15
click at [157, 83] on input "text" at bounding box center [182, 82] width 116 height 15
type input "stage"
click at [154, 106] on div "Stage" at bounding box center [182, 102] width 116 height 13
click at [162, 106] on input "text" at bounding box center [182, 104] width 116 height 15
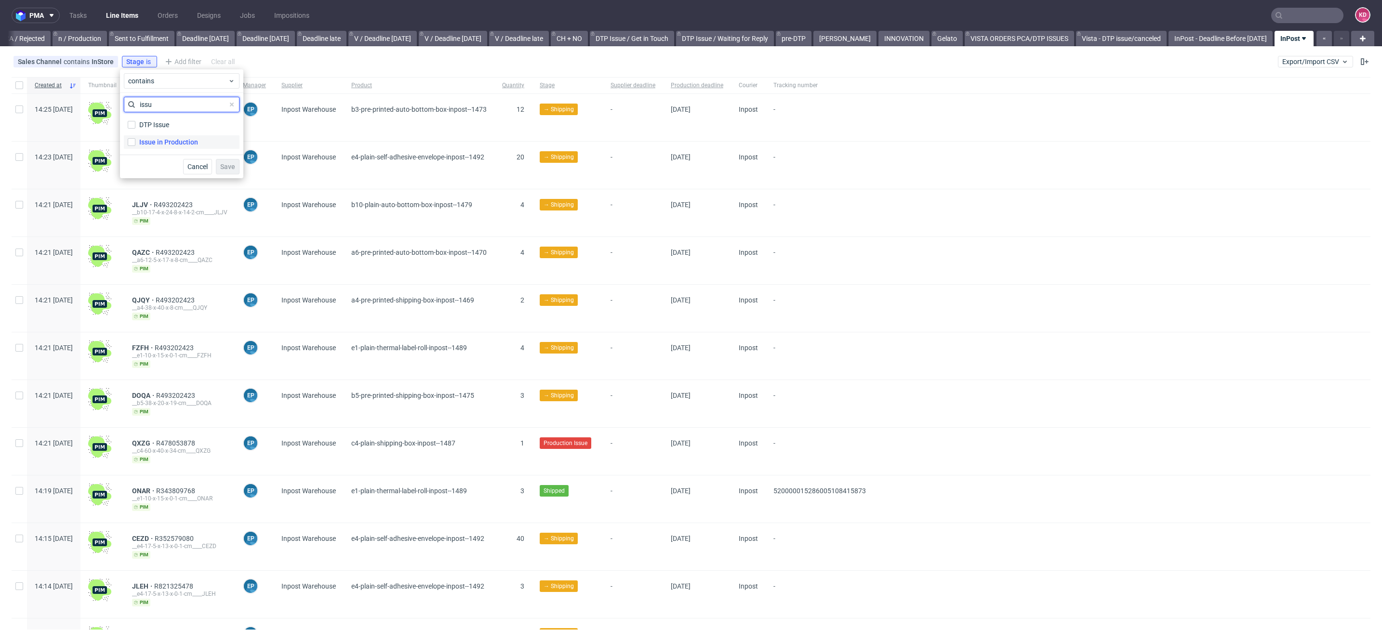
type input "issu"
click at [172, 142] on div "Issue in Production" at bounding box center [168, 142] width 59 height 10
click at [135, 142] on input "Issue in Production" at bounding box center [132, 142] width 8 height 8
checkbox input "true"
click at [226, 168] on span "Save" at bounding box center [227, 166] width 15 height 7
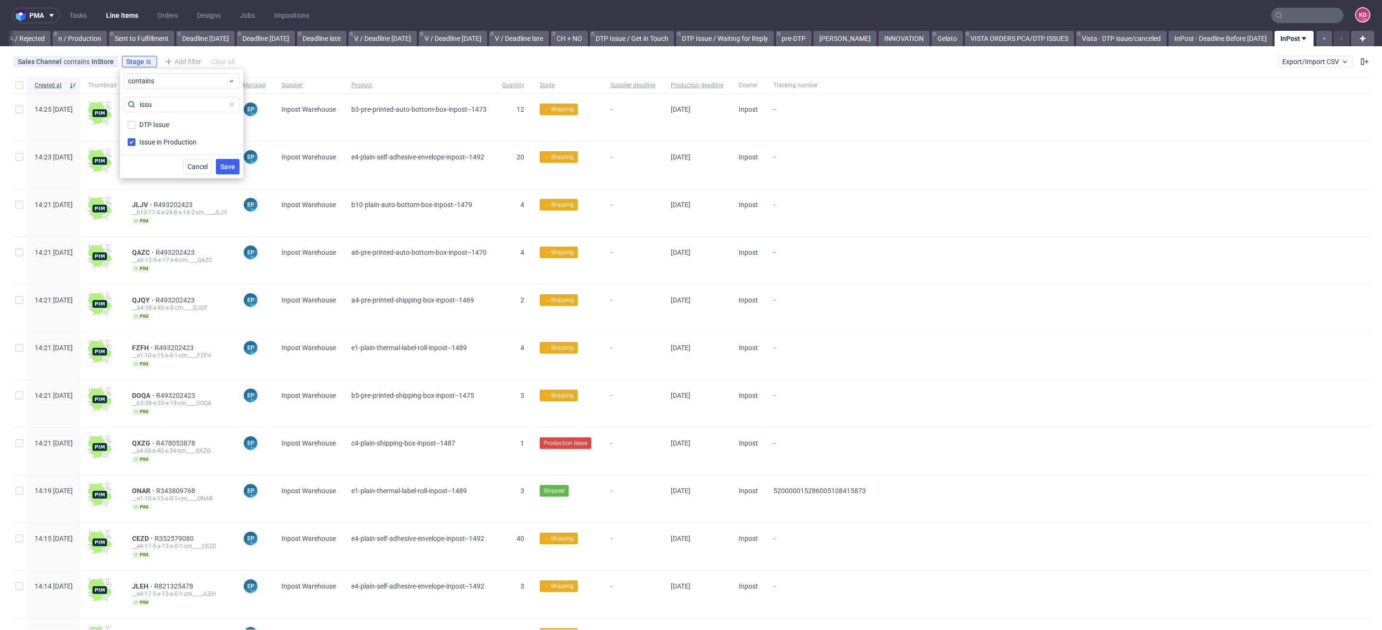
scroll to position [0, 846]
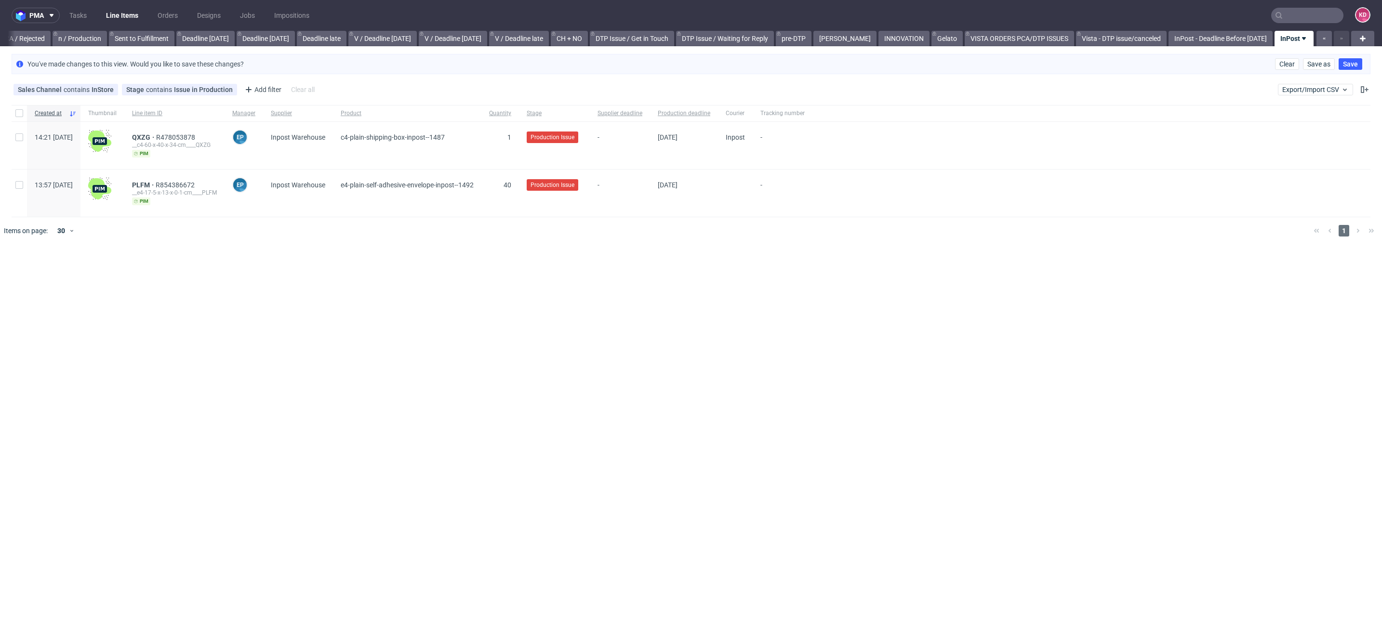
click at [275, 254] on div "pma Tasks Line Items Orders Designs Jobs Impositions KD All DTP Late Shipped Sh…" at bounding box center [691, 315] width 1382 height 630
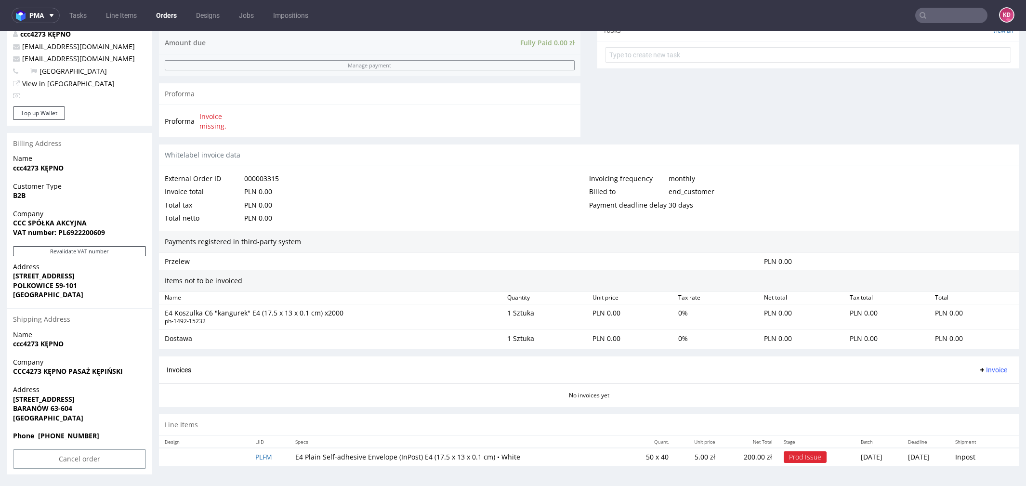
scroll to position [3, 0]
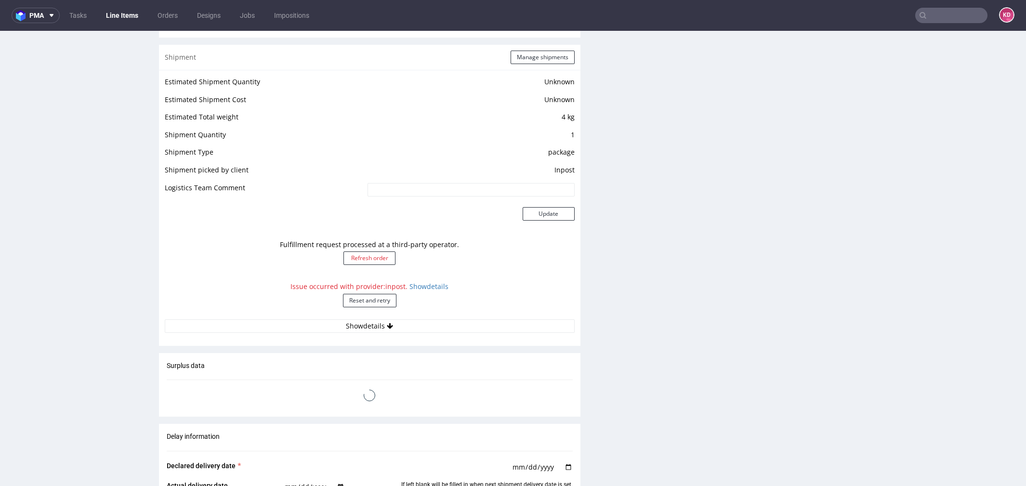
scroll to position [765, 0]
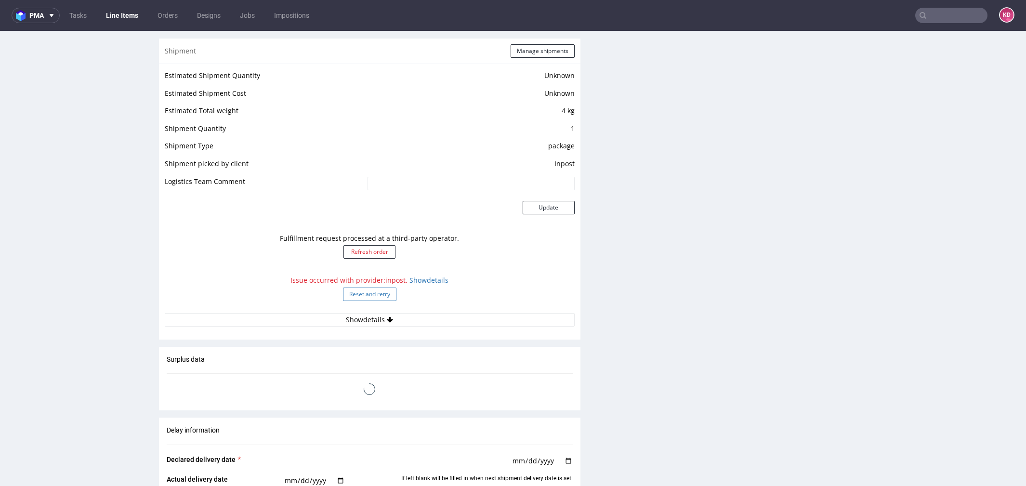
click at [380, 291] on button "Reset and retry" at bounding box center [369, 294] width 53 height 13
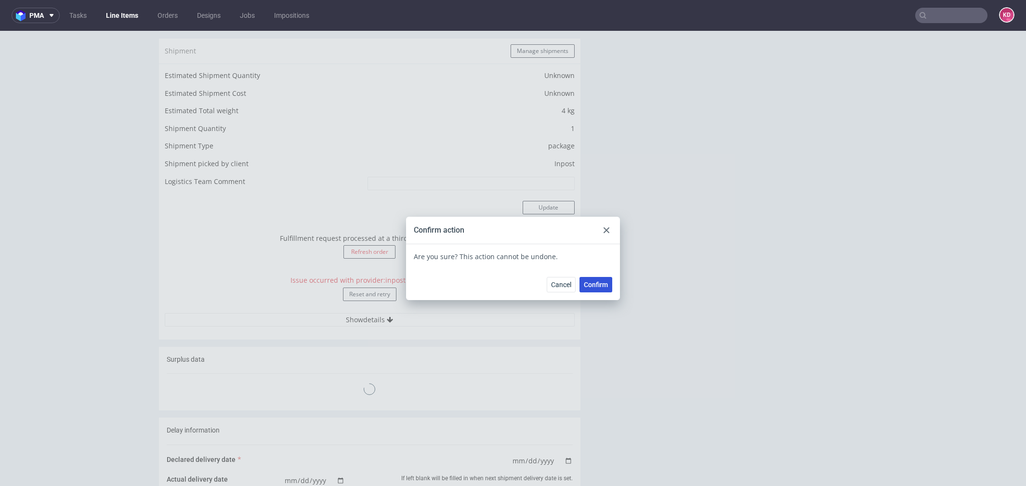
click at [592, 282] on span "Confirm" at bounding box center [596, 284] width 24 height 7
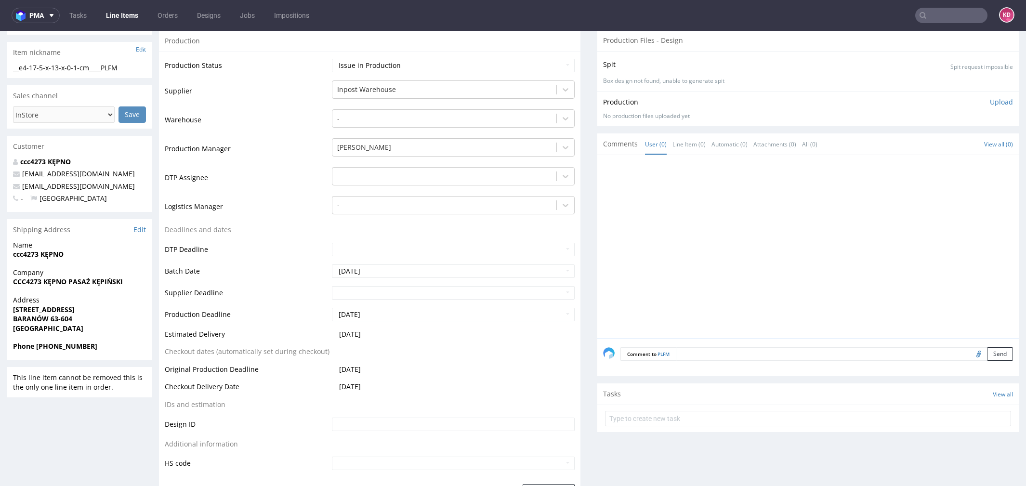
scroll to position [158, 0]
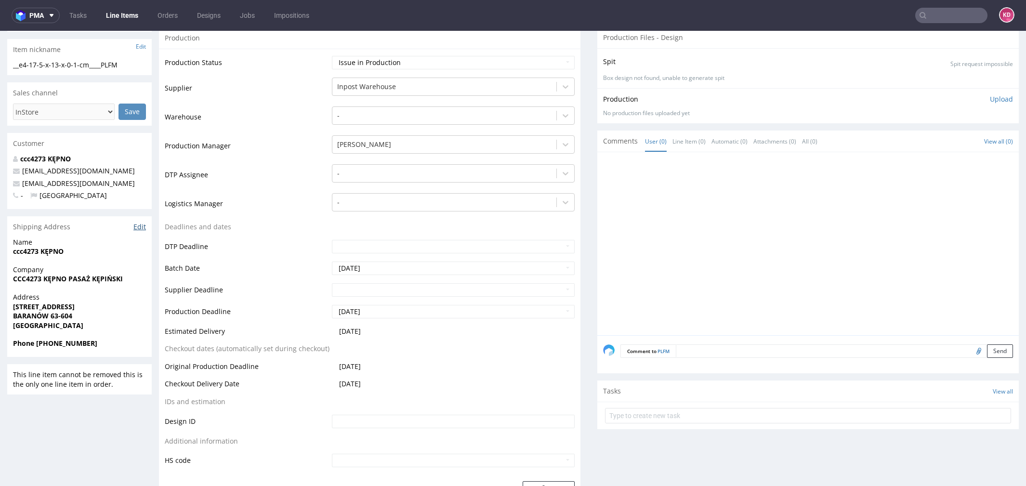
click at [142, 226] on link "Edit" at bounding box center [139, 227] width 13 height 10
click at [139, 228] on link "Edit" at bounding box center [139, 227] width 13 height 10
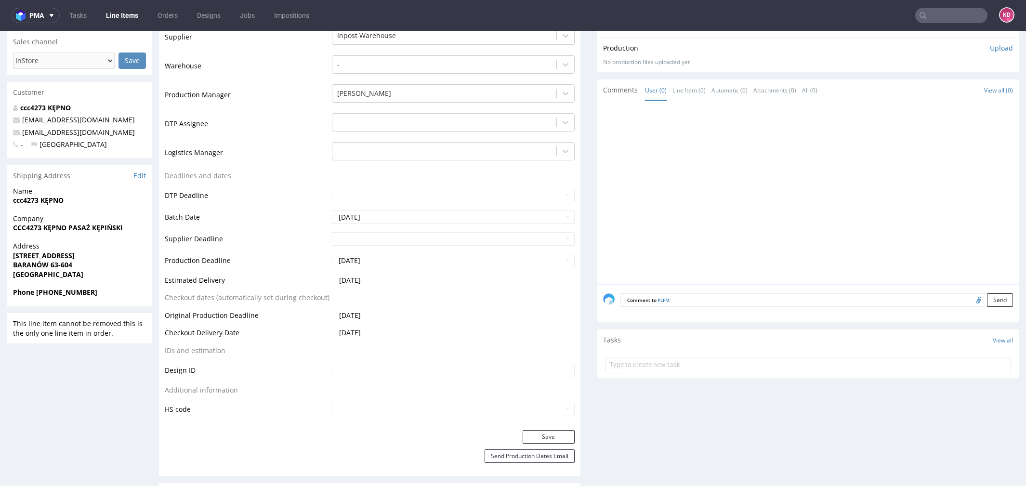
scroll to position [221, 0]
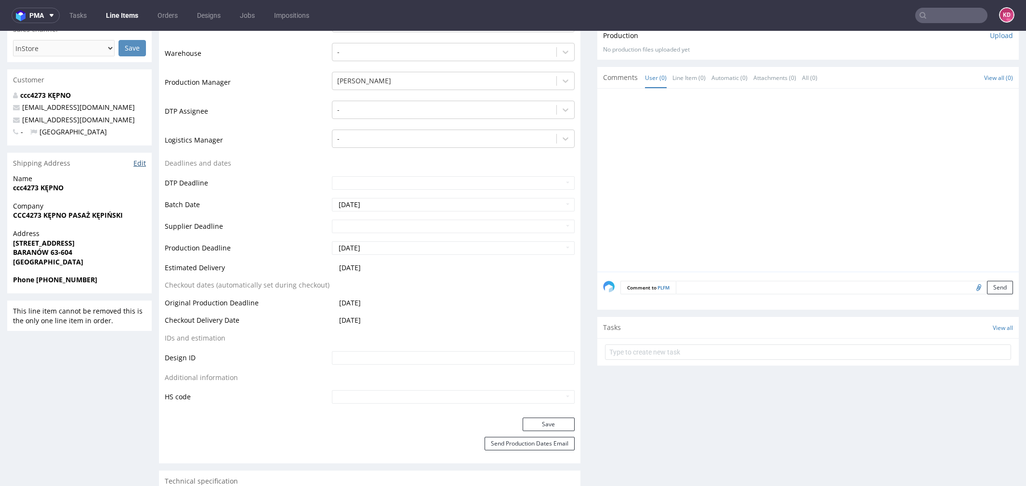
click at [138, 165] on link "Edit" at bounding box center [139, 164] width 13 height 10
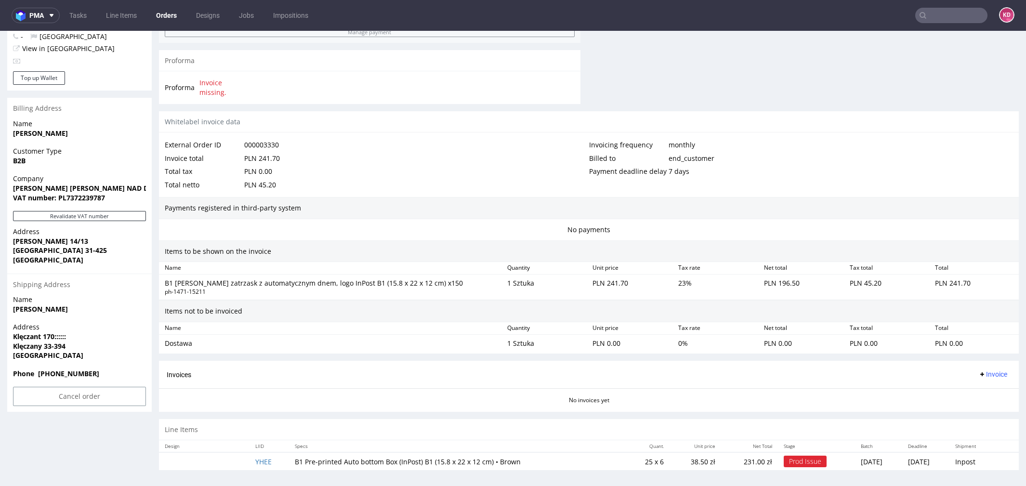
scroll to position [3, 0]
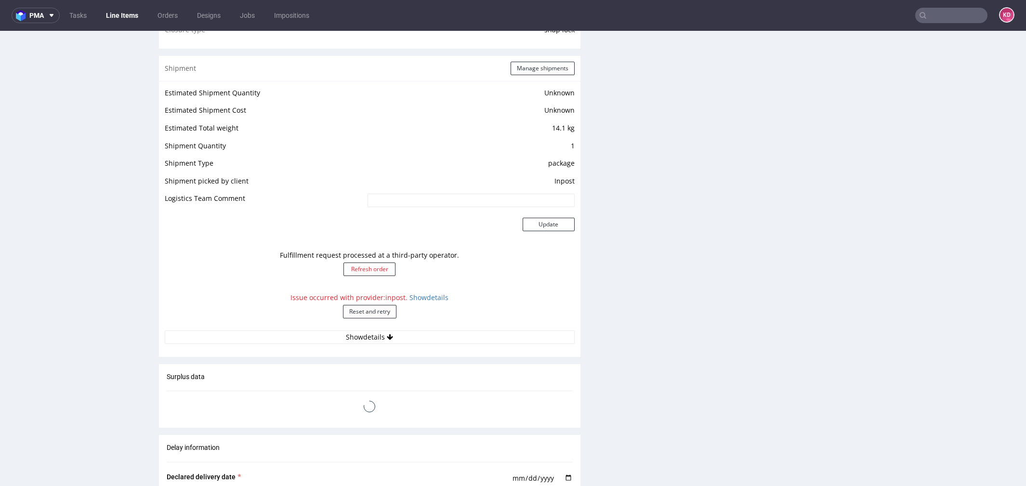
scroll to position [803, 0]
click at [422, 293] on link "Show details" at bounding box center [429, 295] width 39 height 9
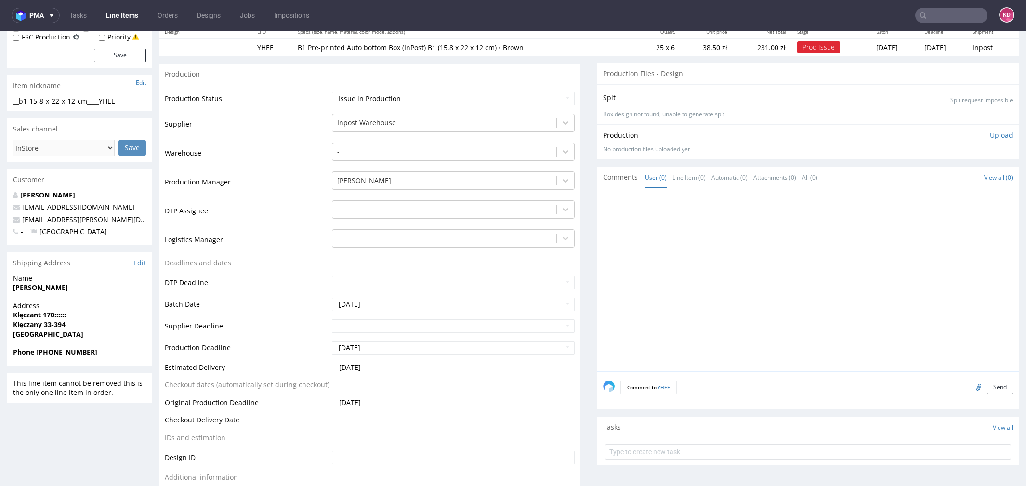
scroll to position [142, 0]
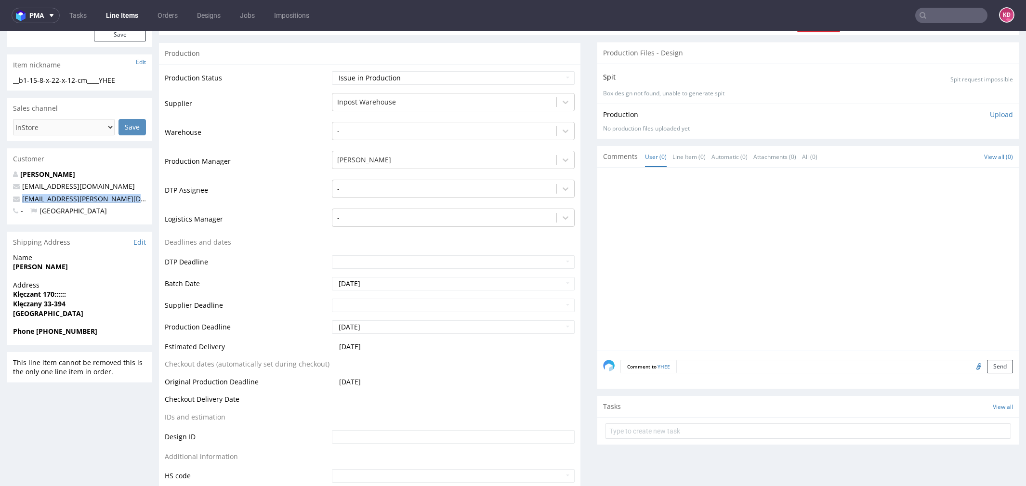
drag, startPoint x: 138, startPoint y: 202, endPoint x: 22, endPoint y: 202, distance: 115.6
click at [22, 202] on p "[EMAIL_ADDRESS][PERSON_NAME][DOMAIN_NAME]" at bounding box center [79, 199] width 133 height 10
copy link "[EMAIL_ADDRESS][PERSON_NAME][DOMAIN_NAME]"
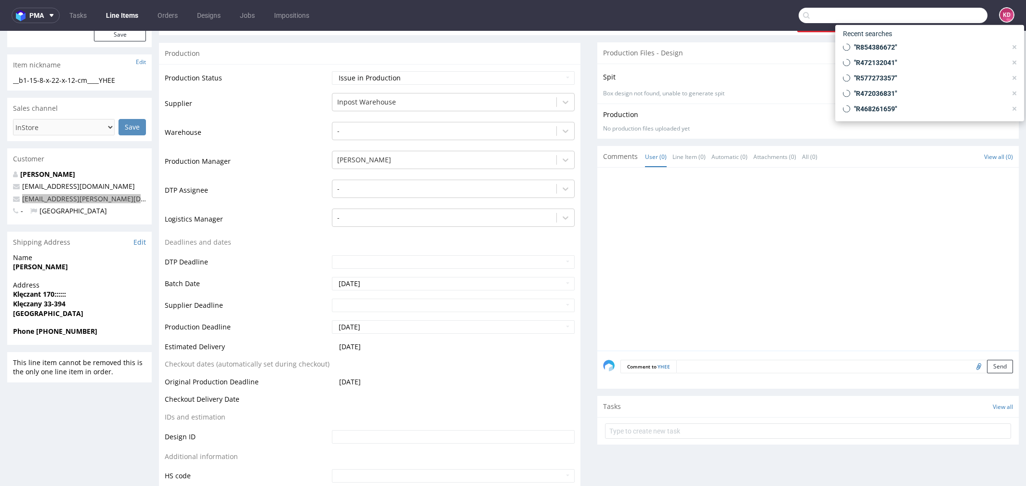
click at [944, 19] on input "text" at bounding box center [893, 15] width 189 height 15
paste input "[EMAIL_ADDRESS][PERSON_NAME][DOMAIN_NAME]"
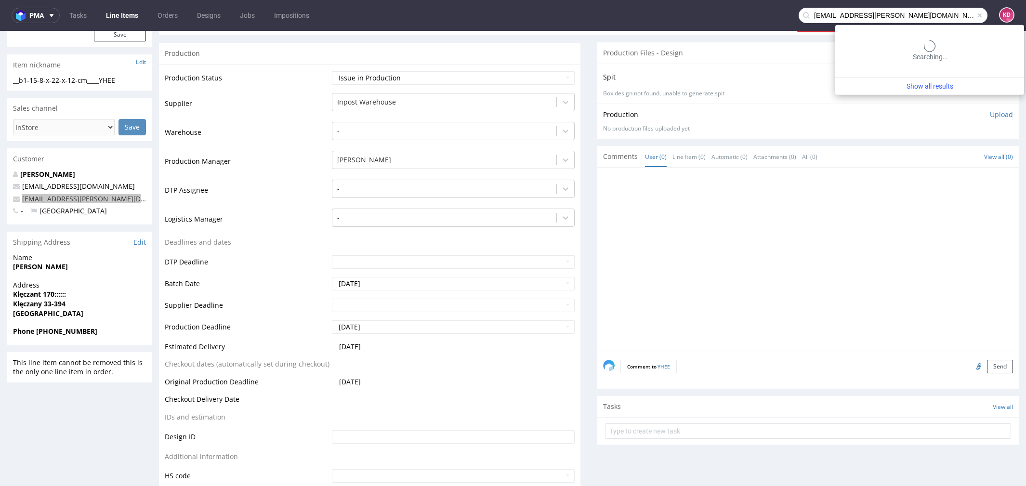
type input "[EMAIL_ADDRESS][PERSON_NAME][DOMAIN_NAME]"
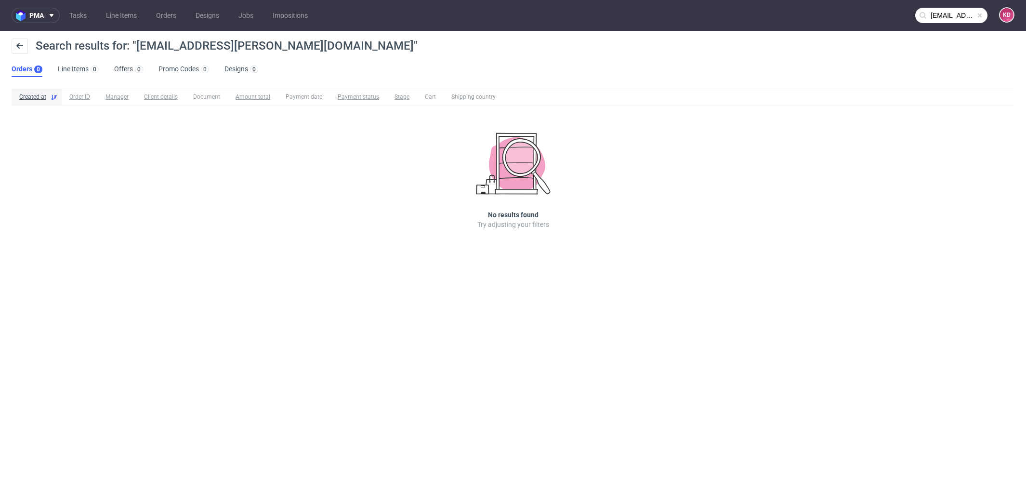
click at [953, 17] on input "[EMAIL_ADDRESS][PERSON_NAME][DOMAIN_NAME]" at bounding box center [952, 15] width 72 height 15
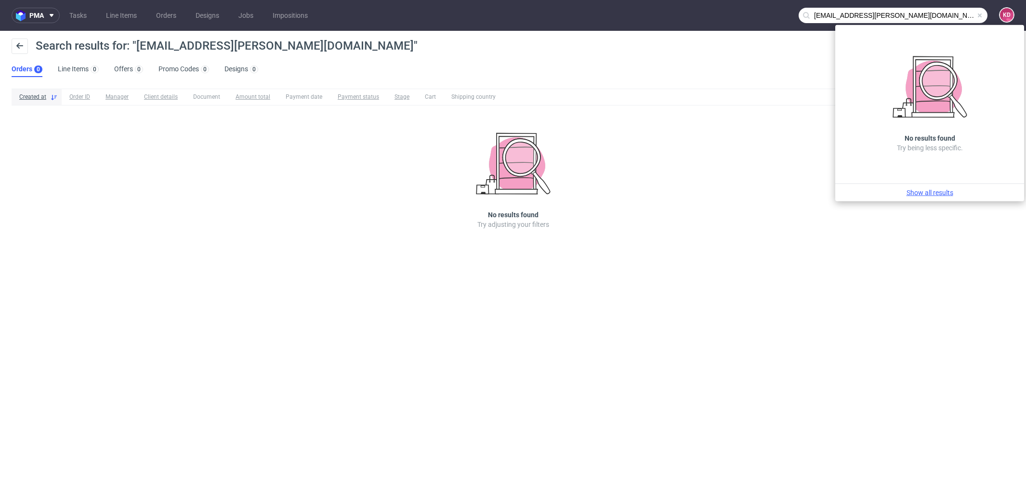
click at [924, 196] on link "Show all results" at bounding box center [929, 193] width 181 height 10
click at [930, 17] on input "[EMAIL_ADDRESS][PERSON_NAME][DOMAIN_NAME]" at bounding box center [893, 15] width 189 height 15
drag, startPoint x: 938, startPoint y: 19, endPoint x: 791, endPoint y: 14, distance: 147.0
click at [791, 15] on nav "pma Tasks Line Items Orders Designs Jobs Impositions [EMAIL_ADDRESS][PERSON_NAM…" at bounding box center [513, 15] width 1026 height 31
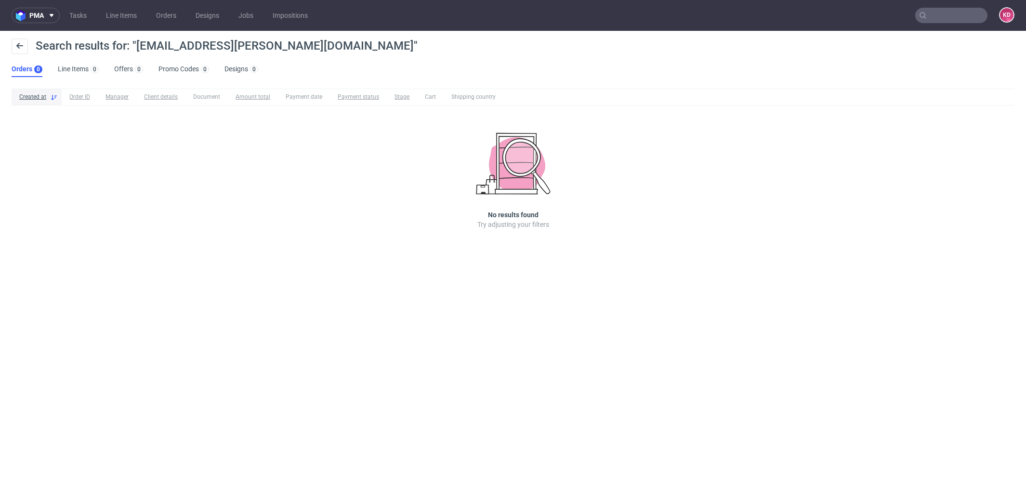
paste input "[EMAIL_ADDRESS][PERSON_NAME][DOMAIN_NAME]"
type input "[EMAIL_ADDRESS][PERSON_NAME][DOMAIN_NAME]"
click at [956, 14] on input "[EMAIL_ADDRESS][PERSON_NAME][DOMAIN_NAME]" at bounding box center [952, 15] width 72 height 15
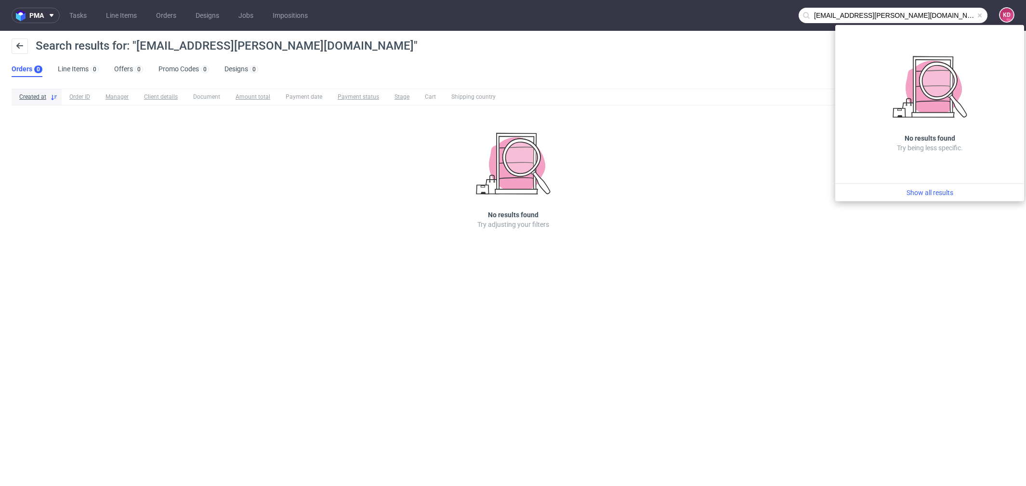
drag, startPoint x: 951, startPoint y: 16, endPoint x: 790, endPoint y: 11, distance: 161.0
click at [790, 11] on nav "pma Tasks Line Items Orders Designs Jobs Impositions [EMAIL_ADDRESS][PERSON_NAM…" at bounding box center [513, 15] width 1026 height 31
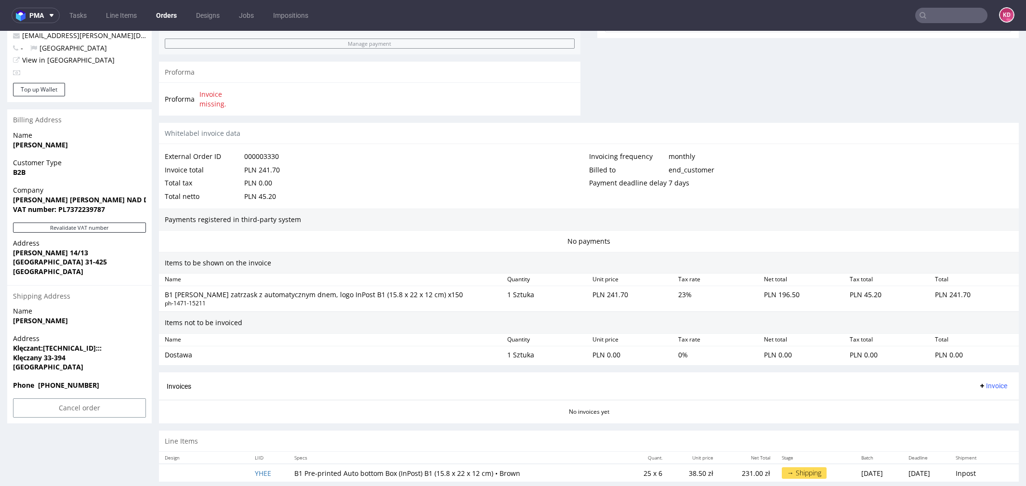
scroll to position [391, 0]
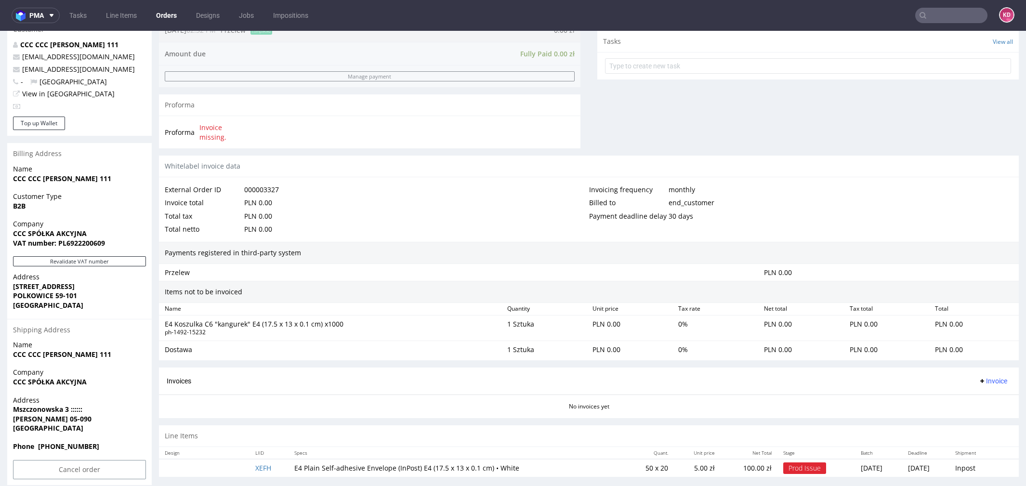
scroll to position [356, 0]
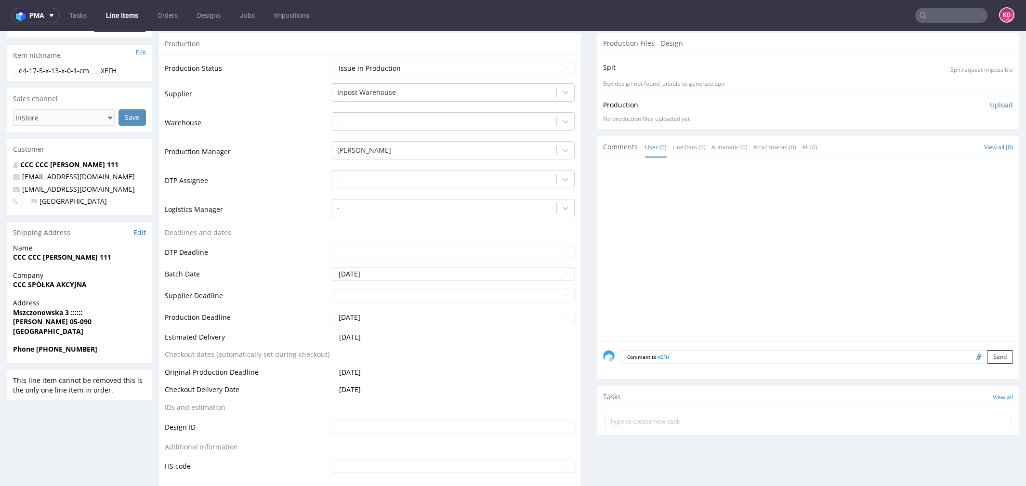
scroll to position [186, 0]
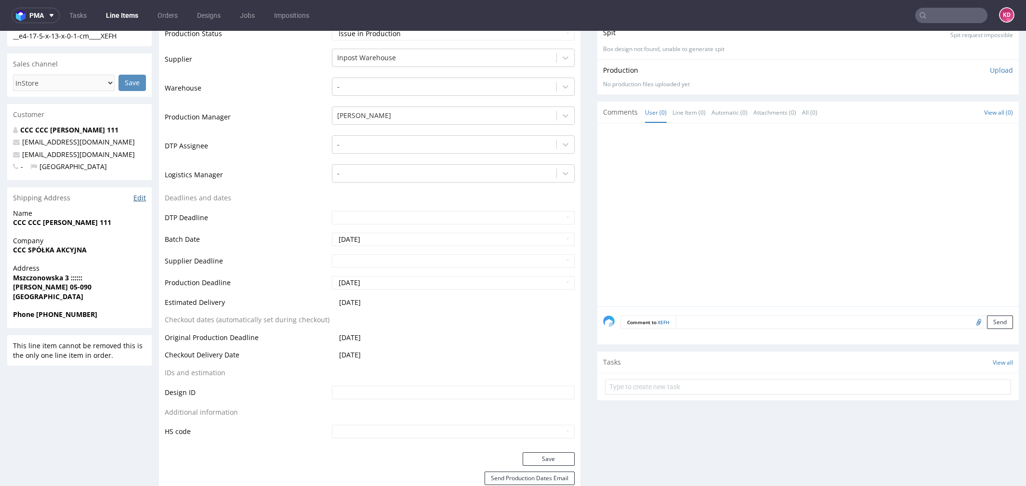
click at [141, 199] on link "Edit" at bounding box center [139, 198] width 13 height 10
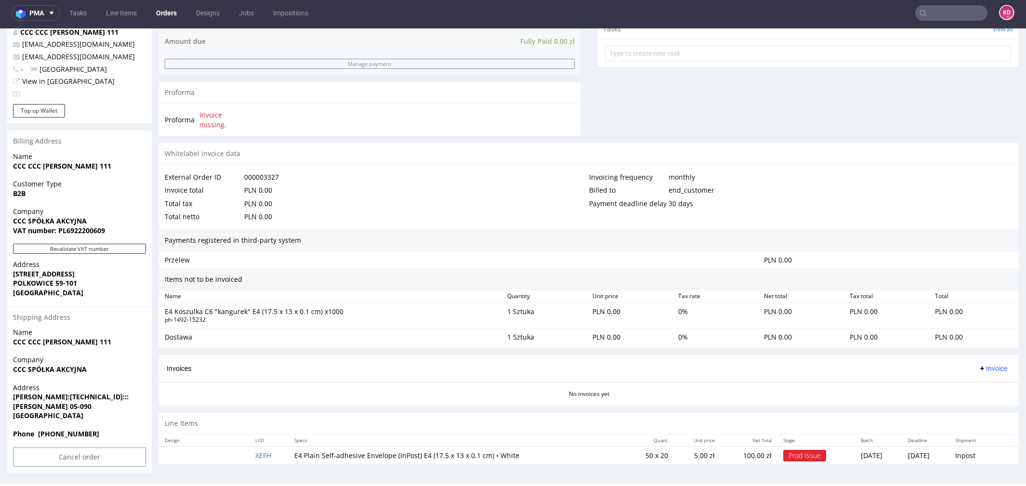
scroll to position [2, 0]
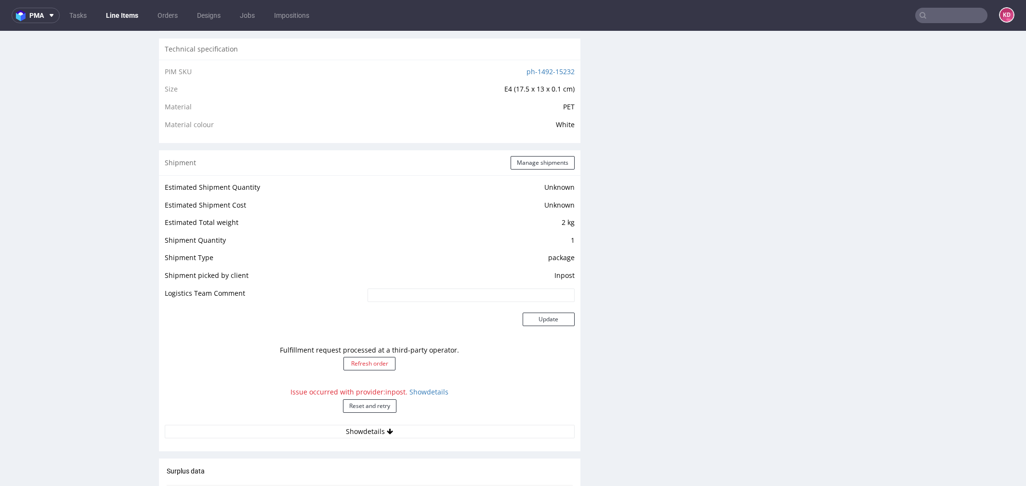
scroll to position [652, 0]
click at [385, 406] on button "Reset and retry" at bounding box center [369, 406] width 53 height 13
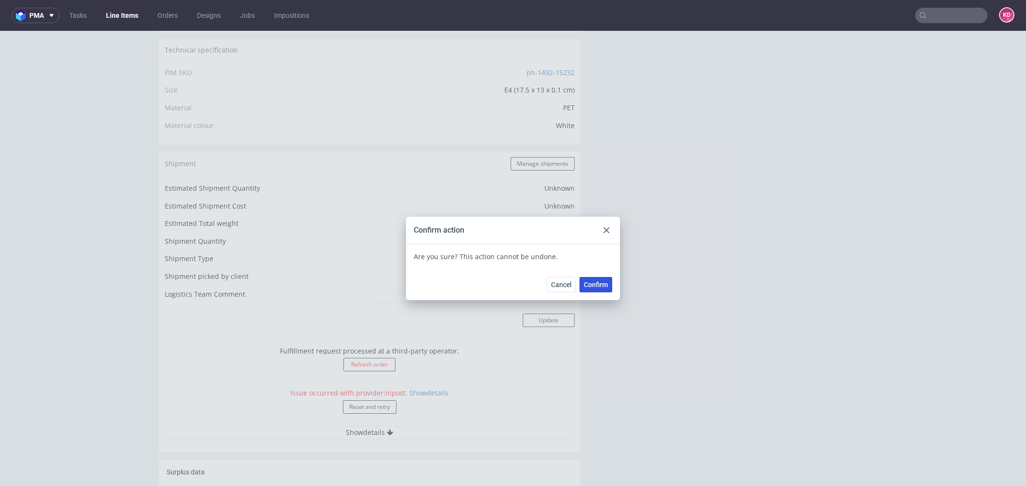
click at [594, 283] on span "Confirm" at bounding box center [596, 284] width 24 height 7
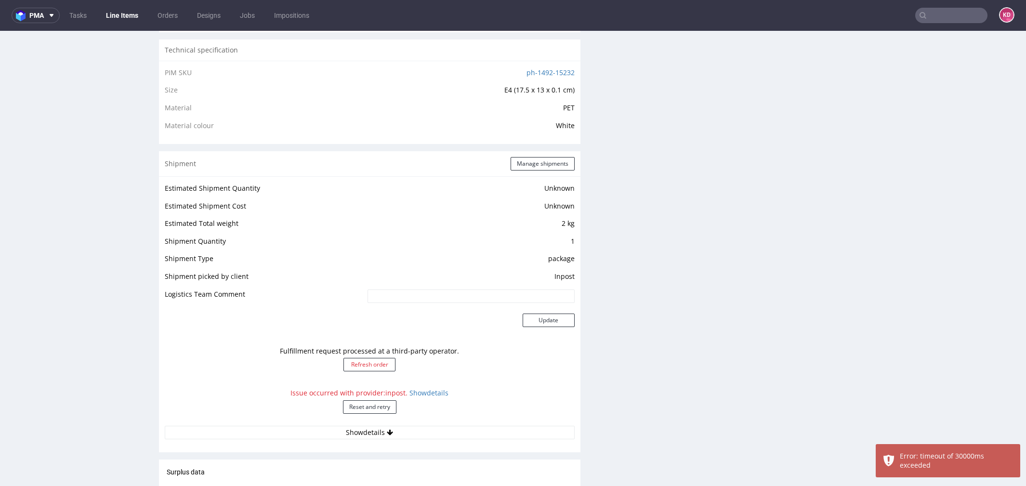
scroll to position [0, 0]
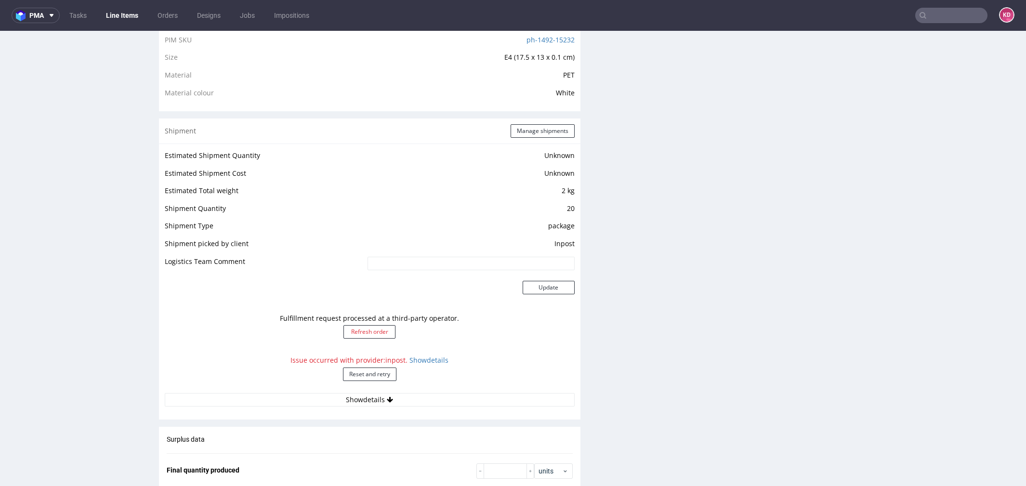
scroll to position [686, 0]
click at [433, 360] on link "Show details" at bounding box center [429, 359] width 39 height 9
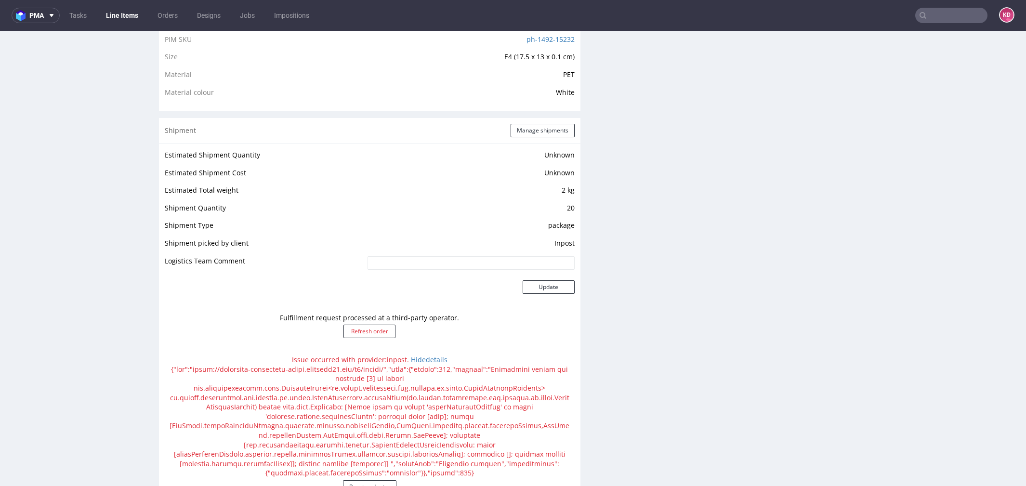
click at [431, 364] on div "Issue occurred with provider: inpost . Hide details Reset and retry" at bounding box center [370, 428] width 410 height 156
click at [431, 361] on link "Hide details" at bounding box center [429, 359] width 37 height 9
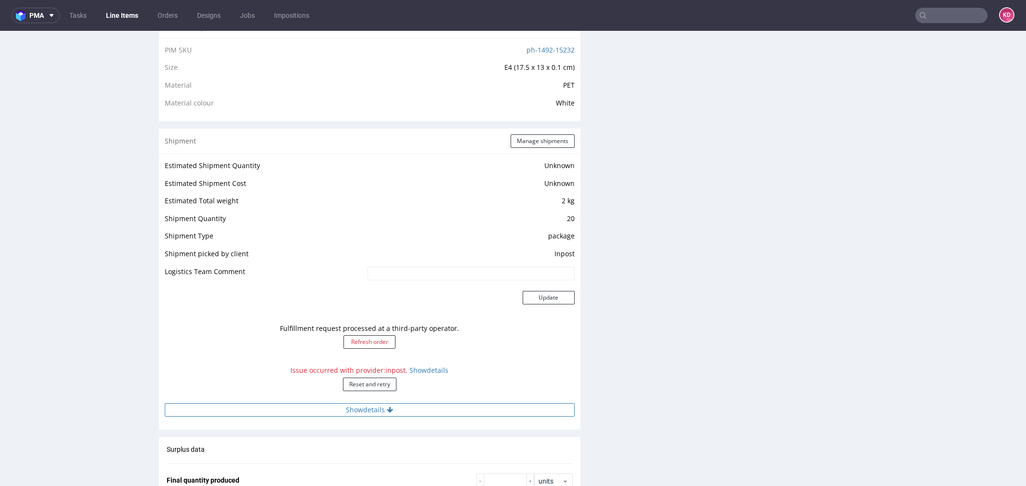
scroll to position [684, 0]
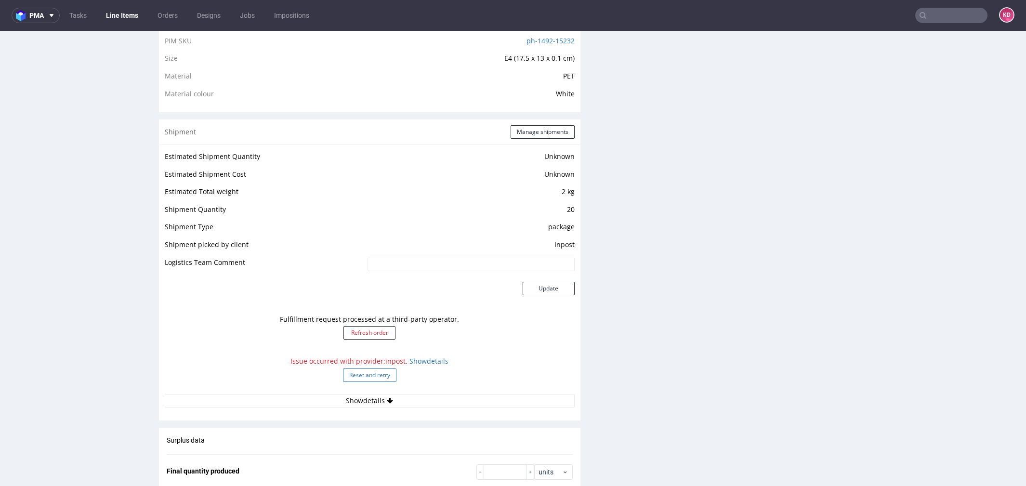
click at [384, 372] on button "Reset and retry" at bounding box center [369, 375] width 53 height 13
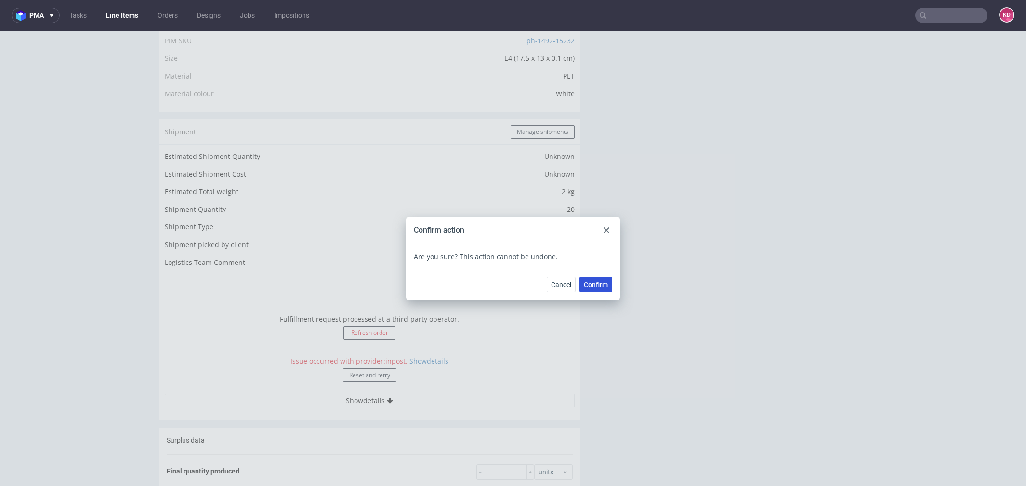
click at [595, 282] on span "Confirm" at bounding box center [596, 284] width 24 height 7
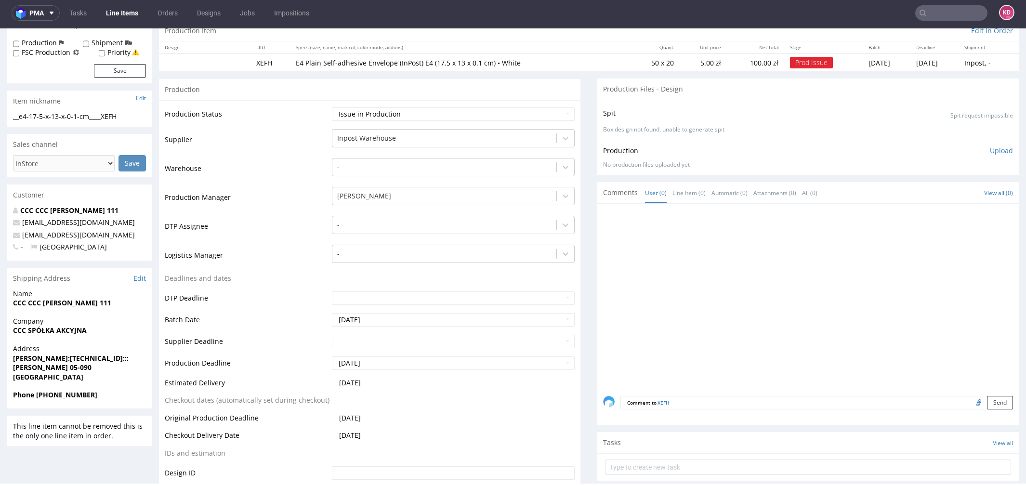
scroll to position [0, 0]
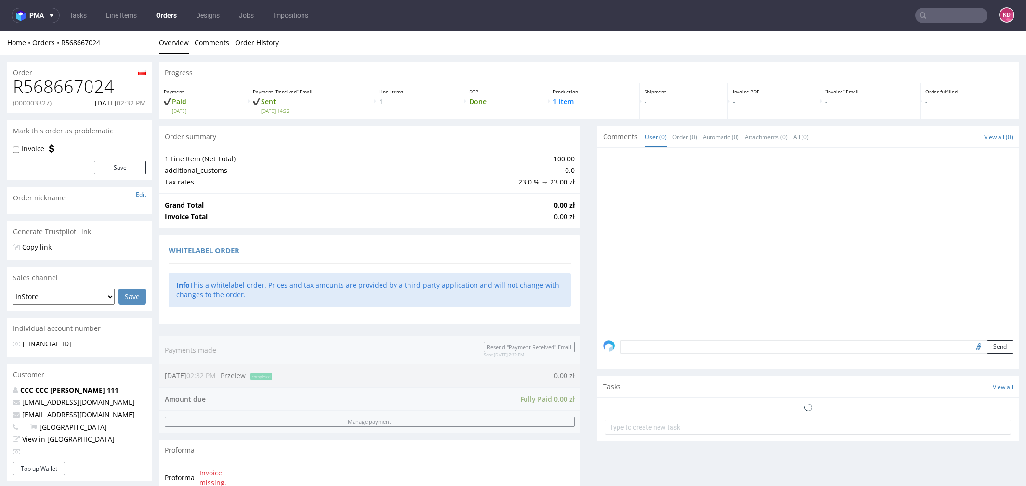
scroll to position [356, 0]
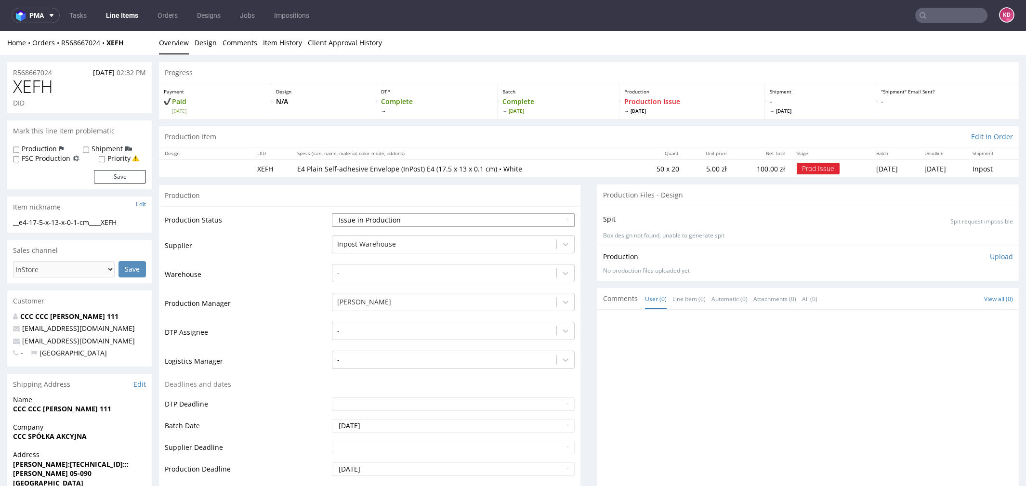
click at [442, 214] on select "Waiting for Artwork Waiting for Diecut Waiting for Mockup Waiting for DTP Waiti…" at bounding box center [453, 219] width 243 height 13
select select "sent_to_warehouse_fulfillment"
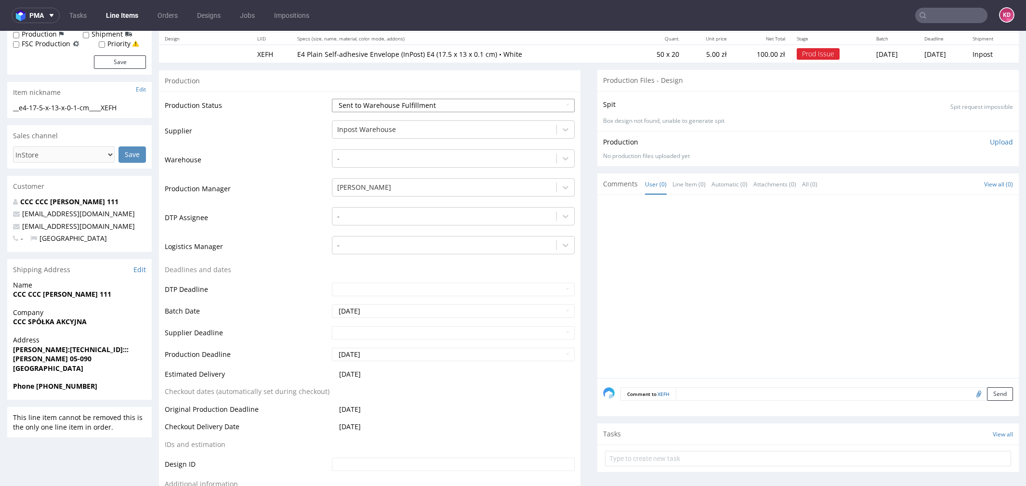
scroll to position [368, 0]
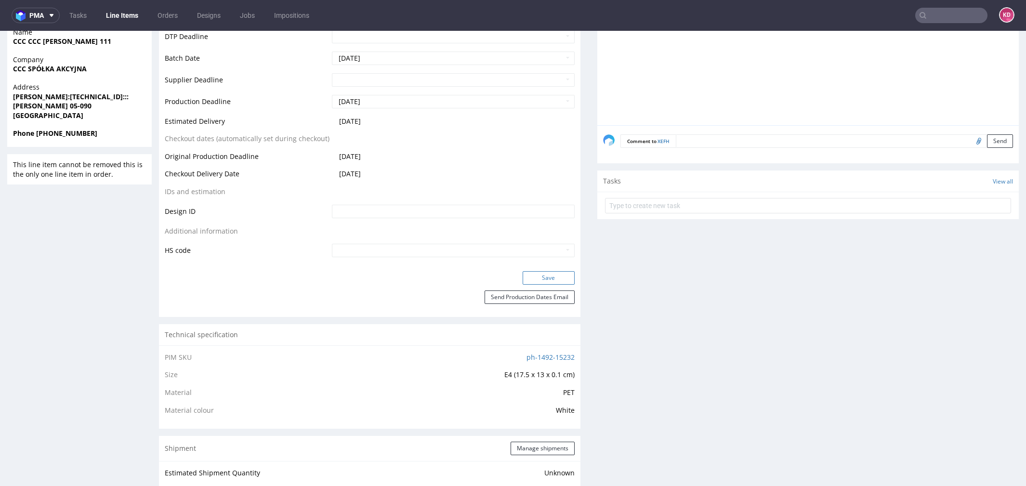
click at [532, 277] on button "Save" at bounding box center [549, 277] width 52 height 13
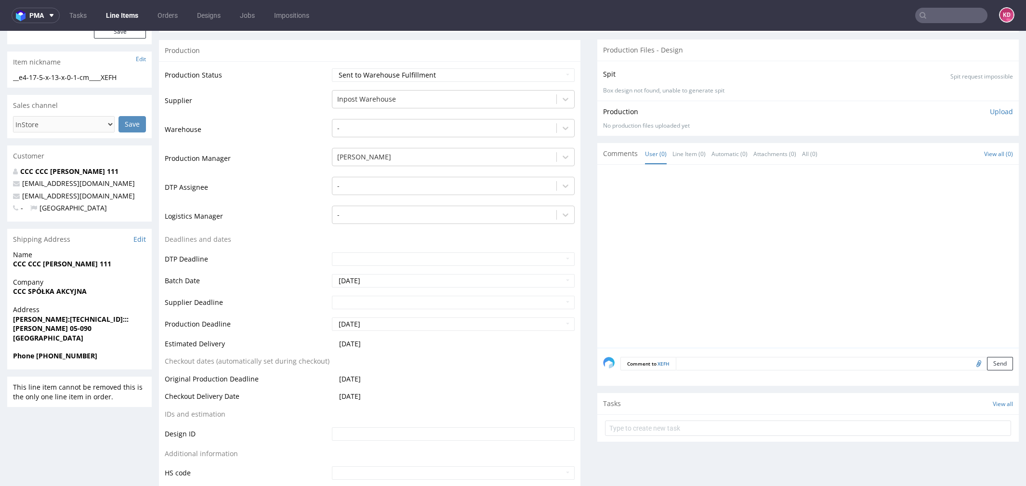
scroll to position [0, 0]
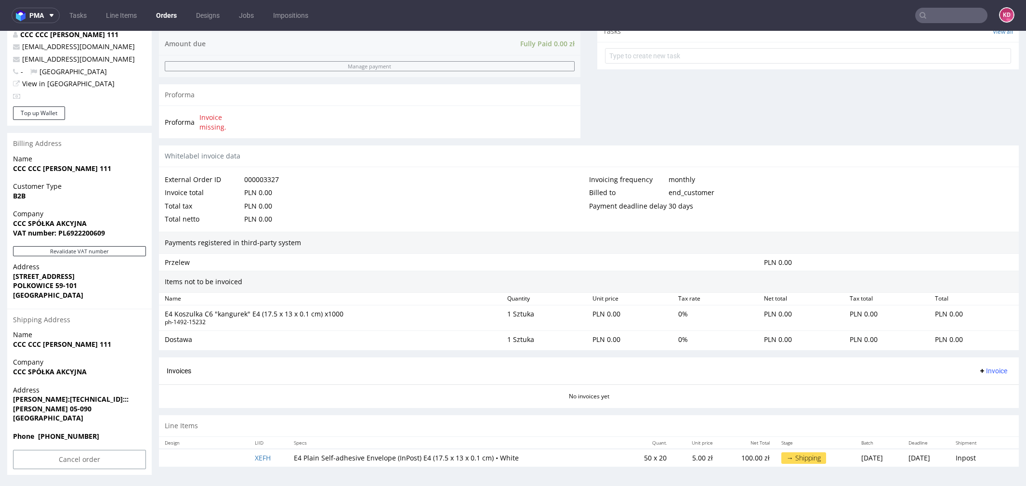
scroll to position [3, 0]
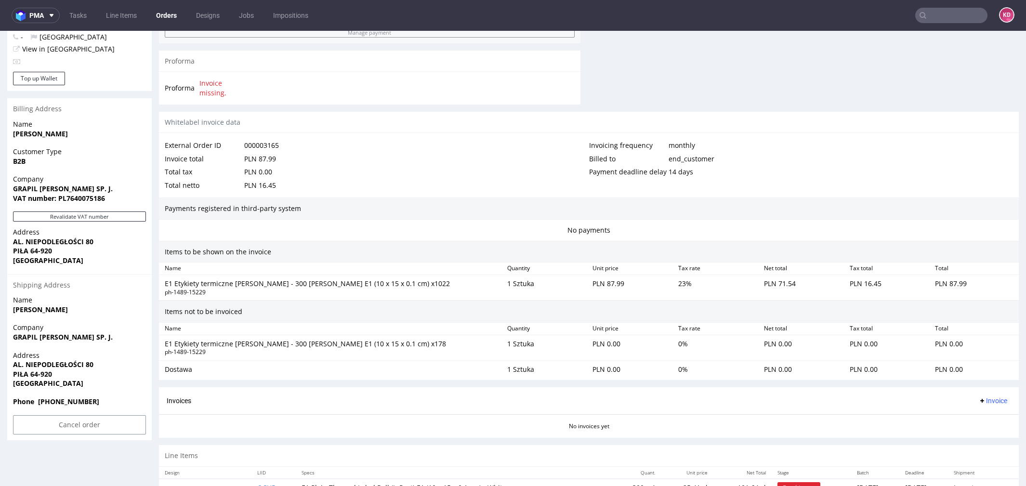
scroll to position [416, 0]
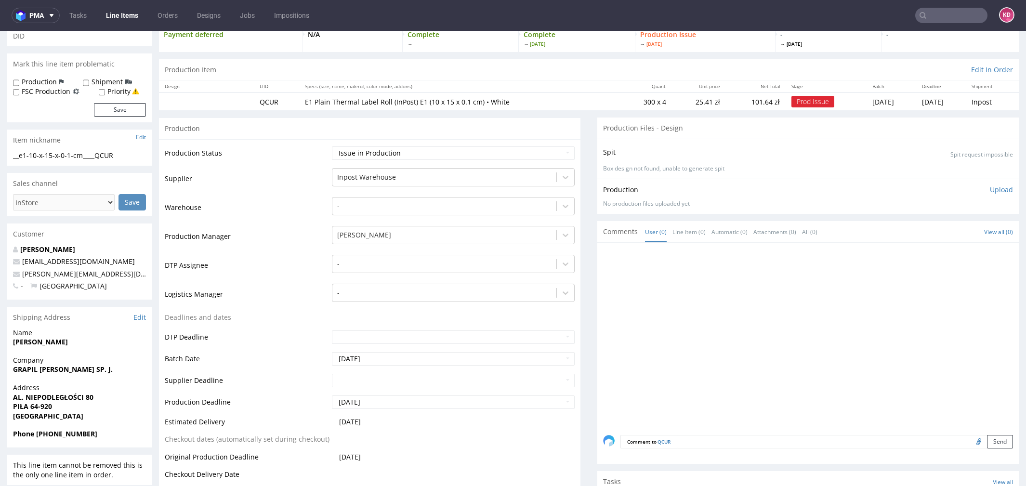
scroll to position [107, 0]
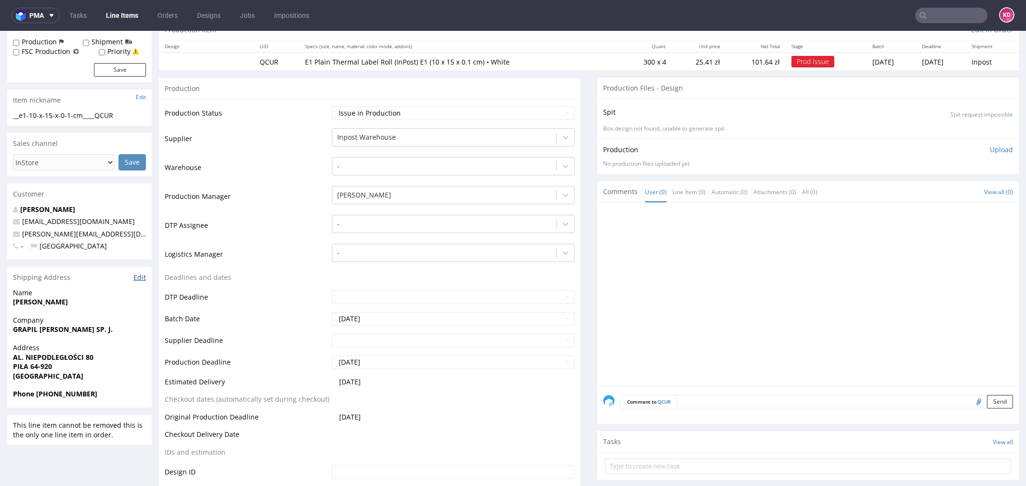
click at [139, 276] on link "Edit" at bounding box center [139, 278] width 13 height 10
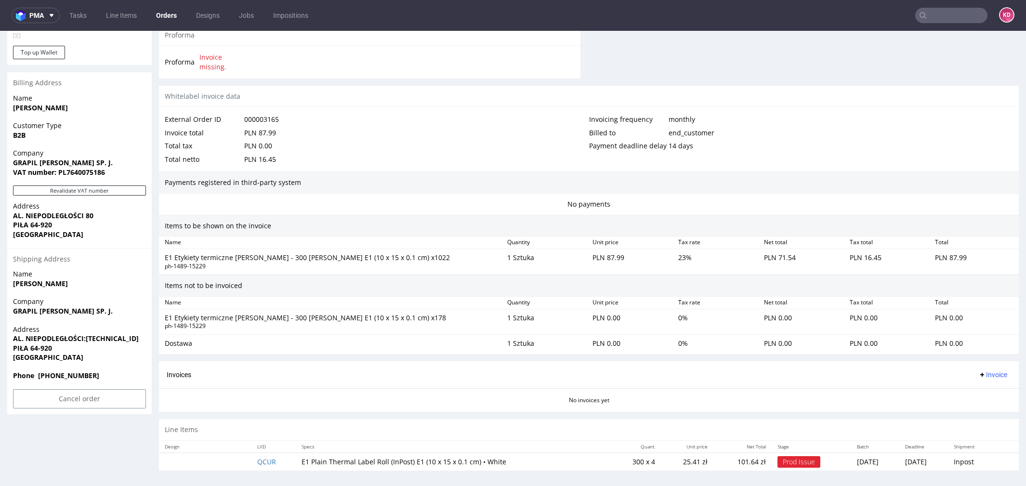
scroll to position [3, 0]
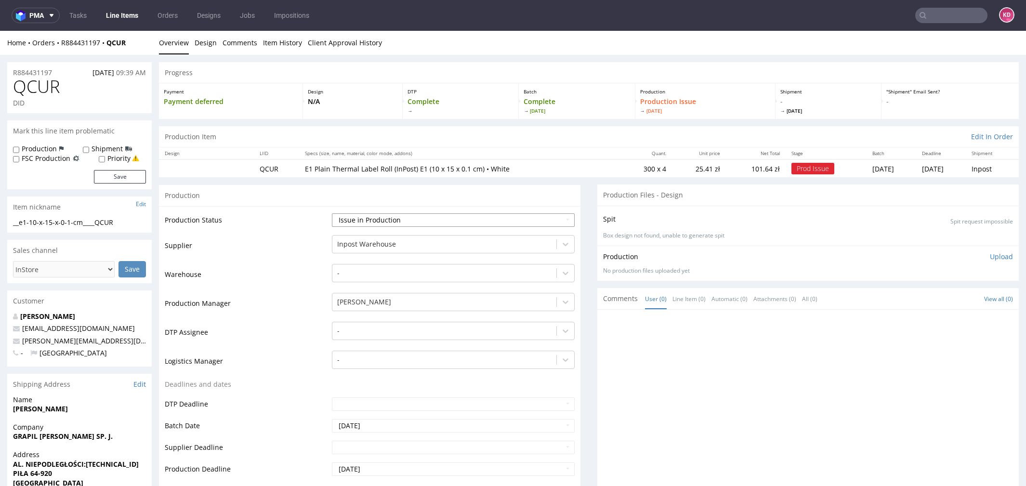
click at [418, 214] on select "Waiting for Artwork Waiting for Diecut Waiting for Mockup Waiting for DTP Waiti…" at bounding box center [453, 219] width 243 height 13
select select "sent_to_warehouse_fulfillment"
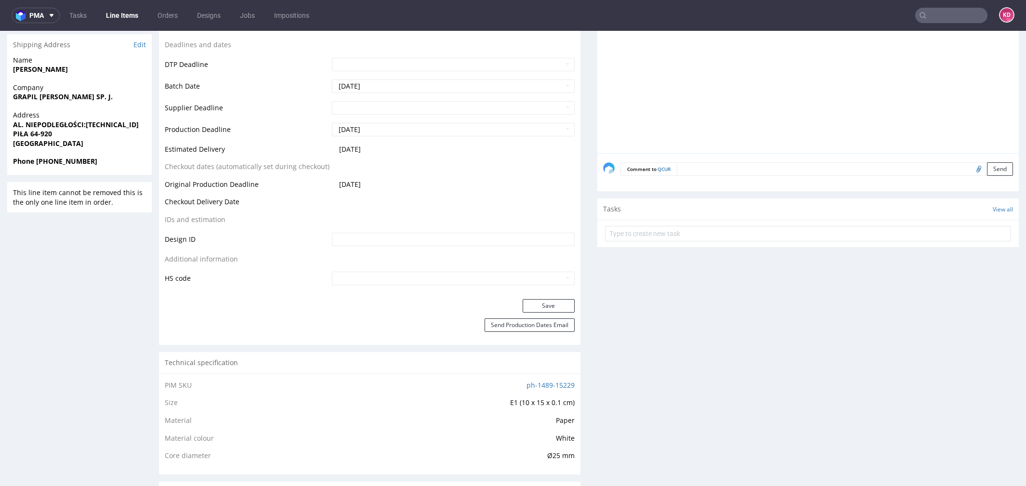
scroll to position [353, 0]
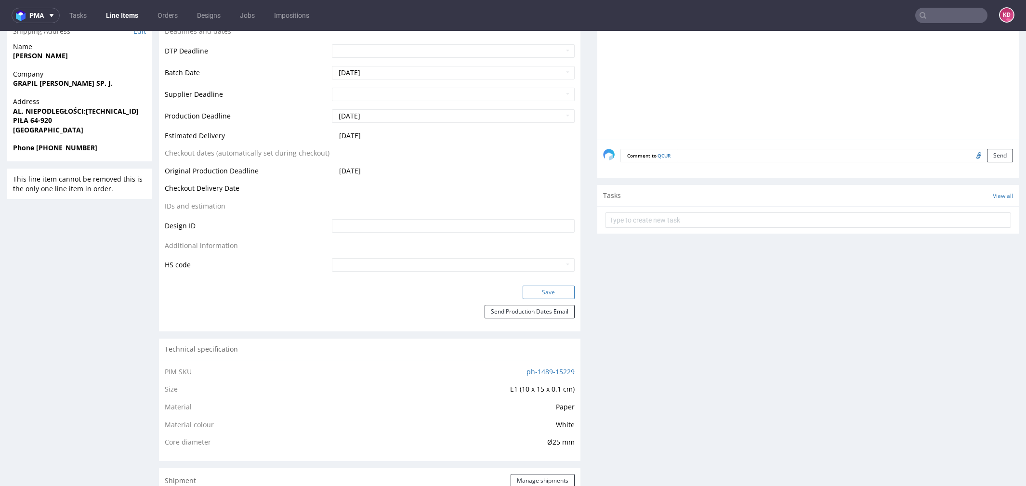
click at [537, 286] on button "Save" at bounding box center [549, 292] width 52 height 13
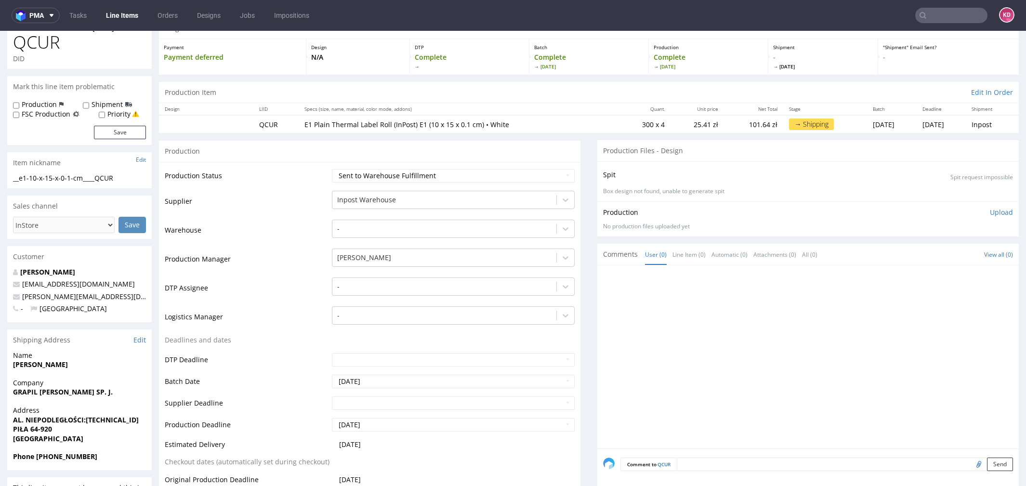
scroll to position [0, 0]
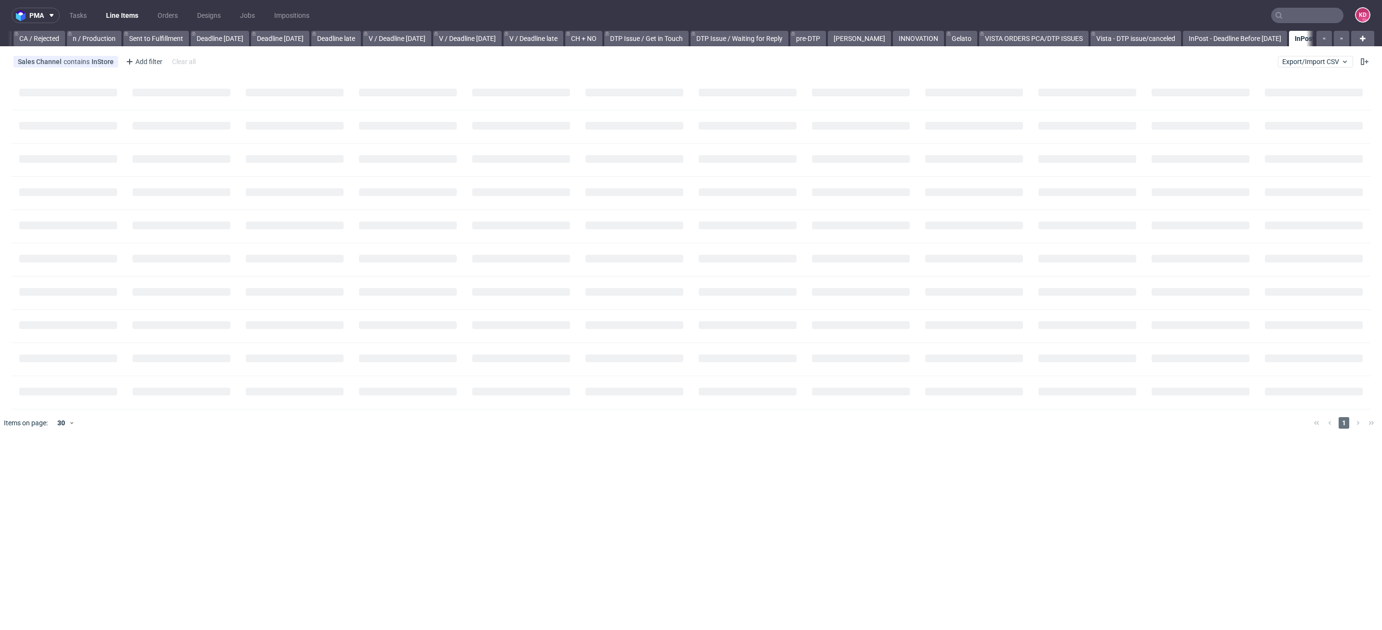
scroll to position [0, 846]
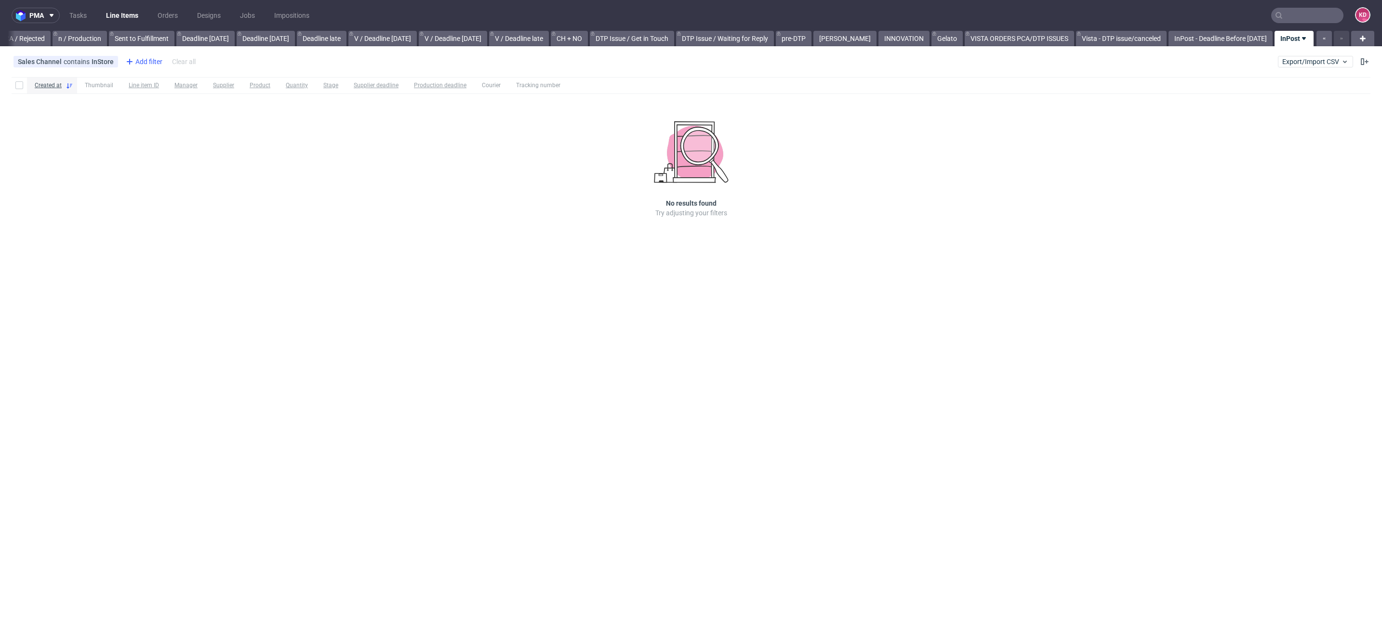
click at [151, 57] on div "Add filter" at bounding box center [143, 61] width 42 height 15
click at [156, 83] on input "text" at bounding box center [182, 82] width 116 height 15
click at [207, 60] on div "Sales Channel contains InStore Add filter Hide filters Clear all Export/Import …" at bounding box center [691, 61] width 1382 height 23
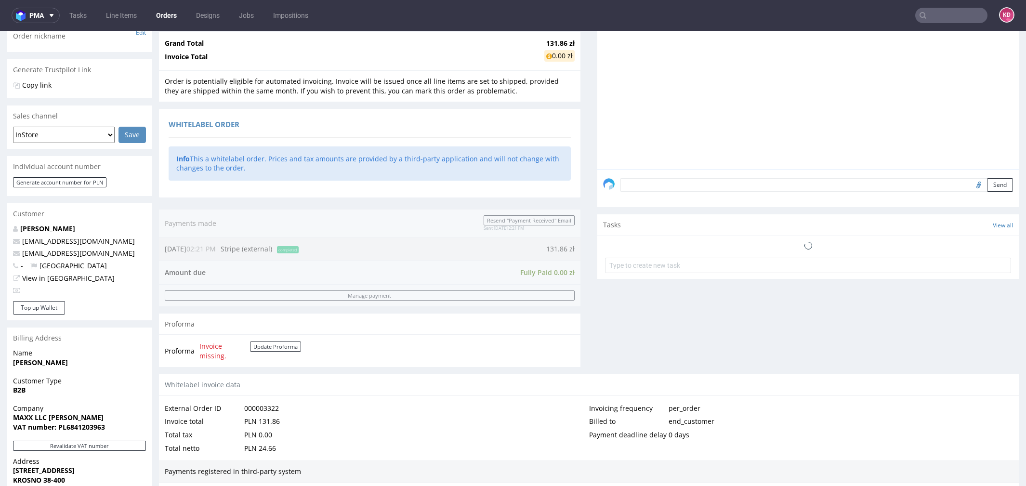
scroll to position [422, 0]
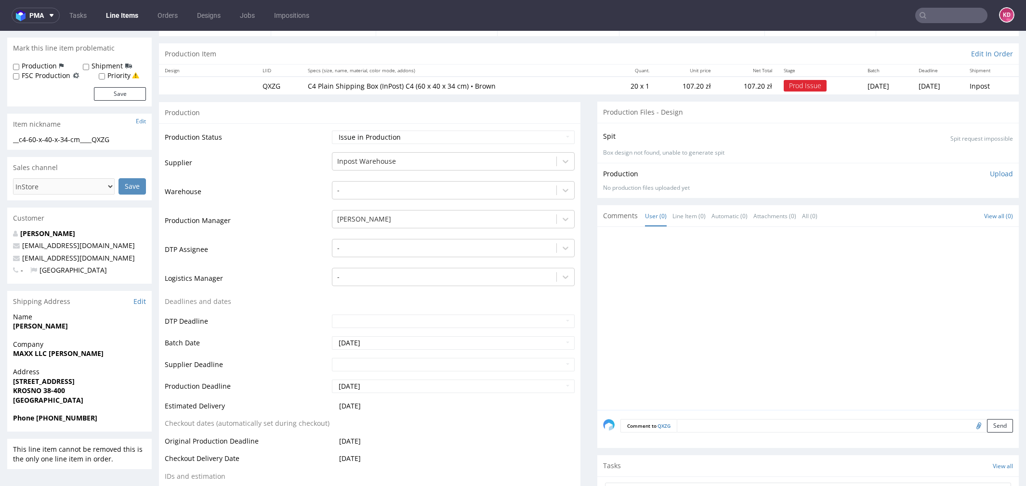
scroll to position [80, 0]
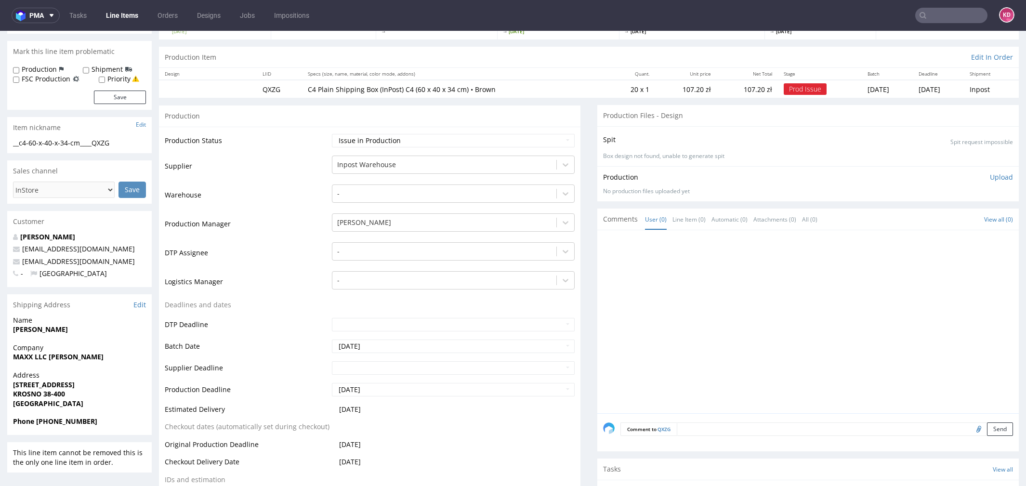
drag, startPoint x: 114, startPoint y: 385, endPoint x: 11, endPoint y: 384, distance: 103.1
click at [11, 384] on div "Address Bieszczadzka 1C, pok.134 KROSNO 38-400 Poland" at bounding box center [79, 394] width 145 height 46
copy strong "Bieszczadzka 1C, pok.134"
click at [107, 363] on div "Company MAXX LLC SEBASTIAN KULON" at bounding box center [79, 356] width 145 height 27
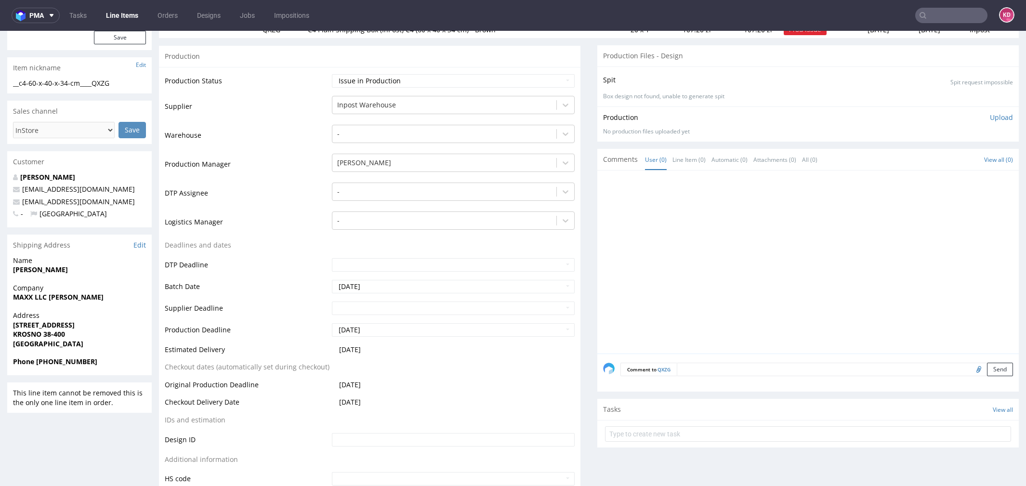
scroll to position [137, 0]
drag, startPoint x: 103, startPoint y: 327, endPoint x: 9, endPoint y: 327, distance: 94.0
click at [9, 327] on div "Address Bieszczadzka 1C, pok.134 KROSNO 38-400 Poland" at bounding box center [79, 336] width 145 height 46
copy strong "[STREET_ADDRESS]"
click at [147, 246] on div "Shipping Address Edit" at bounding box center [79, 247] width 145 height 21
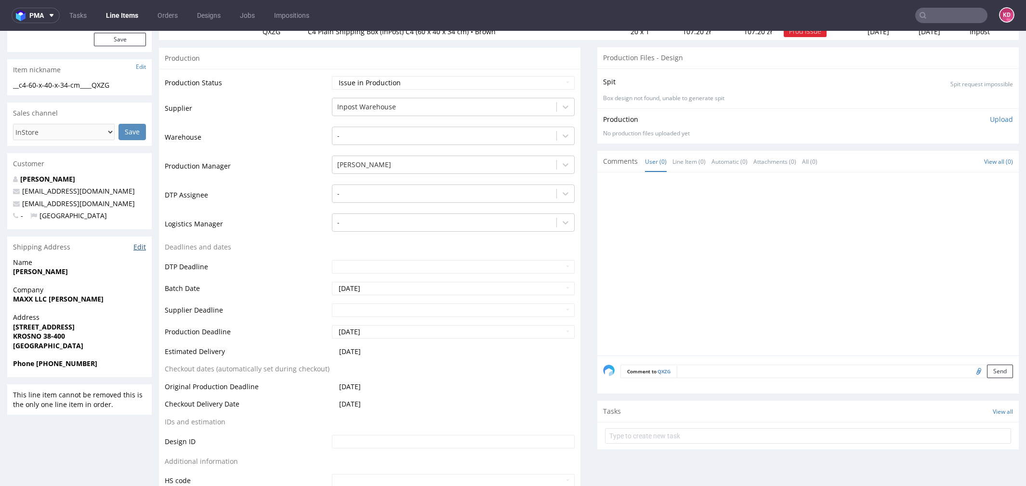
click at [141, 246] on link "Edit" at bounding box center [139, 247] width 13 height 10
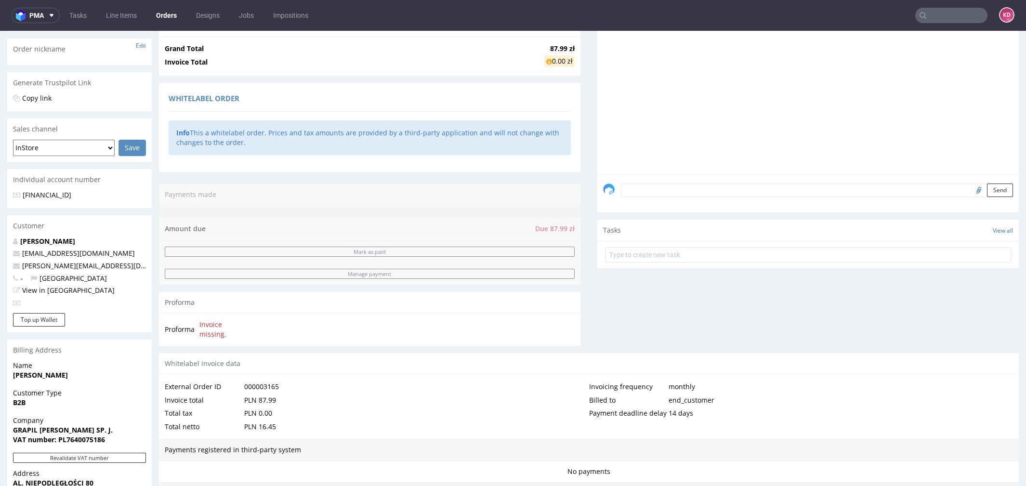
scroll to position [416, 0]
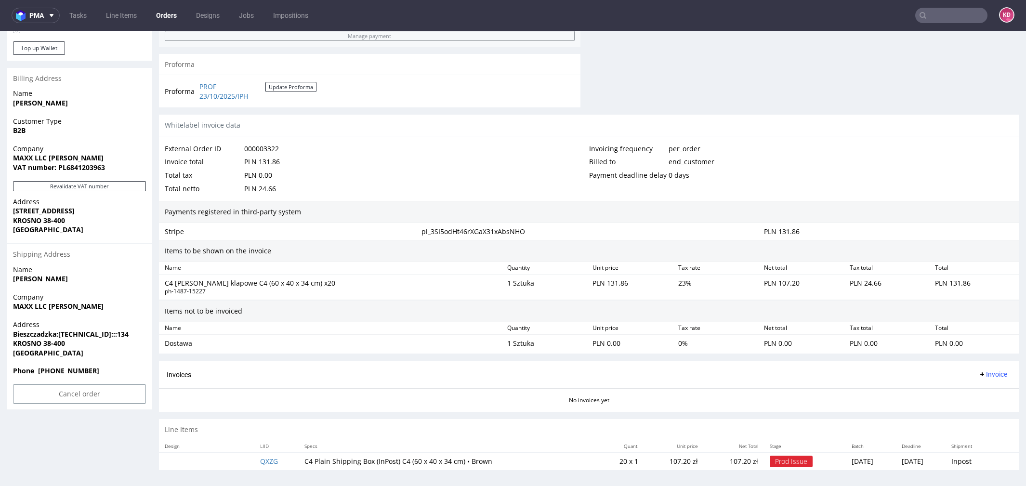
scroll to position [3, 0]
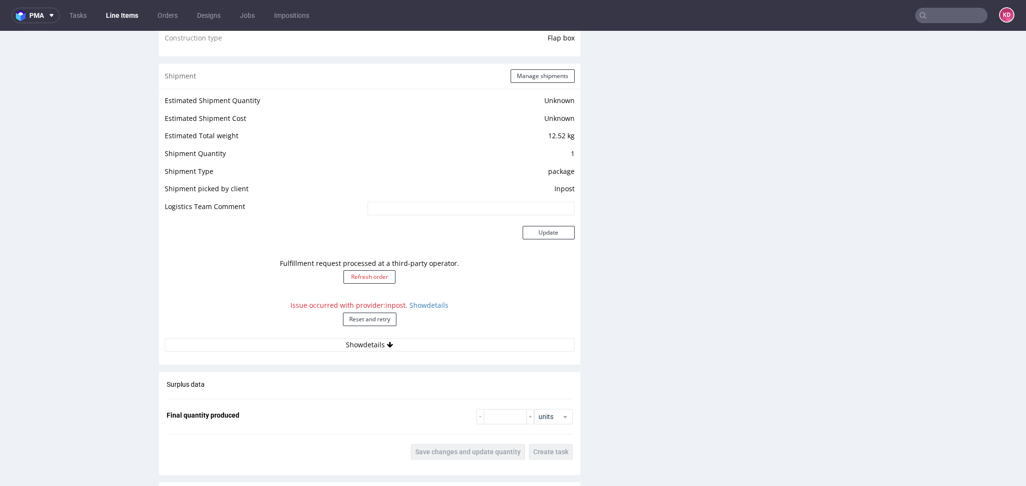
scroll to position [775, 0]
click at [380, 317] on button "Reset and retry" at bounding box center [369, 319] width 53 height 13
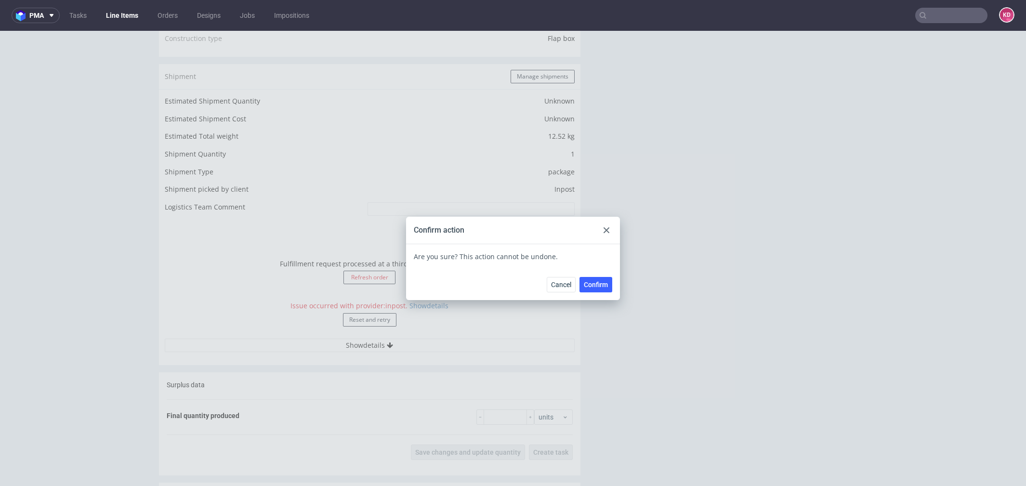
click at [591, 284] on span "Confirm" at bounding box center [596, 284] width 24 height 7
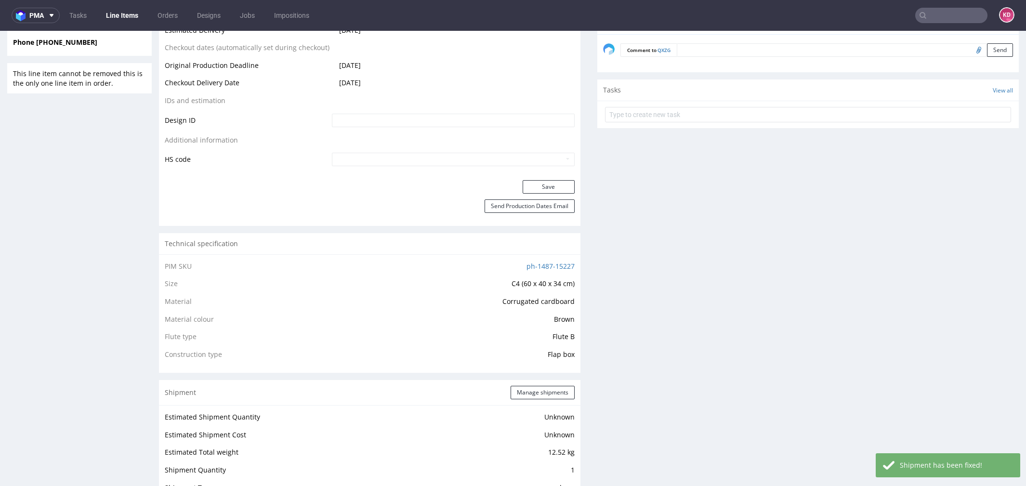
scroll to position [0, 0]
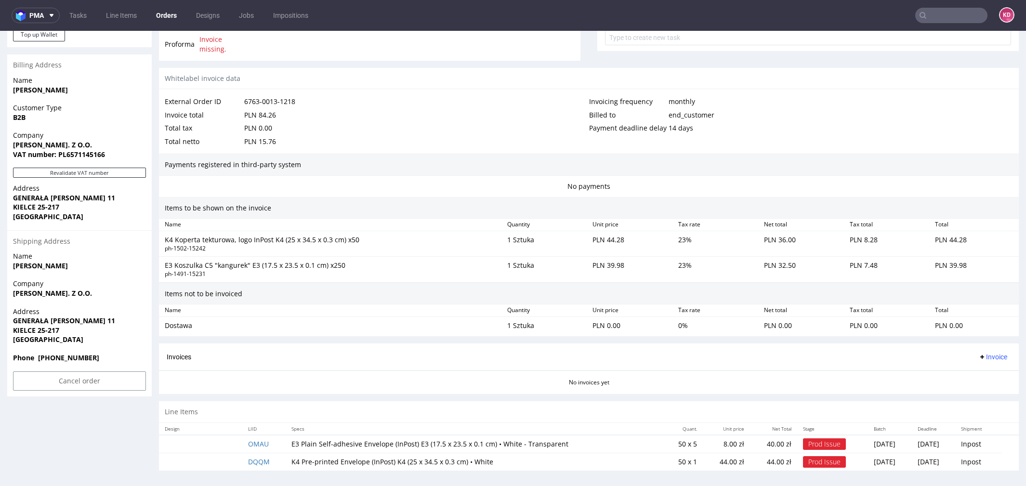
scroll to position [434, 0]
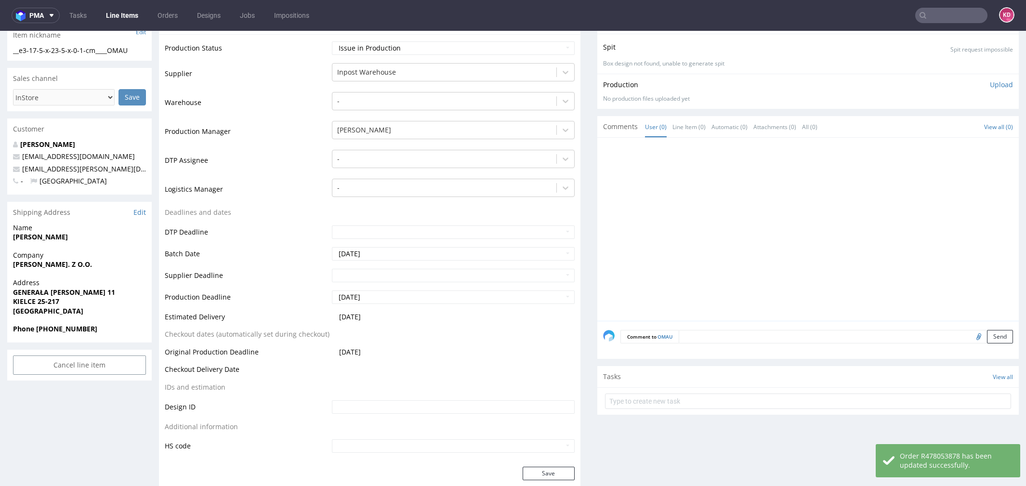
scroll to position [158, 0]
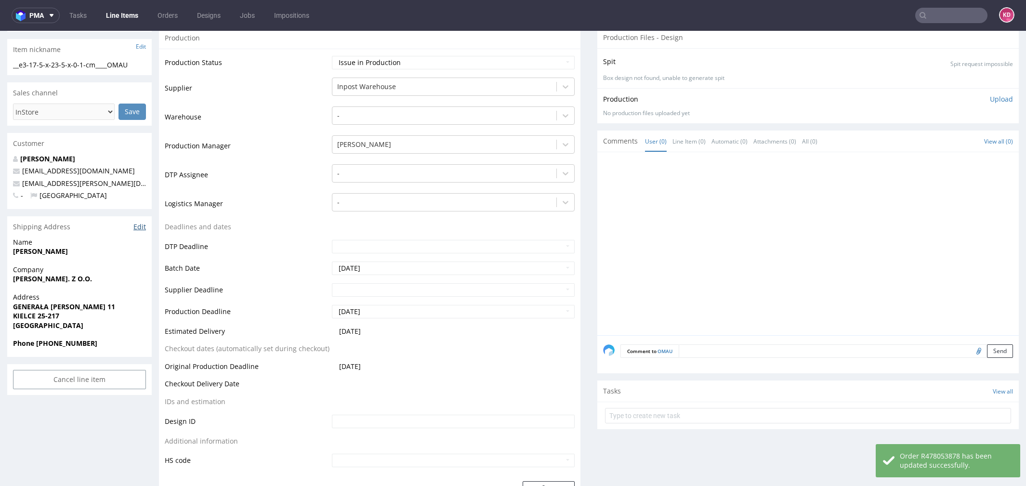
click at [142, 227] on link "Edit" at bounding box center [139, 227] width 13 height 10
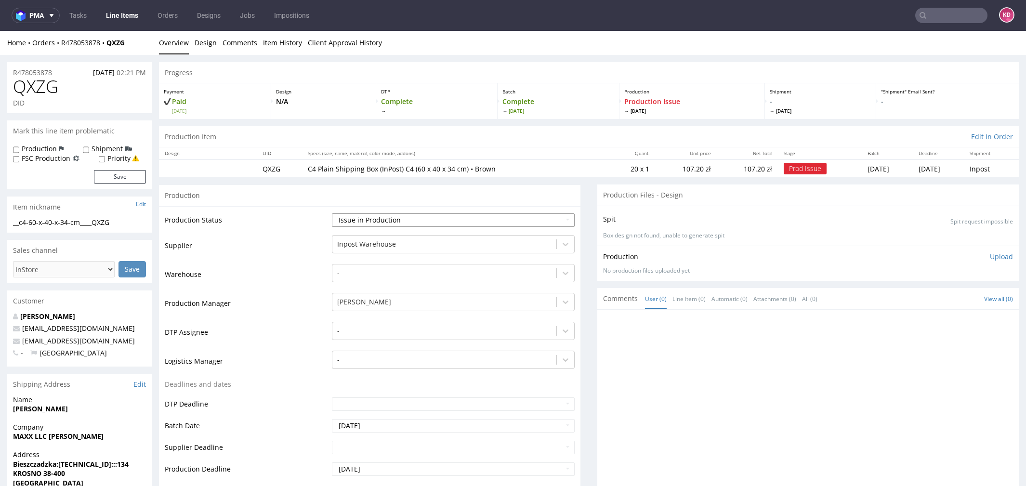
click at [362, 220] on select "Waiting for Artwork Waiting for Diecut Waiting for Mockup Waiting for DTP Waiti…" at bounding box center [453, 219] width 243 height 13
select select "sent_to_warehouse_fulfillment"
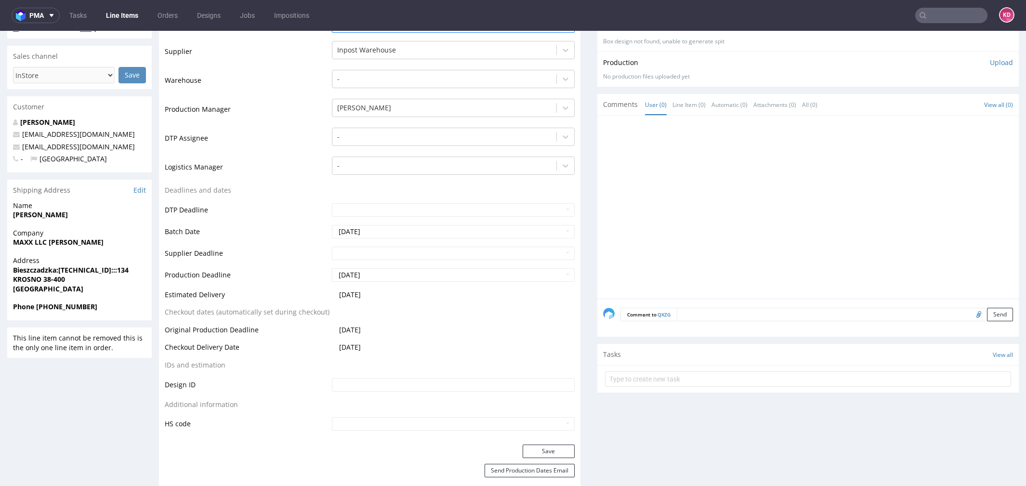
scroll to position [252, 0]
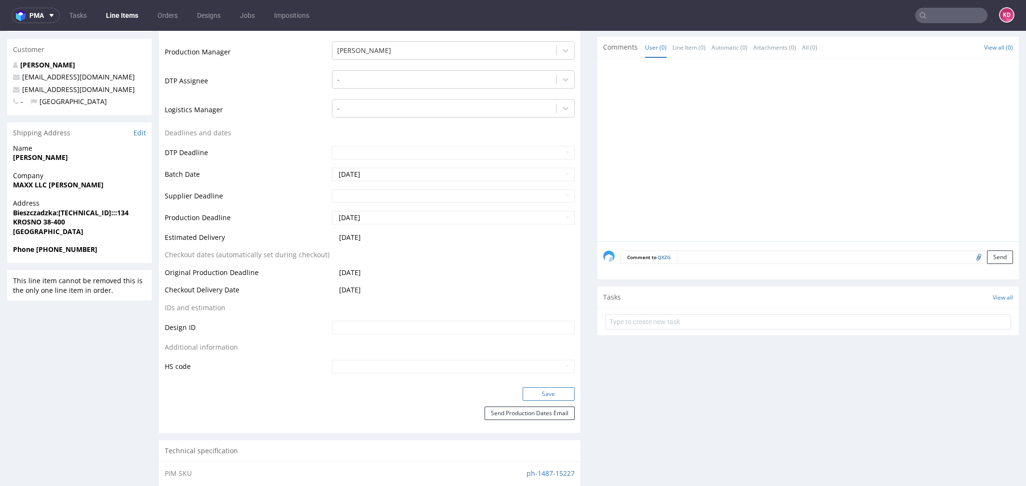
click at [537, 391] on button "Save" at bounding box center [549, 393] width 52 height 13
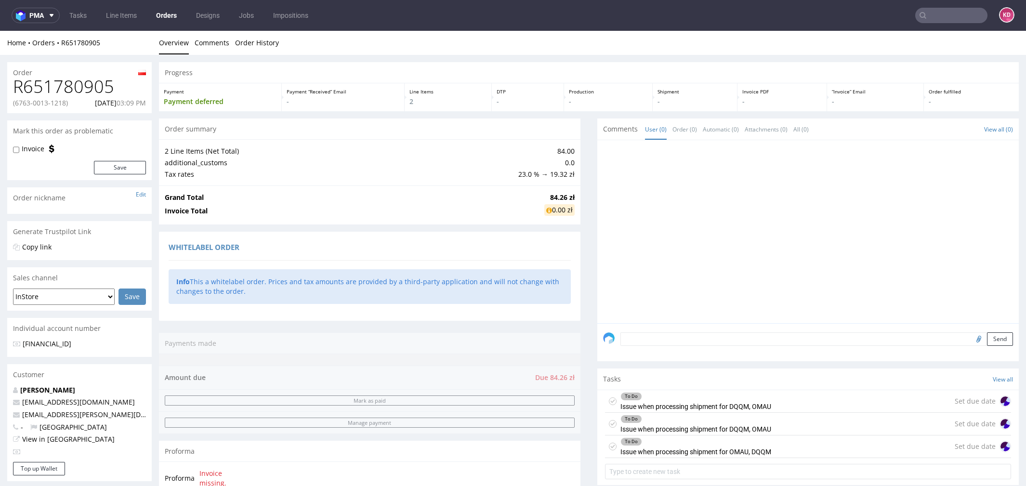
scroll to position [434, 0]
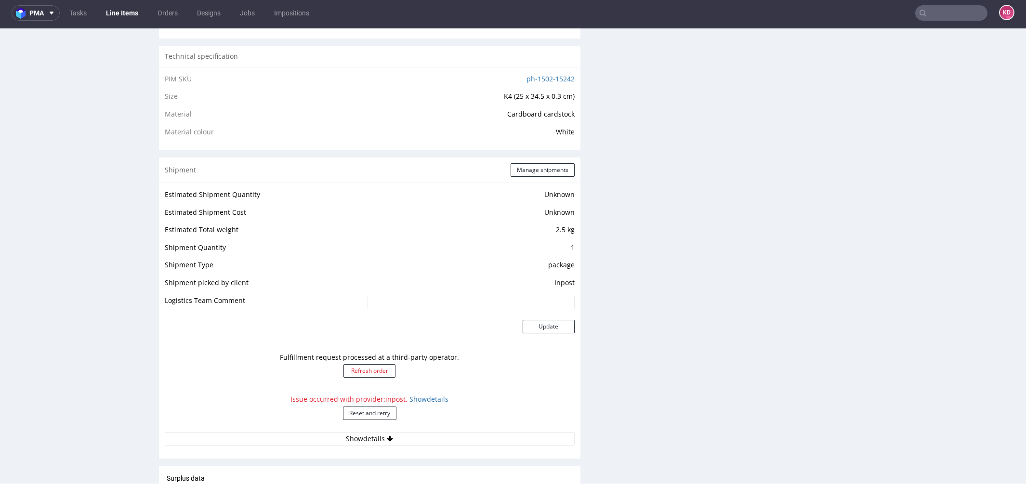
scroll to position [668, 0]
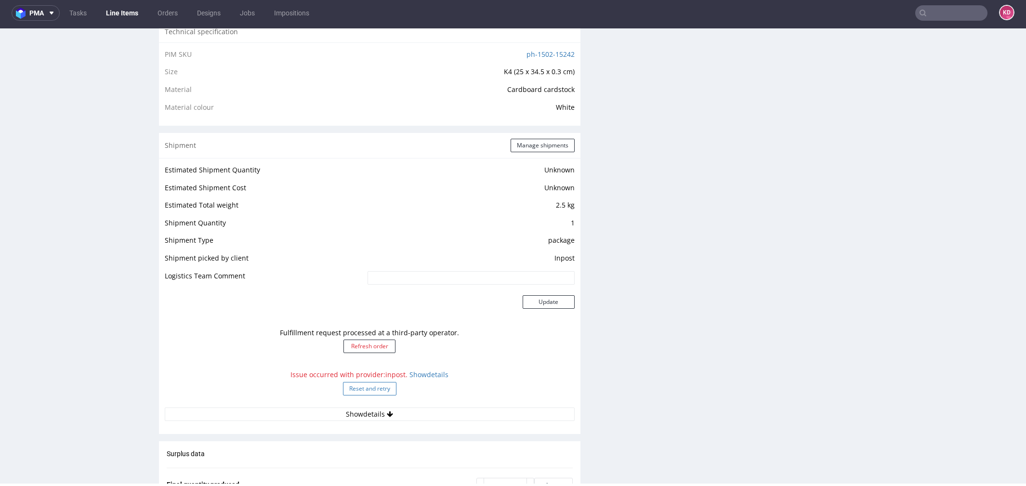
click at [386, 384] on button "Reset and retry" at bounding box center [369, 388] width 53 height 13
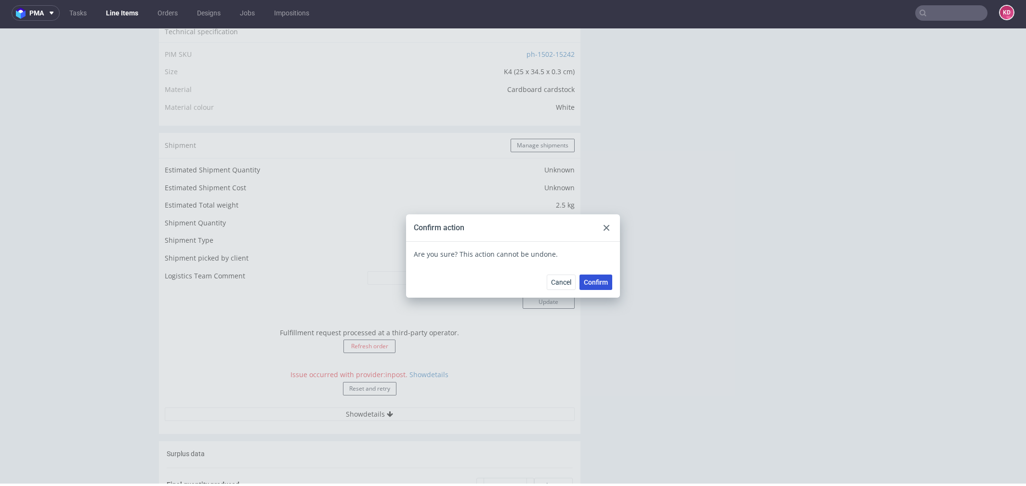
click at [585, 283] on span "Confirm" at bounding box center [596, 282] width 24 height 7
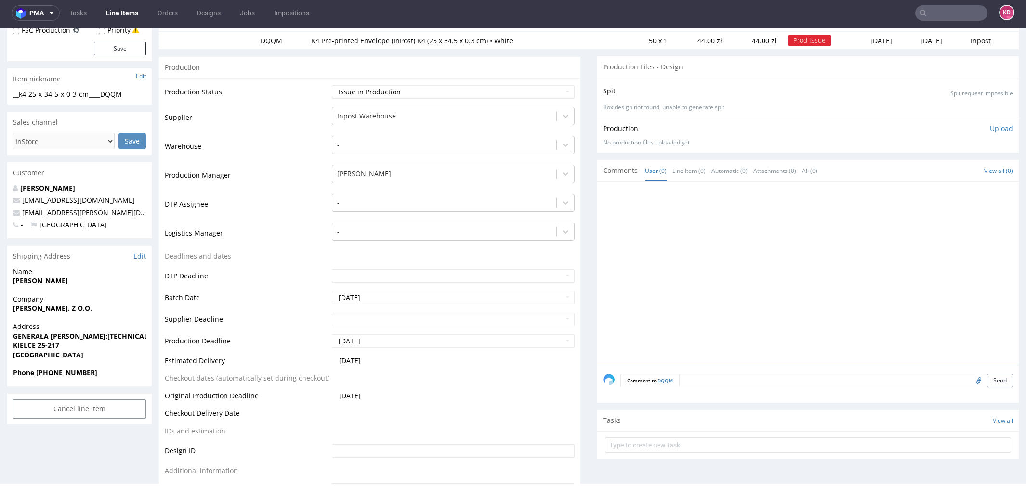
scroll to position [0, 0]
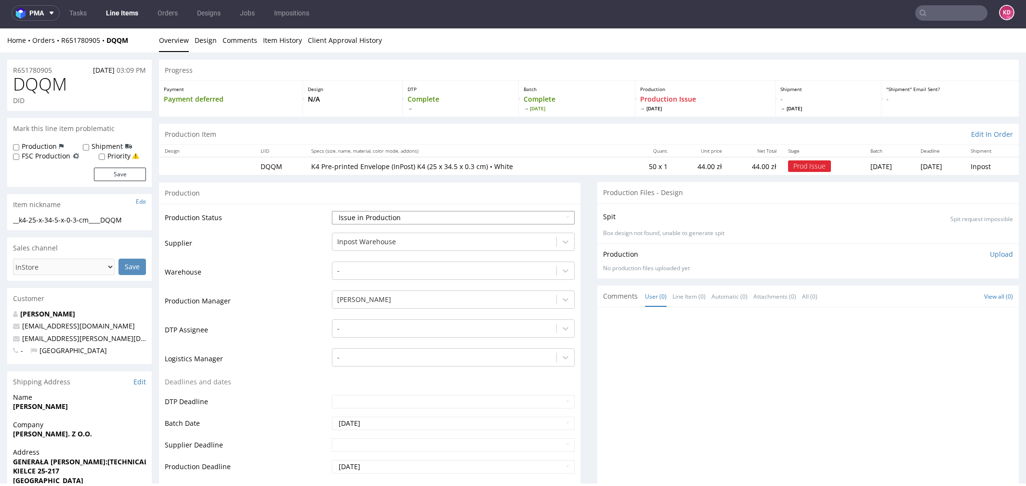
click at [446, 217] on select "Waiting for Artwork Waiting for Diecut Waiting for Mockup Waiting for DTP Waiti…" at bounding box center [453, 217] width 243 height 13
select select "sent_to_warehouse_fulfillment"
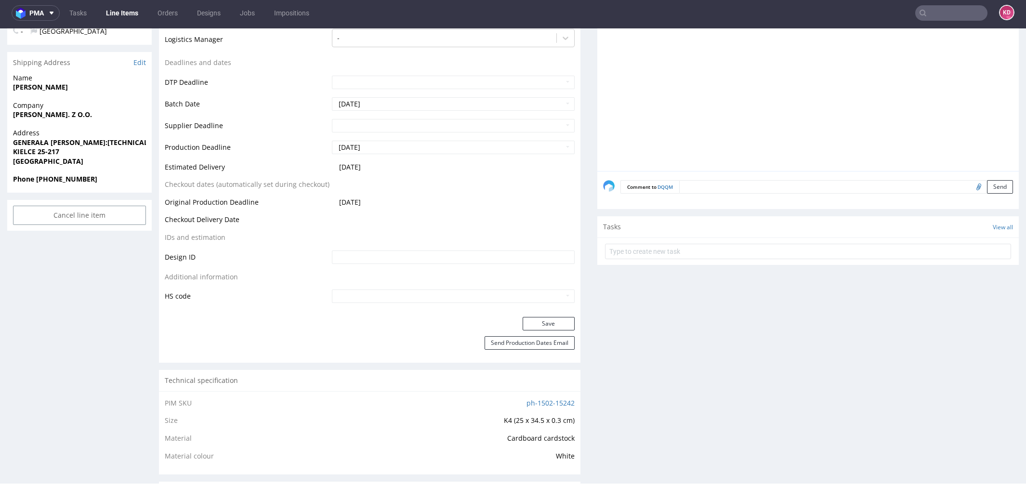
scroll to position [340, 0]
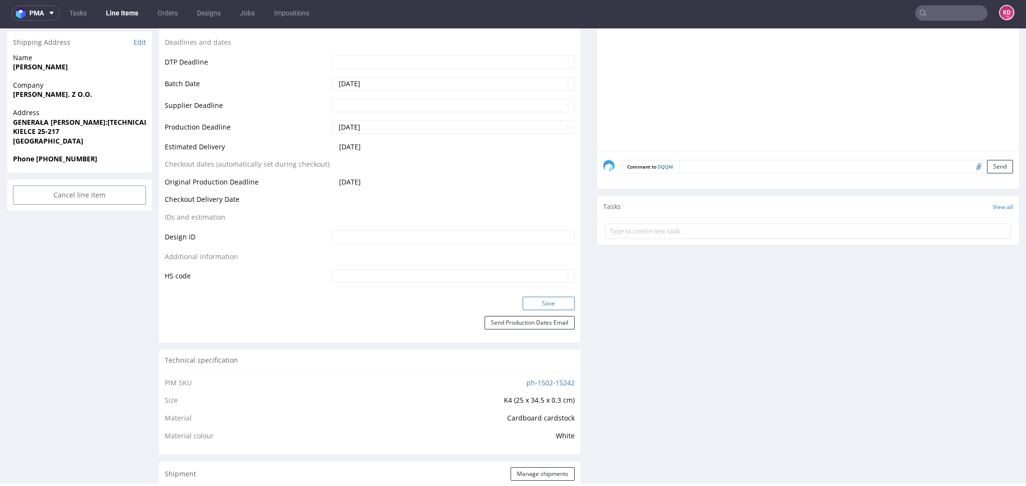
click at [532, 299] on button "Save" at bounding box center [549, 303] width 52 height 13
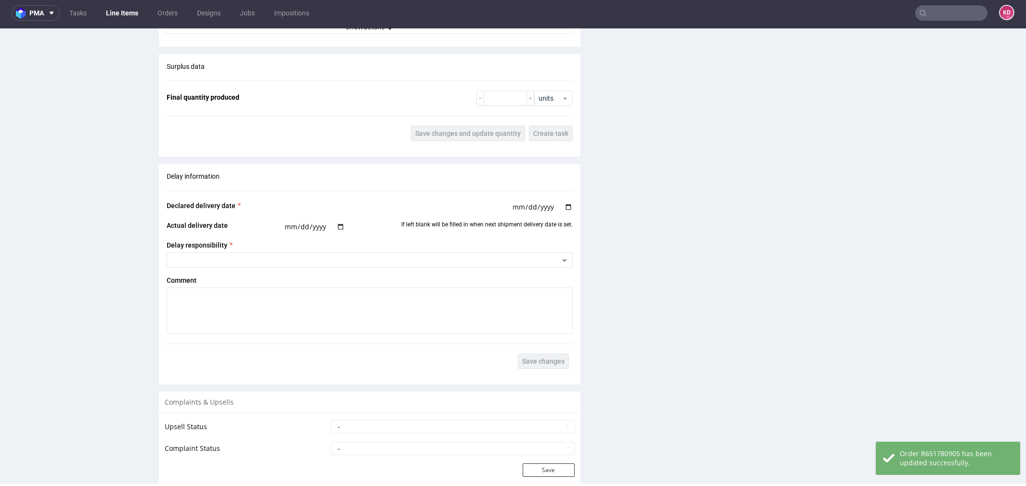
scroll to position [1175, 0]
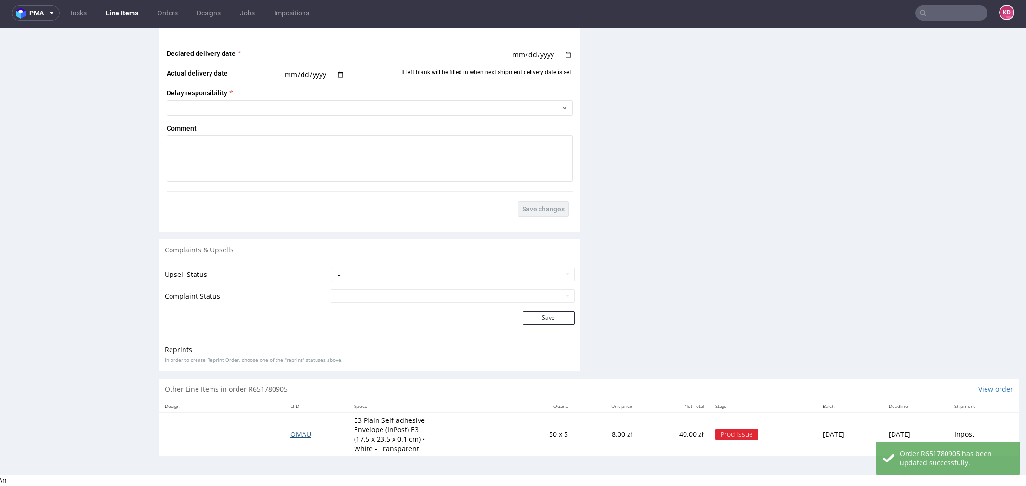
click at [291, 431] on span "OMAU" at bounding box center [301, 434] width 21 height 9
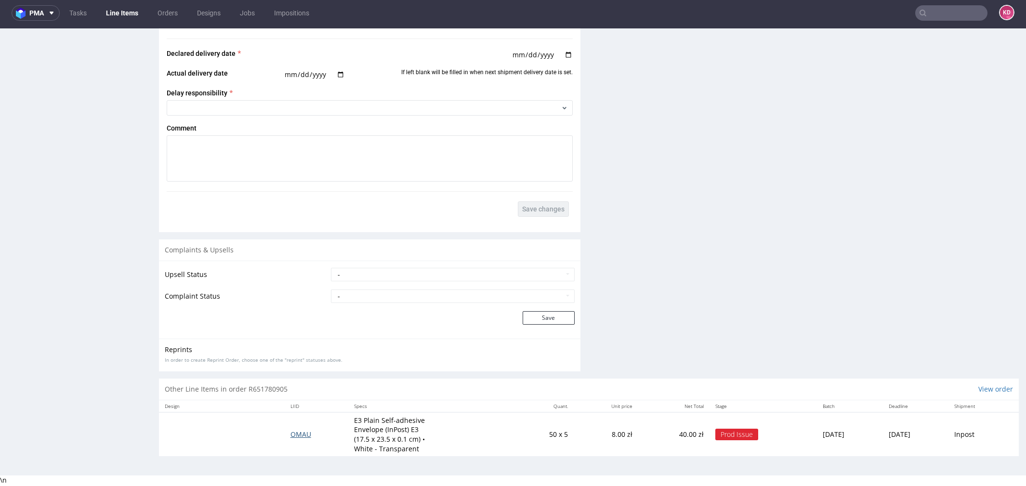
click at [292, 432] on span "OMAU" at bounding box center [301, 434] width 21 height 9
click at [294, 434] on span "OMAU" at bounding box center [301, 434] width 21 height 9
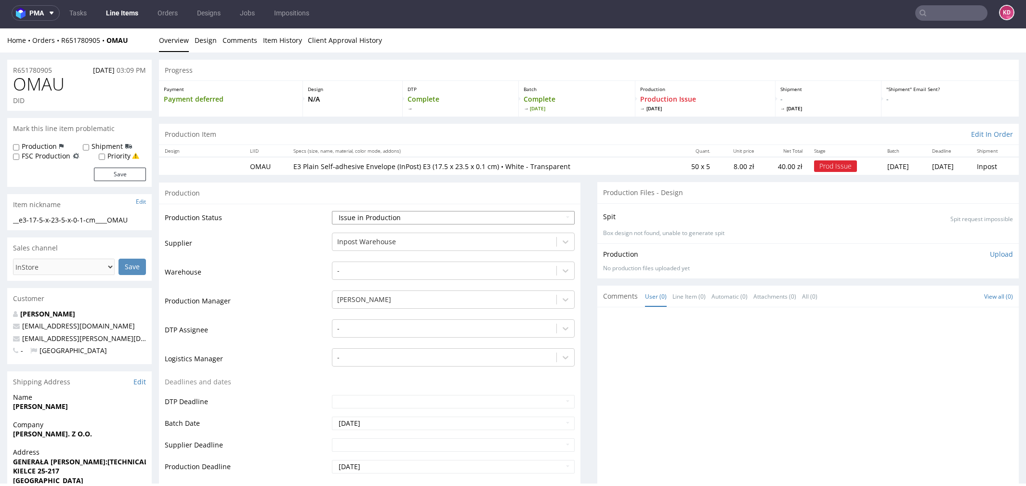
click at [379, 215] on select "Waiting for Artwork Waiting for Diecut Waiting for Mockup Waiting for DTP Waiti…" at bounding box center [453, 217] width 243 height 13
select select "sent_to_warehouse_fulfillment"
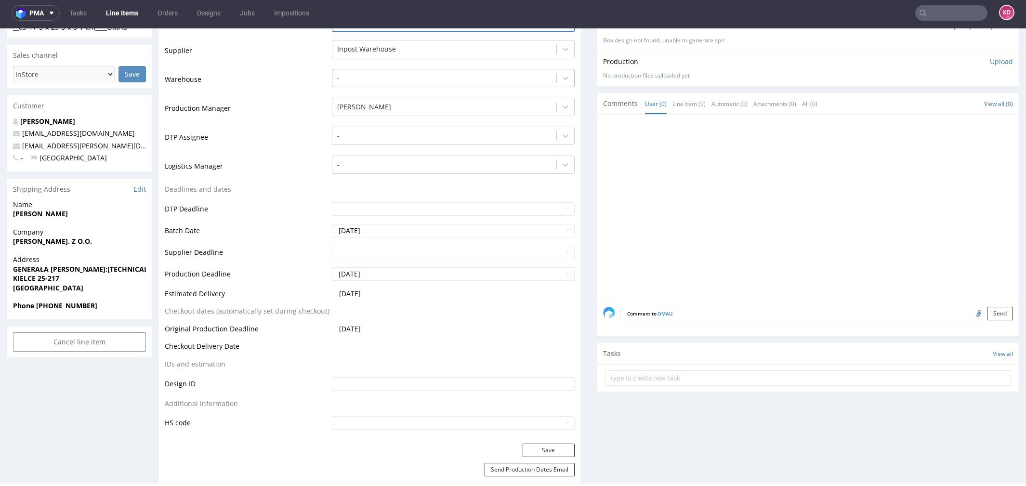
scroll to position [265, 0]
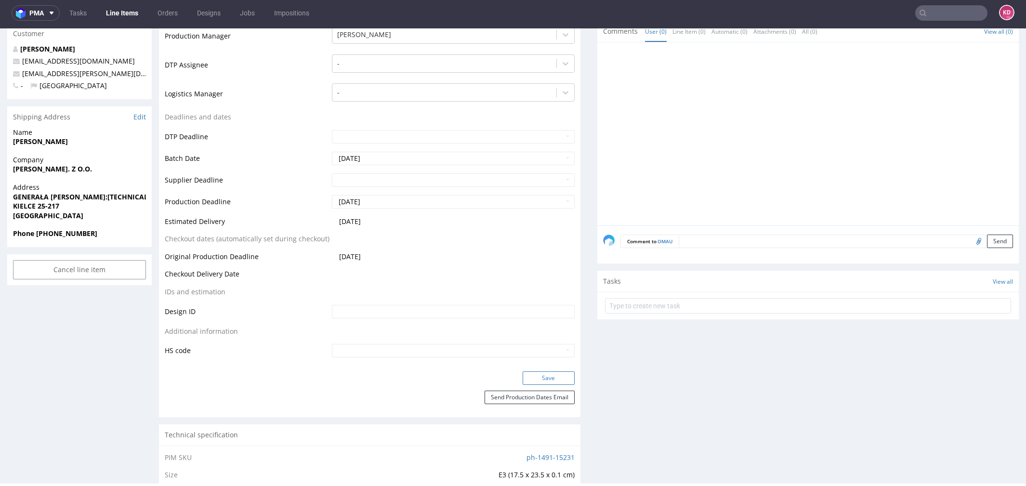
click at [523, 374] on button "Save" at bounding box center [549, 378] width 52 height 13
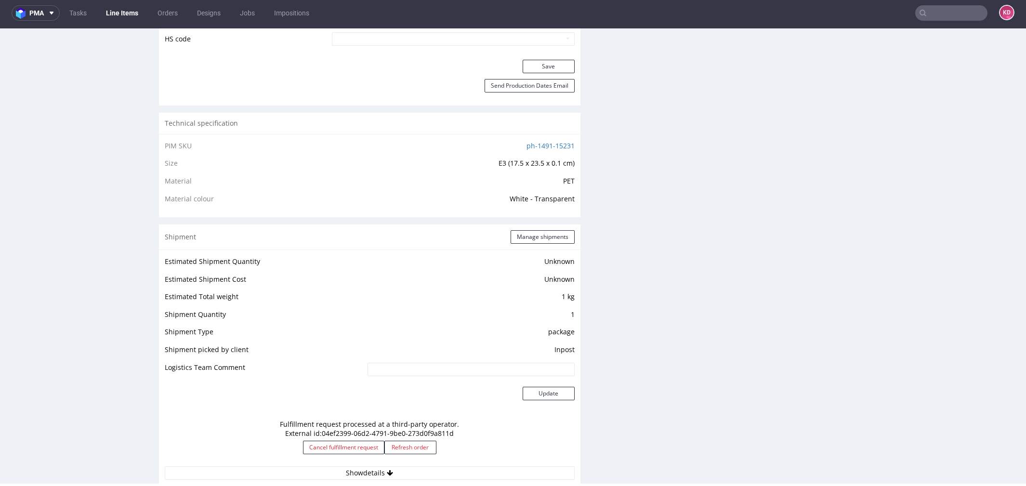
scroll to position [0, 0]
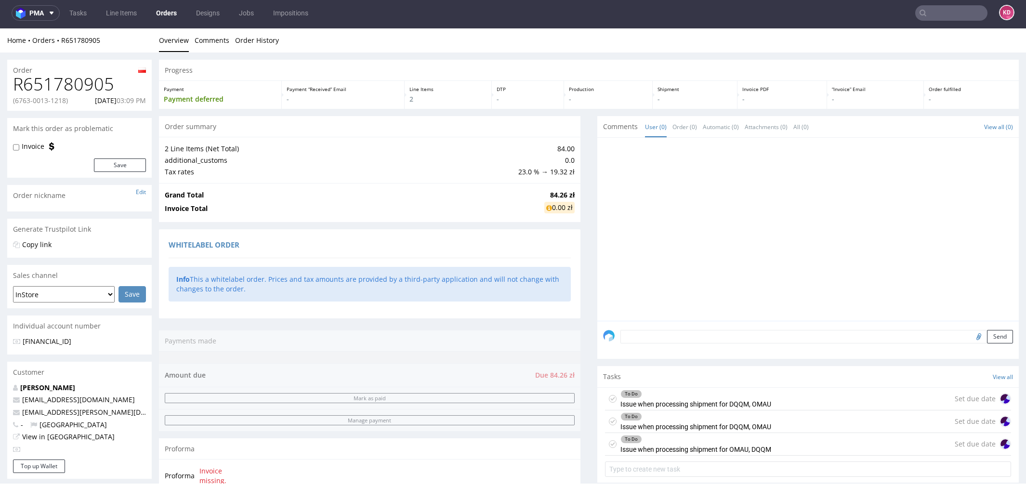
click at [609, 399] on icon at bounding box center [613, 399] width 8 height 8
click at [609, 417] on div "To Do Issue when processing shipment for DQQM, OMAU" at bounding box center [688, 422] width 166 height 22
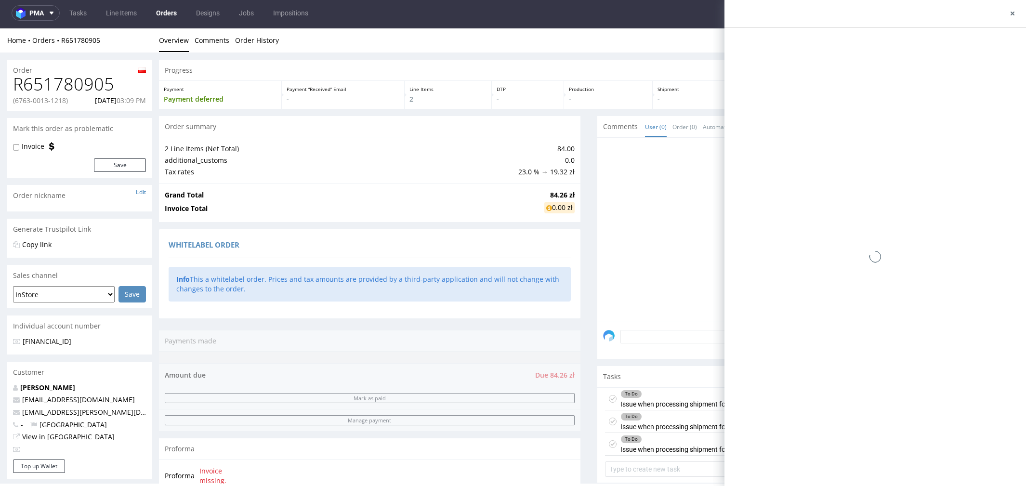
click at [611, 442] on icon at bounding box center [613, 444] width 8 height 8
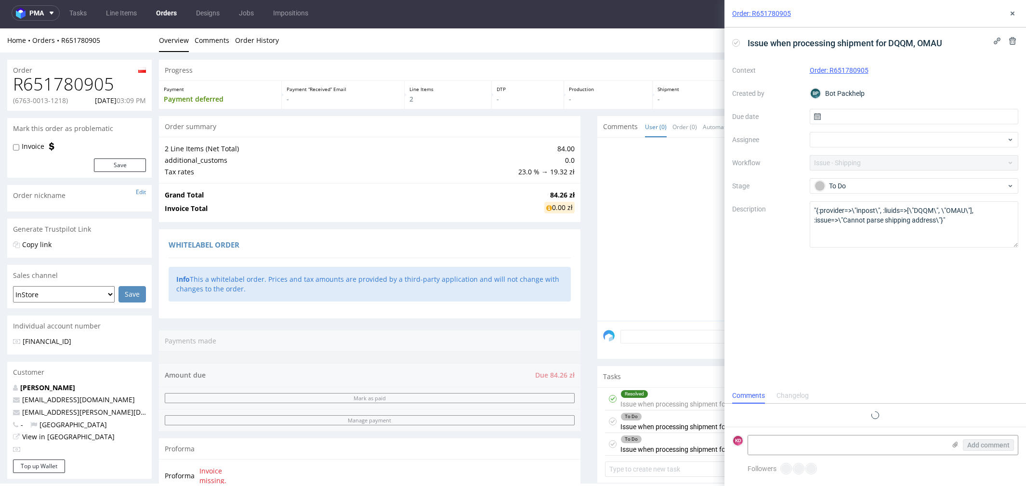
scroll to position [7, 0]
click at [1012, 14] on use at bounding box center [1013, 14] width 4 height 4
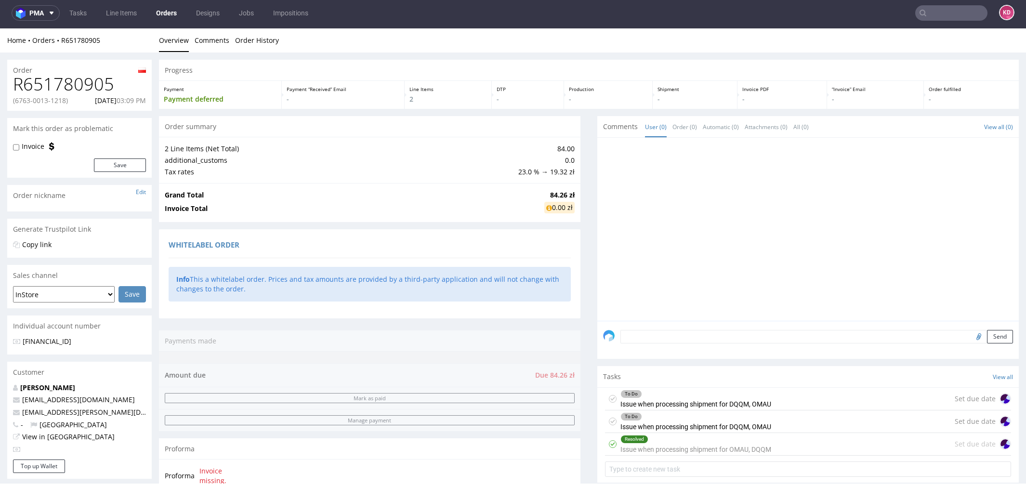
click at [609, 421] on icon at bounding box center [613, 422] width 8 height 8
click at [611, 397] on use at bounding box center [613, 398] width 4 height 3
click at [609, 399] on icon at bounding box center [613, 399] width 8 height 8
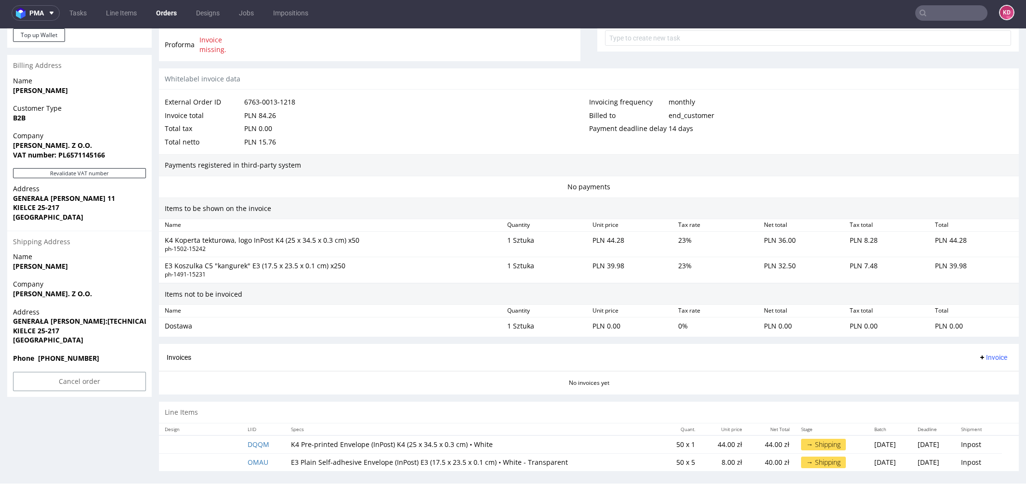
scroll to position [434, 0]
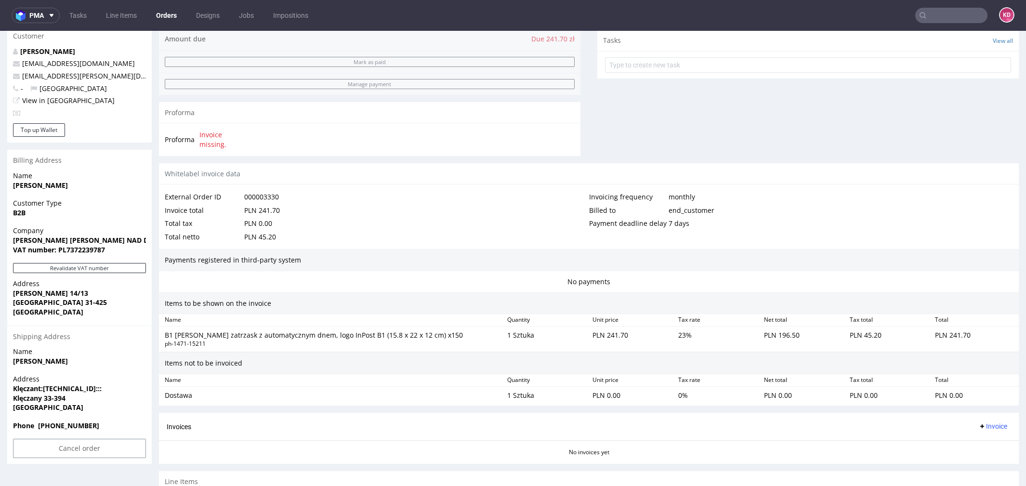
scroll to position [391, 0]
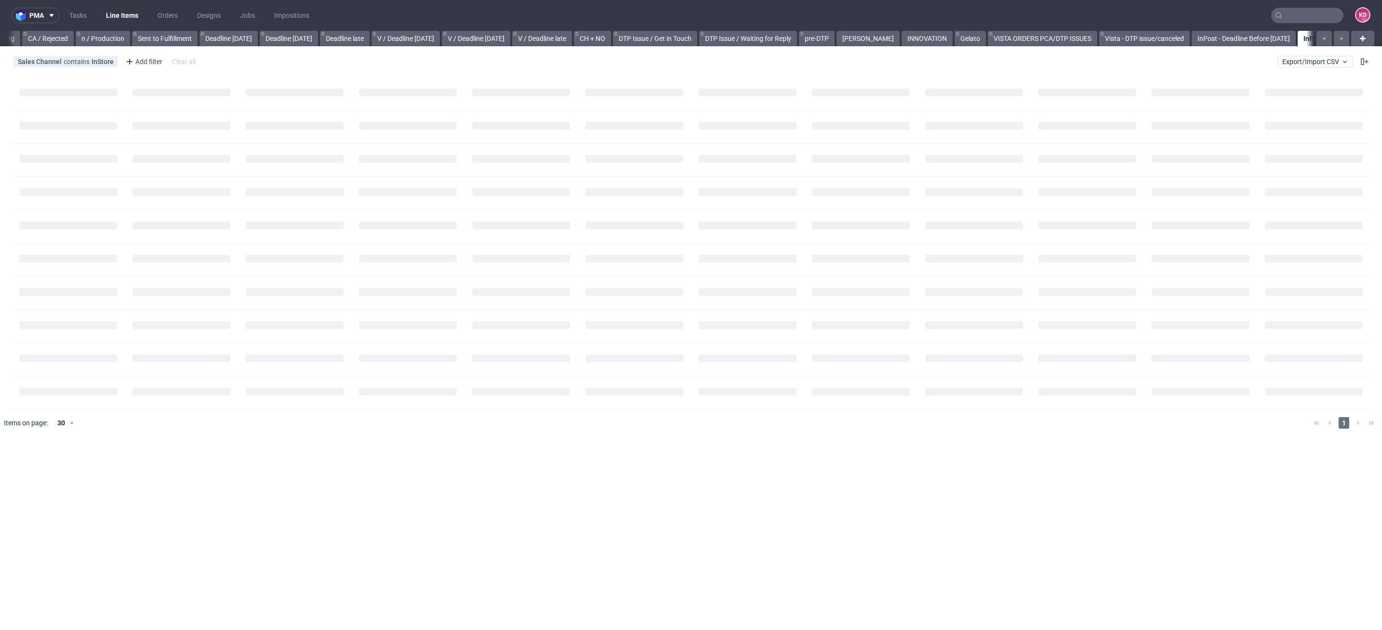
scroll to position [0, 846]
click at [166, 13] on link "Orders" at bounding box center [168, 15] width 32 height 15
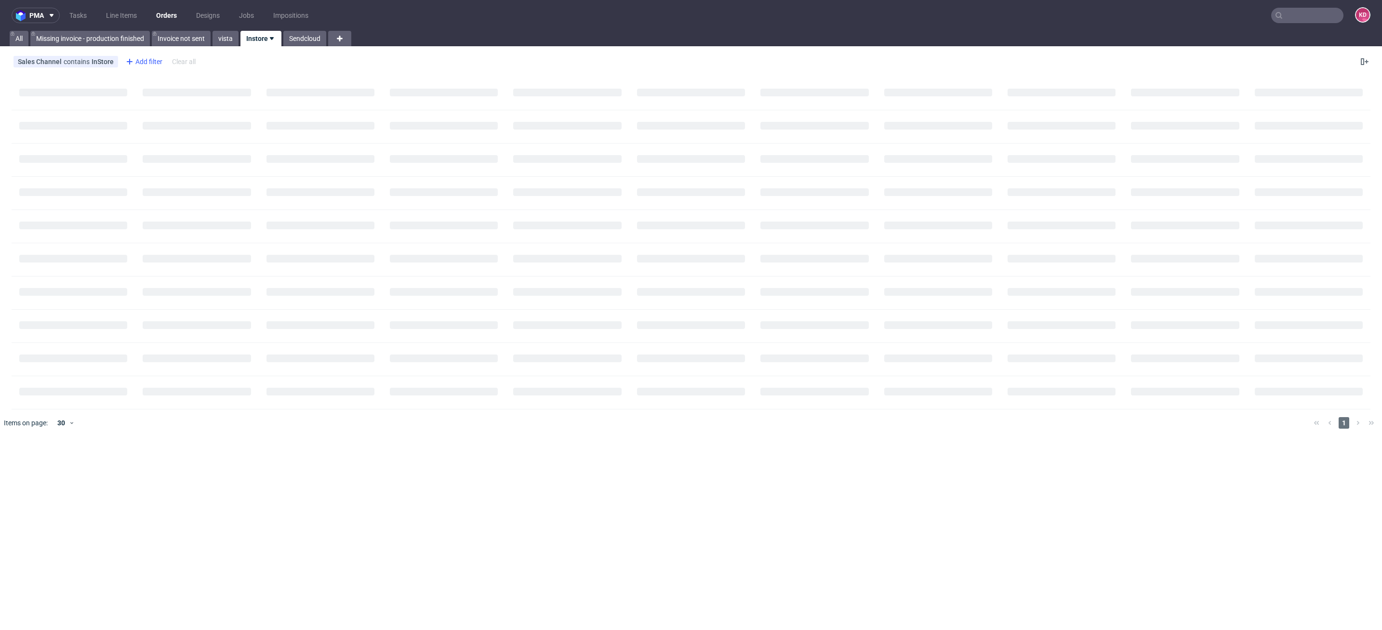
click at [148, 58] on div "Add filter" at bounding box center [143, 61] width 42 height 15
click at [162, 73] on div "Account manager Amount paid Amount total Badge Billing address Channel Client d…" at bounding box center [181, 165] width 123 height 189
click at [161, 82] on input "text" at bounding box center [182, 82] width 116 height 15
type input "sta"
click at [167, 172] on div "Stage" at bounding box center [182, 172] width 116 height 13
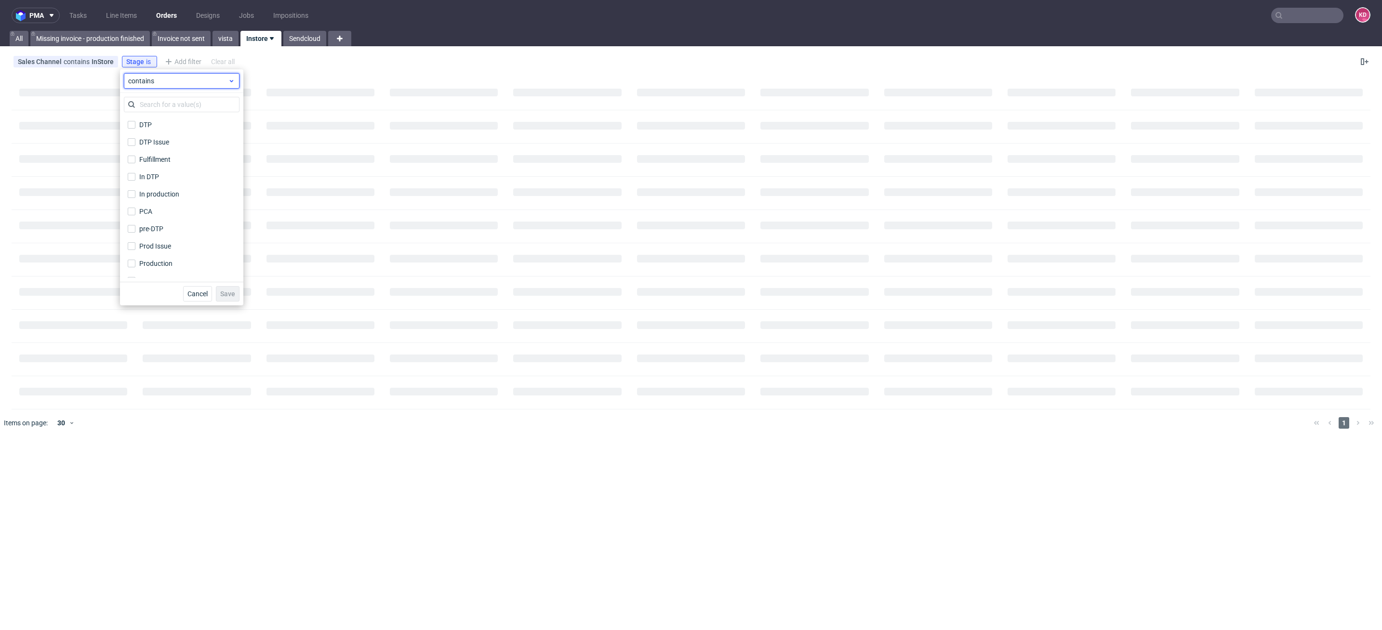
click at [164, 85] on span "contains" at bounding box center [178, 81] width 100 height 10
click at [173, 116] on span "does not contain" at bounding box center [168, 121] width 51 height 10
click at [170, 102] on input "text" at bounding box center [182, 104] width 116 height 15
click at [171, 255] on label "Shipped" at bounding box center [182, 251] width 116 height 13
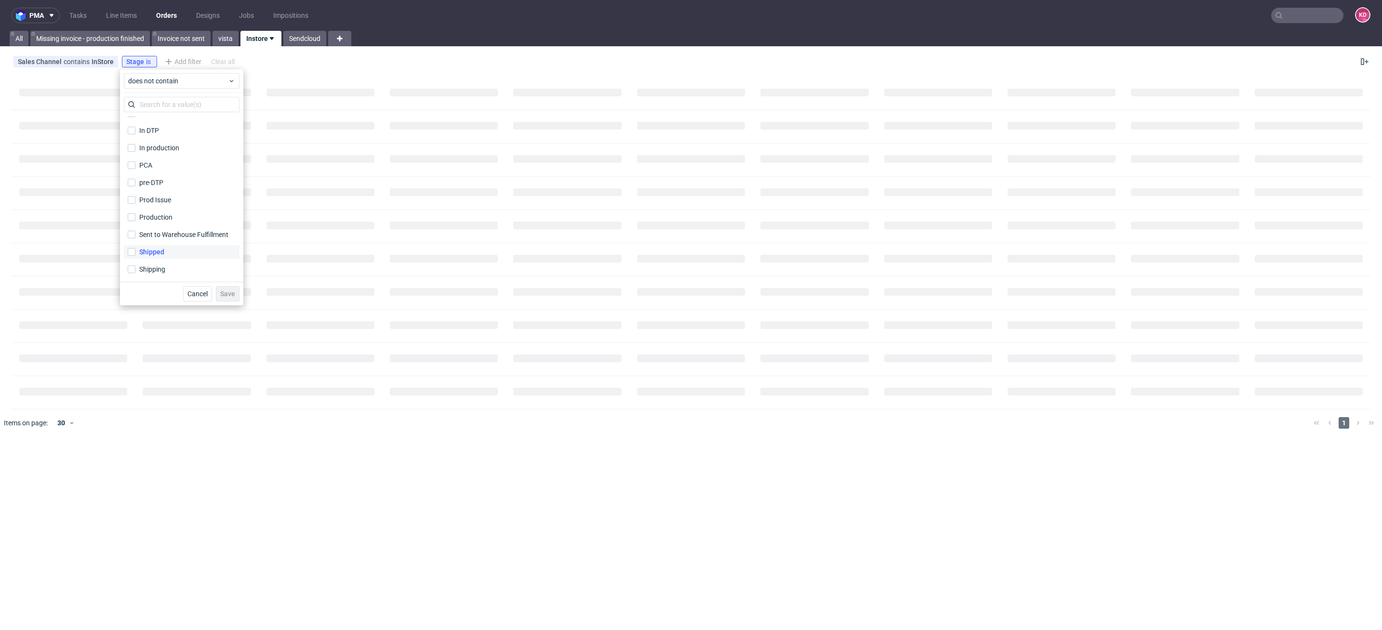
click at [135, 255] on input "Shipped" at bounding box center [132, 252] width 8 height 8
checkbox input "true"
click at [171, 268] on label "Shipping" at bounding box center [182, 269] width 116 height 13
click at [135, 268] on input "Shipping" at bounding box center [132, 270] width 8 height 8
click at [171, 268] on label "Shipping" at bounding box center [182, 269] width 116 height 13
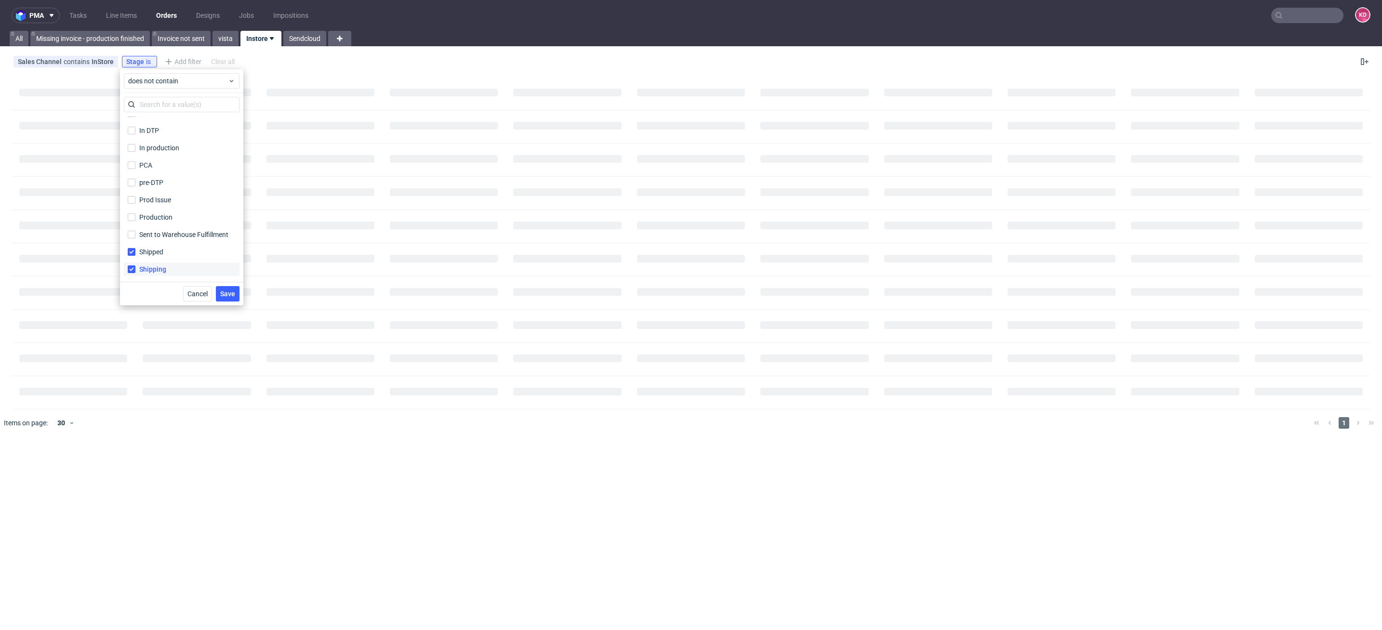
click at [135, 268] on input "Shipping" at bounding box center [132, 270] width 8 height 8
click at [169, 266] on label "Shipping" at bounding box center [182, 269] width 116 height 13
click at [135, 266] on input "Shipping" at bounding box center [132, 270] width 8 height 8
checkbox input "true"
click at [233, 291] on span "Save" at bounding box center [227, 294] width 15 height 7
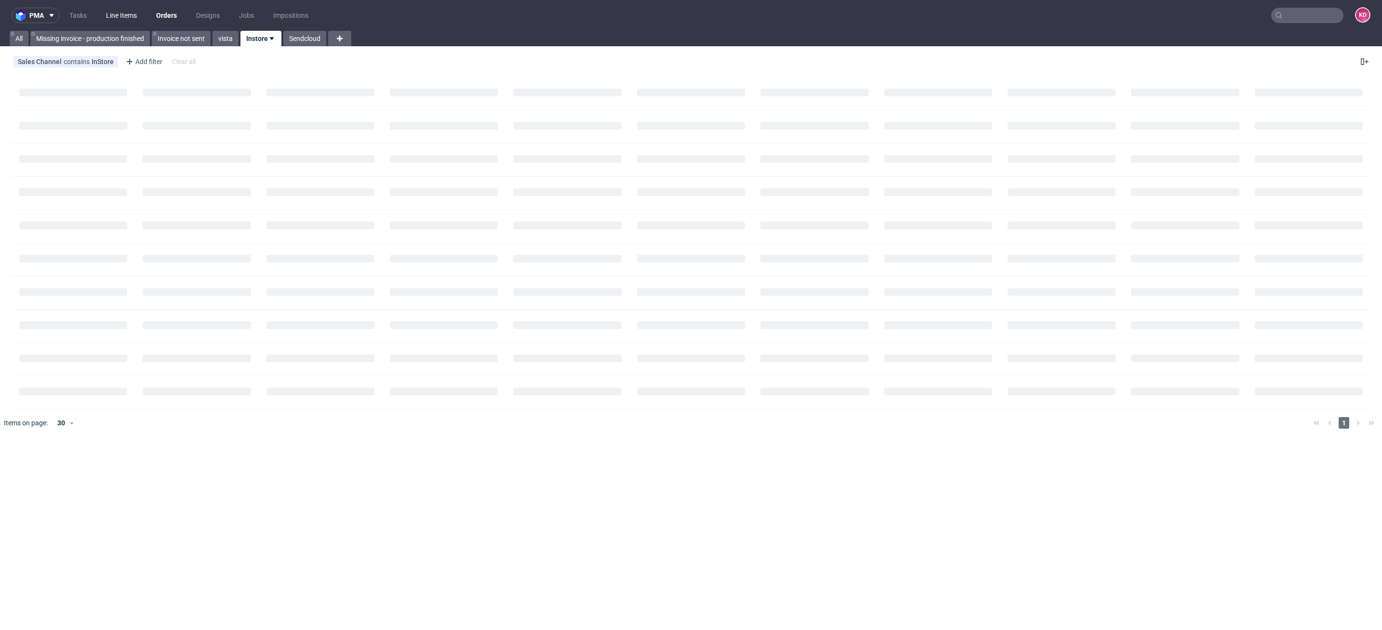
click at [126, 13] on link "Line Items" at bounding box center [121, 15] width 42 height 15
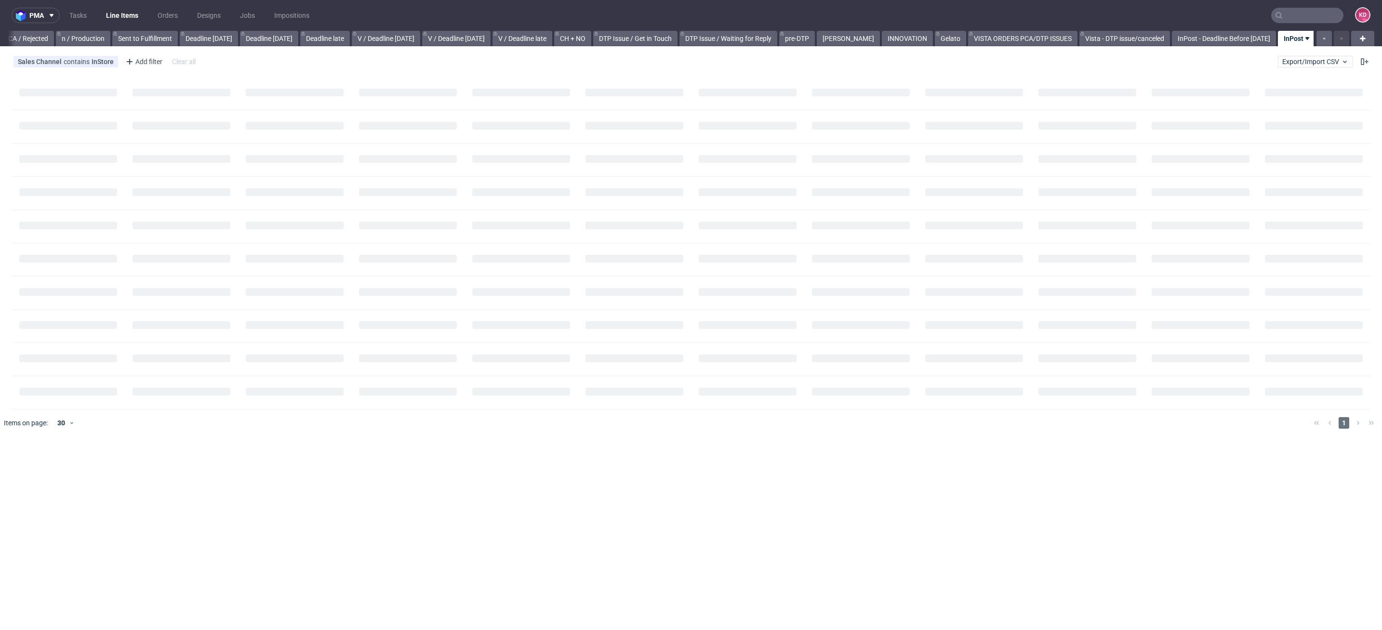
scroll to position [0, 846]
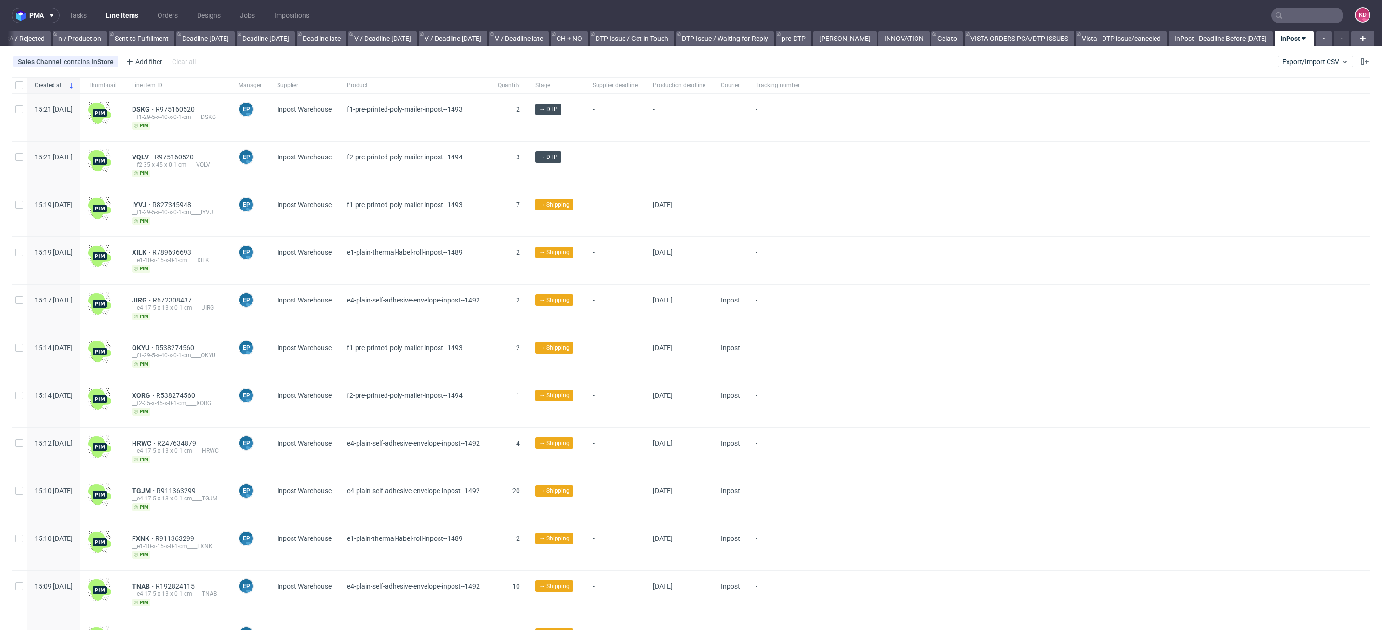
click at [375, 67] on div "Sales Channel contains InStore Add filter Hide filters Clear all Export/Import …" at bounding box center [691, 61] width 1382 height 23
click at [134, 63] on div "Add filter" at bounding box center [143, 61] width 42 height 15
click at [164, 80] on input "text" at bounding box center [182, 82] width 116 height 15
type input "stage"
click at [155, 105] on div "Stage" at bounding box center [182, 102] width 116 height 13
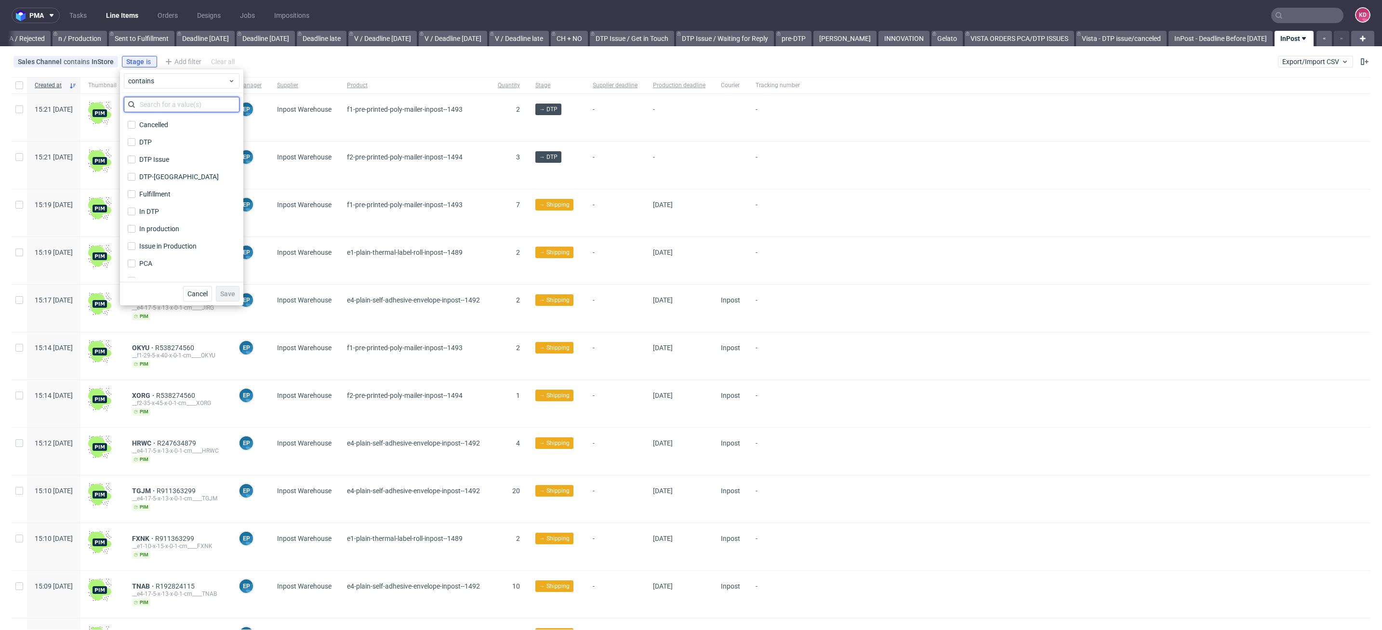
click at [167, 106] on input "text" at bounding box center [182, 104] width 116 height 15
type input "issue"
click at [180, 142] on div "Issue in Production" at bounding box center [168, 142] width 59 height 10
click at [135, 142] on input "Issue in Production" at bounding box center [132, 142] width 8 height 8
checkbox input "true"
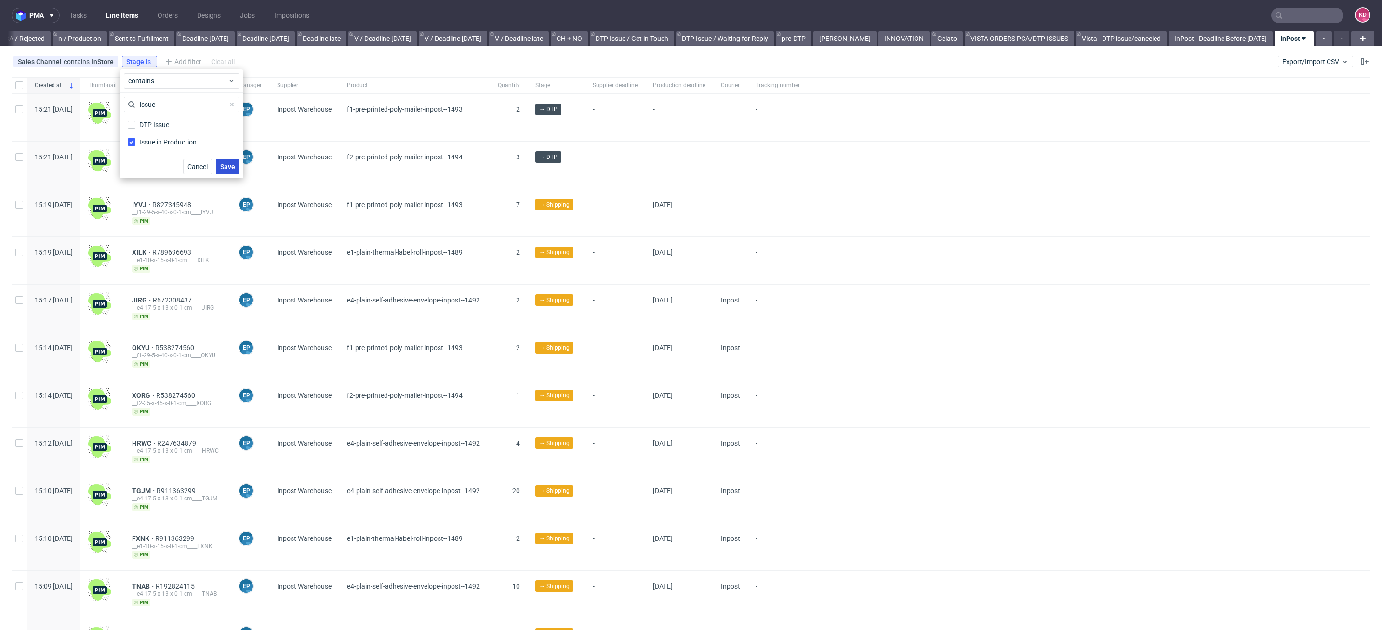
click at [228, 165] on span "Save" at bounding box center [227, 166] width 15 height 7
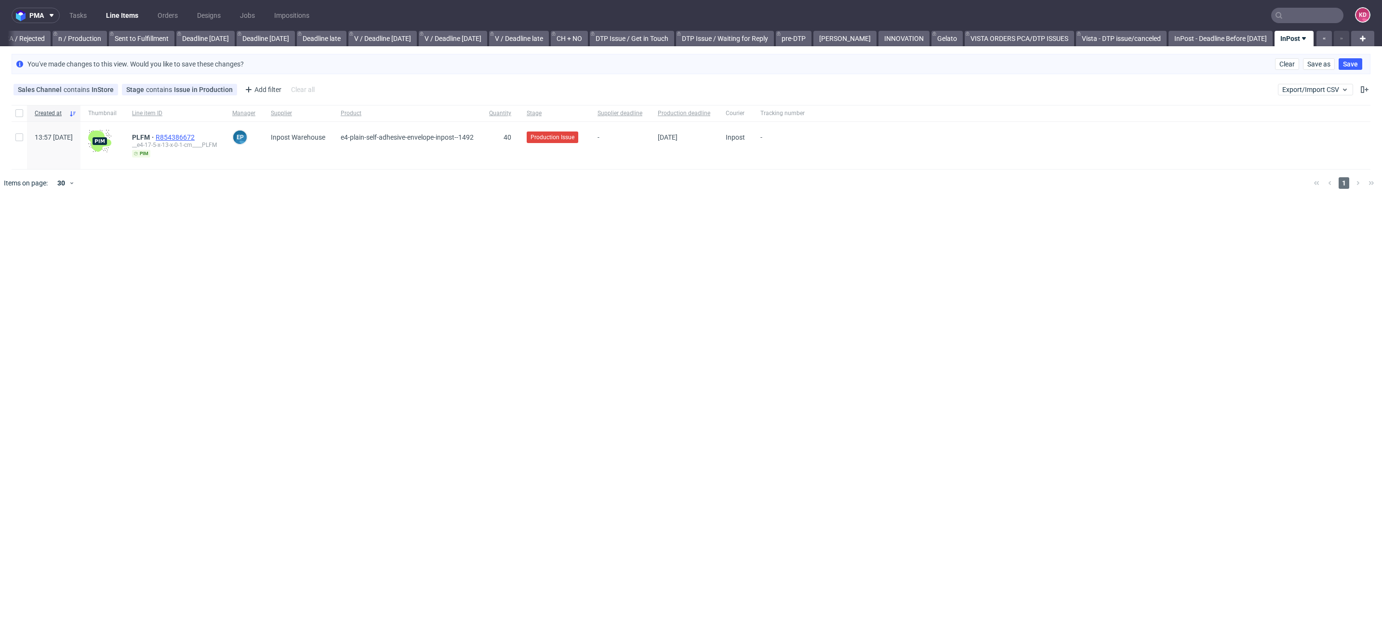
click at [197, 134] on span "R854386672" at bounding box center [176, 137] width 41 height 8
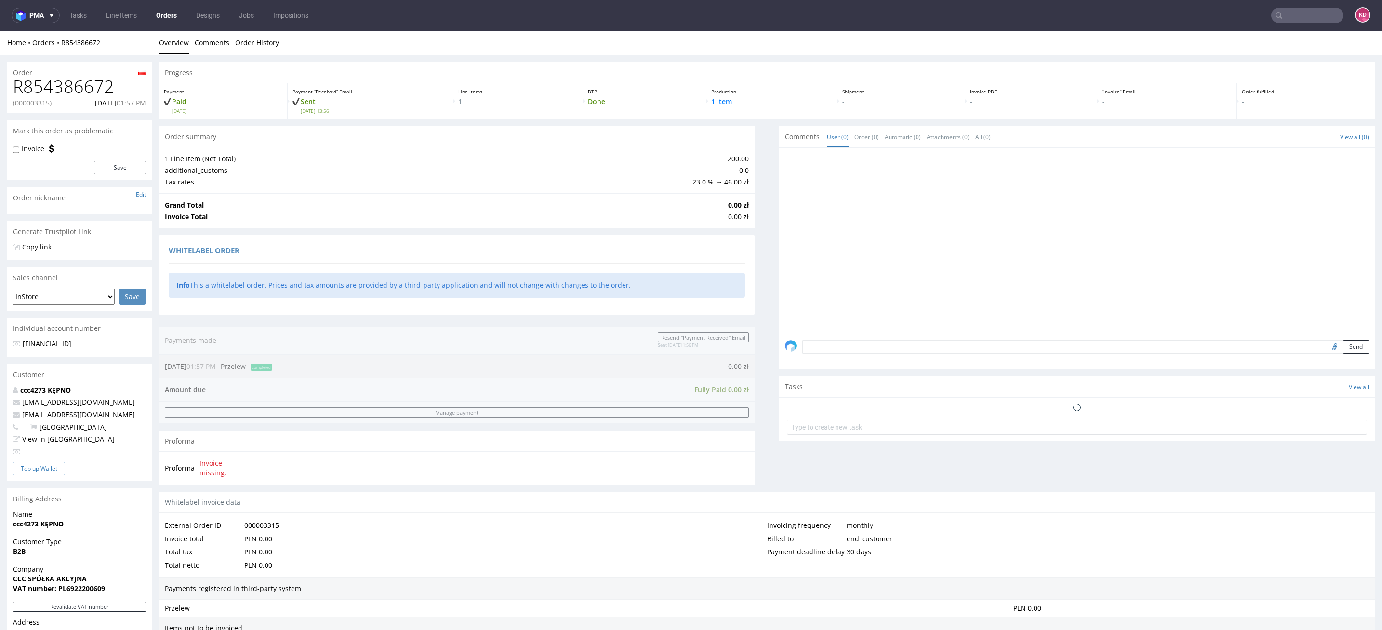
scroll to position [212, 0]
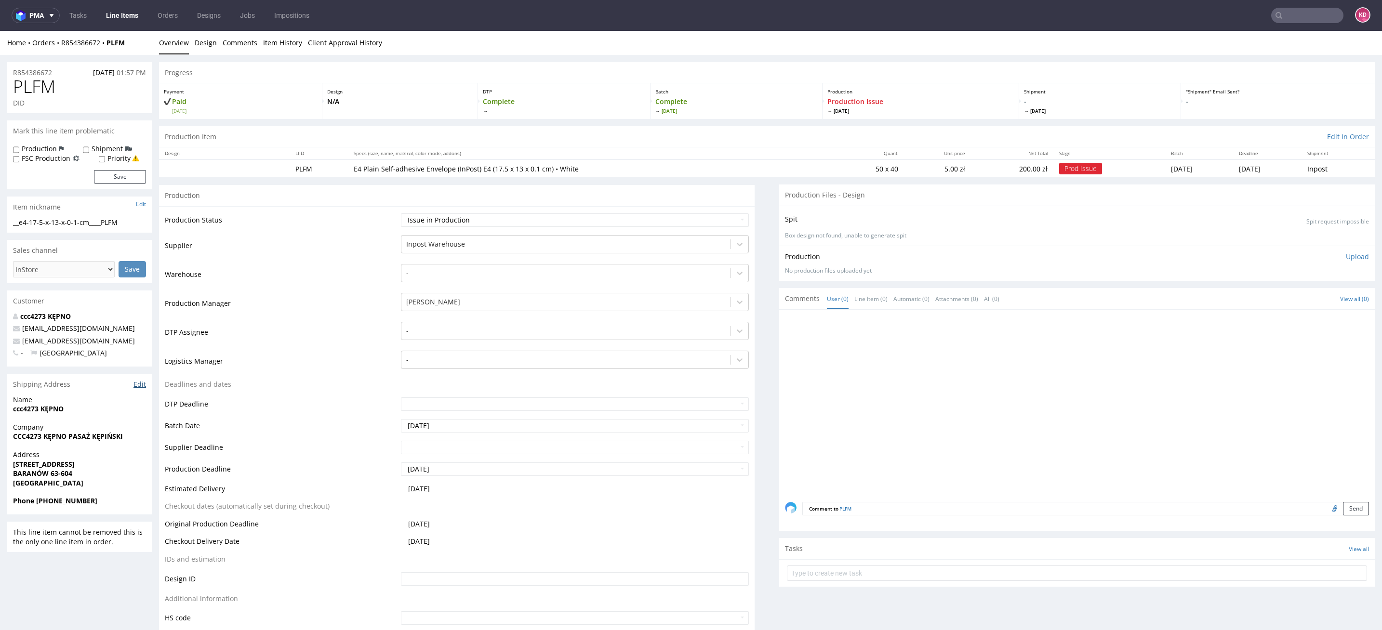
click at [143, 382] on link "Edit" at bounding box center [139, 385] width 13 height 10
click at [463, 218] on select "Waiting for Artwork Waiting for Diecut Waiting for Mockup Waiting for DTP Waiti…" at bounding box center [575, 219] width 348 height 13
select select "sent_to_warehouse_fulfillment"
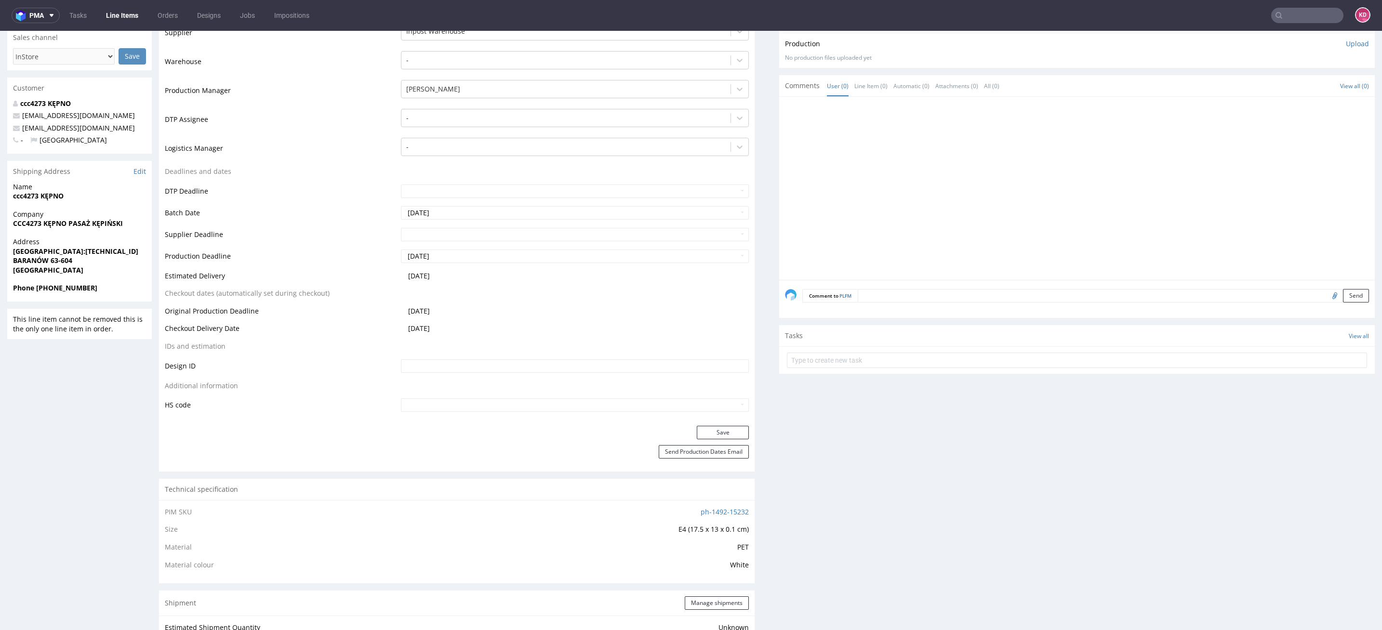
scroll to position [257, 0]
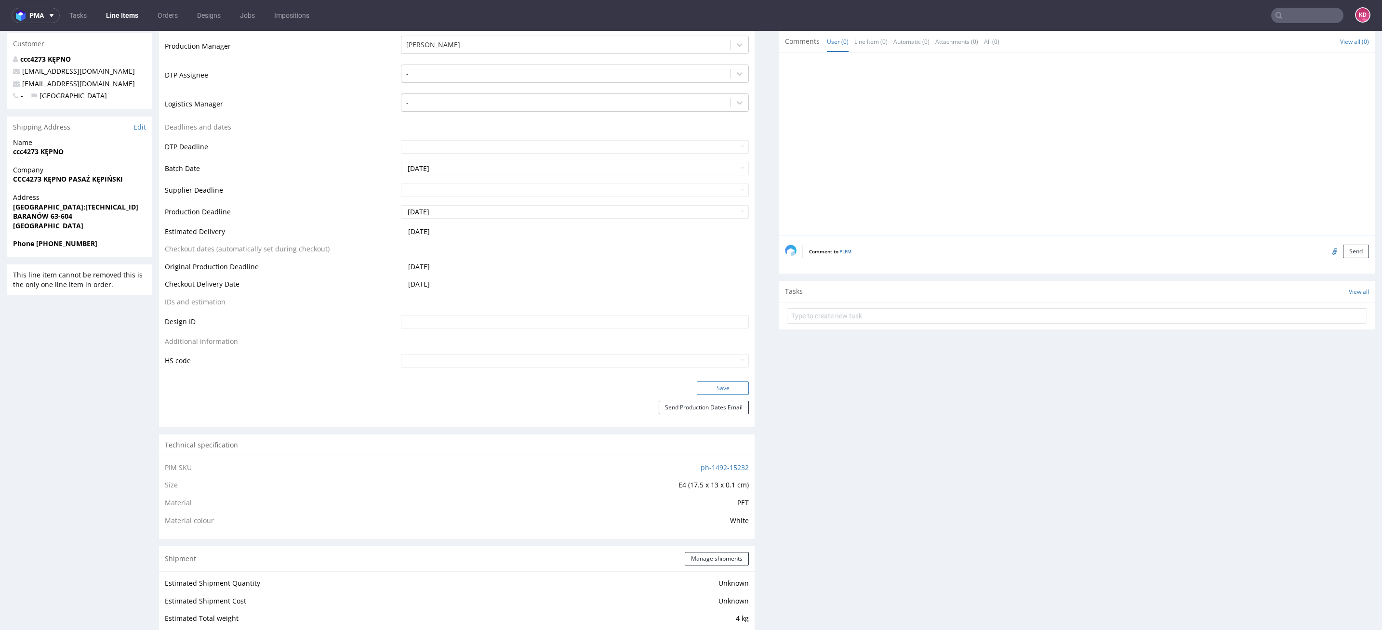
click at [728, 384] on button "Save" at bounding box center [723, 388] width 52 height 13
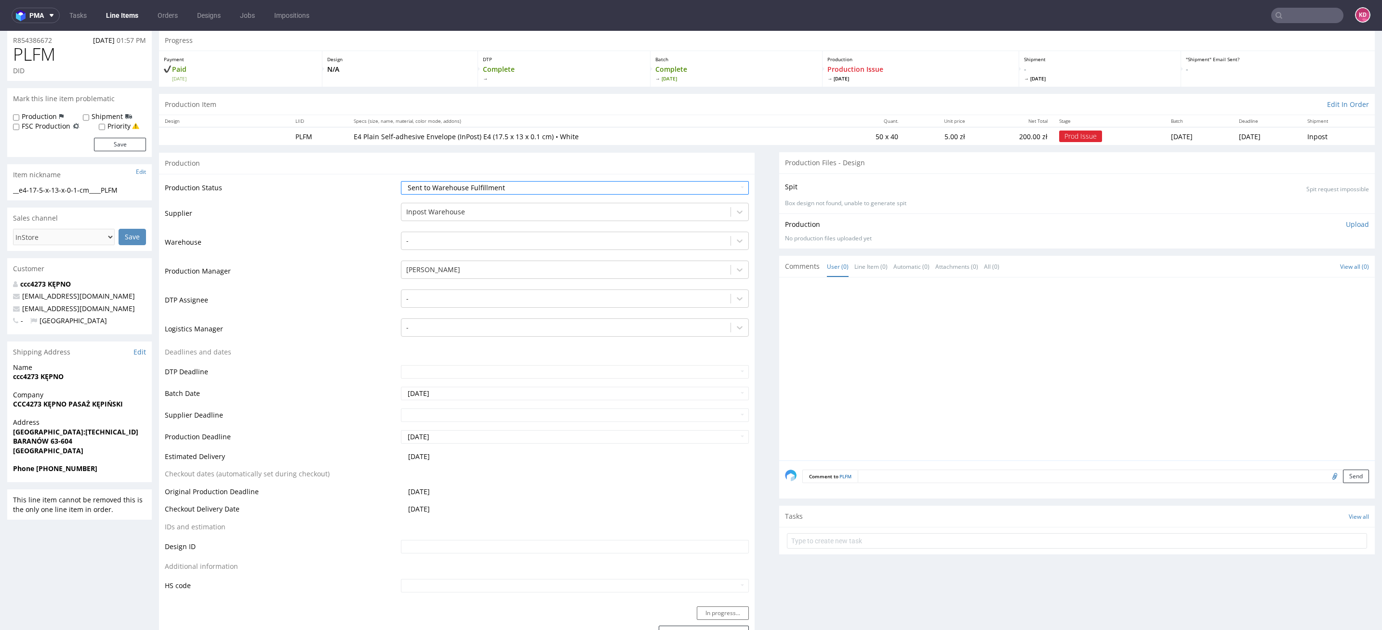
scroll to position [0, 0]
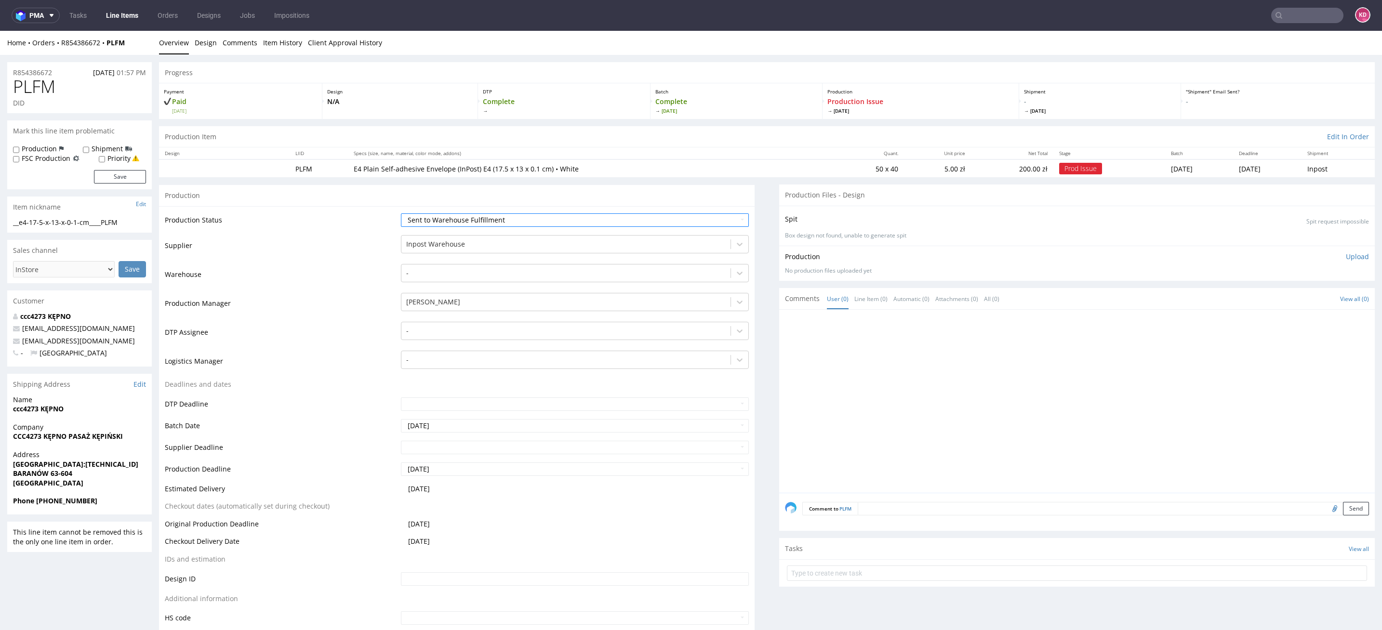
click at [321, 193] on div "Production" at bounding box center [457, 196] width 596 height 22
click at [399, 194] on div "Production" at bounding box center [457, 196] width 596 height 22
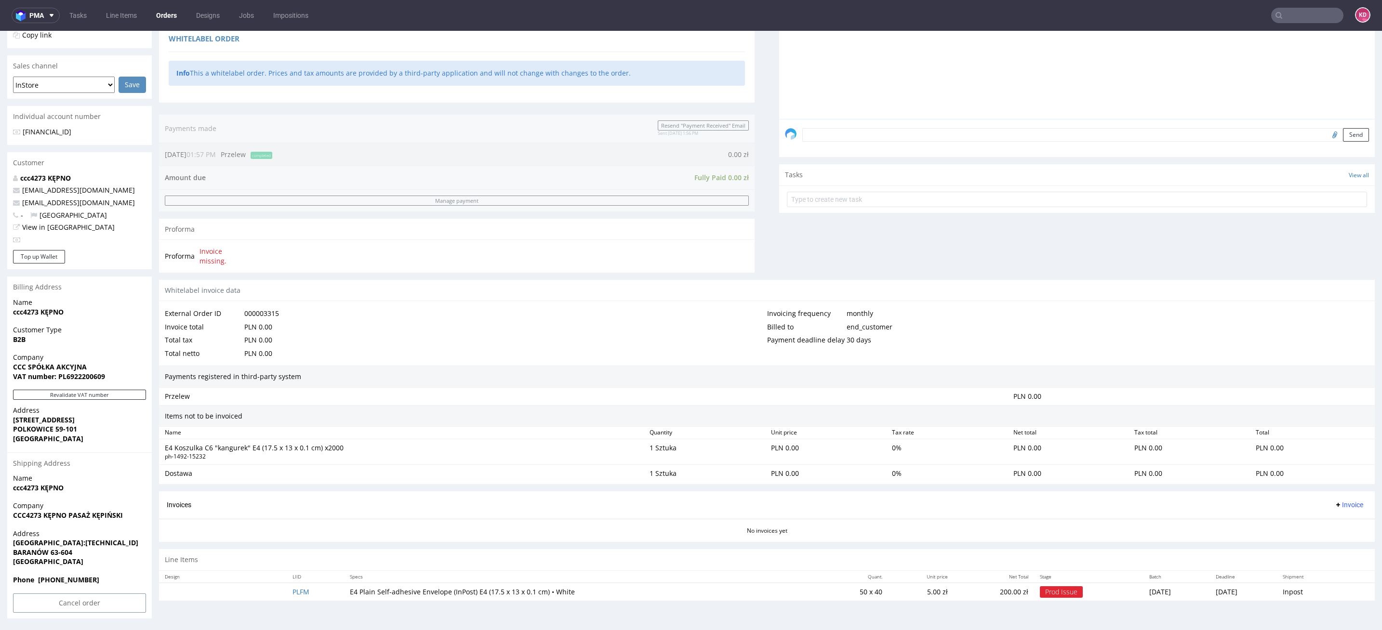
scroll to position [3, 0]
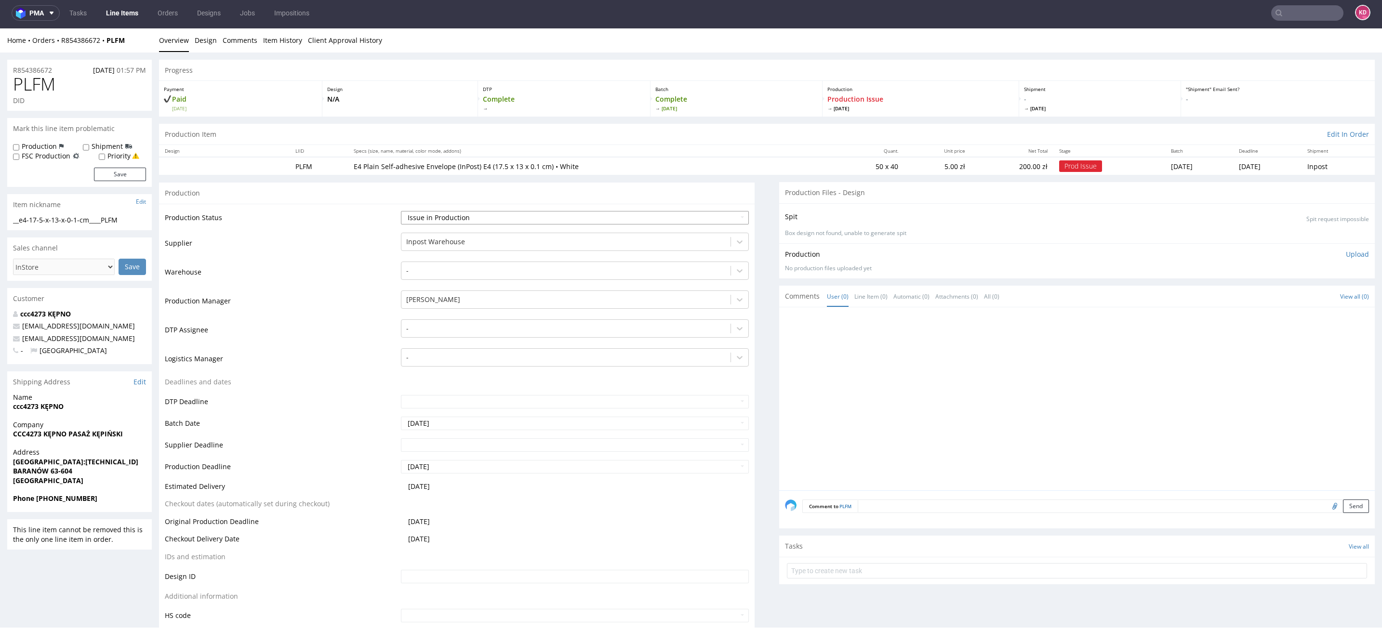
click at [528, 213] on select "Waiting for Artwork Waiting for Diecut Waiting for Mockup Waiting for DTP Waiti…" at bounding box center [575, 217] width 348 height 13
select select "sent_to_warehouse_fulfillment"
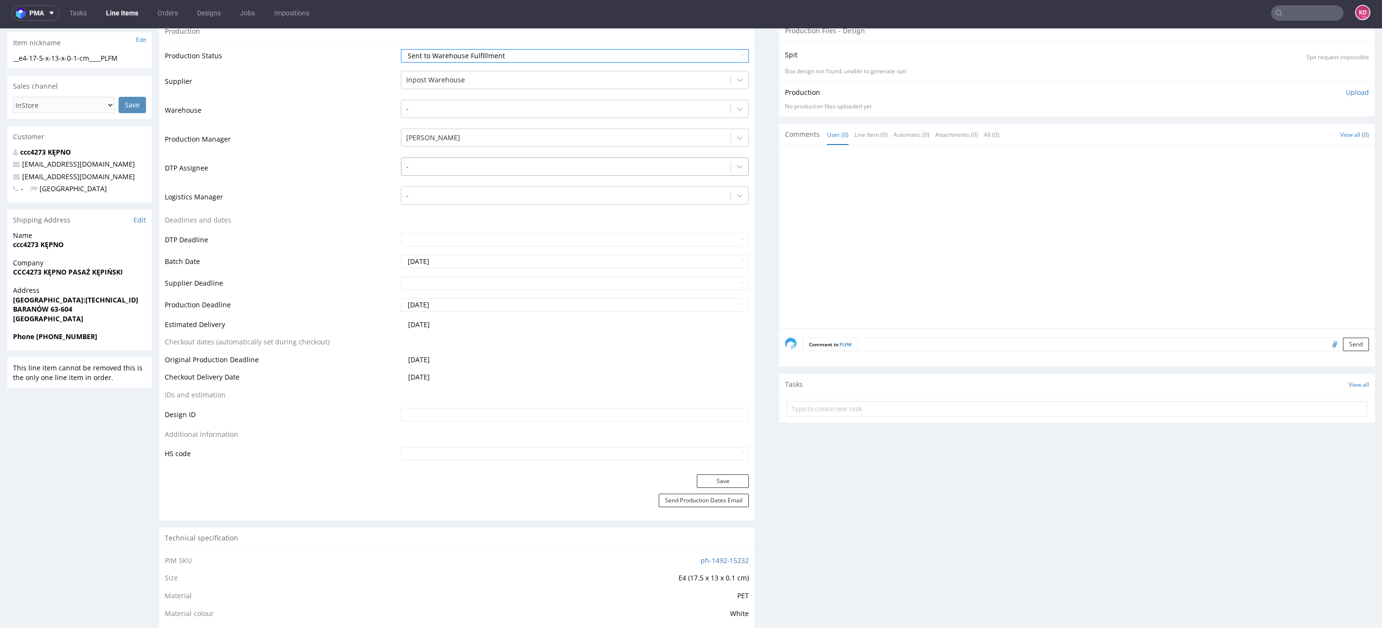
scroll to position [353, 0]
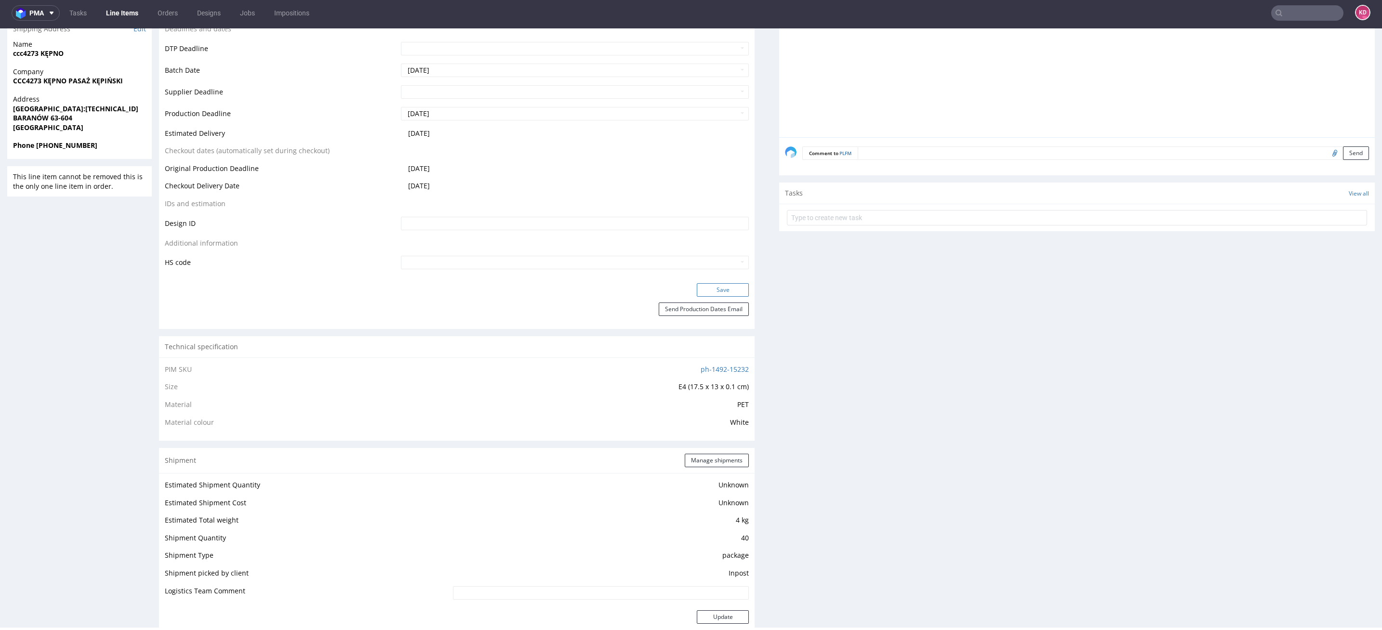
click at [715, 291] on button "Save" at bounding box center [723, 289] width 52 height 13
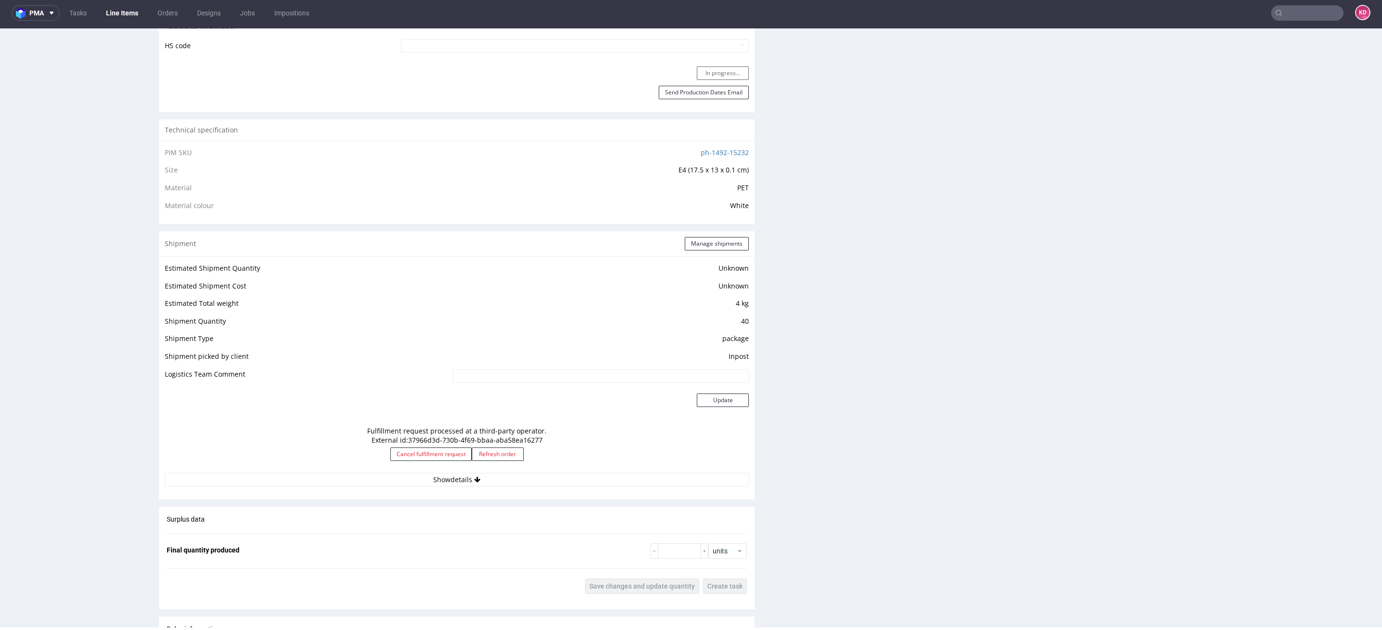
scroll to position [0, 0]
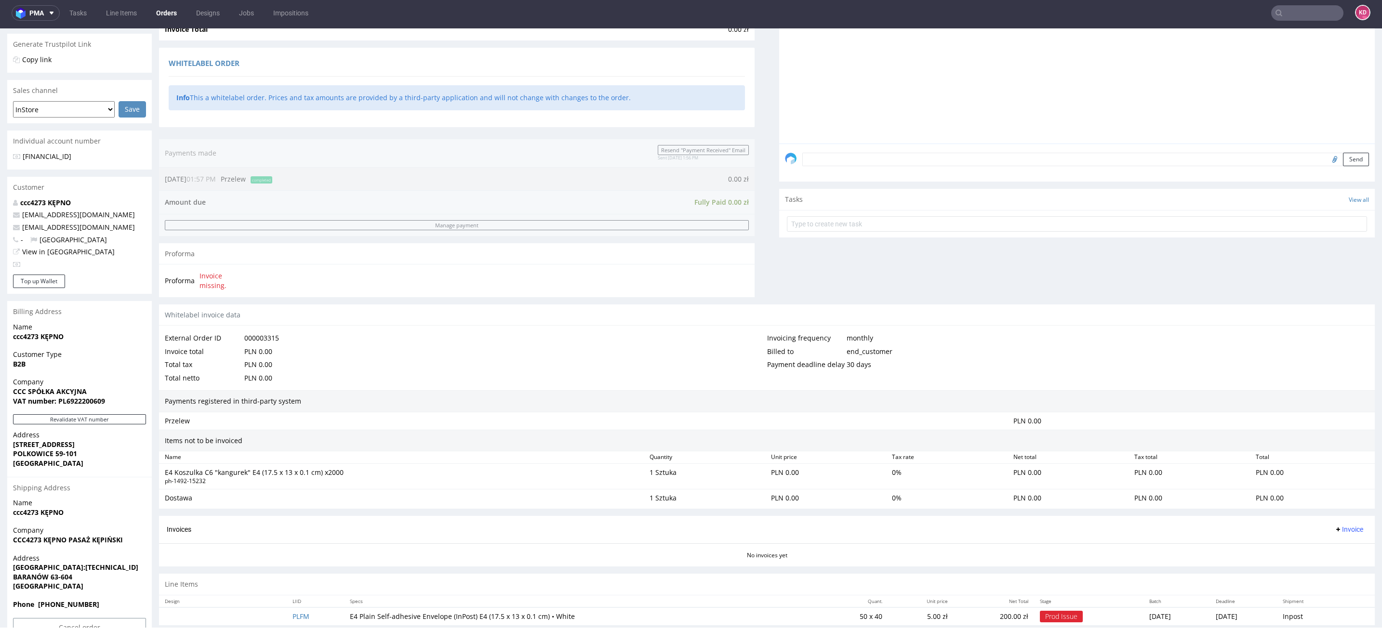
scroll to position [212, 0]
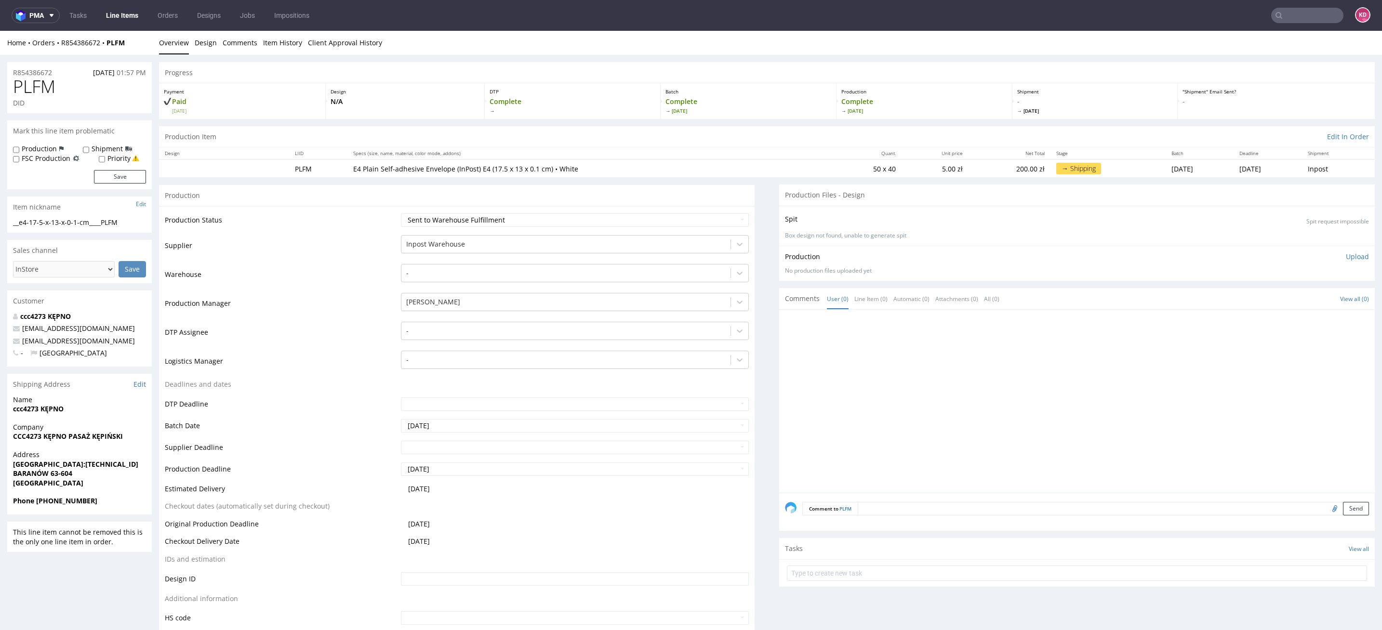
click at [135, 13] on link "Line Items" at bounding box center [122, 15] width 44 height 15
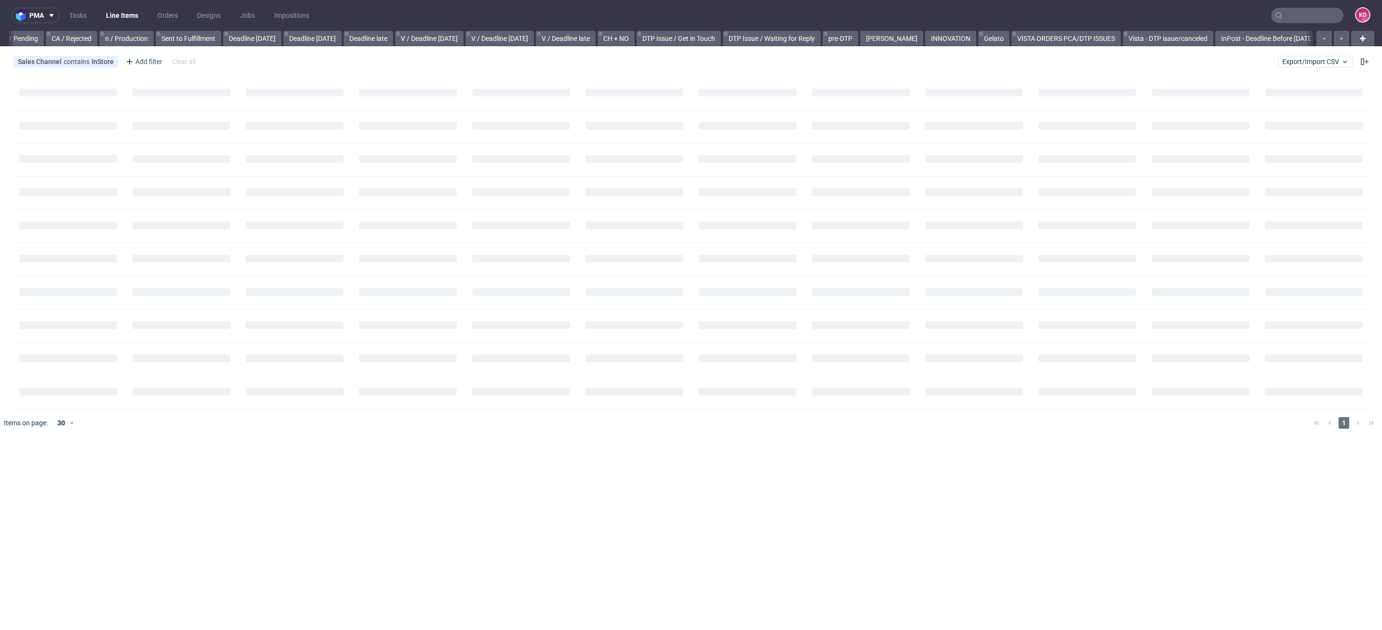
scroll to position [0, 846]
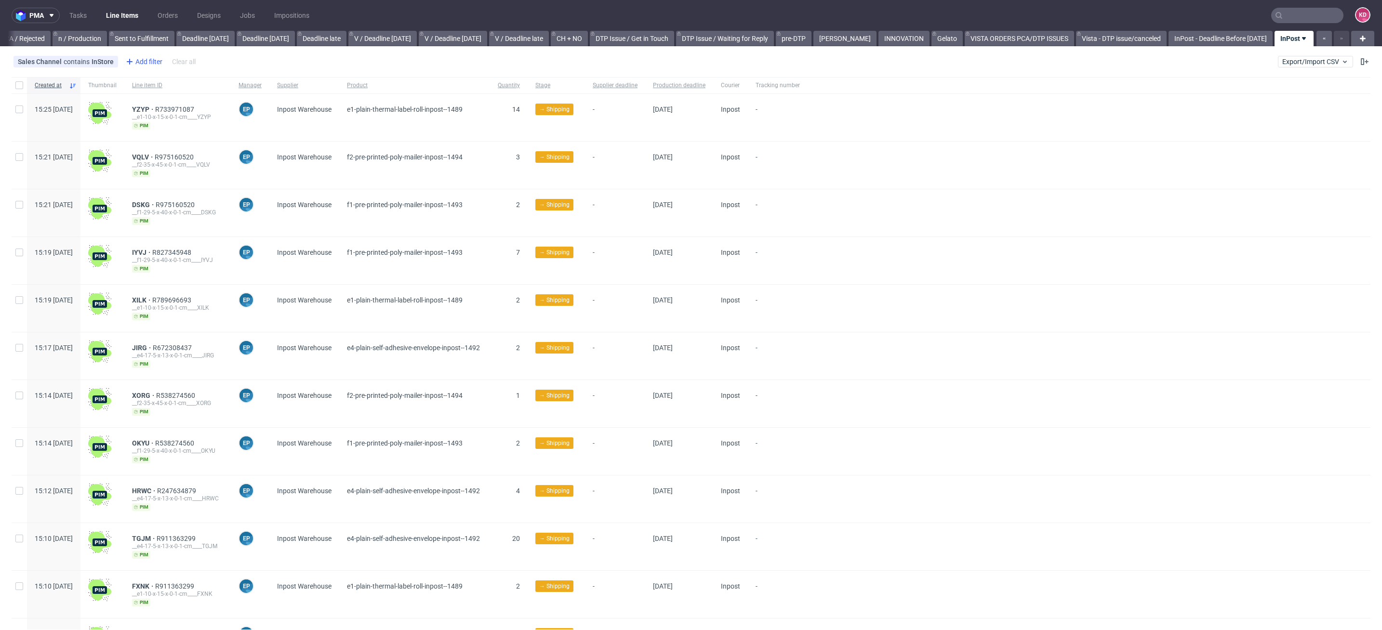
click at [145, 62] on div "Add filter" at bounding box center [143, 61] width 42 height 15
click at [159, 81] on input "text" at bounding box center [182, 82] width 116 height 15
type input "stage"
click at [147, 103] on span "Stage" at bounding box center [137, 102] width 26 height 13
click at [180, 108] on input "text" at bounding box center [182, 104] width 116 height 15
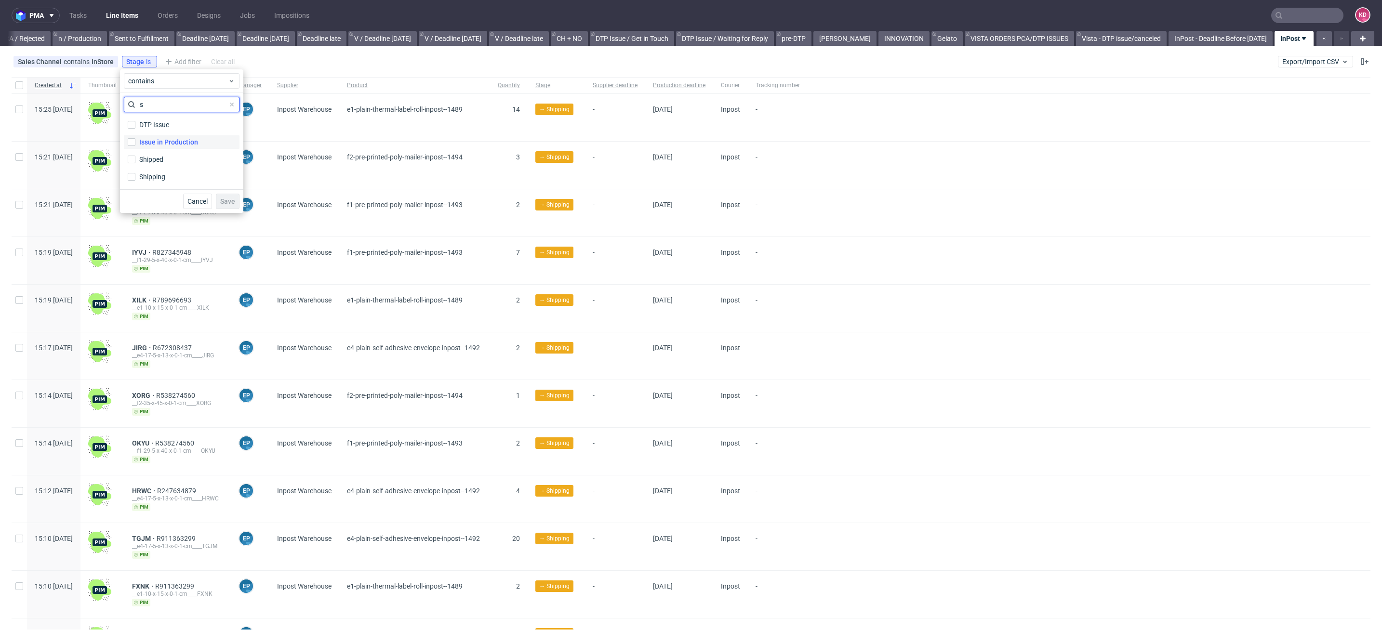
type input "s"
click at [175, 141] on div "Issue in Production" at bounding box center [168, 142] width 59 height 10
click at [135, 141] on input "Issue in Production" at bounding box center [132, 142] width 8 height 8
checkbox input "true"
click at [228, 200] on span "Save" at bounding box center [227, 201] width 15 height 7
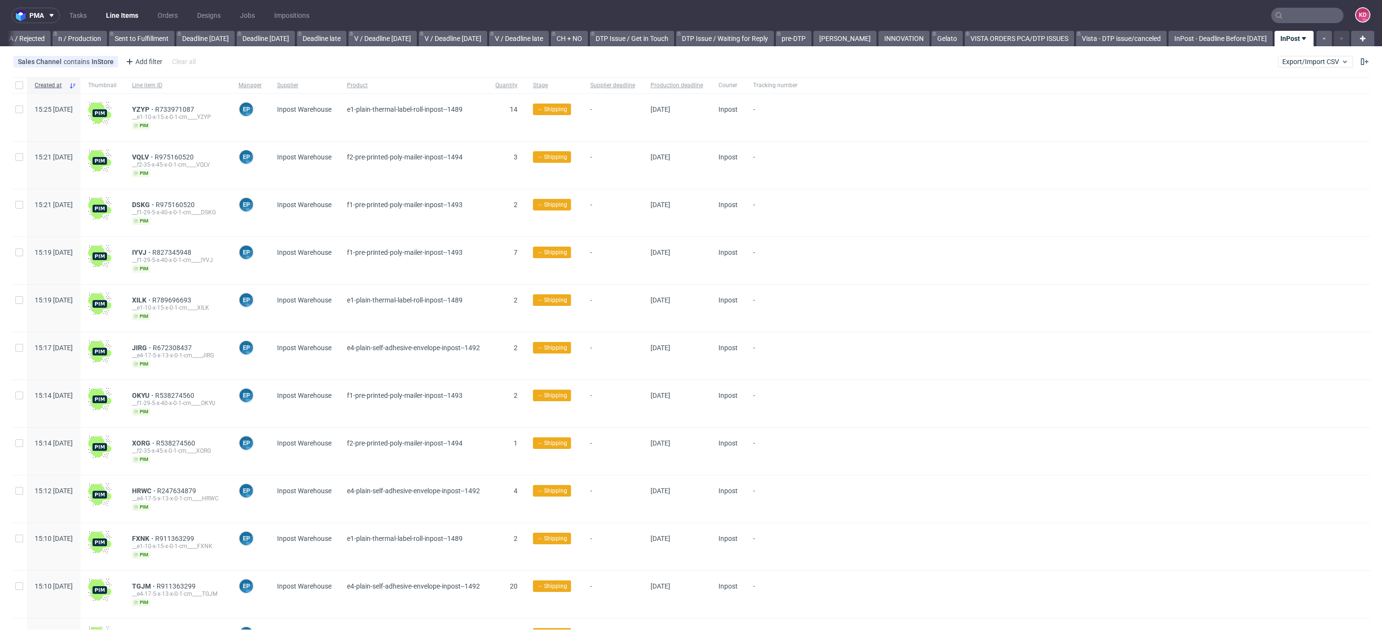
click at [127, 13] on link "Line Items" at bounding box center [122, 15] width 44 height 15
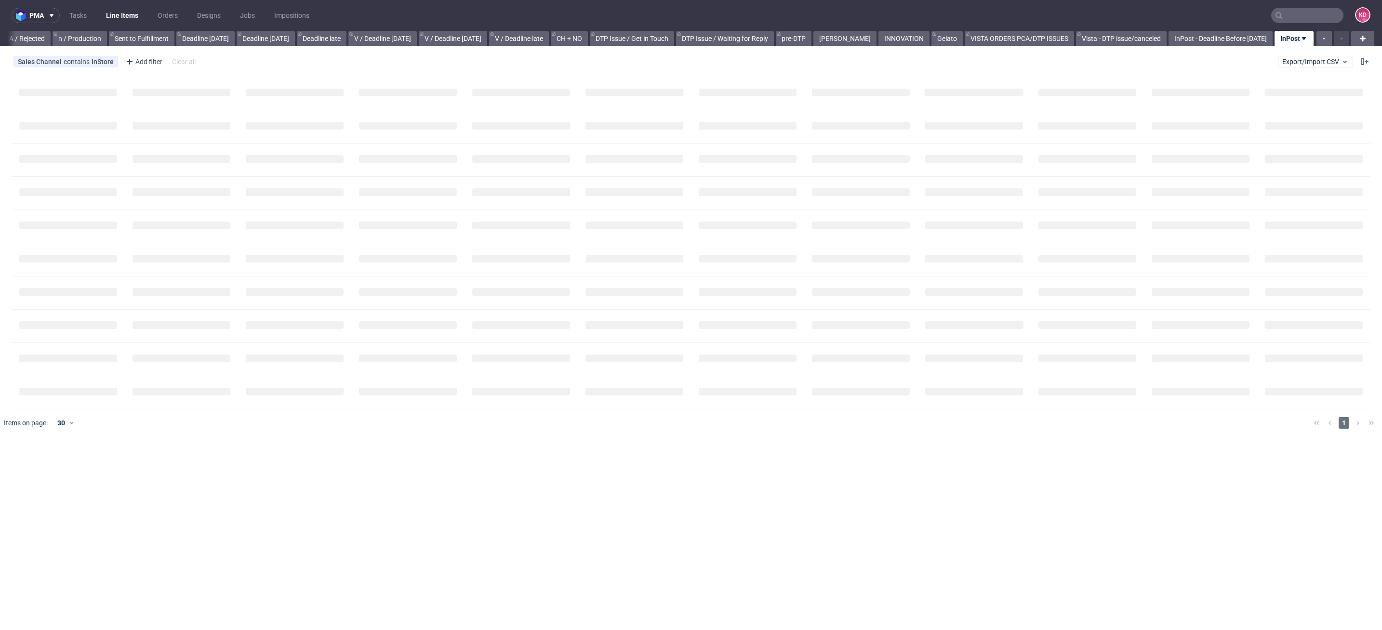
scroll to position [0, 846]
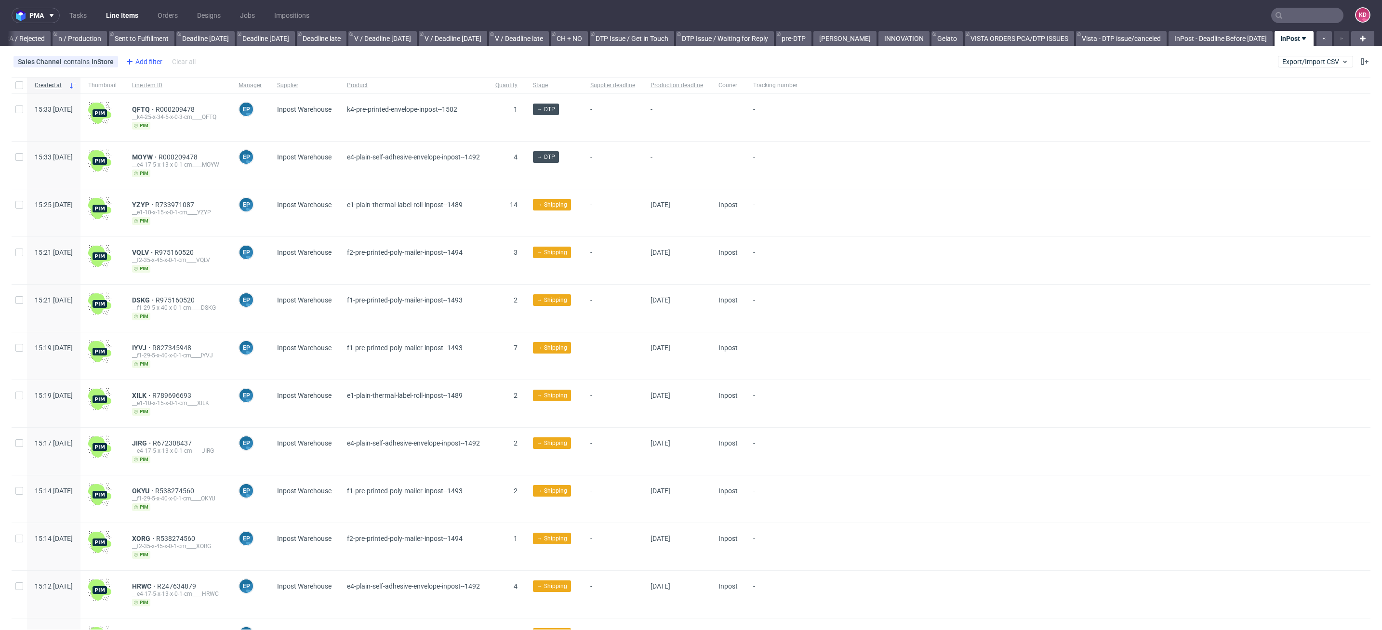
click at [147, 56] on div "Add filter" at bounding box center [143, 61] width 42 height 15
click at [157, 84] on input "text" at bounding box center [182, 82] width 116 height 15
type input "stage"
click at [152, 103] on div "Stage" at bounding box center [182, 102] width 116 height 13
click at [174, 105] on input "text" at bounding box center [182, 104] width 116 height 15
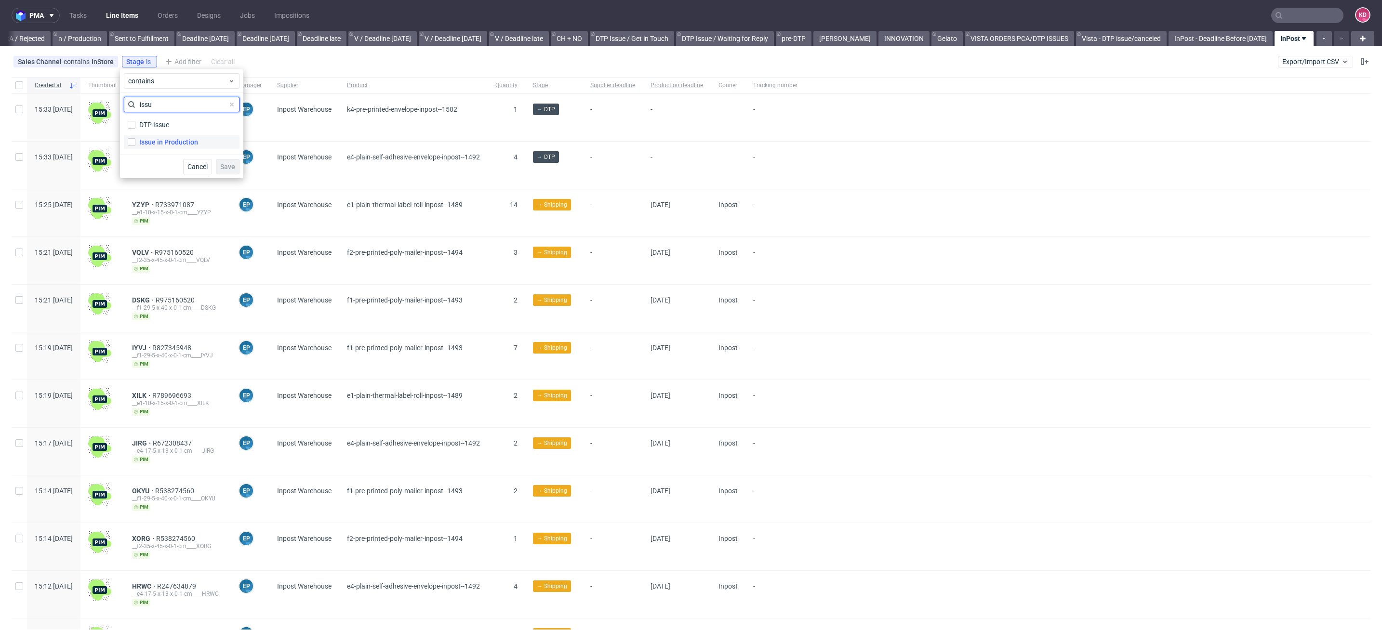
type input "issu"
click at [186, 144] on div "Issue in Production" at bounding box center [168, 142] width 59 height 10
click at [135, 144] on input "Issue in Production" at bounding box center [132, 142] width 8 height 8
checkbox input "true"
click at [224, 163] on span "Save" at bounding box center [227, 166] width 15 height 7
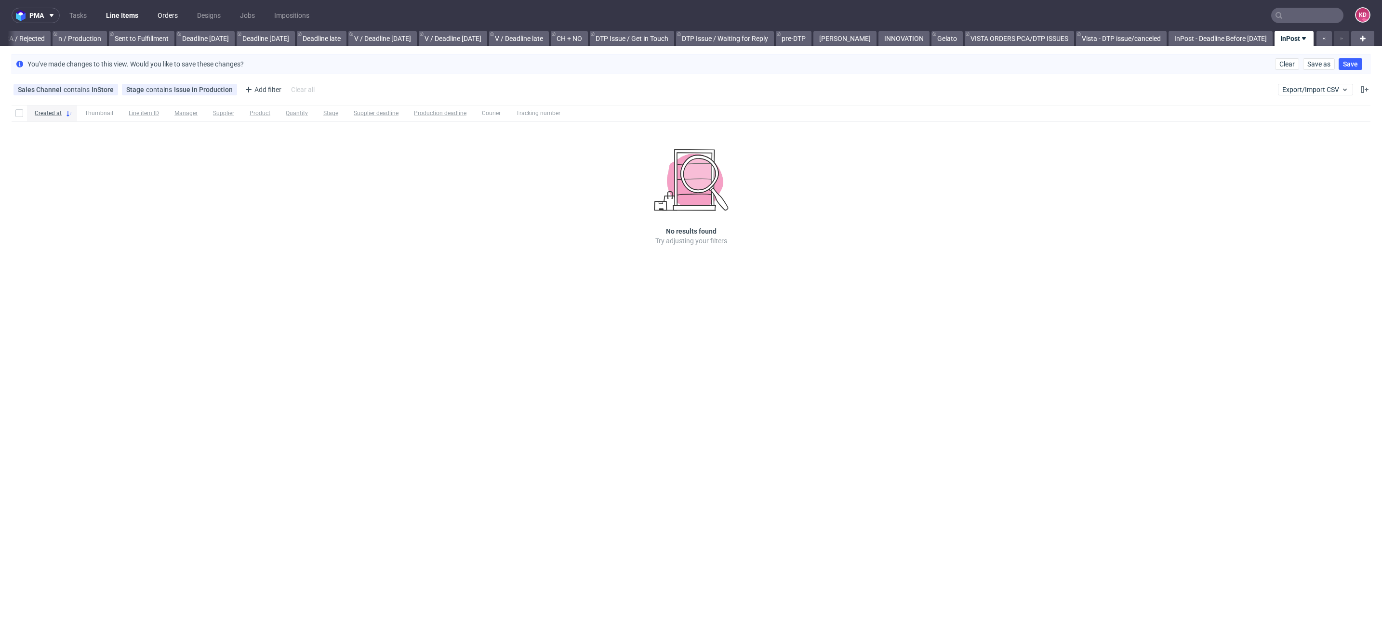
click at [159, 13] on link "Orders" at bounding box center [168, 15] width 32 height 15
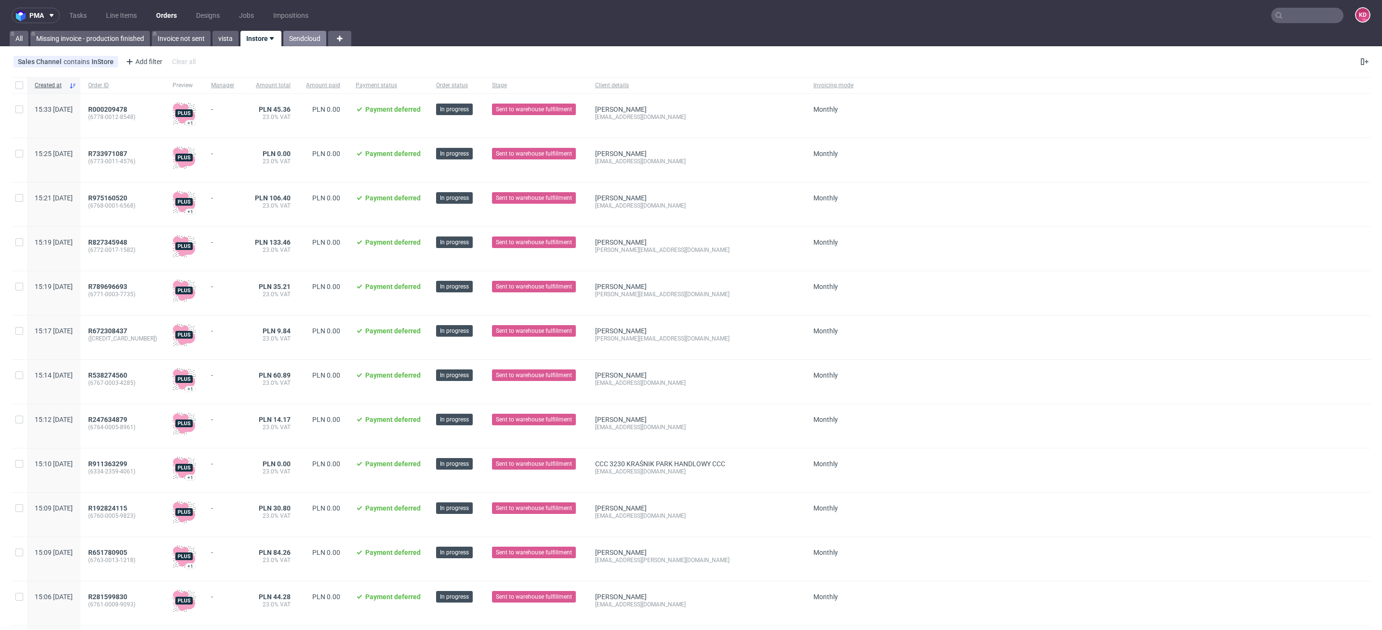
click at [314, 36] on link "Sendcloud" at bounding box center [304, 38] width 43 height 15
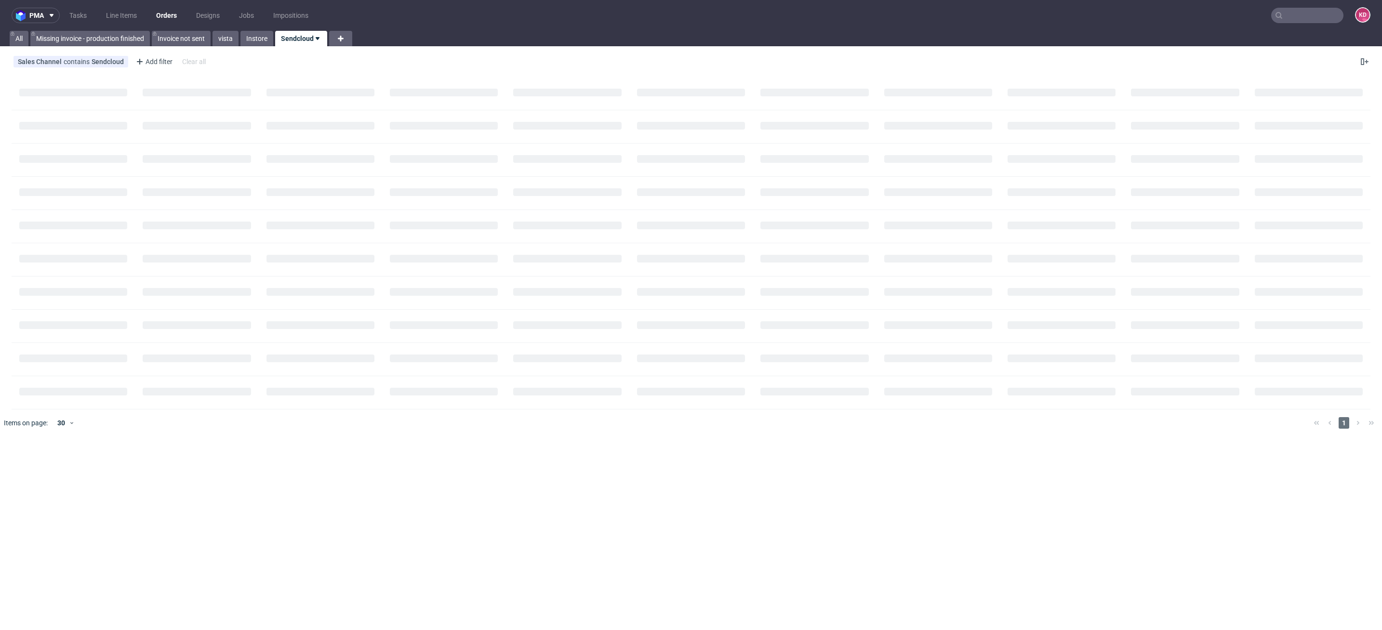
click at [317, 40] on icon at bounding box center [318, 39] width 8 height 8
click at [365, 95] on input "checkbox" at bounding box center [366, 96] width 13 height 8
checkbox input "true"
click at [230, 39] on link "vista" at bounding box center [226, 38] width 26 height 15
click at [238, 40] on icon at bounding box center [237, 39] width 8 height 8
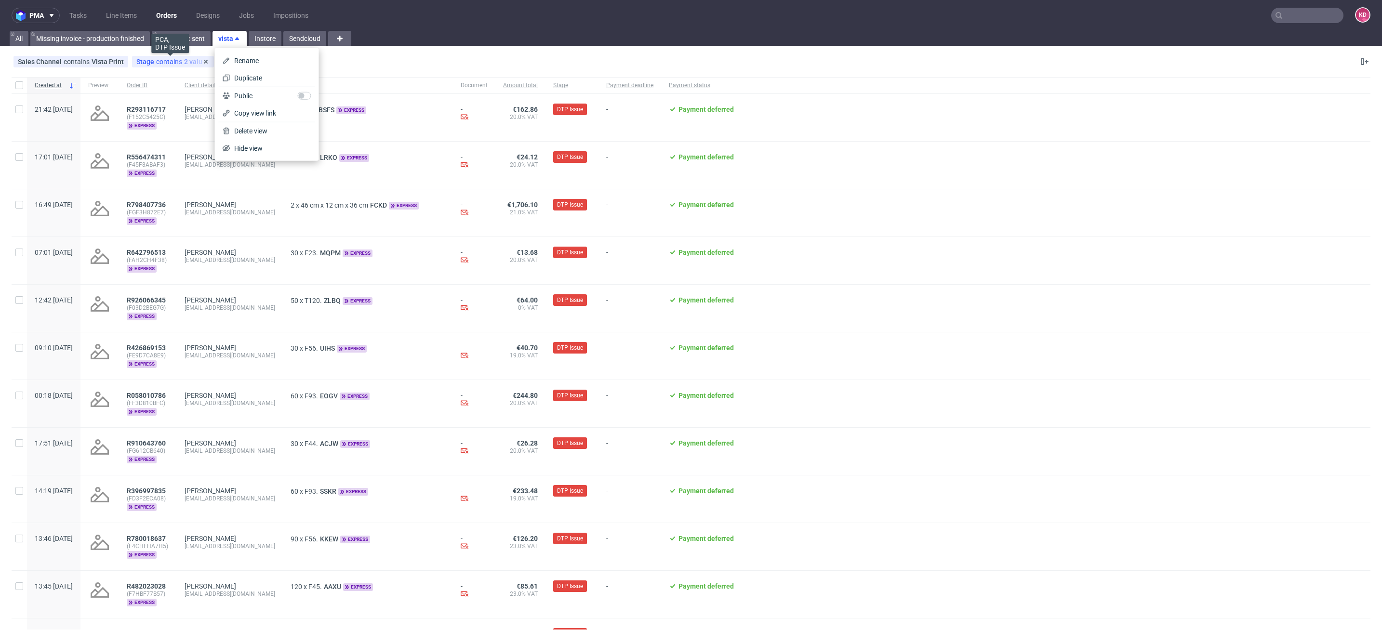
click at [187, 62] on div "Stage contains 2 values" at bounding box center [172, 62] width 73 height 8
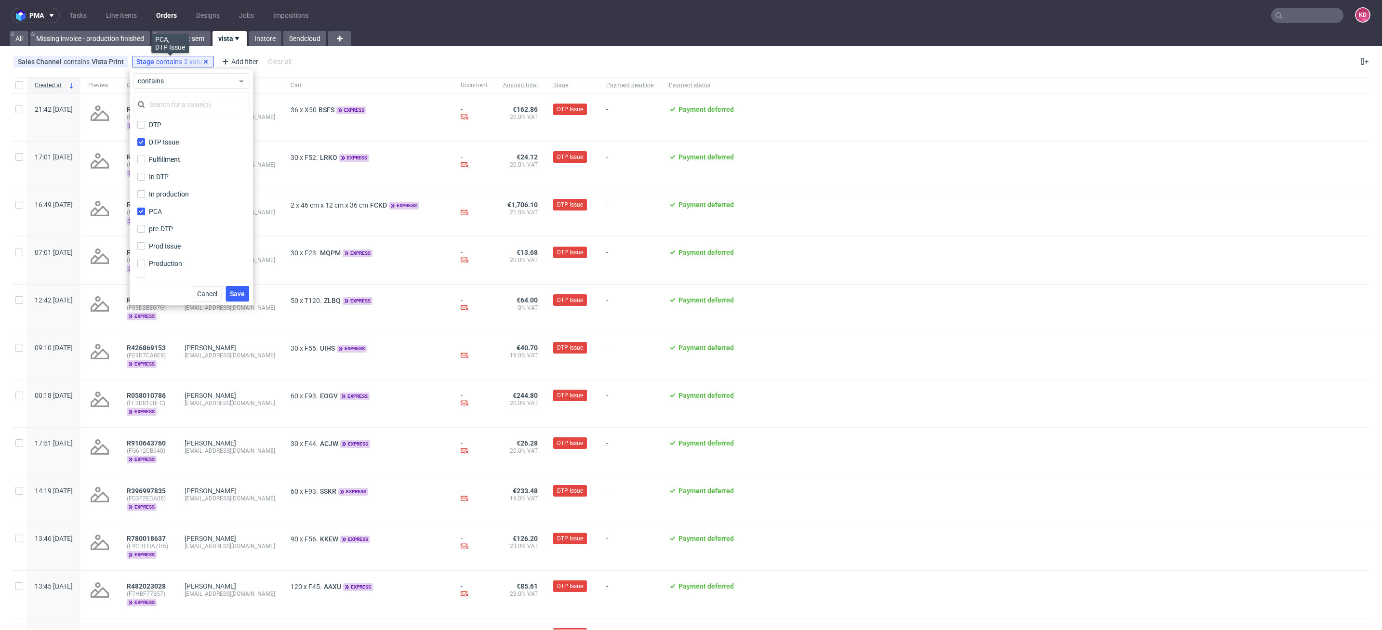
click at [204, 60] on use at bounding box center [206, 62] width 4 height 4
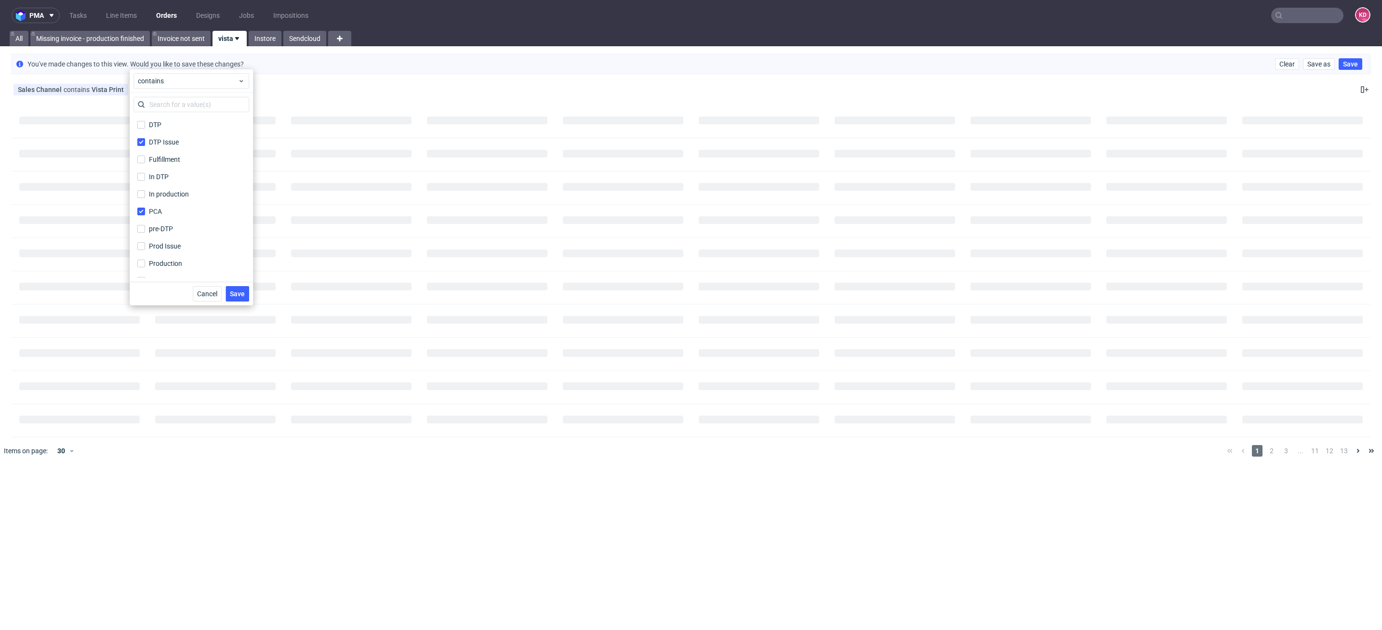
click at [240, 39] on icon at bounding box center [237, 39] width 8 height 8
click at [305, 97] on input "checkbox" at bounding box center [304, 96] width 13 height 8
checkbox input "true"
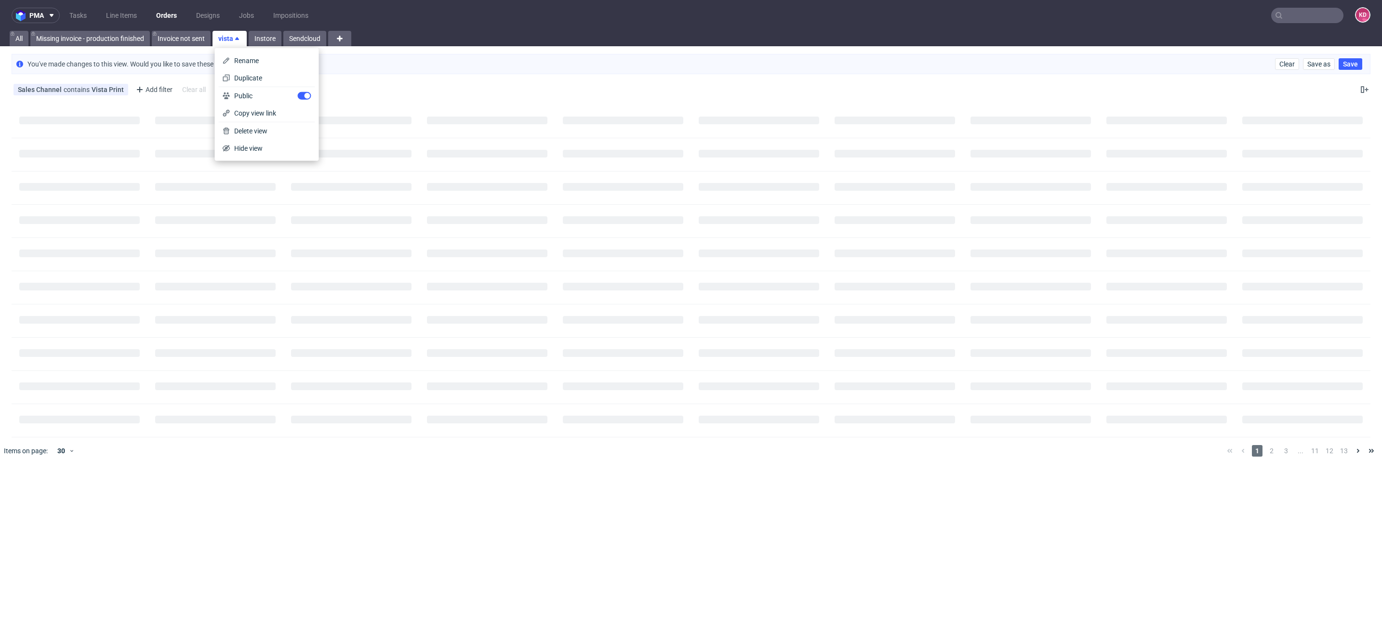
click at [393, 32] on div "All Missing invoice - production finished Invoice not sent vista Instore Sendcl…" at bounding box center [691, 38] width 1382 height 15
click at [335, 35] on icon at bounding box center [340, 39] width 12 height 12
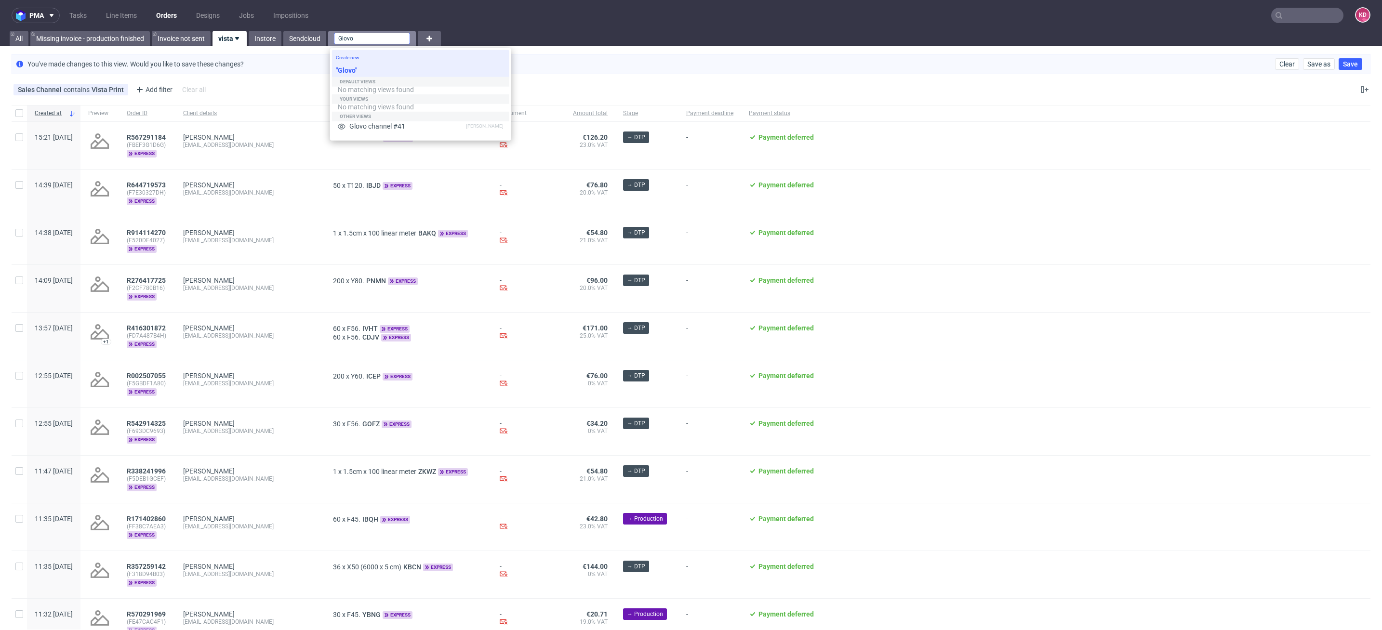
type input "Glovo"
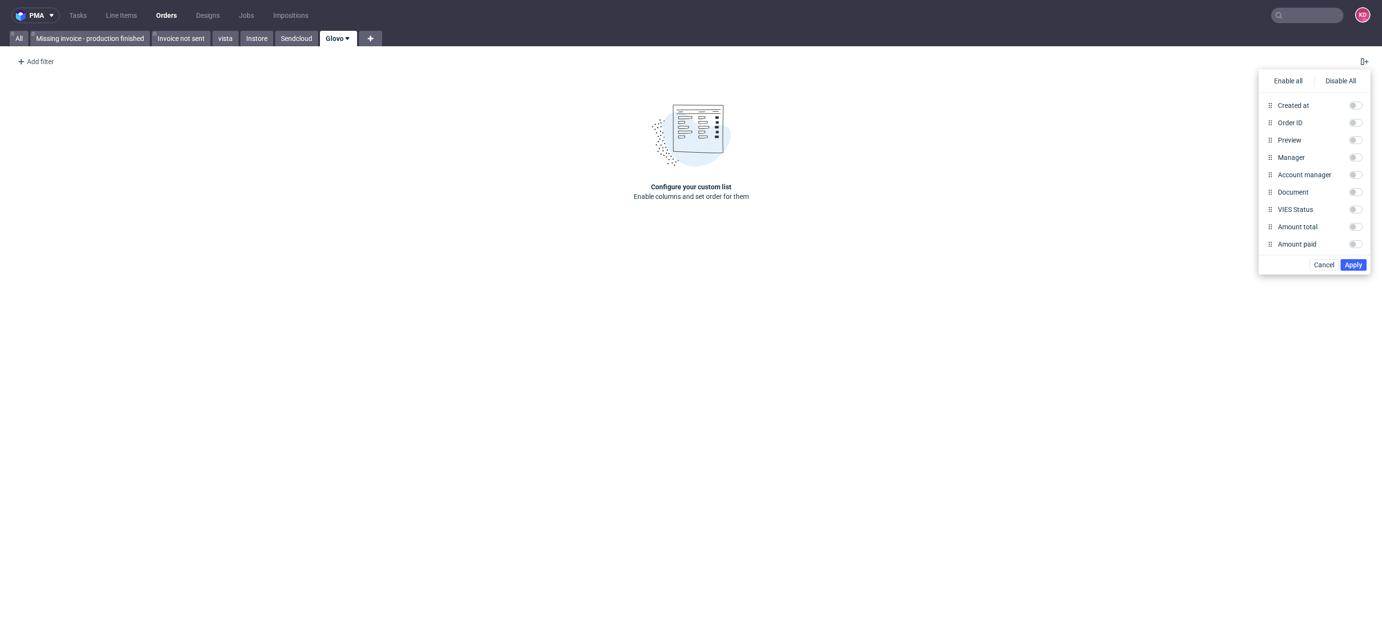
click at [350, 39] on icon at bounding box center [348, 39] width 8 height 8
click at [365, 130] on span "Delete view" at bounding box center [377, 131] width 81 height 10
click at [410, 88] on span "Delete" at bounding box center [411, 87] width 20 height 7
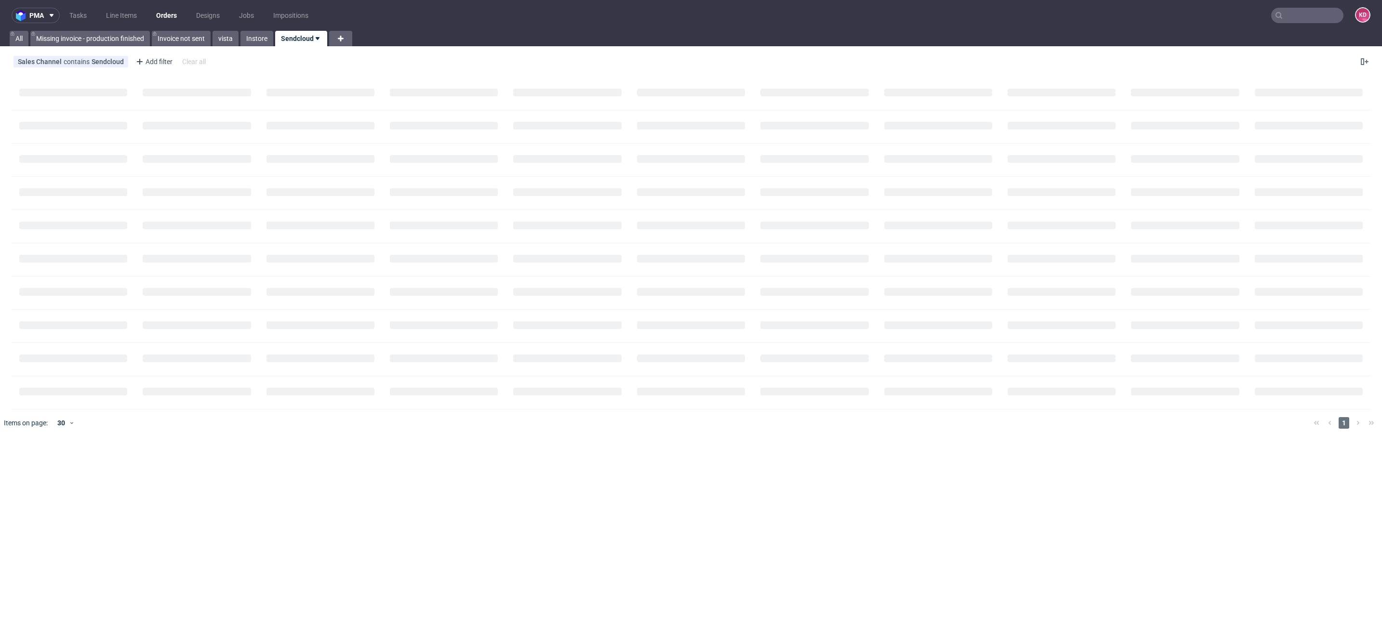
click at [263, 30] on nav "pma Tasks Line Items Orders Designs Jobs Impositions KD" at bounding box center [691, 15] width 1382 height 31
click at [264, 42] on link "Instore" at bounding box center [256, 38] width 33 height 15
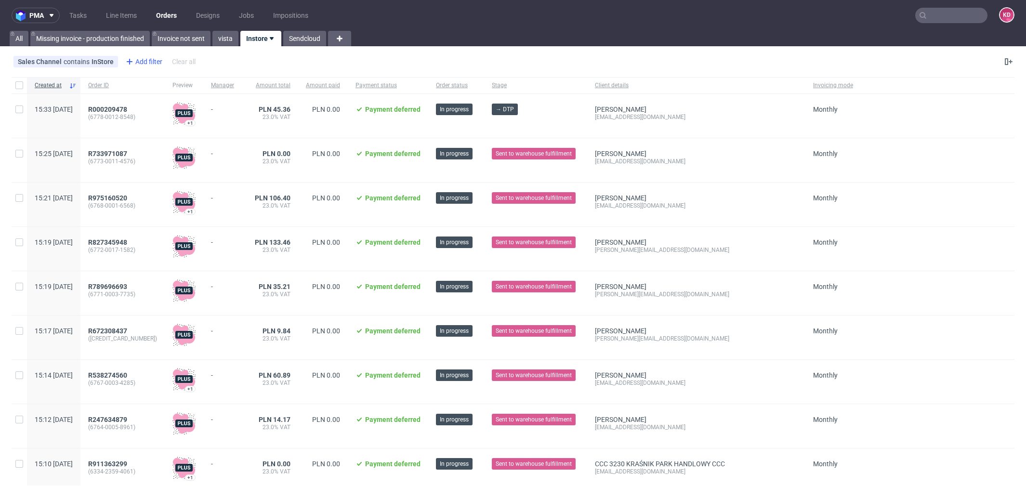
click at [146, 59] on div "Add filter" at bounding box center [143, 61] width 42 height 15
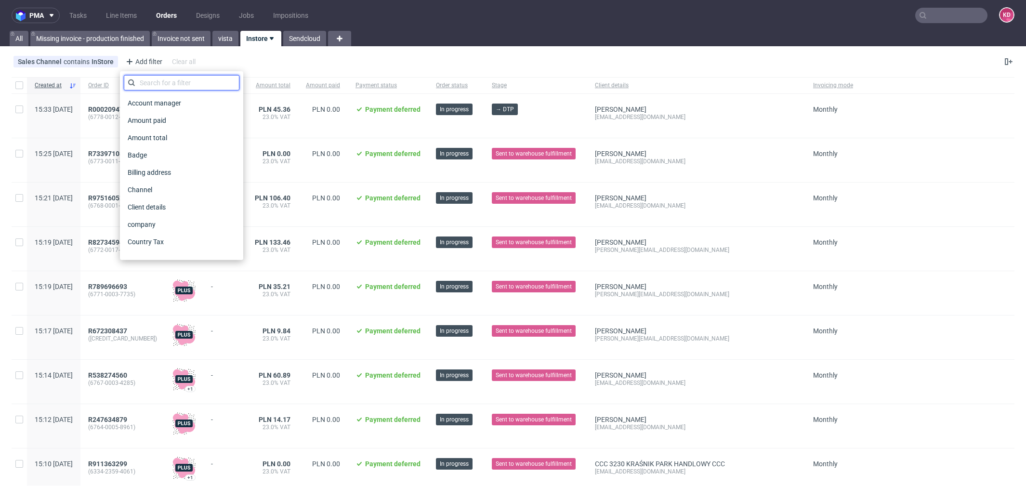
click at [167, 86] on input "text" at bounding box center [182, 82] width 116 height 15
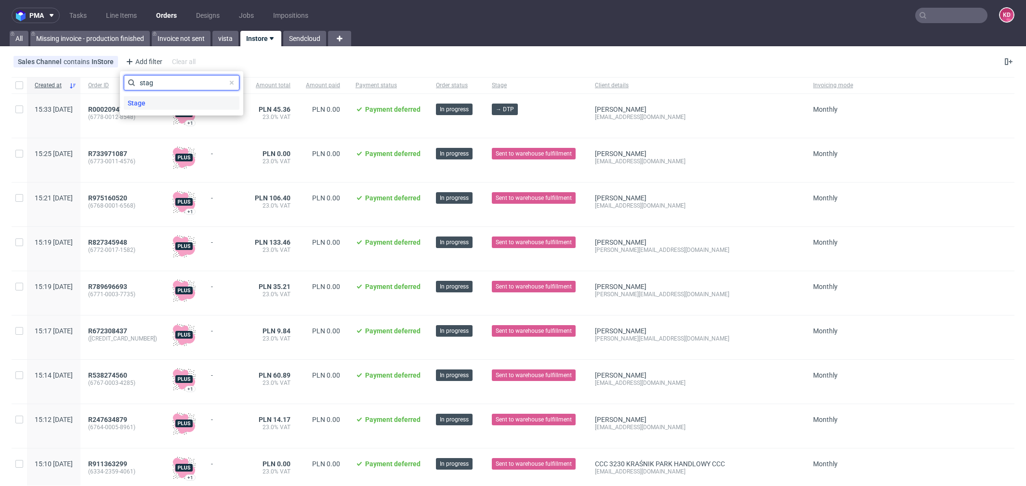
type input "stag"
click at [178, 106] on div "Stage" at bounding box center [182, 102] width 116 height 13
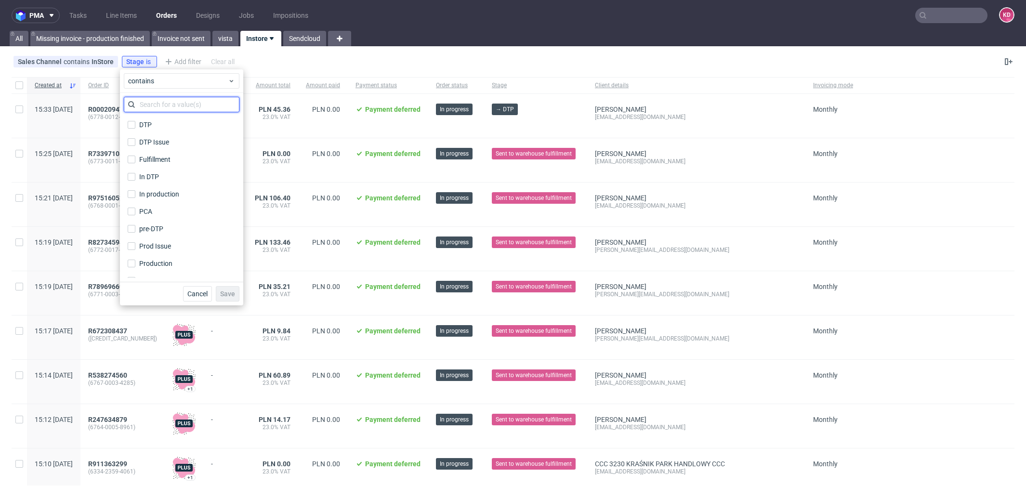
click at [173, 108] on input "text" at bounding box center [182, 104] width 116 height 15
click at [170, 87] on div "contains" at bounding box center [182, 80] width 116 height 15
click at [174, 116] on span "does not contain" at bounding box center [168, 121] width 51 height 10
click at [172, 102] on input "text" at bounding box center [182, 104] width 116 height 15
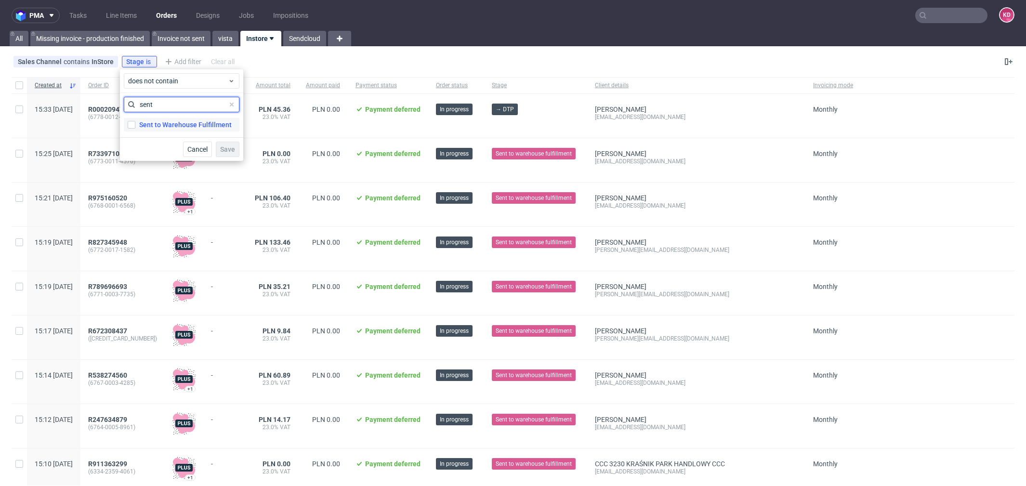
type input "sent"
click at [184, 122] on div "Sent to Warehouse Fulfillment" at bounding box center [185, 125] width 93 height 10
click at [135, 122] on input "Sent to Warehouse Fulfillment" at bounding box center [132, 125] width 8 height 8
checkbox input "true"
click at [228, 147] on span "Save" at bounding box center [227, 149] width 15 height 7
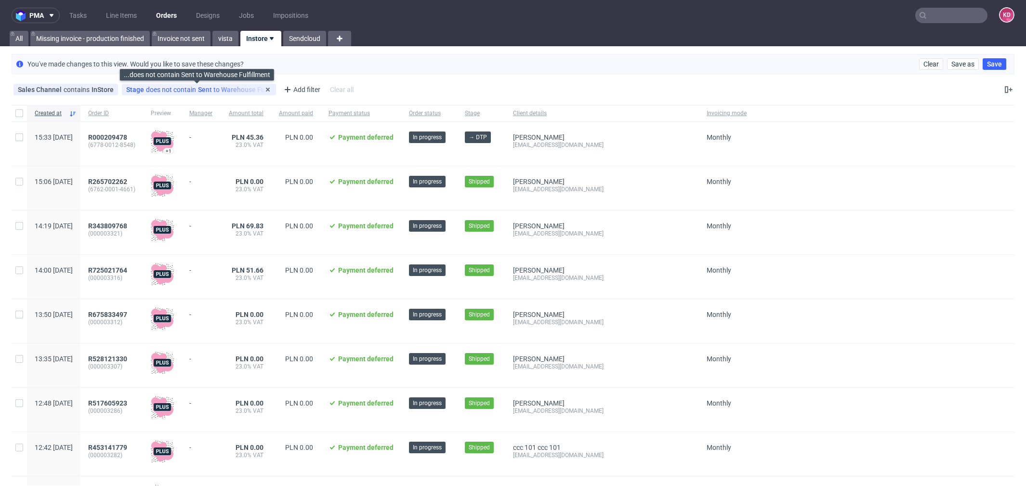
click at [225, 87] on div "Stage does not contain Sent to Warehouse Fulfillment" at bounding box center [199, 90] width 146 height 8
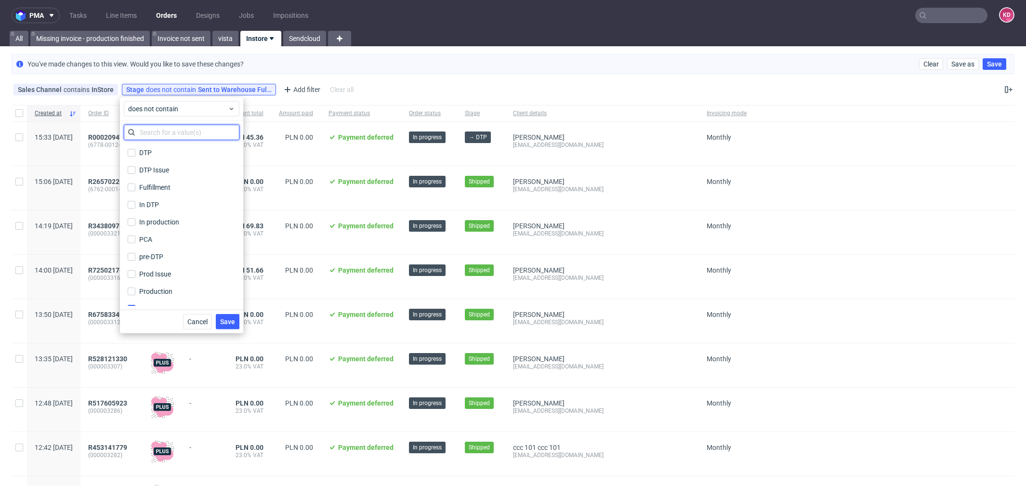
click at [183, 137] on input "text" at bounding box center [182, 132] width 116 height 15
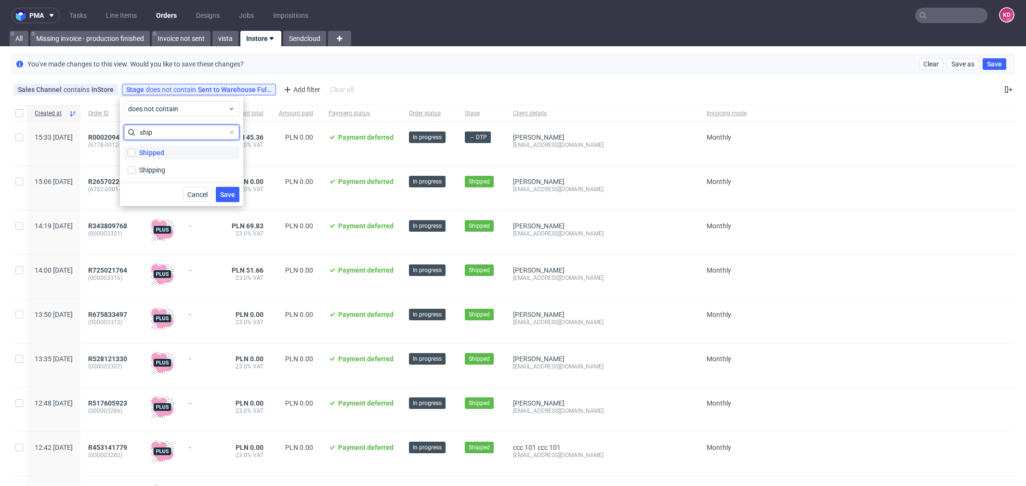
type input "ship"
click at [183, 147] on label "Shipped" at bounding box center [182, 152] width 116 height 13
click at [135, 149] on input "Shipped" at bounding box center [132, 153] width 8 height 8
checkbox input "true"
click at [235, 197] on button "Save" at bounding box center [228, 194] width 24 height 15
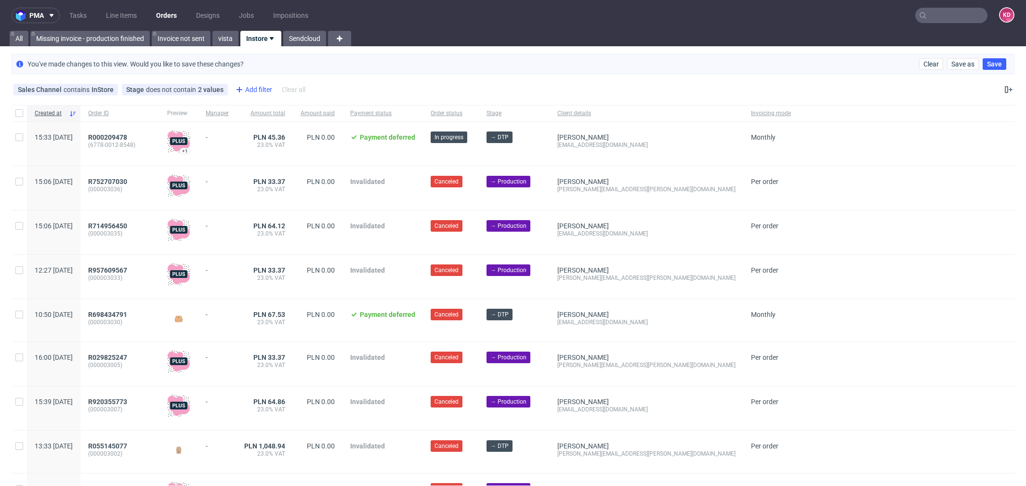
click at [259, 87] on div "Add filter" at bounding box center [253, 89] width 42 height 15
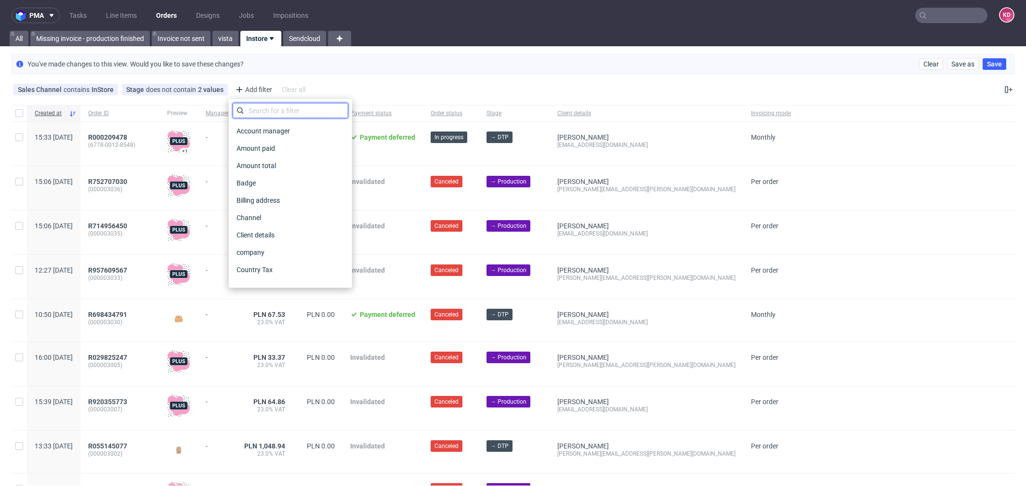
click at [269, 114] on input "text" at bounding box center [291, 110] width 116 height 15
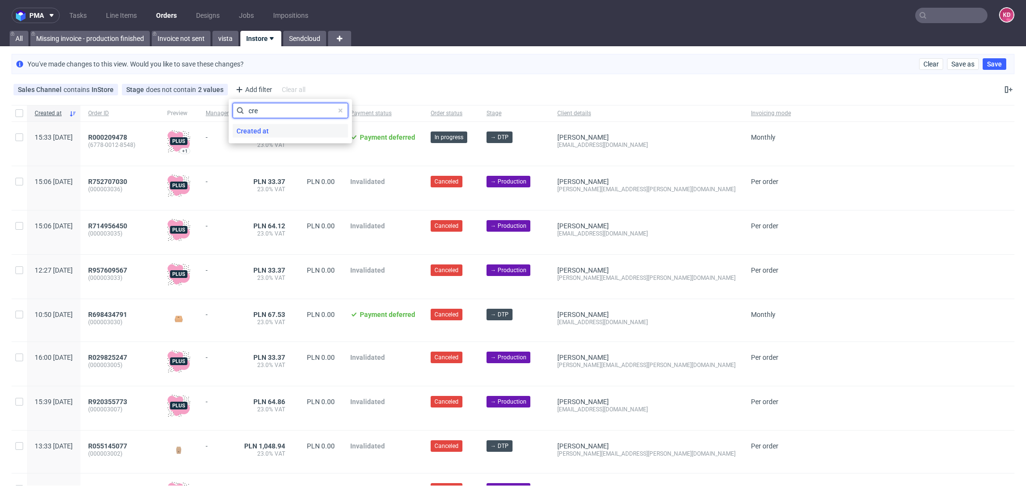
type input "cre"
click at [272, 132] on div "Created at" at bounding box center [291, 130] width 116 height 13
click at [266, 111] on span "today" at bounding box center [287, 109] width 100 height 10
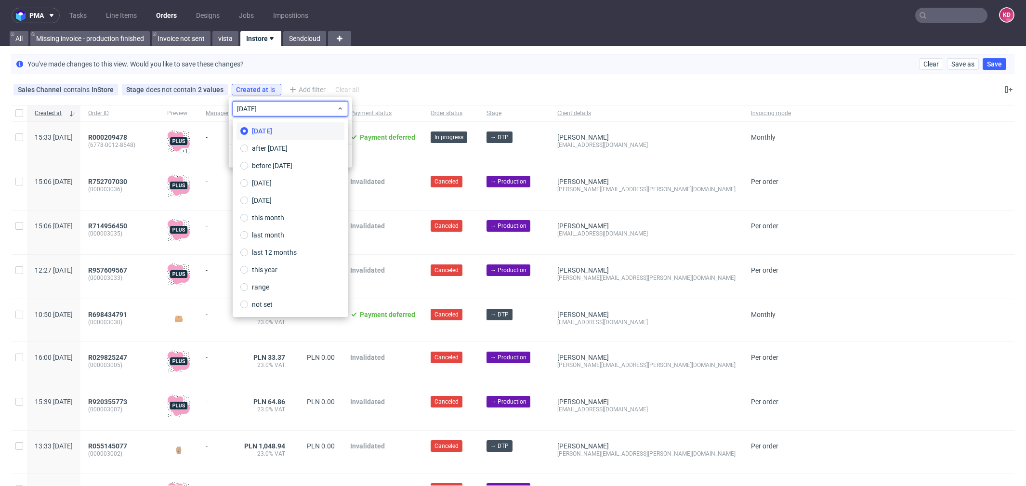
click at [275, 124] on label "today" at bounding box center [291, 130] width 108 height 17
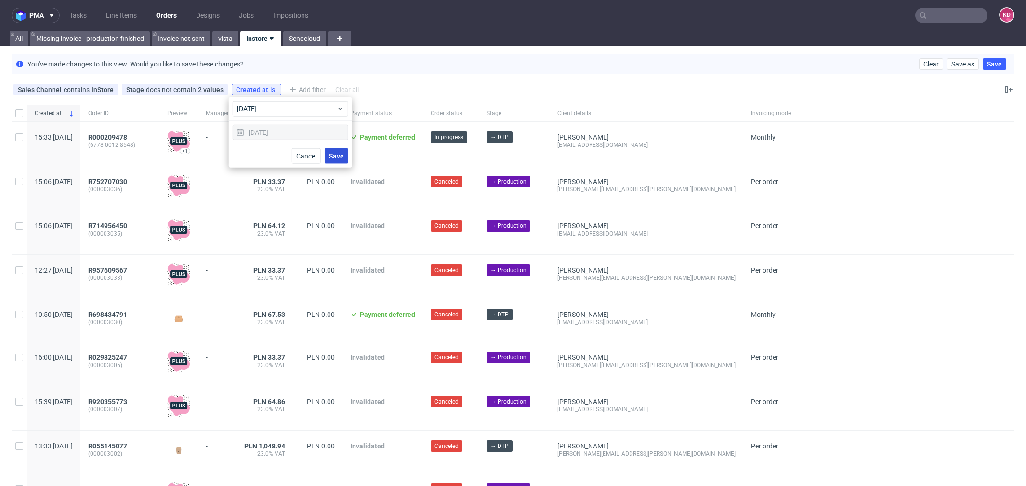
click at [337, 156] on span "Save" at bounding box center [336, 156] width 15 height 7
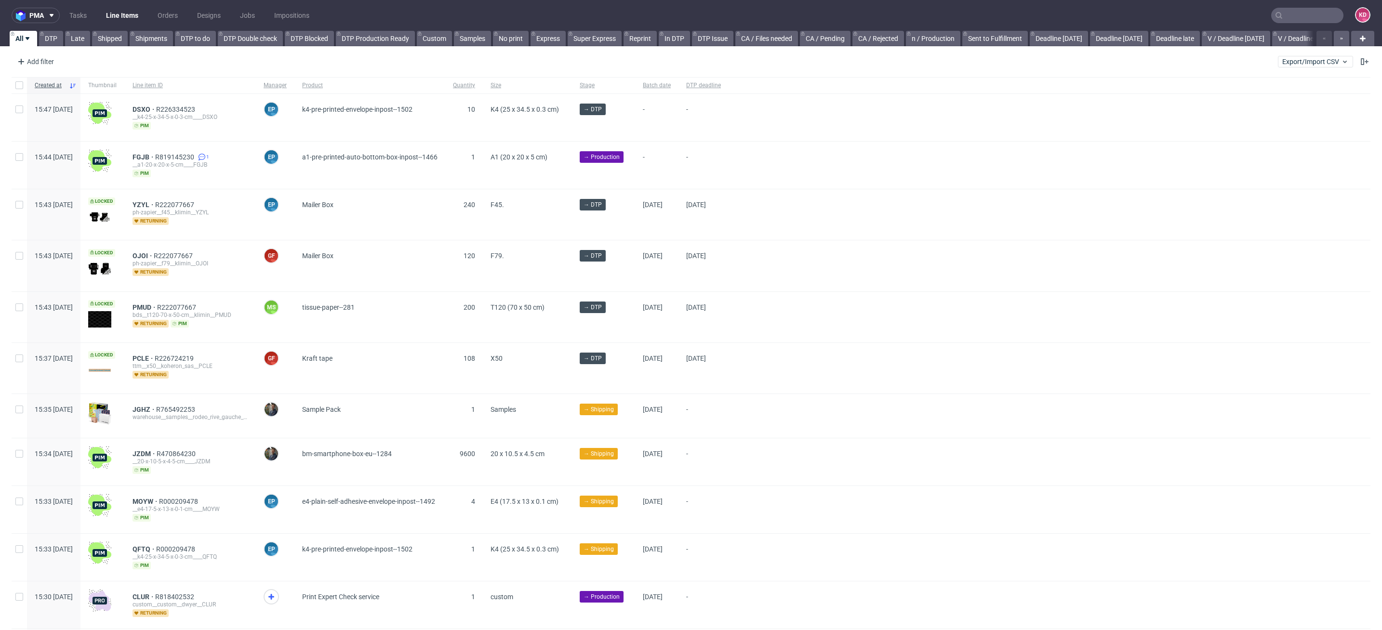
click at [1294, 11] on input "text" at bounding box center [1307, 15] width 72 height 15
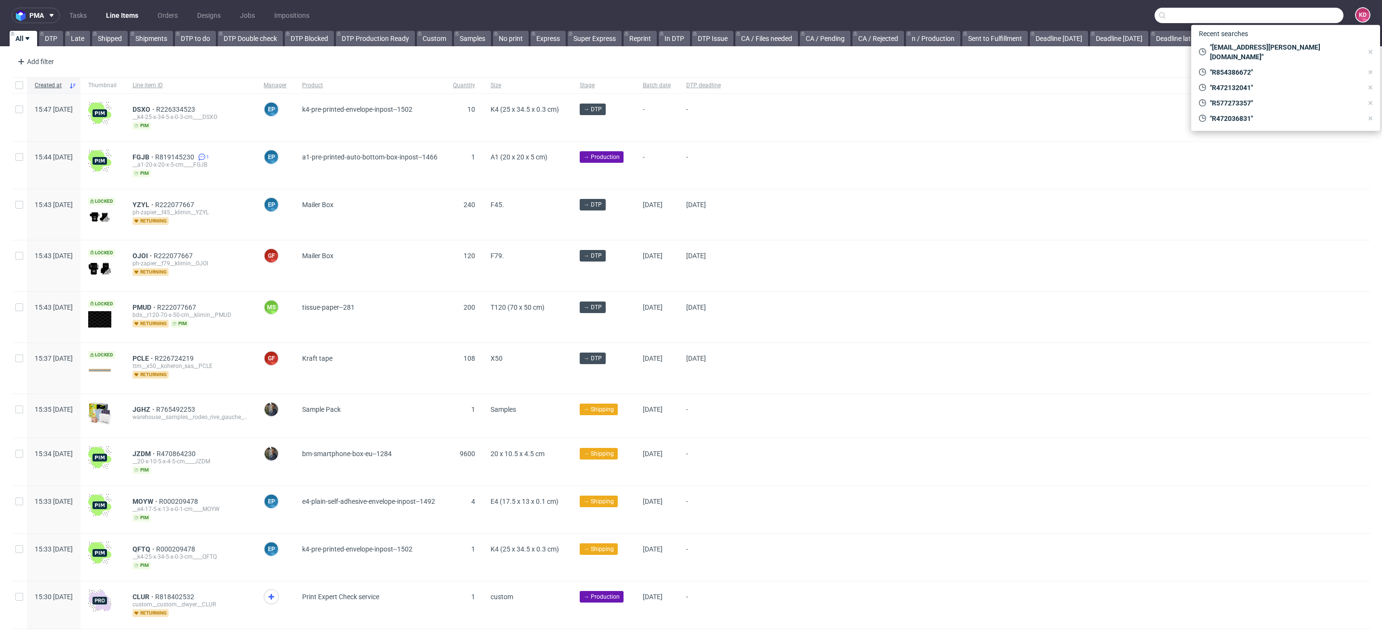
paste input "dorota.golebiewska@vp.pl"
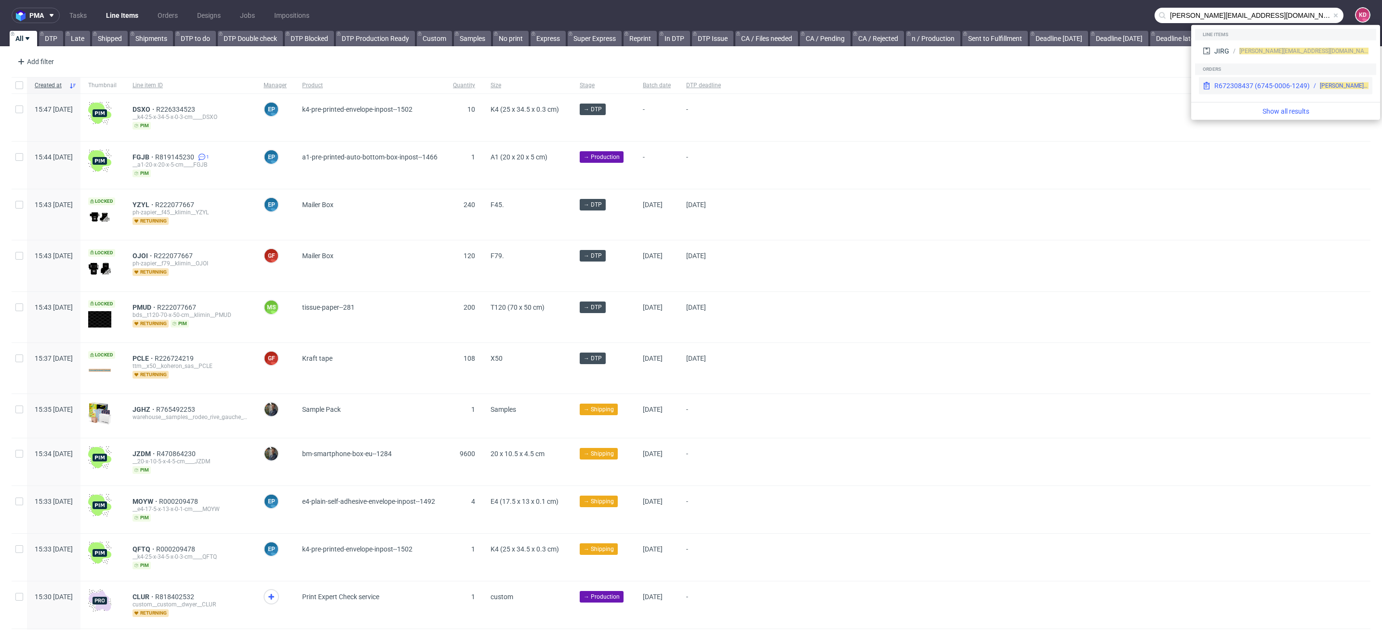
type input "dorota.golebiewska@vp.pl"
click at [1266, 85] on div "R672308437 (6745-0006-1249)" at bounding box center [1261, 86] width 95 height 10
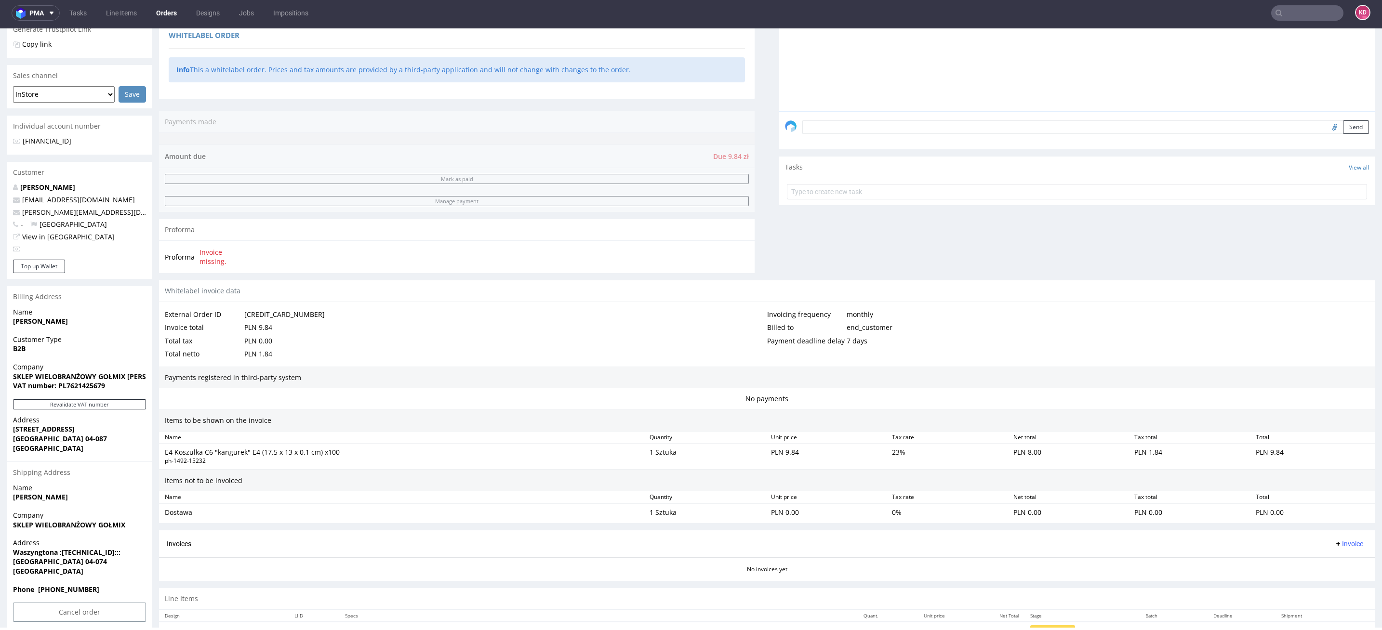
scroll to position [212, 0]
click at [169, 13] on link "Orders" at bounding box center [166, 12] width 32 height 15
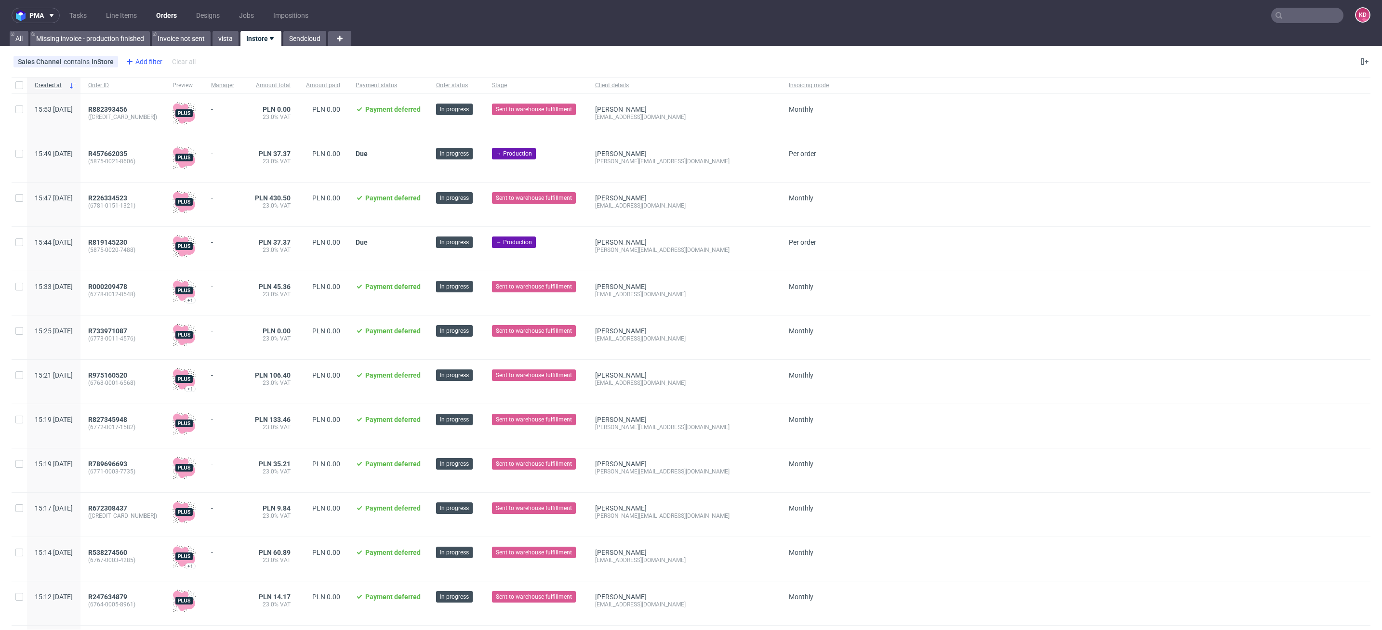
click at [134, 64] on div "Add filter" at bounding box center [143, 61] width 42 height 15
click at [151, 81] on input "text" at bounding box center [182, 82] width 116 height 15
type input "cre"
click at [145, 104] on span "Created at" at bounding box center [144, 102] width 40 height 13
click at [173, 79] on span "today" at bounding box center [178, 81] width 100 height 10
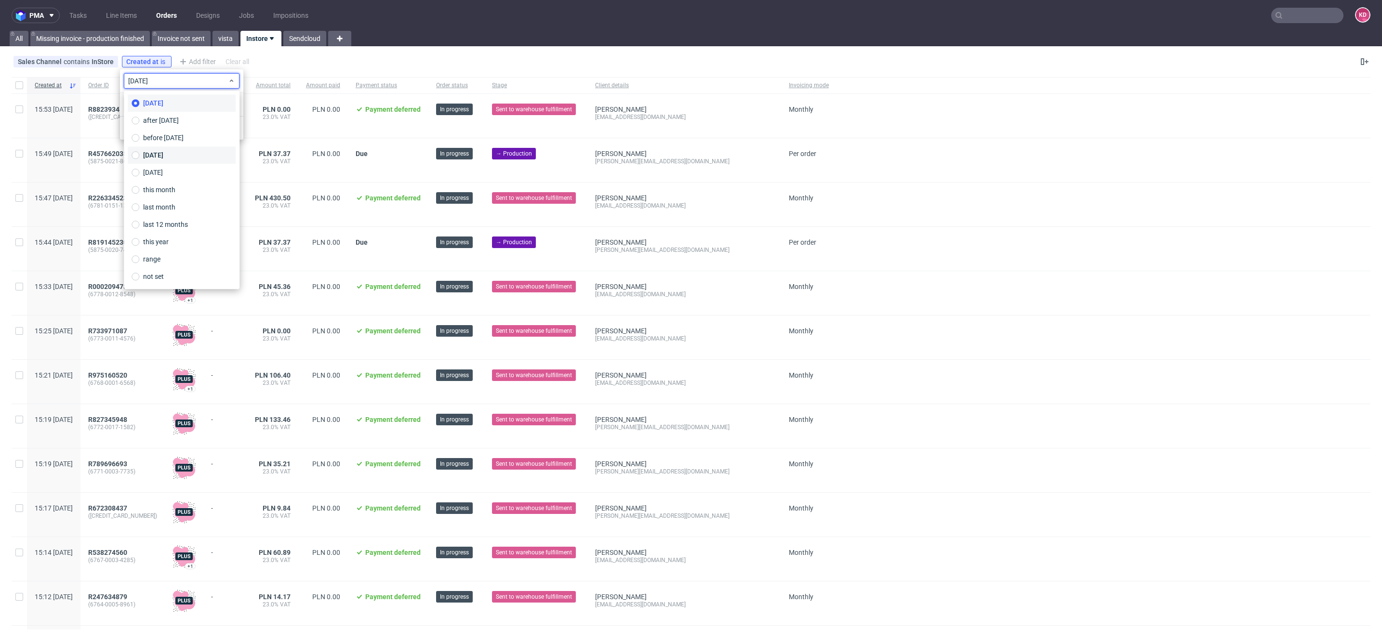
click at [163, 159] on span "yesterday" at bounding box center [153, 155] width 20 height 10
type input "13/10/2025"
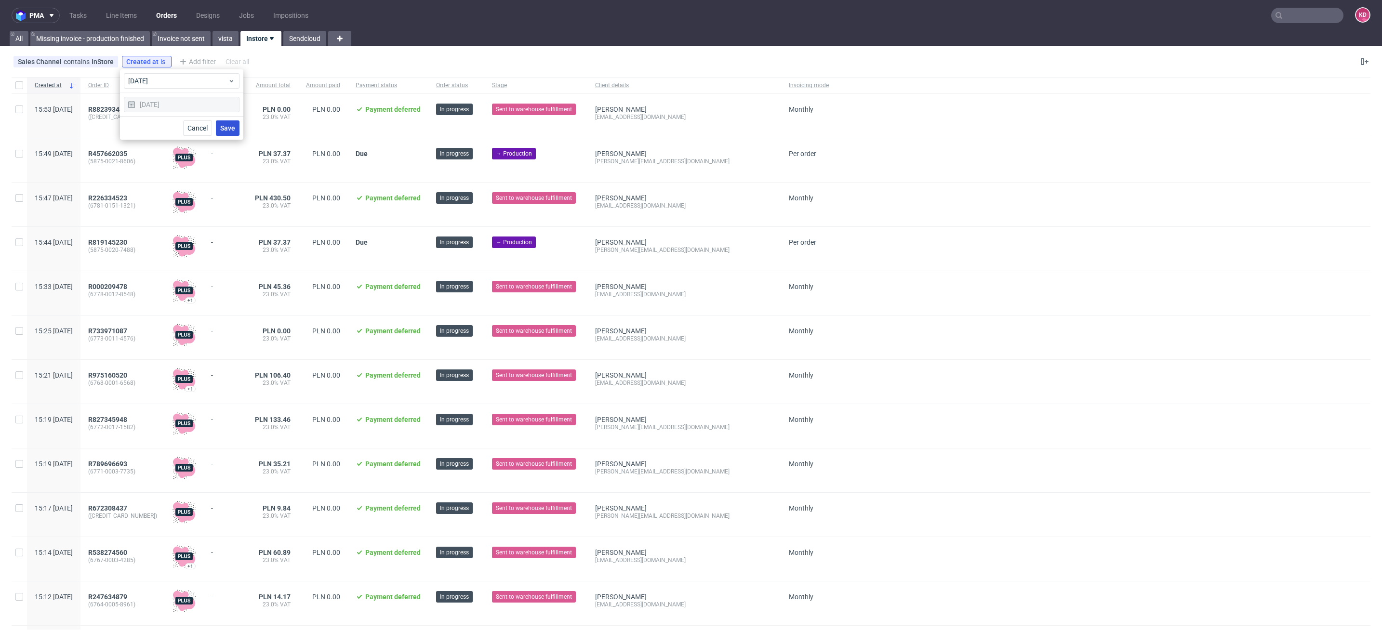
click at [230, 125] on span "Save" at bounding box center [227, 128] width 15 height 7
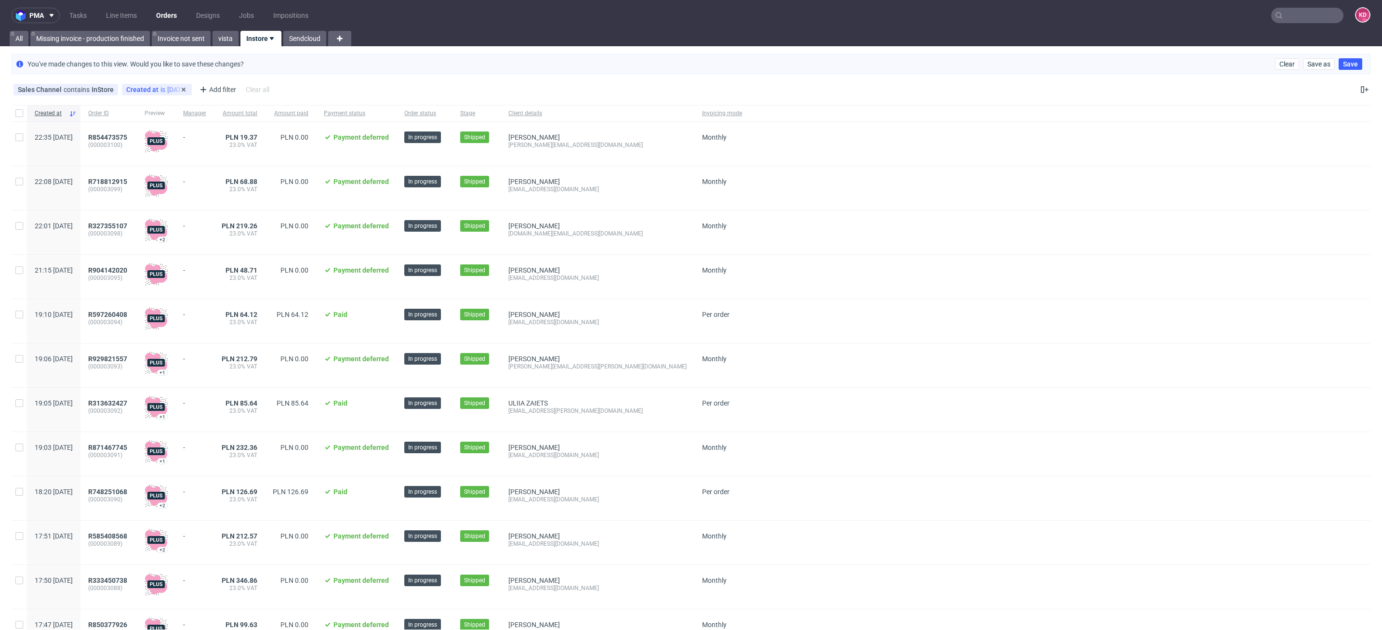
click at [177, 87] on div "Created at is yesterday" at bounding box center [156, 90] width 61 height 8
click at [172, 109] on span "yesterday" at bounding box center [178, 109] width 100 height 10
click at [293, 85] on div "Sales Channel contains InStore Created at is yesterday Add filter Hide filters …" at bounding box center [691, 89] width 1382 height 23
click at [185, 112] on span "yesterday" at bounding box center [178, 109] width 100 height 10
click at [163, 128] on label "today" at bounding box center [182, 130] width 108 height 17
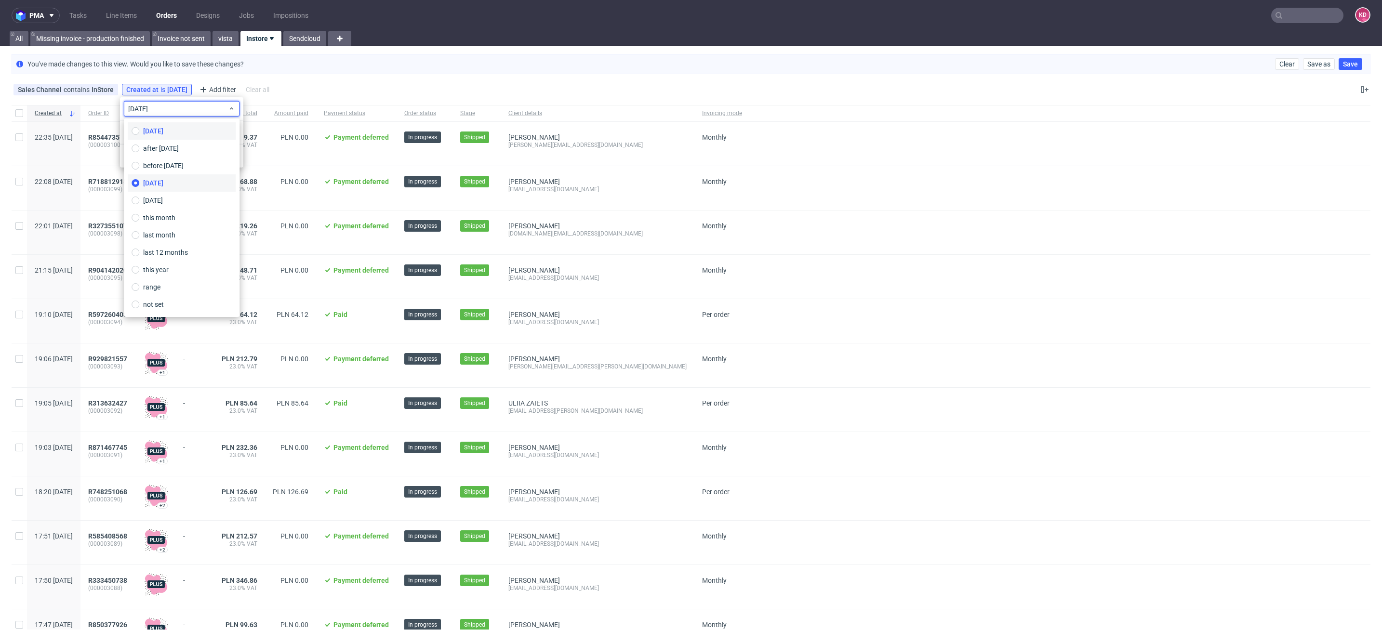
type input "14/10/2025"
click at [232, 154] on span "Save" at bounding box center [227, 156] width 15 height 7
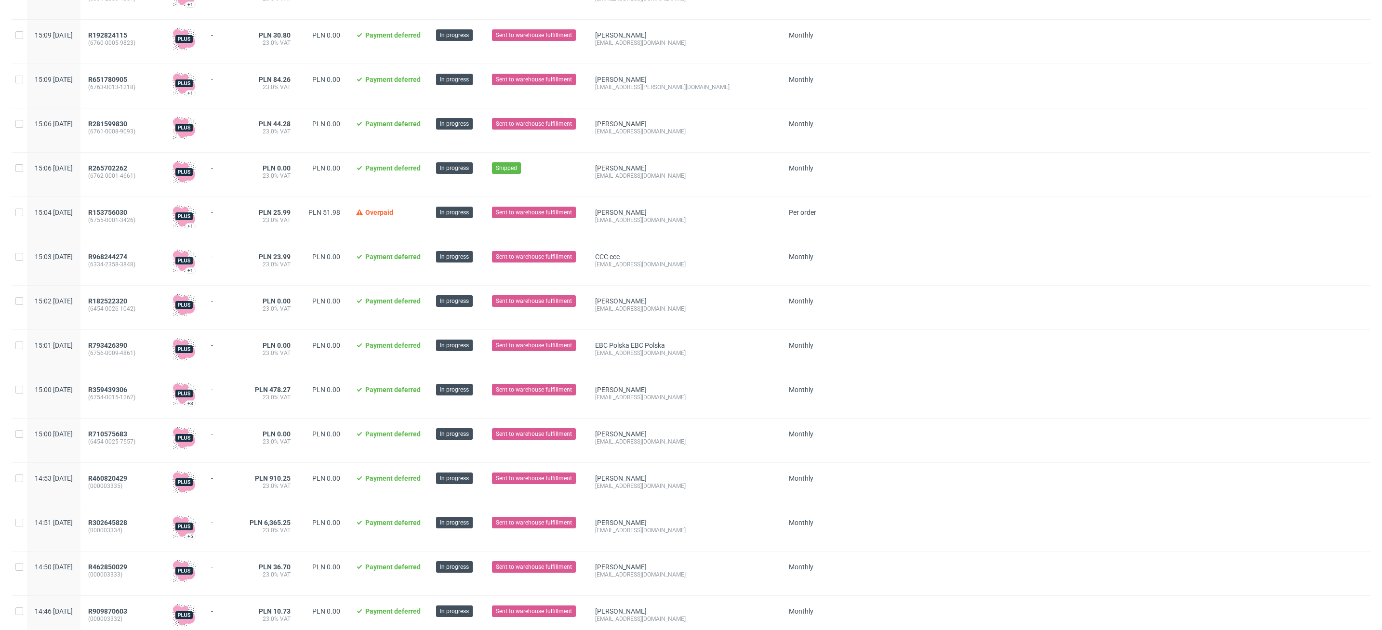
scroll to position [863, 0]
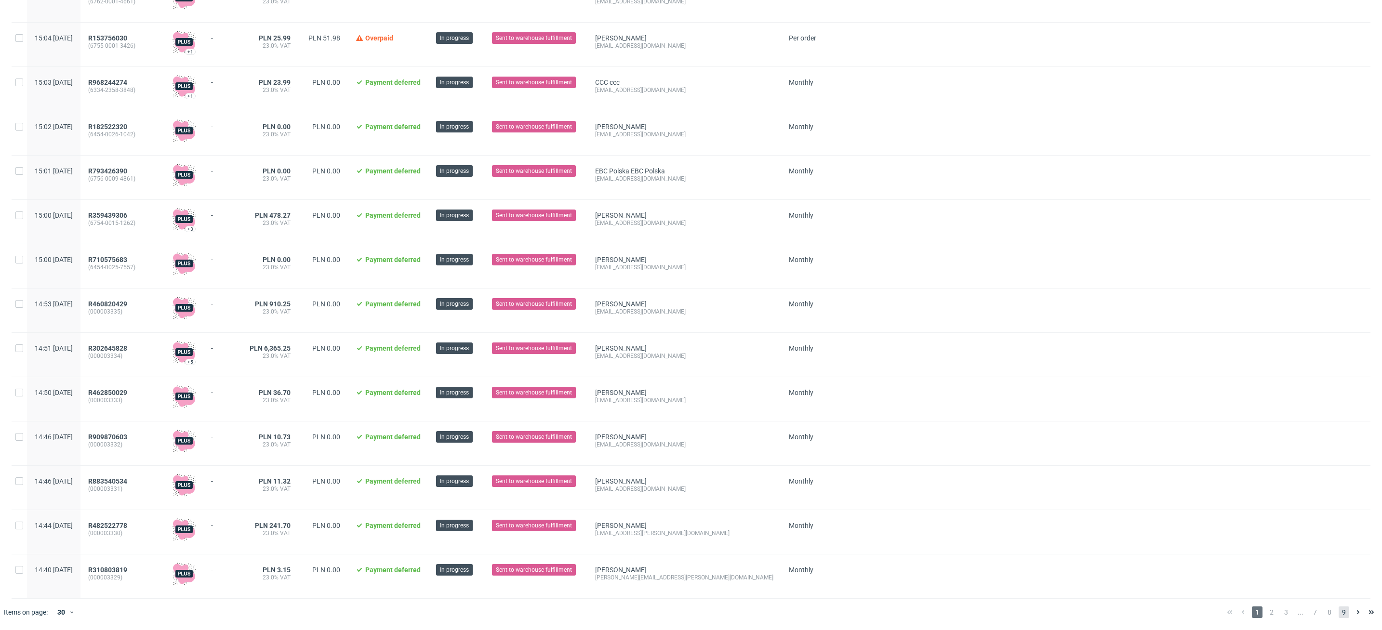
click at [1339, 611] on span "9" at bounding box center [1344, 613] width 11 height 12
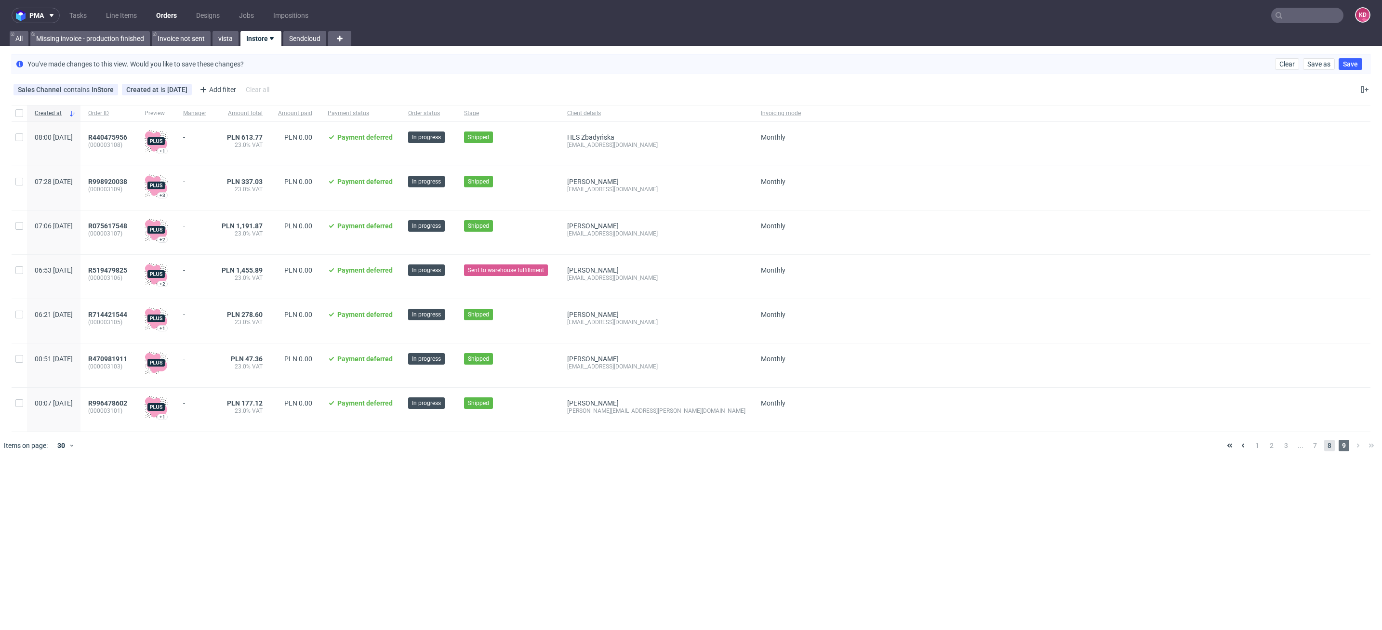
click at [1329, 452] on span "8" at bounding box center [1329, 446] width 11 height 12
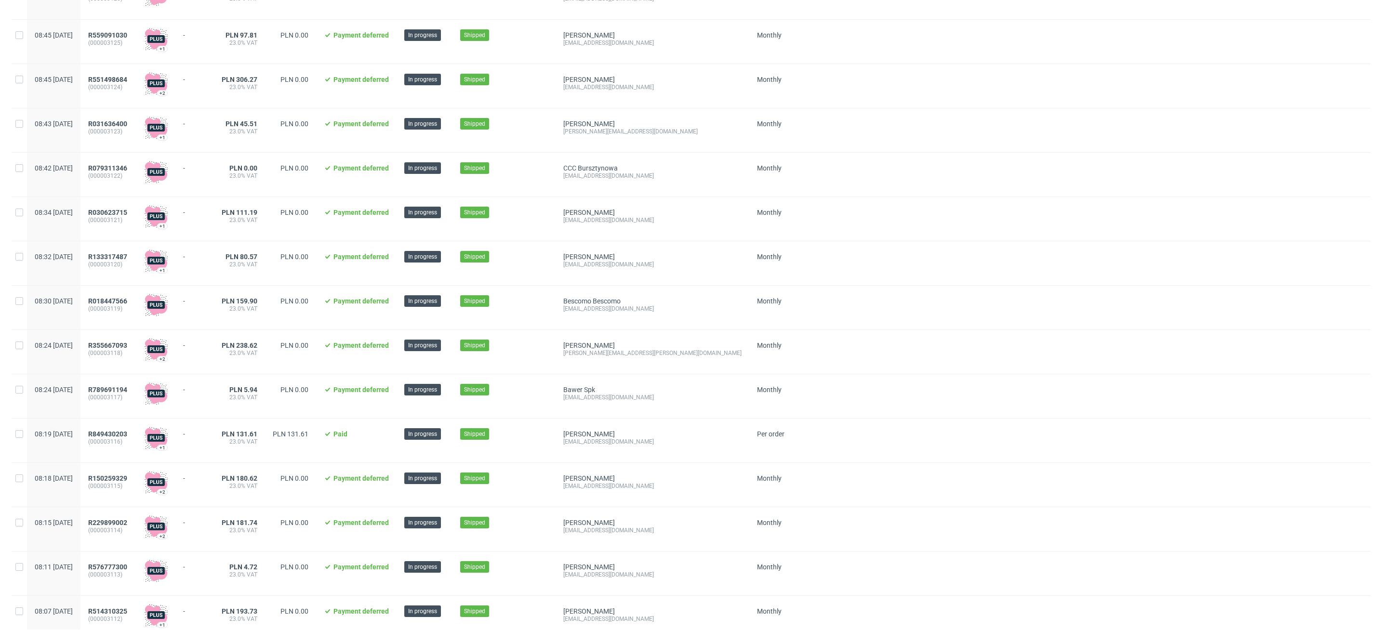
scroll to position [863, 0]
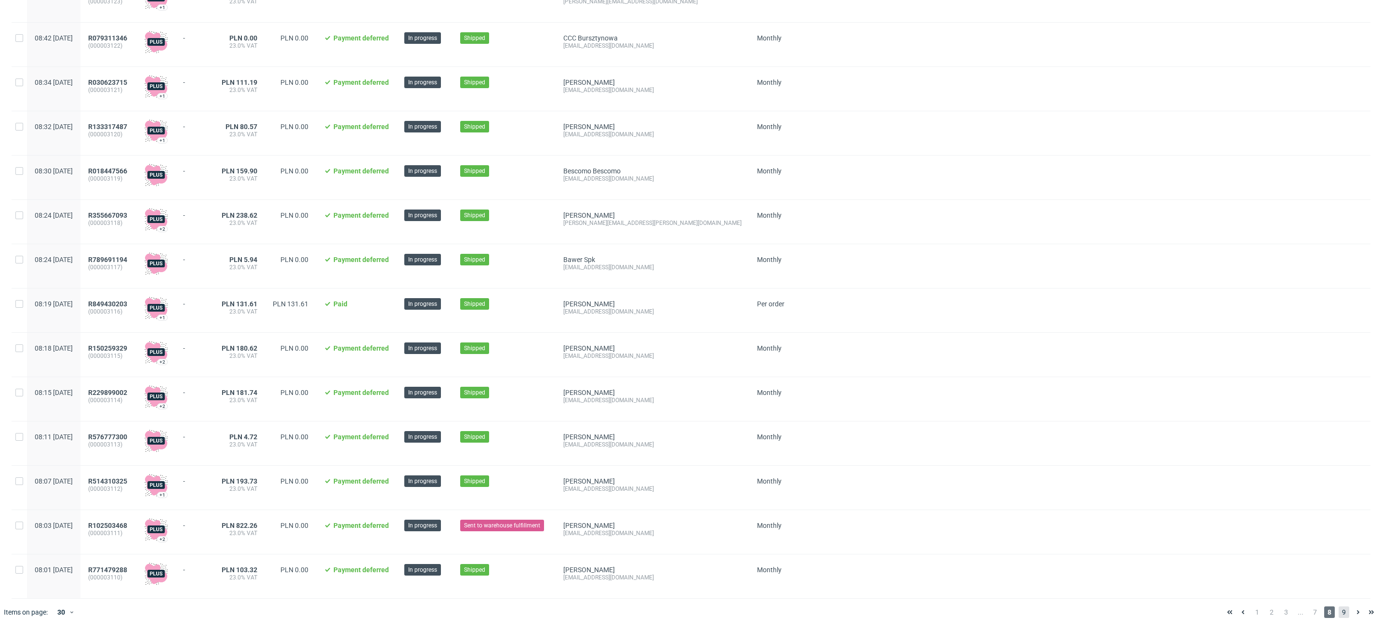
click at [1339, 614] on span "9" at bounding box center [1344, 613] width 11 height 12
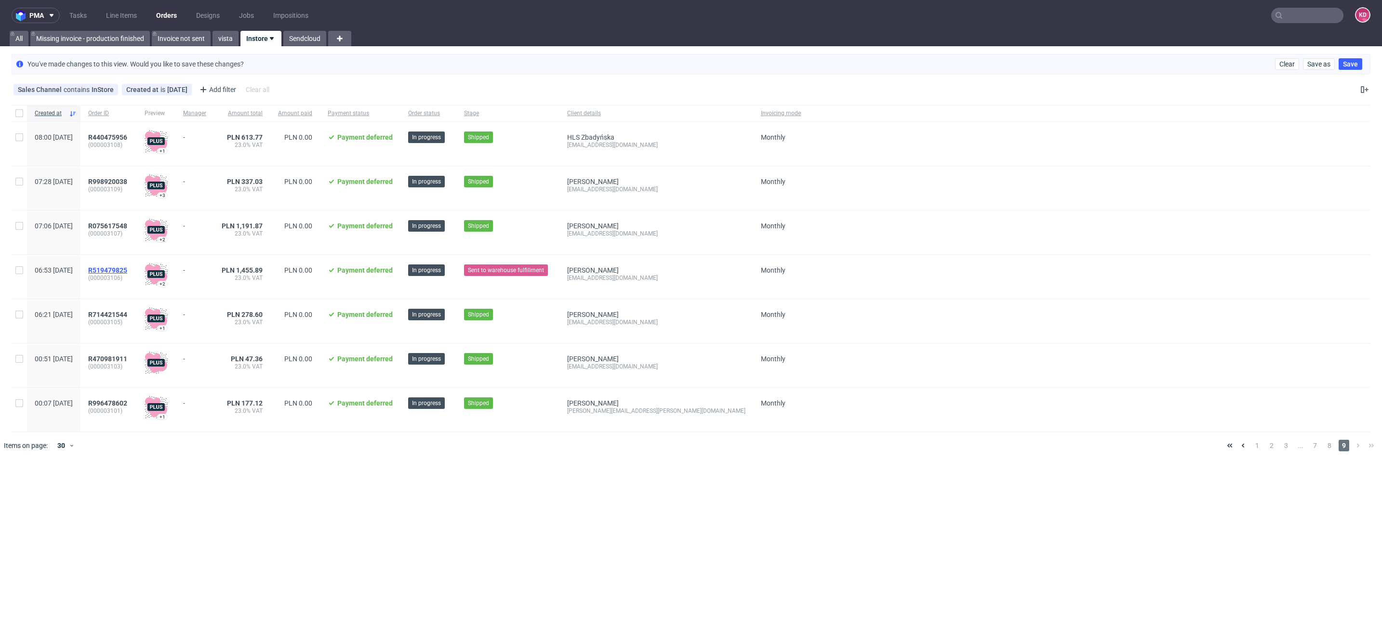
click at [127, 271] on span "R519479825" at bounding box center [107, 270] width 39 height 8
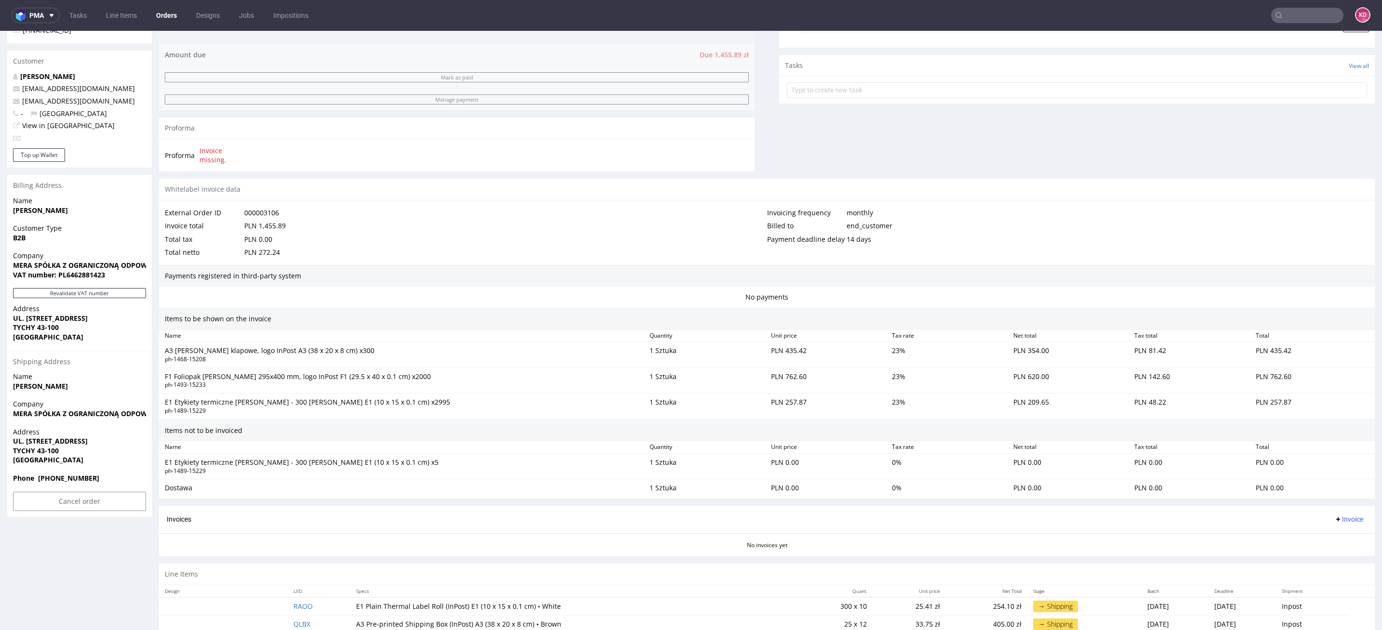
scroll to position [350, 0]
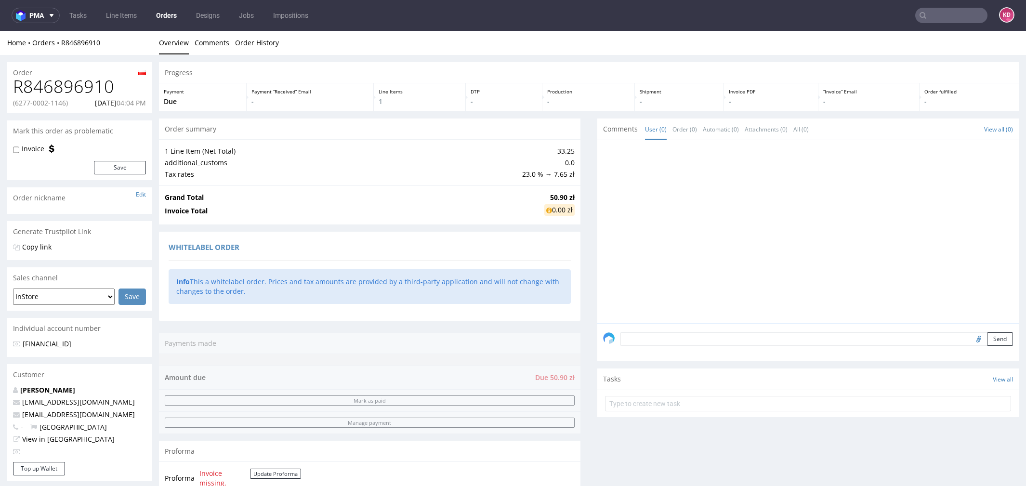
scroll to position [357, 0]
